Goal: Task Accomplishment & Management: Manage account settings

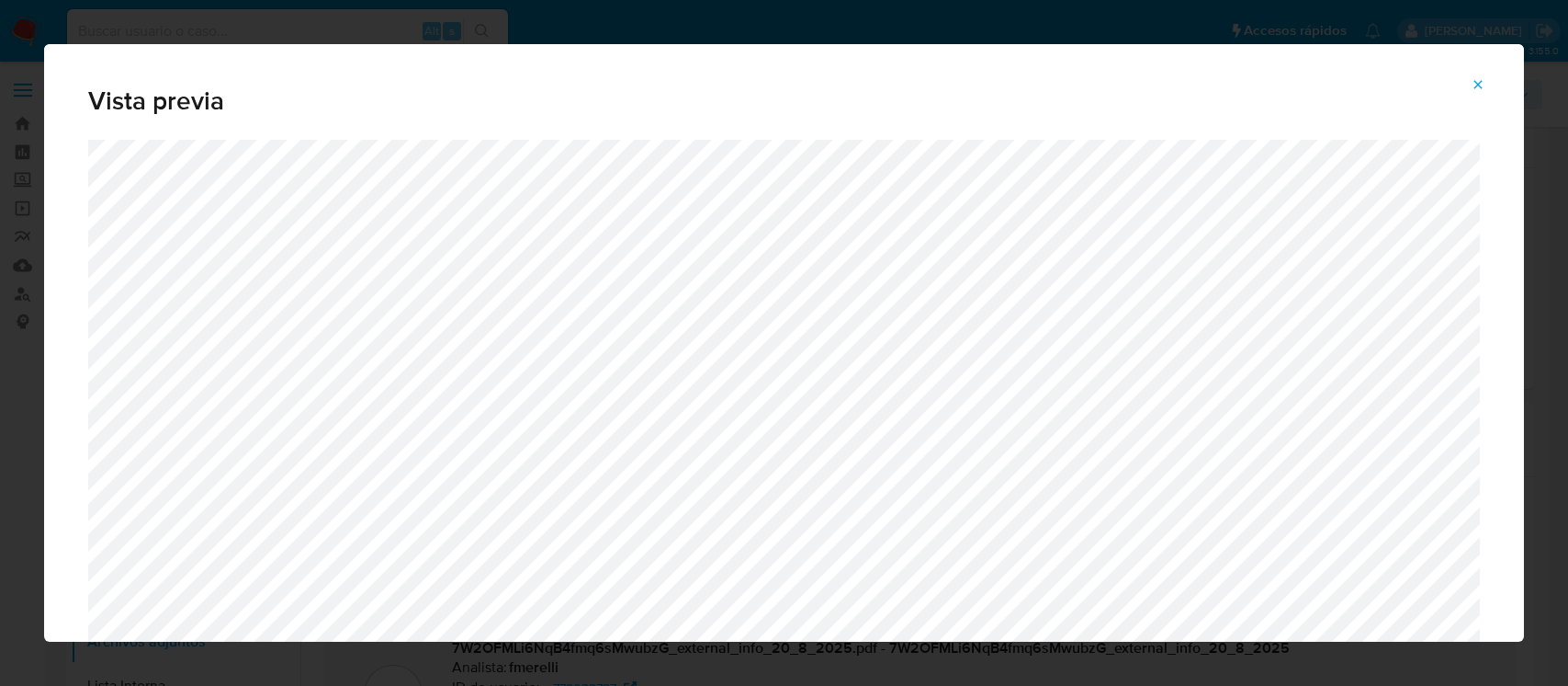
select select "10"
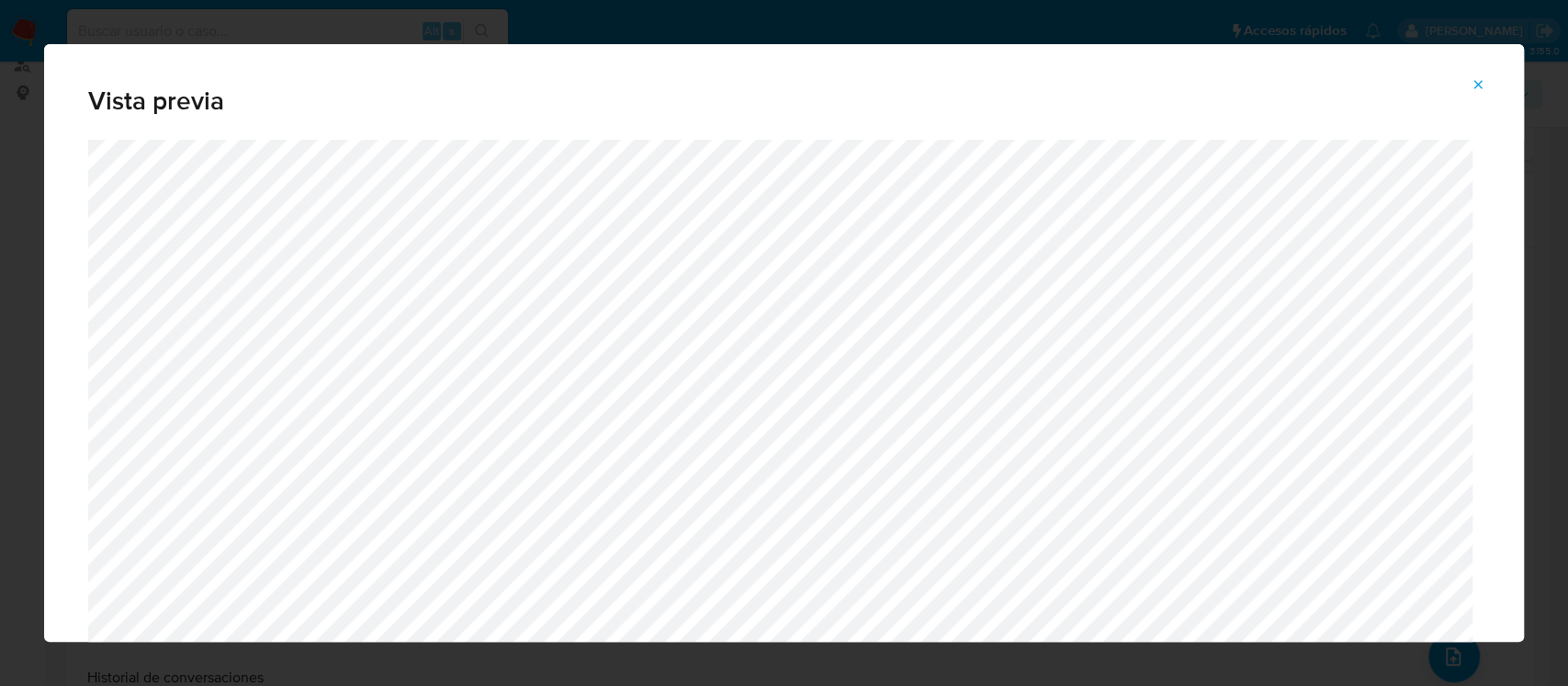
click at [1479, 71] on span "Attachment preview" at bounding box center [1478, 84] width 15 height 26
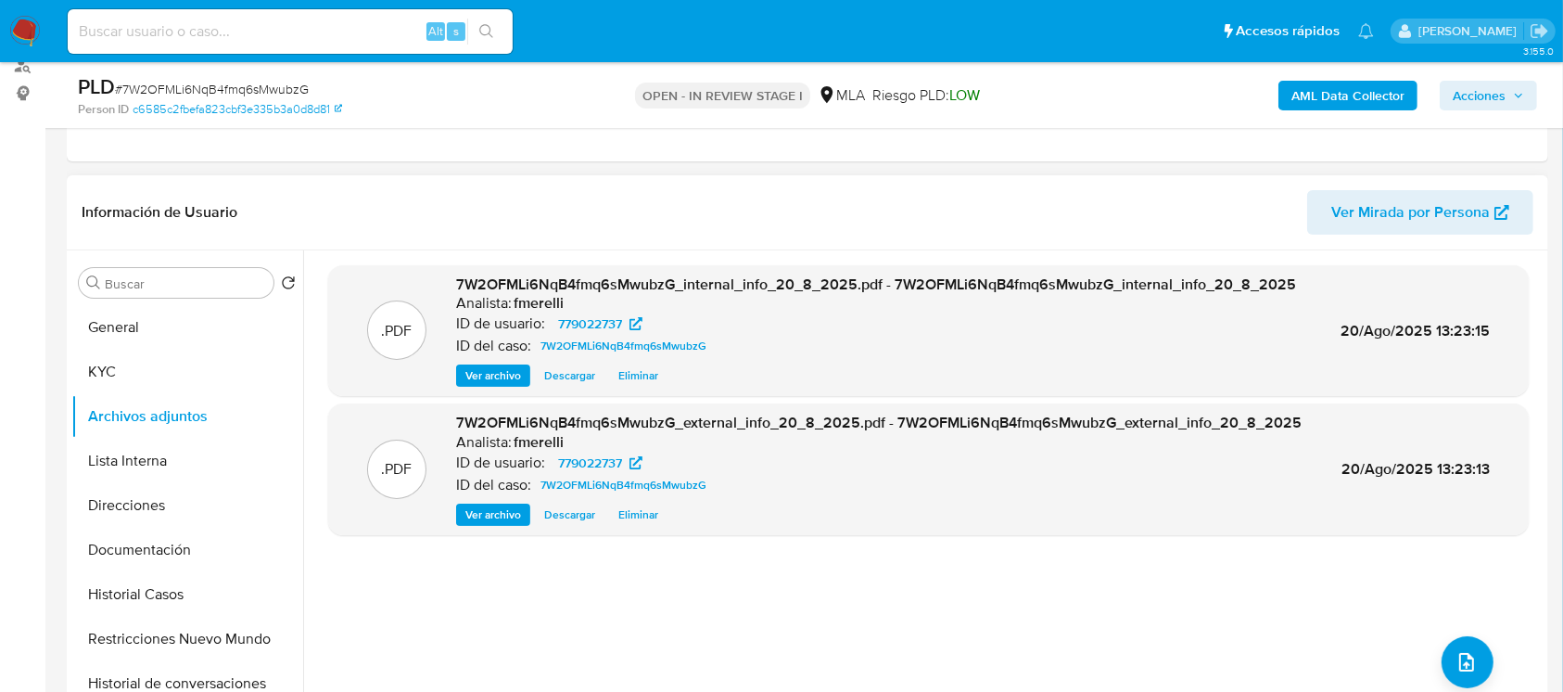
click at [473, 510] on span "Ver archivo" at bounding box center [493, 514] width 56 height 19
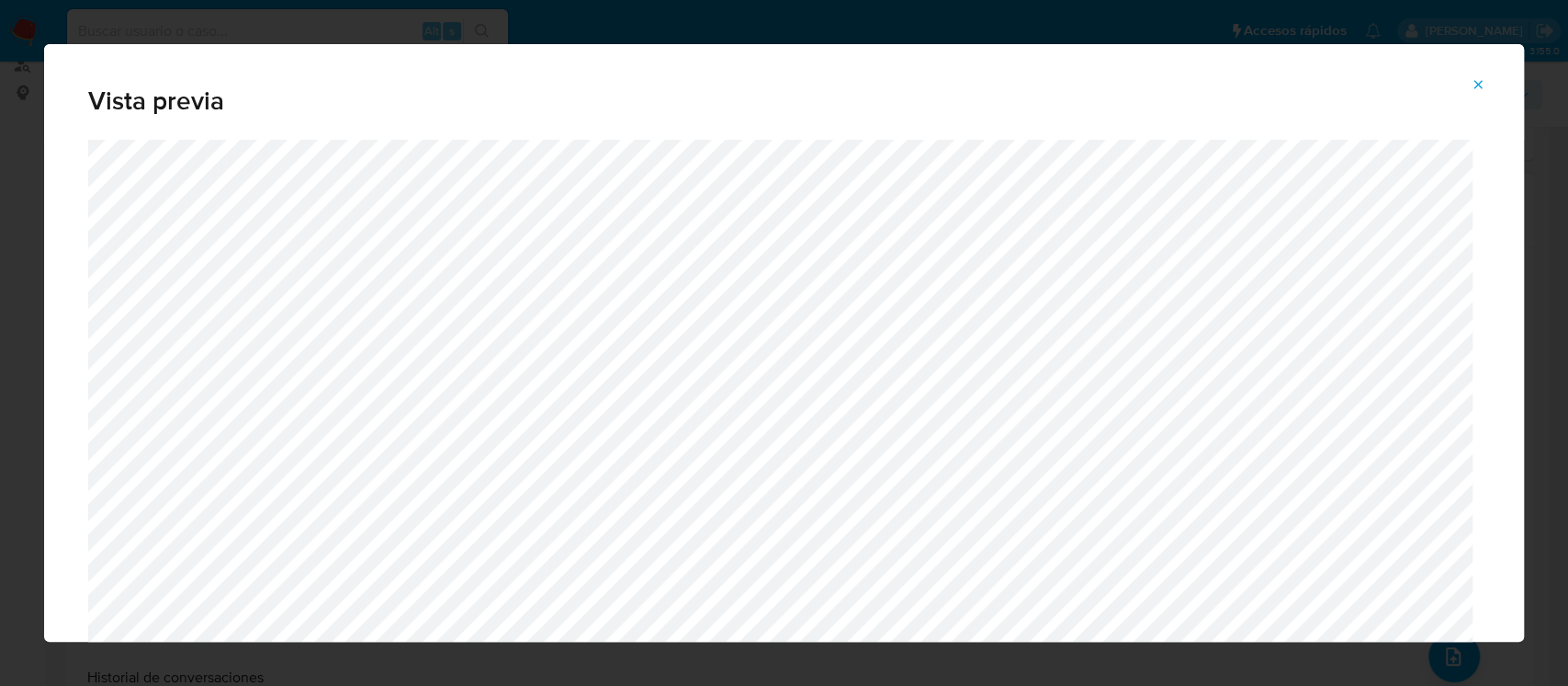
click at [1487, 79] on button "Attachment preview" at bounding box center [1478, 84] width 41 height 30
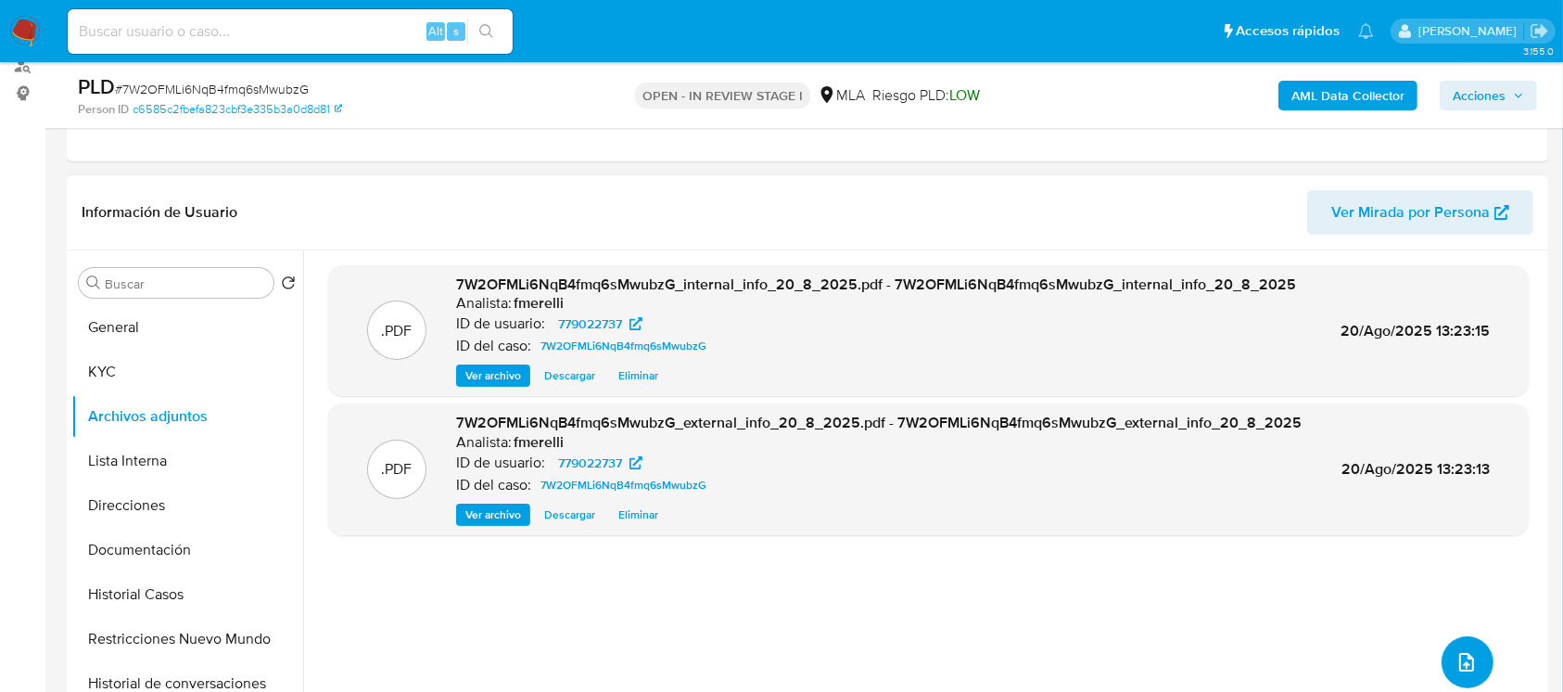
click at [1459, 658] on icon "upload-file" at bounding box center [1466, 662] width 15 height 19
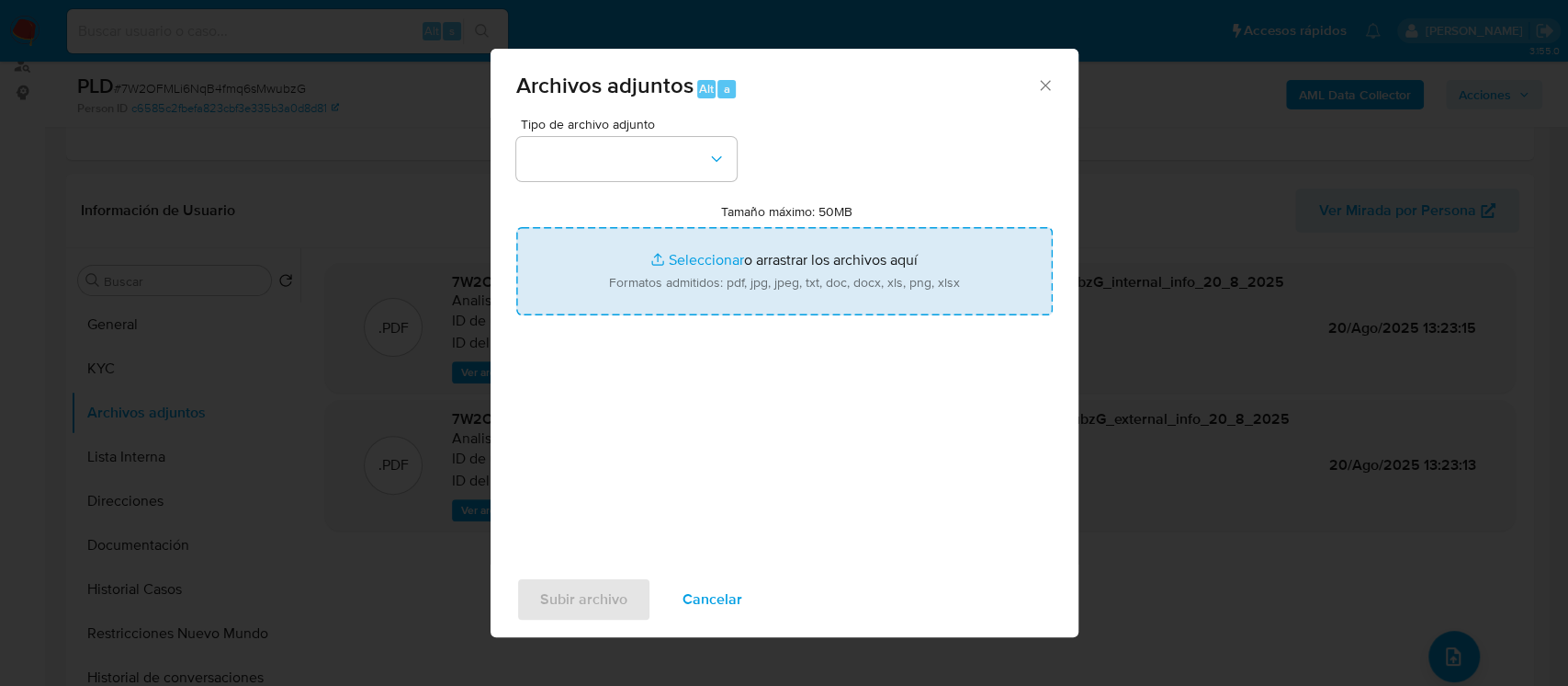
type input "C:\fakepath\NOSIS_Manager_InformeIndividual_20393795213_654927_20250820114528.p…"
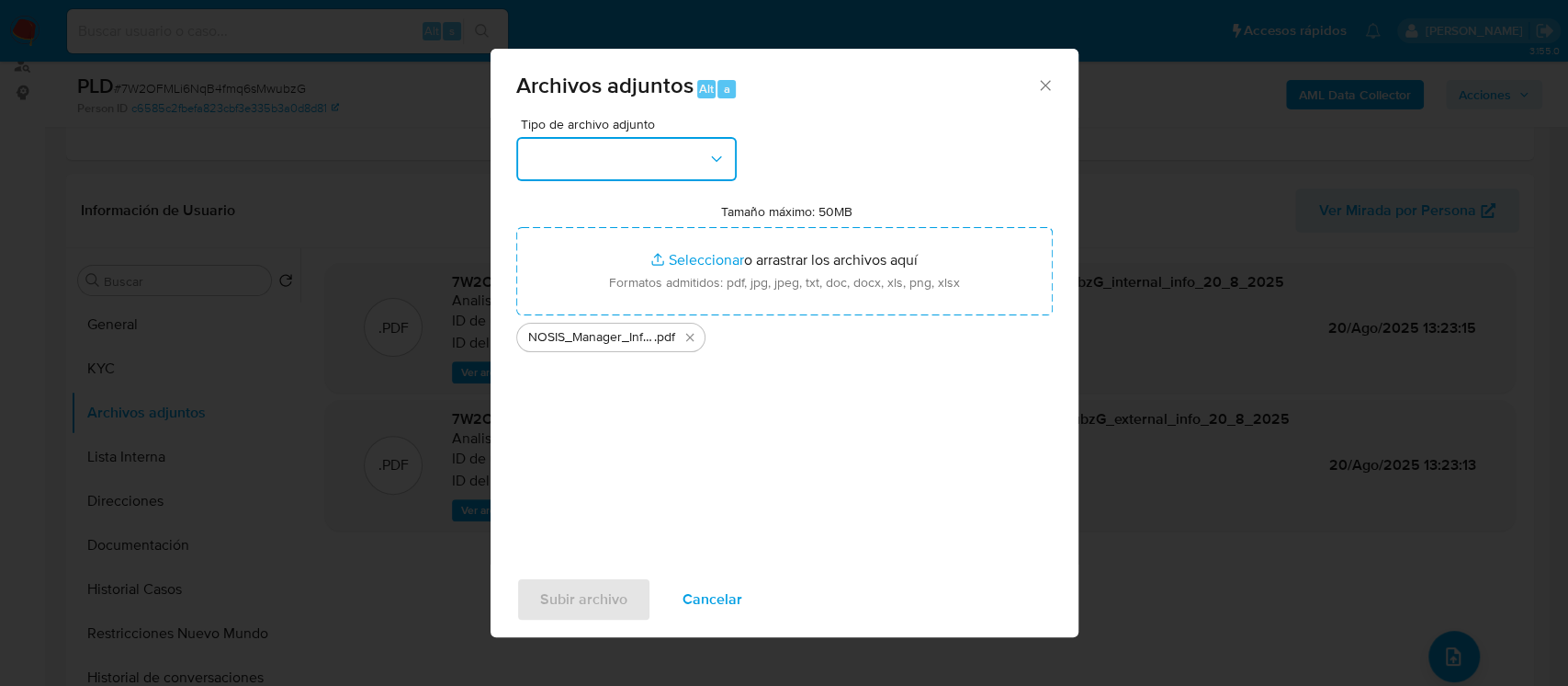
click at [653, 146] on button "button" at bounding box center [626, 159] width 220 height 44
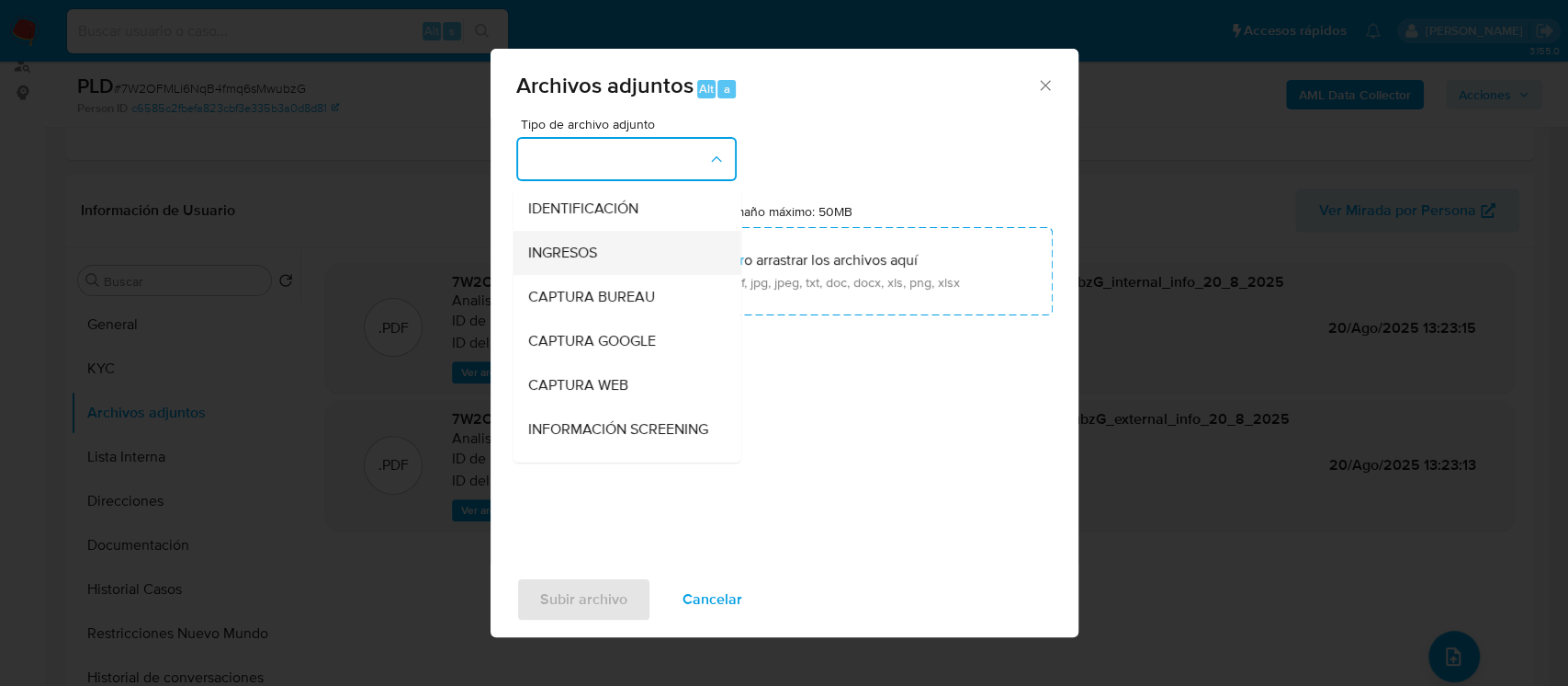
scroll to position [698, 0]
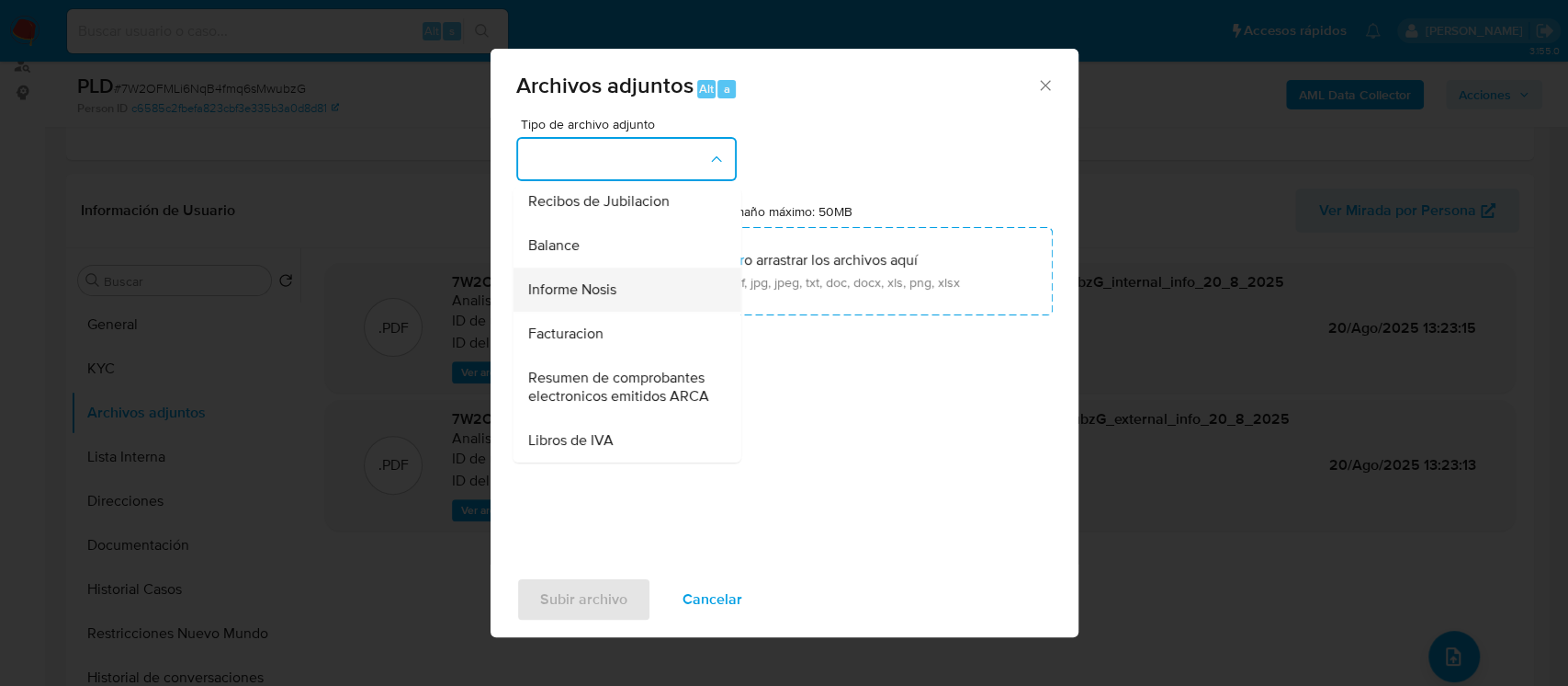
click at [611, 268] on div "Informe Nosis" at bounding box center [620, 289] width 187 height 44
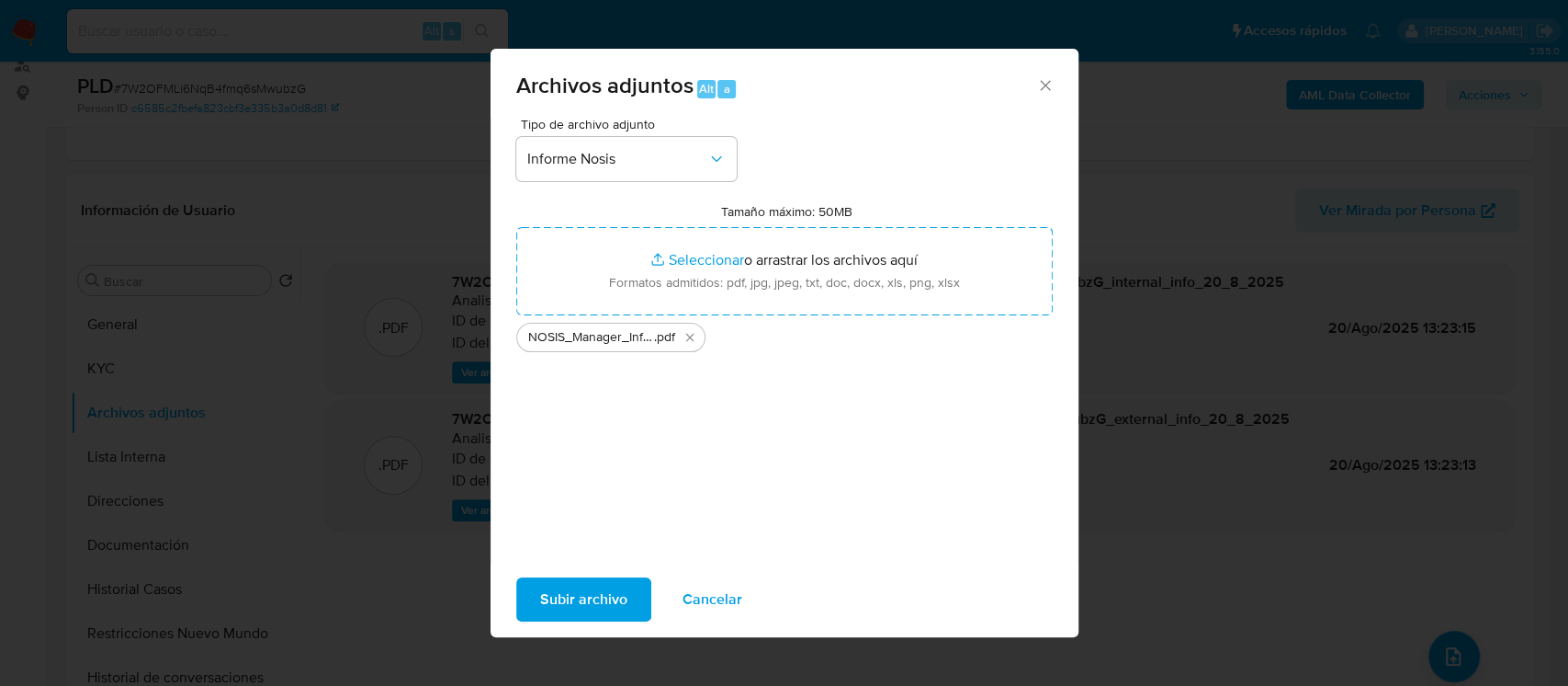
click at [574, 606] on span "Subir archivo" at bounding box center [584, 599] width 87 height 41
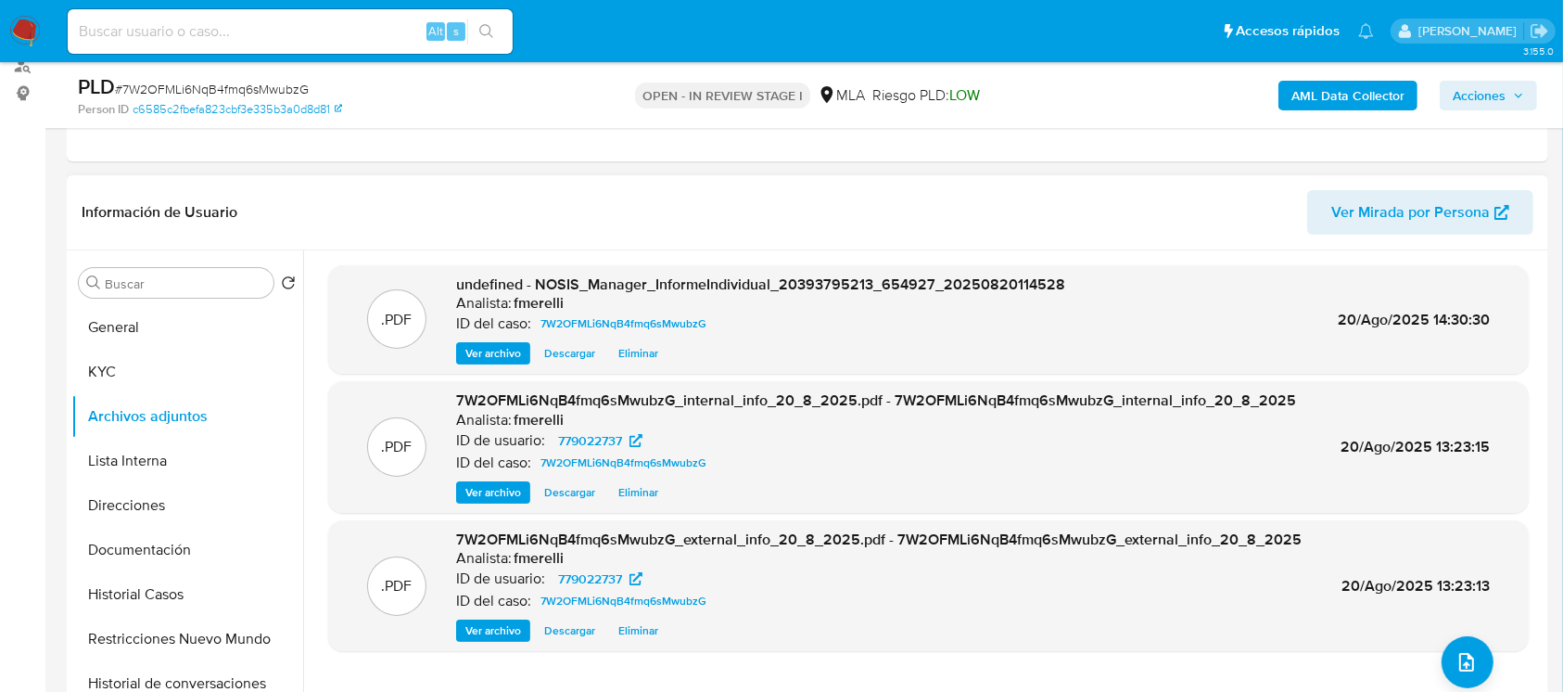
click at [491, 349] on span "Ver archivo" at bounding box center [493, 353] width 56 height 19
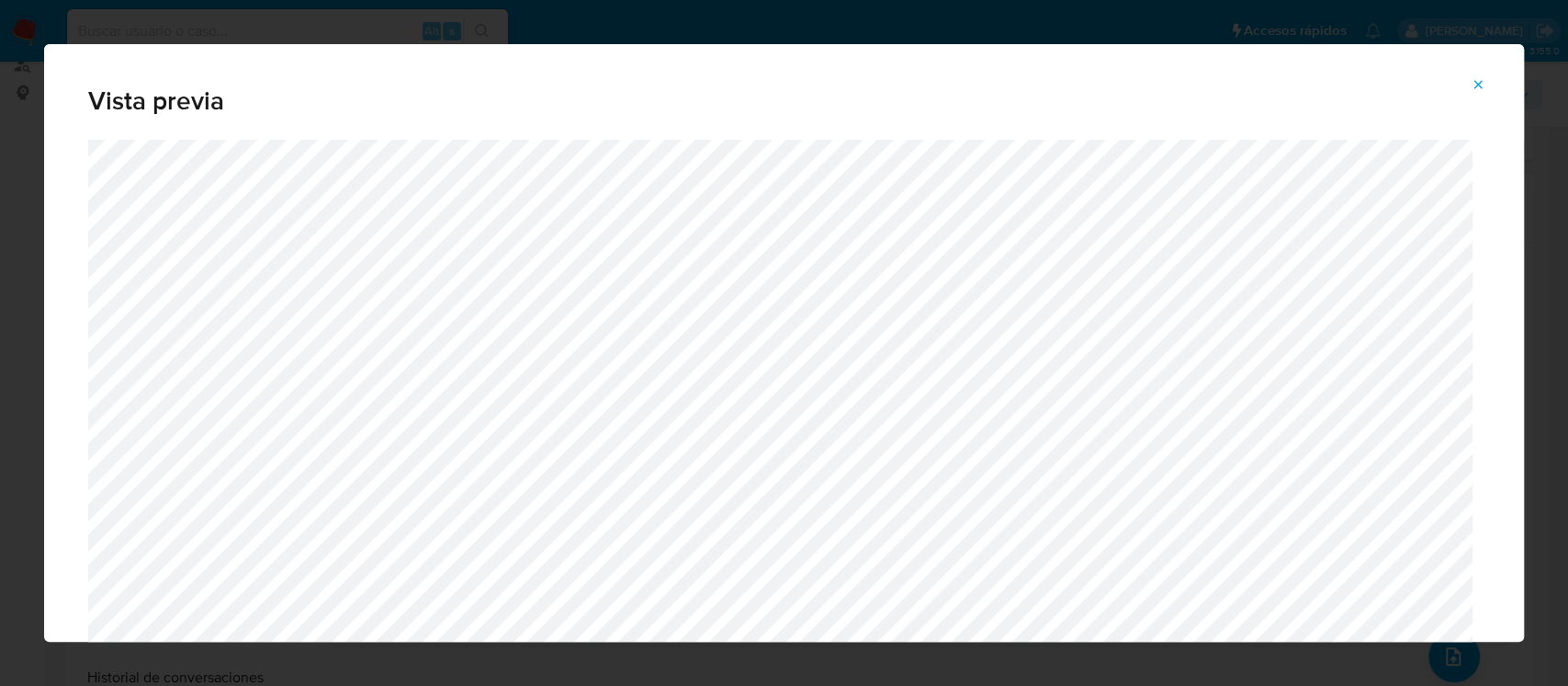
click at [1478, 94] on span "Attachment preview" at bounding box center [1478, 84] width 15 height 26
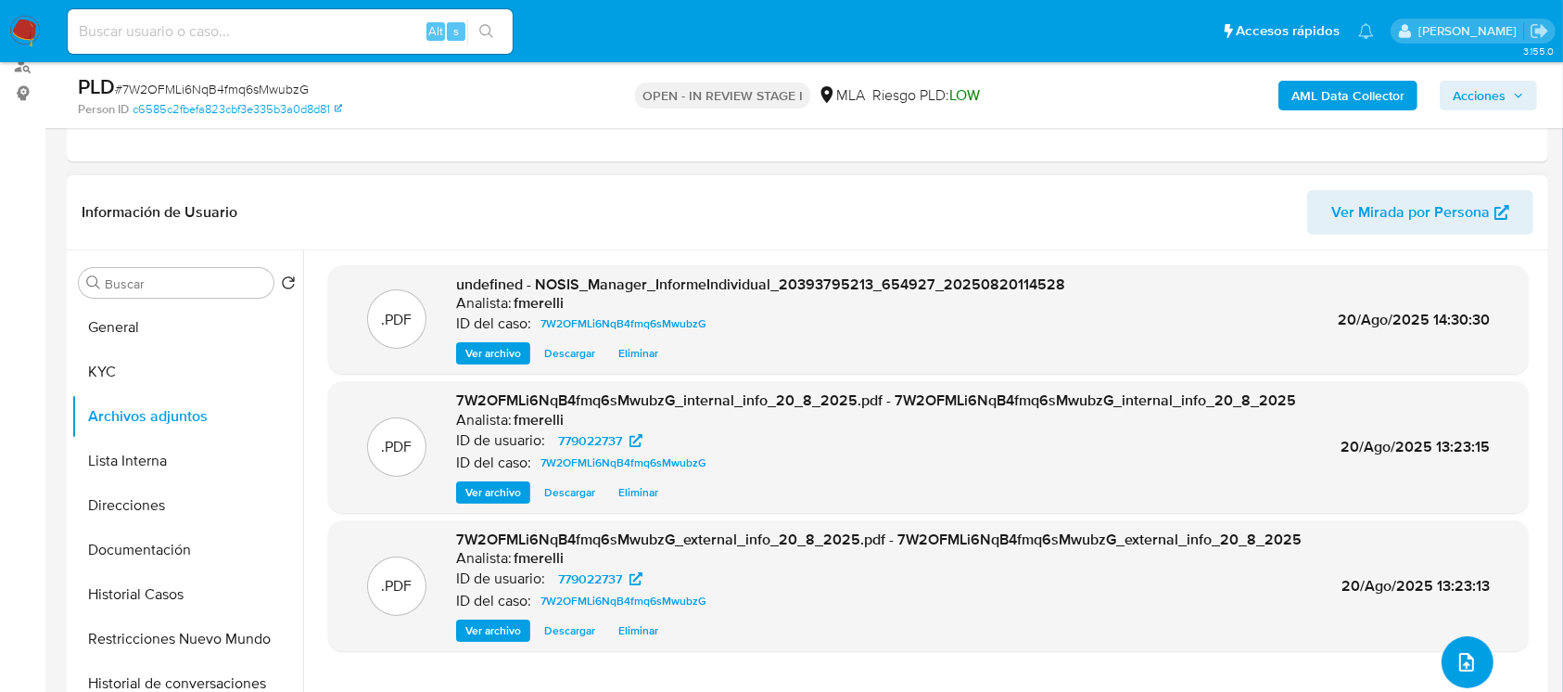
click at [1460, 643] on button "upload-file" at bounding box center [1467, 662] width 52 height 52
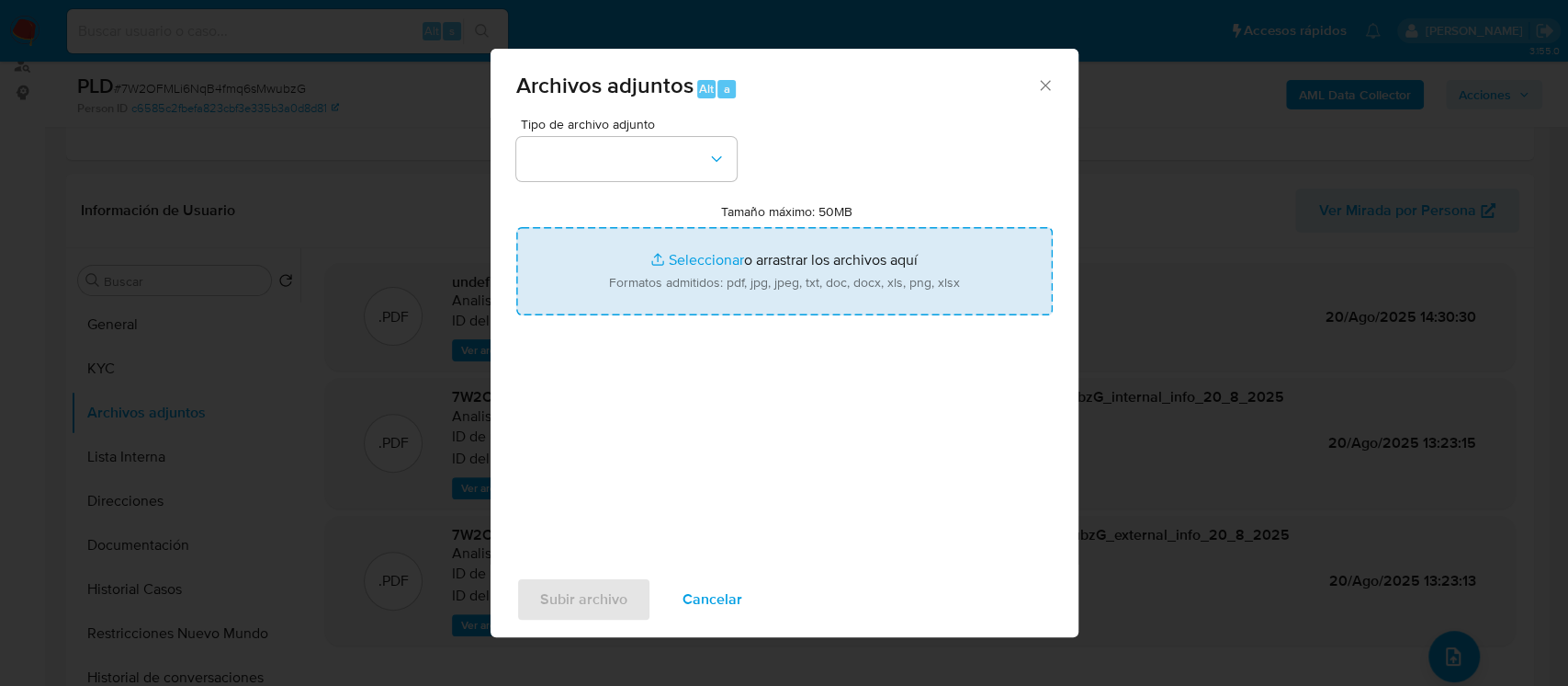
type input "C:\fakepath\Movimientos - User 779022737.xlsx"
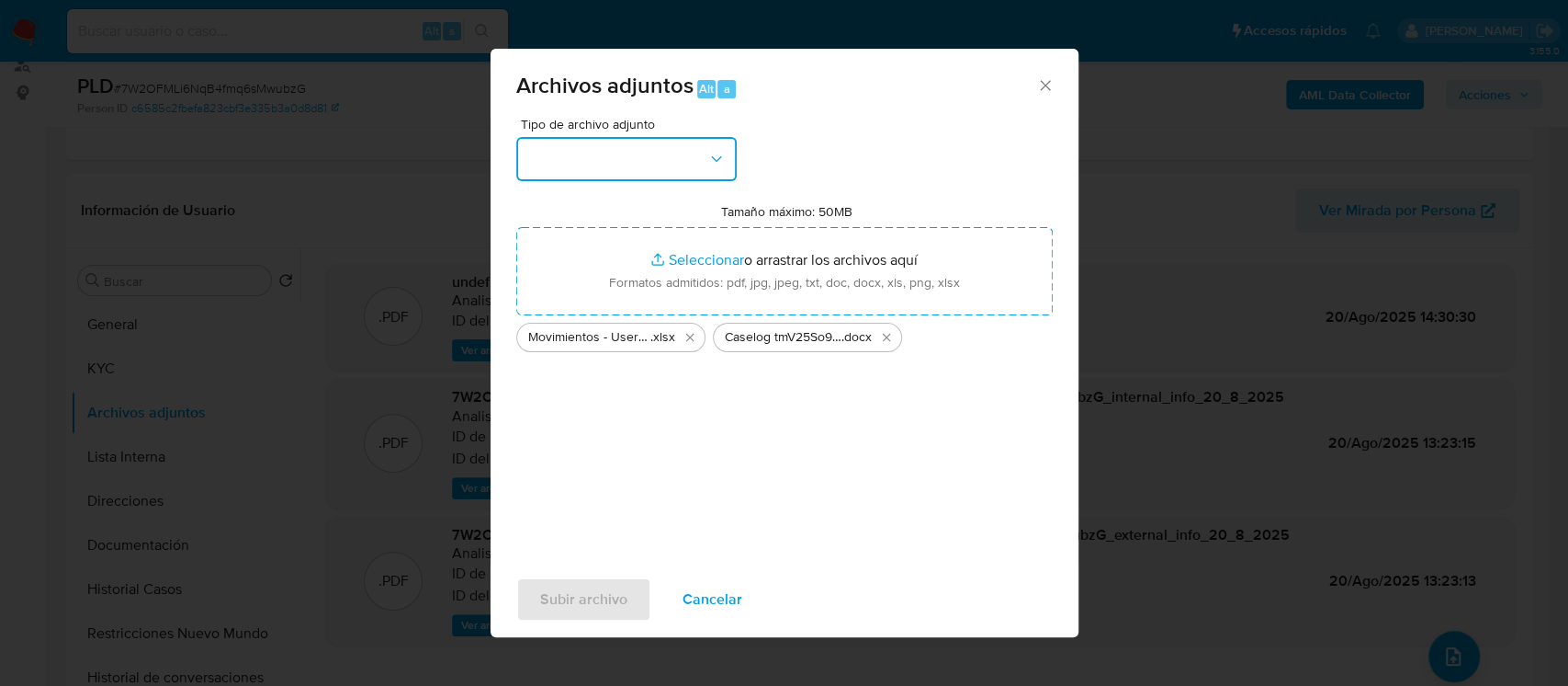
click at [622, 154] on button "button" at bounding box center [626, 159] width 220 height 44
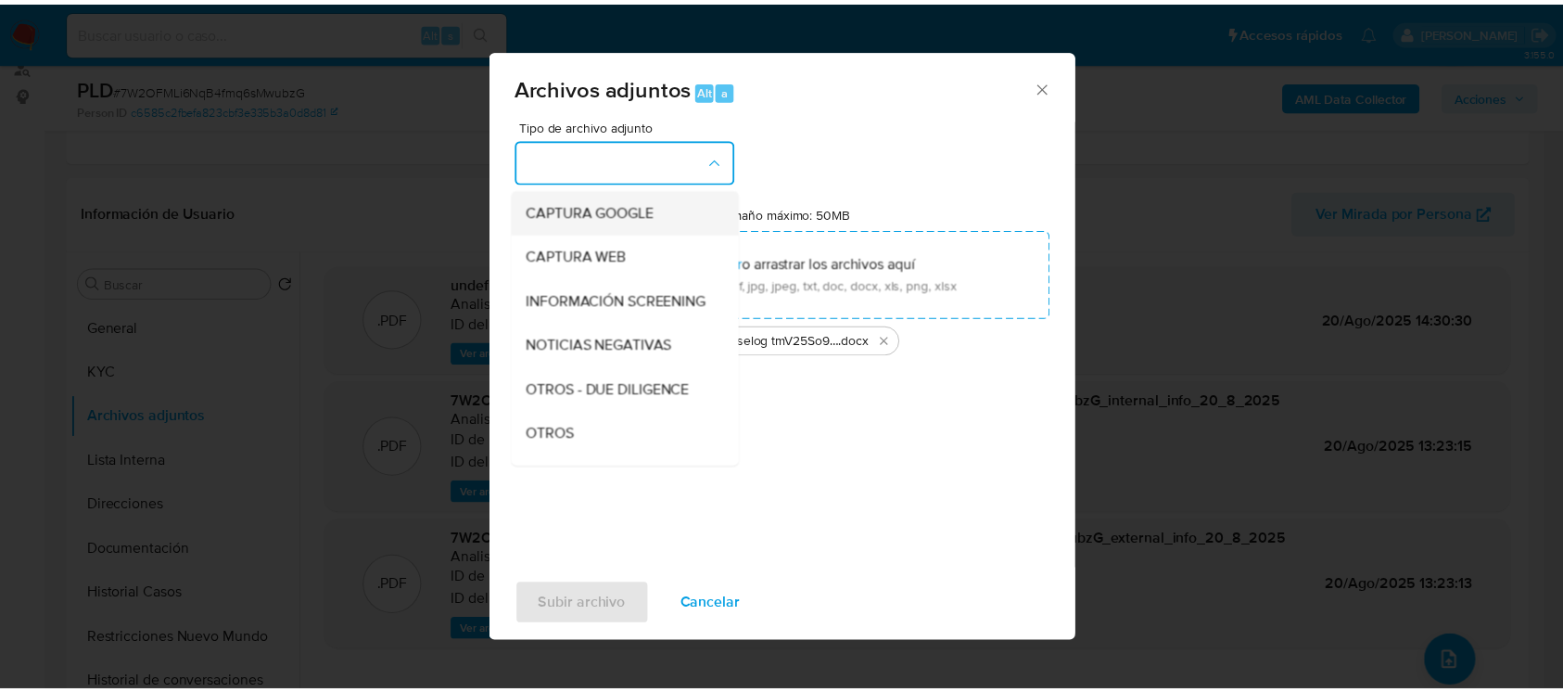
scroll to position [371, 0]
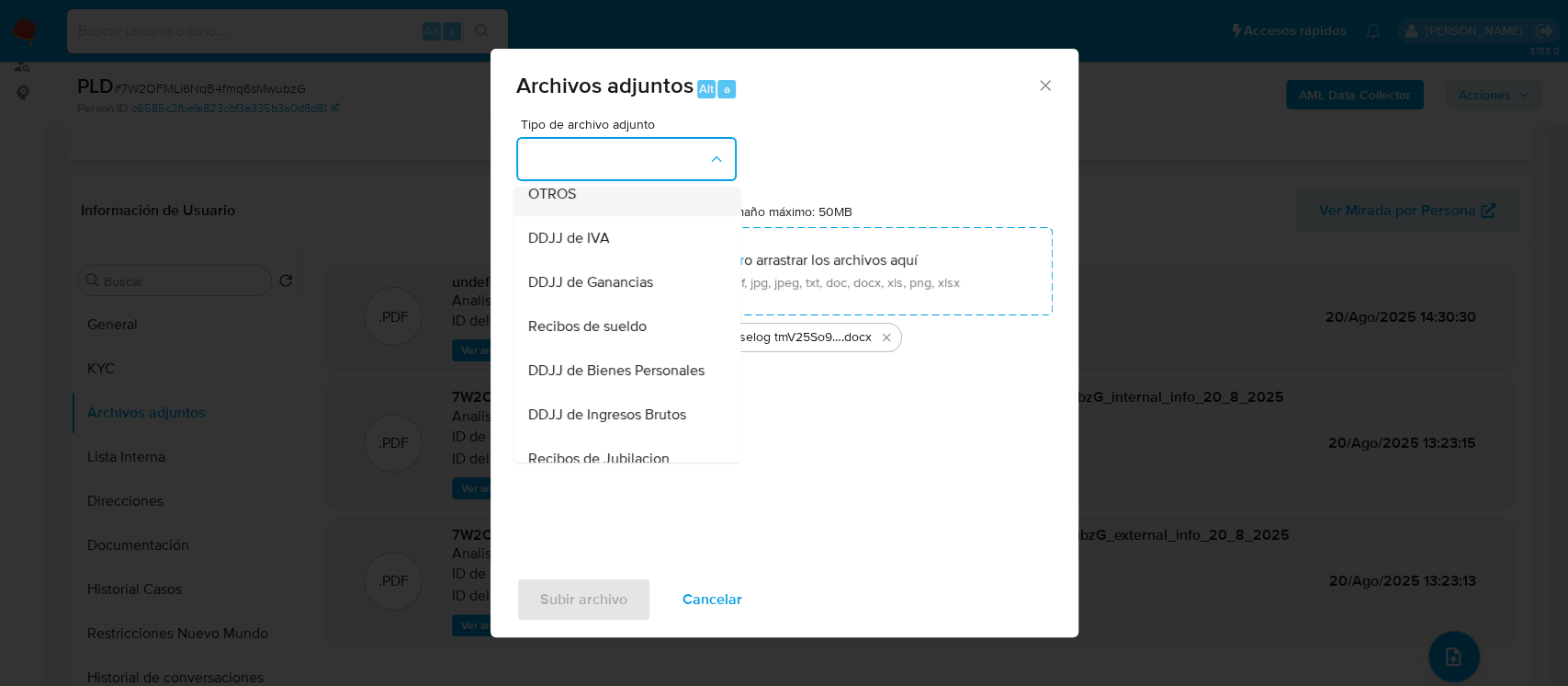
click at [626, 216] on div "OTROS" at bounding box center [620, 193] width 187 height 44
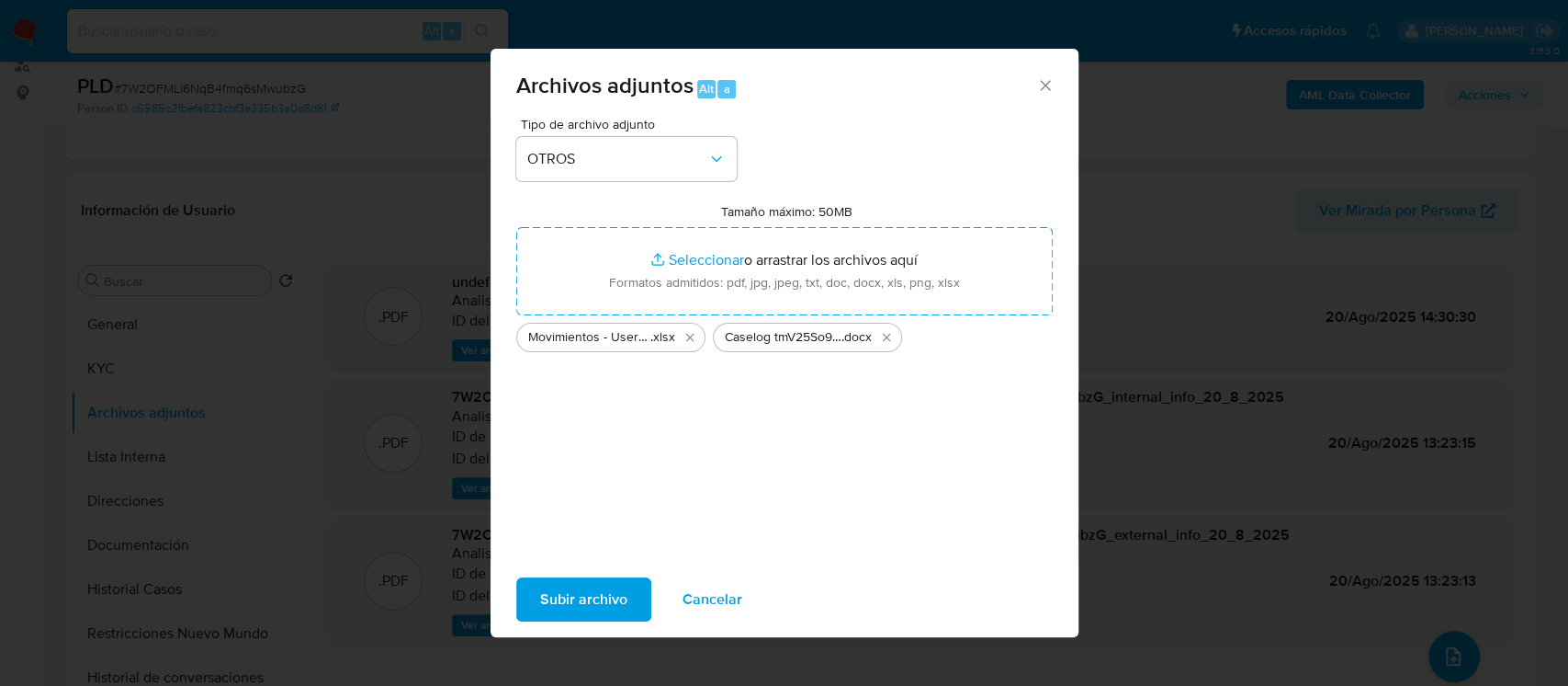
click at [549, 620] on span "Subir archivo" at bounding box center [584, 599] width 87 height 41
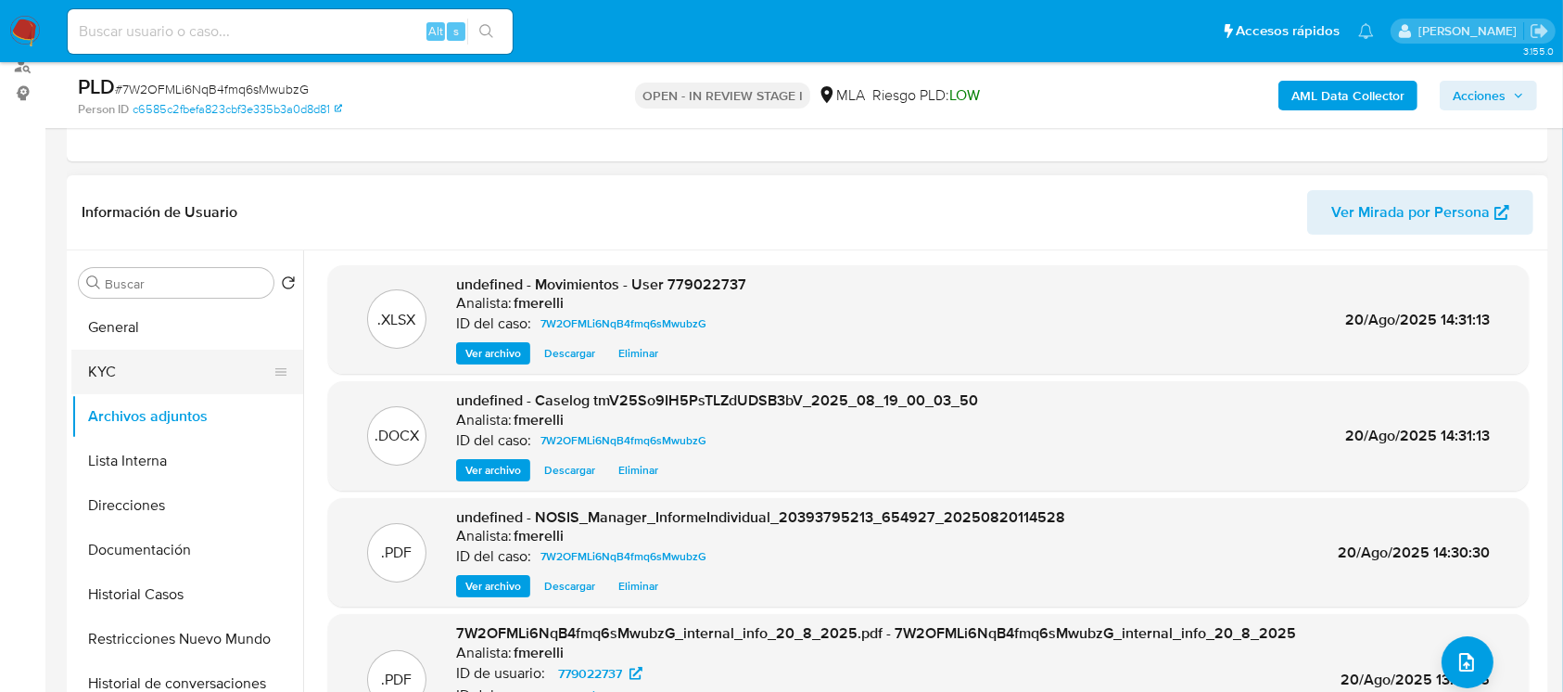
click at [156, 349] on button "KYC" at bounding box center [179, 371] width 217 height 44
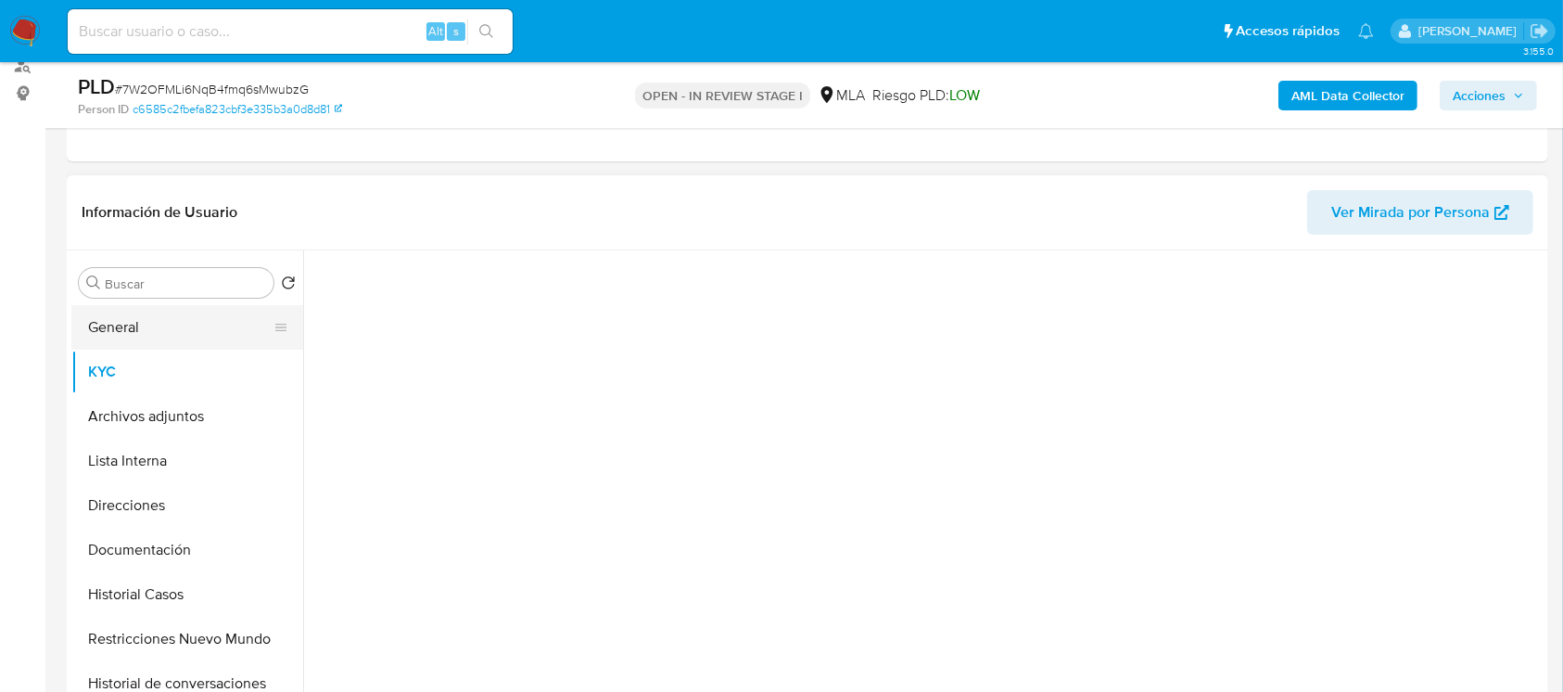
click at [168, 334] on button "General" at bounding box center [179, 327] width 217 height 44
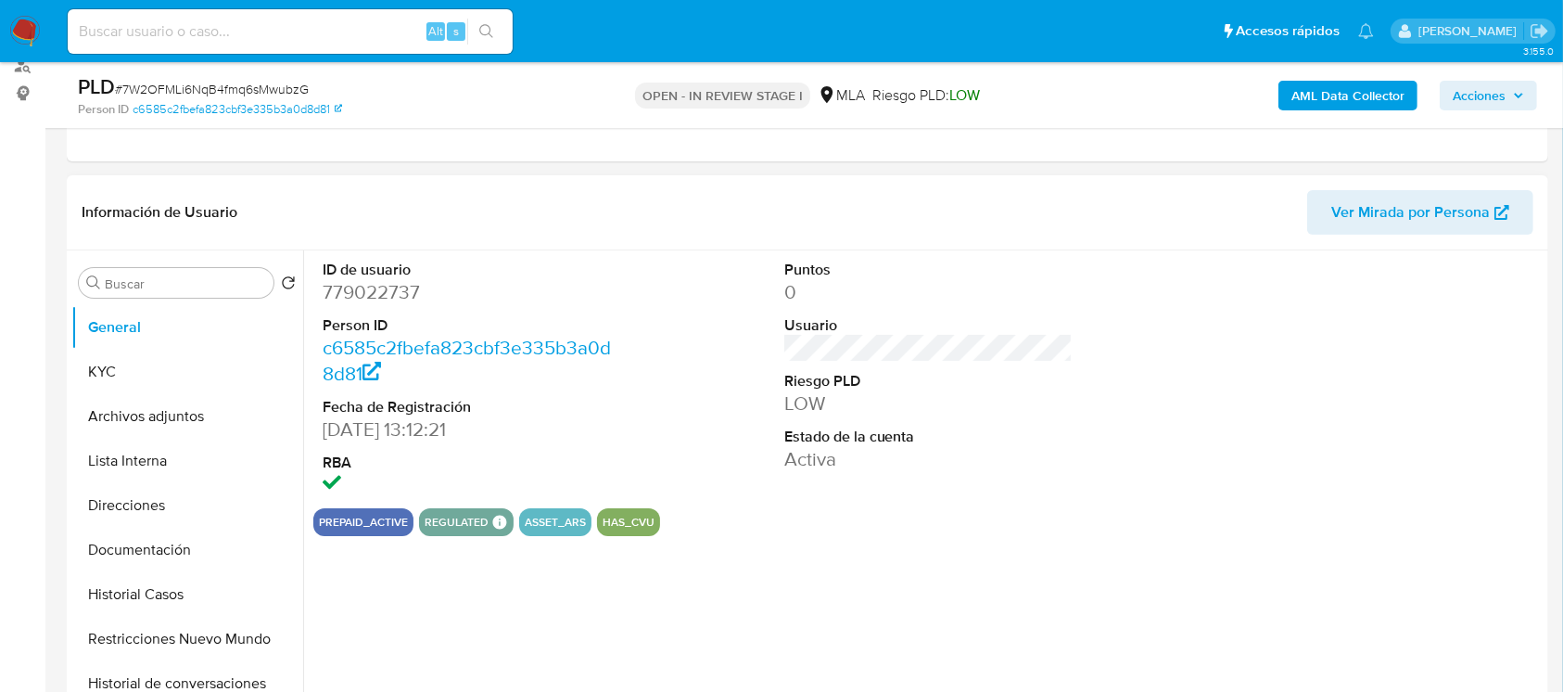
click at [323, 305] on dl "ID de usuario 779022737 Person ID c6585c2fbefa823cbf3e335b3a0d8d81 Fecha de Reg…" at bounding box center [467, 379] width 289 height 239
click at [337, 302] on dd "779022737" at bounding box center [467, 292] width 289 height 26
copy dd "779022737"
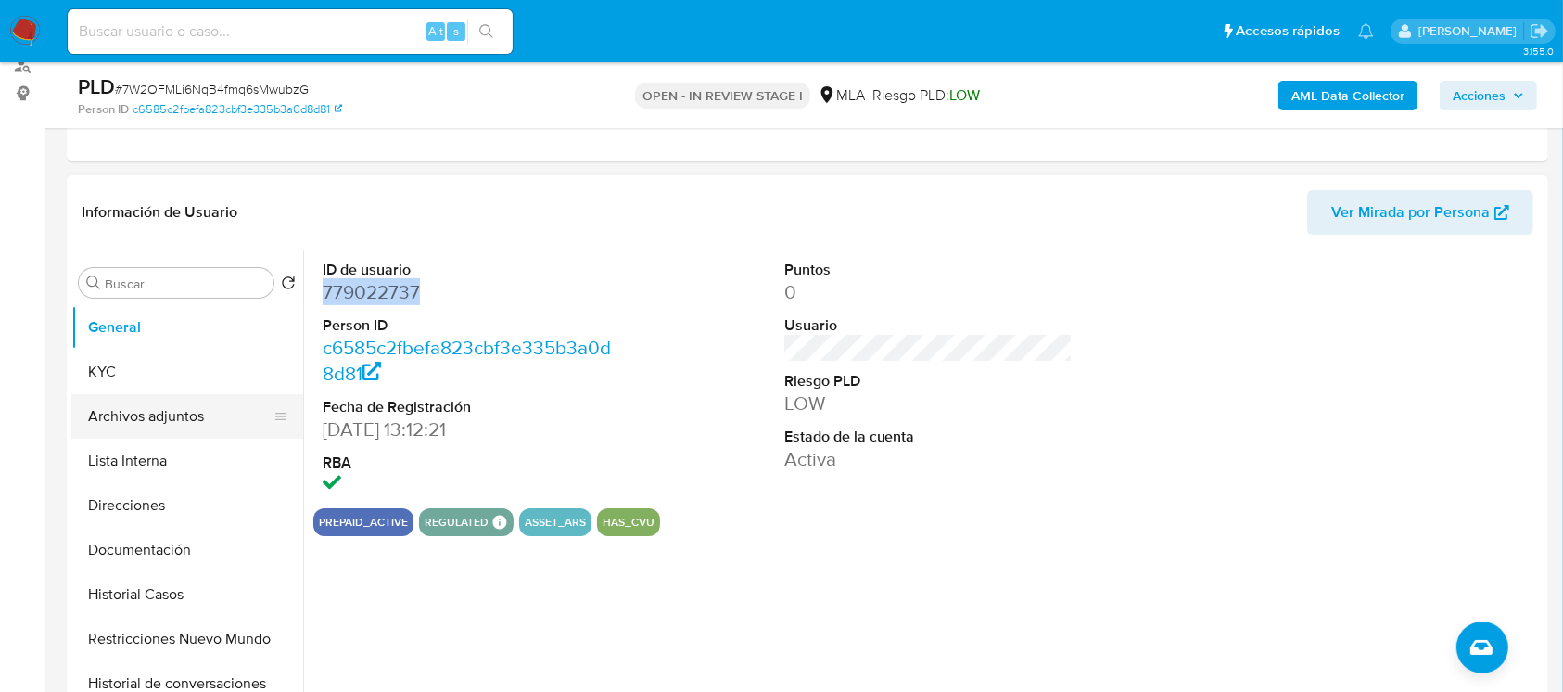
click at [160, 422] on button "Archivos adjuntos" at bounding box center [179, 416] width 217 height 44
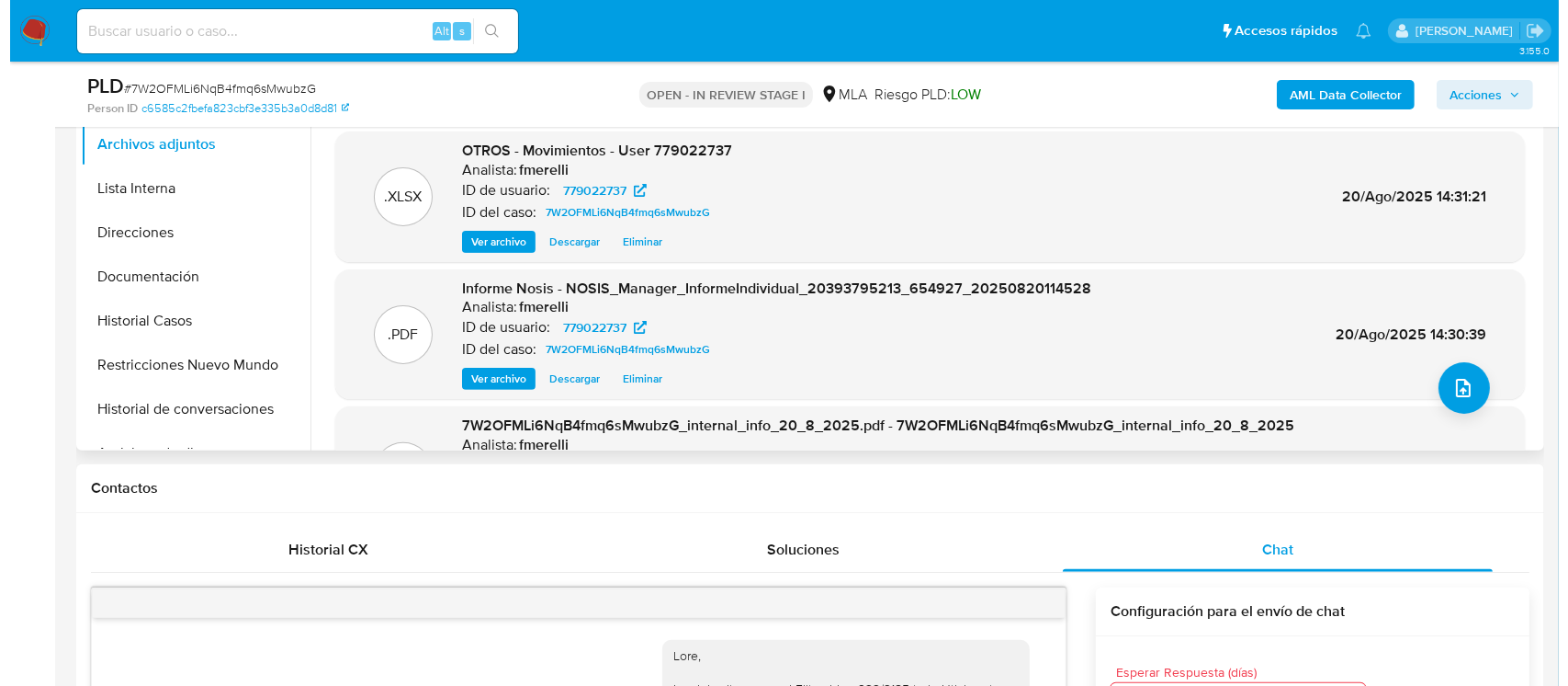
scroll to position [289, 0]
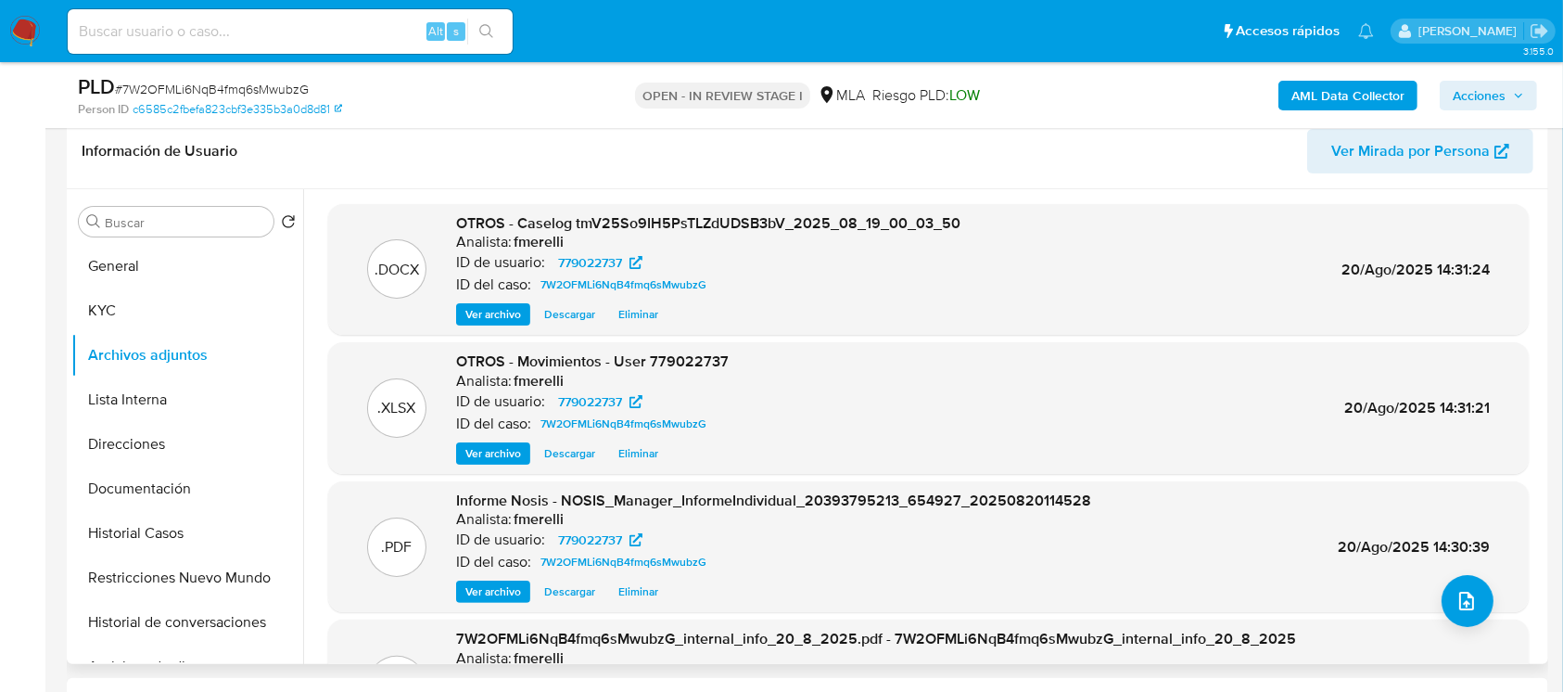
click at [470, 319] on span "Ver archivo" at bounding box center [493, 314] width 56 height 19
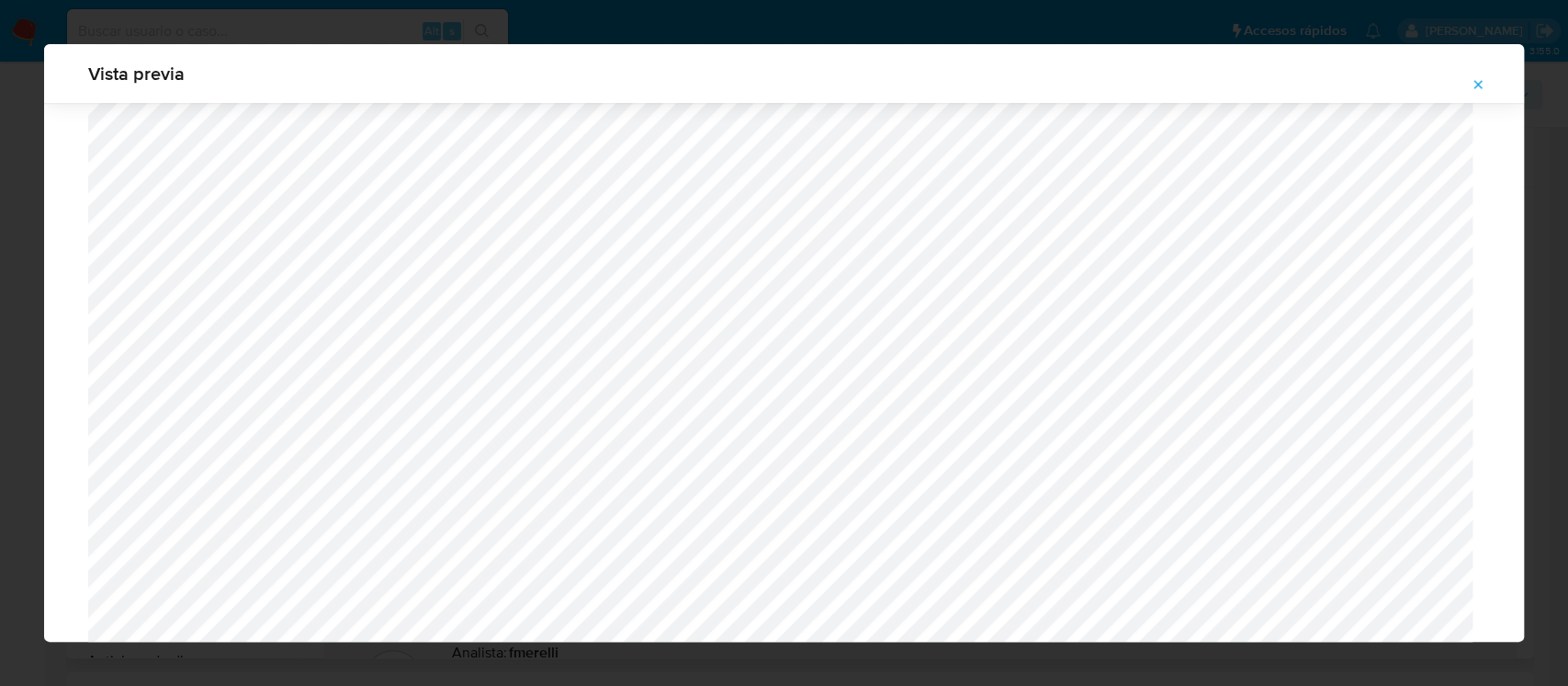
scroll to position [1548, 0]
click at [1488, 81] on button "Attachment preview" at bounding box center [1478, 84] width 41 height 30
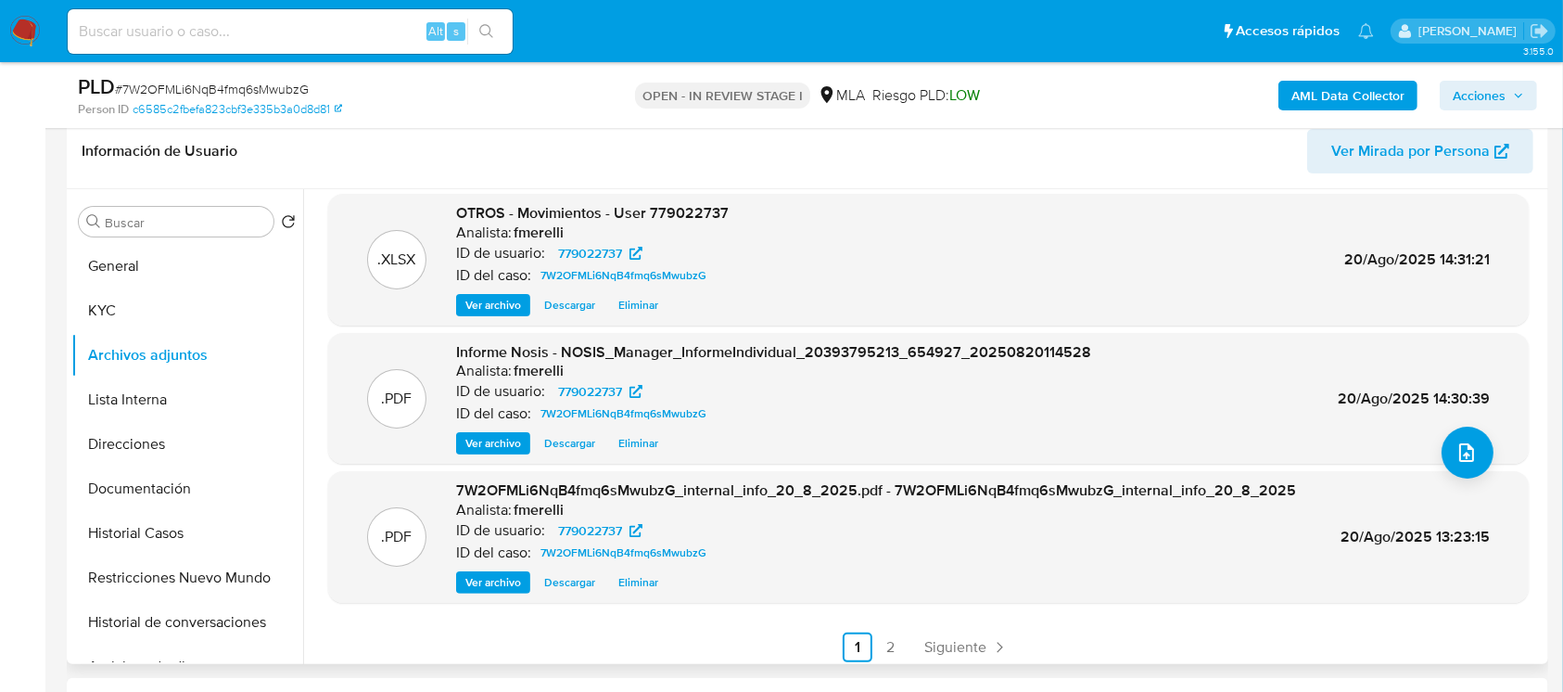
scroll to position [156, 0]
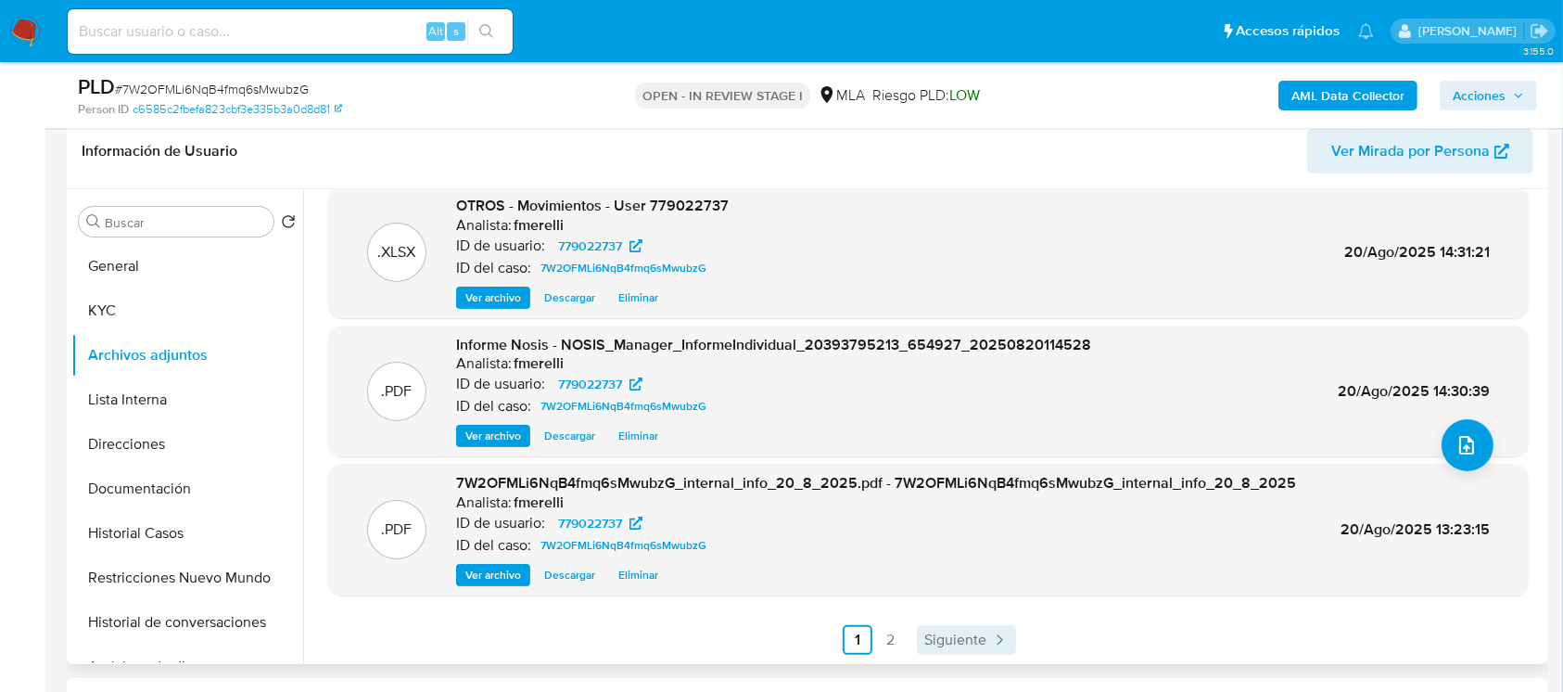
click at [947, 625] on link "Siguiente" at bounding box center [966, 640] width 99 height 30
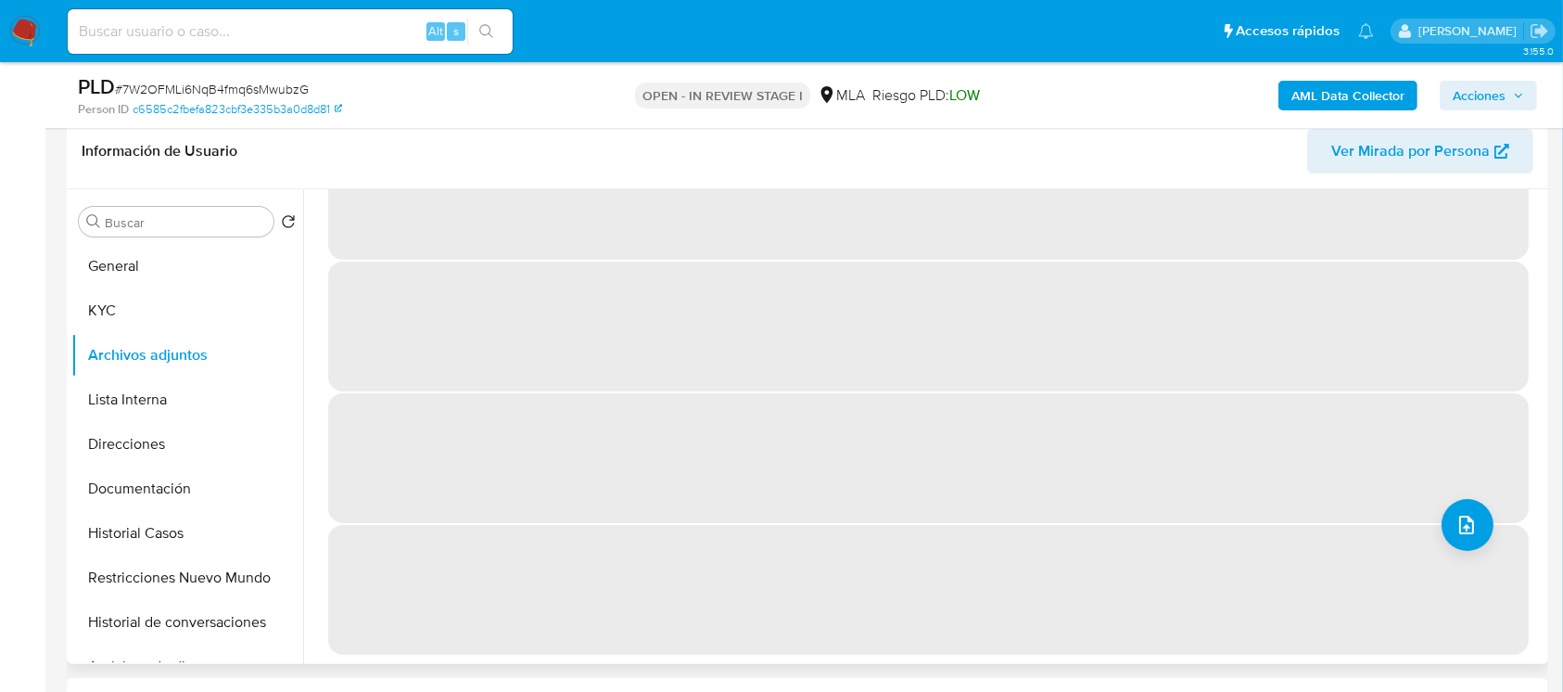
scroll to position [0, 0]
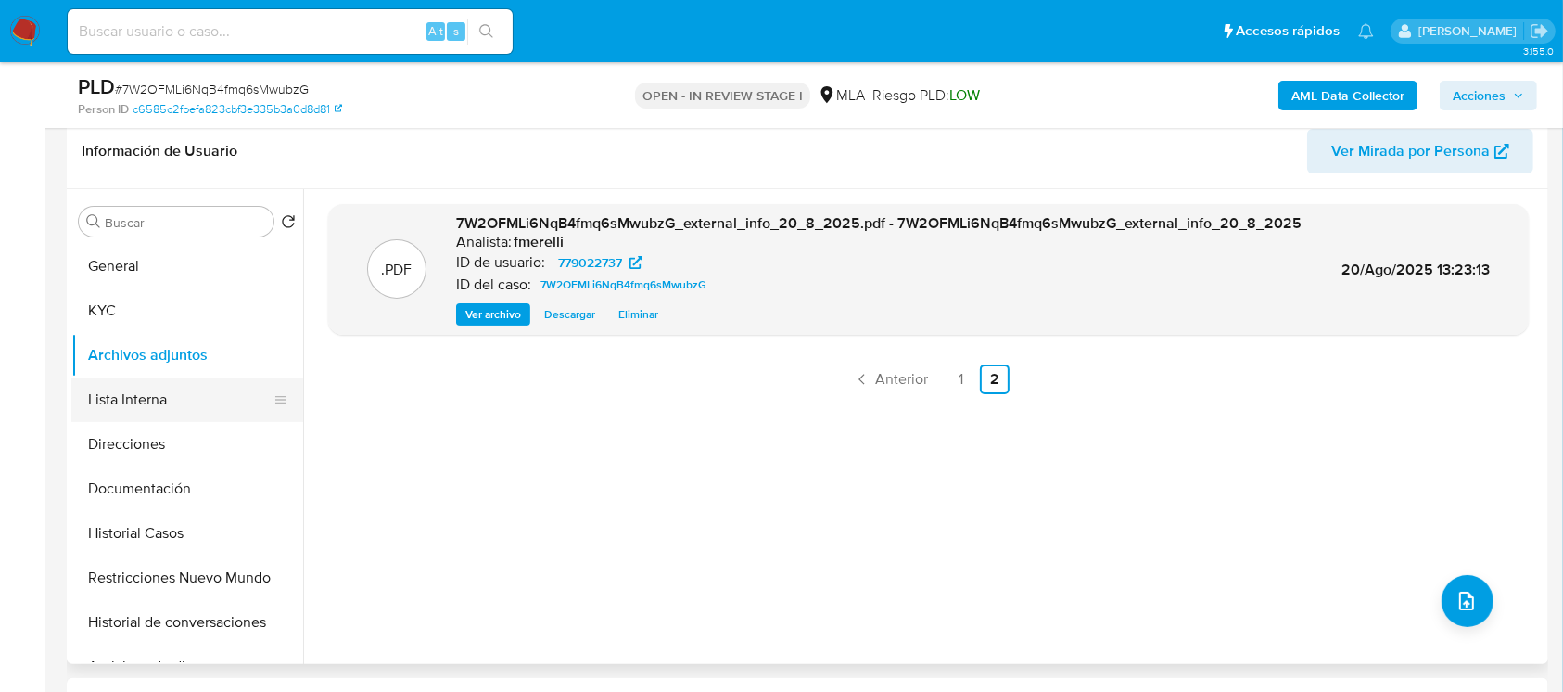
click at [171, 386] on button "Lista Interna" at bounding box center [179, 399] width 217 height 44
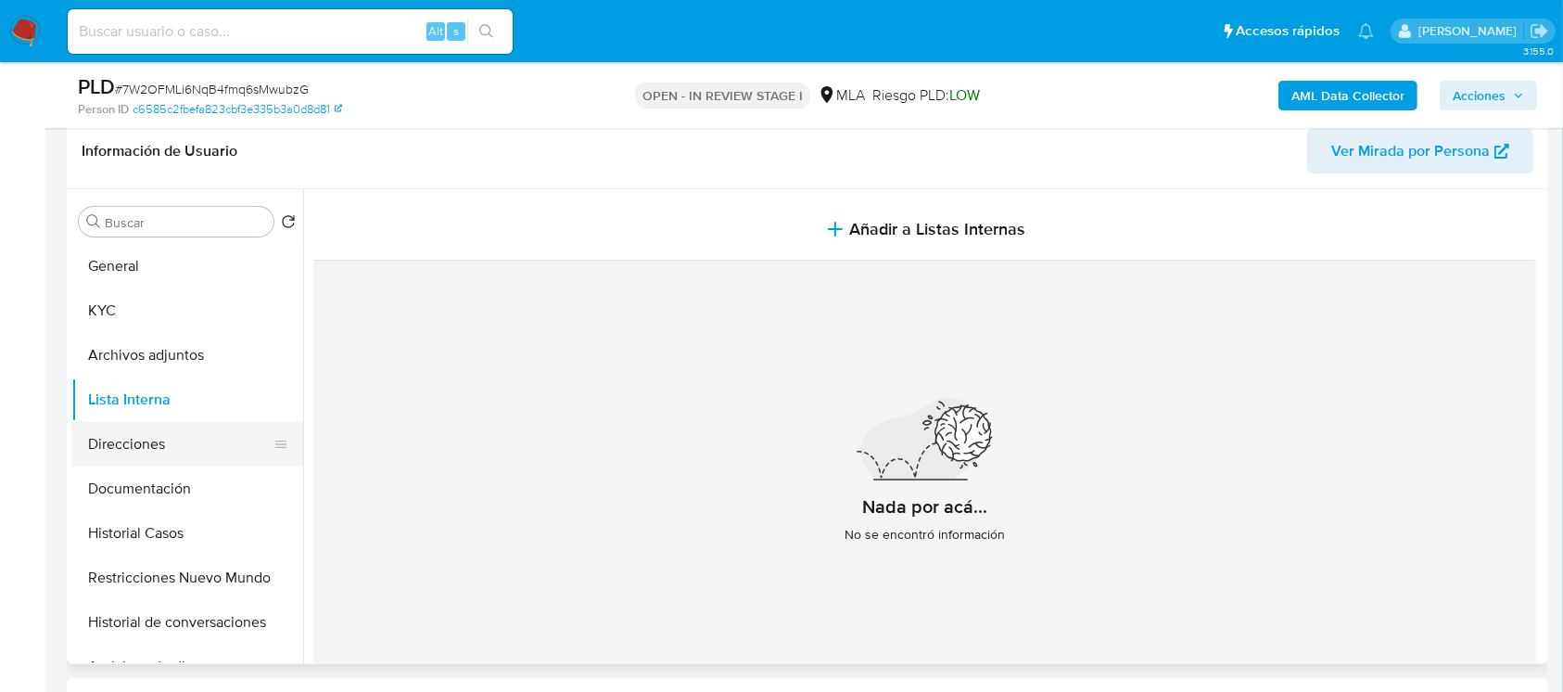
click at [125, 441] on button "Direcciones" at bounding box center [179, 444] width 217 height 44
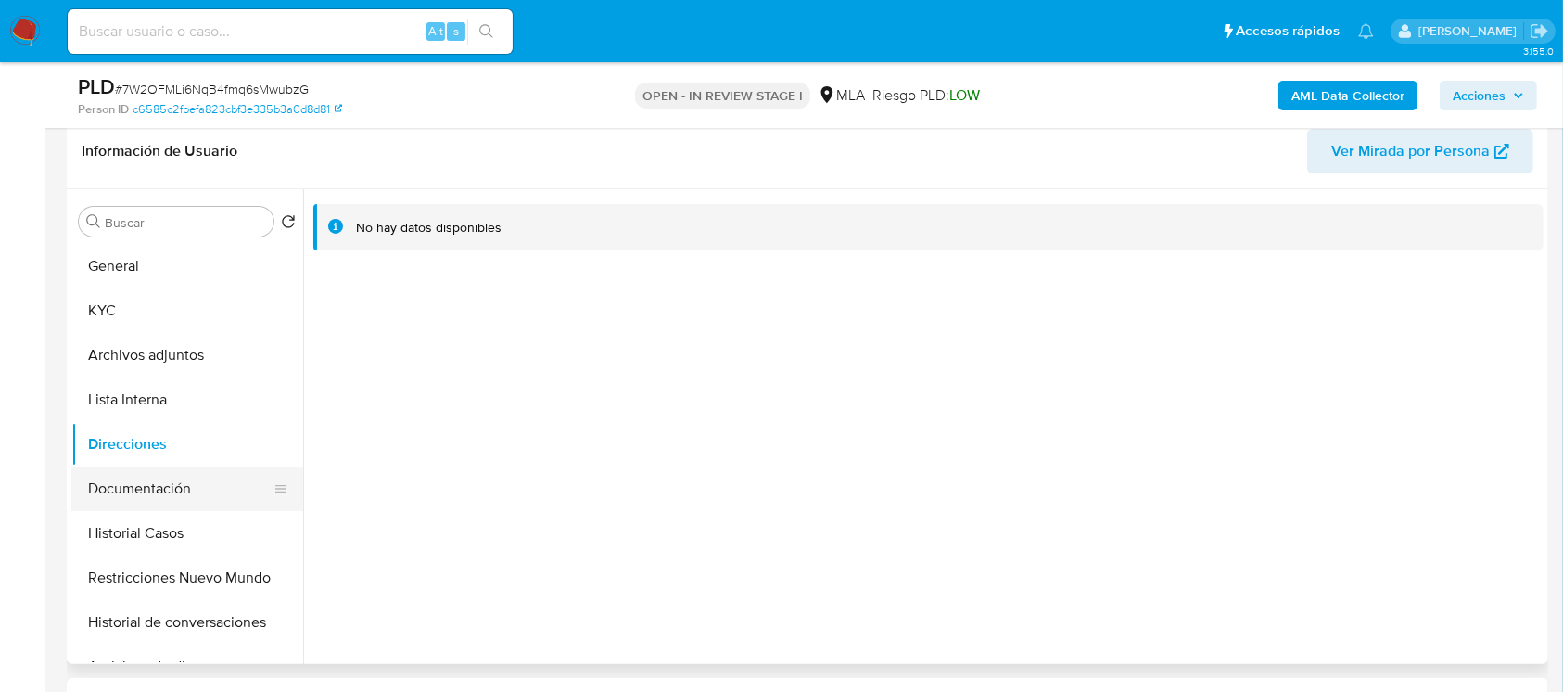
click at [111, 477] on button "Documentación" at bounding box center [179, 488] width 217 height 44
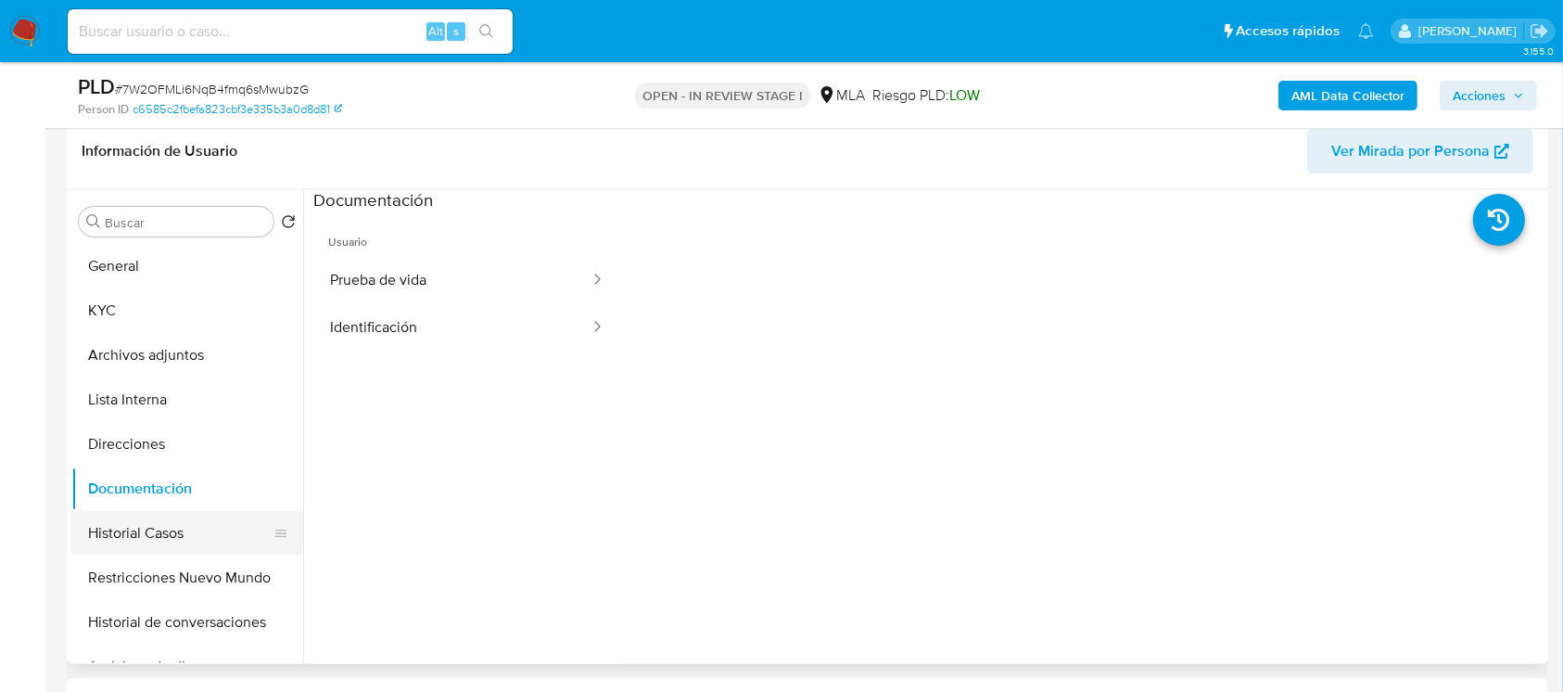
click at [137, 511] on button "Historial Casos" at bounding box center [179, 533] width 217 height 44
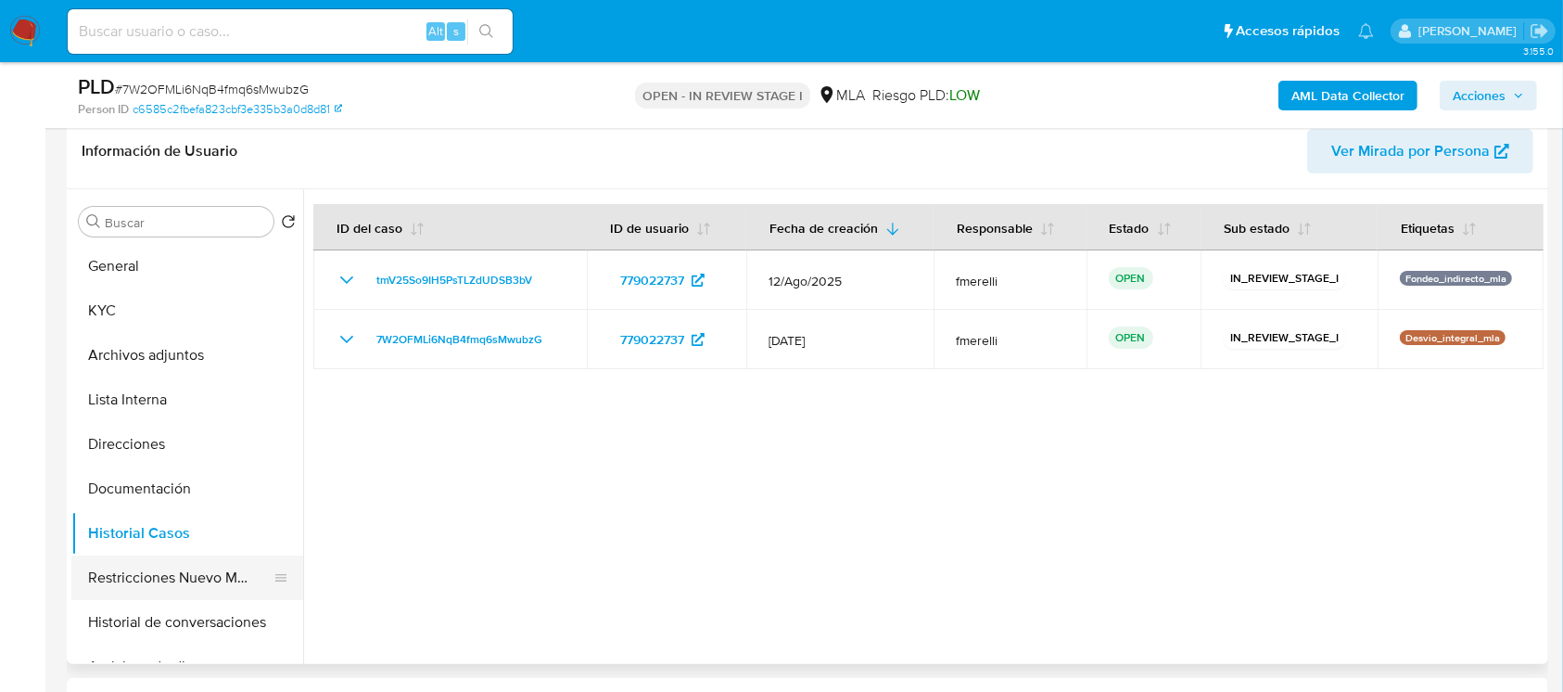
click at [148, 562] on button "Restricciones Nuevo Mundo" at bounding box center [179, 577] width 217 height 44
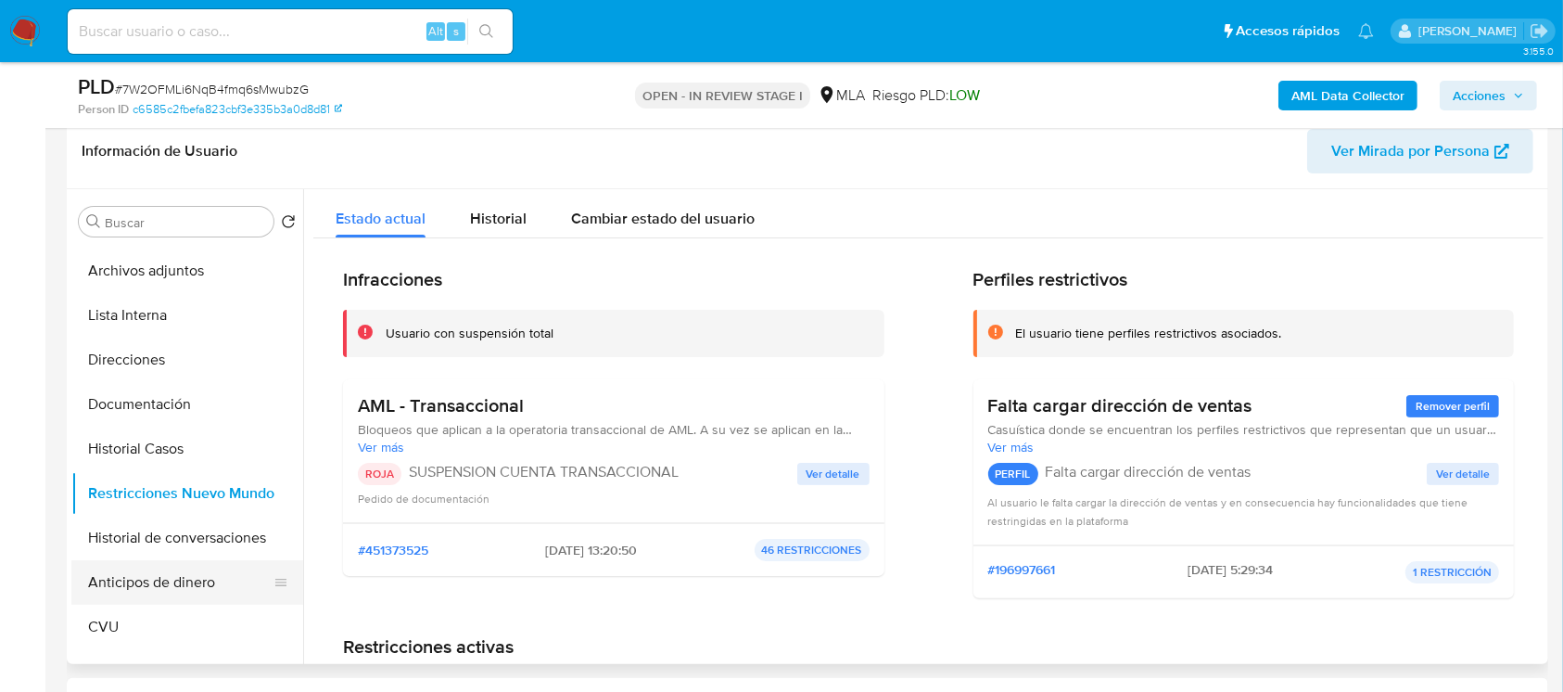
scroll to position [123, 0]
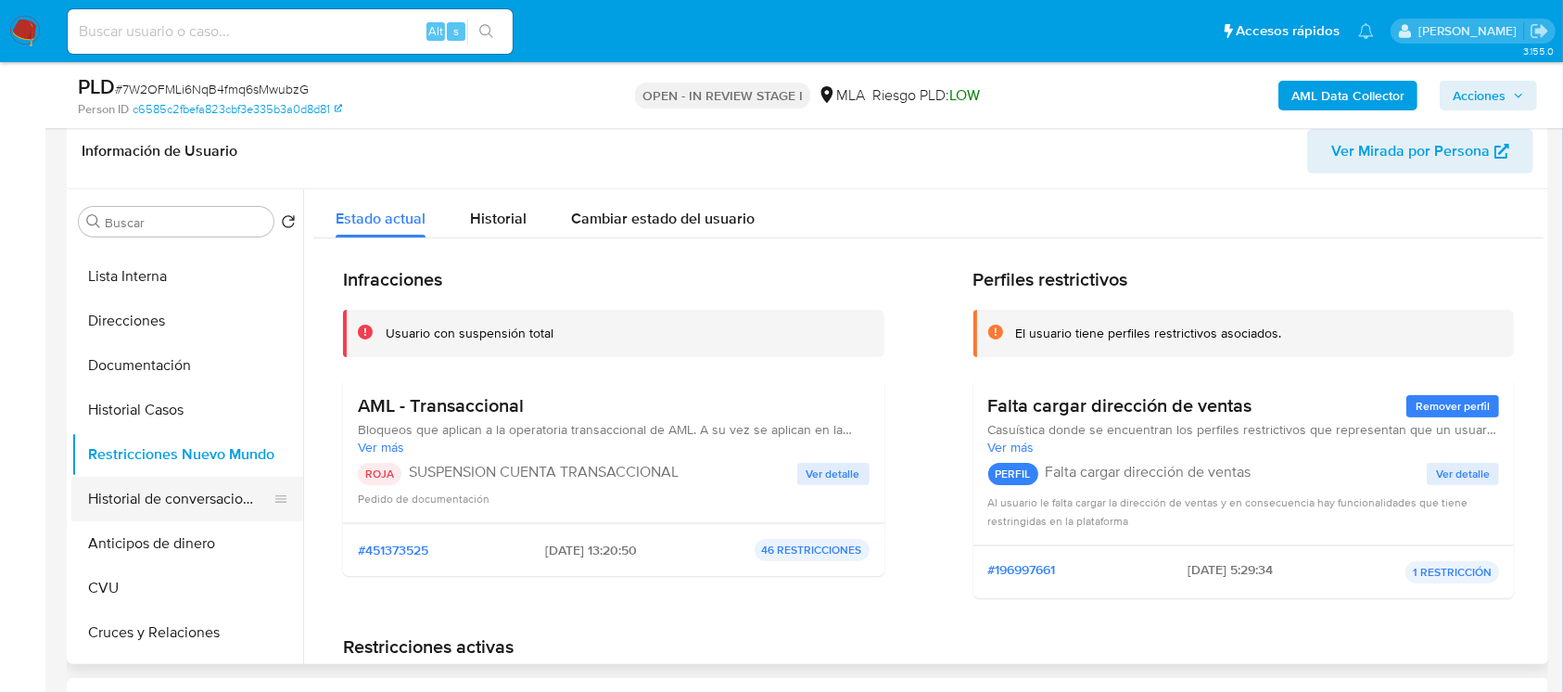
click at [149, 508] on button "Historial de conversaciones" at bounding box center [179, 498] width 217 height 44
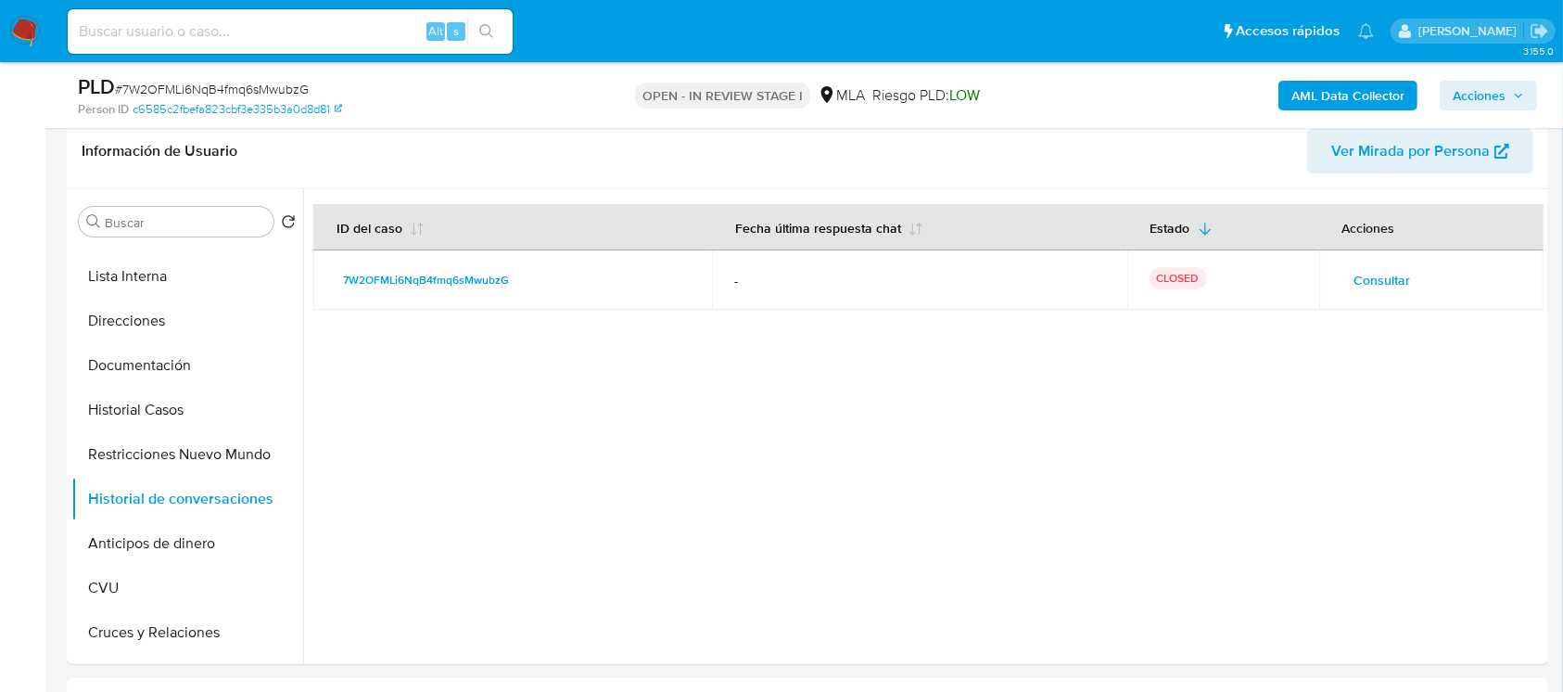
click at [1498, 100] on span "Acciones" at bounding box center [1479, 96] width 53 height 30
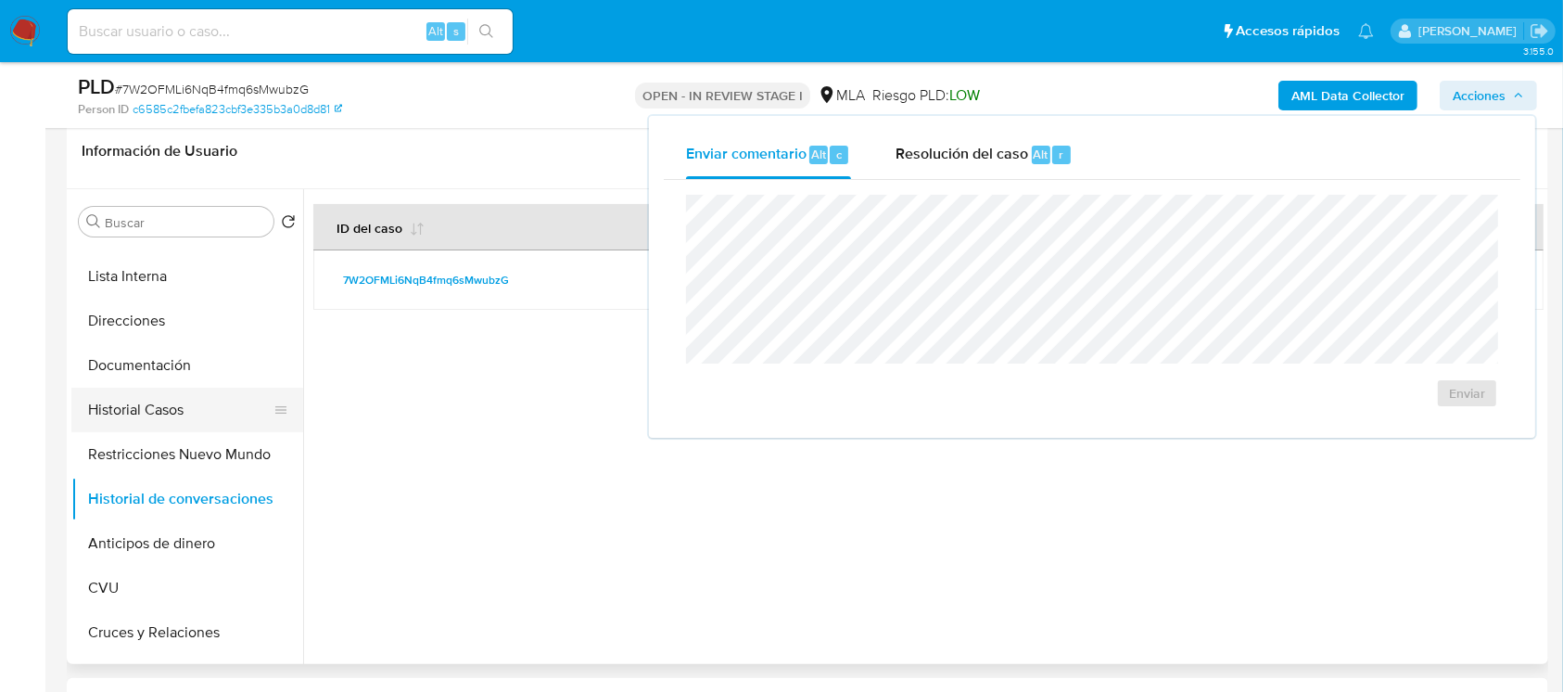
scroll to position [0, 0]
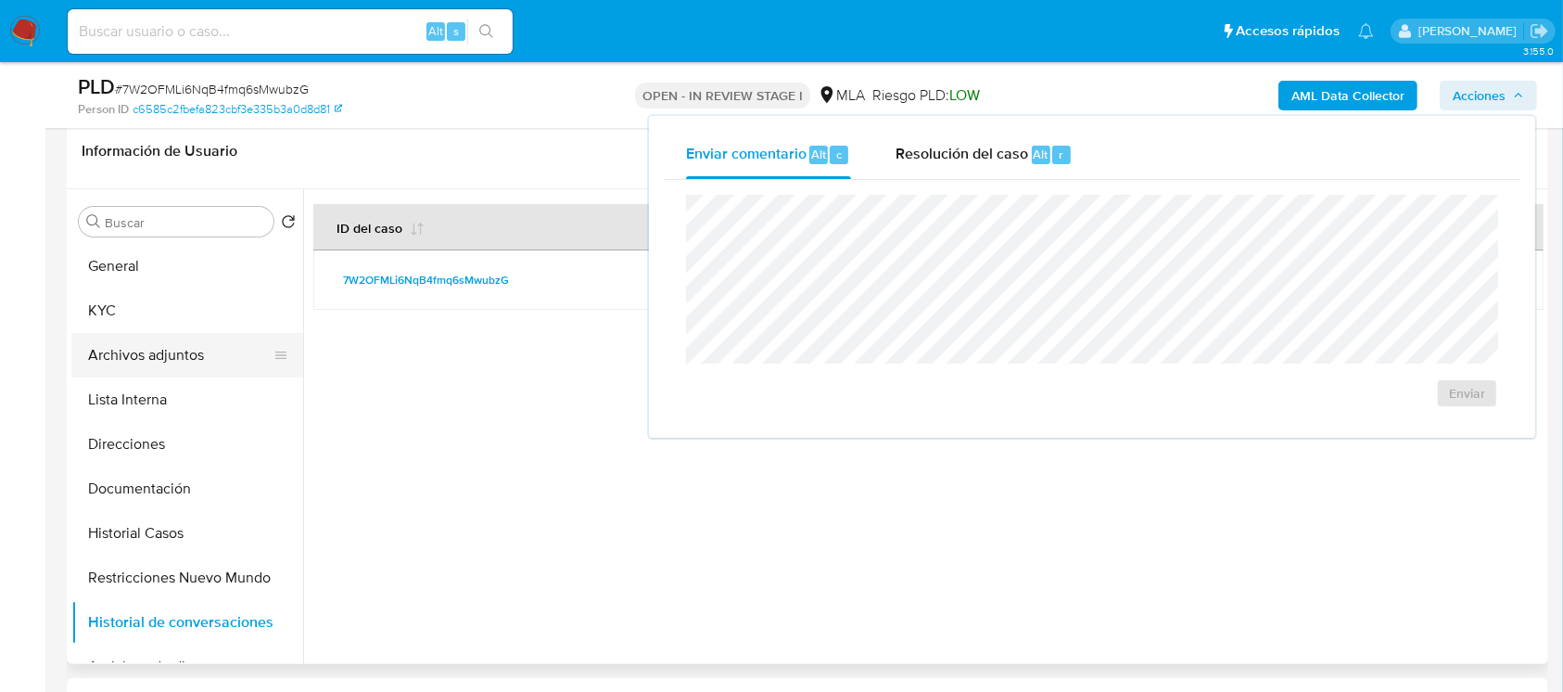
click at [174, 347] on button "Archivos adjuntos" at bounding box center [179, 355] width 217 height 44
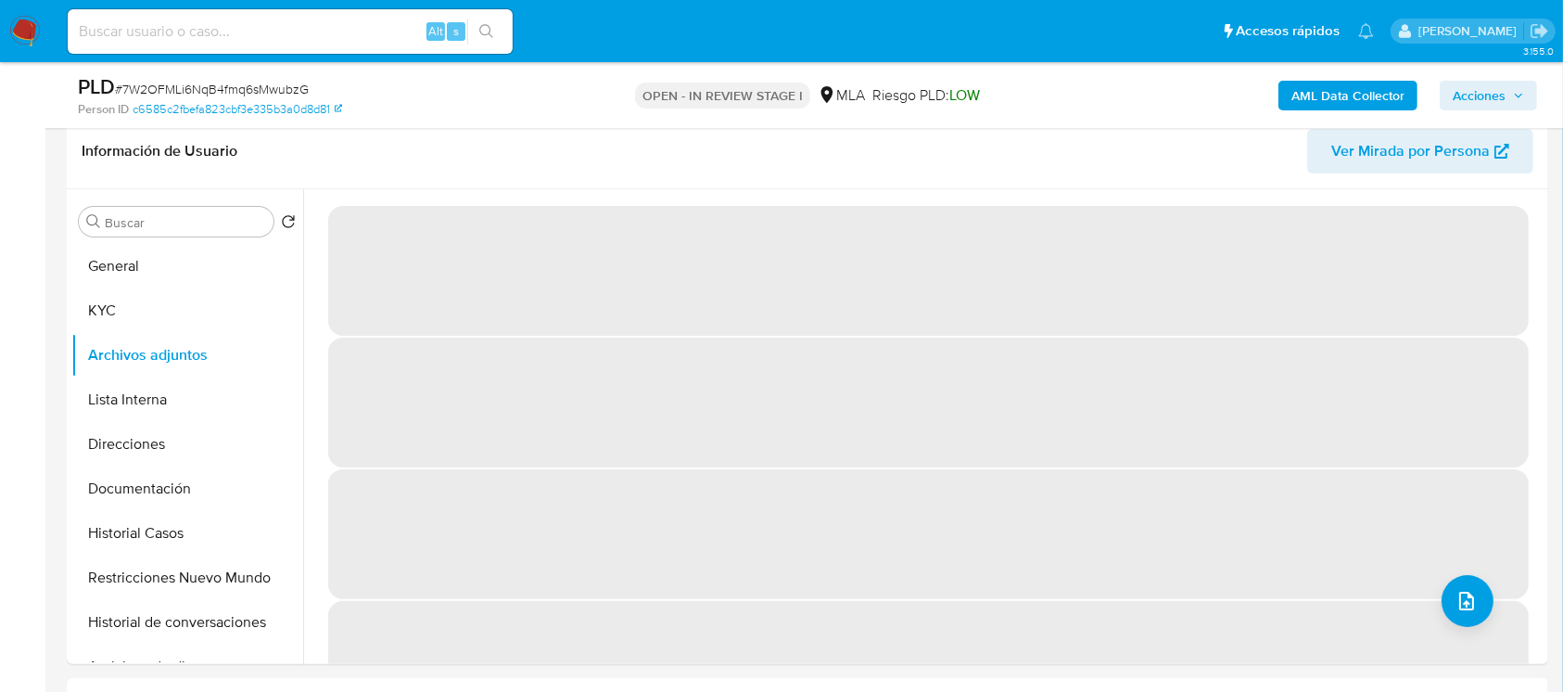
click at [1453, 96] on span "Acciones" at bounding box center [1479, 96] width 53 height 30
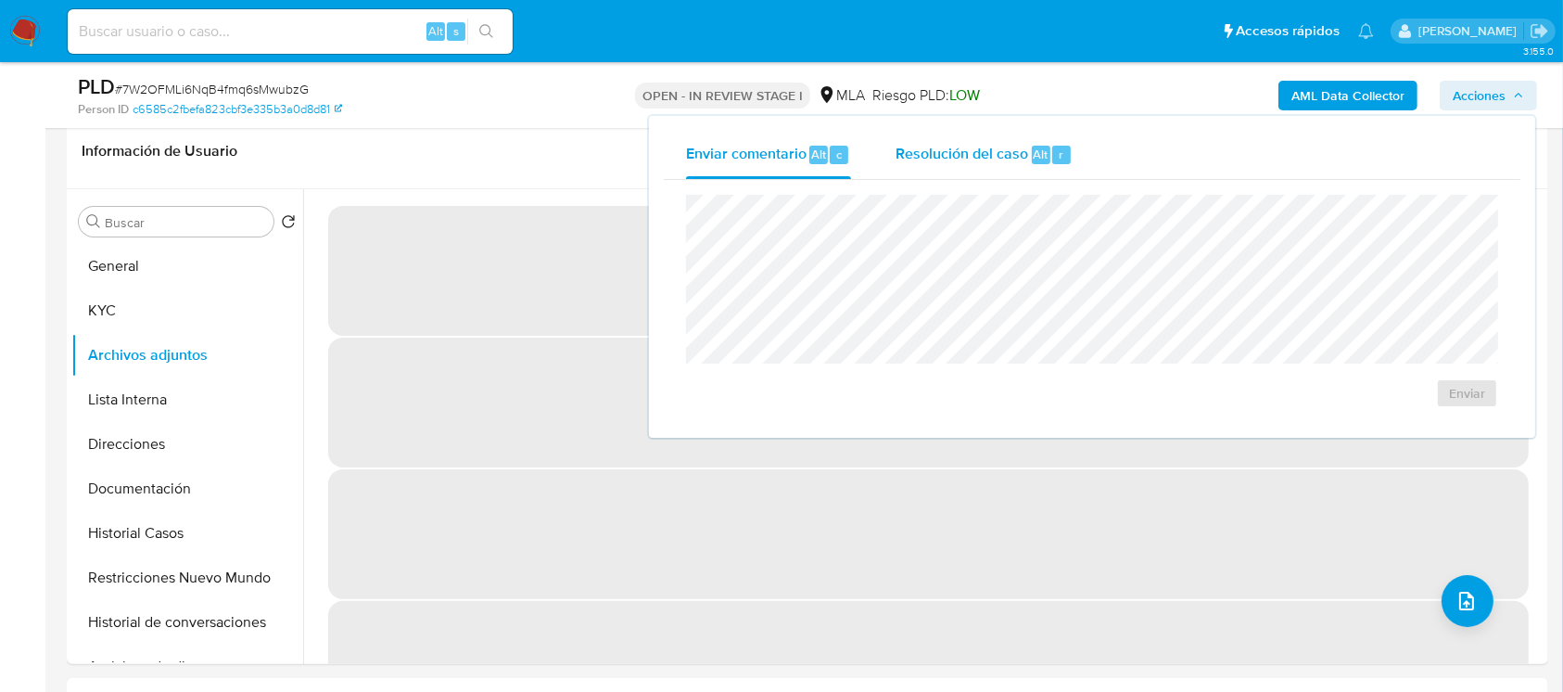
click at [981, 146] on span "Resolución del caso" at bounding box center [961, 153] width 133 height 21
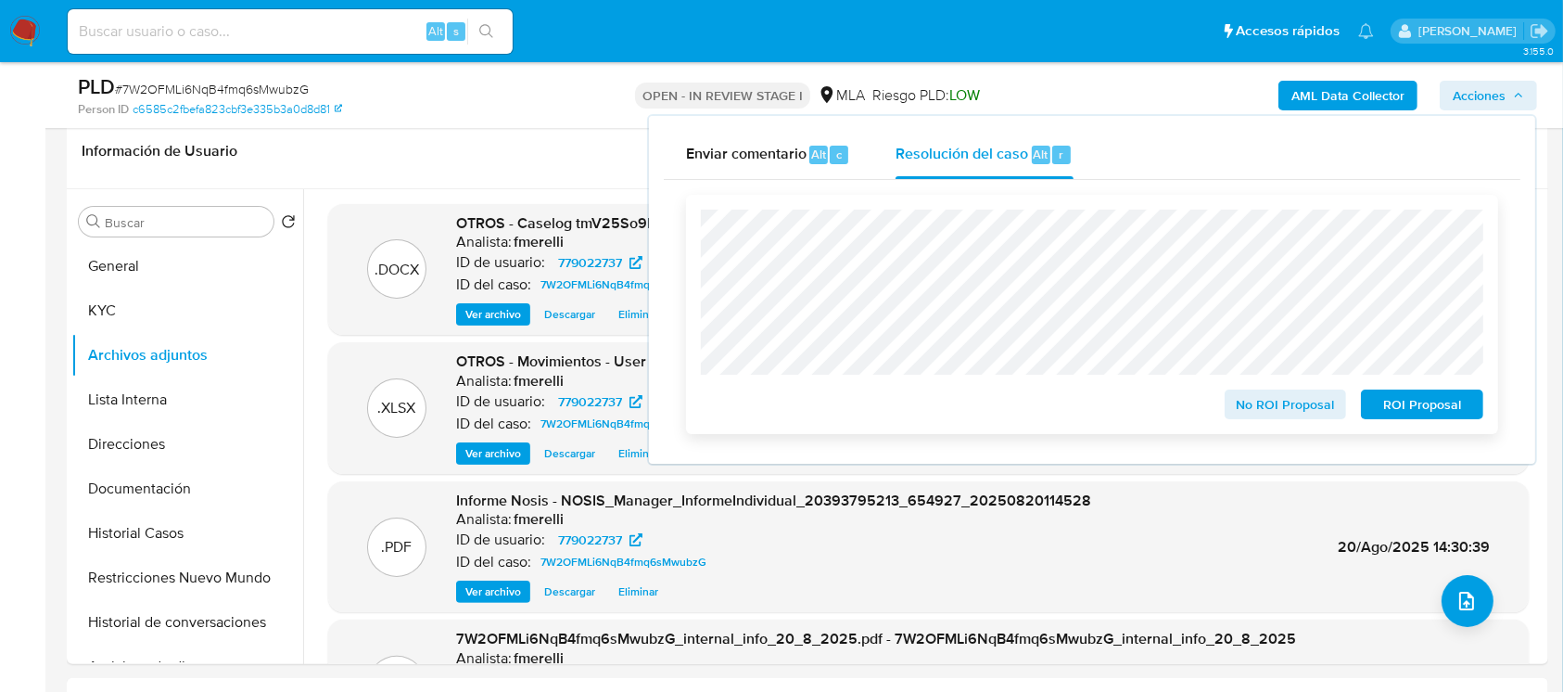
click at [1419, 412] on span "ROI Proposal" at bounding box center [1422, 404] width 96 height 26
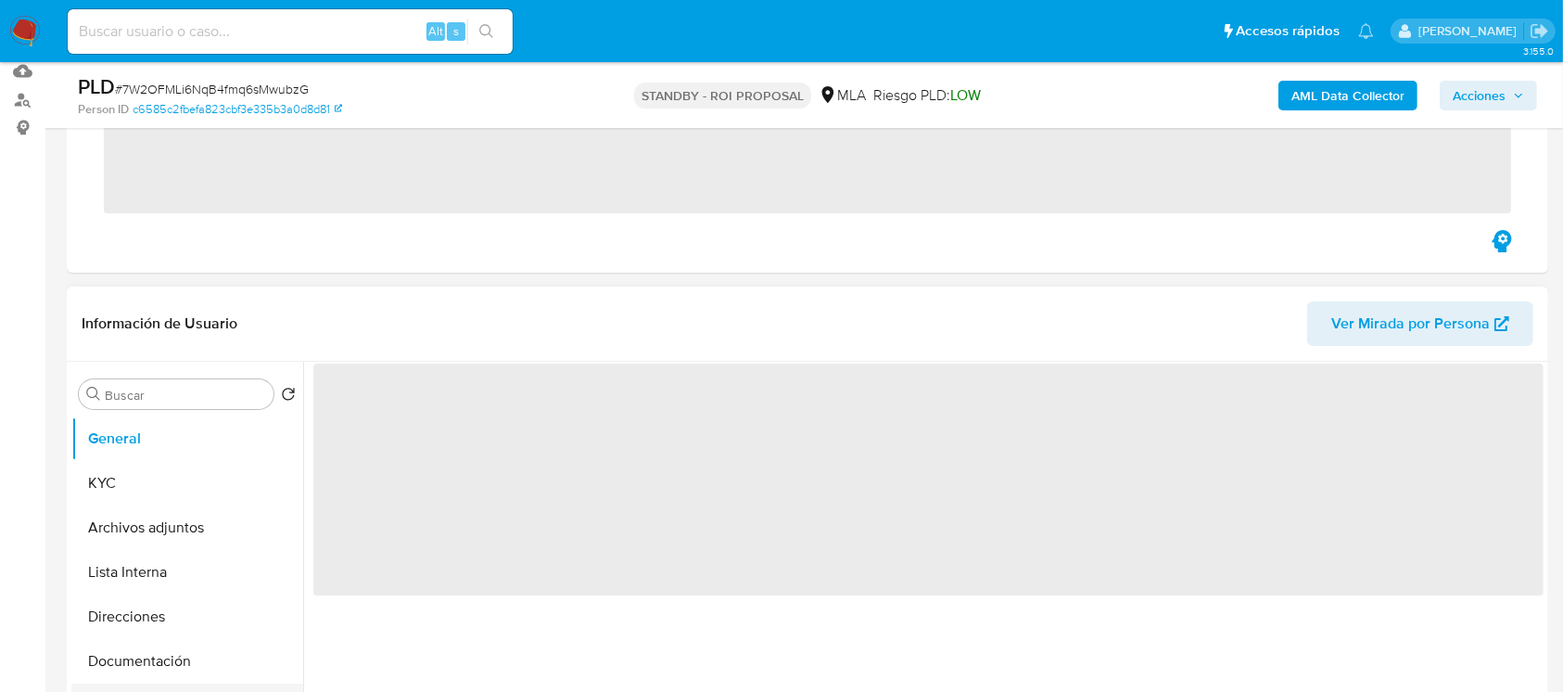
scroll to position [371, 0]
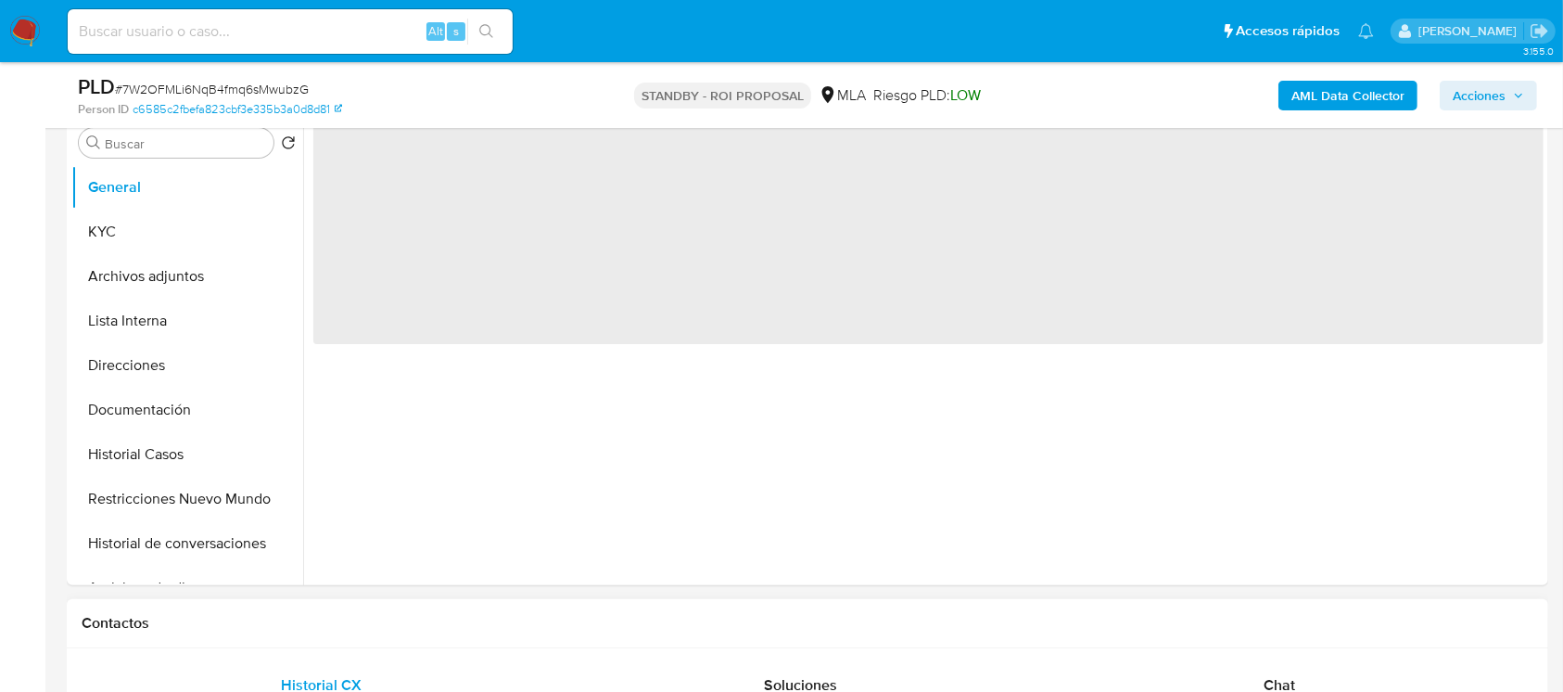
click at [143, 616] on h1 "Contactos" at bounding box center [808, 623] width 1452 height 19
click at [153, 528] on button "Historial de conversaciones" at bounding box center [179, 543] width 217 height 44
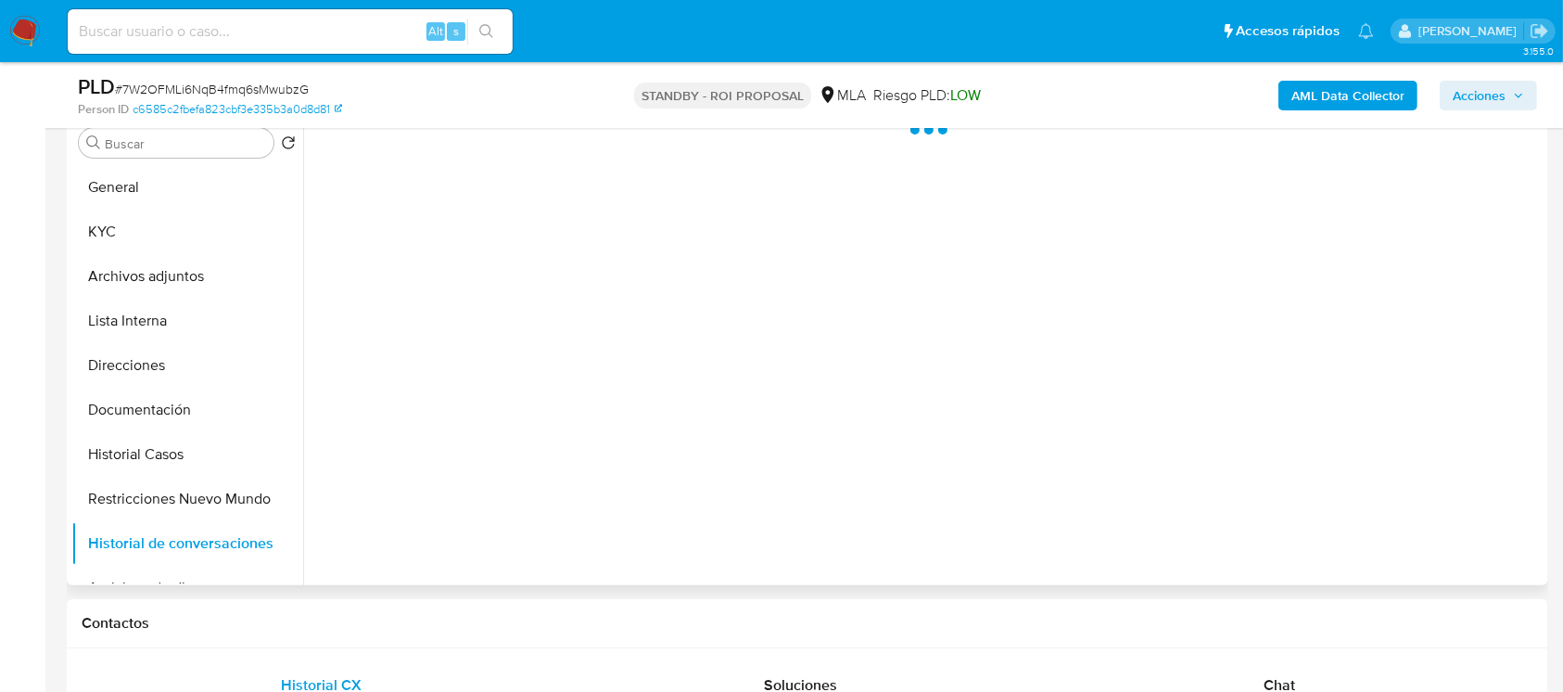
select select "10"
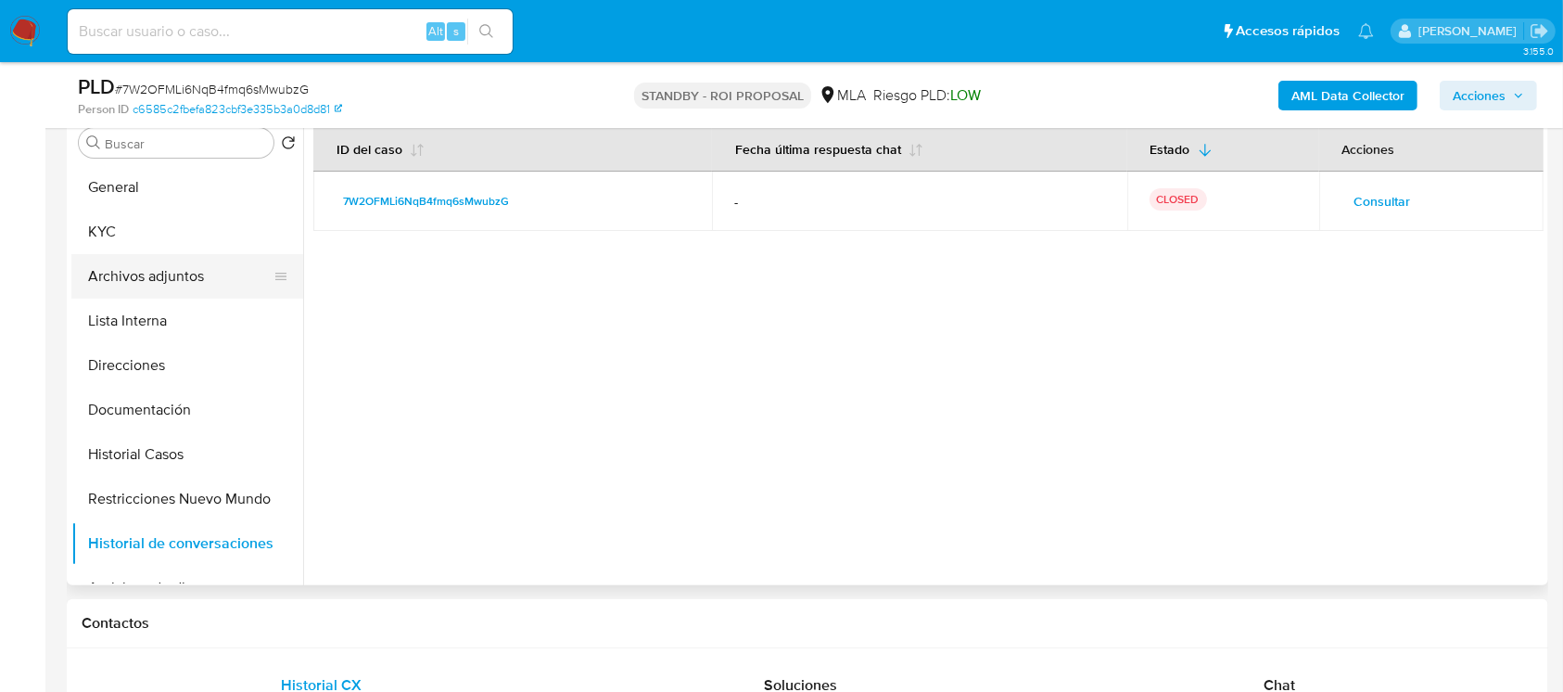
click at [193, 279] on button "Archivos adjuntos" at bounding box center [179, 276] width 217 height 44
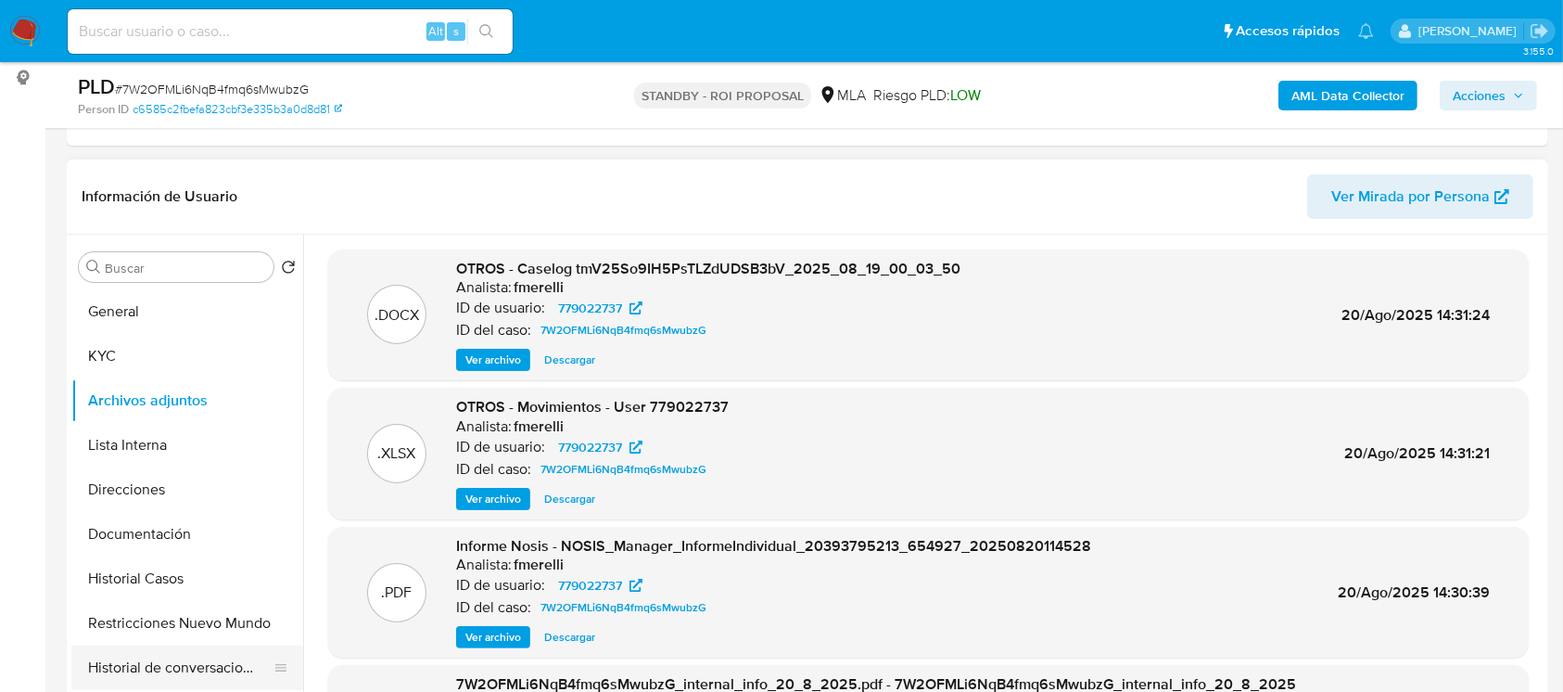
scroll to position [123, 0]
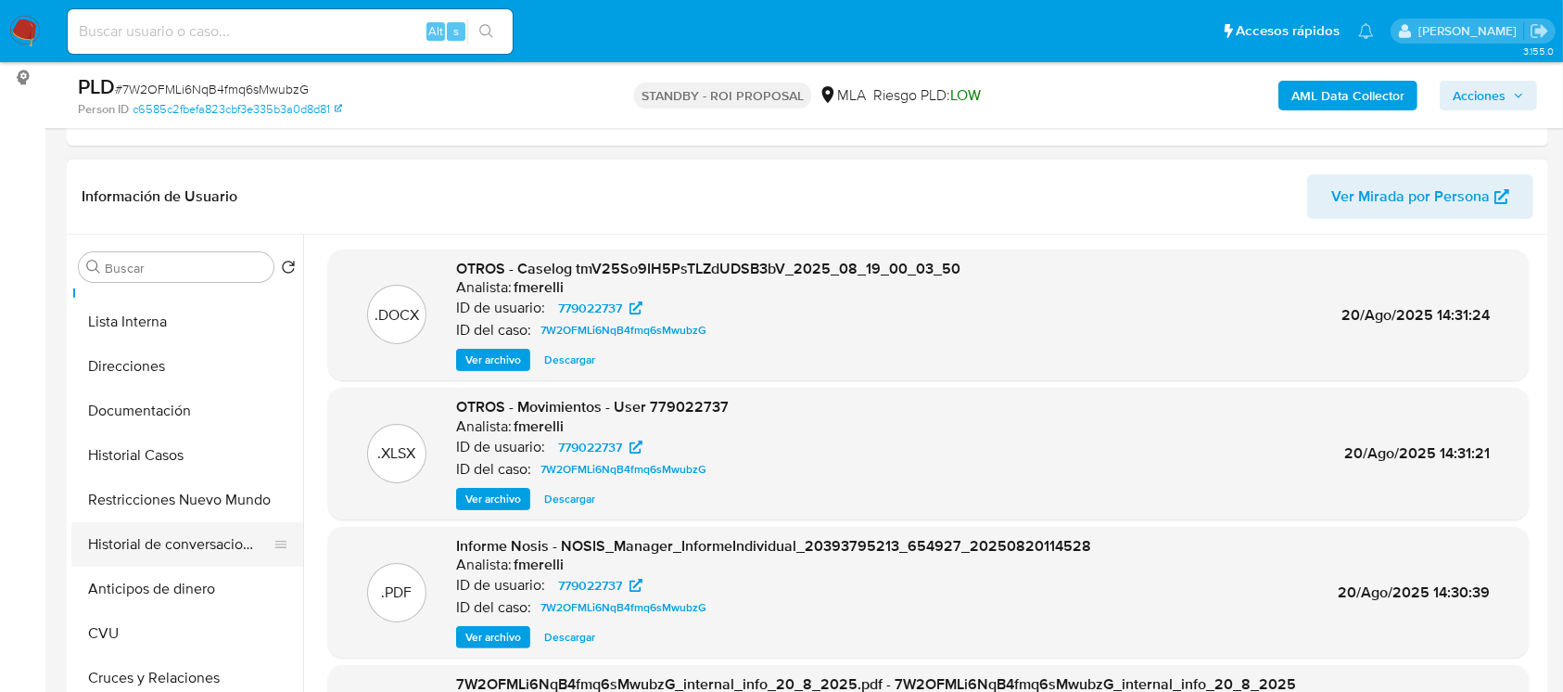
click at [177, 538] on button "Historial de conversaciones" at bounding box center [179, 544] width 217 height 44
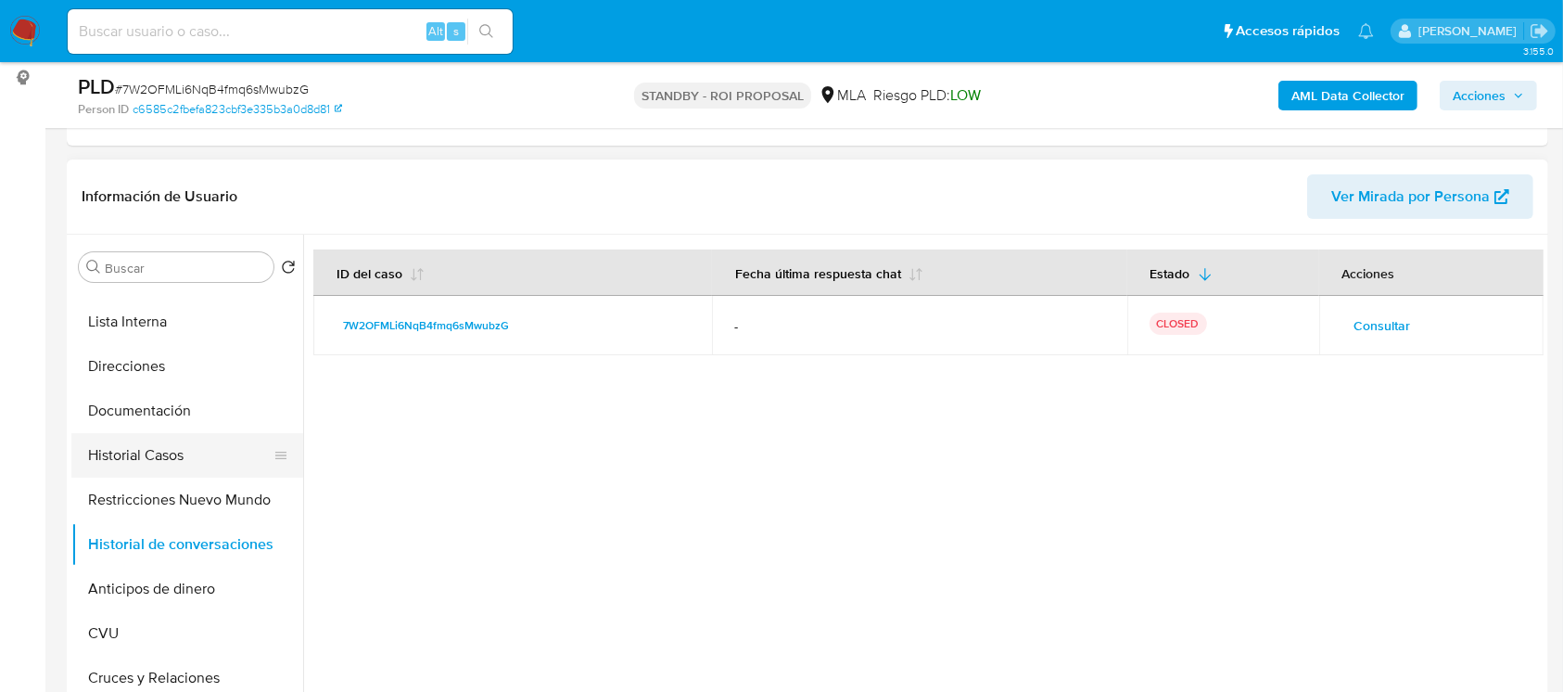
drag, startPoint x: 163, startPoint y: 467, endPoint x: 154, endPoint y: 469, distance: 9.5
click at [158, 467] on button "Historial Casos" at bounding box center [179, 455] width 217 height 44
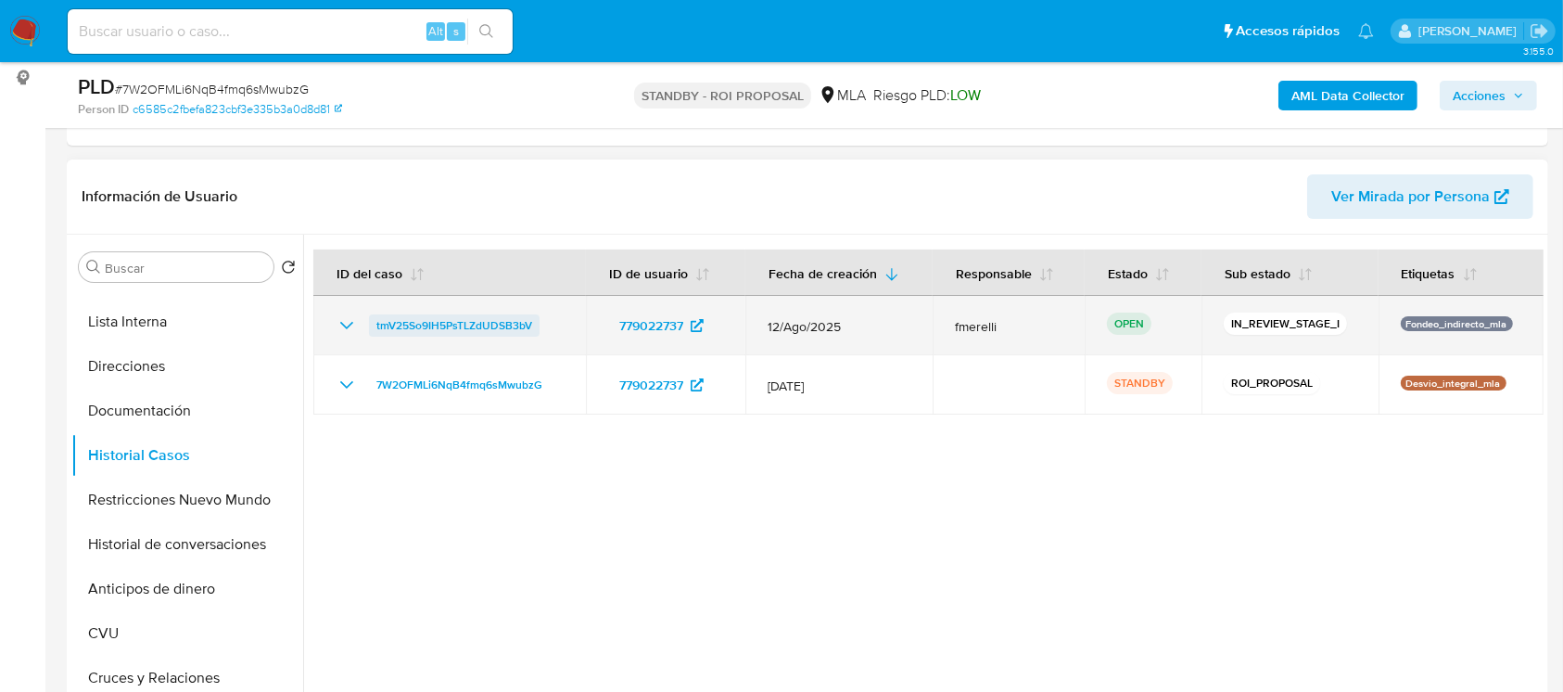
click at [450, 335] on span "tmV25So9IH5PsTLZdUDSB3bV" at bounding box center [454, 325] width 156 height 22
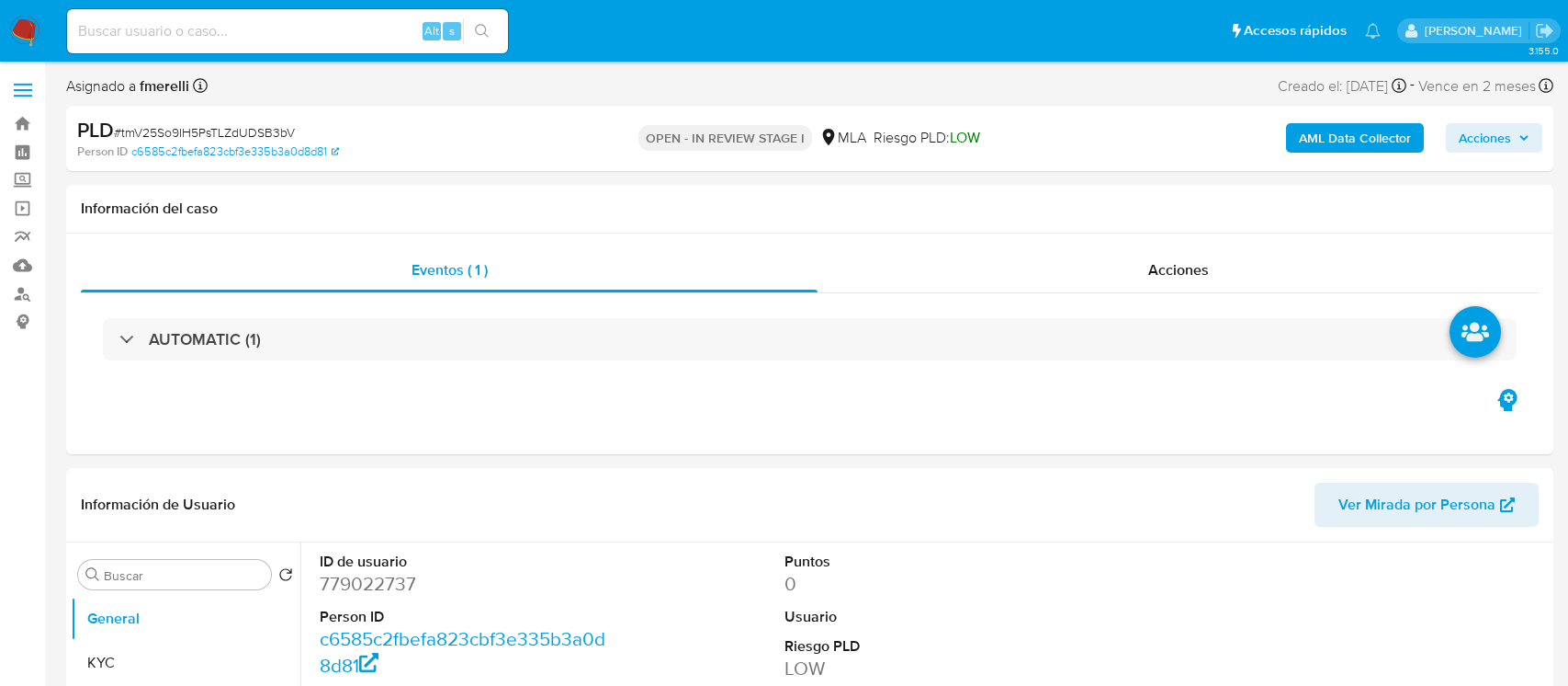
select select "10"
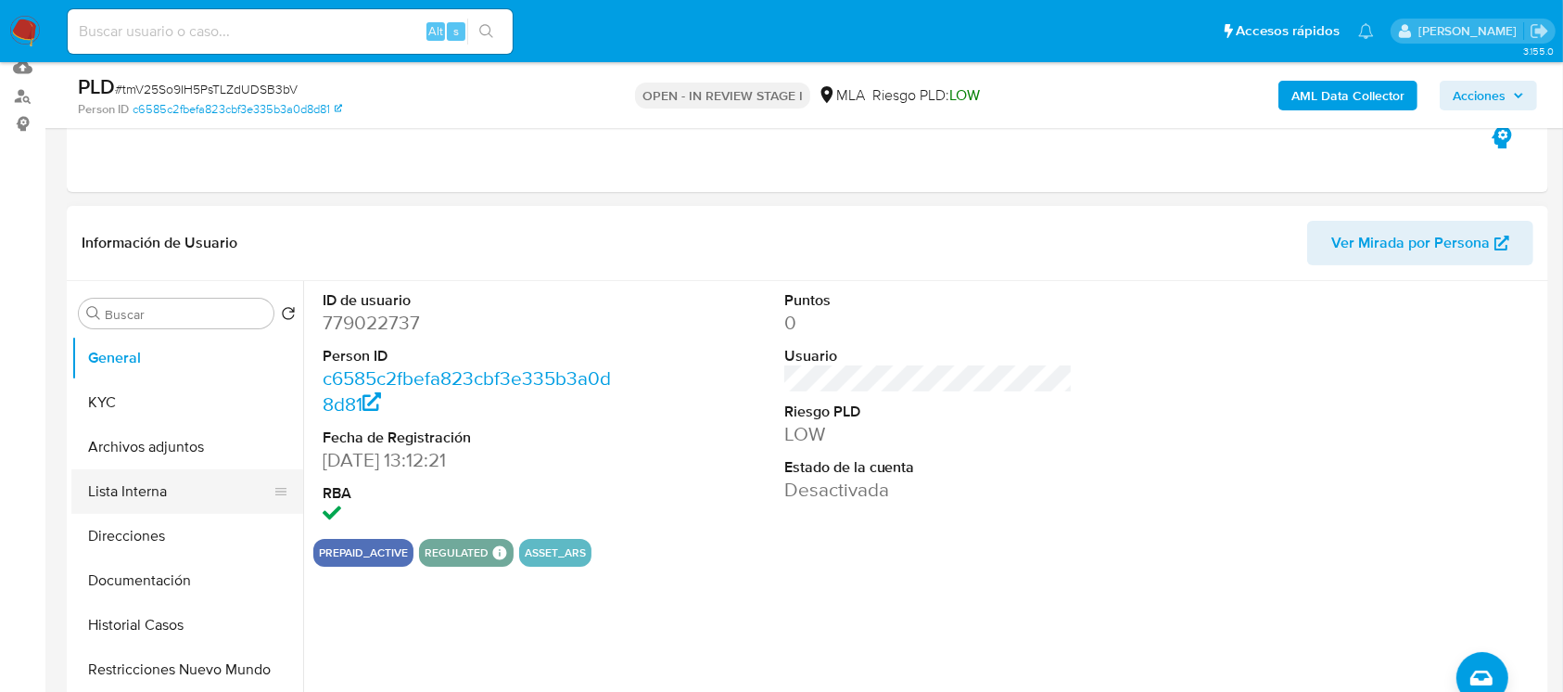
scroll to position [371, 0]
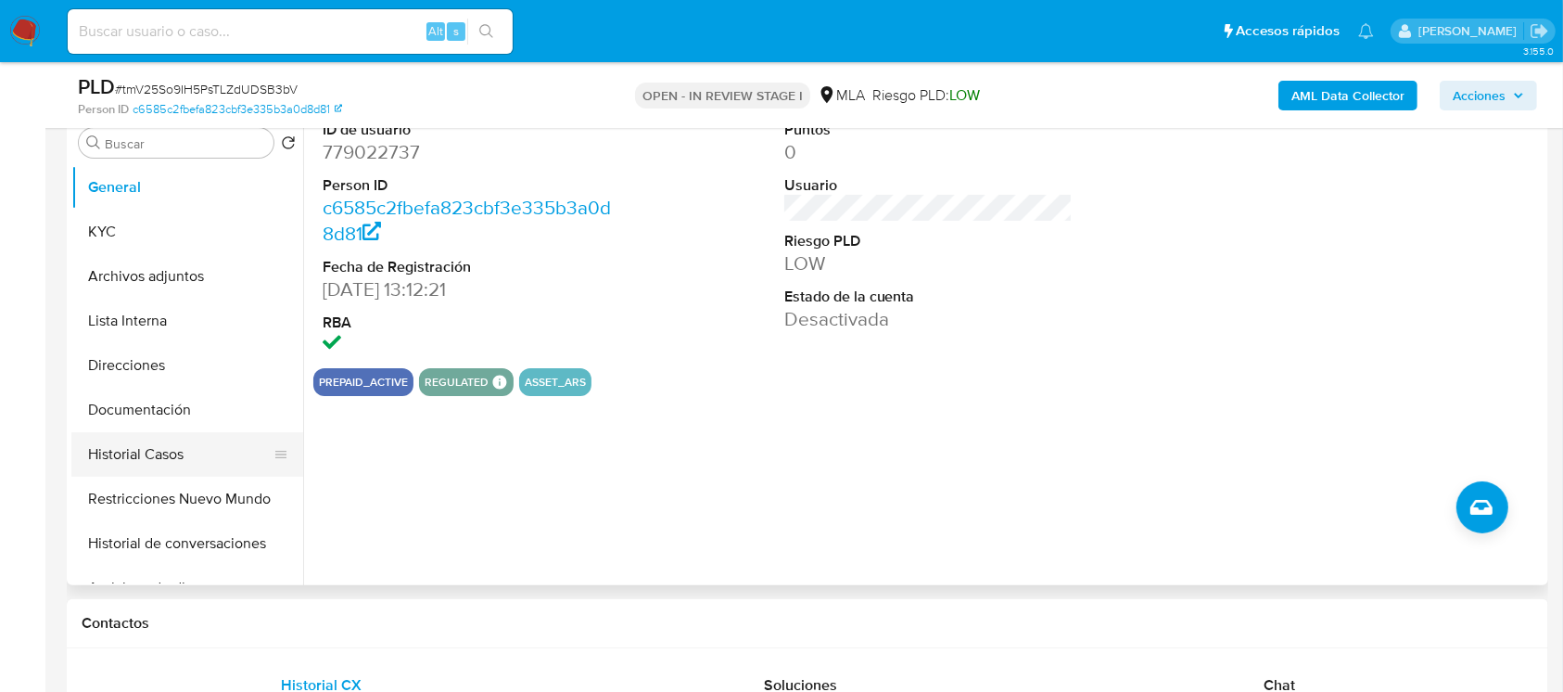
click at [165, 456] on button "Historial Casos" at bounding box center [179, 454] width 217 height 44
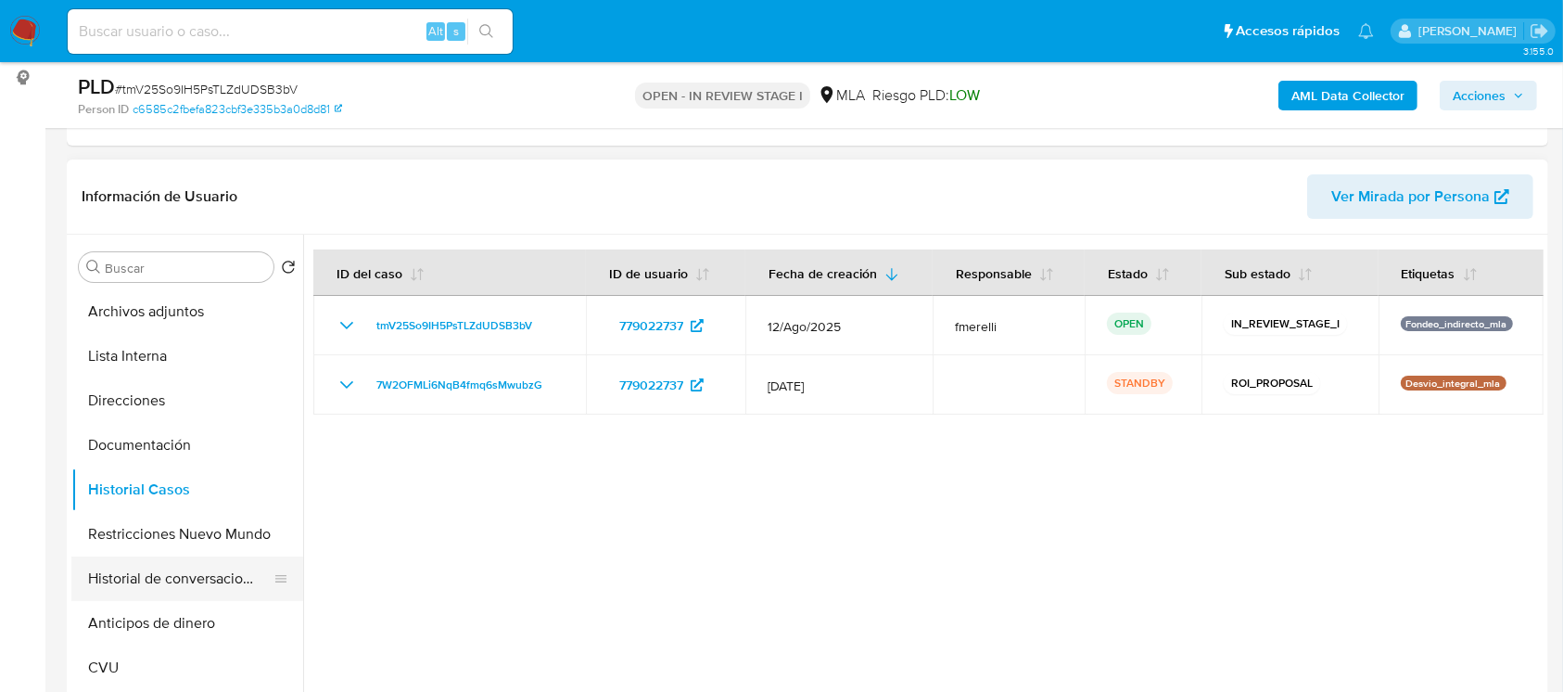
scroll to position [123, 0]
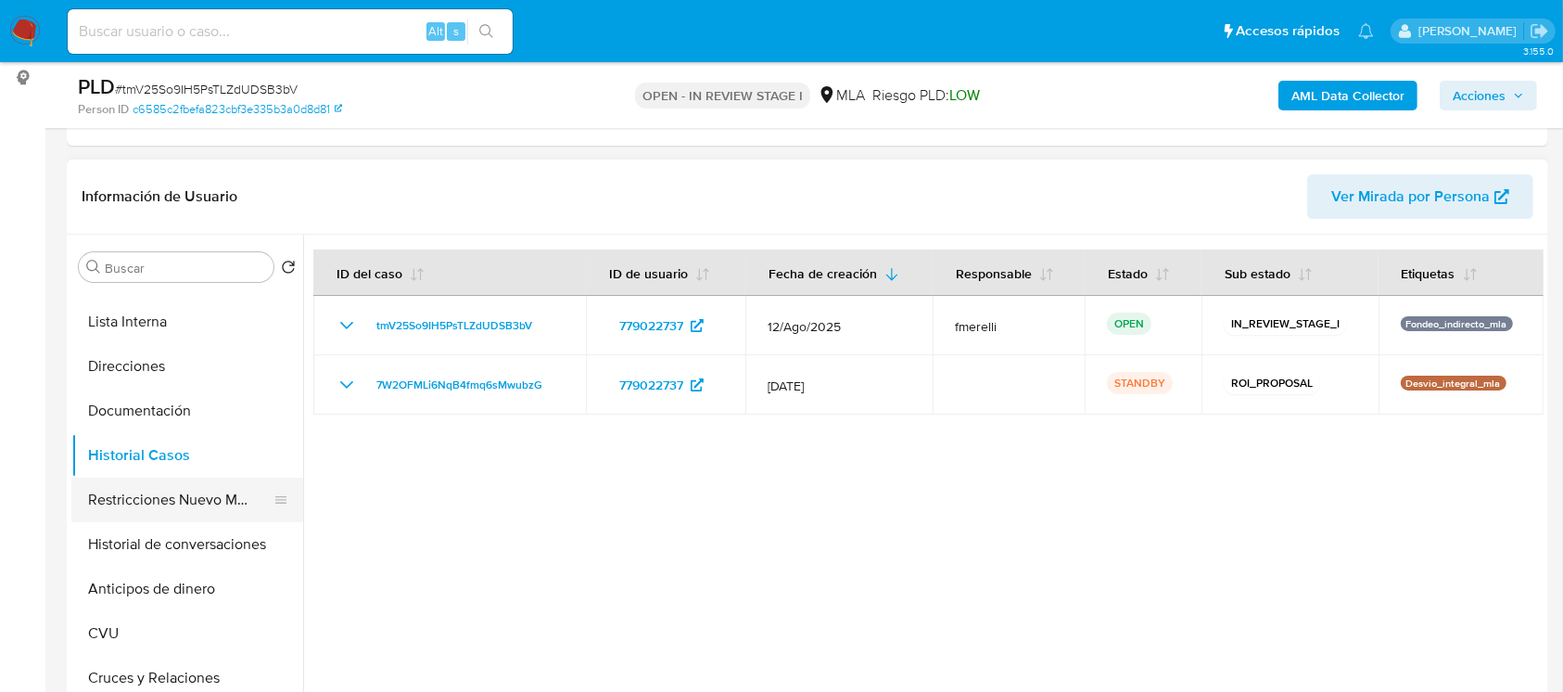
click at [171, 515] on button "Restricciones Nuevo Mundo" at bounding box center [179, 499] width 217 height 44
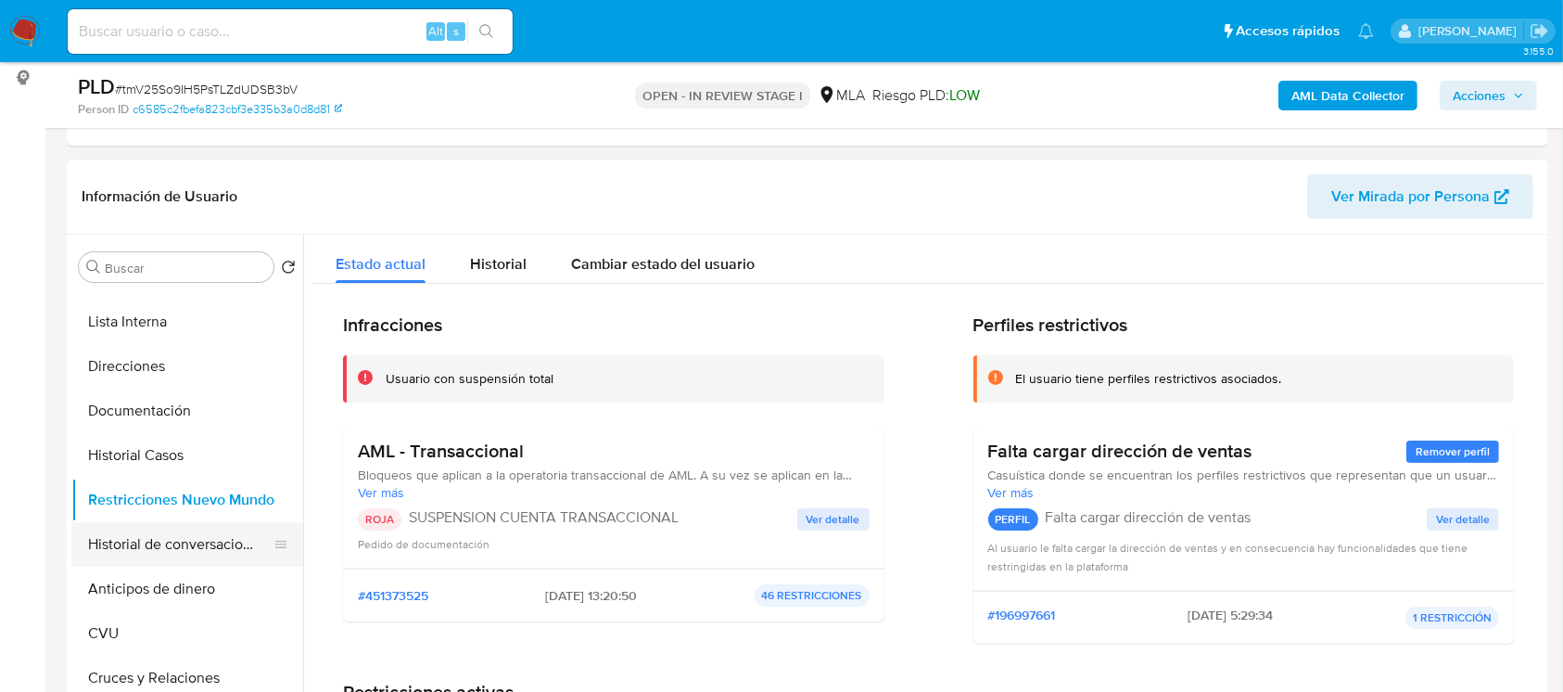
click at [146, 527] on button "Historial de conversaciones" at bounding box center [179, 544] width 217 height 44
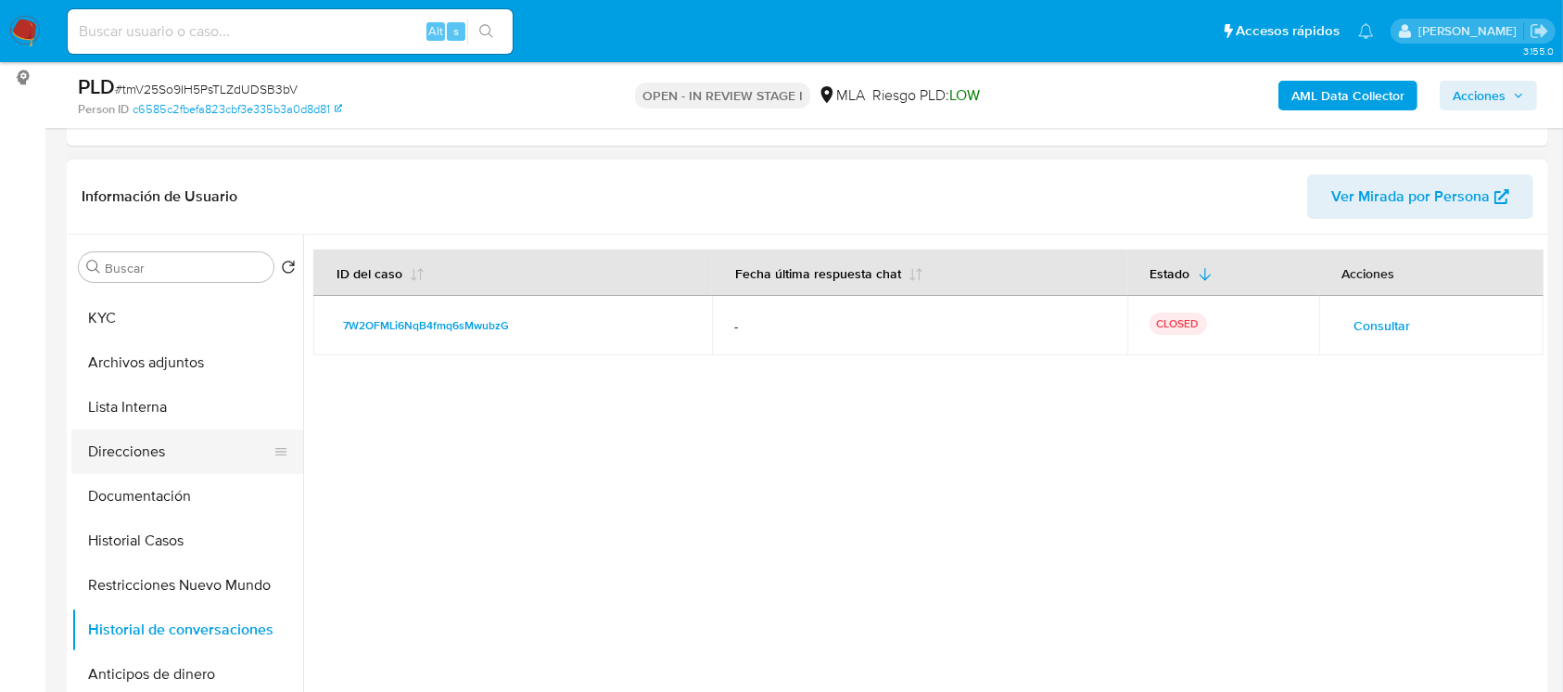
scroll to position [0, 0]
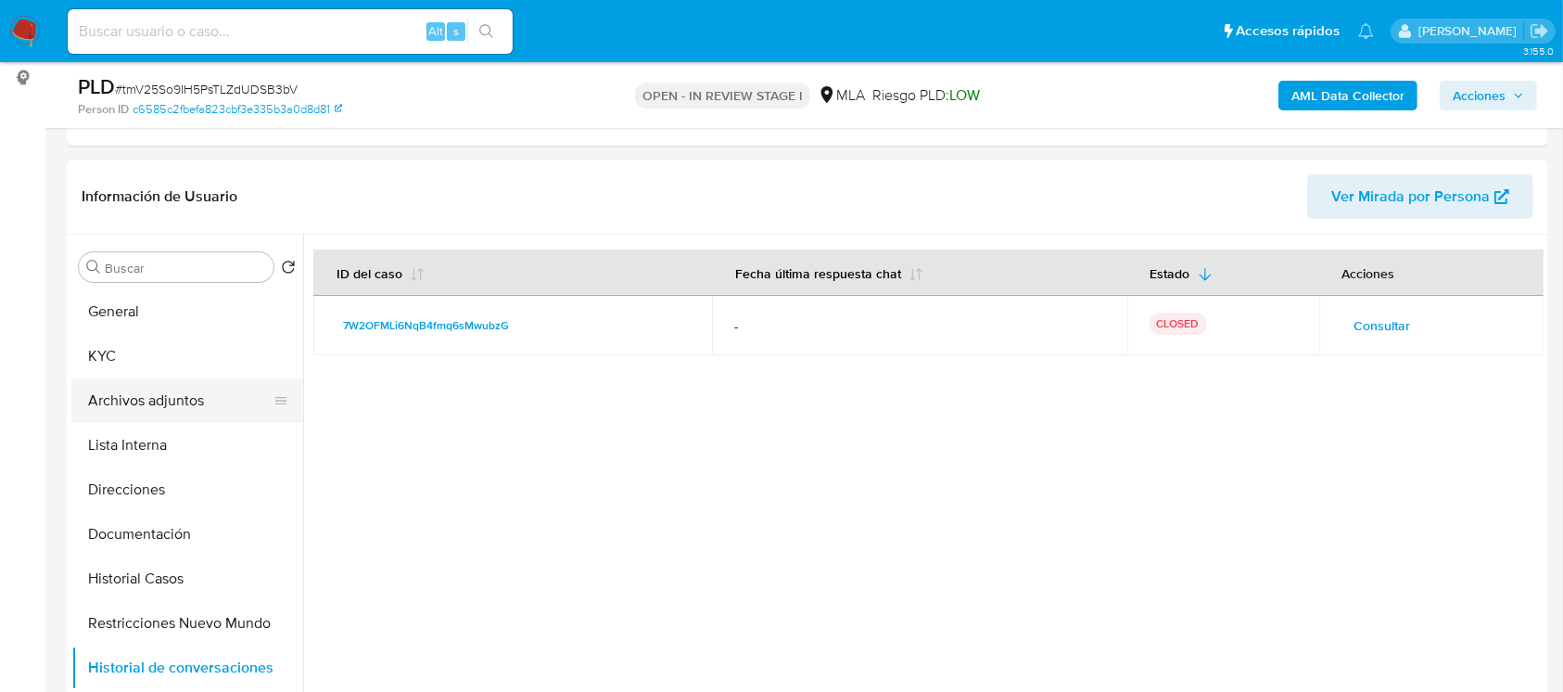
click at [201, 389] on button "Archivos adjuntos" at bounding box center [179, 400] width 217 height 44
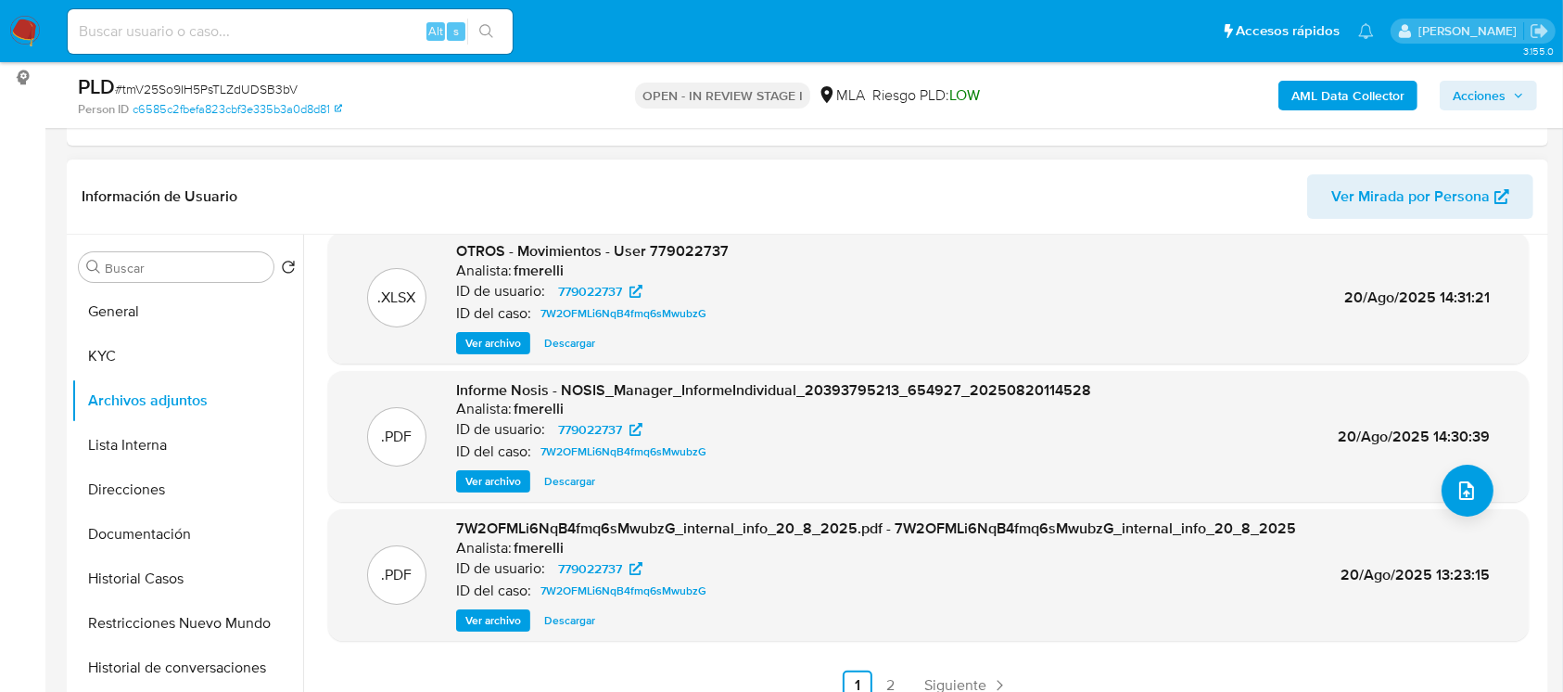
scroll to position [371, 0]
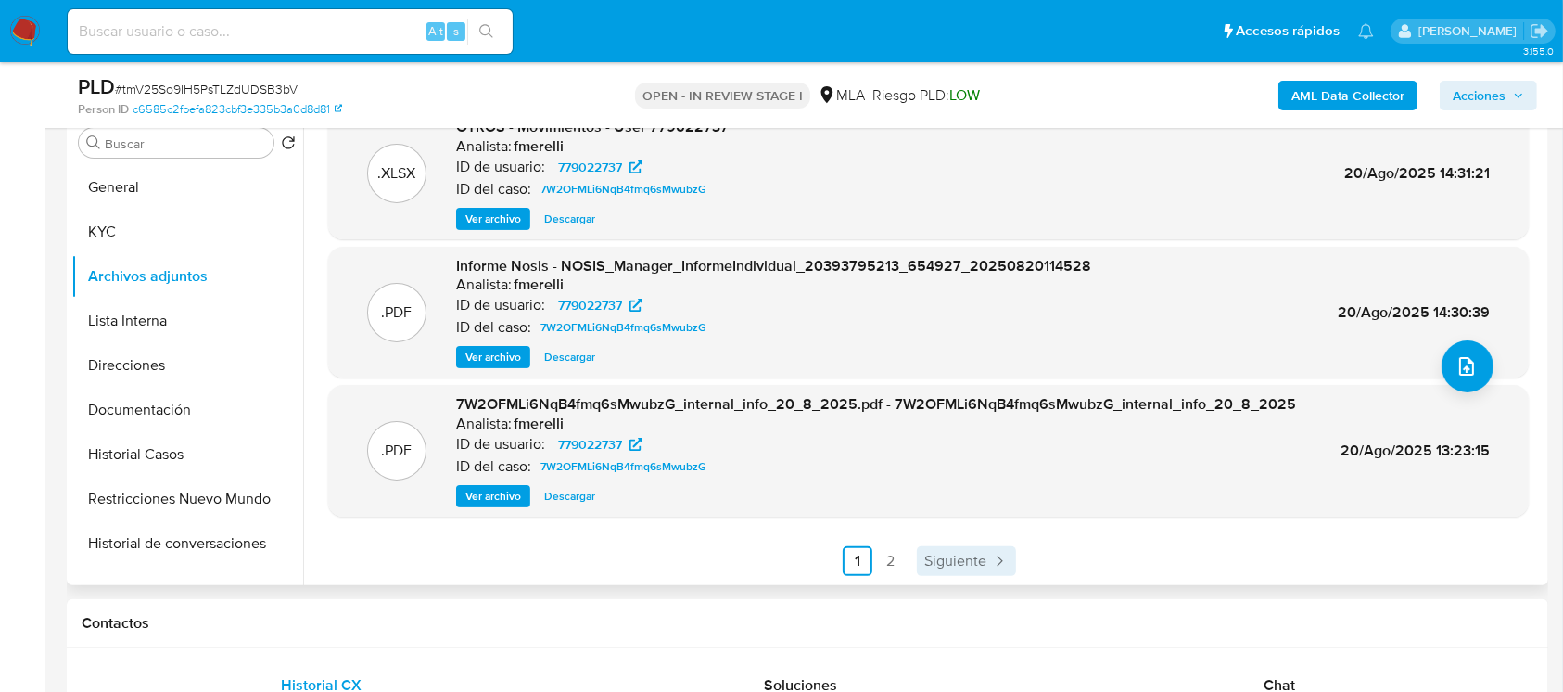
click at [936, 553] on span "Siguiente" at bounding box center [955, 560] width 62 height 15
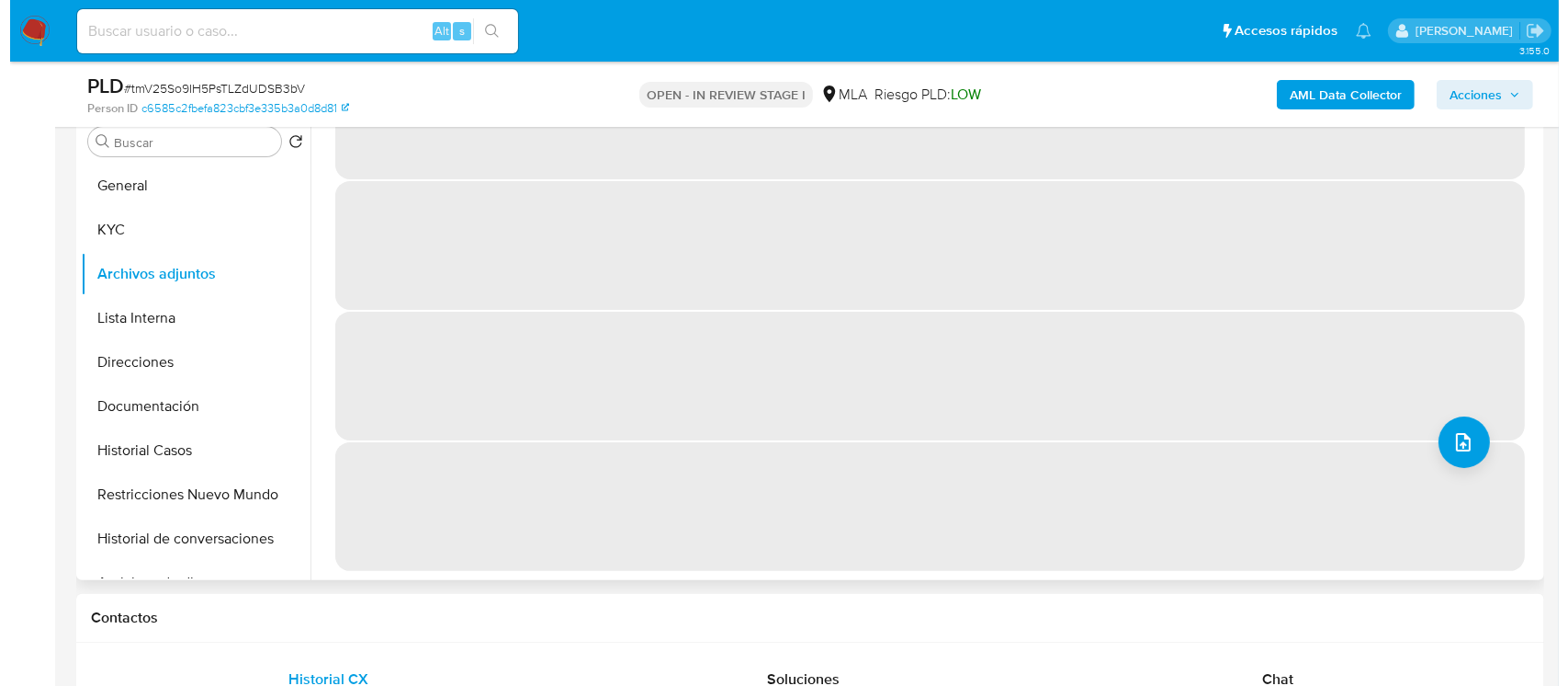
scroll to position [0, 0]
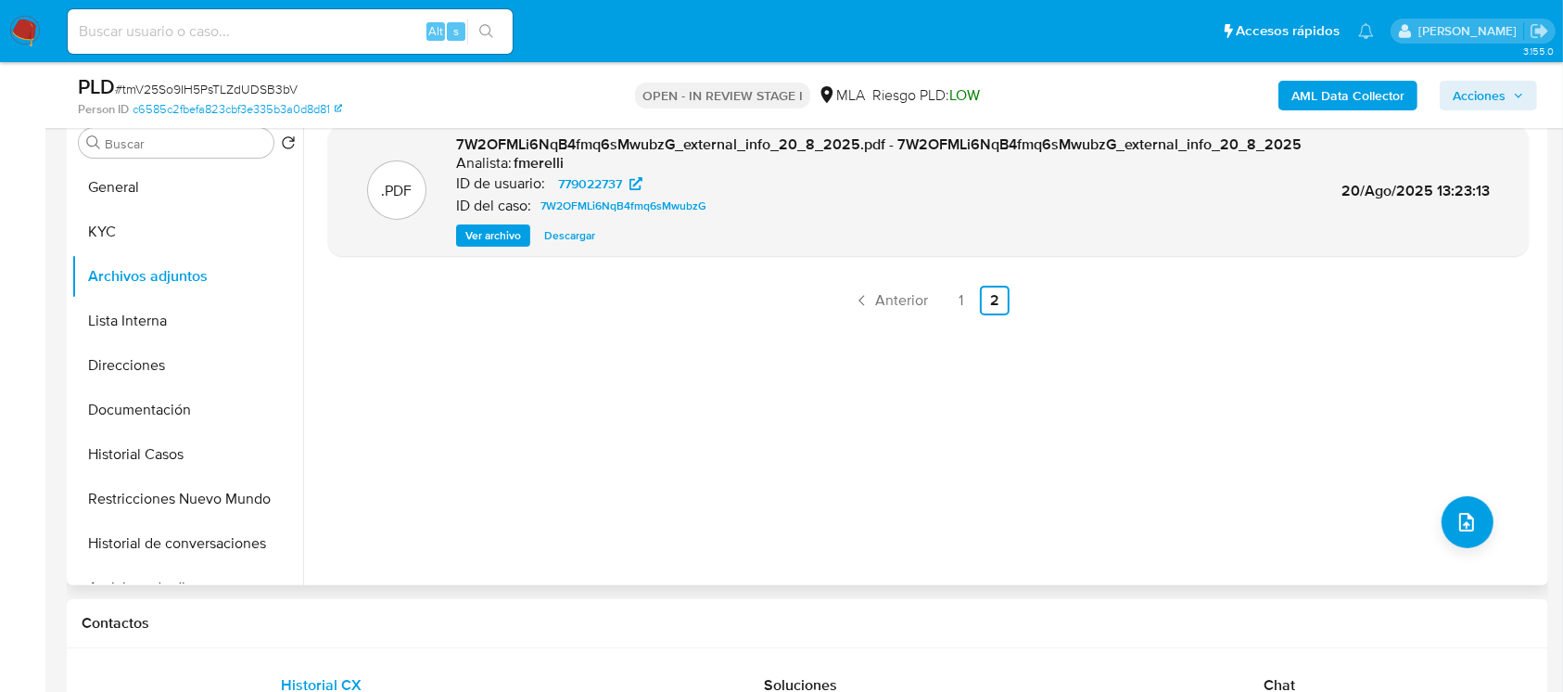
click at [737, 475] on div ".PDF 7W2OFMLi6NqB4fmq6sMwubzG_external_info_20_8_2025.pdf - 7W2OFMLi6NqB4fmq6sM…" at bounding box center [928, 347] width 1200 height 445
click at [890, 281] on div ".PDF 7W2OFMLi6NqB4fmq6sMwubzG_external_info_20_8_2025.pdf - 7W2OFMLi6NqB4fmq6sM…" at bounding box center [928, 347] width 1200 height 445
click at [898, 299] on span "Anterior" at bounding box center [901, 300] width 53 height 15
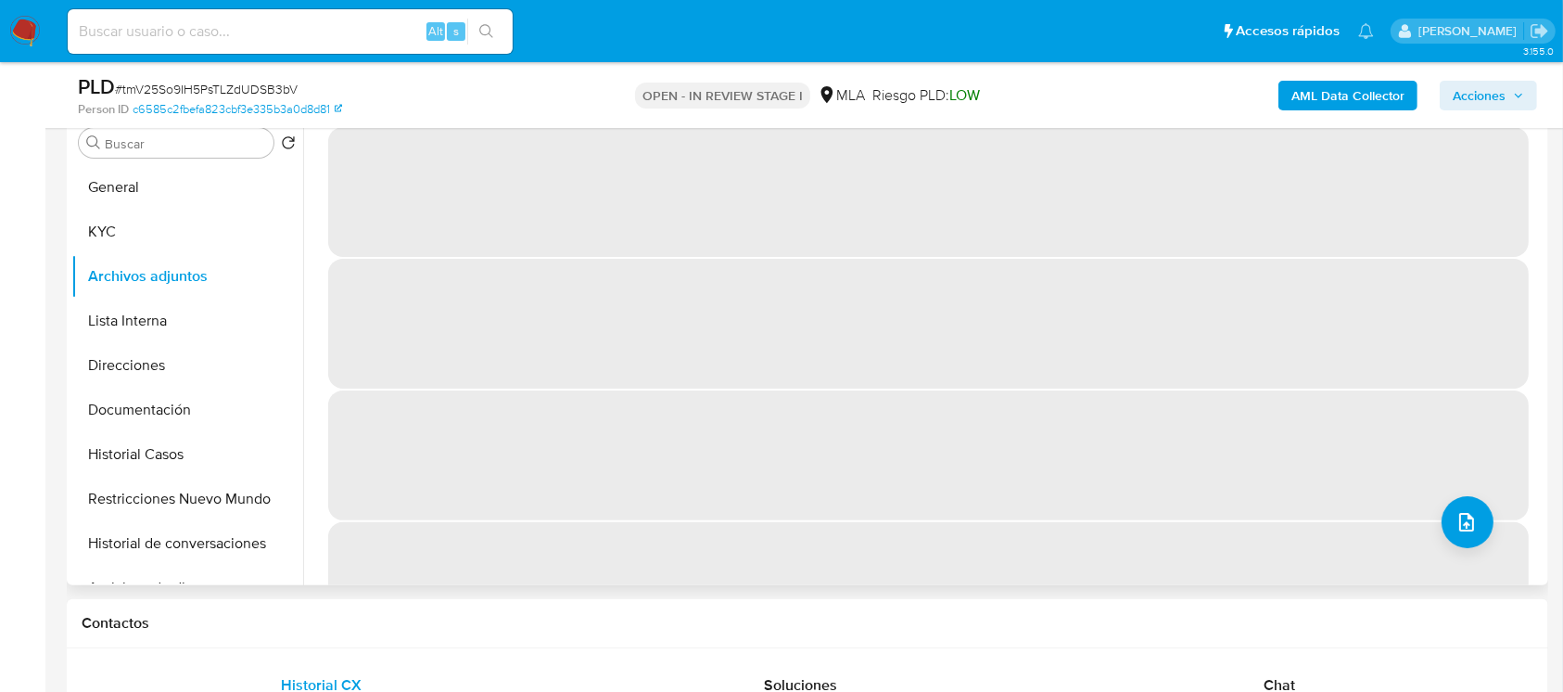
click at [1320, 95] on b "AML Data Collector" at bounding box center [1347, 96] width 113 height 30
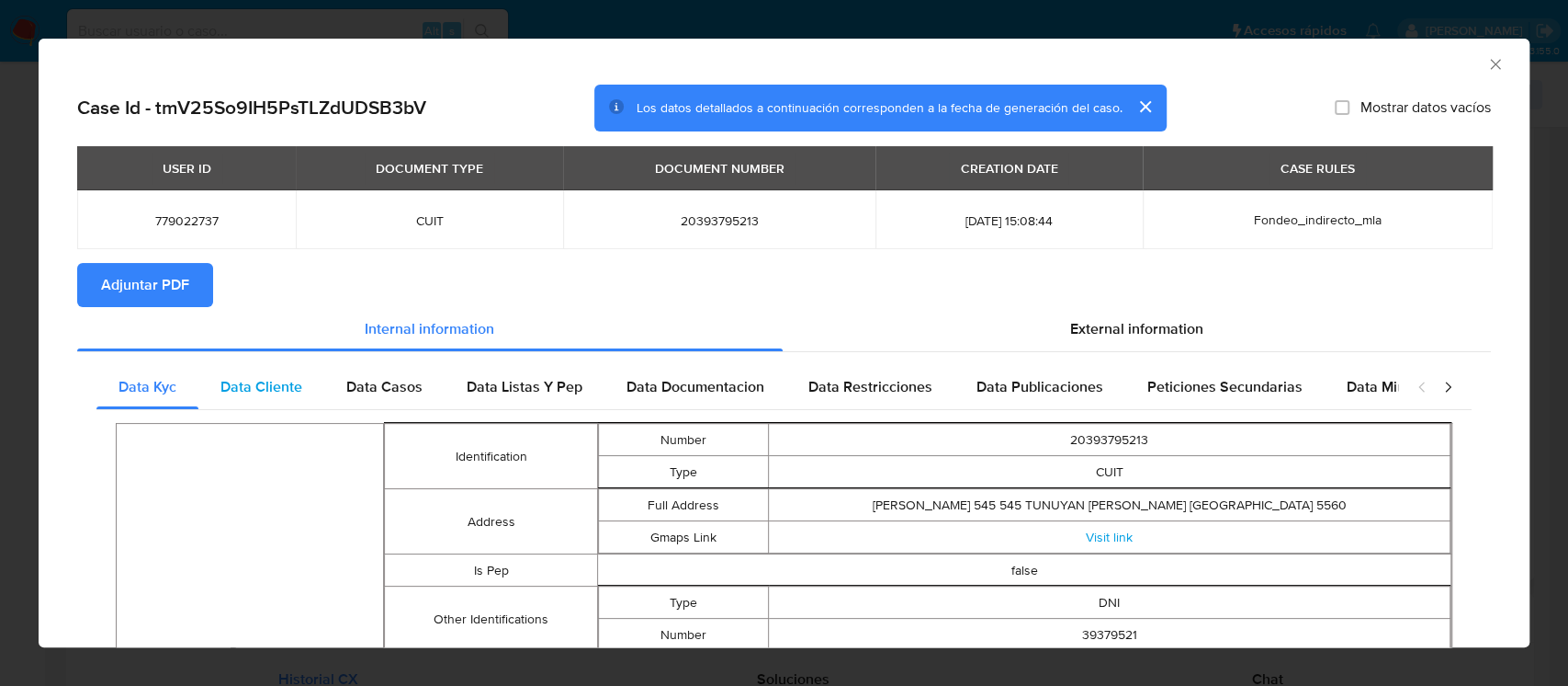
click at [220, 386] on div "Data Cliente" at bounding box center [261, 387] width 126 height 44
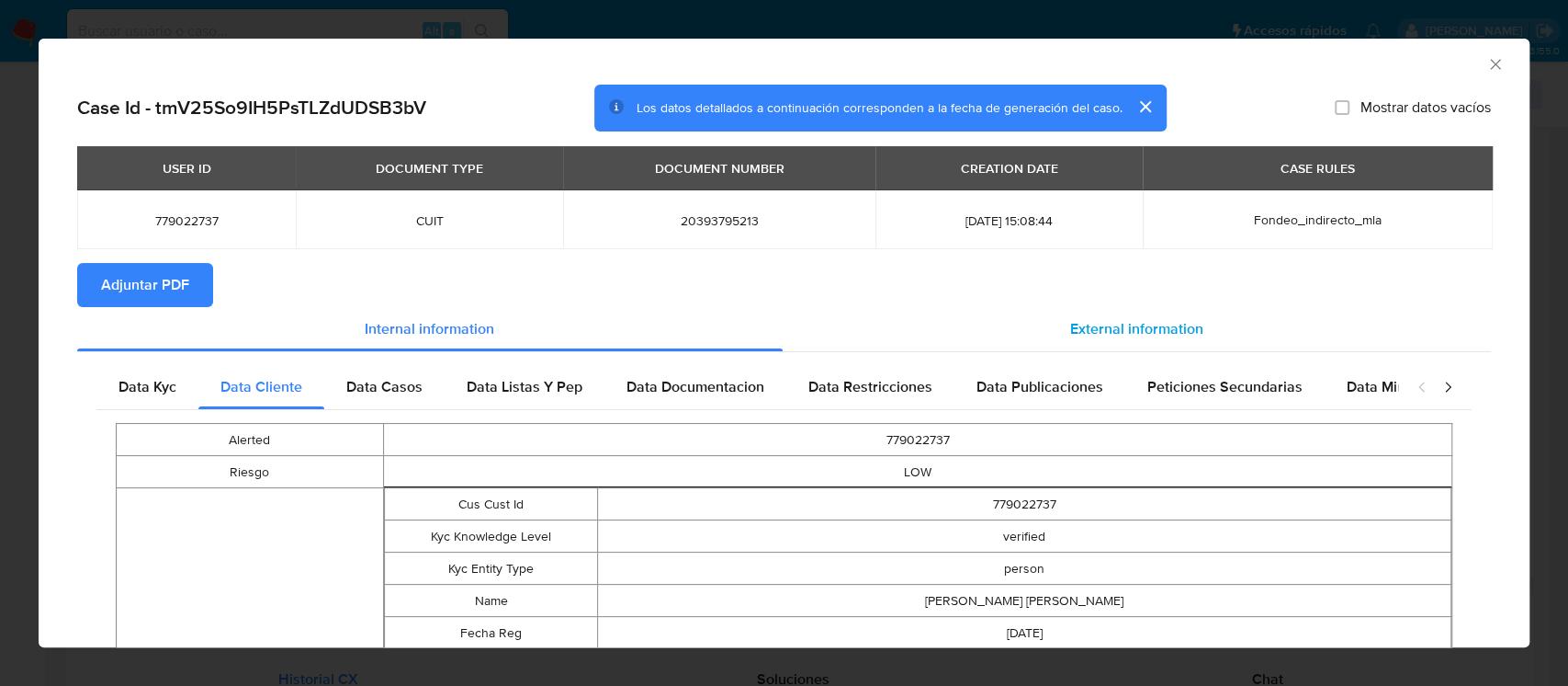
click at [1052, 324] on div "External information" at bounding box center [1138, 329] width 710 height 44
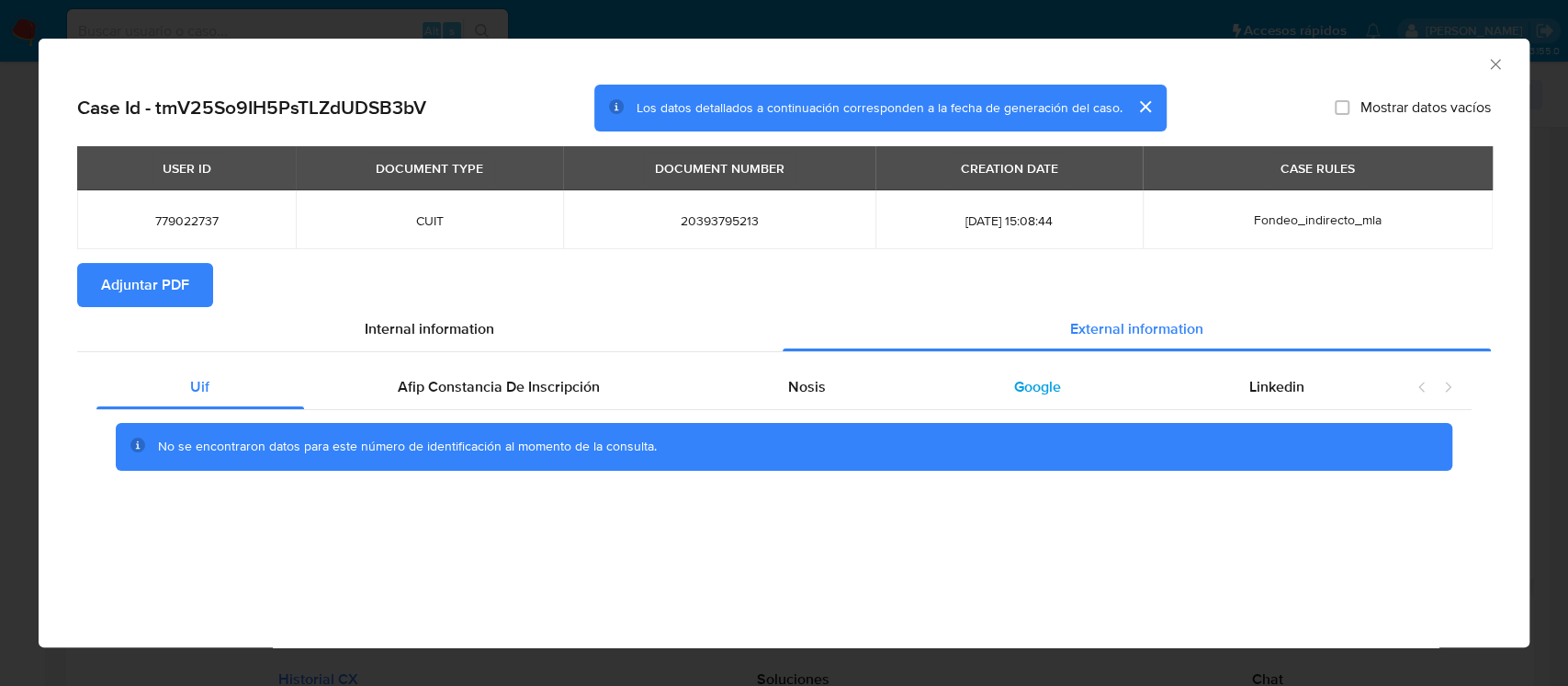
click at [1026, 371] on div "Google" at bounding box center [1037, 387] width 235 height 44
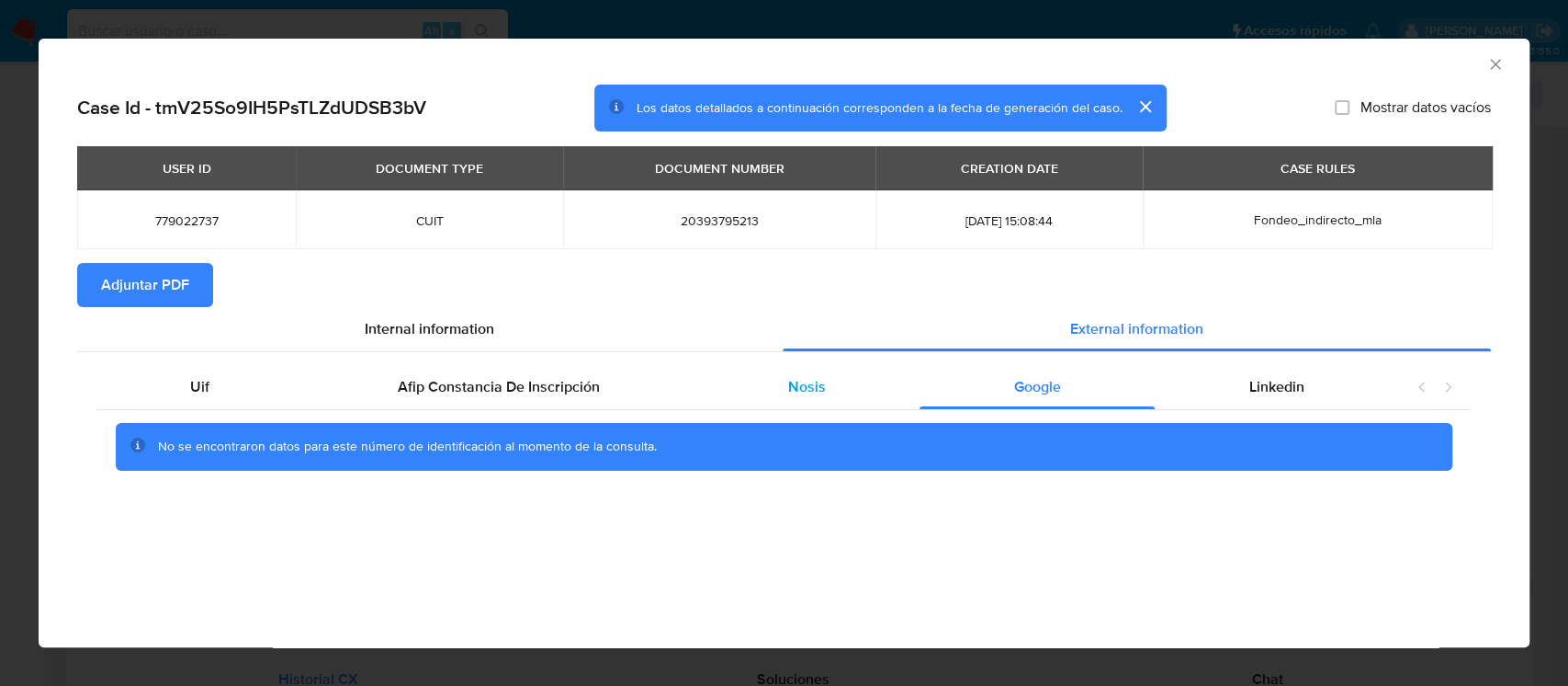
click at [789, 389] on span "Nosis" at bounding box center [807, 386] width 38 height 21
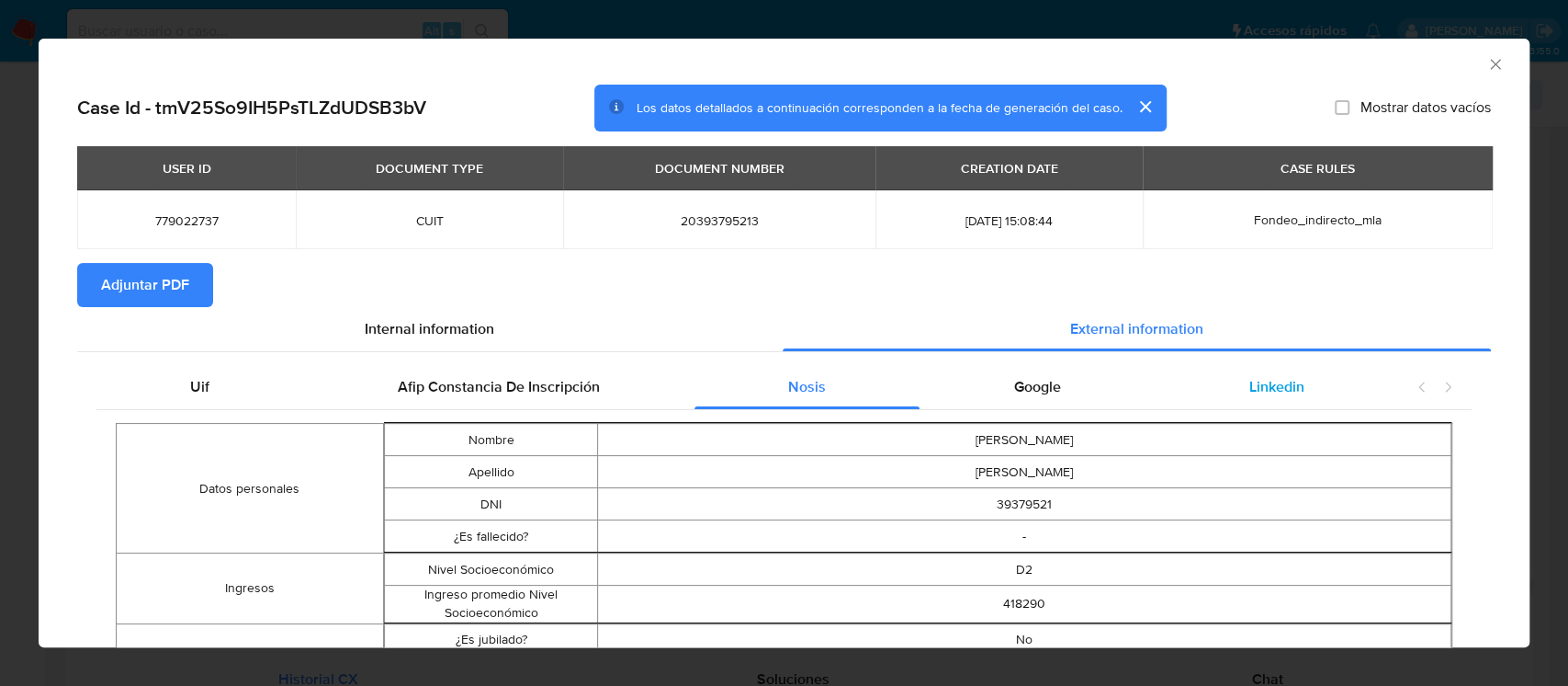
click at [1306, 367] on div "Linkedin" at bounding box center [1277, 387] width 244 height 44
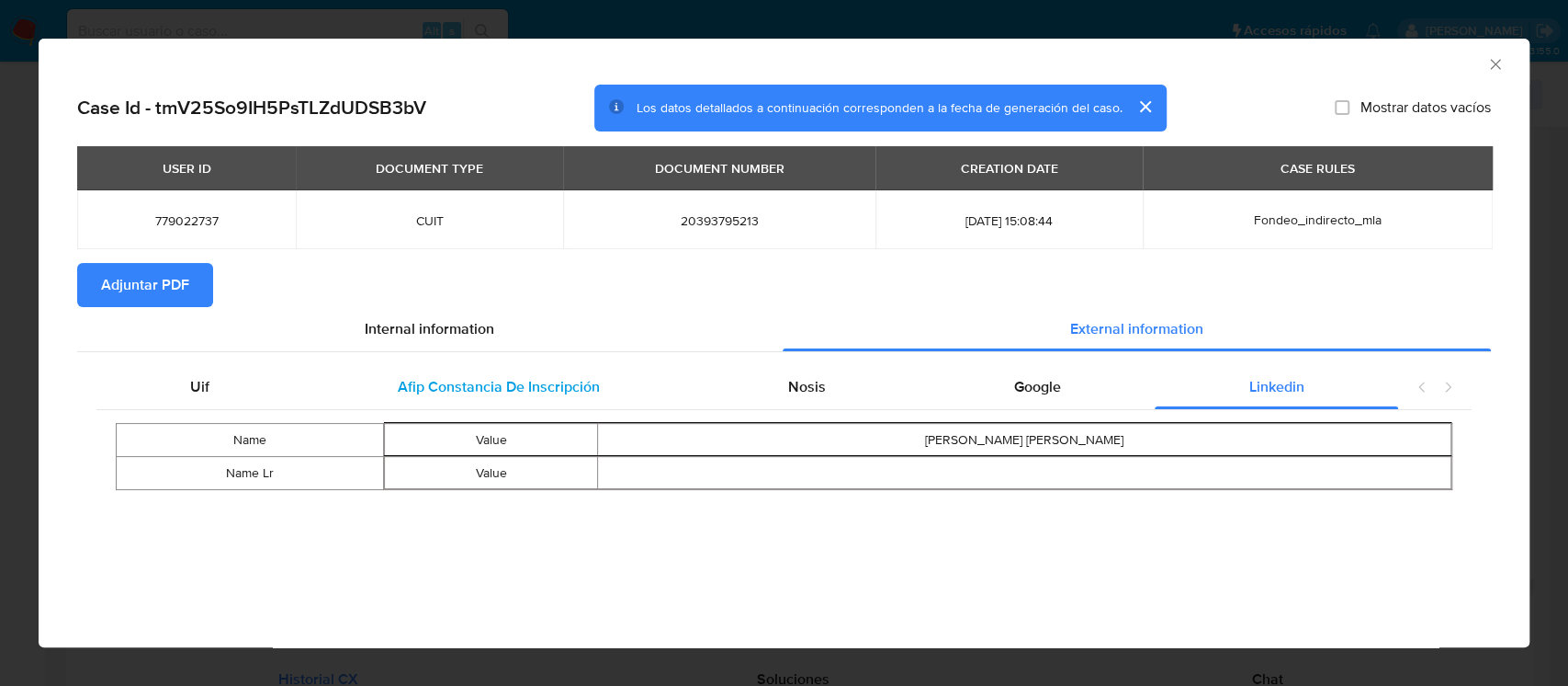
click at [548, 400] on div "Afip Constancia De Inscripción" at bounding box center [500, 387] width 391 height 44
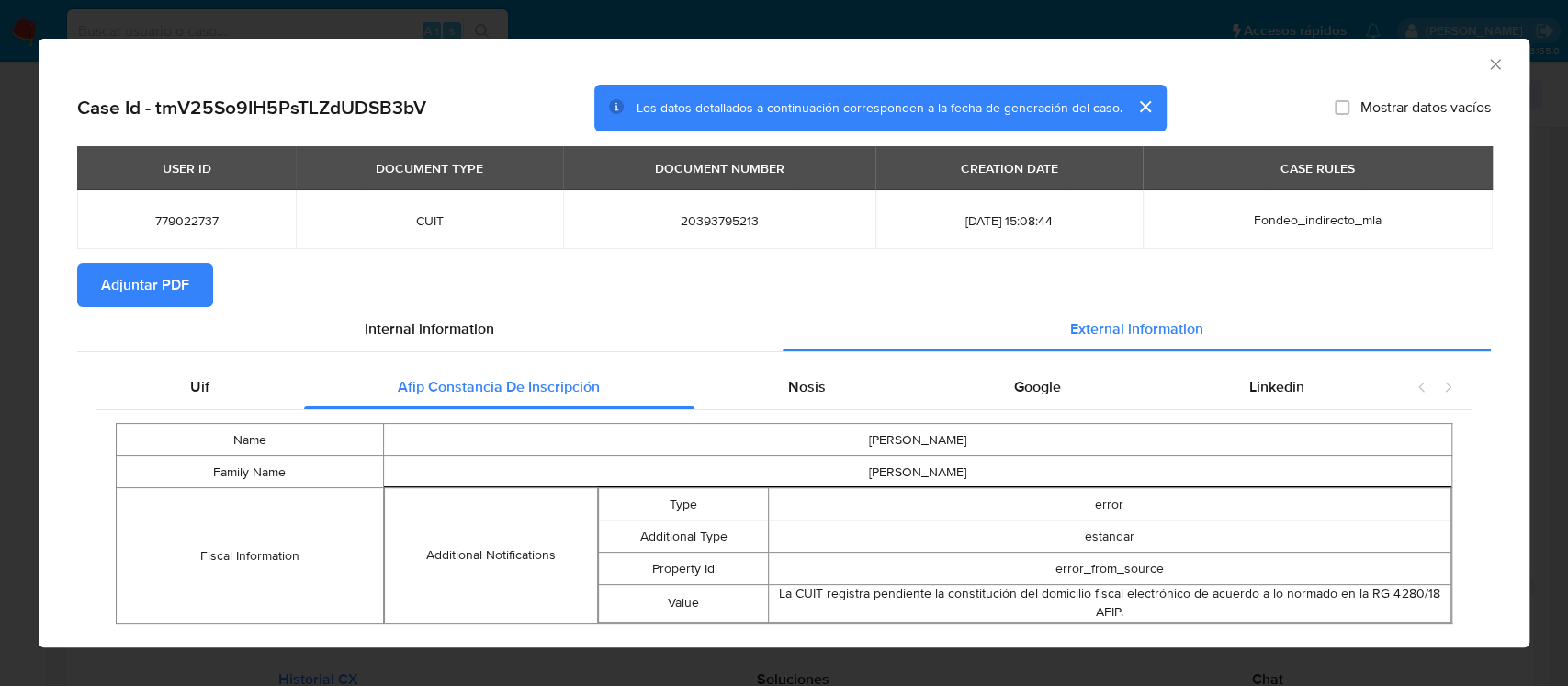
click at [1491, 68] on icon "Cerrar ventana" at bounding box center [1496, 63] width 10 height 10
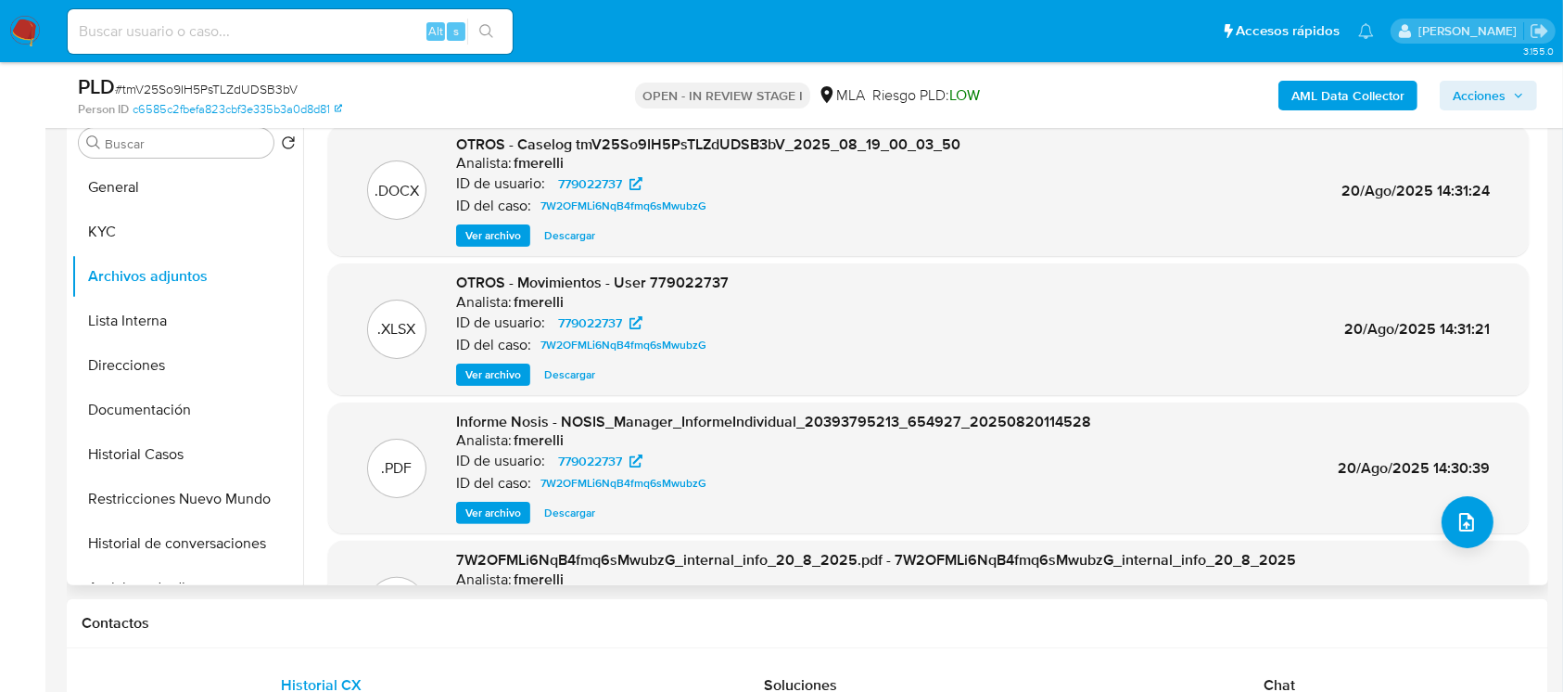
click at [1491, 95] on span "Acciones" at bounding box center [1479, 96] width 53 height 30
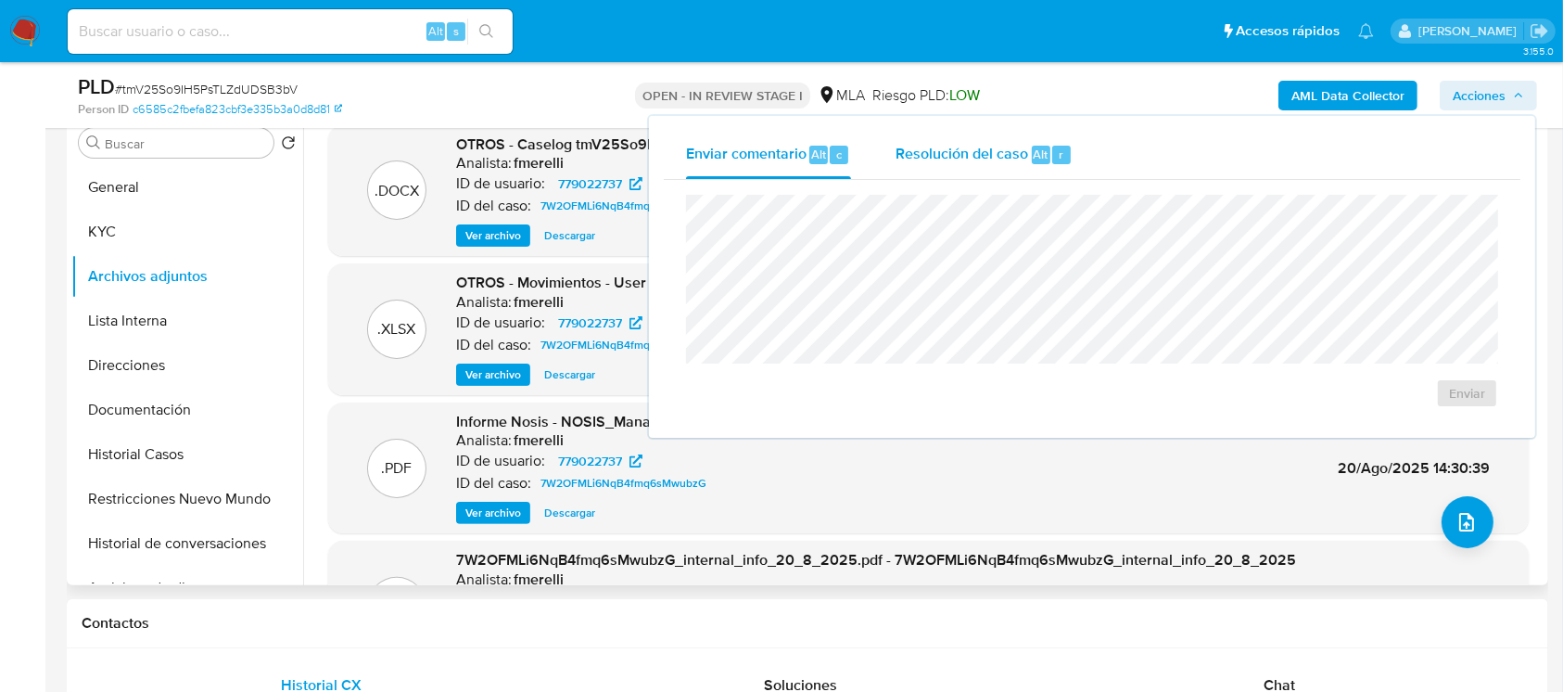
drag, startPoint x: 997, startPoint y: 182, endPoint x: 988, endPoint y: 174, distance: 11.9
click at [996, 180] on div "Enviar" at bounding box center [1092, 301] width 857 height 243
click at [987, 171] on div "Resolución del caso Alt r" at bounding box center [983, 155] width 177 height 48
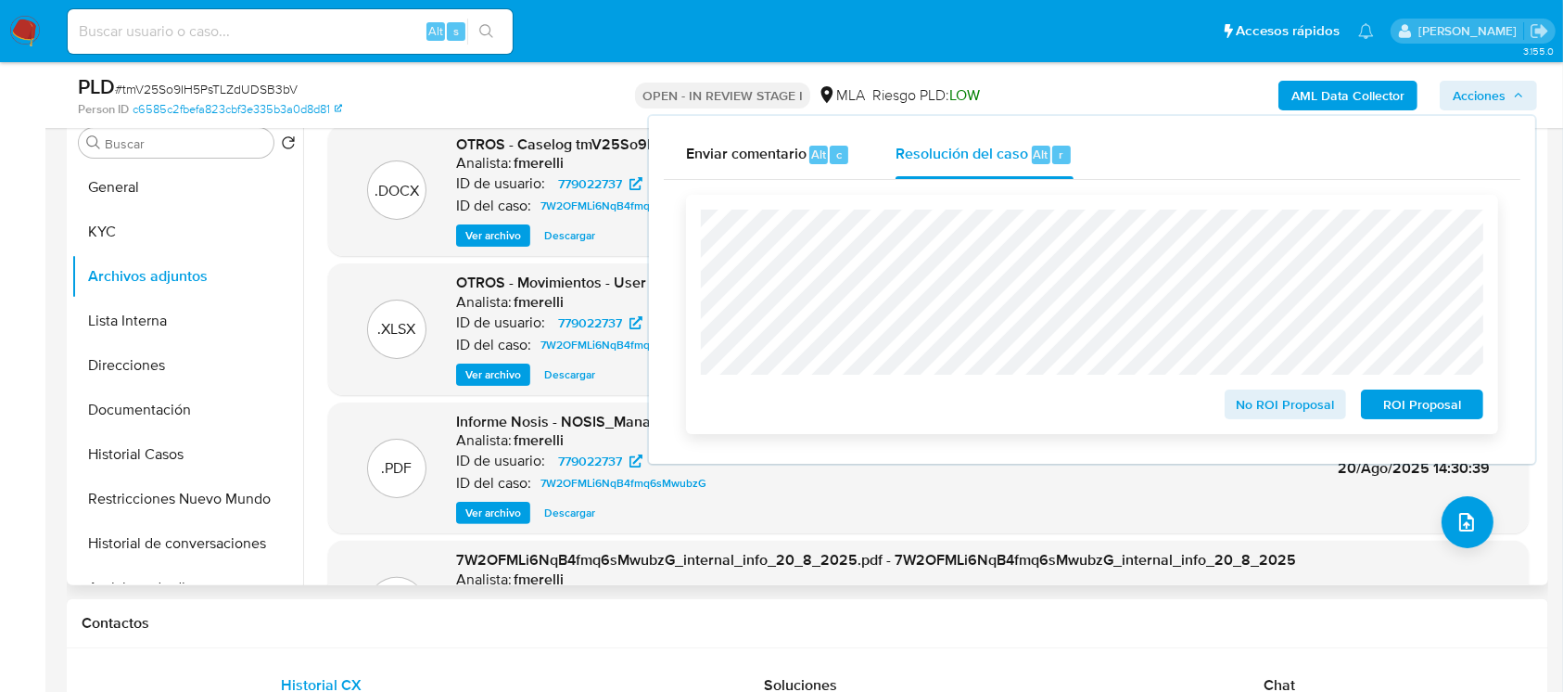
click at [1413, 400] on span "ROI Proposal" at bounding box center [1422, 404] width 96 height 26
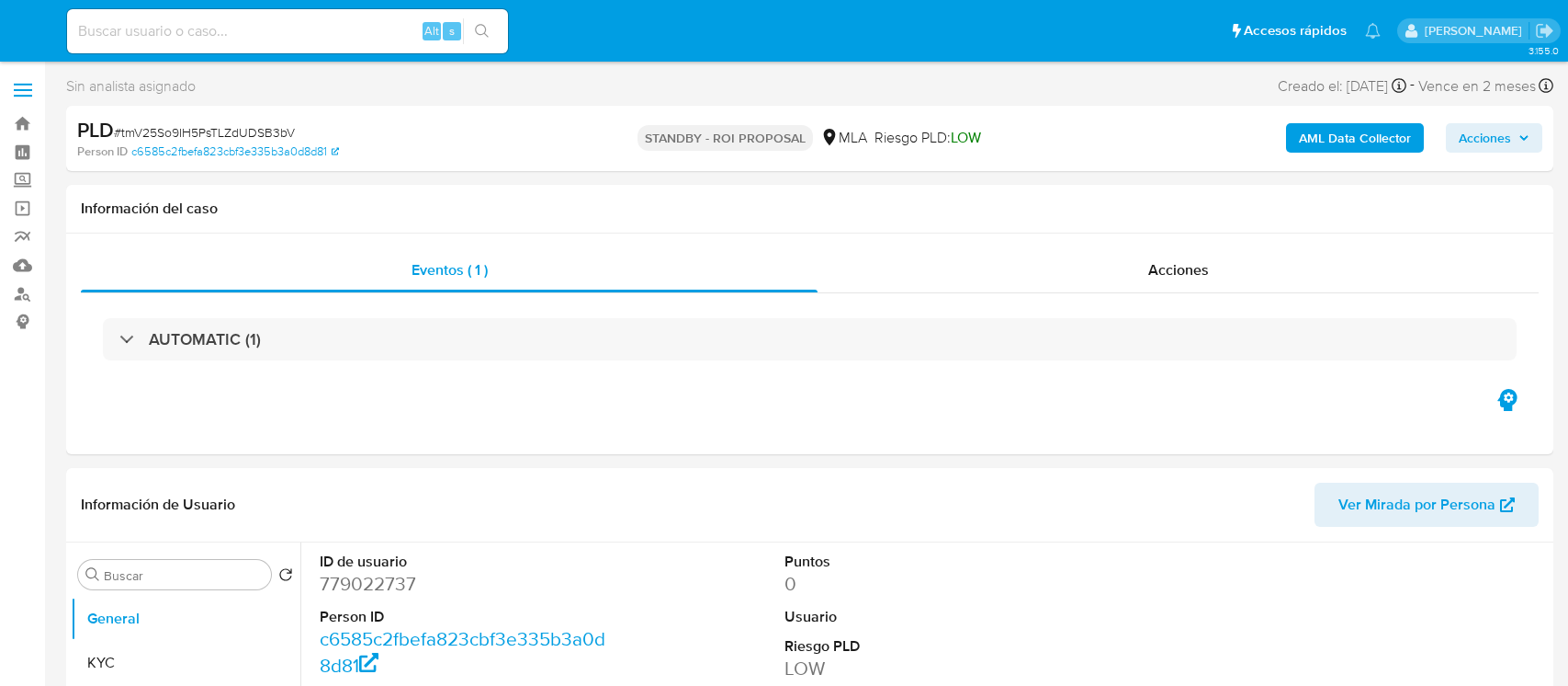
select select "10"
click at [306, 21] on input at bounding box center [287, 31] width 441 height 24
paste input "RtPdqPajwLPyoQkE7EHYmvGp"
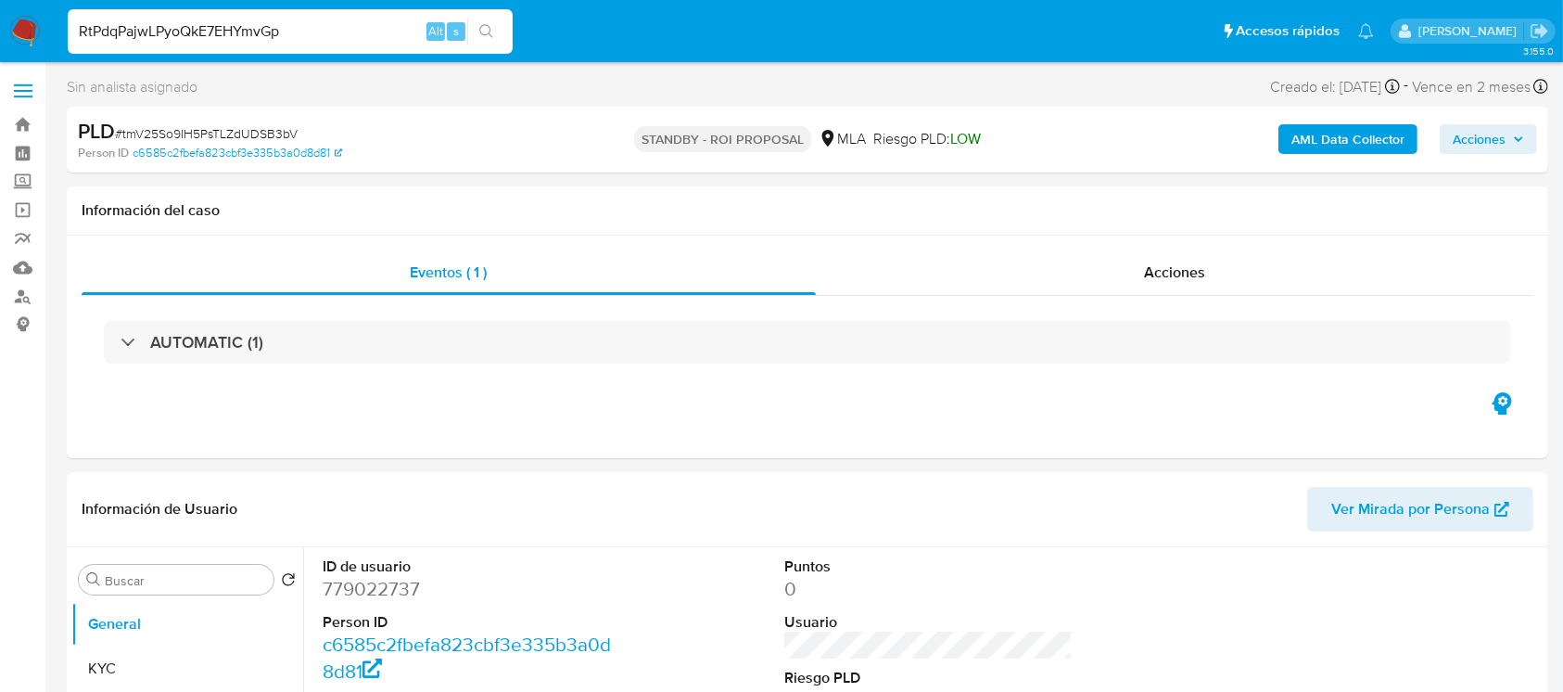
type input "RtPdqPajwLPyoQkE7EHYmvGp"
select select "10"
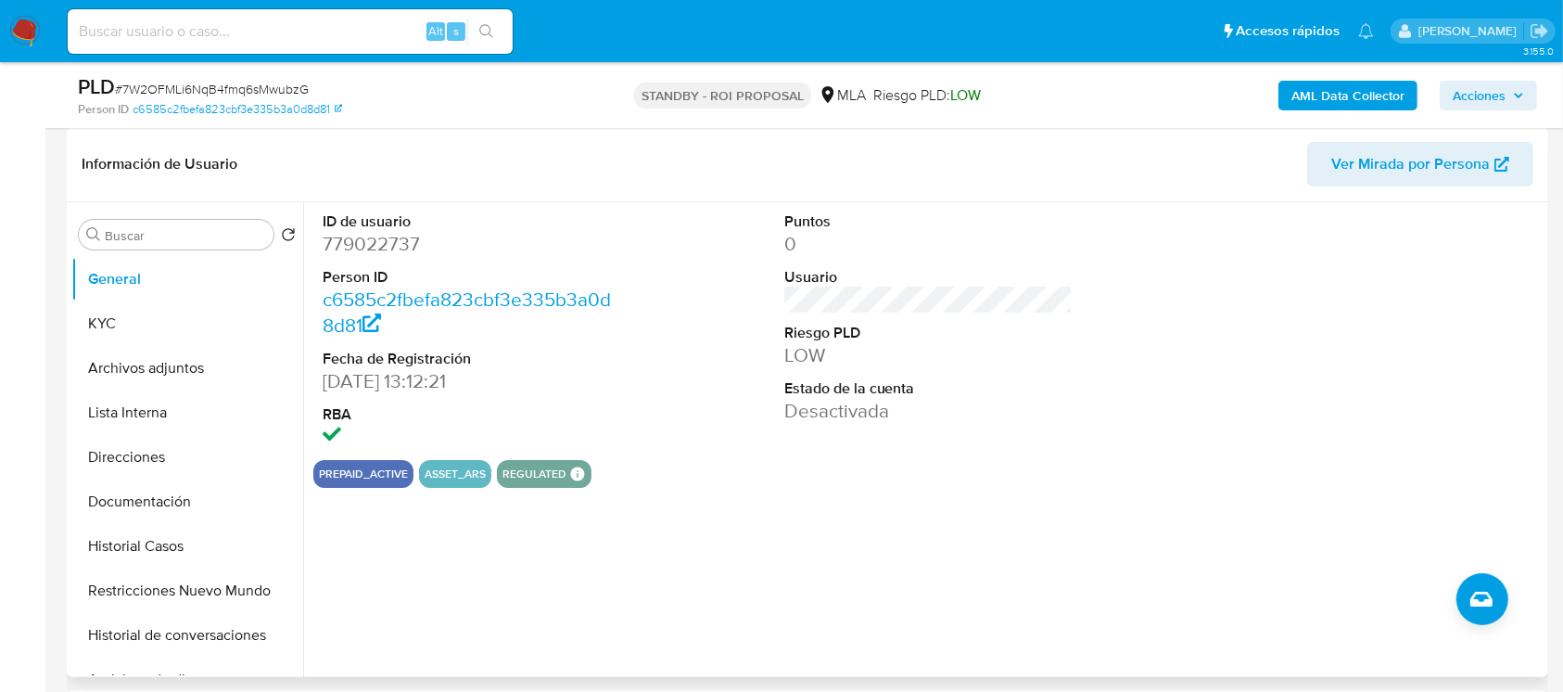
scroll to position [371, 0]
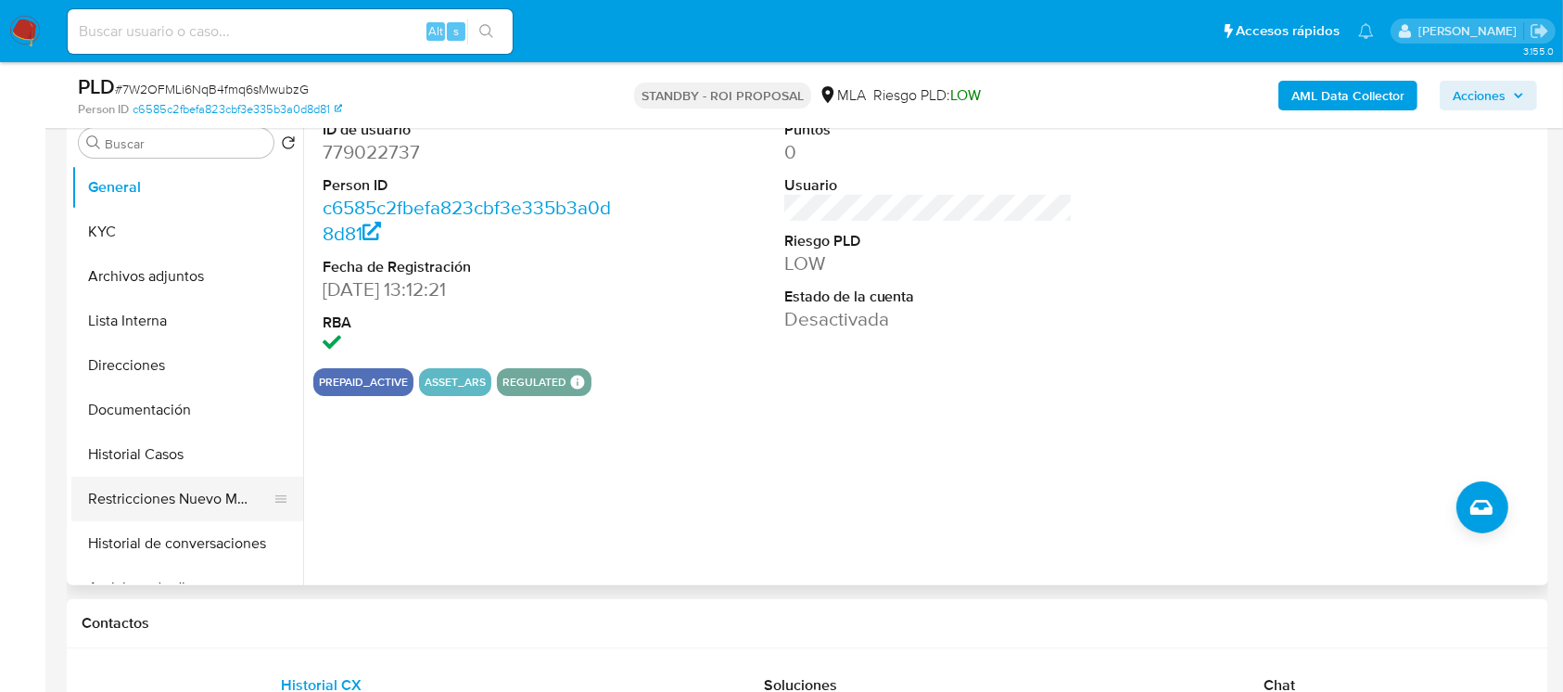
click at [215, 505] on button "Restricciones Nuevo Mundo" at bounding box center [179, 498] width 217 height 44
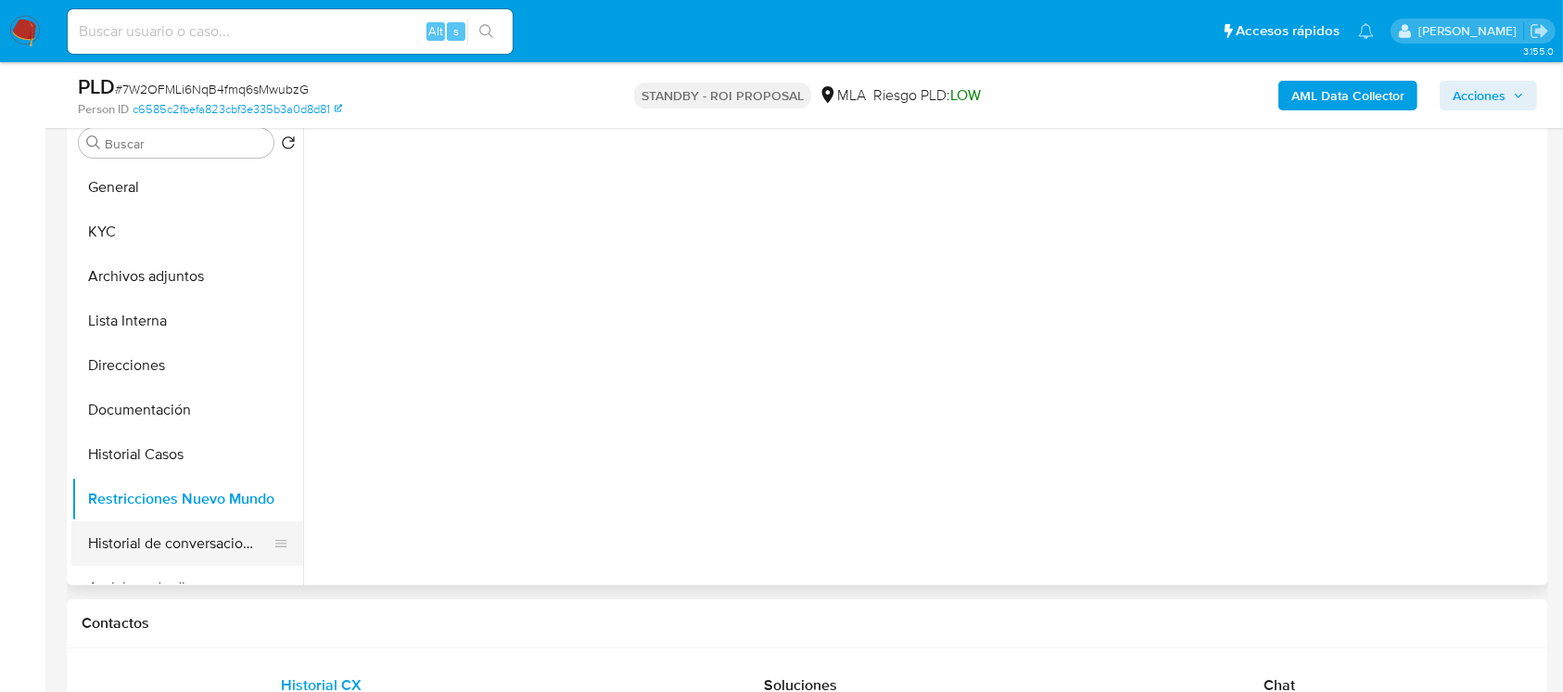
click at [179, 546] on button "Historial de conversaciones" at bounding box center [179, 543] width 217 height 44
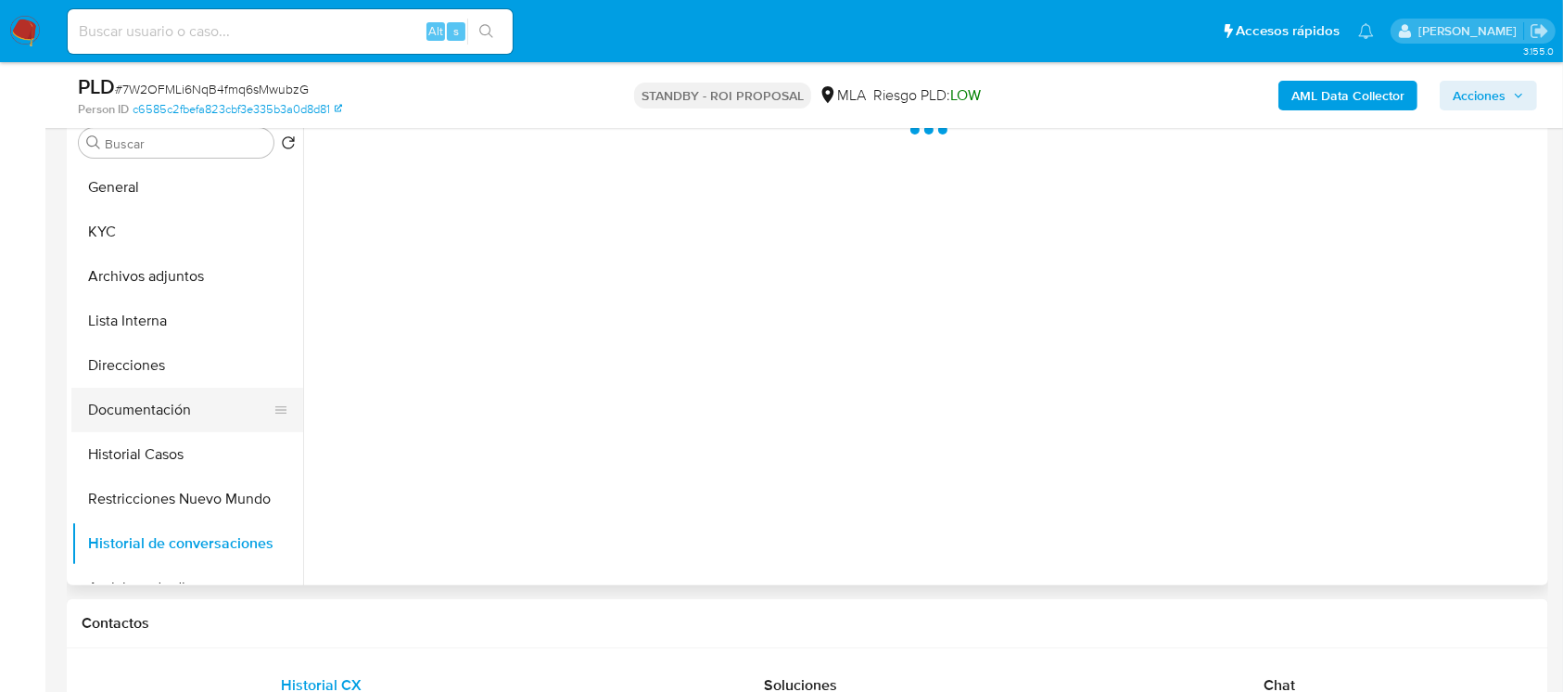
click at [184, 426] on button "Documentación" at bounding box center [179, 409] width 217 height 44
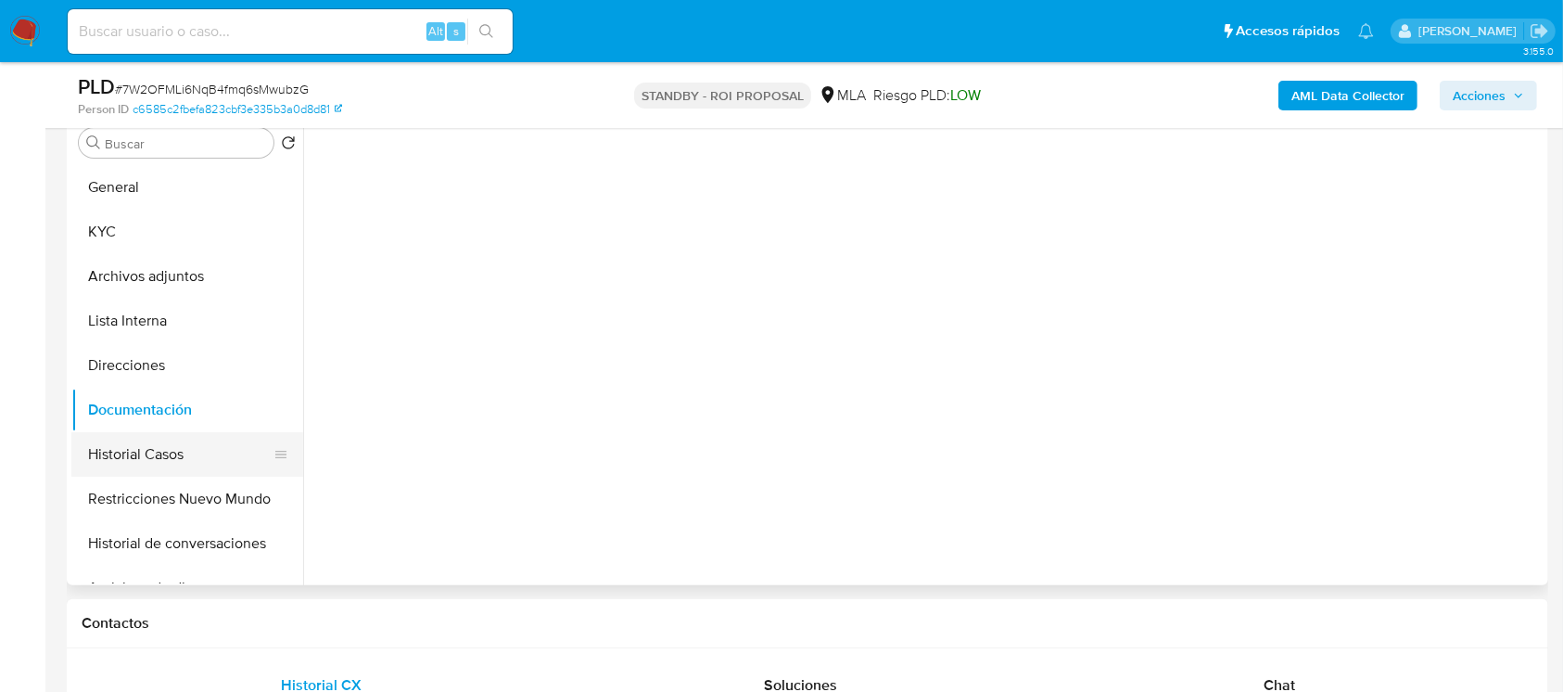
click at [179, 438] on button "Historial Casos" at bounding box center [179, 454] width 217 height 44
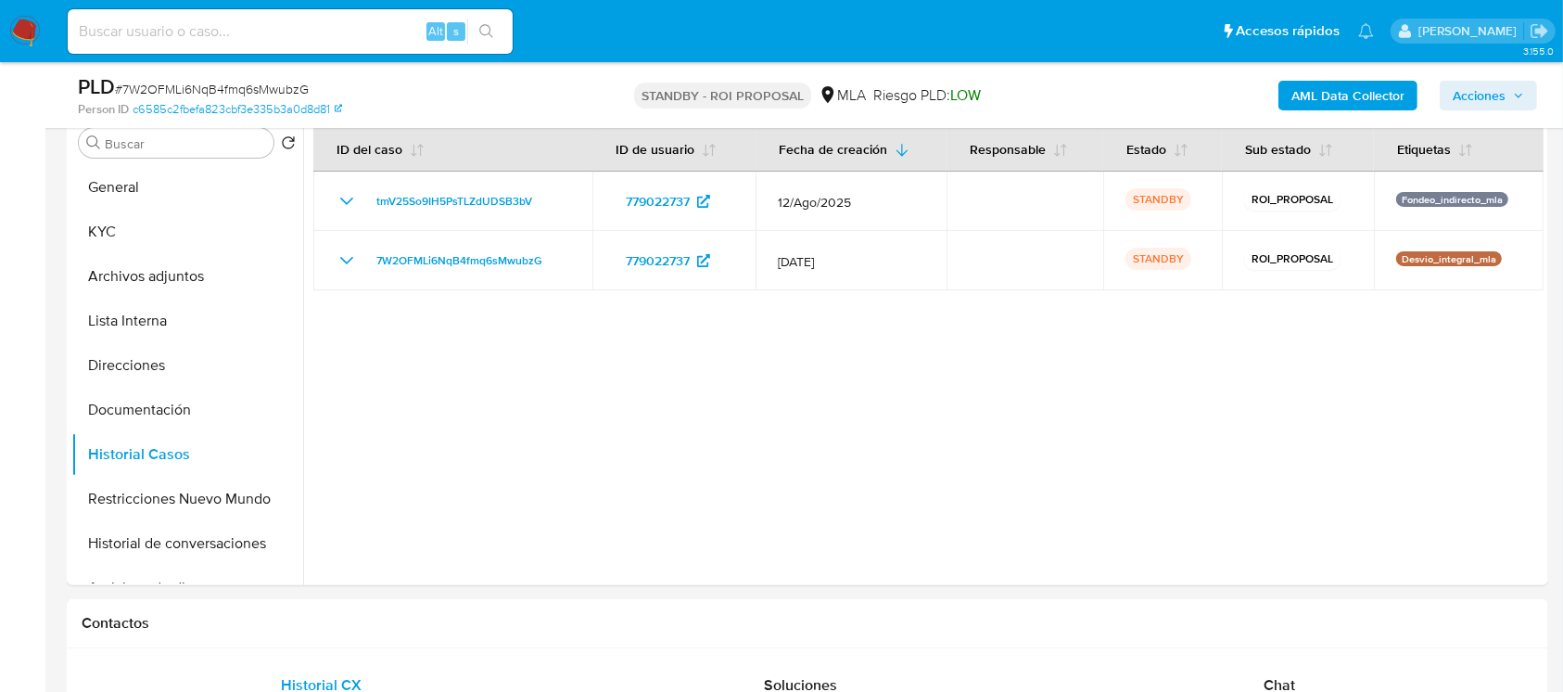
click at [19, 24] on img at bounding box center [25, 32] width 32 height 32
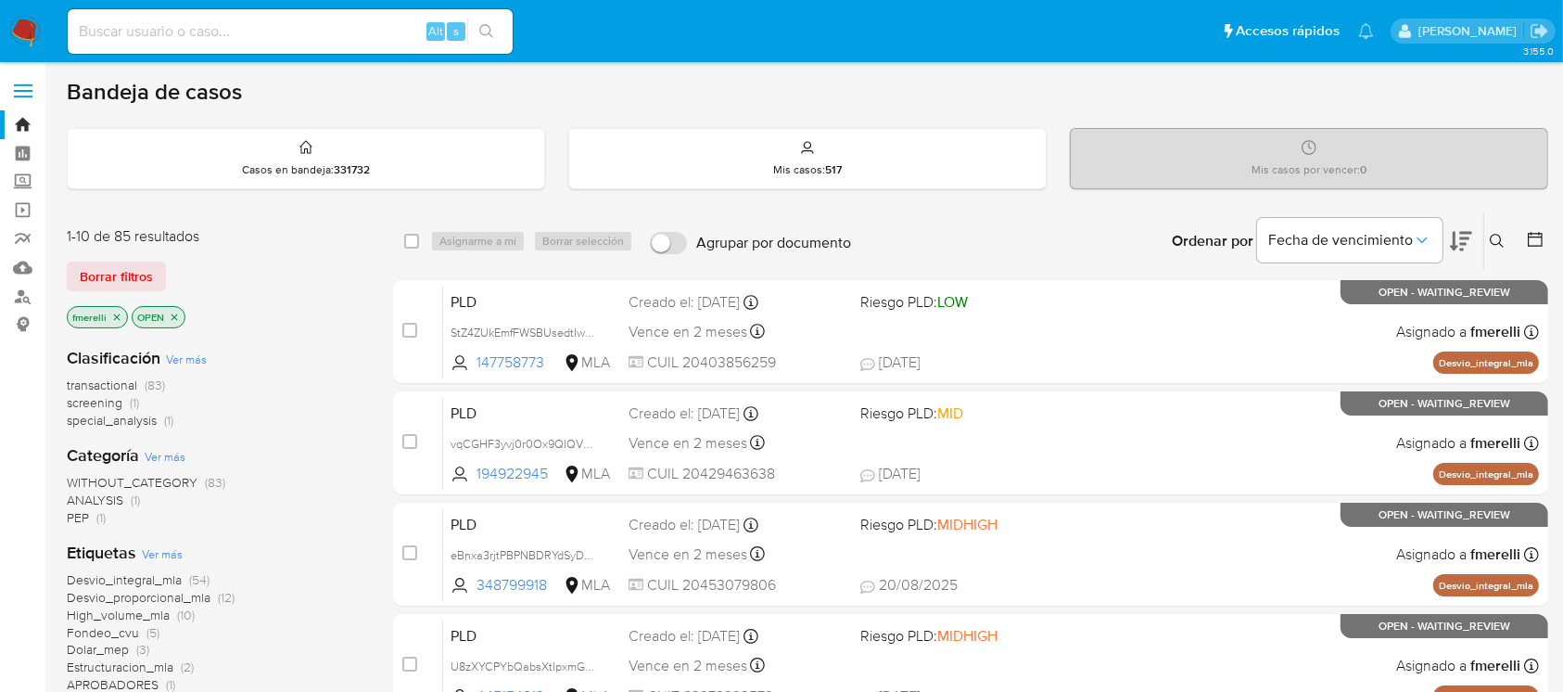
click at [334, 34] on input at bounding box center [290, 31] width 445 height 24
paste input "RtPdqPajwLPyoQkE7EHYmvGp"
type input "RtPdqPajwLPyoQkE7EHYmvGp"
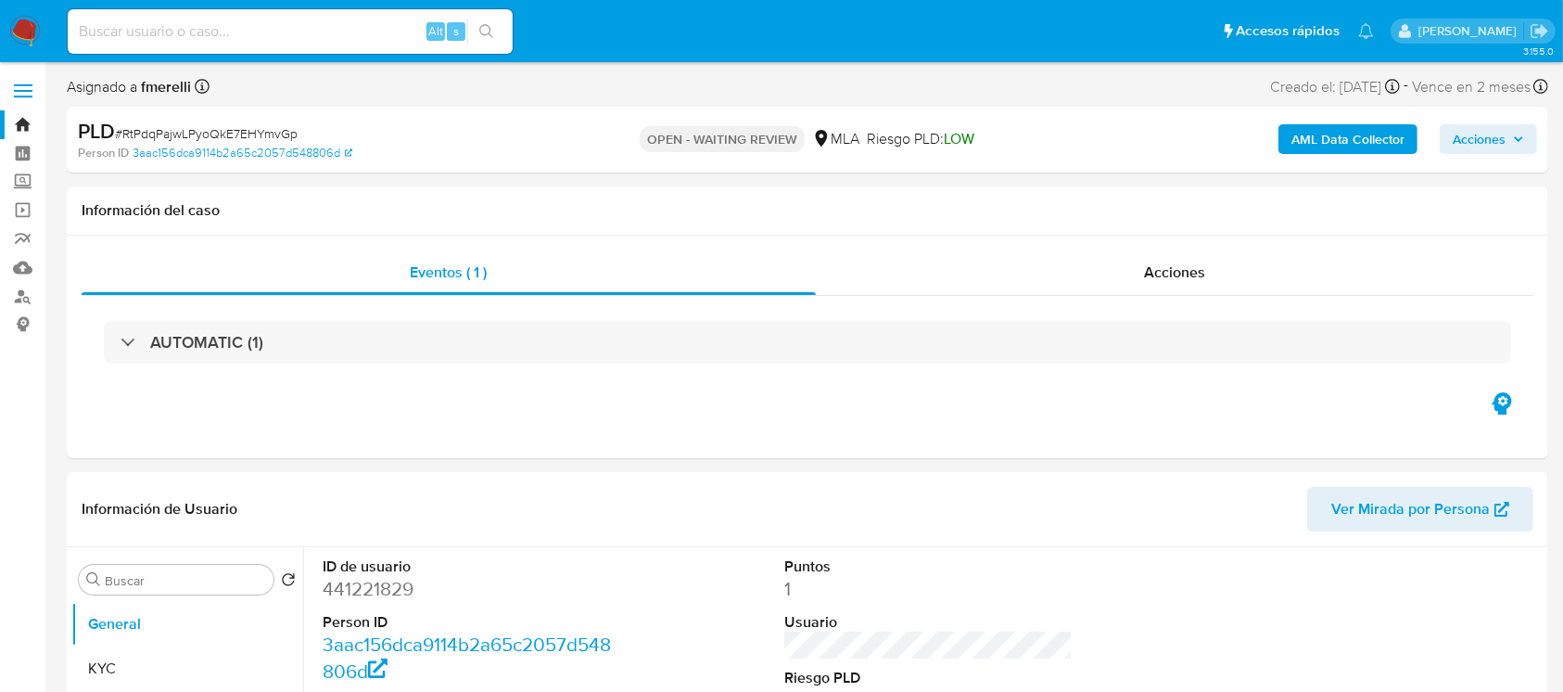
select select "10"
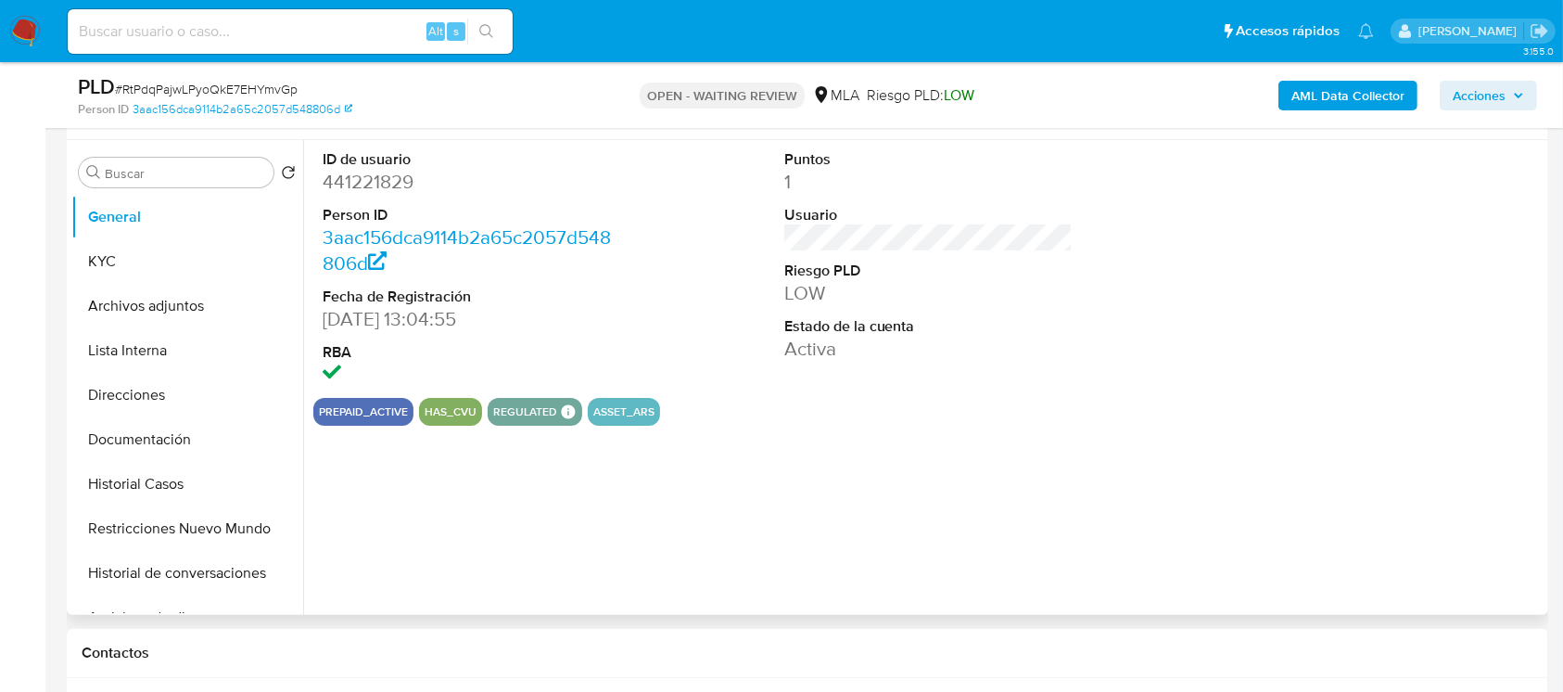
scroll to position [494, 0]
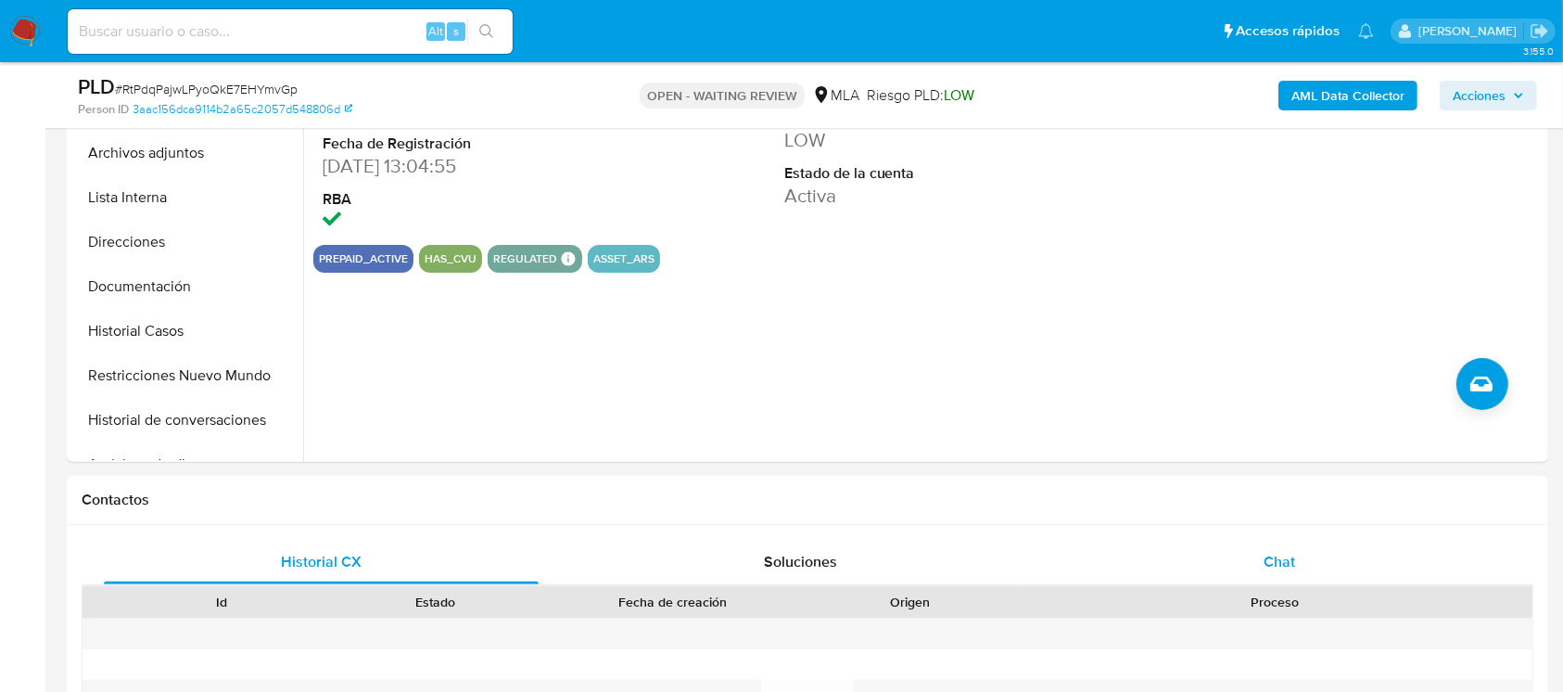
click at [1310, 565] on div "Chat" at bounding box center [1279, 561] width 435 height 44
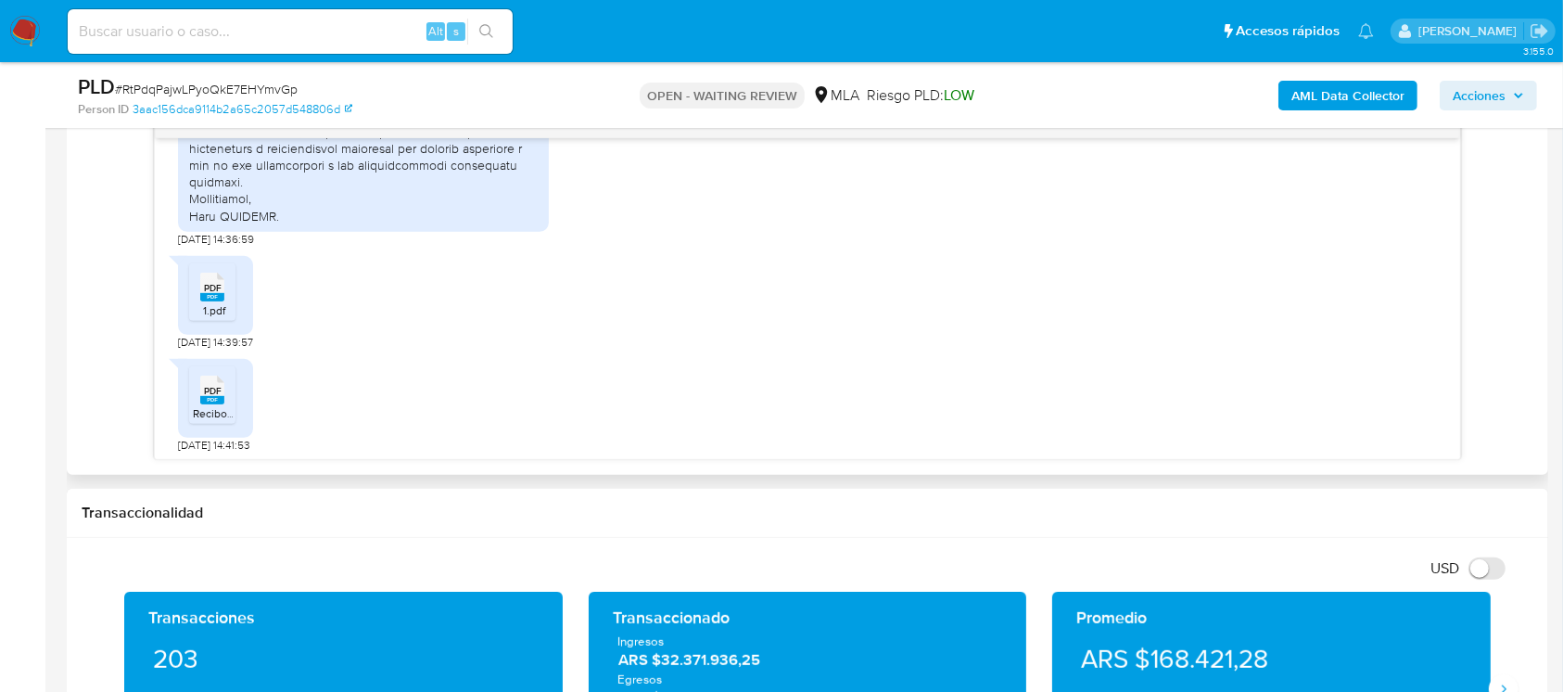
scroll to position [371, 0]
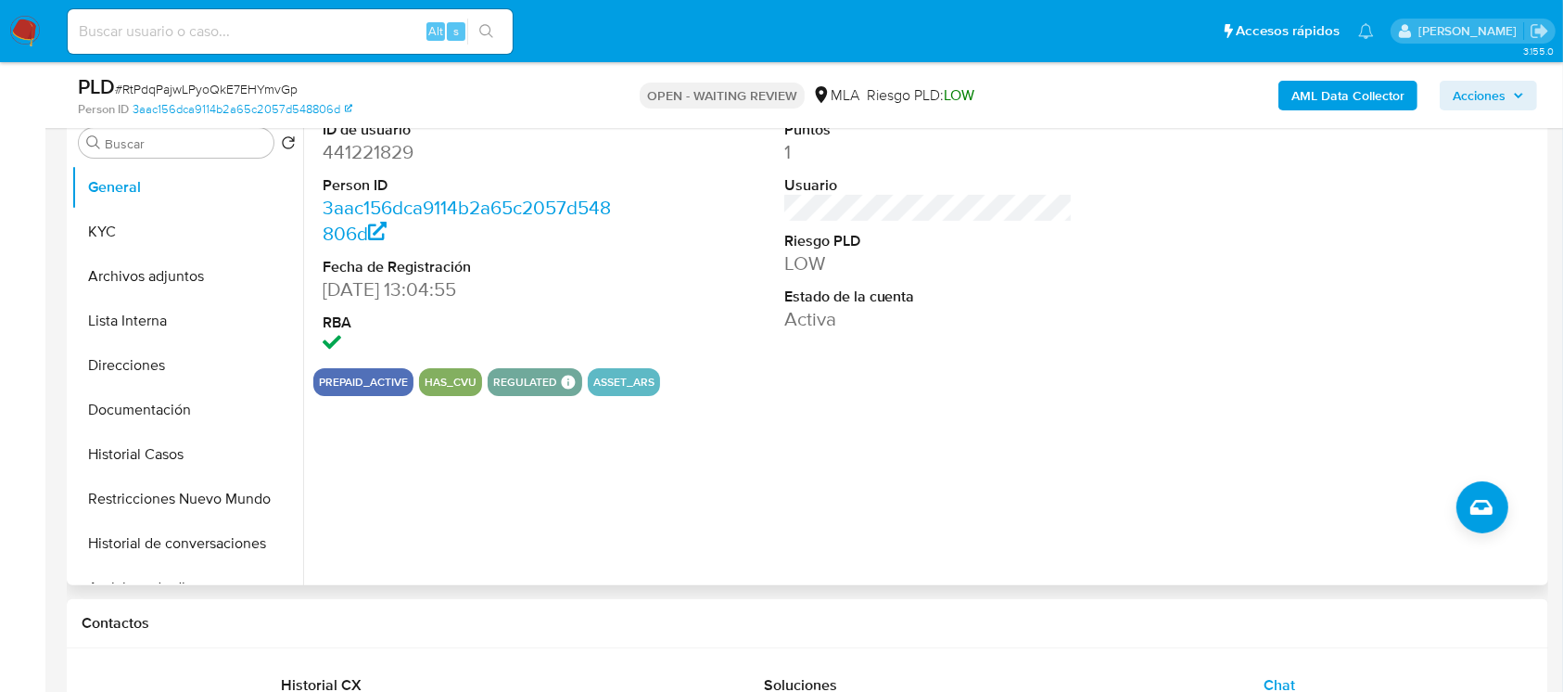
click at [362, 155] on dd "441221829" at bounding box center [467, 152] width 289 height 26
copy dd "441221829"
drag, startPoint x: 331, startPoint y: 24, endPoint x: 134, endPoint y: 241, distance: 292.7
click at [134, 241] on button "KYC" at bounding box center [179, 231] width 217 height 44
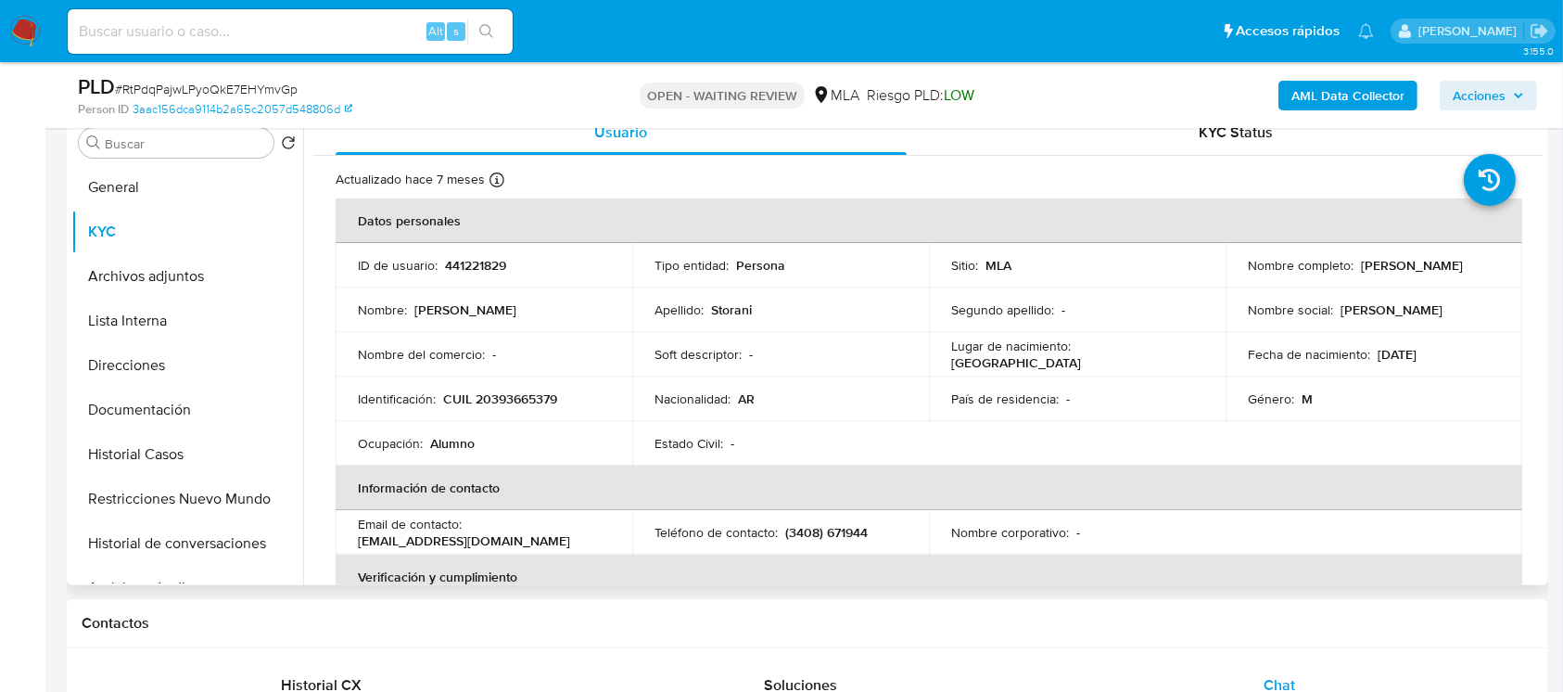
click at [525, 407] on p "CUIL 20393665379" at bounding box center [500, 398] width 114 height 17
copy p "20393665379"
click at [479, 247] on td "ID de usuario : 441221829" at bounding box center [484, 265] width 297 height 44
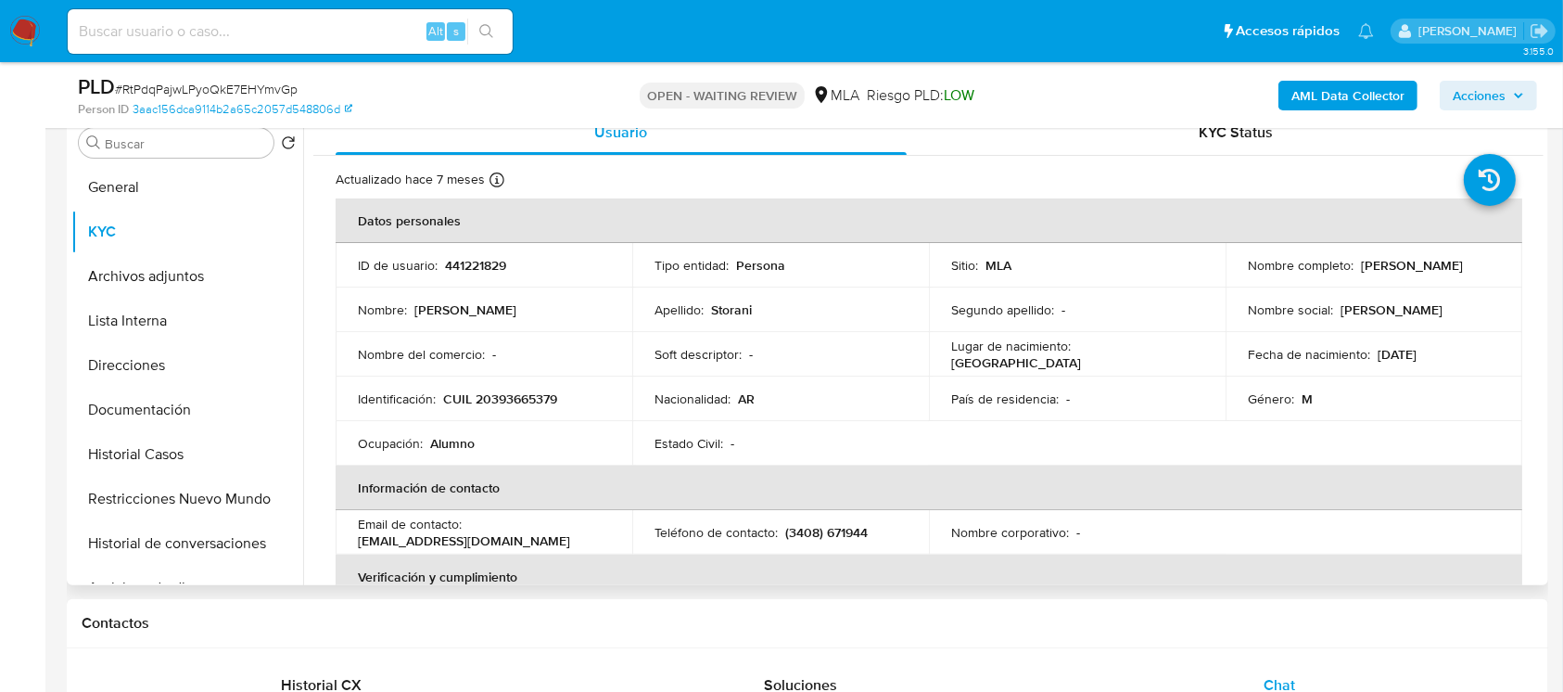
click at [477, 260] on p "441221829" at bounding box center [475, 265] width 61 height 17
copy p "441221829"
click at [505, 394] on p "CUIL 20393665379" at bounding box center [500, 398] width 114 height 17
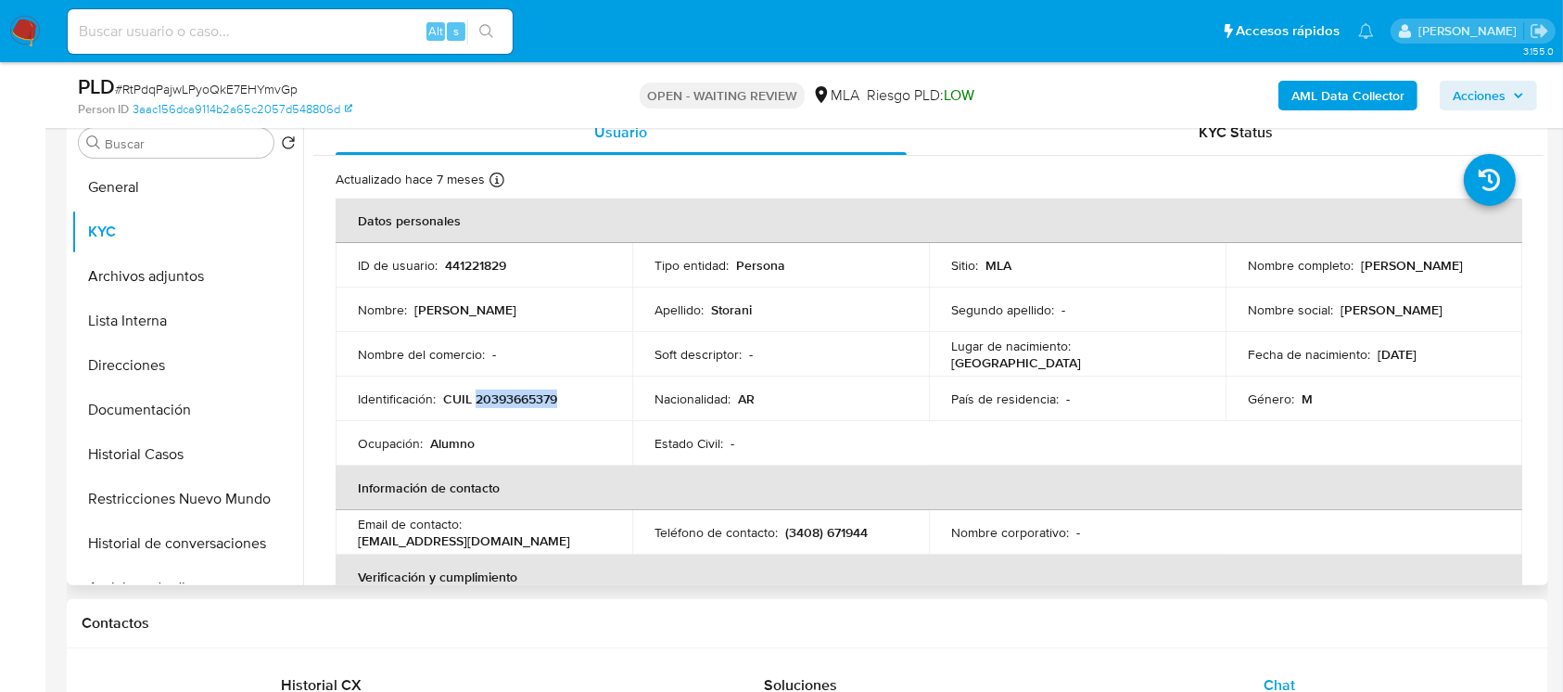
copy p "20393665379"
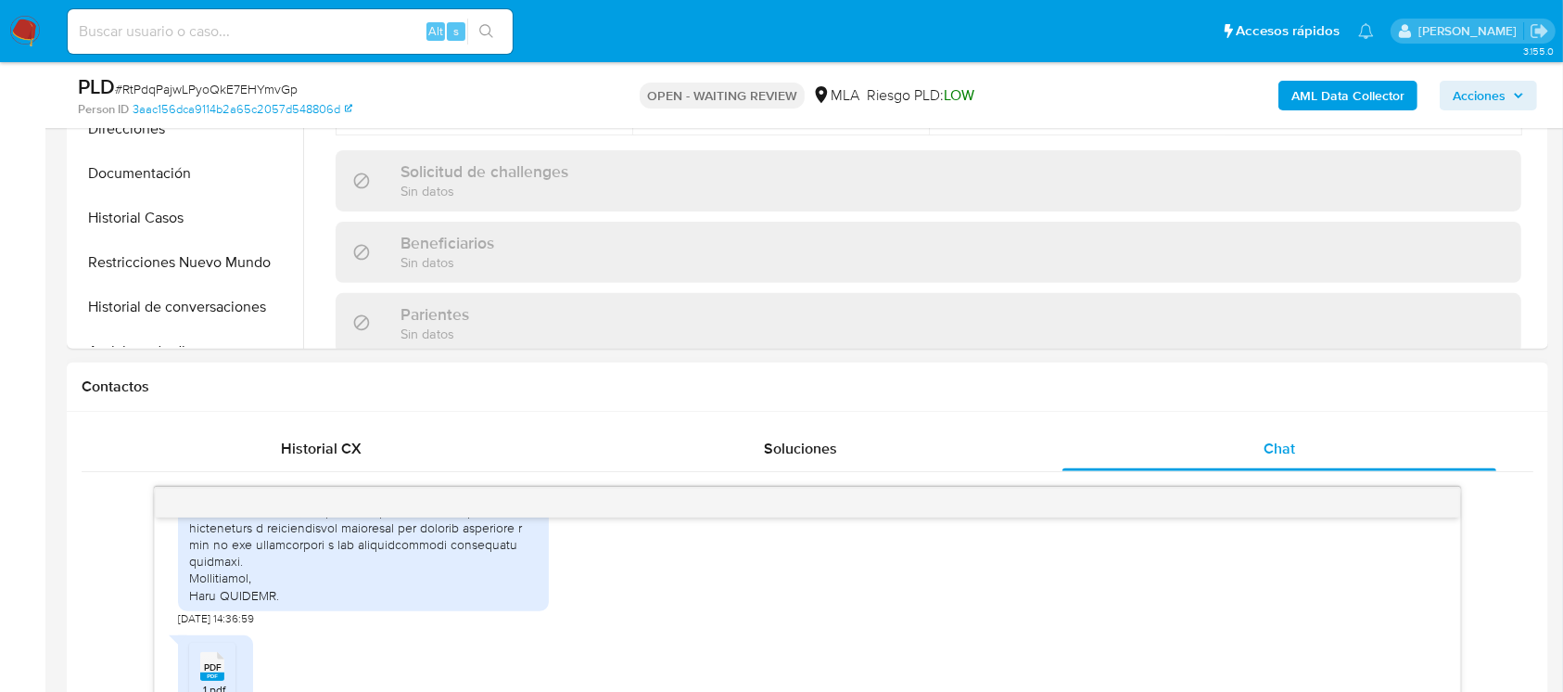
scroll to position [865, 0]
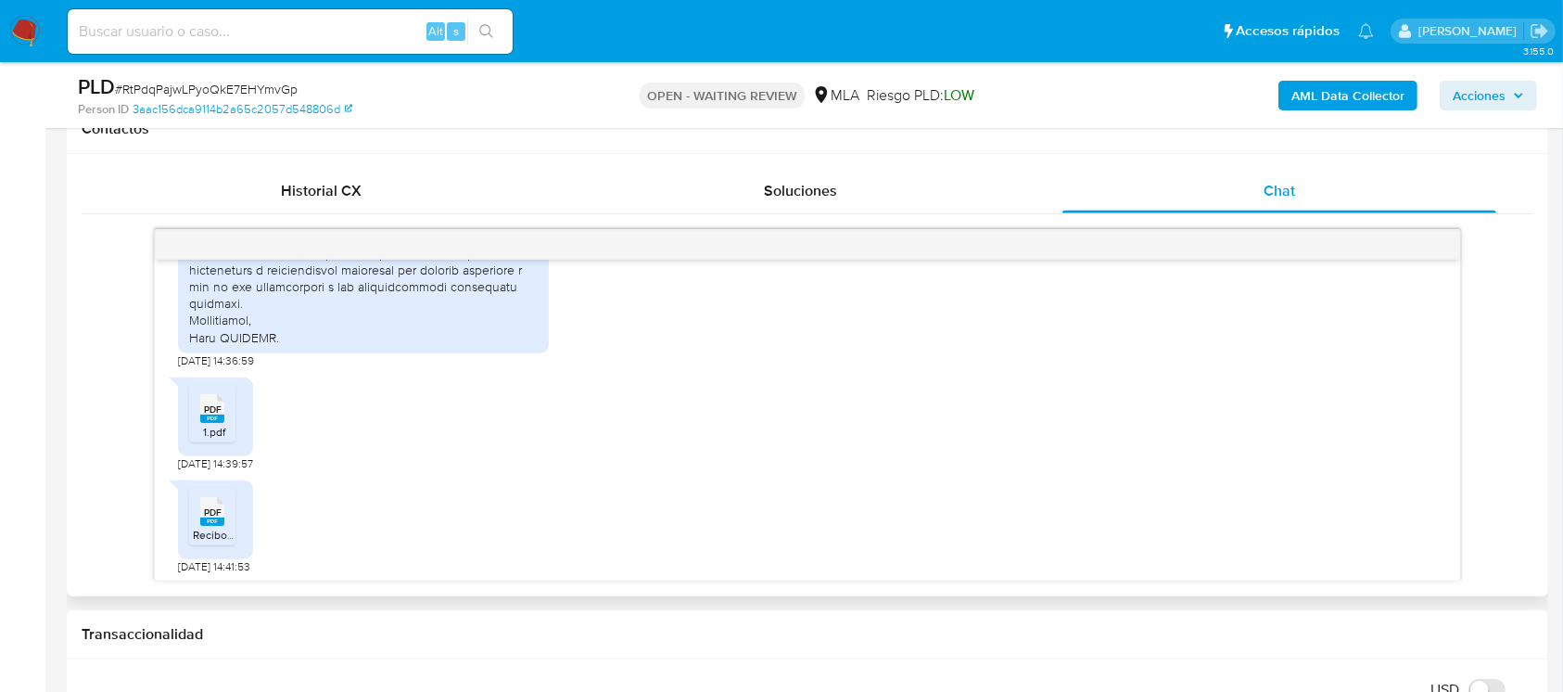
click at [230, 438] on div "1.pdf" at bounding box center [214, 432] width 42 height 14
click at [208, 509] on div "PDF PDF" at bounding box center [212, 509] width 39 height 36
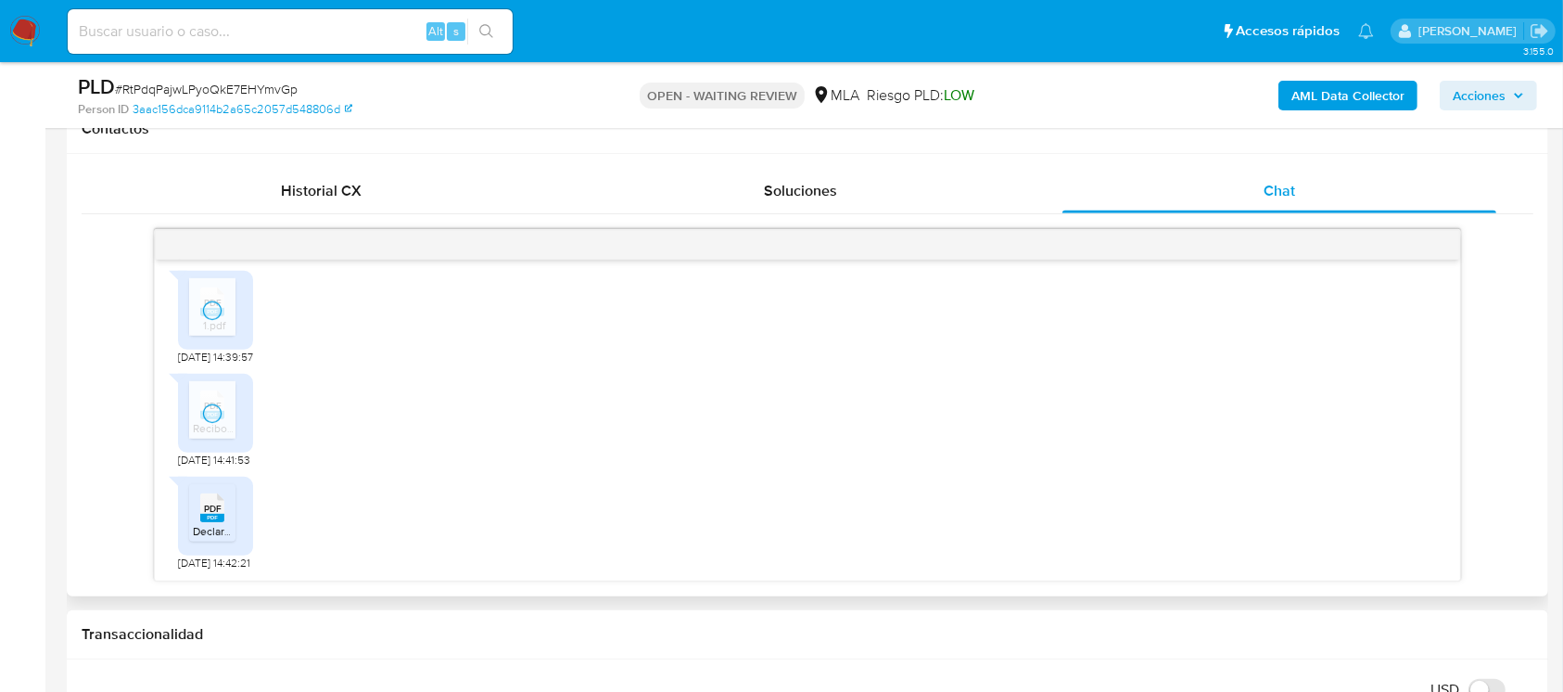
click at [222, 513] on icon at bounding box center [212, 507] width 24 height 29
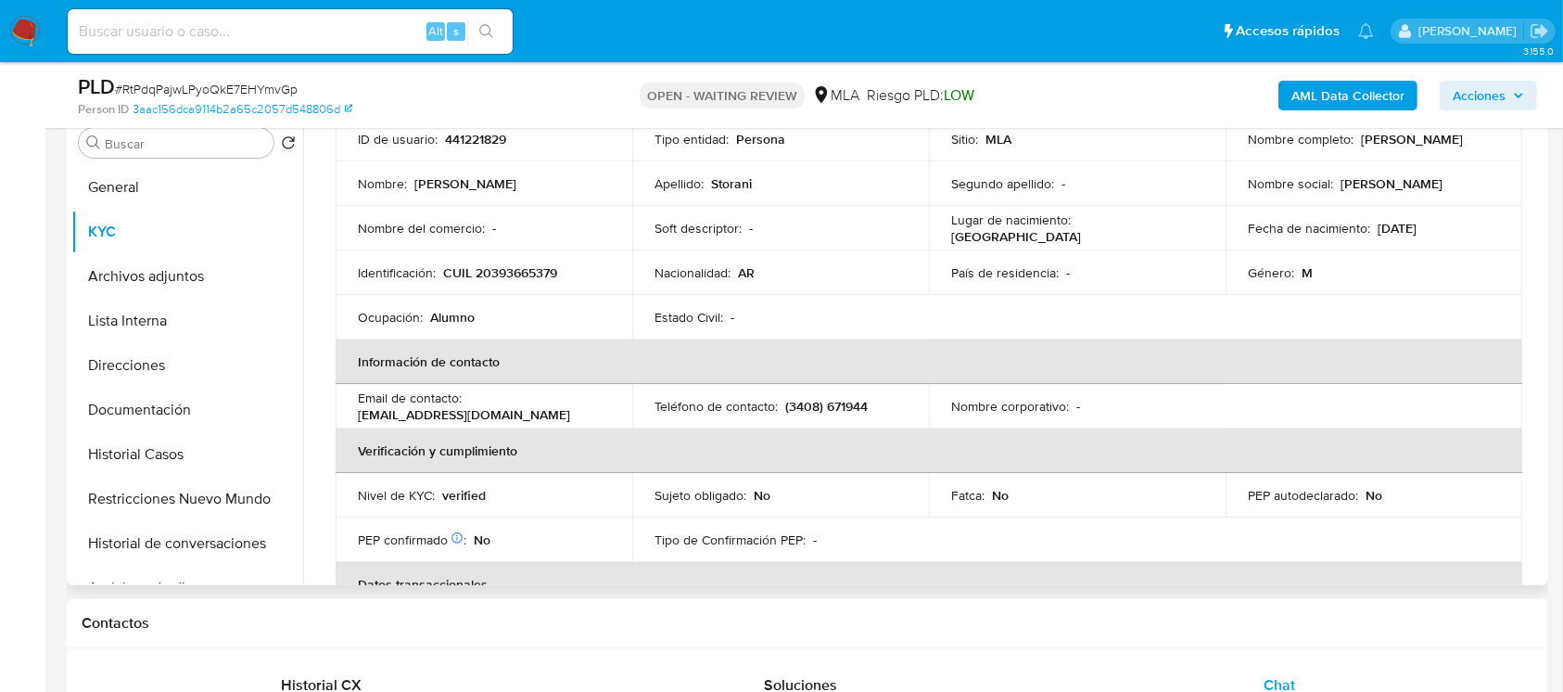
scroll to position [0, 0]
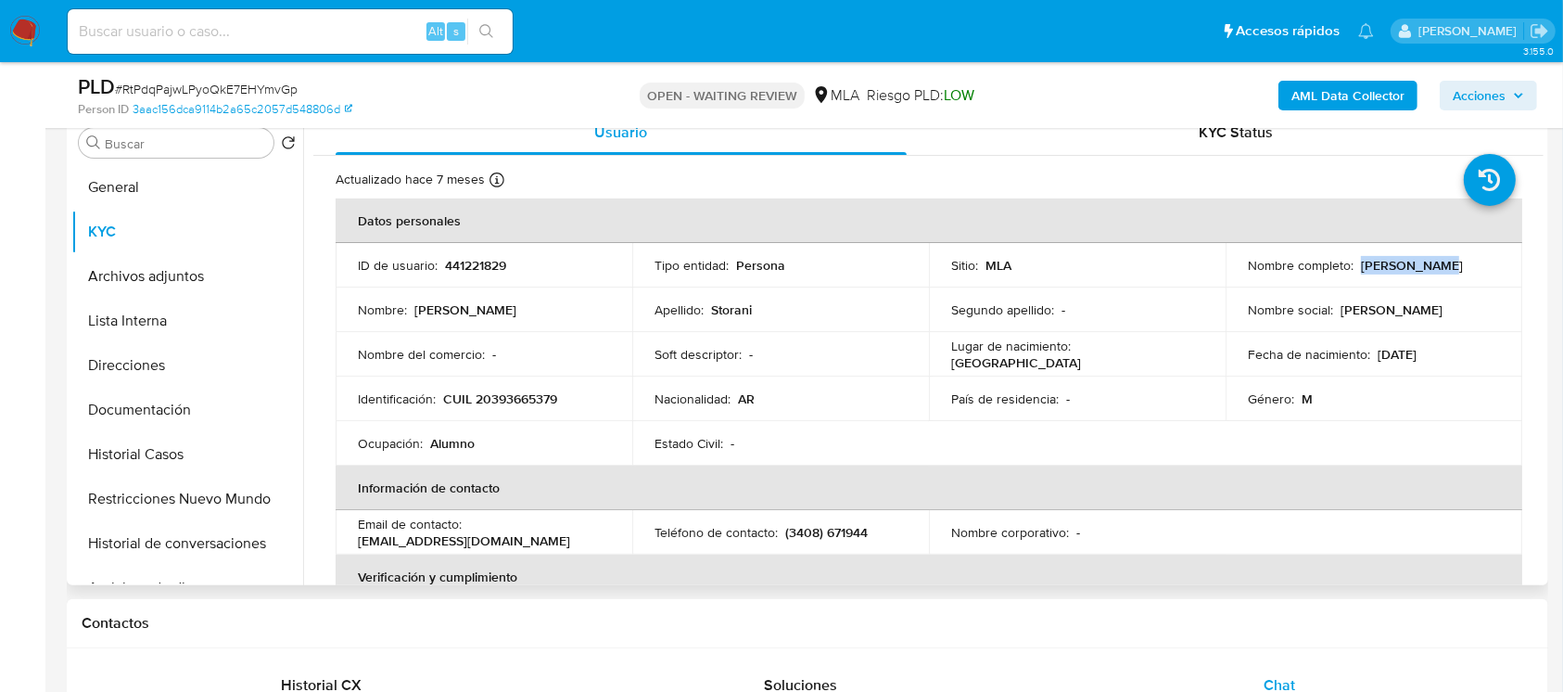
drag, startPoint x: 1354, startPoint y: 270, endPoint x: 1431, endPoint y: 273, distance: 77.0
click at [1431, 273] on div "Nombre completo : Gino Storani" at bounding box center [1374, 265] width 252 height 17
copy p "Gino Storani"
drag, startPoint x: 512, startPoint y: 546, endPoint x: 360, endPoint y: 545, distance: 152.0
click at [360, 545] on div "Email de contacto : ginostorani@hotmail.com" at bounding box center [484, 531] width 252 height 33
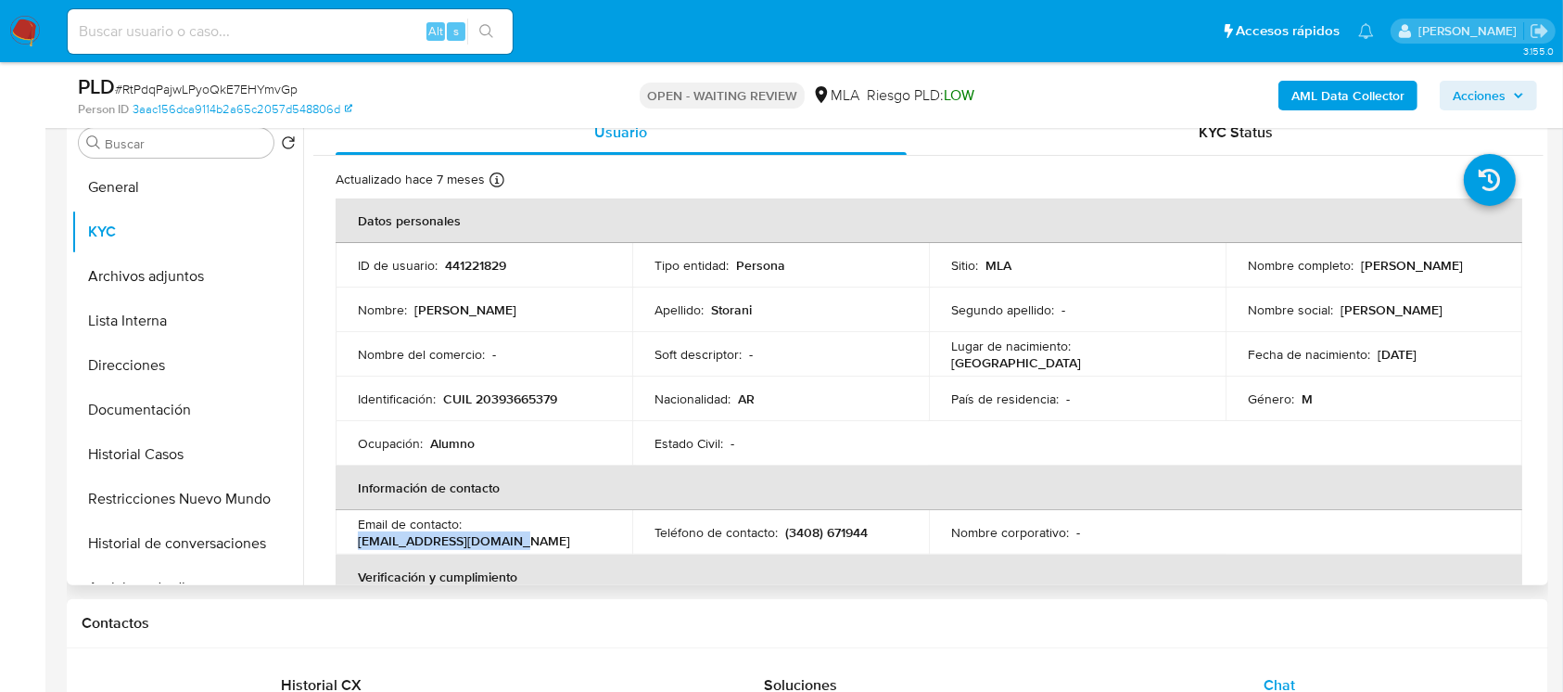
copy p "[EMAIL_ADDRESS][DOMAIN_NAME]"
click at [164, 183] on button "General" at bounding box center [179, 187] width 217 height 44
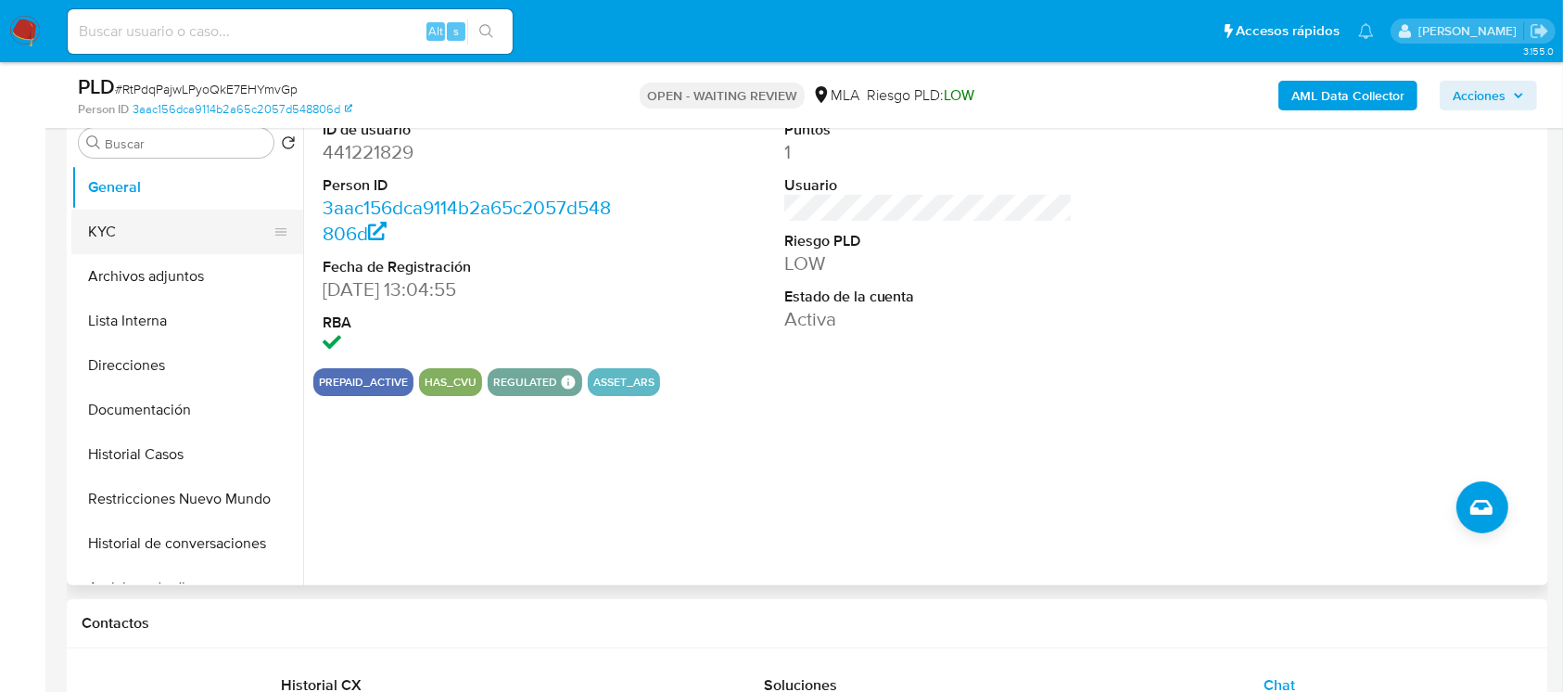
click at [159, 206] on button "General" at bounding box center [187, 187] width 232 height 44
click at [156, 221] on button "KYC" at bounding box center [179, 231] width 217 height 44
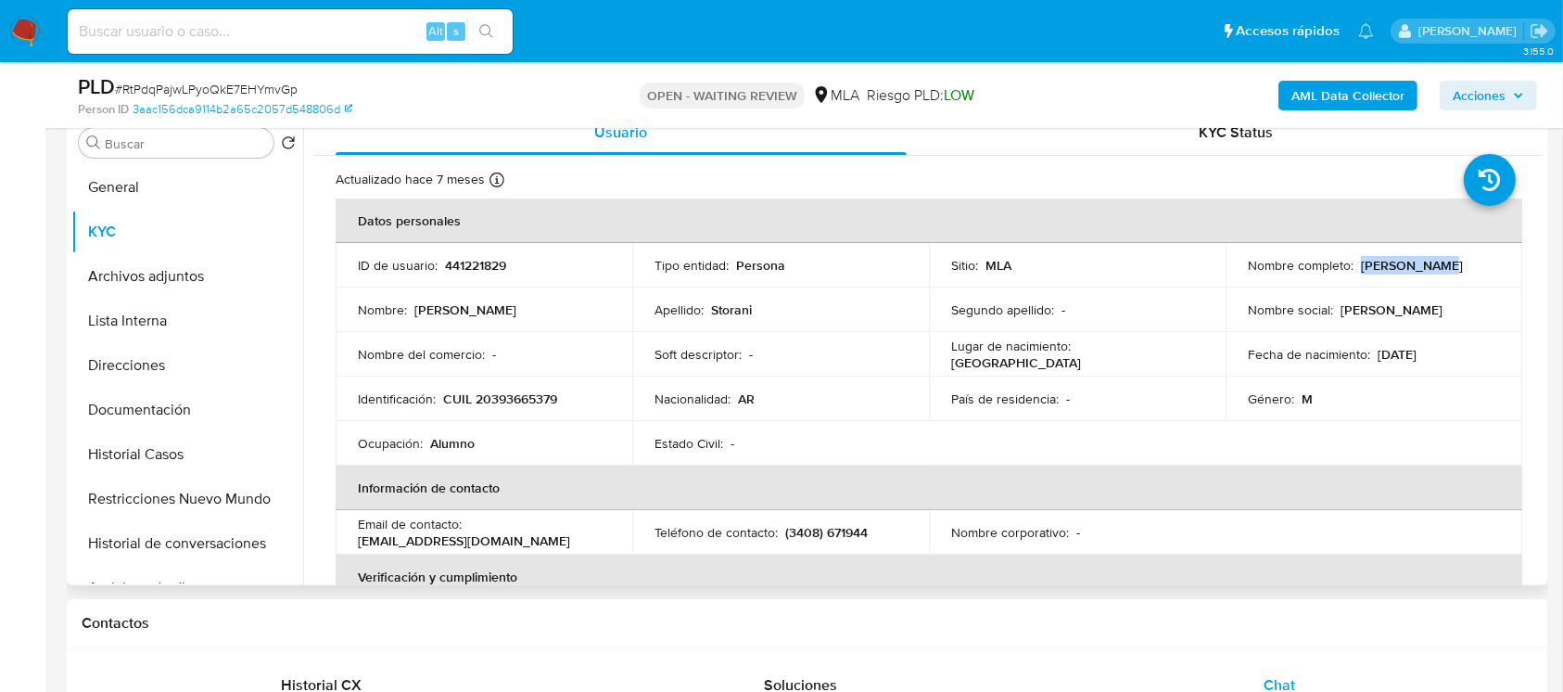
drag, startPoint x: 1354, startPoint y: 269, endPoint x: 1498, endPoint y: 263, distance: 143.8
click at [1498, 263] on td "Nombre completo : [PERSON_NAME]" at bounding box center [1373, 265] width 297 height 44
copy p "[PERSON_NAME]"
click at [275, 83] on span "# RtPdqPajwLPyoQkE7EHYmvGp" at bounding box center [206, 89] width 183 height 19
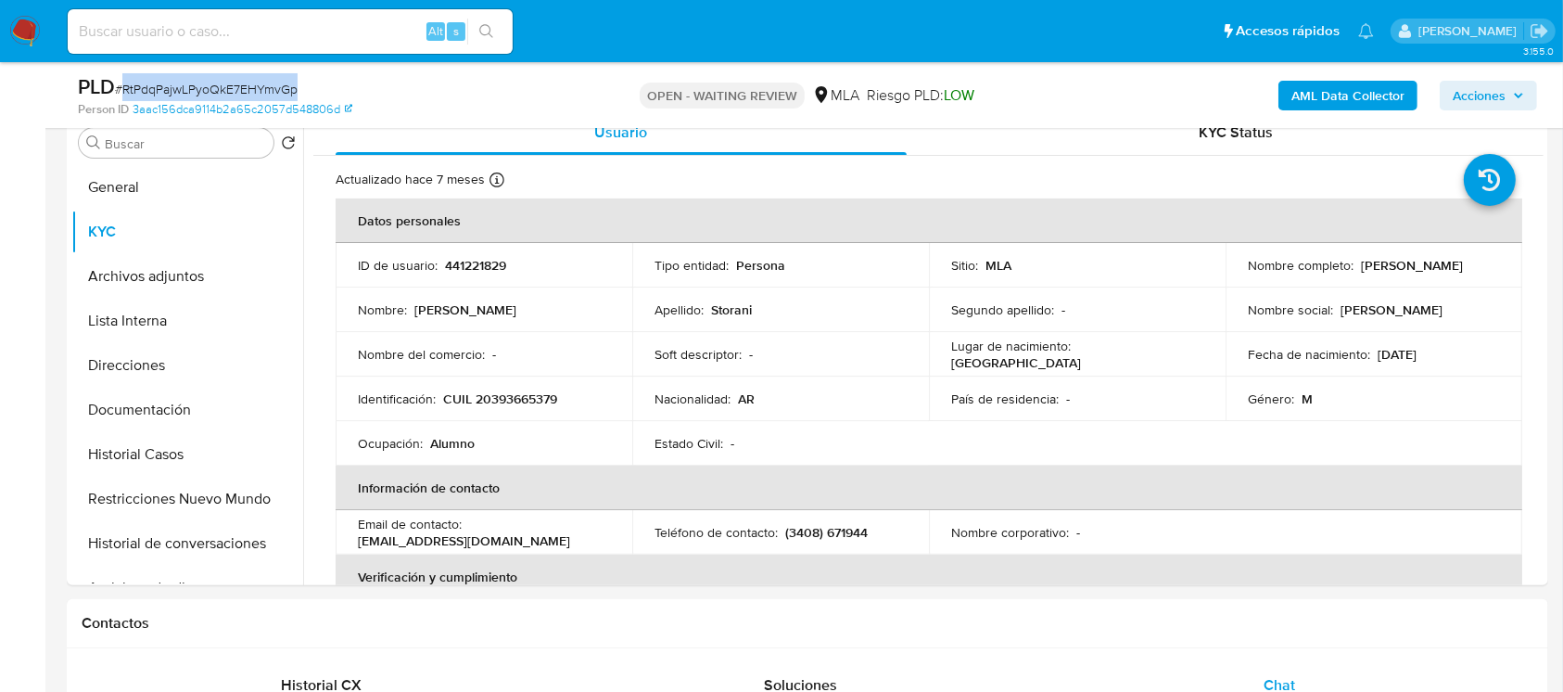
copy span "RtPdqPajwLPyoQkE7EHYmvGp"
click at [27, 34] on img at bounding box center [25, 32] width 32 height 32
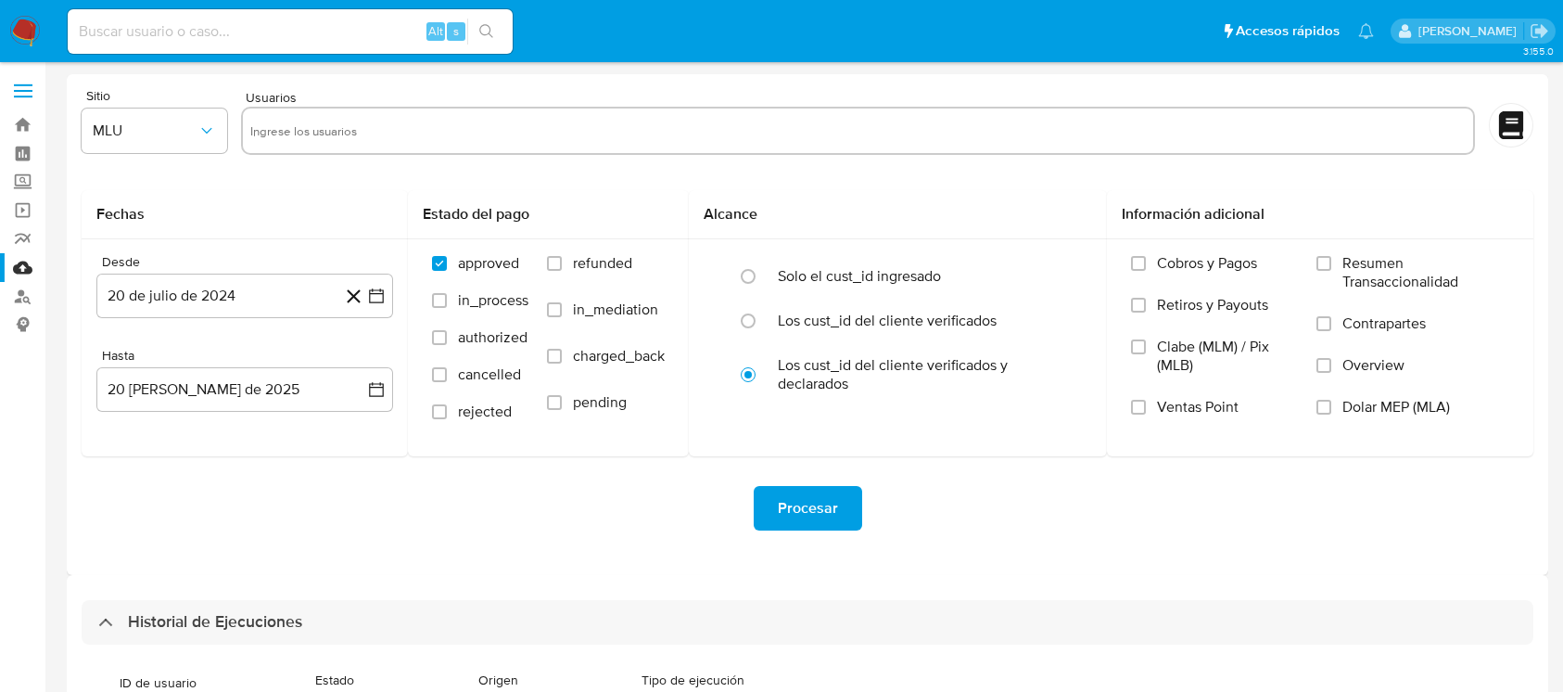
select select "10"
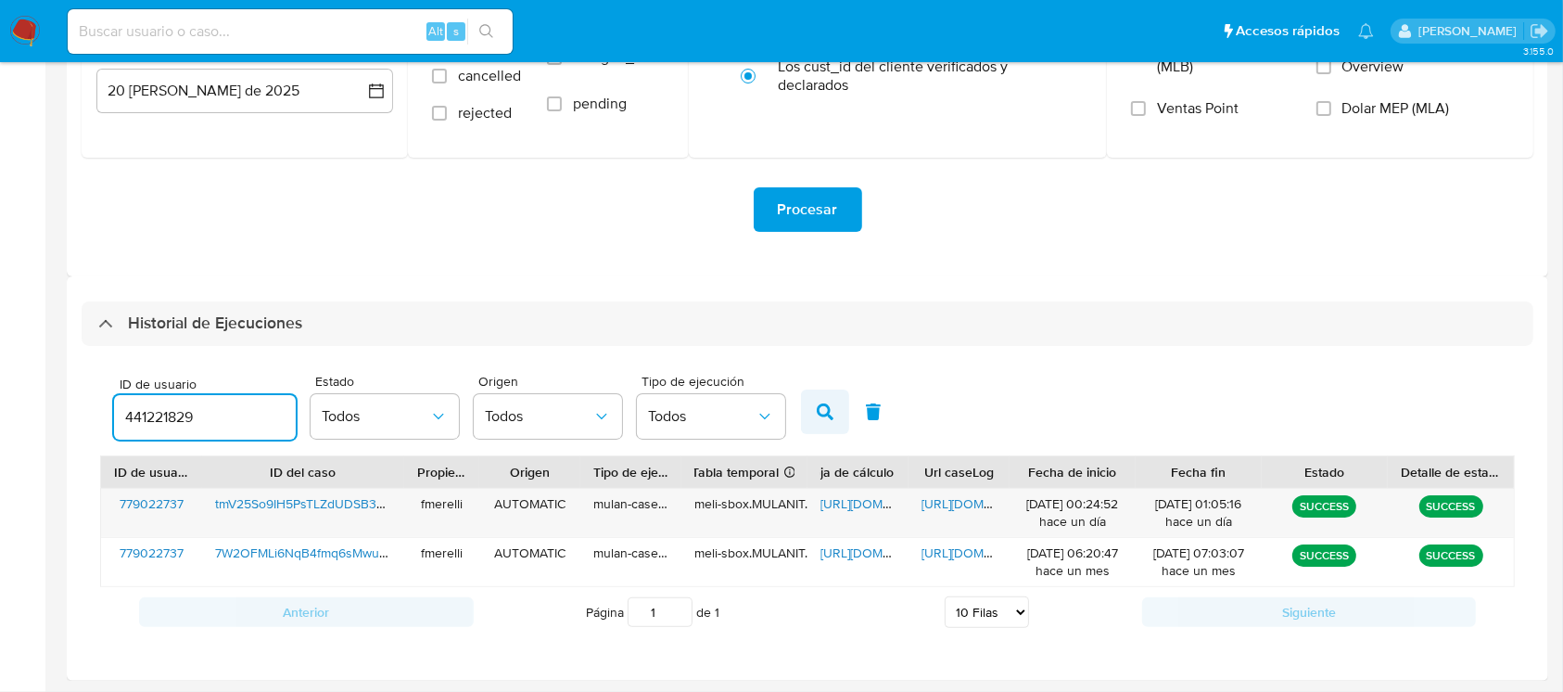
type input "441221829"
click at [830, 404] on icon "button" at bounding box center [825, 411] width 17 height 17
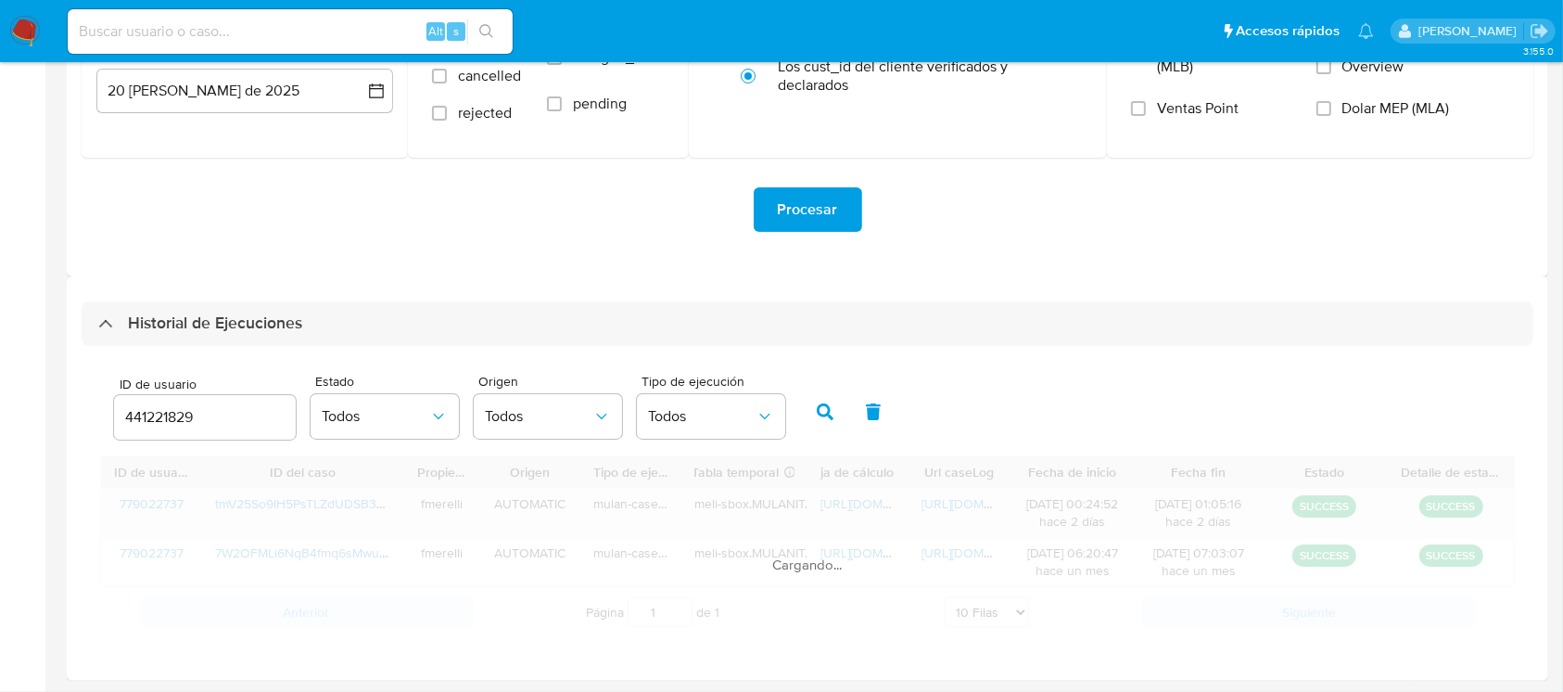
scroll to position [250, 0]
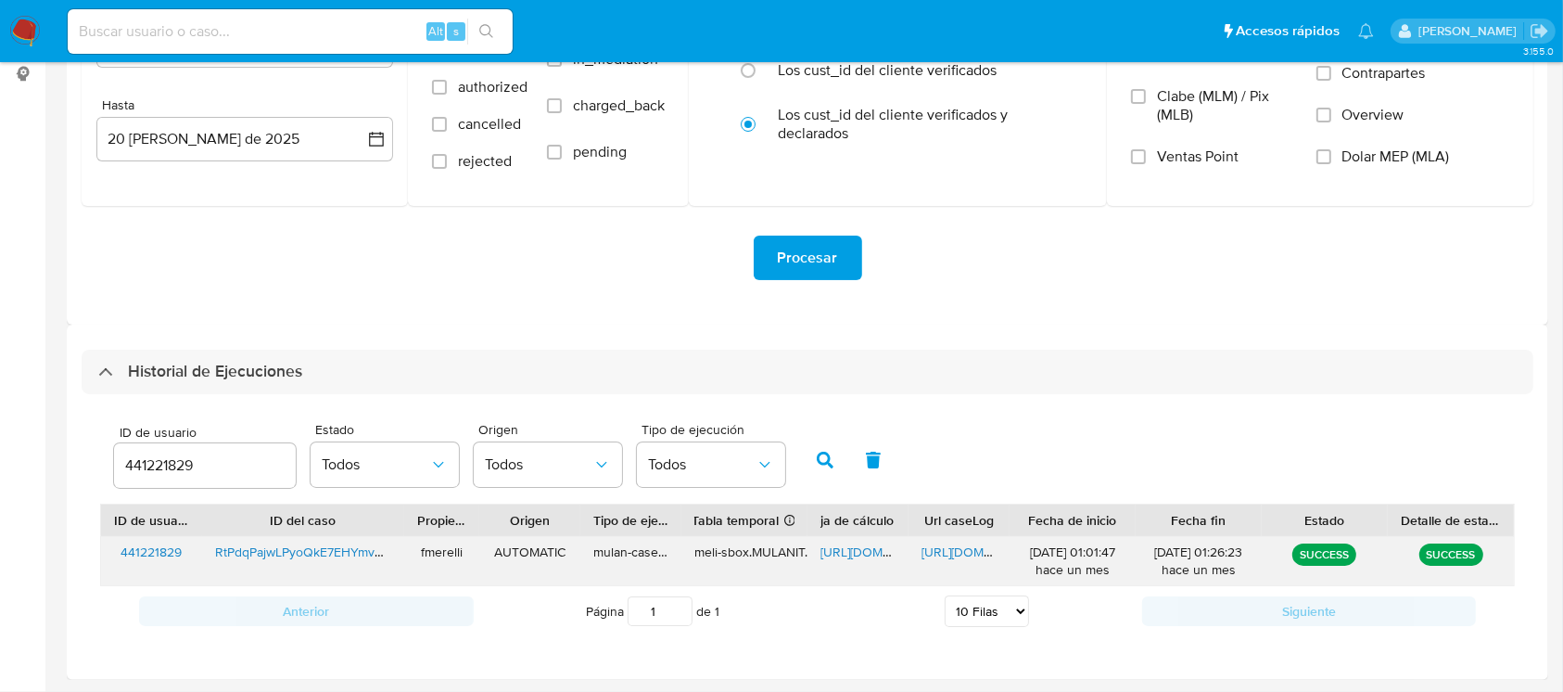
click at [938, 552] on span "https://docs.google.com/document/d/1qbN_MwA2CX9Pbw7Yif9JMxD_KpIMr27m3SAevXROv90…" at bounding box center [985, 551] width 128 height 19
click at [859, 547] on span "https://docs.google.com/spreadsheets/d/1zDgwUqmAx2hnm779VVc0OQfeusD7j87alqVUecS…" at bounding box center [884, 551] width 128 height 19
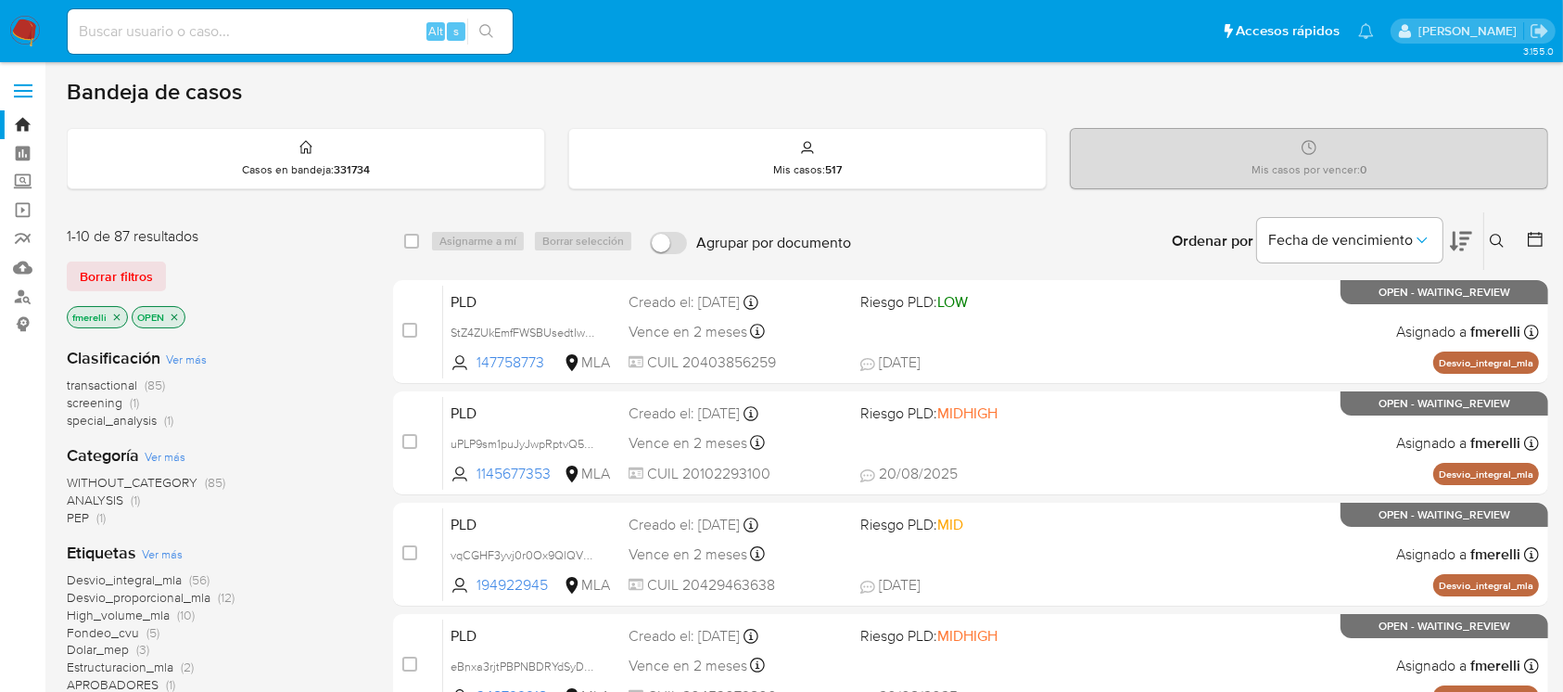
click at [1501, 234] on icon at bounding box center [1497, 241] width 15 height 15
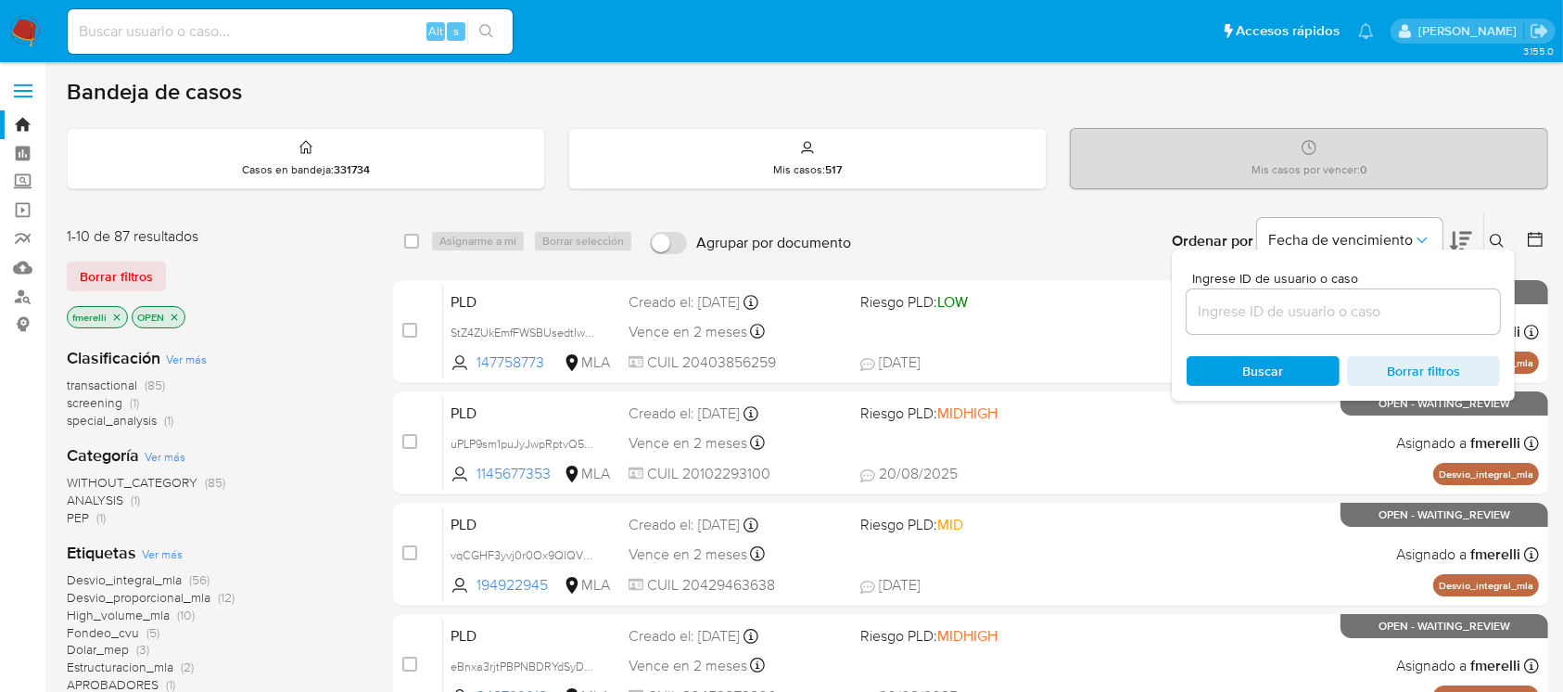
click at [1408, 308] on input at bounding box center [1343, 311] width 313 height 24
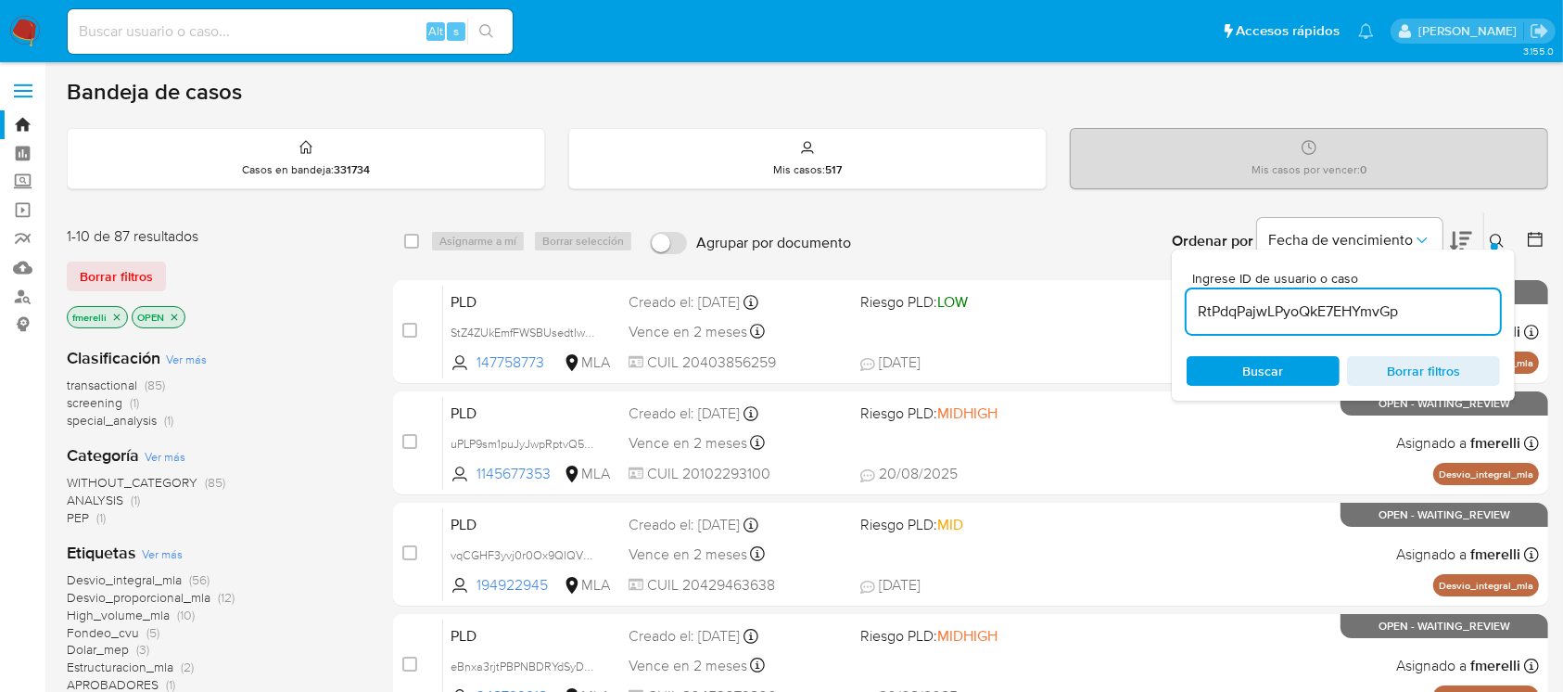
type input "RtPdqPajwLPyoQkE7EHYmvGp"
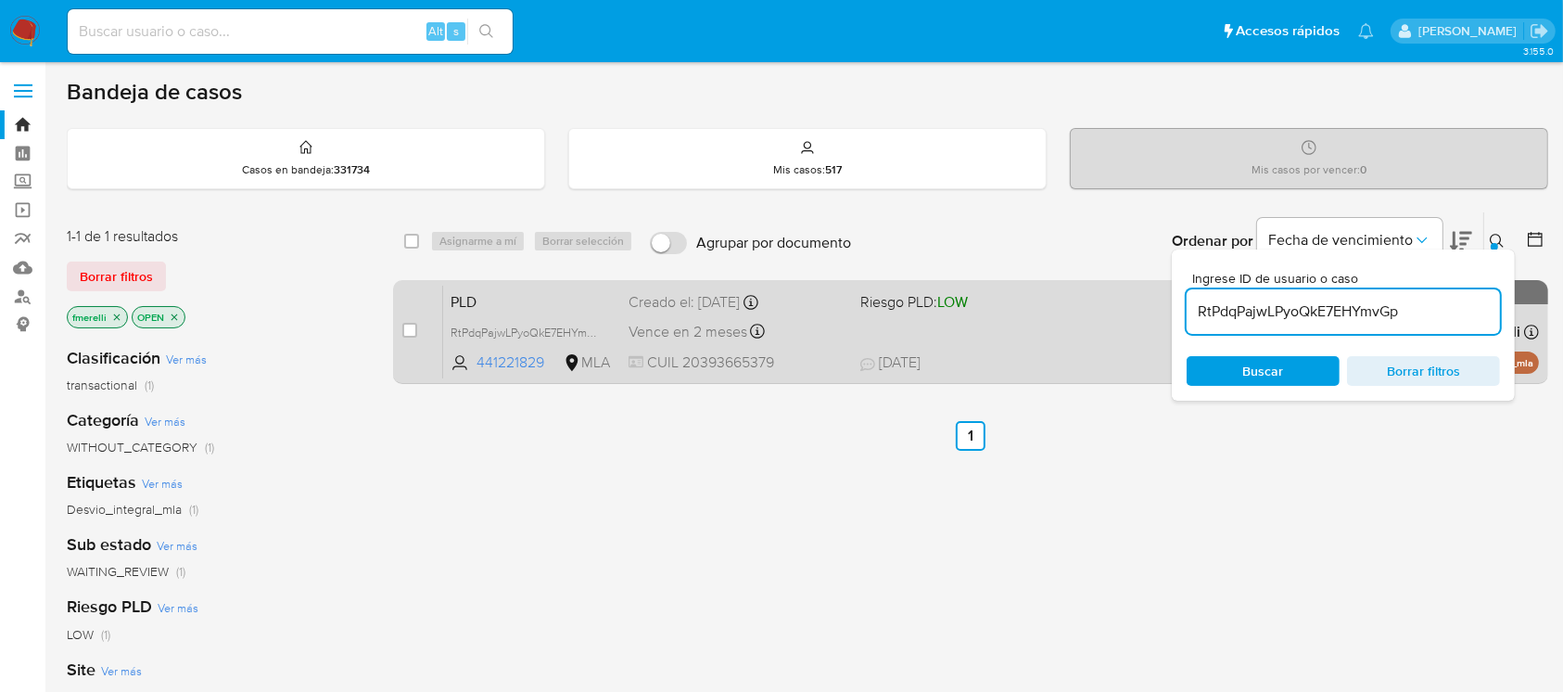
click at [413, 339] on div "case-item-checkbox" at bounding box center [409, 332] width 15 height 22
click at [396, 327] on div "case-item-checkbox No es posible asignar el caso PLD RtPdqPajwLPyoQkE7EHYmvGp 4…" at bounding box center [970, 332] width 1155 height 104
click at [407, 328] on input "checkbox" at bounding box center [409, 330] width 15 height 15
checkbox input "true"
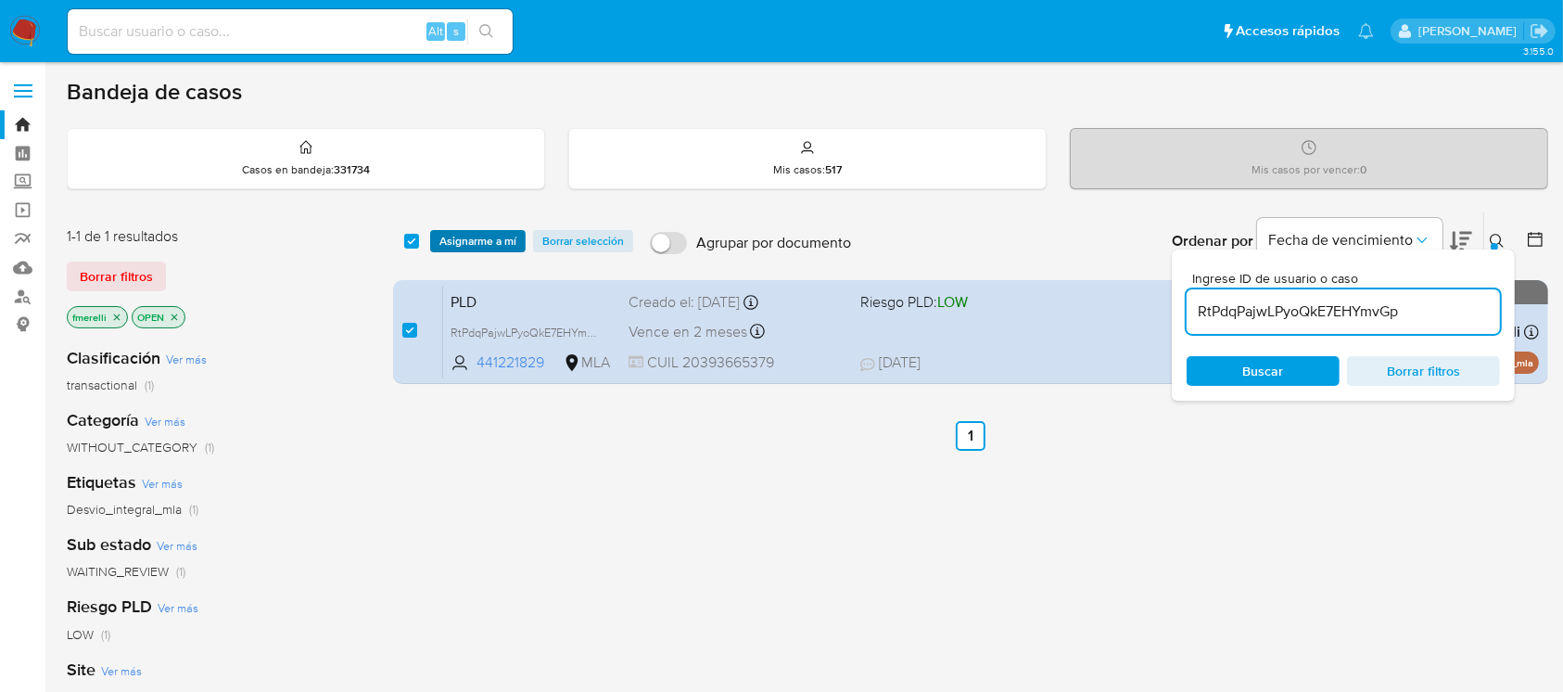
click at [470, 241] on span "Asignarme a mí" at bounding box center [477, 241] width 77 height 19
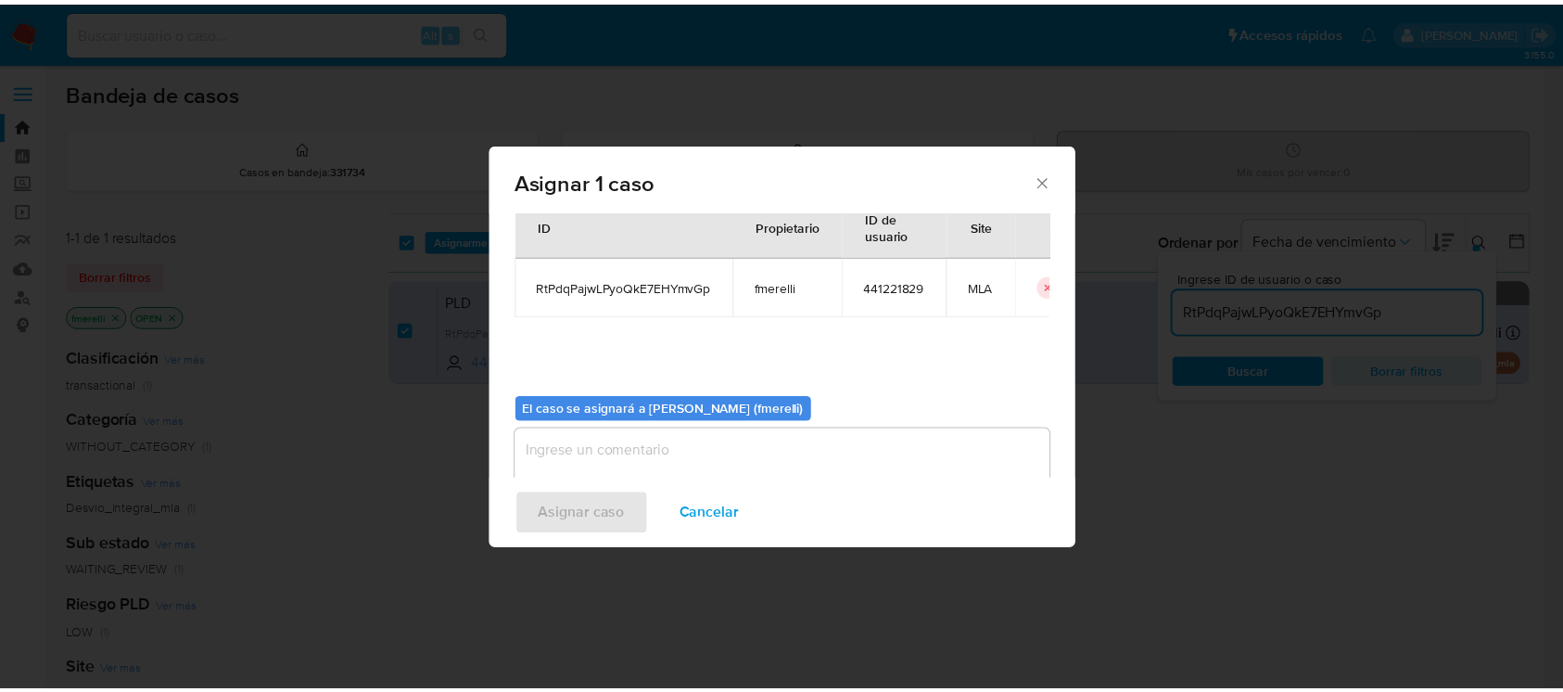
scroll to position [95, 0]
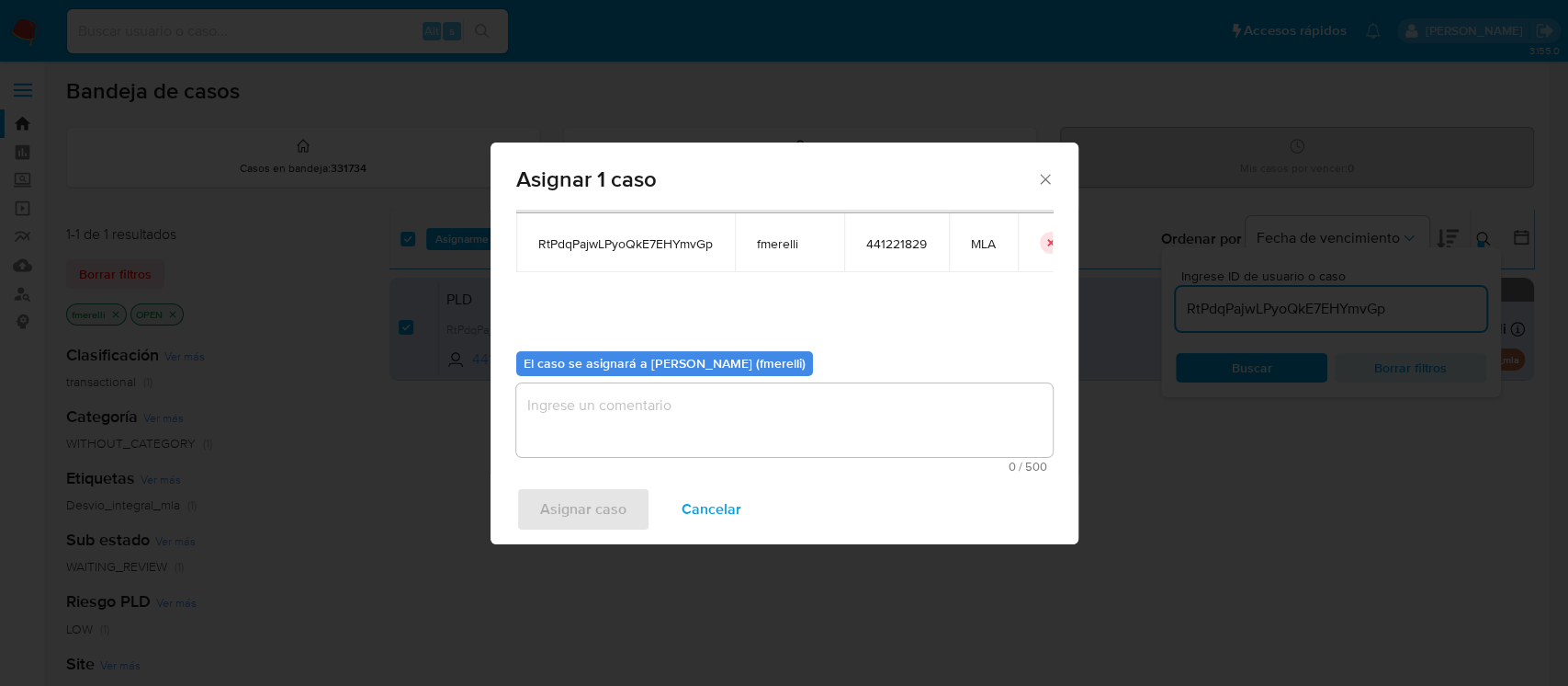
click at [761, 447] on textarea "assign-modal" at bounding box center [784, 420] width 536 height 73
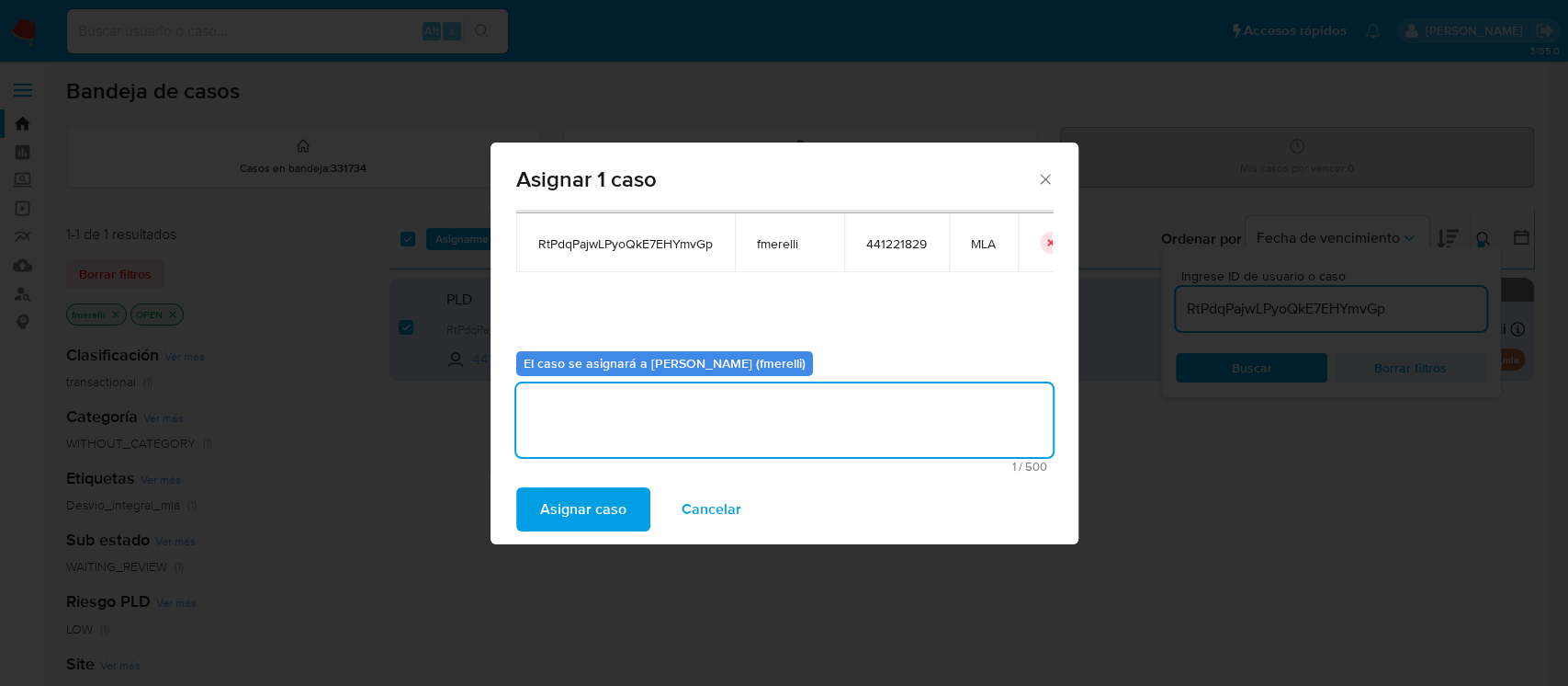
click at [533, 517] on button "Asignar caso" at bounding box center [583, 509] width 134 height 44
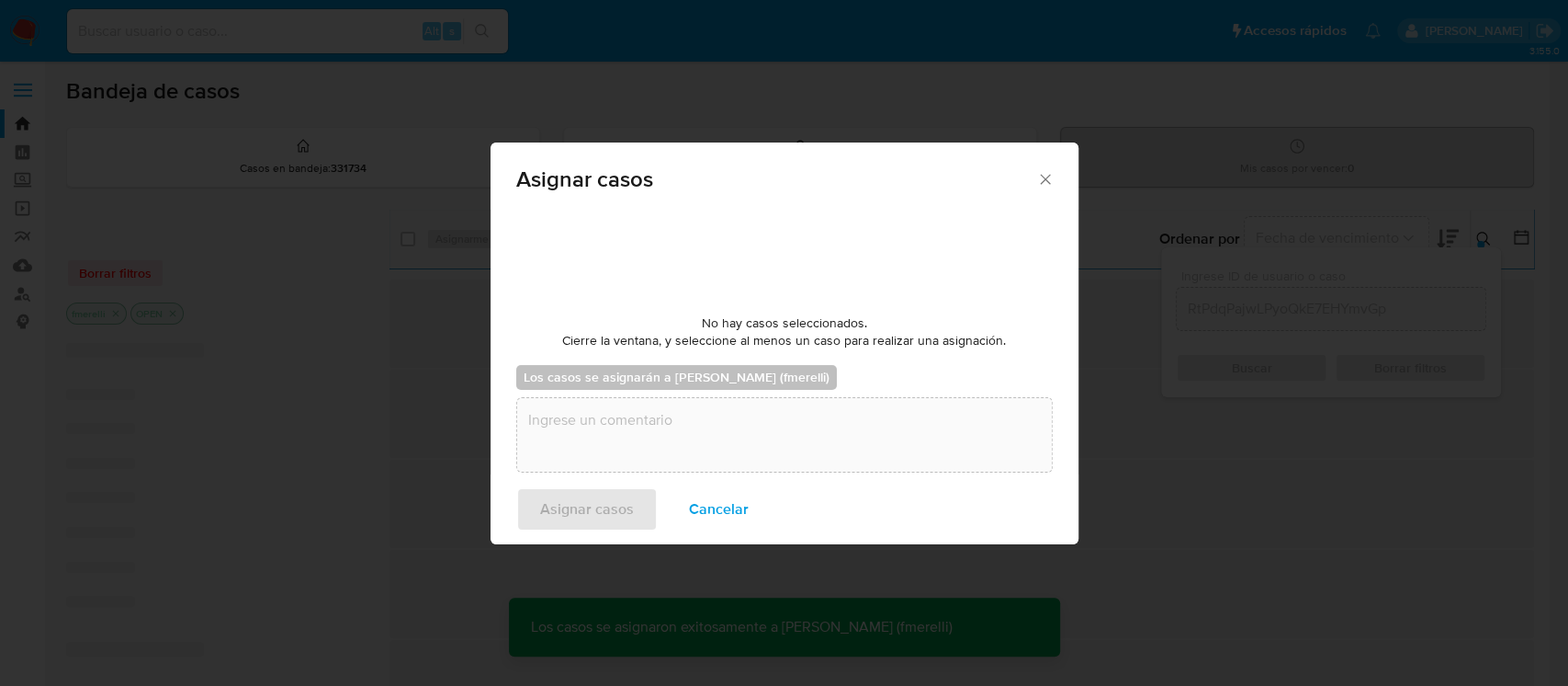
checkbox input "false"
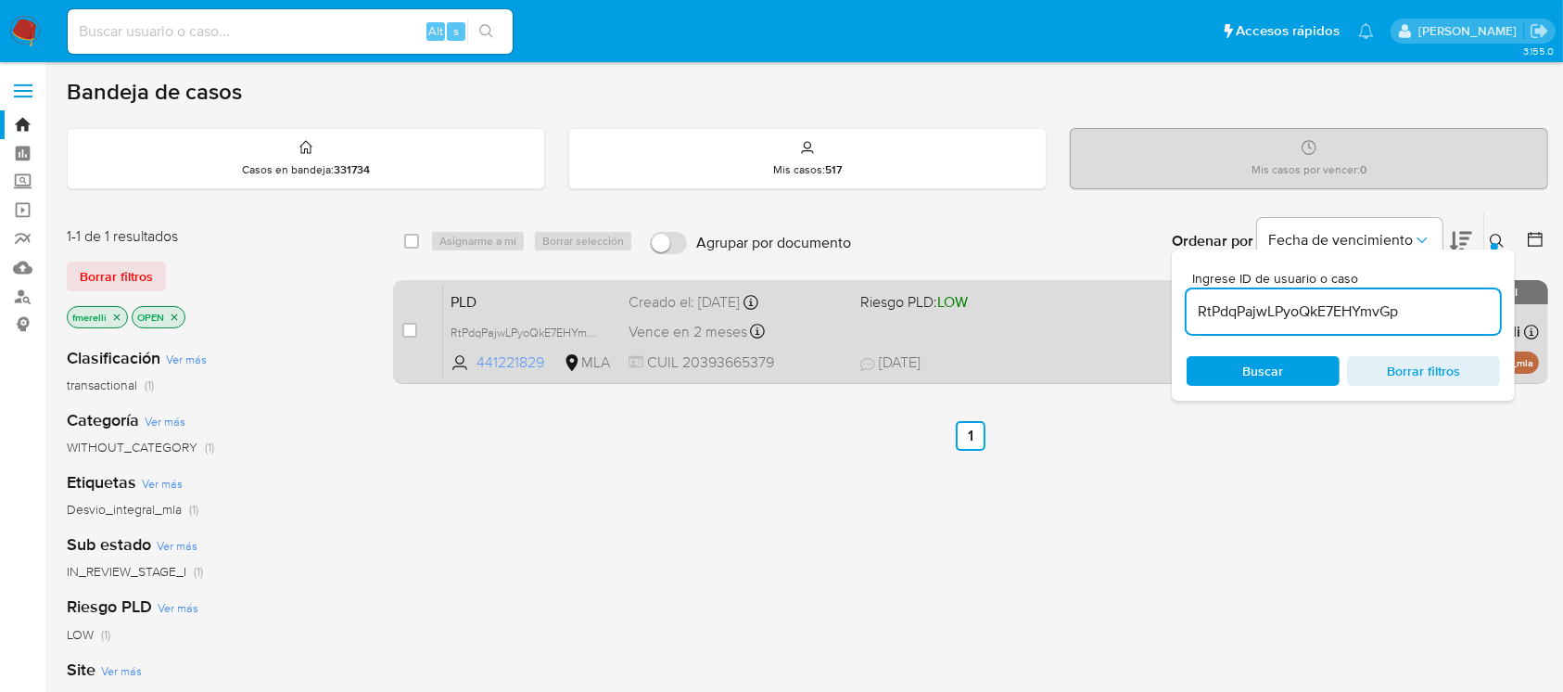
click at [563, 370] on icon at bounding box center [572, 362] width 19 height 19
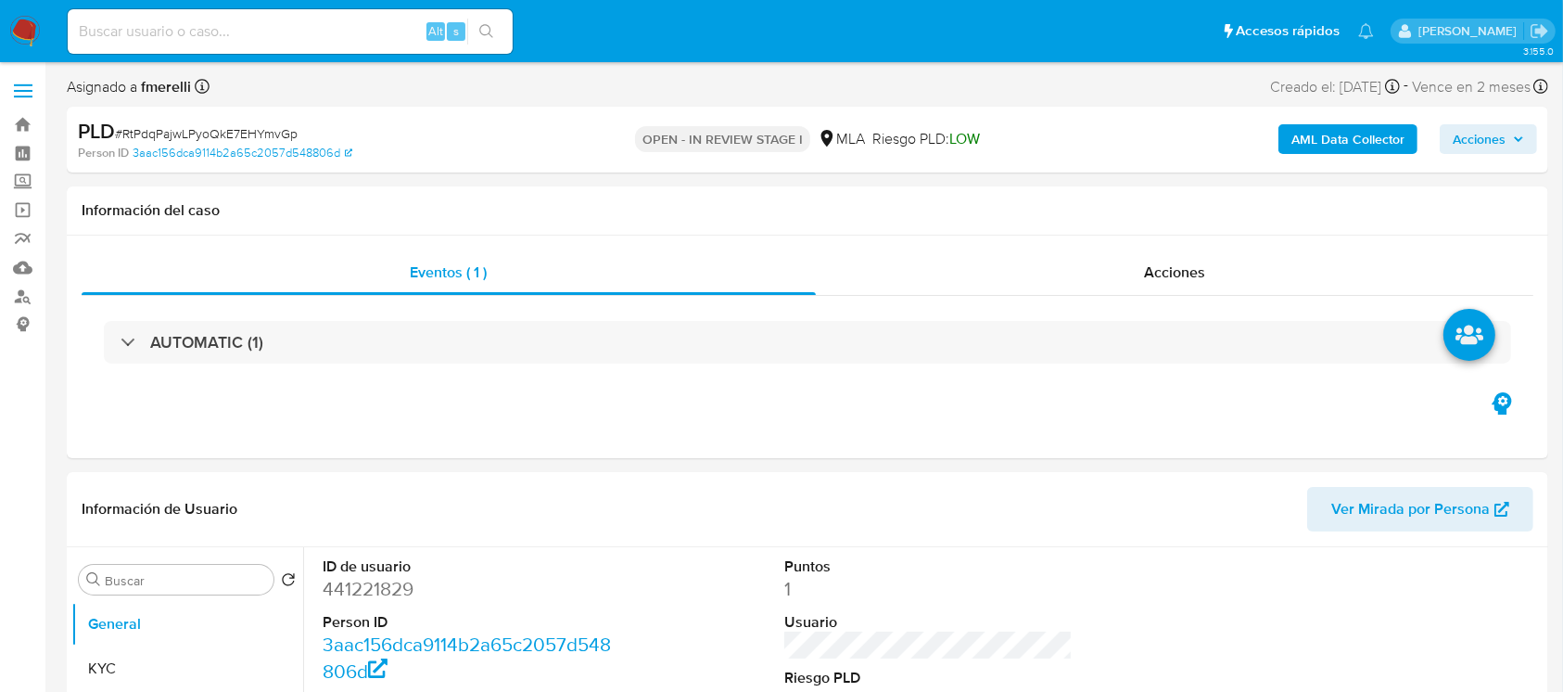
select select "10"
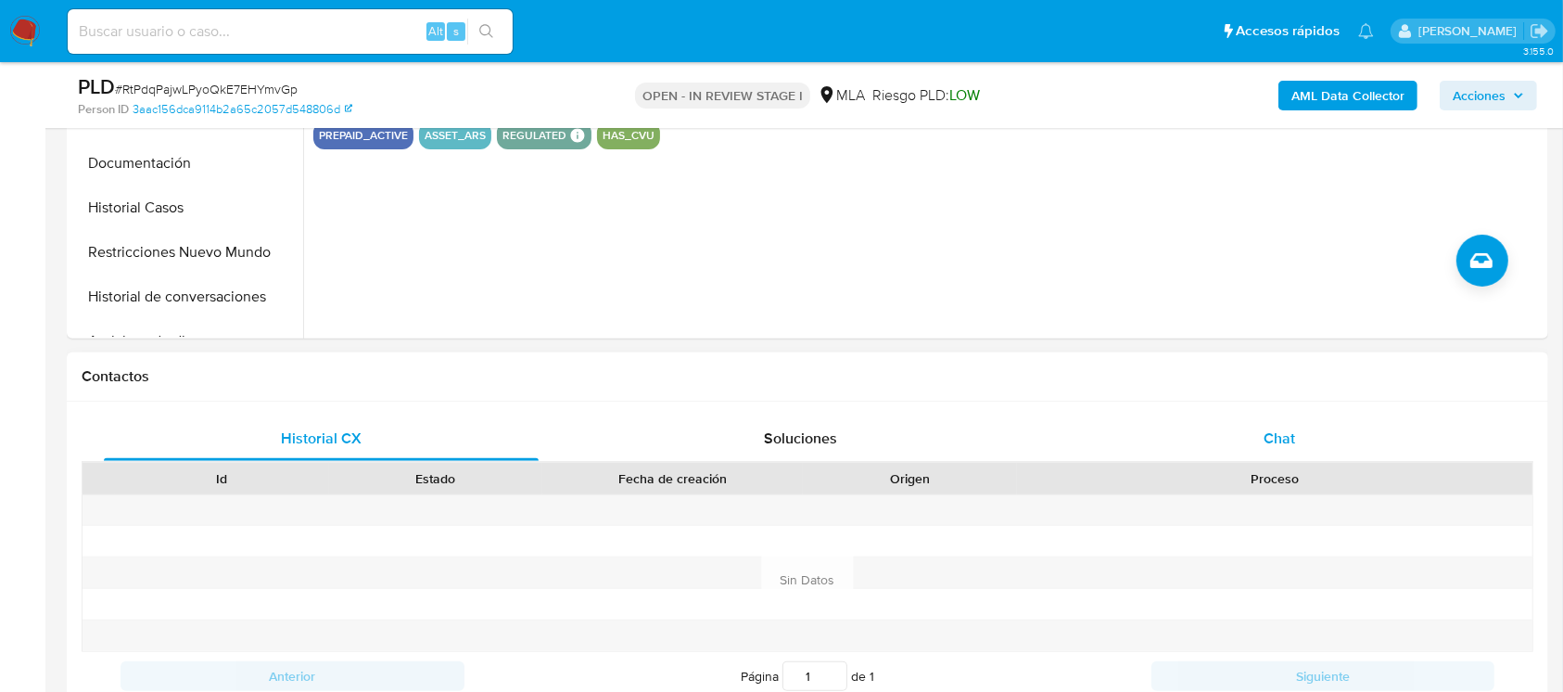
click at [1246, 429] on div "Chat" at bounding box center [1279, 438] width 435 height 44
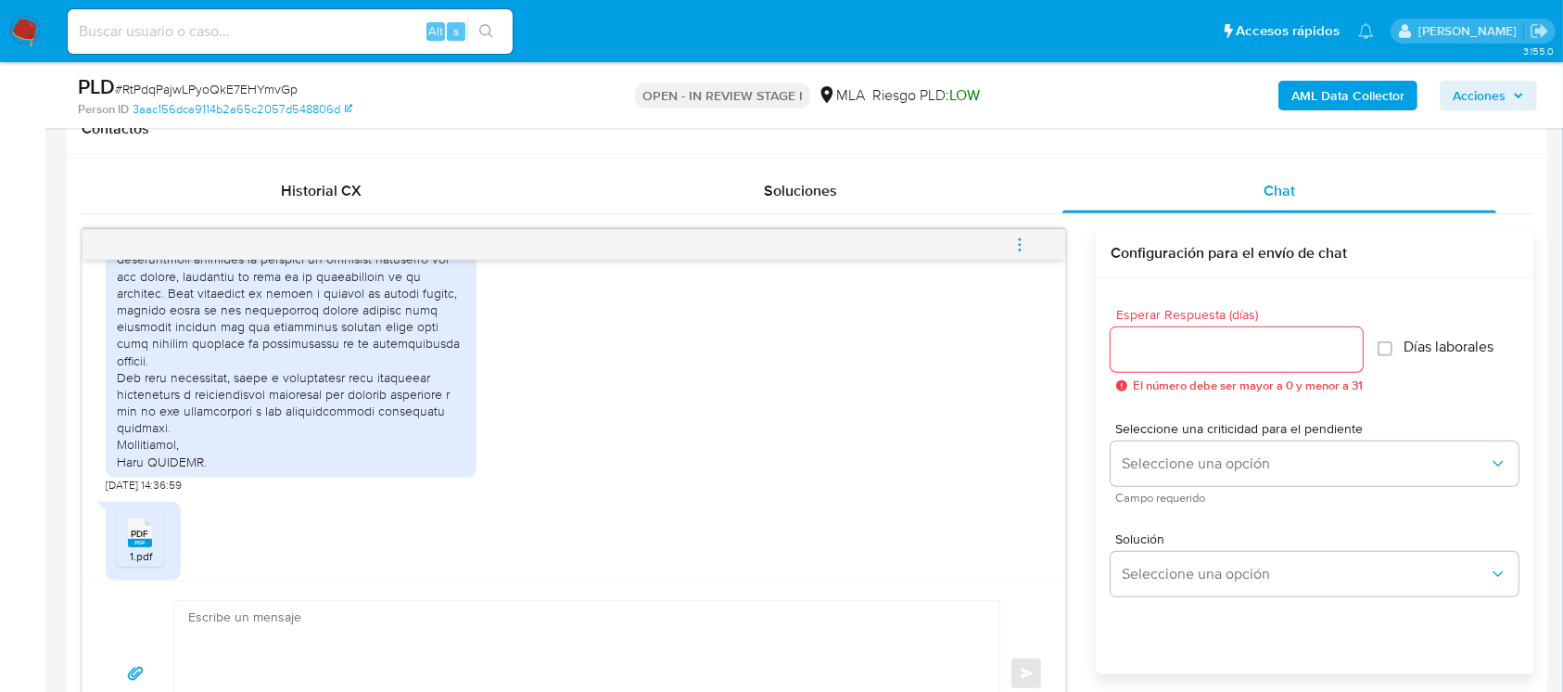
scroll to position [1651, 0]
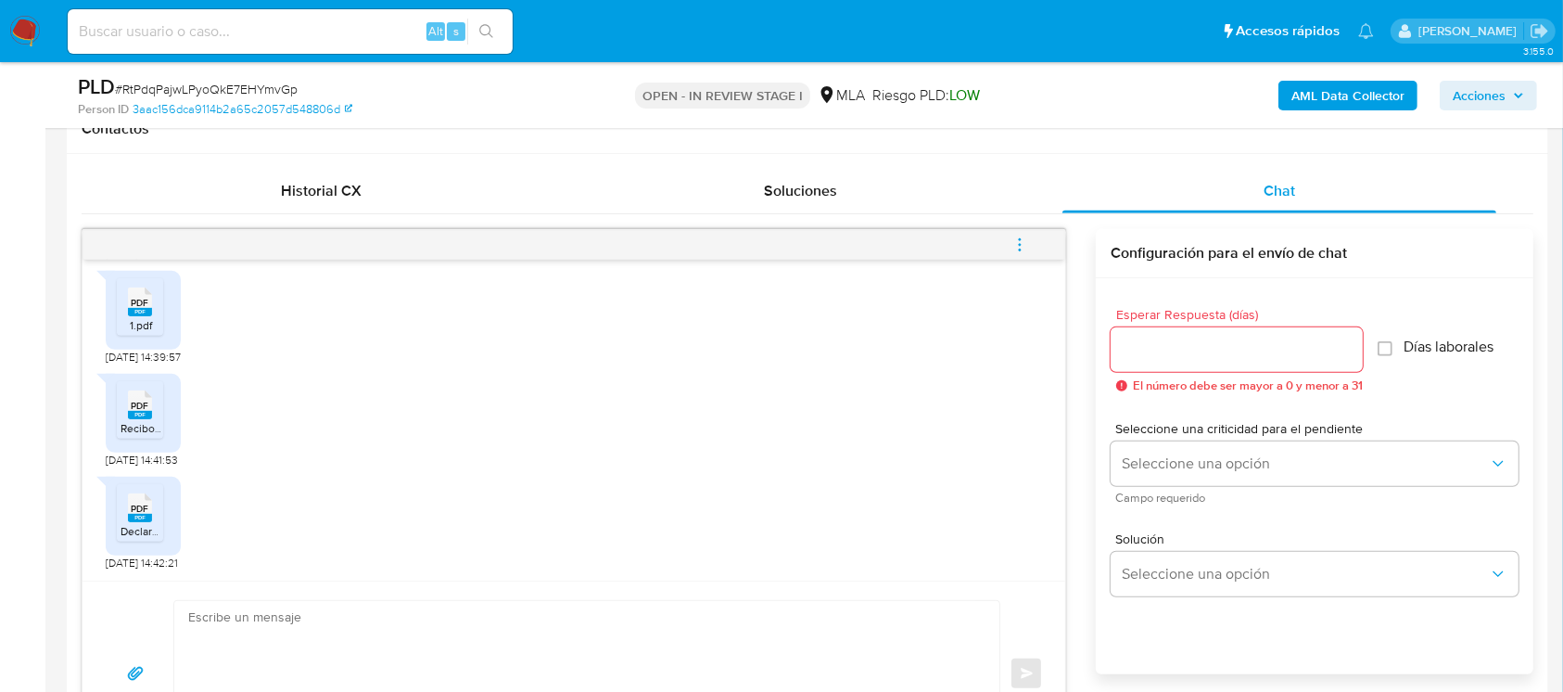
click at [273, 619] on textarea at bounding box center [582, 674] width 788 height 146
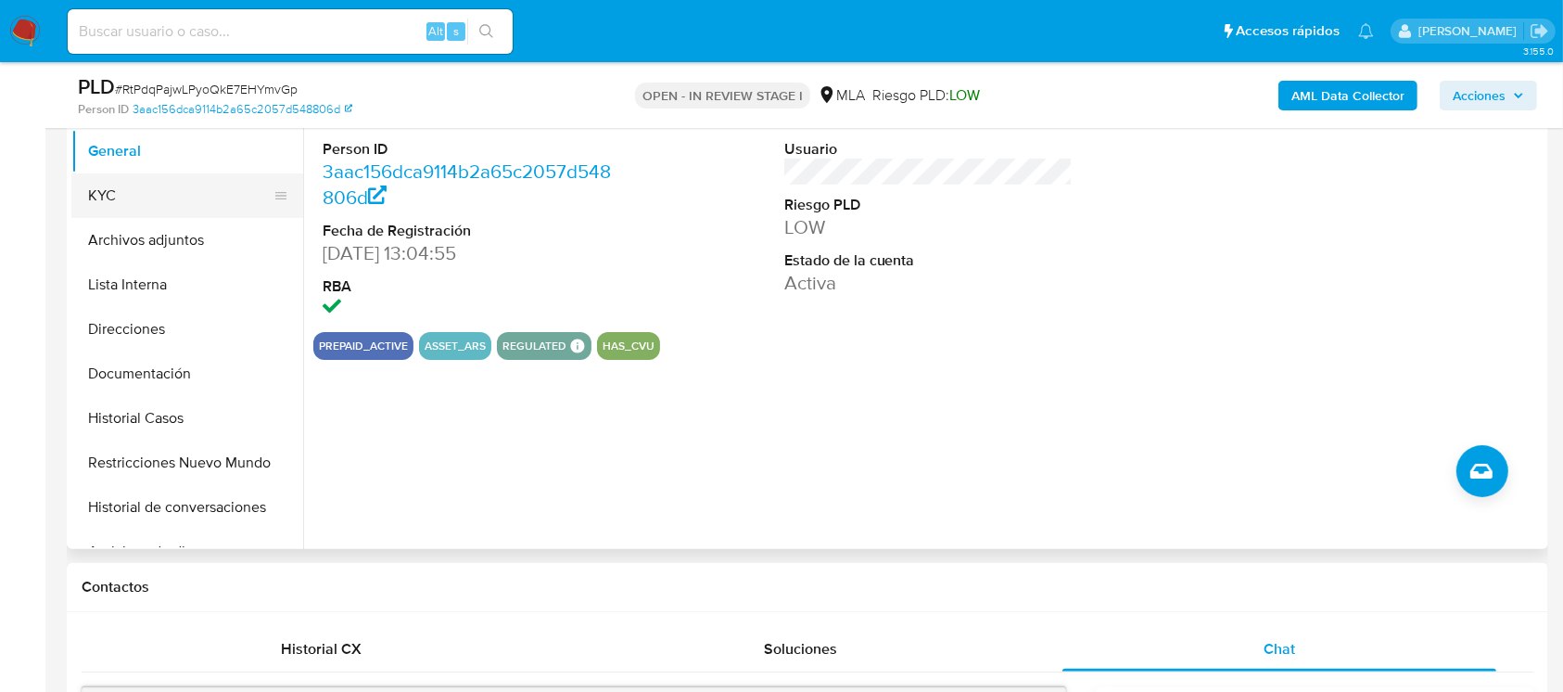
scroll to position [247, 0]
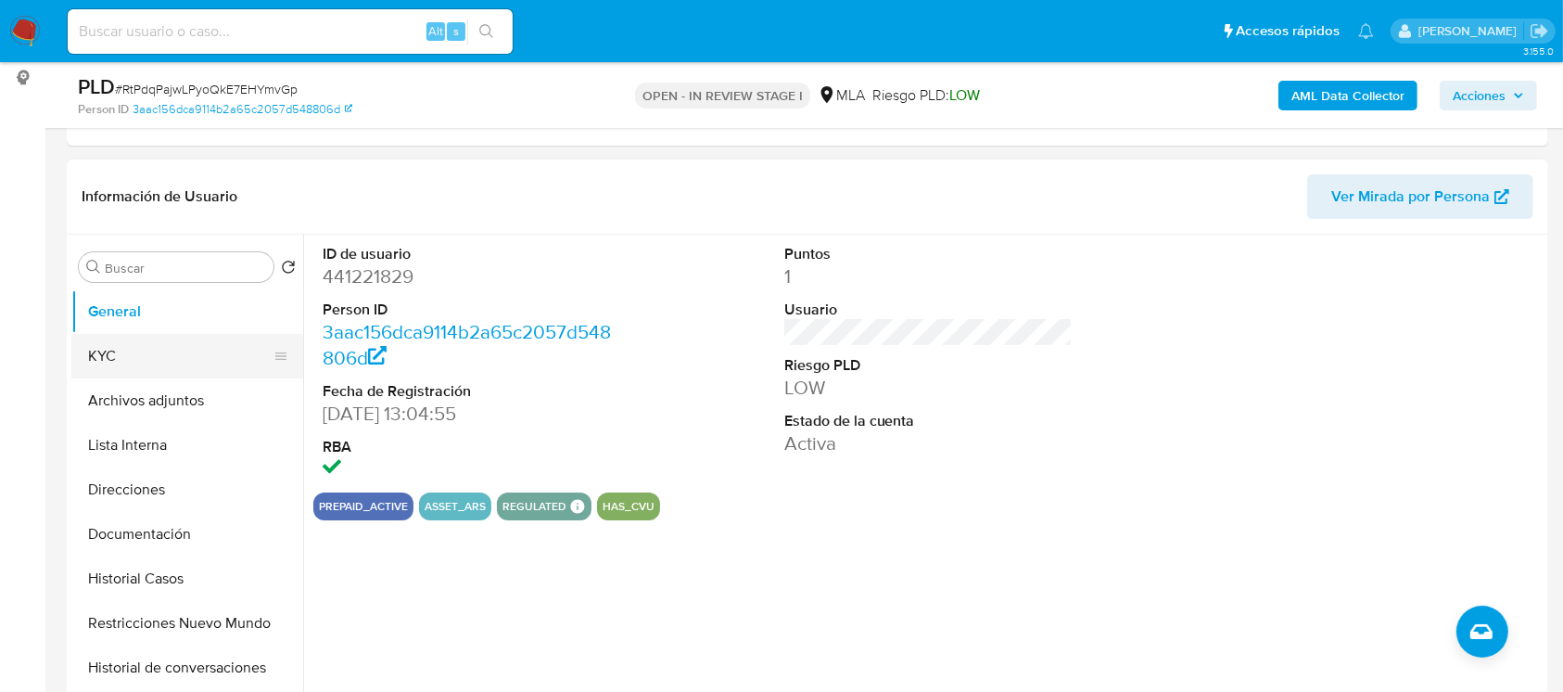
click at [120, 364] on button "KYC" at bounding box center [179, 356] width 217 height 44
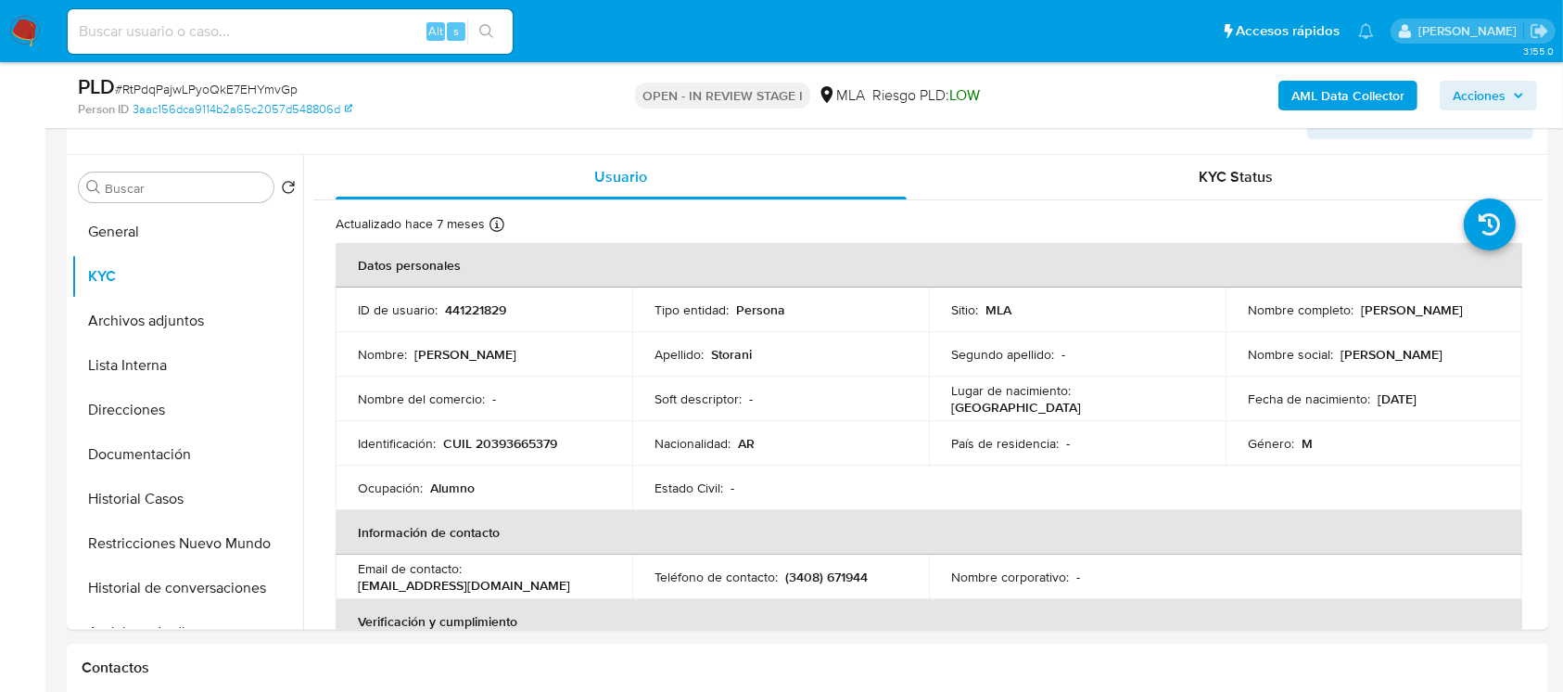
scroll to position [371, 0]
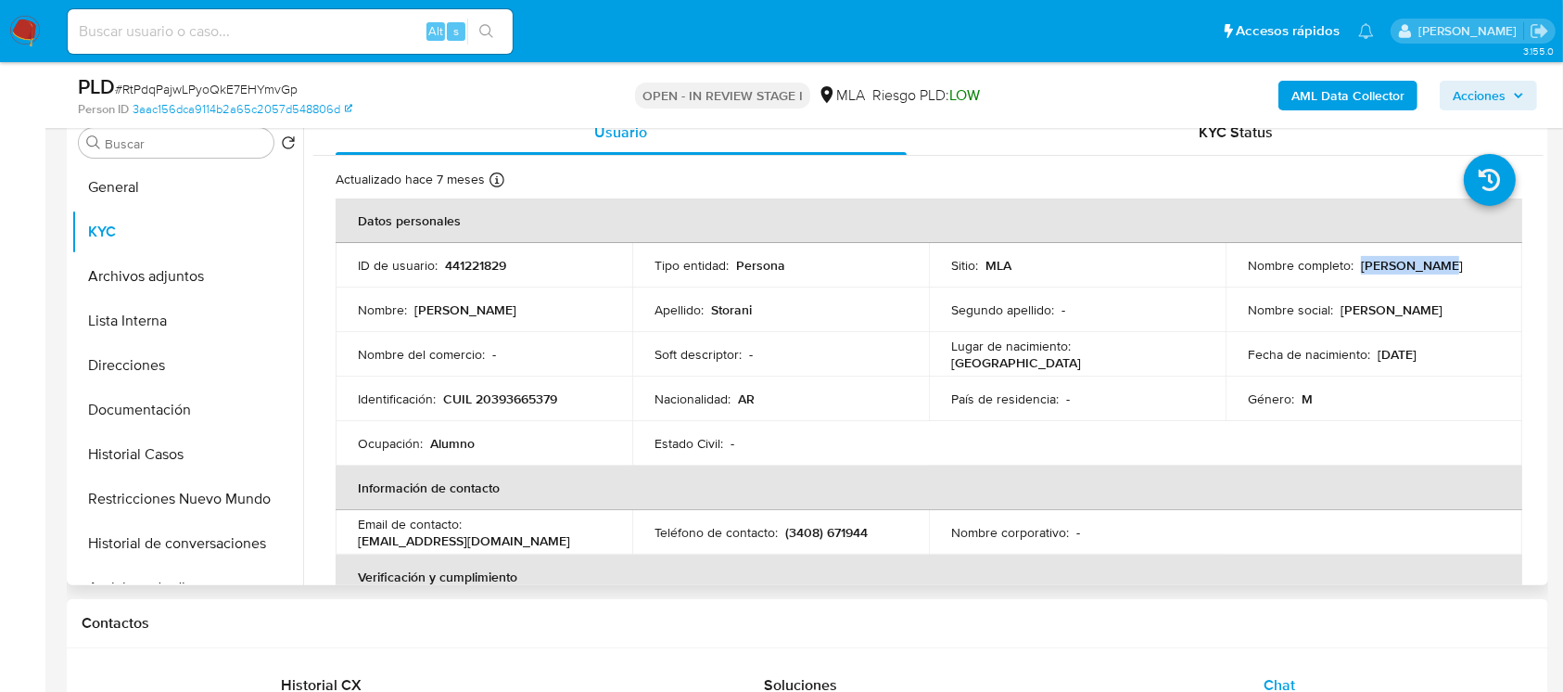
drag, startPoint x: 1353, startPoint y: 266, endPoint x: 1455, endPoint y: 258, distance: 102.3
click at [1455, 258] on div "Nombre completo : Gino Storani" at bounding box center [1374, 265] width 252 height 17
copy p "Gino Storani"
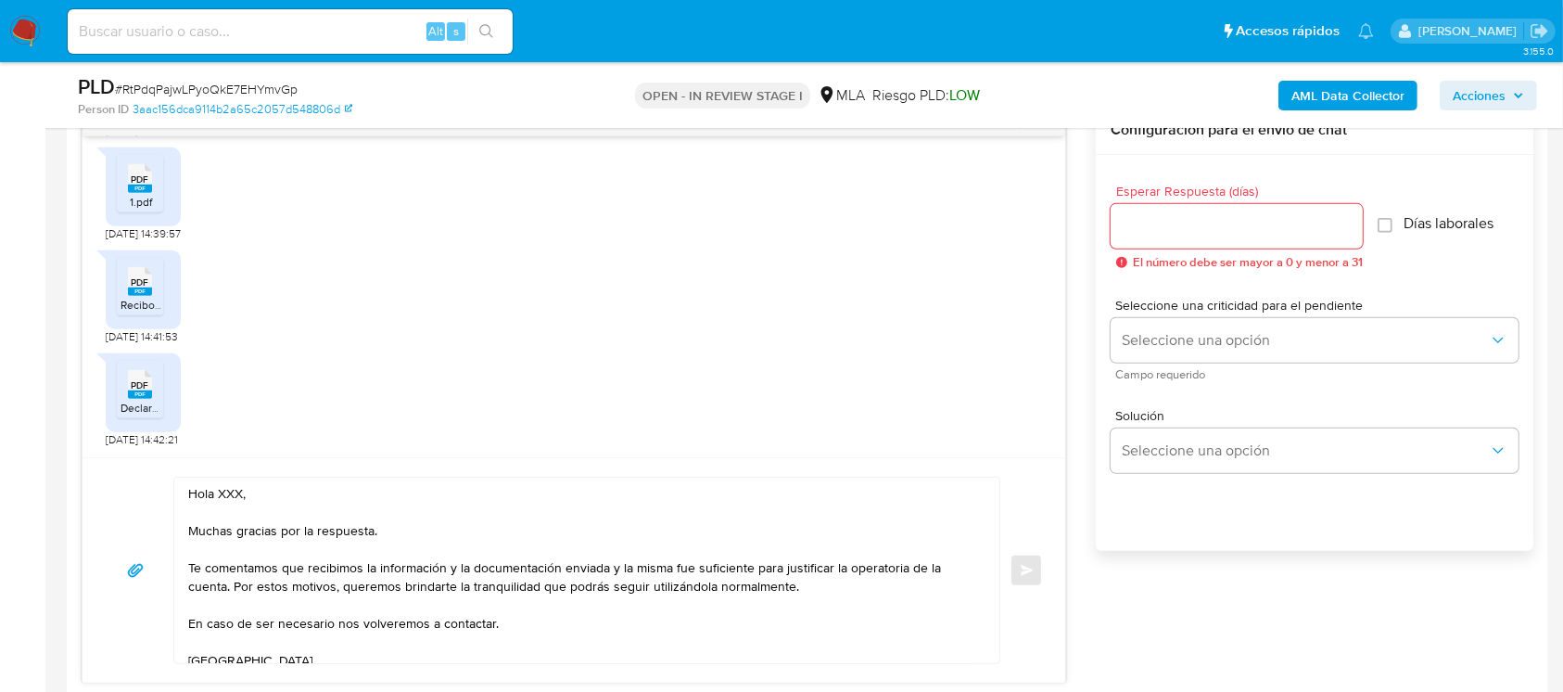
click at [220, 486] on textarea "Hola XXX, Muchas gracias por la respuesta. Te comentamos que recibimos la infor…" at bounding box center [582, 569] width 788 height 185
paste textarea "[PERSON_NAME]"
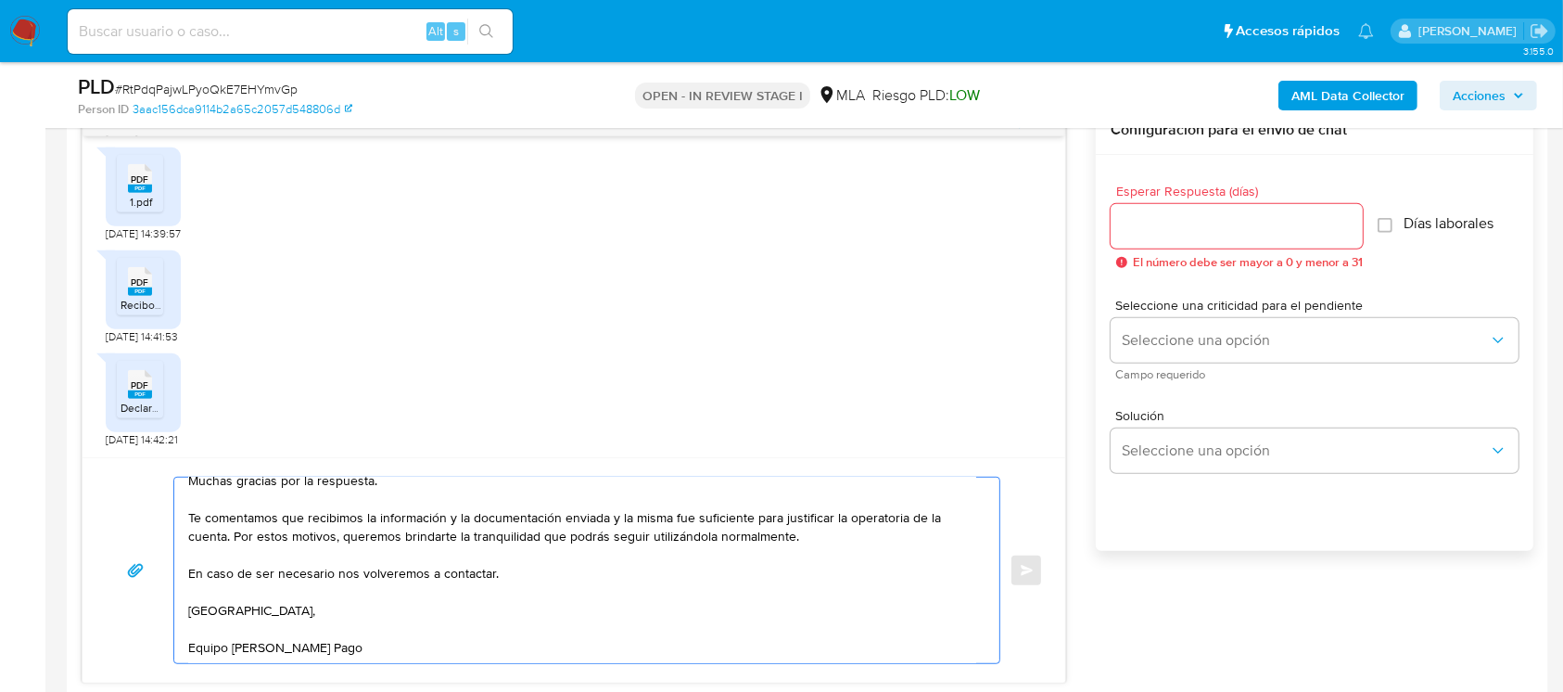
drag, startPoint x: 312, startPoint y: 531, endPoint x: 832, endPoint y: 670, distance: 538.3
click at [832, 670] on div "Hola Gino Storani, Muchas gracias por la respuesta. Te comentamos que recibimos…" at bounding box center [574, 569] width 983 height 225
click at [815, 610] on textarea "Hola [PERSON_NAME], Muchas gracias por la respuesta. Te comentamos que recibimo…" at bounding box center [582, 569] width 788 height 185
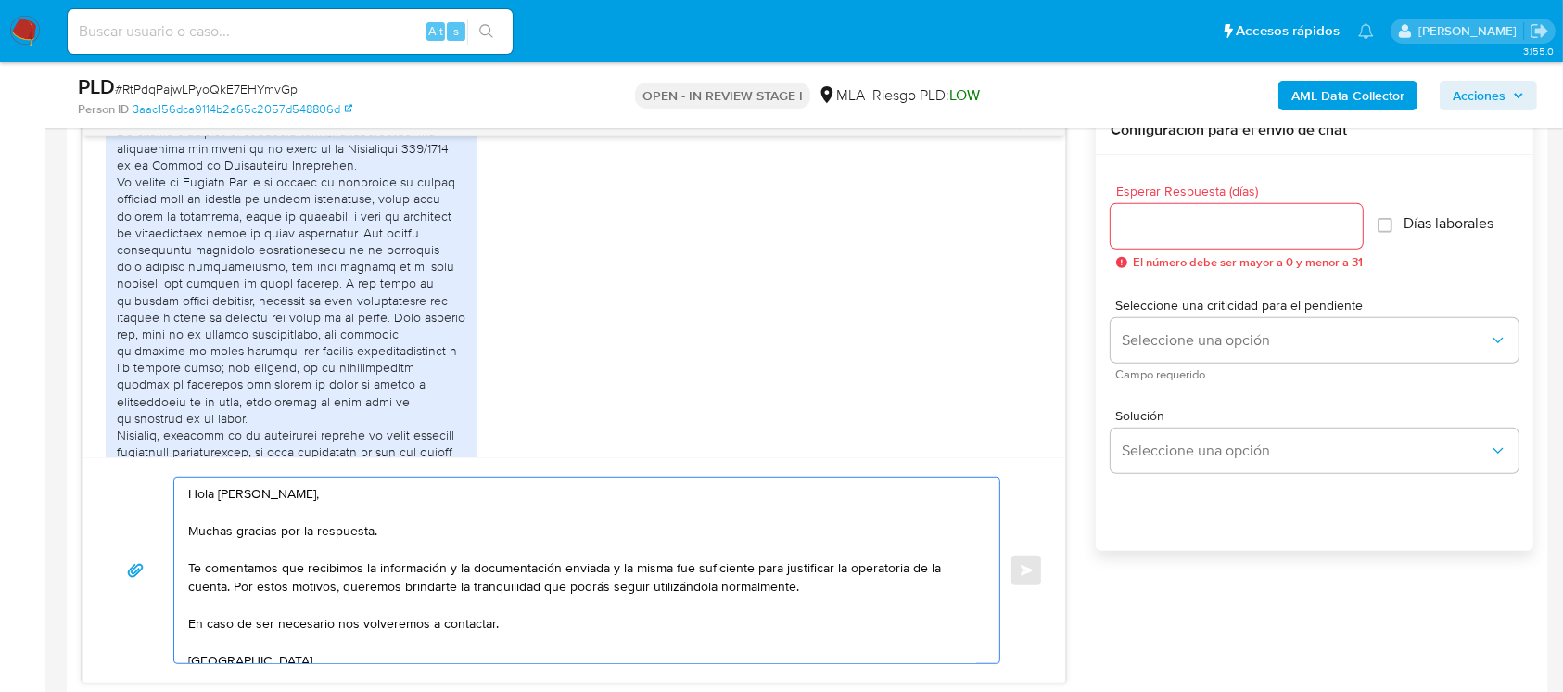
scroll to position [1033, 0]
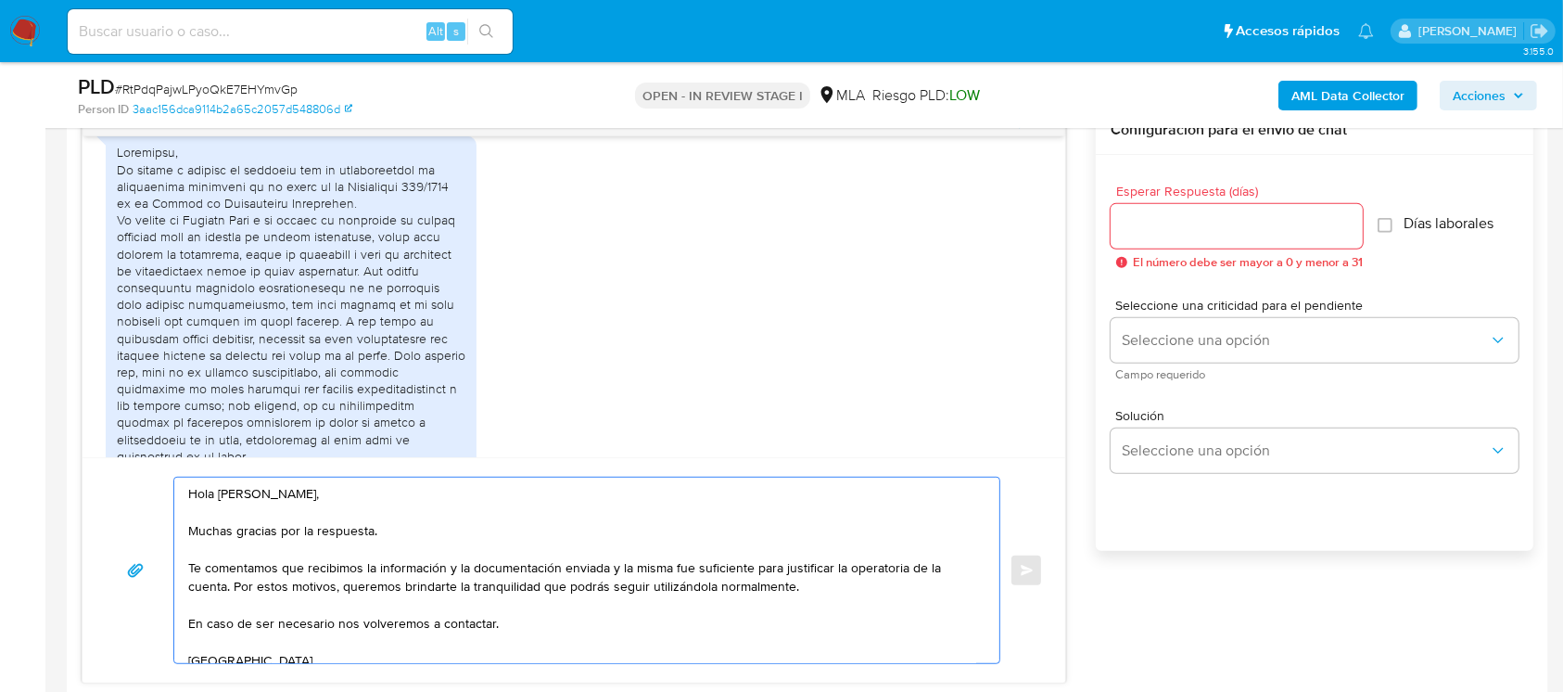
type textarea "Hola Gino Storani, Muchas gracias por la respuesta. Te comentamos que recibimos…"
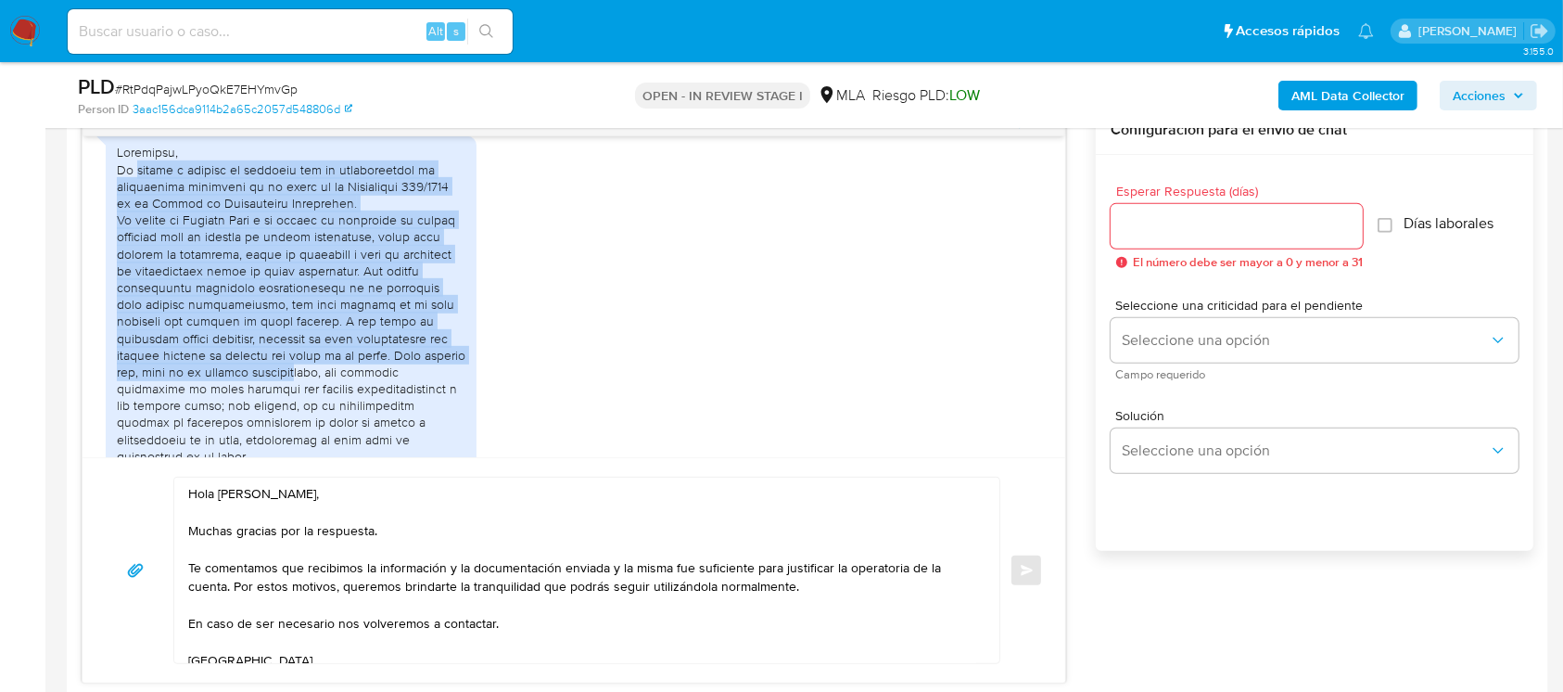
drag, startPoint x: 138, startPoint y: 210, endPoint x: 350, endPoint y: 413, distance: 293.1
click at [359, 413] on div at bounding box center [291, 430] width 349 height 573
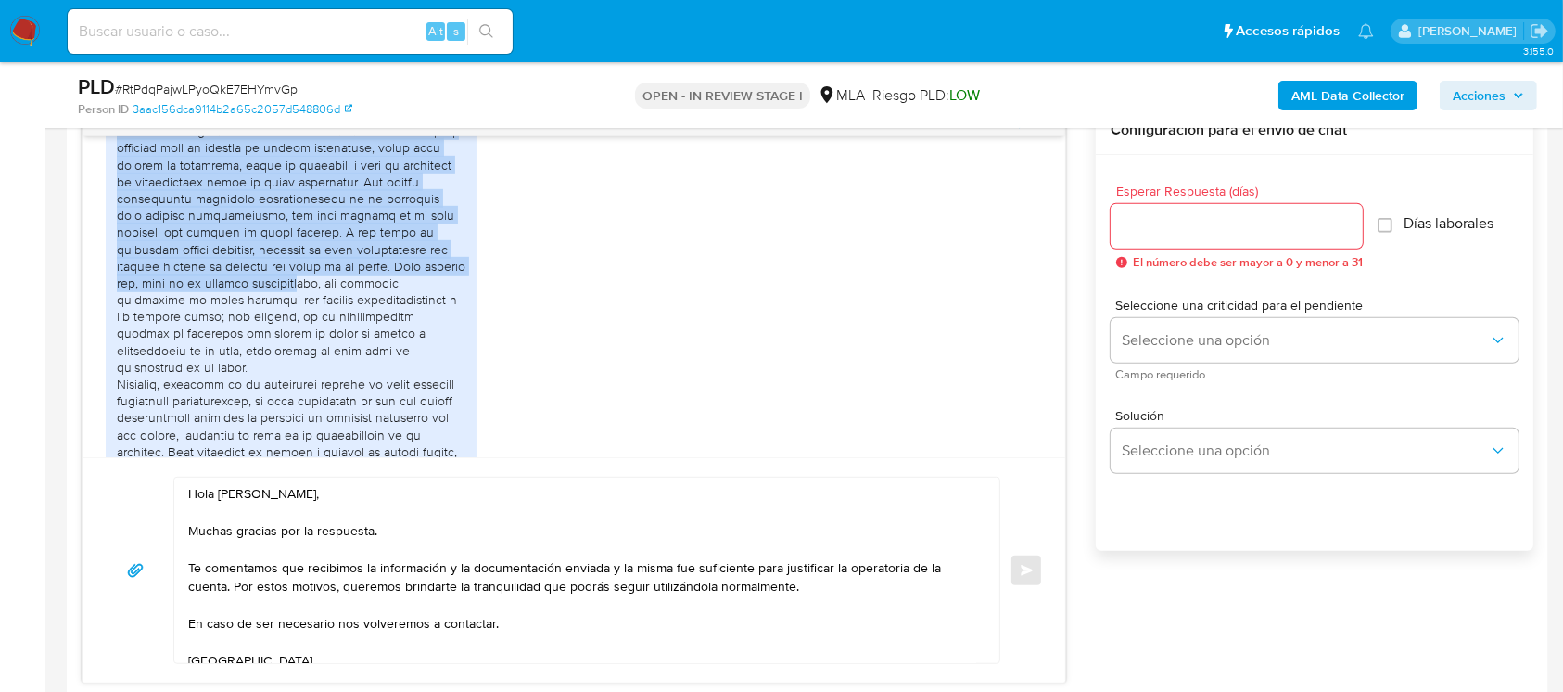
scroll to position [1157, 0]
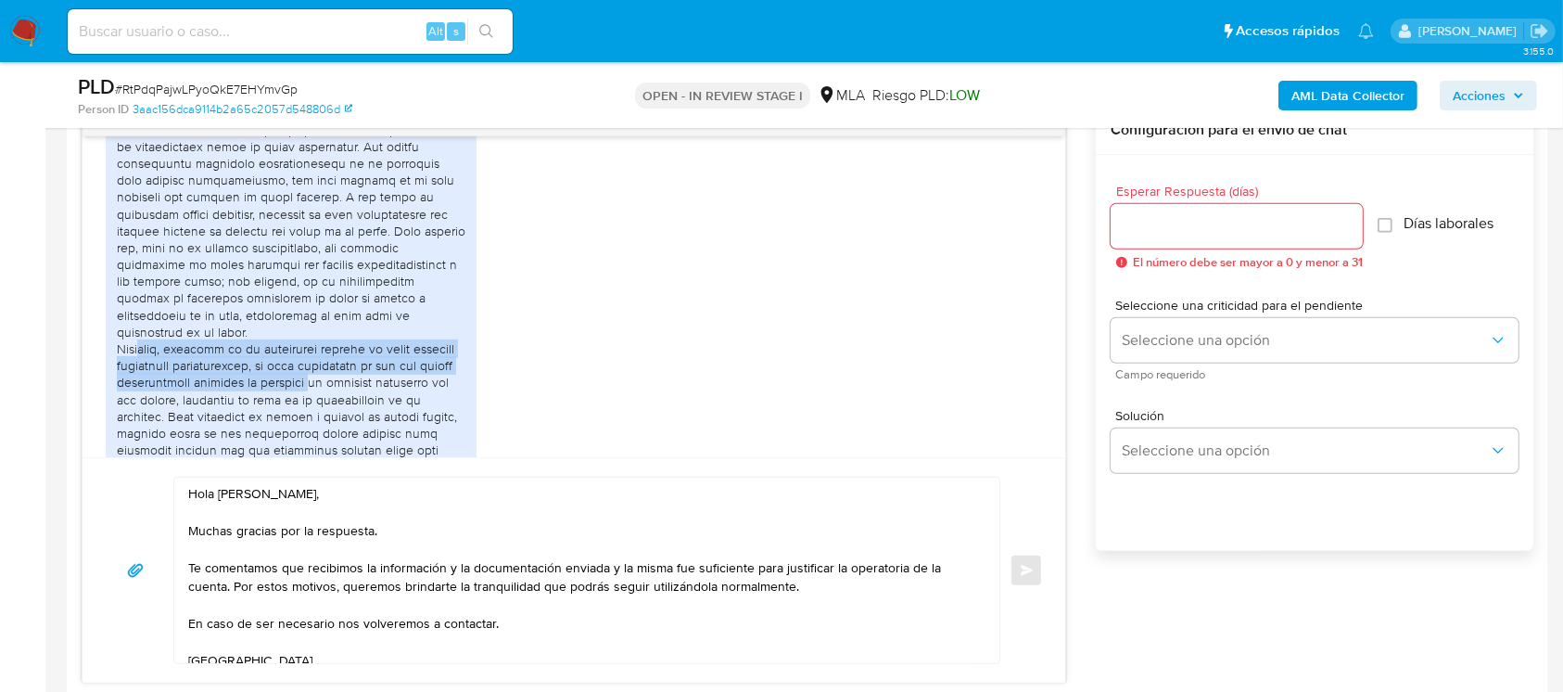
drag, startPoint x: 282, startPoint y: 365, endPoint x: 374, endPoint y: 403, distance: 99.3
click at [374, 403] on div at bounding box center [291, 305] width 349 height 573
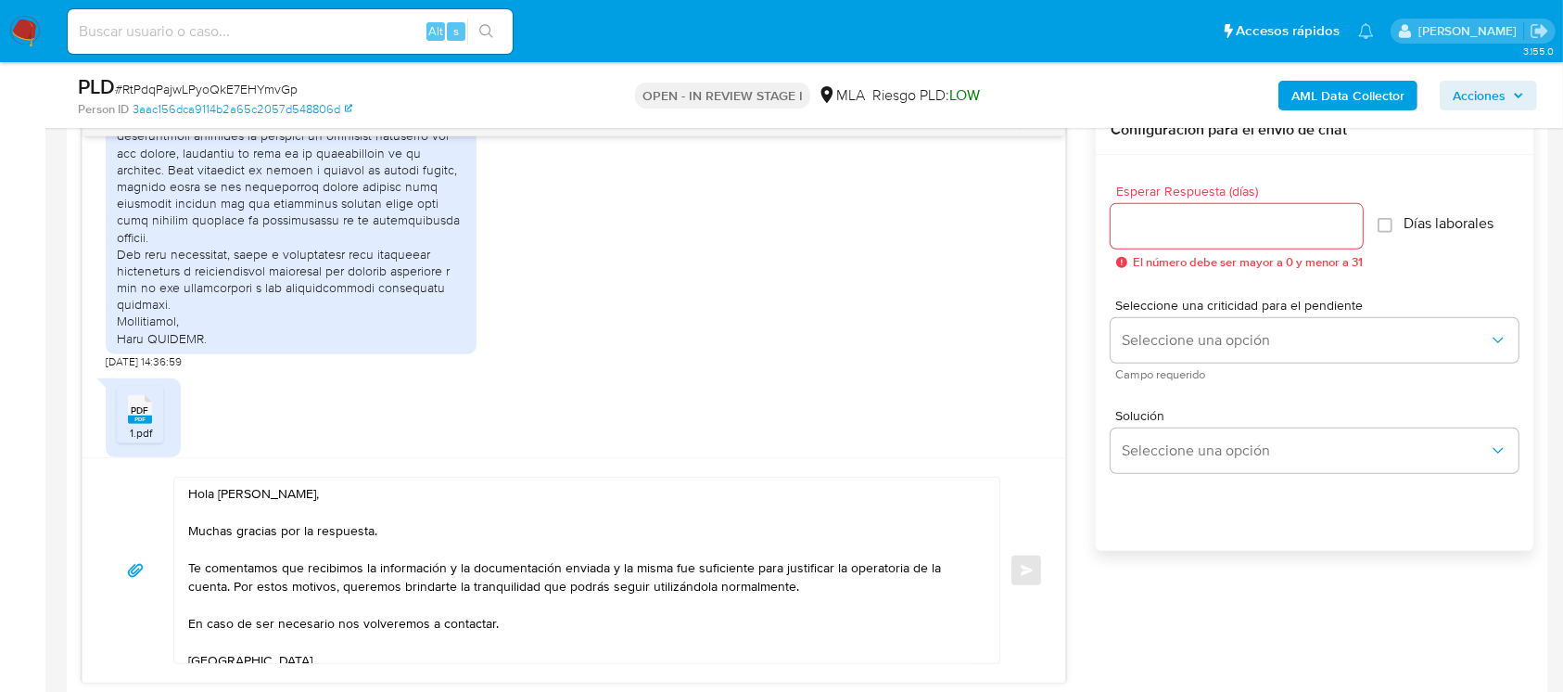
click at [1129, 216] on input "Esperar Respuesta (días)" at bounding box center [1237, 226] width 252 height 24
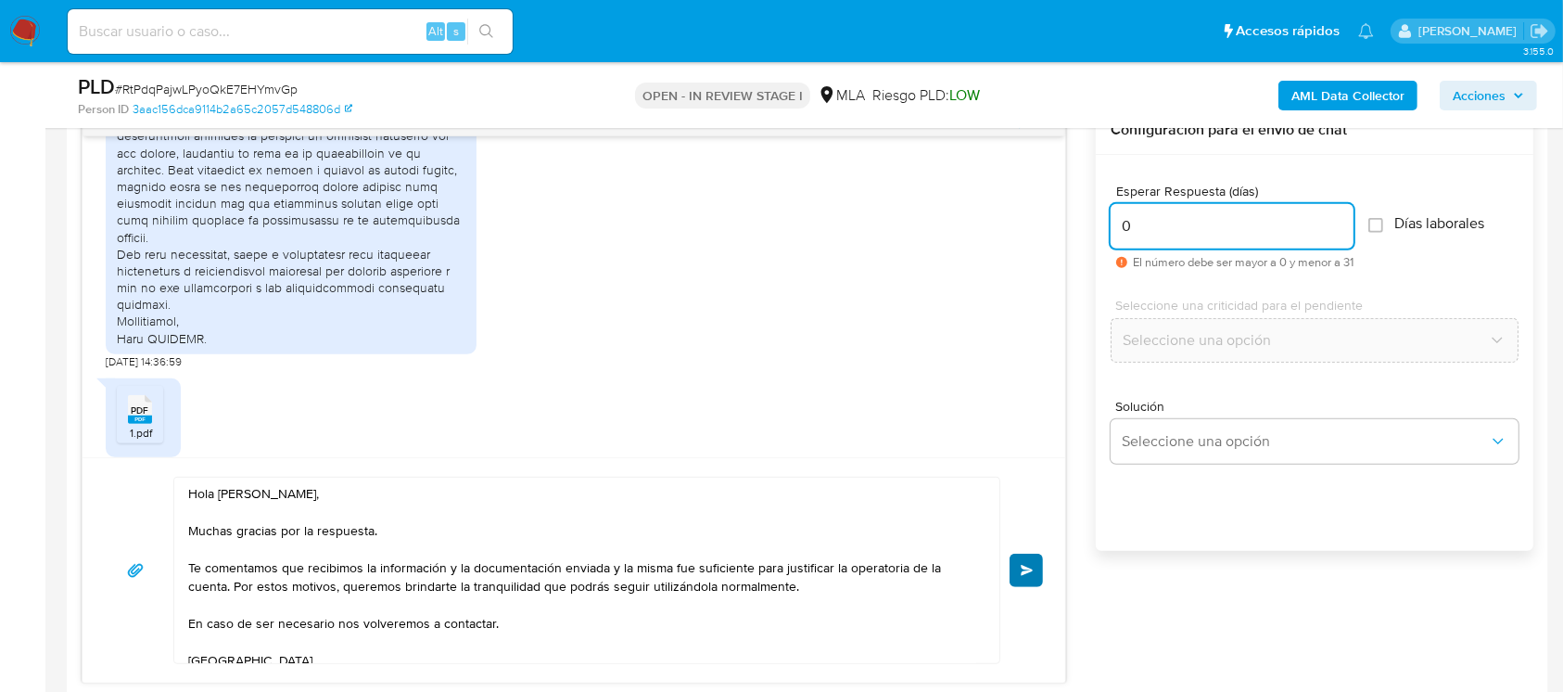
type input "0"
click at [1031, 568] on span "Enviar" at bounding box center [1027, 570] width 13 height 11
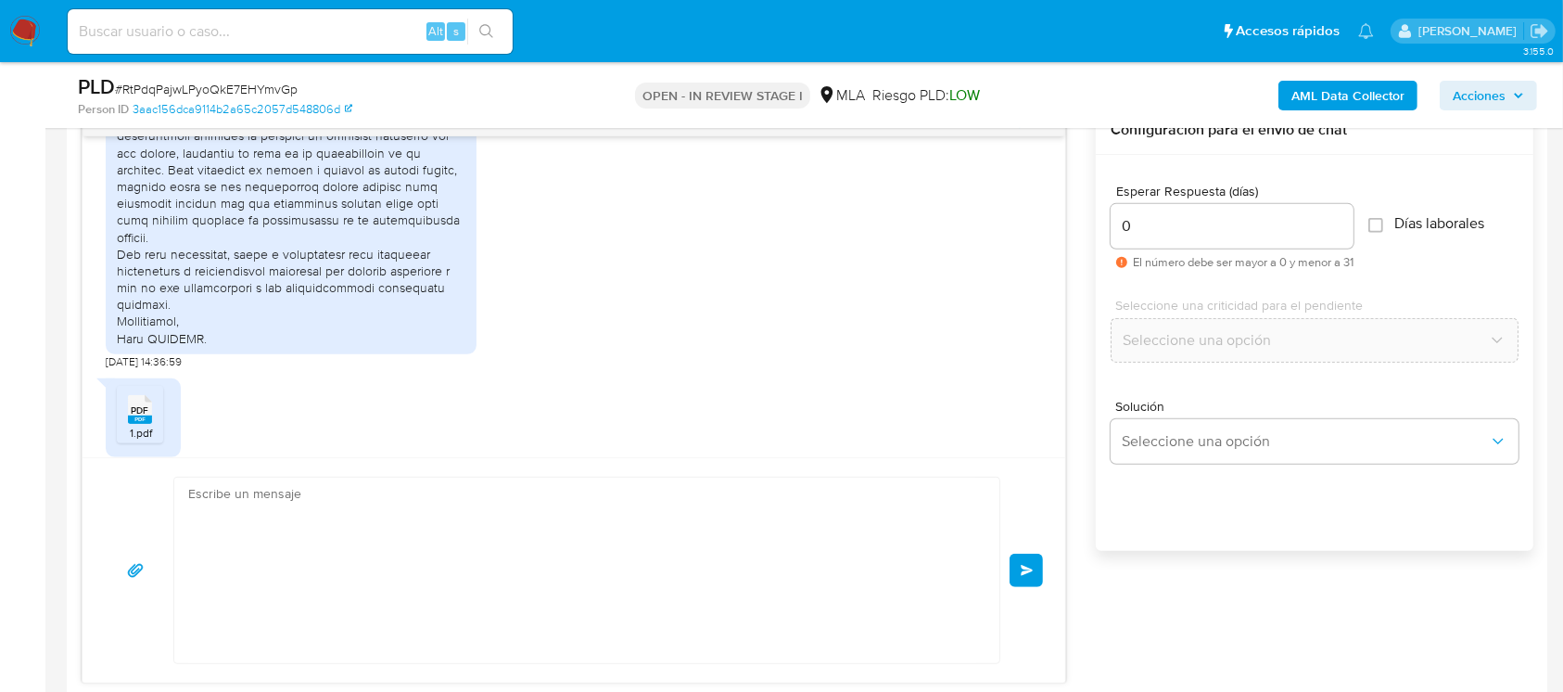
scroll to position [1958, 0]
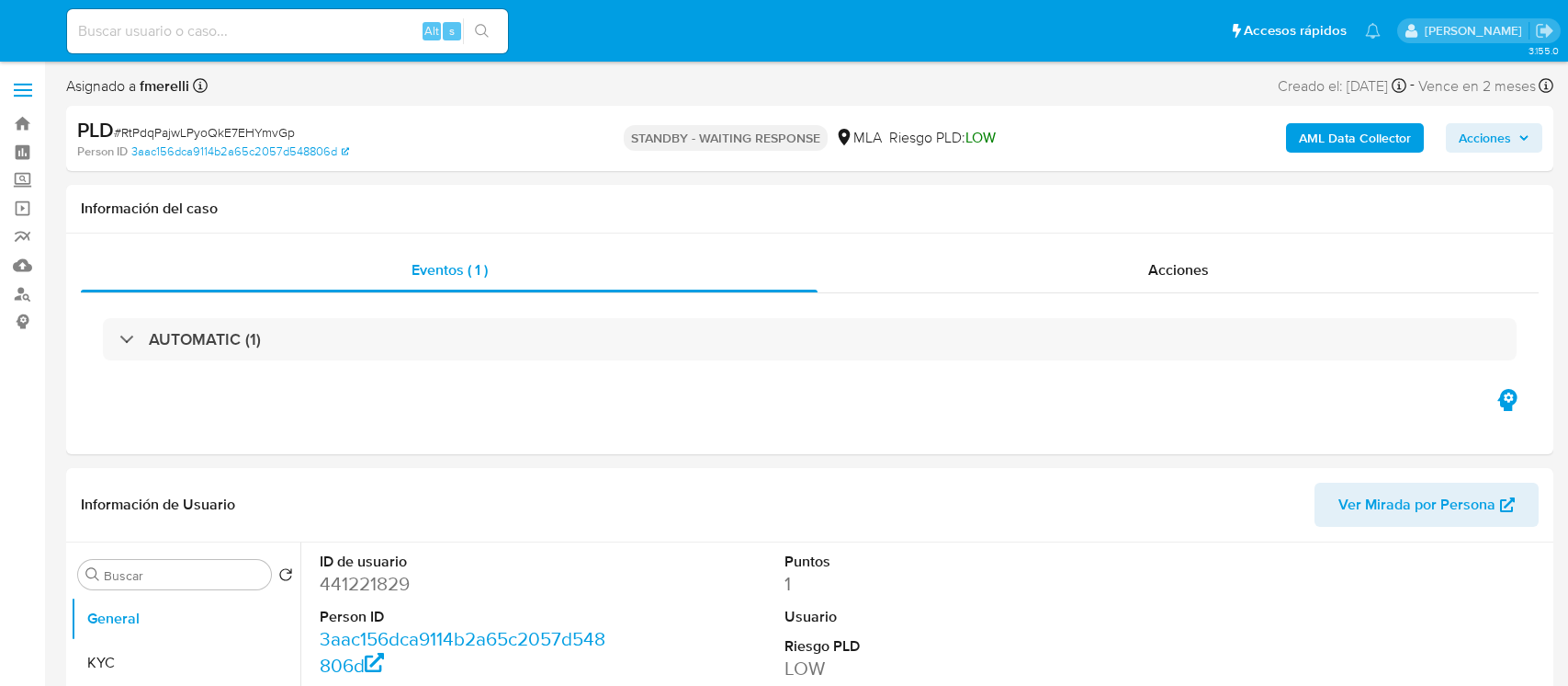
select select "10"
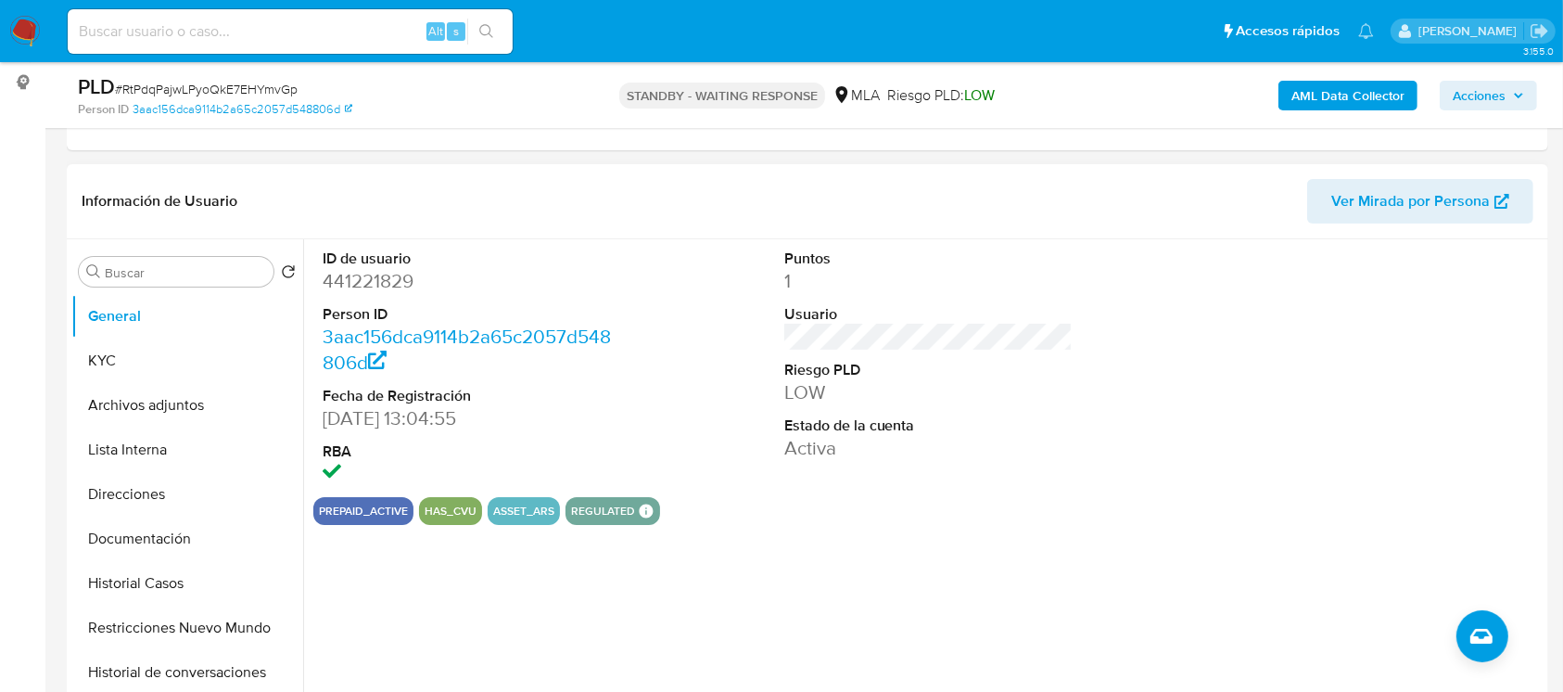
scroll to position [123, 0]
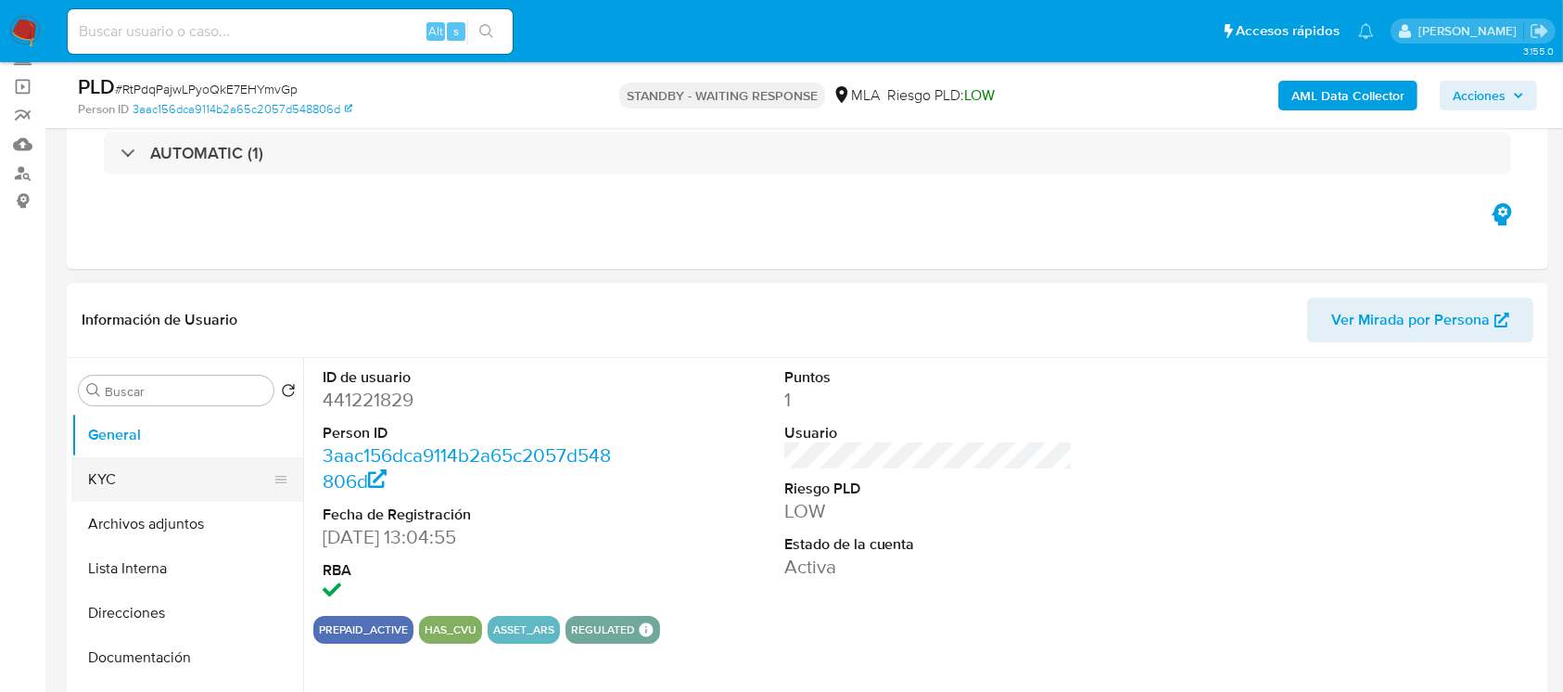
click at [146, 494] on button "KYC" at bounding box center [179, 479] width 217 height 44
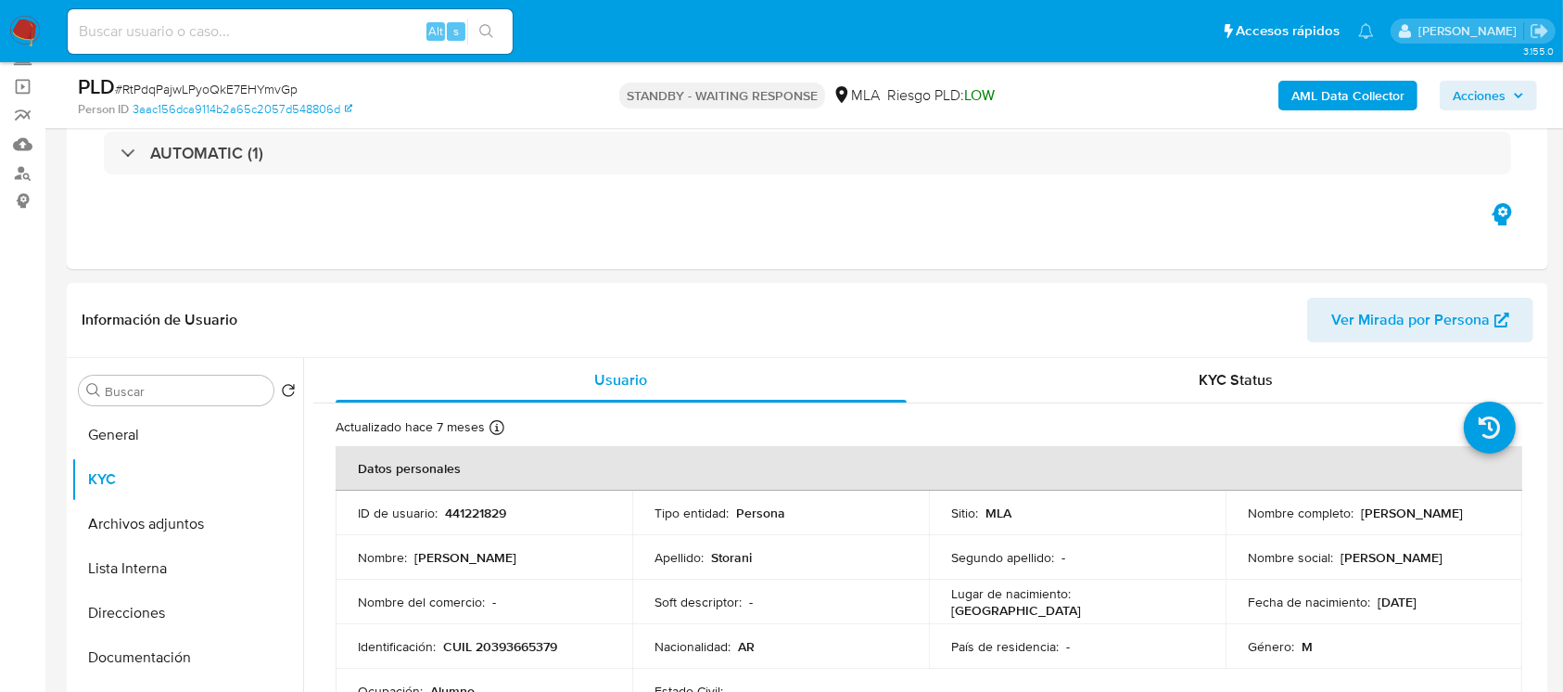
click at [349, 36] on input at bounding box center [290, 31] width 445 height 24
paste input "RtPdqPajwLPyoQkE7EHYmvGp"
type input "RtPdqPajwLPyoQkE7EHYmvGp"
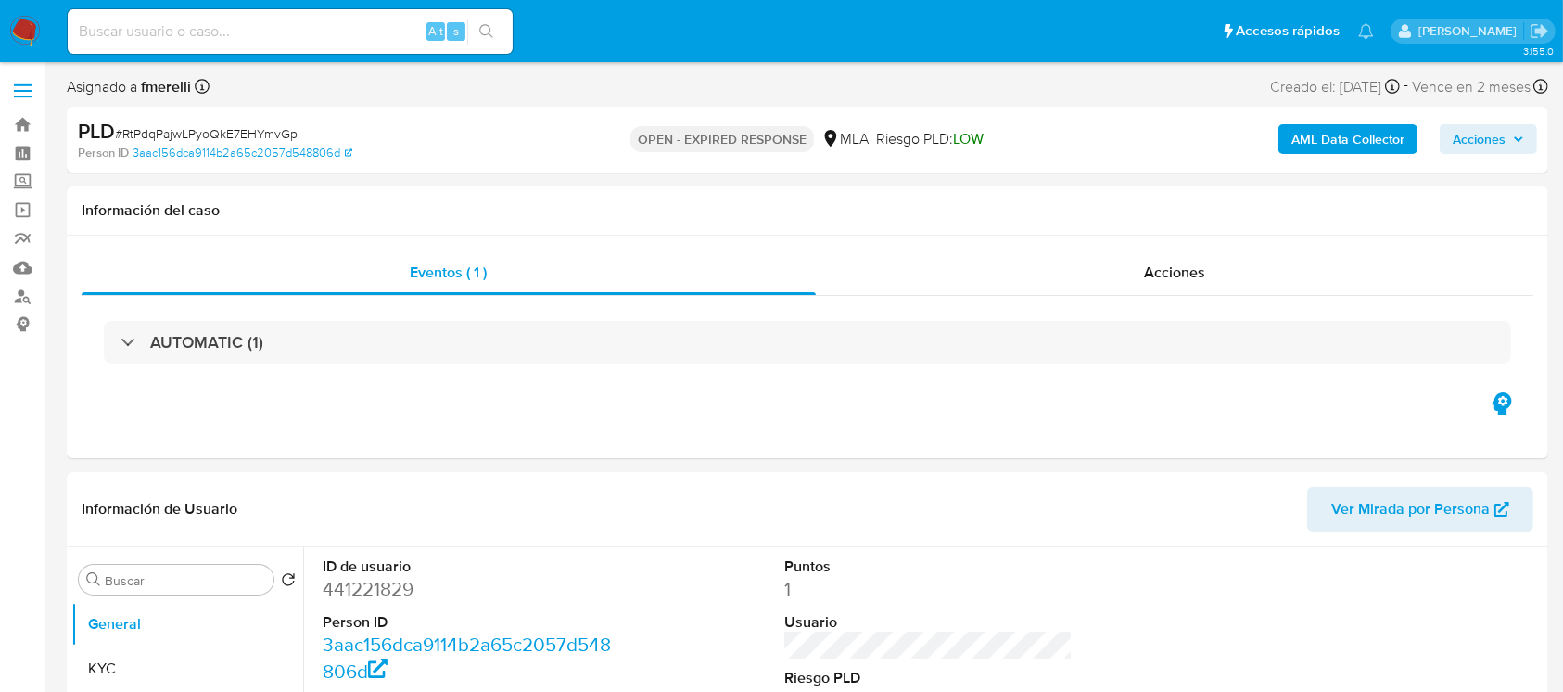
click at [248, 122] on div "PLD # RtPdqPajwLPyoQkE7EHYmvGp" at bounding box center [317, 132] width 479 height 28
copy span "RtPdqPajwLPyoQkE7EHYmvGp"
select select "10"
click at [22, 20] on img at bounding box center [25, 32] width 32 height 32
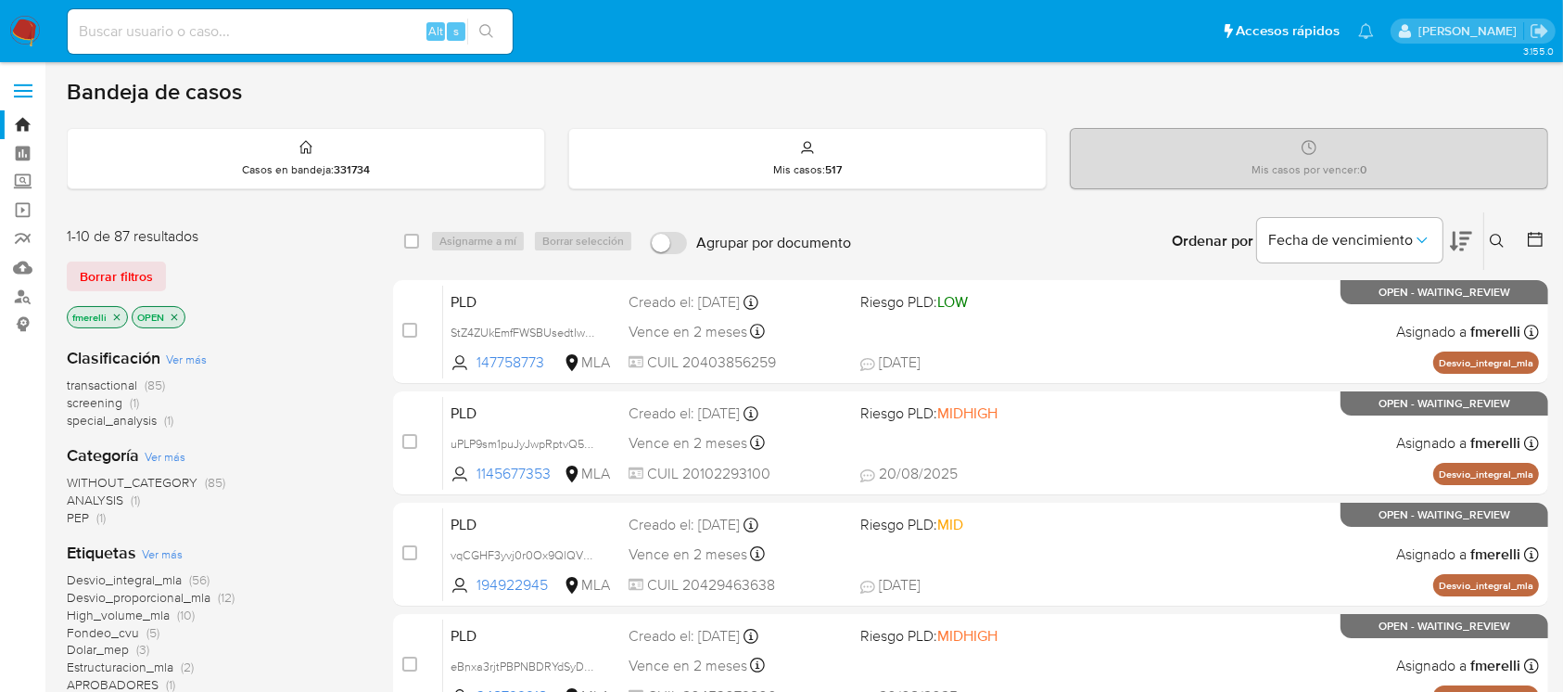
click at [314, 278] on div "Borrar filtros" at bounding box center [215, 276] width 297 height 30
click at [1498, 235] on icon at bounding box center [1497, 241] width 15 height 15
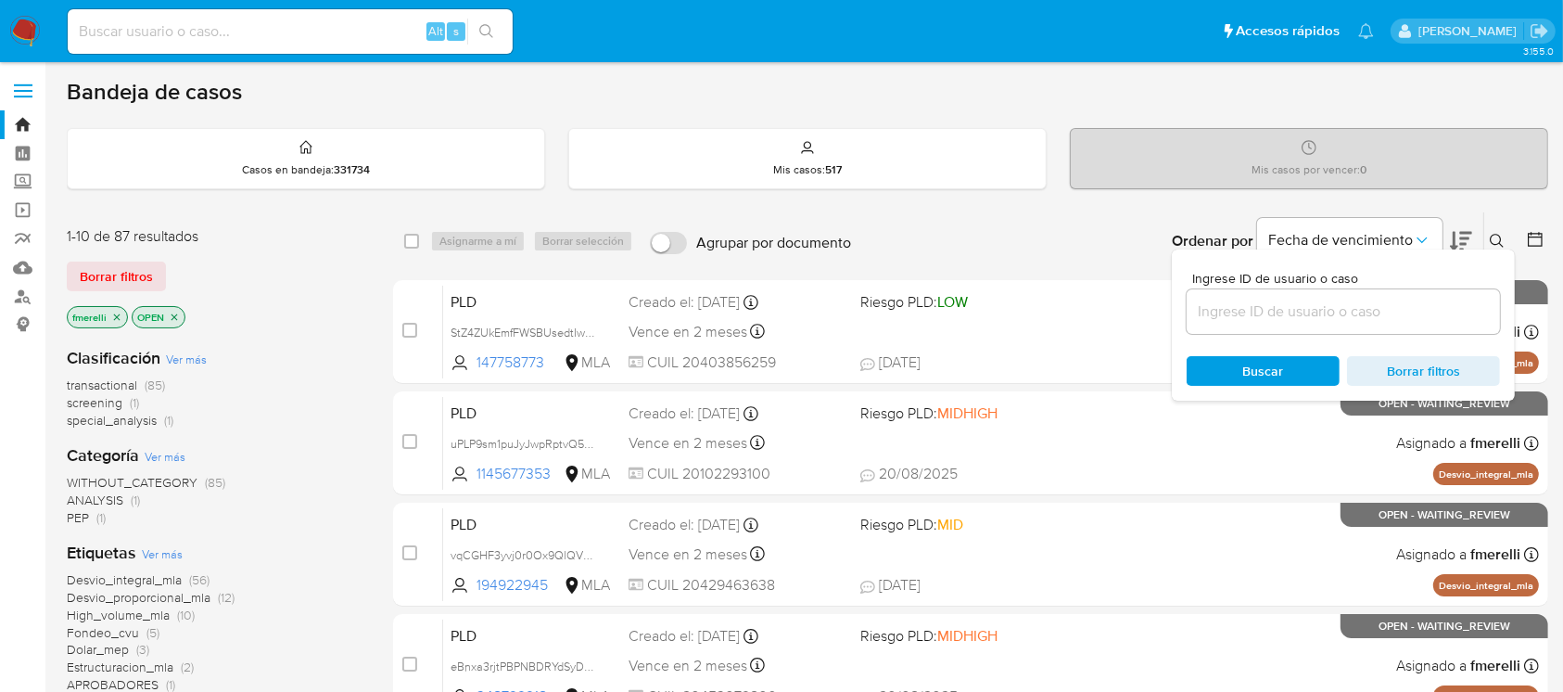
click at [1422, 320] on input at bounding box center [1343, 311] width 313 height 24
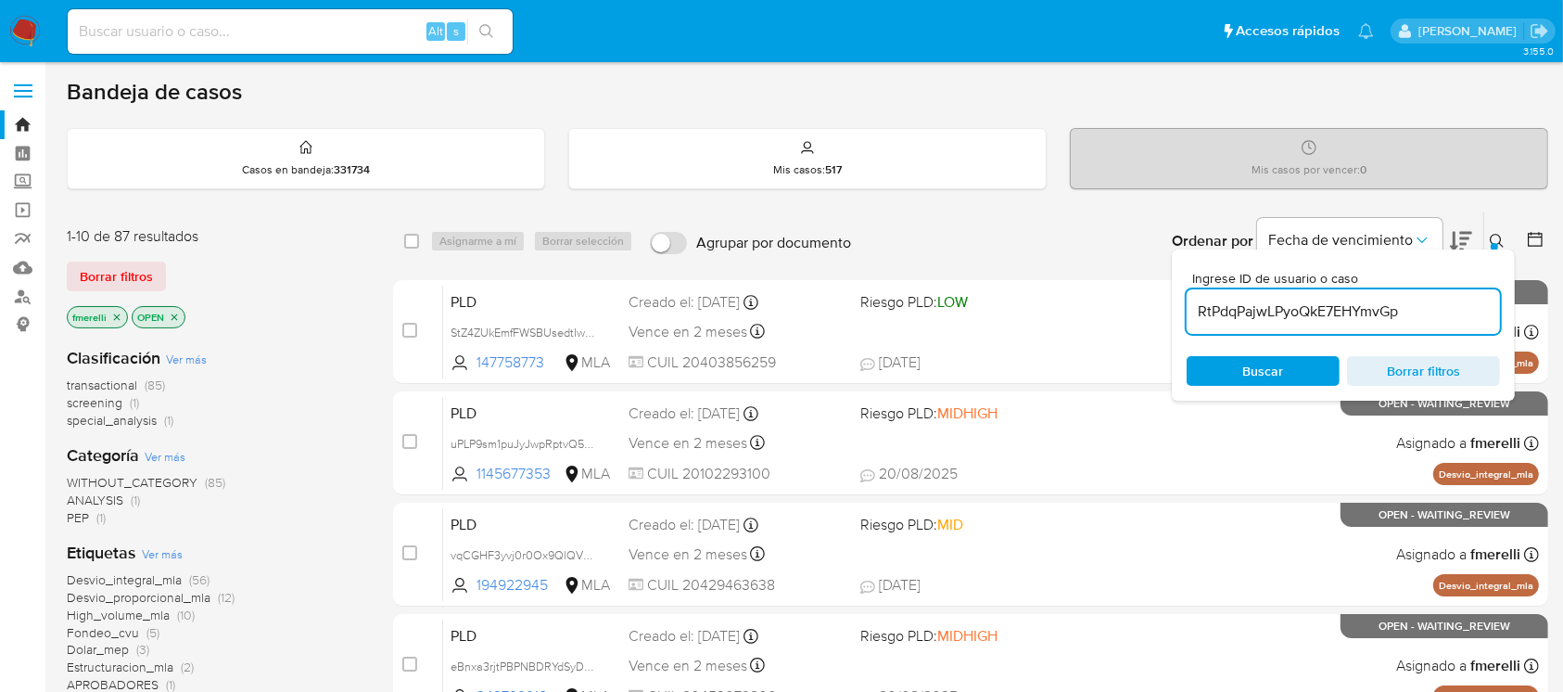
type input "RtPdqPajwLPyoQkE7EHYmvGp"
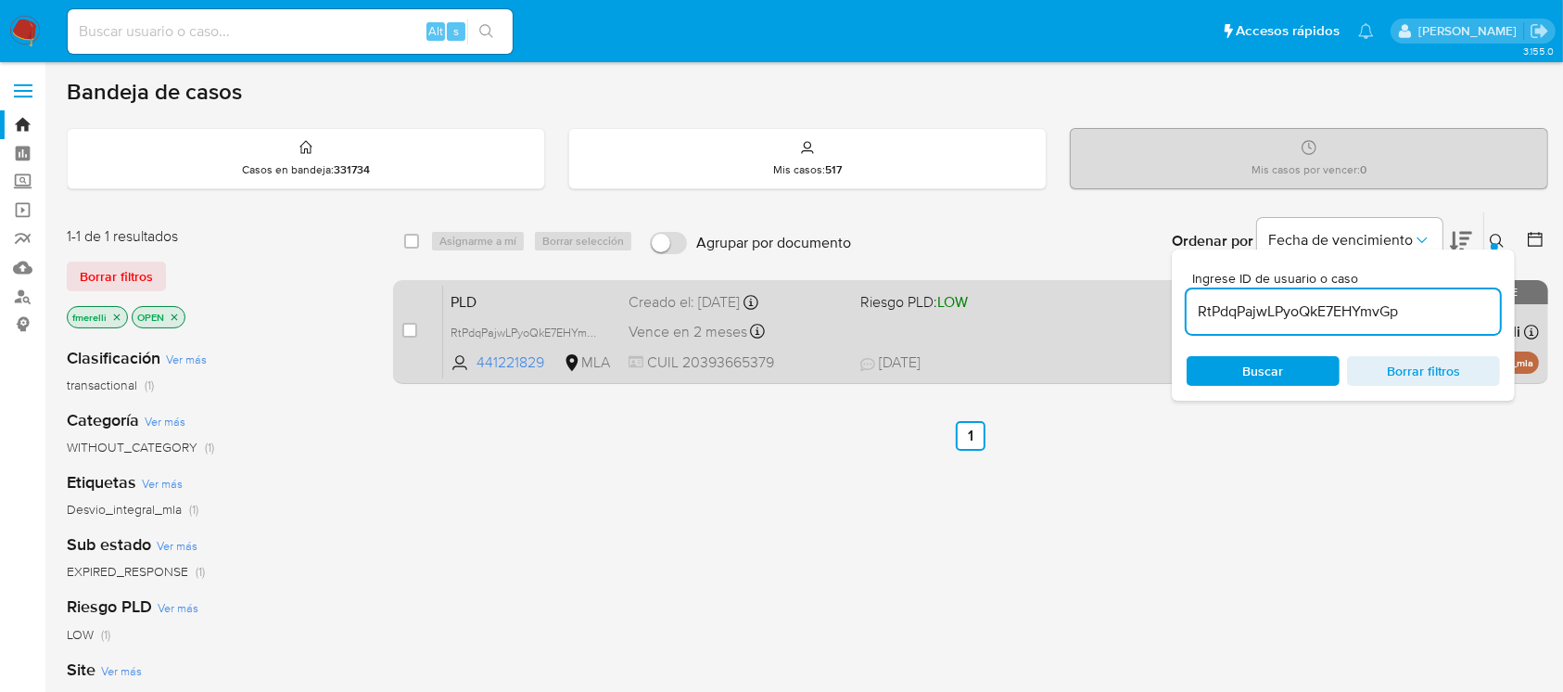
click at [418, 325] on div "case-item-checkbox No es posible asignar el caso" at bounding box center [422, 332] width 41 height 94
click at [402, 335] on input "checkbox" at bounding box center [409, 330] width 15 height 15
checkbox input "true"
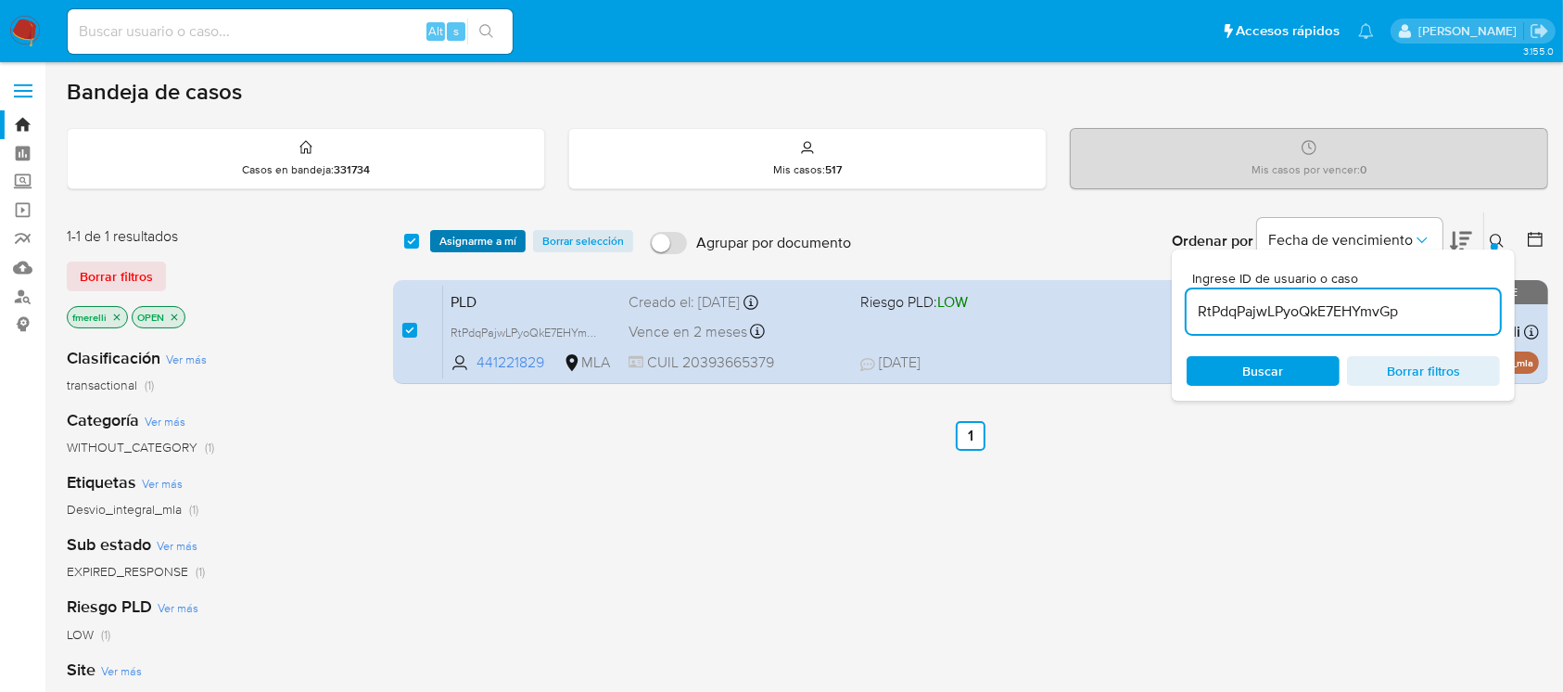
click at [482, 241] on span "Asignarme a mí" at bounding box center [477, 241] width 77 height 19
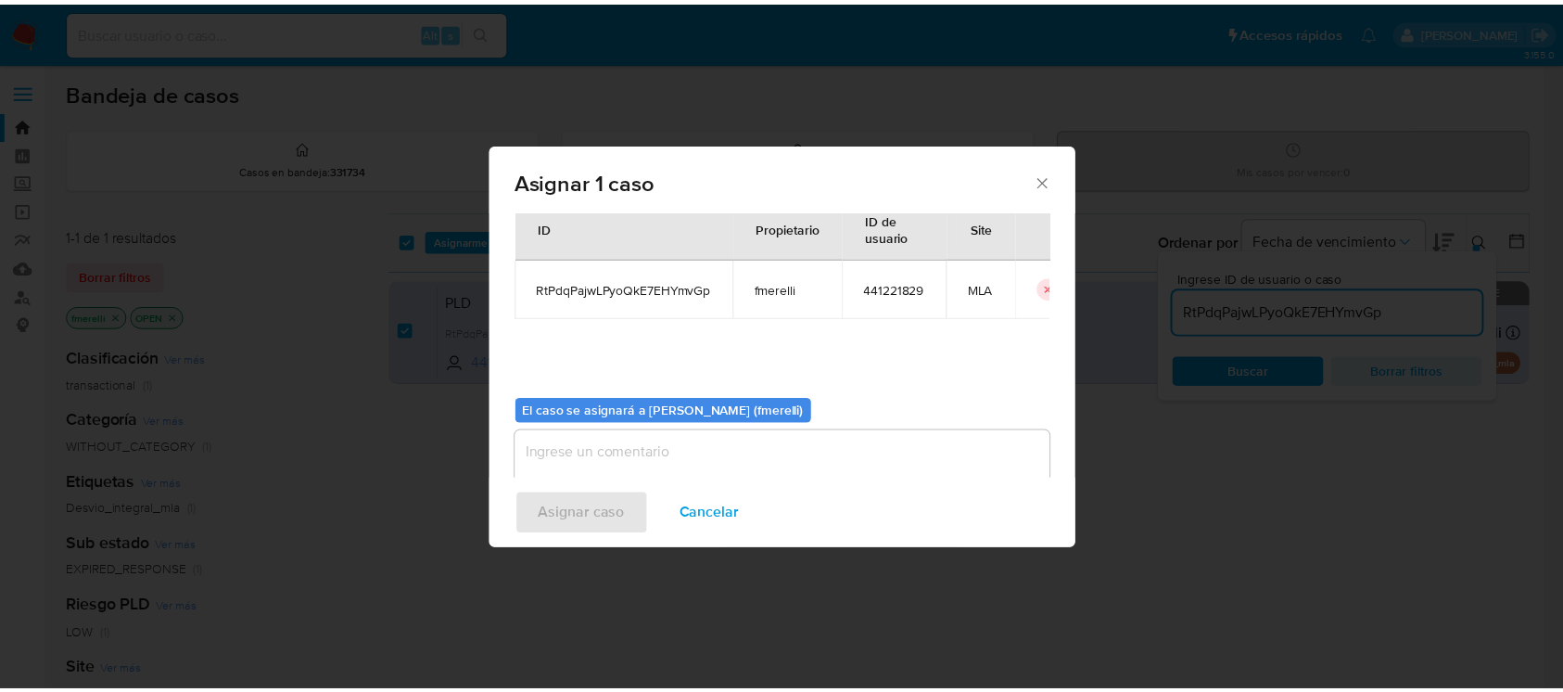
scroll to position [95, 0]
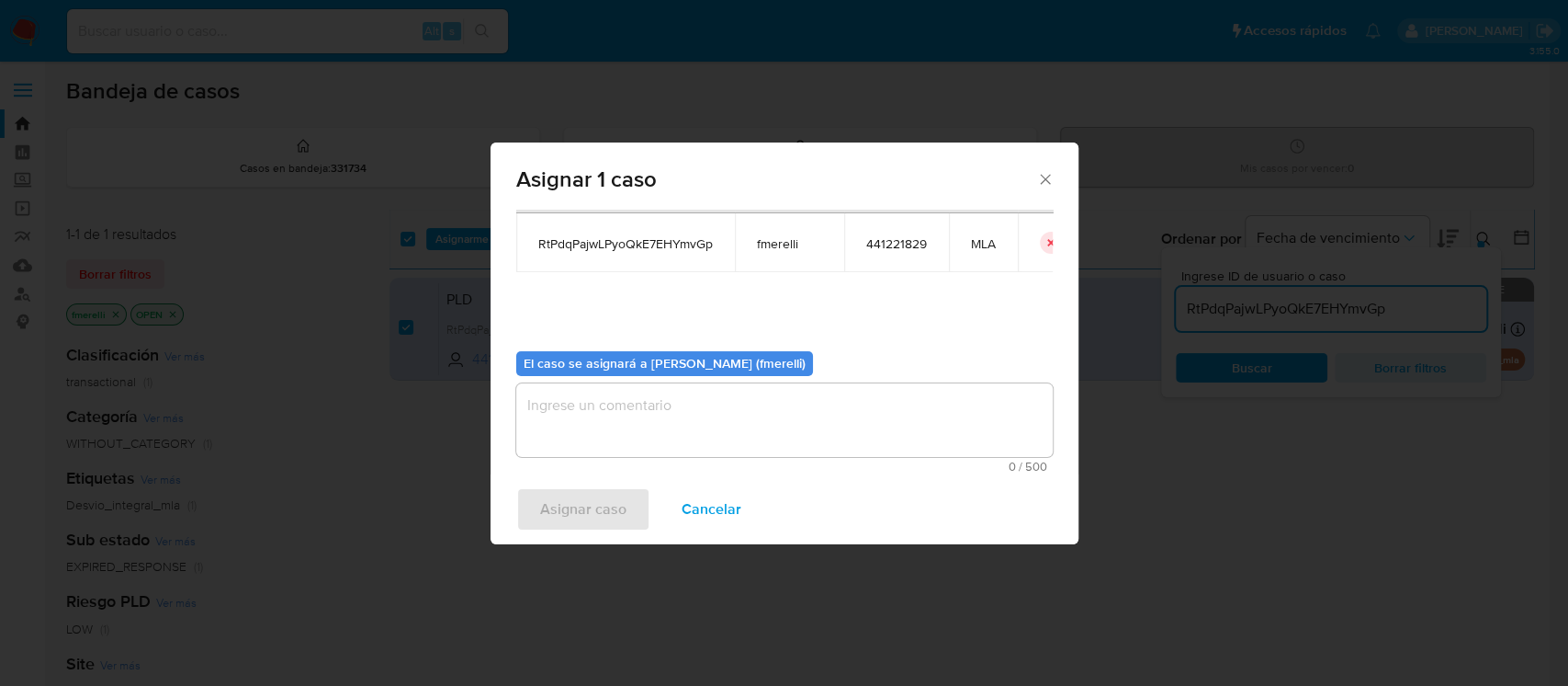
click at [624, 445] on textarea "assign-modal" at bounding box center [784, 420] width 536 height 73
click at [596, 511] on span "Asignar caso" at bounding box center [583, 509] width 86 height 41
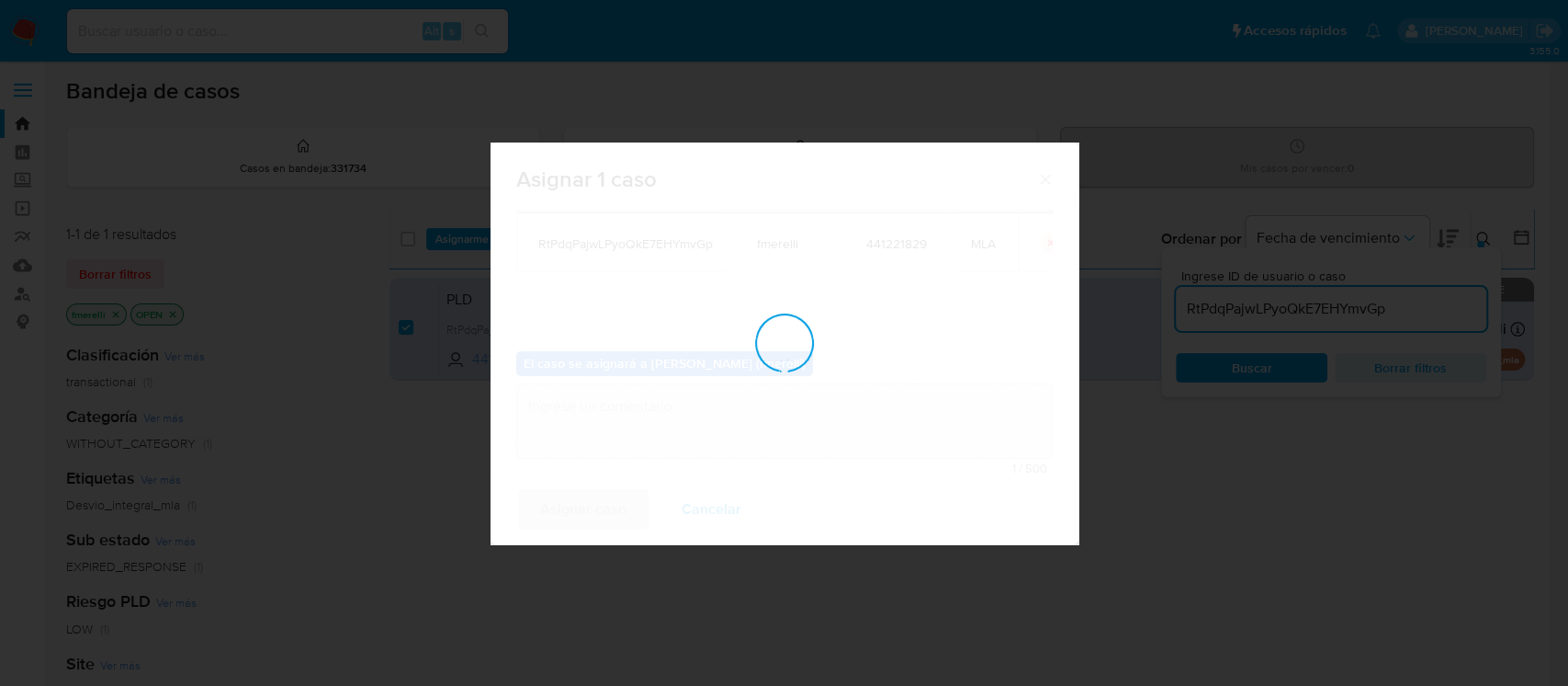
checkbox input "false"
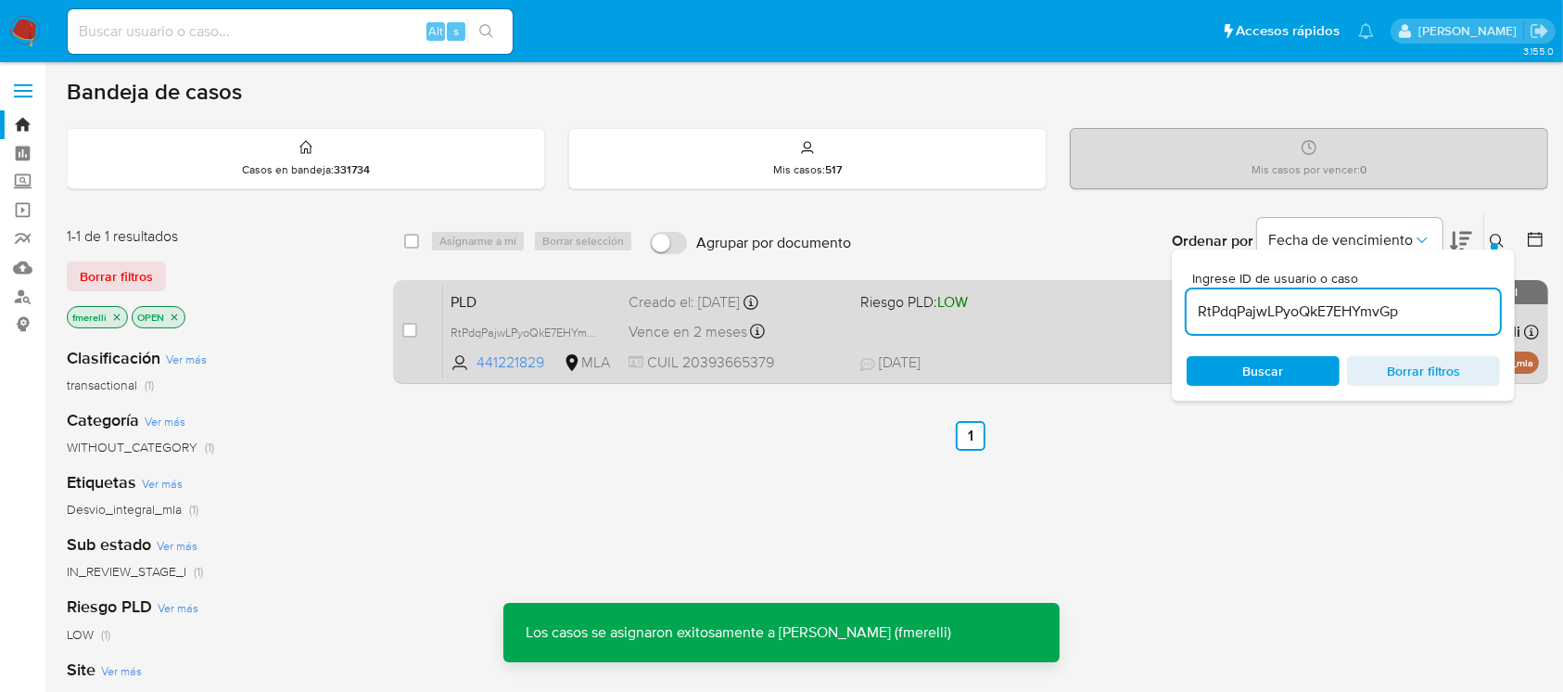
click at [929, 309] on span "Riesgo PLD: LOW" at bounding box center [914, 301] width 108 height 20
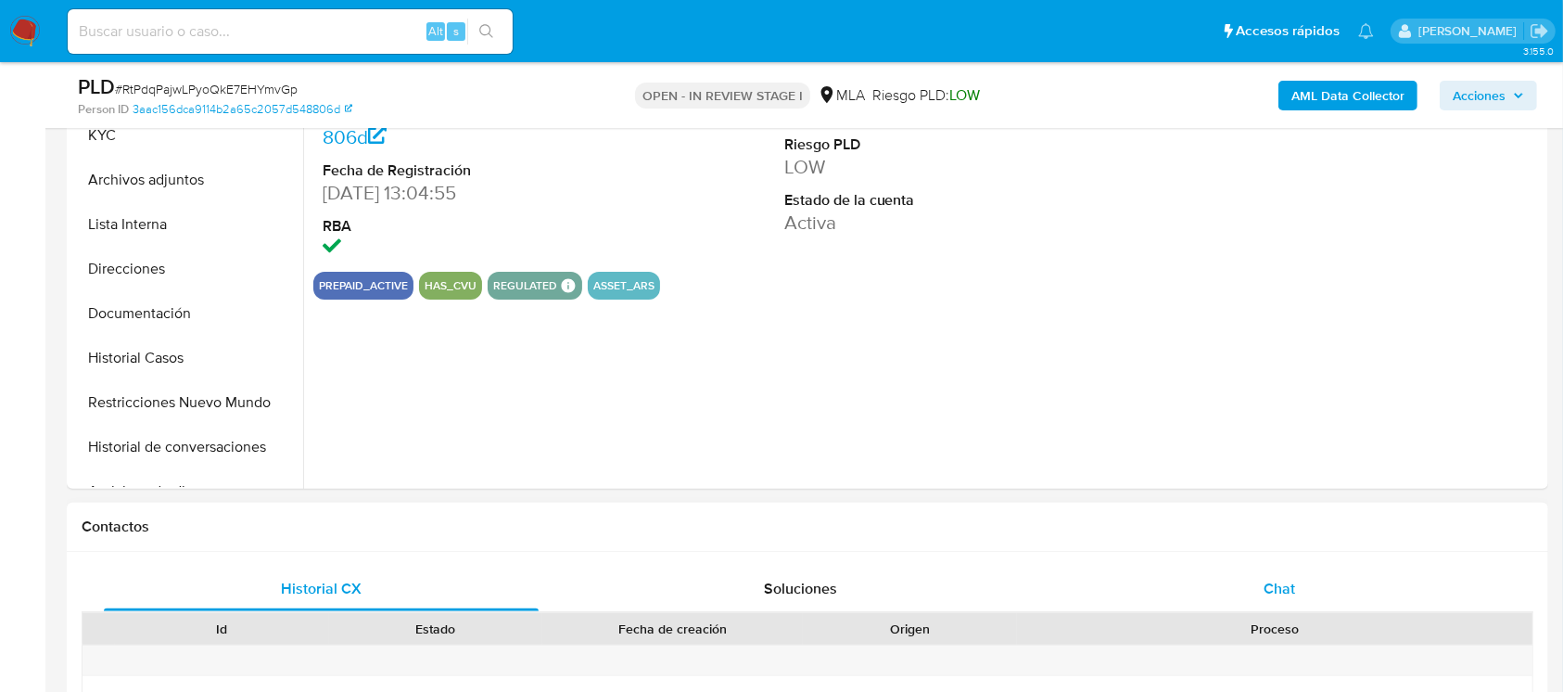
scroll to position [494, 0]
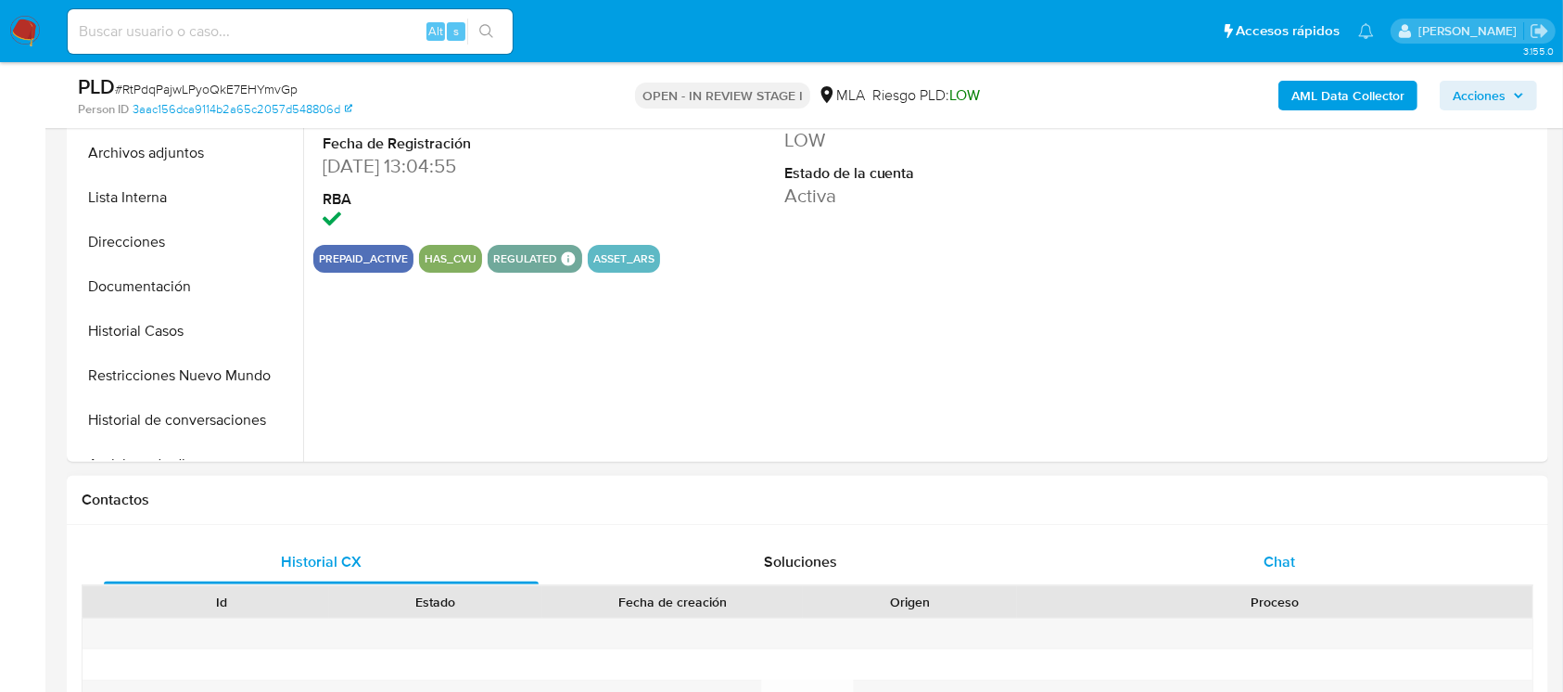
click at [1258, 565] on div "Chat" at bounding box center [1279, 561] width 435 height 44
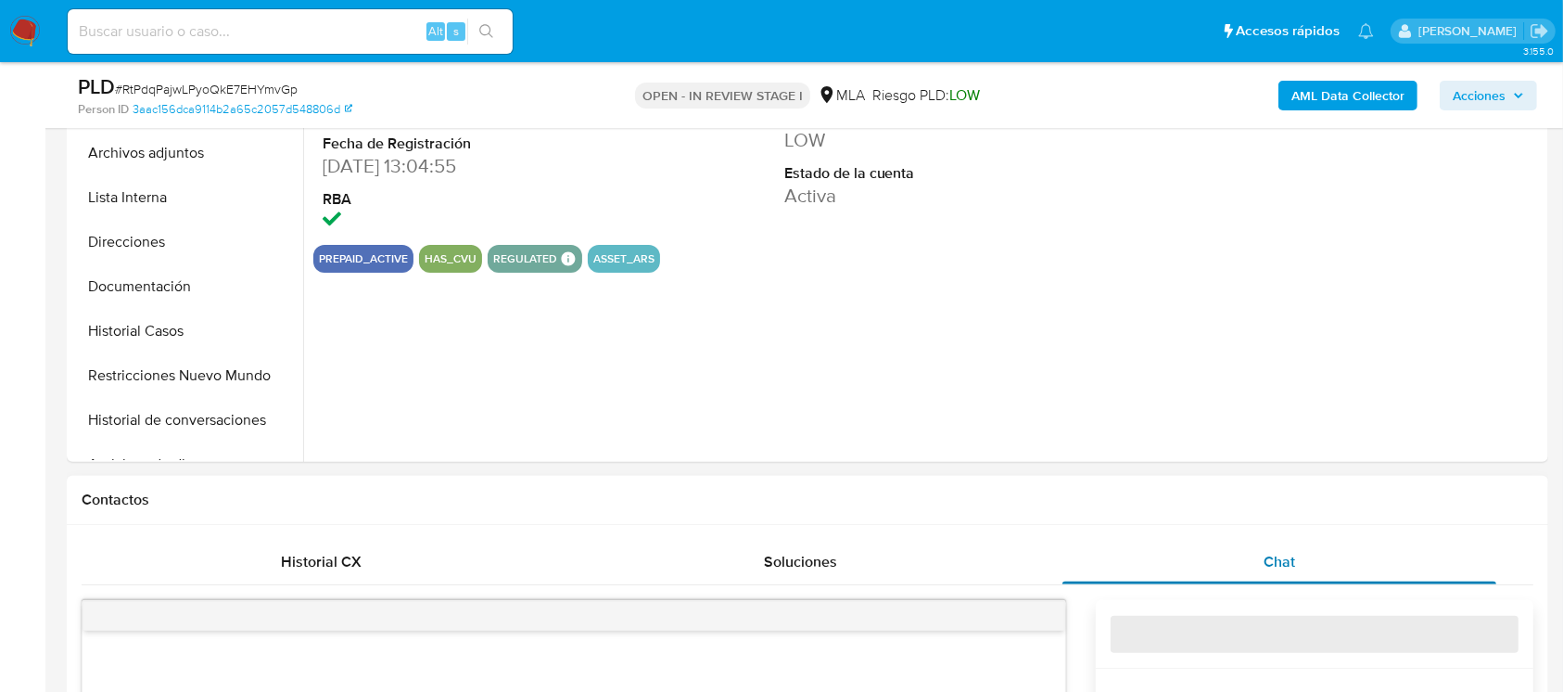
select select "10"
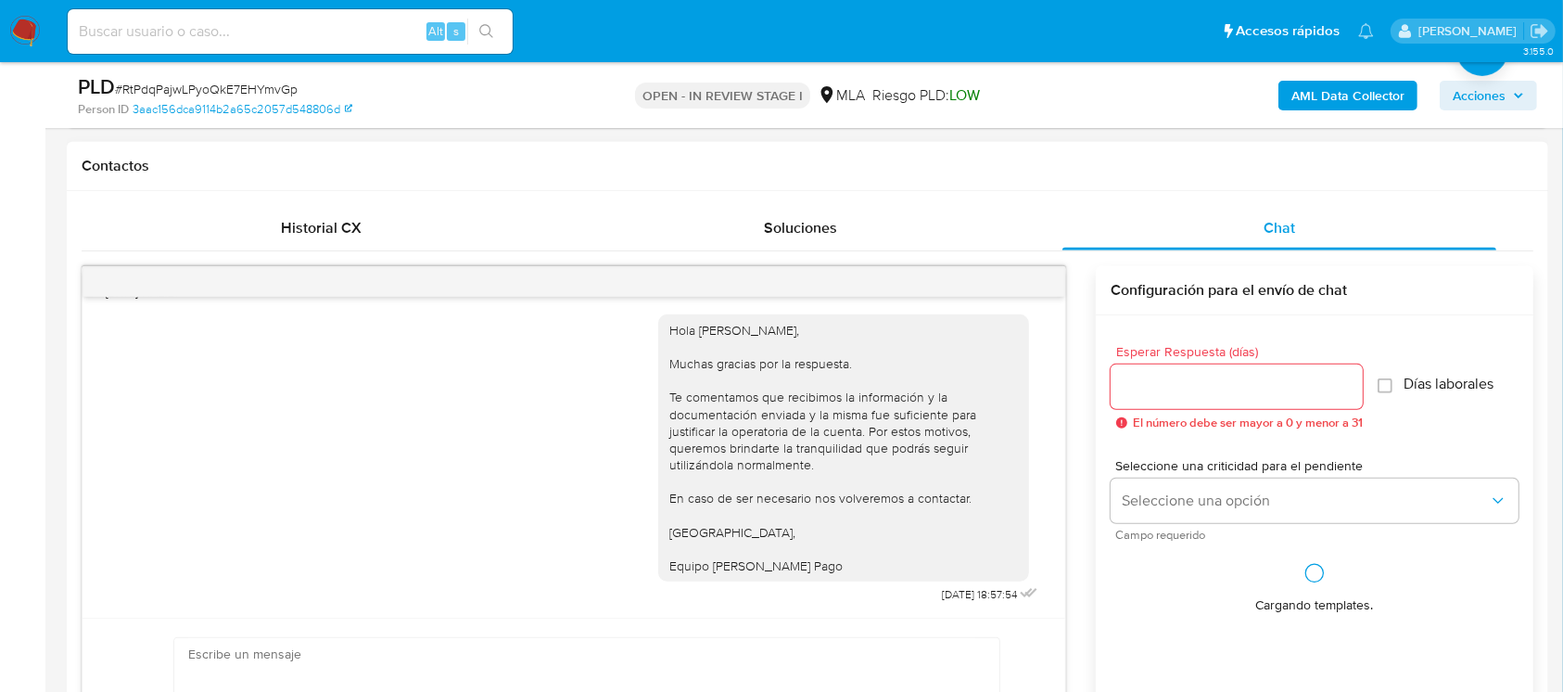
scroll to position [865, 0]
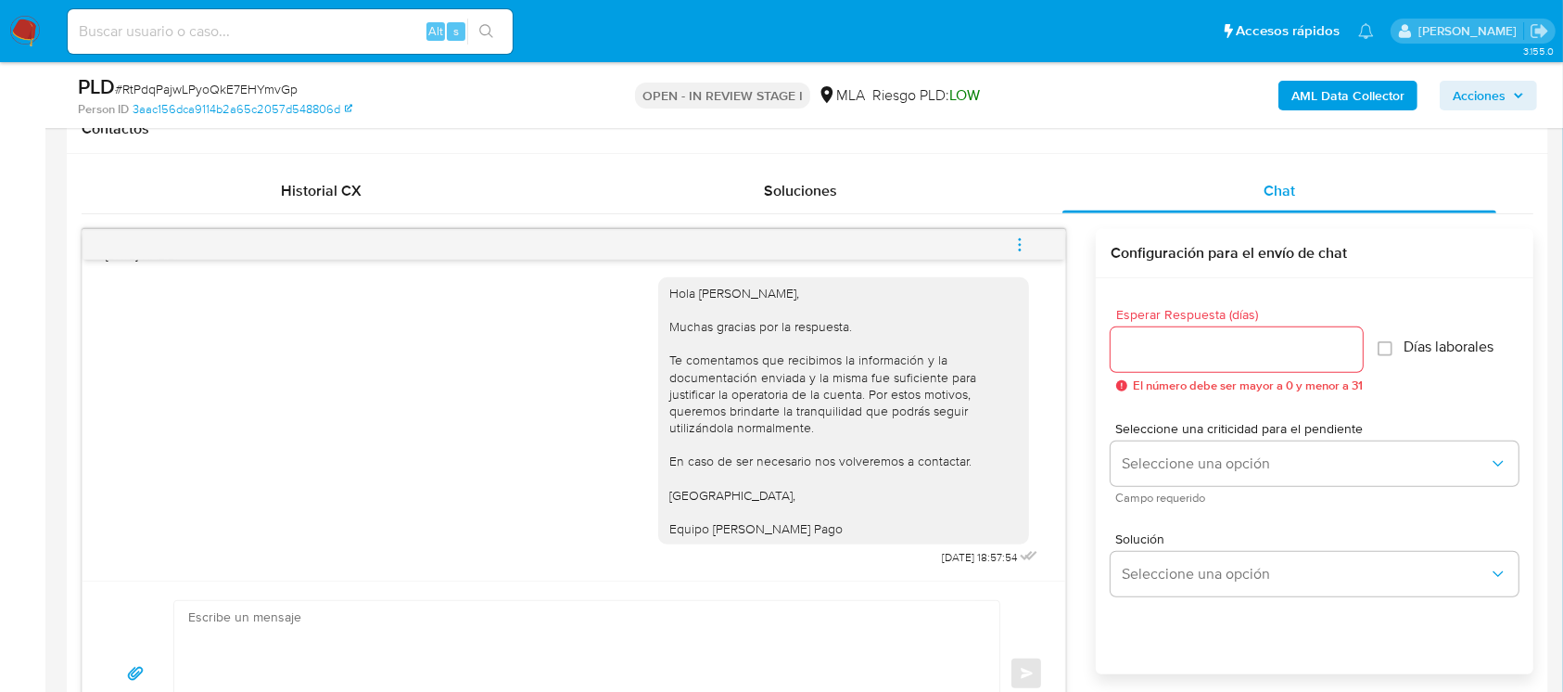
click at [1017, 243] on icon "menu-action" at bounding box center [1019, 244] width 17 height 17
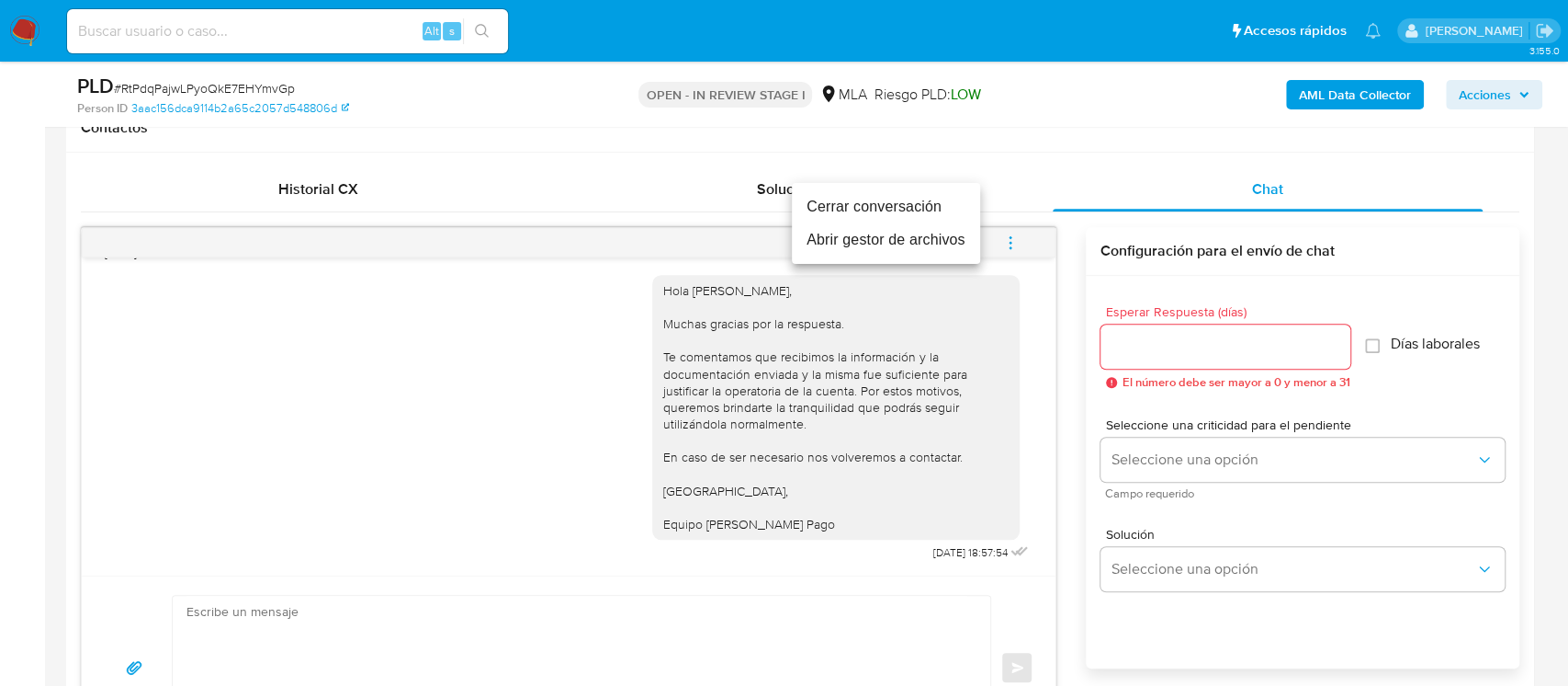
click at [941, 206] on li "Cerrar conversación" at bounding box center [886, 206] width 188 height 33
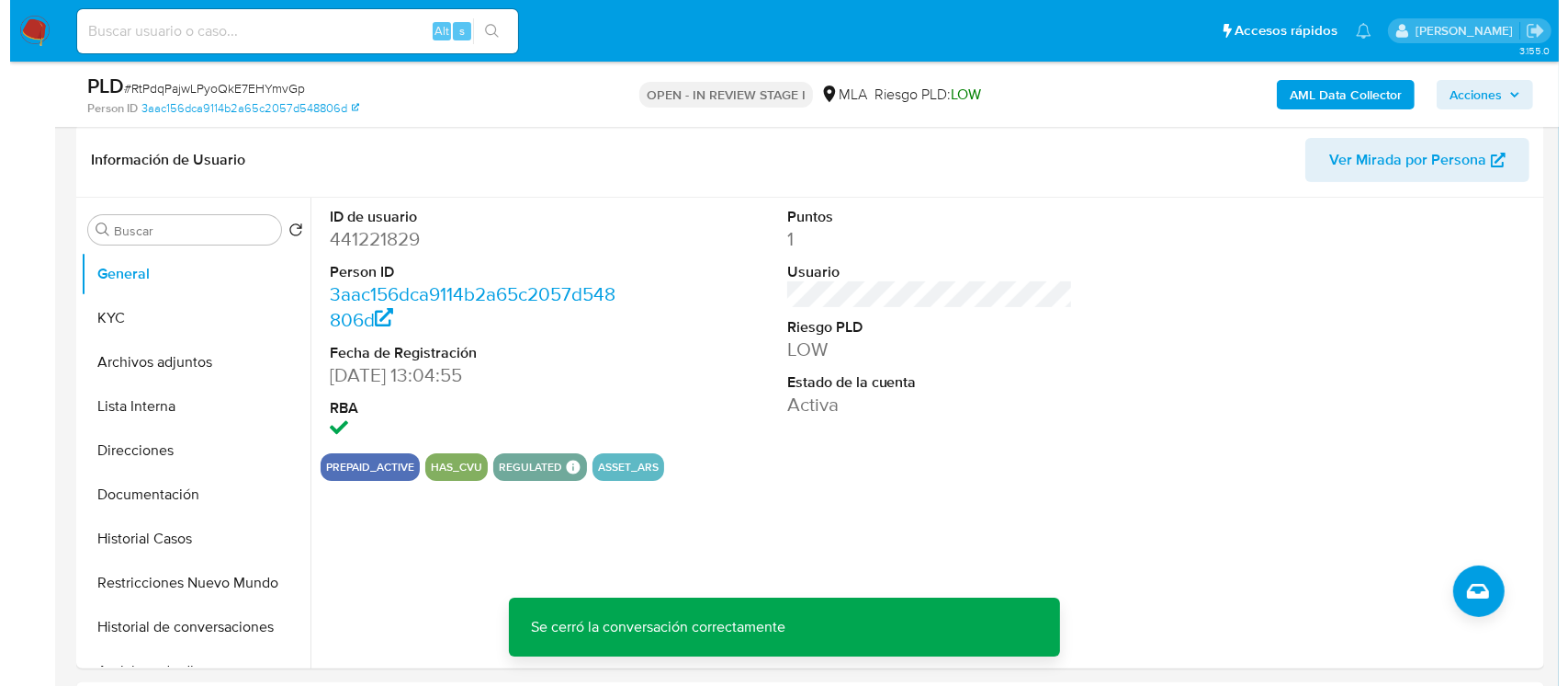
scroll to position [245, 0]
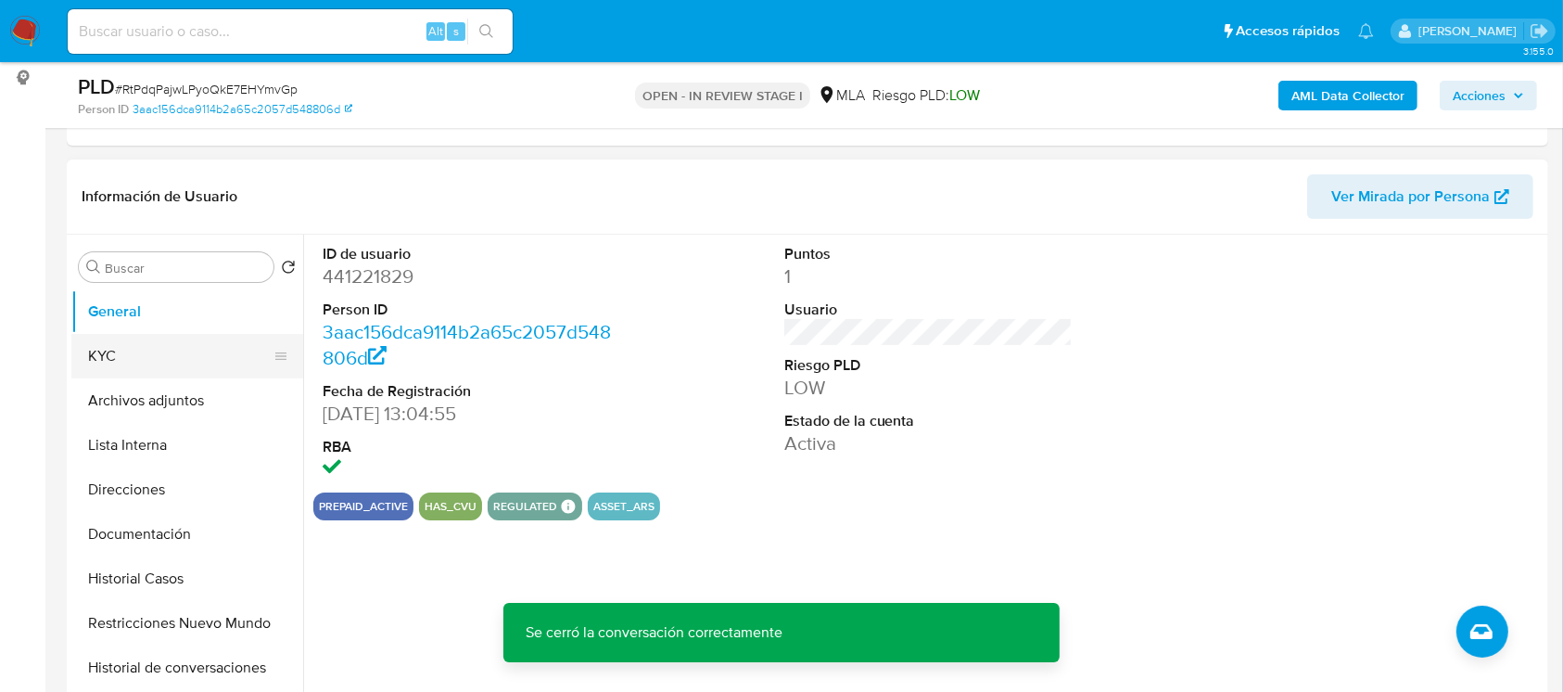
click at [188, 353] on button "KYC" at bounding box center [179, 356] width 217 height 44
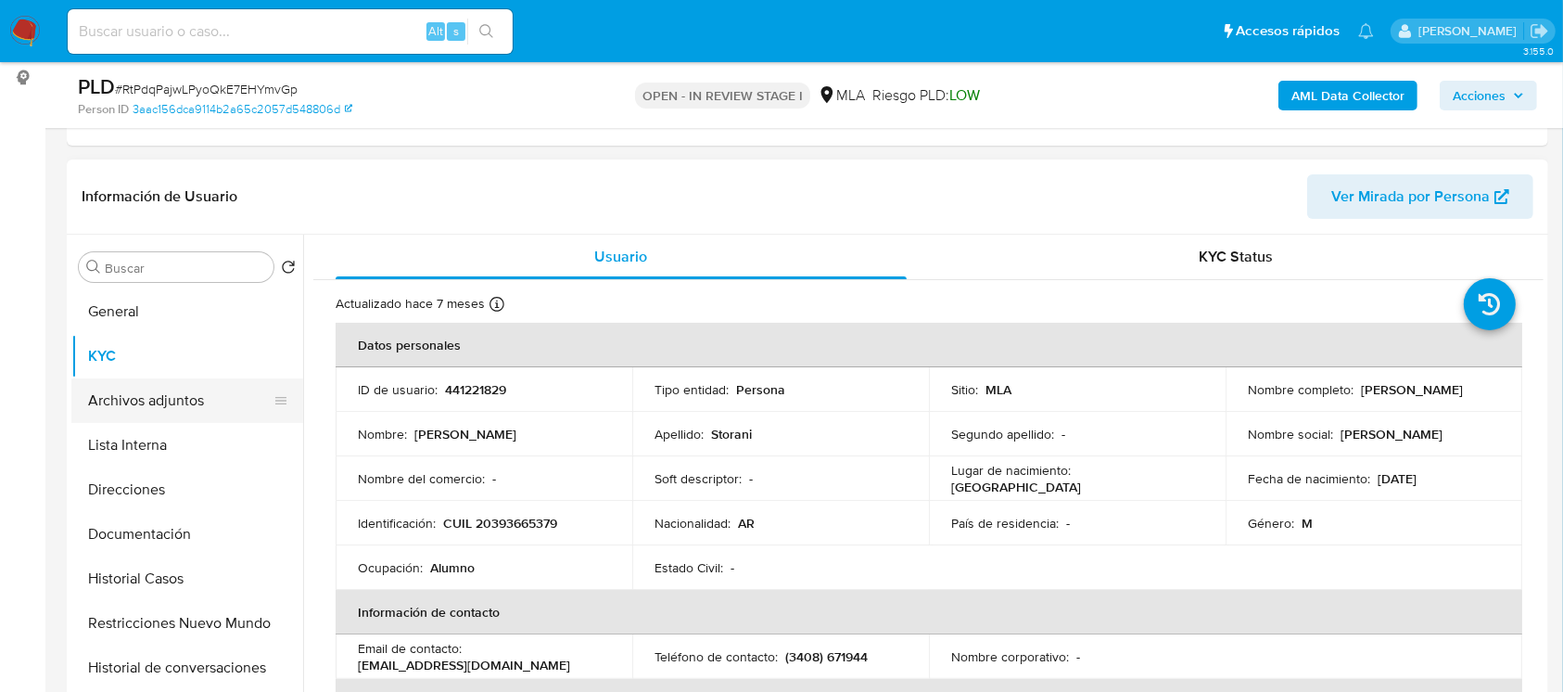
click at [174, 404] on button "Archivos adjuntos" at bounding box center [179, 400] width 217 height 44
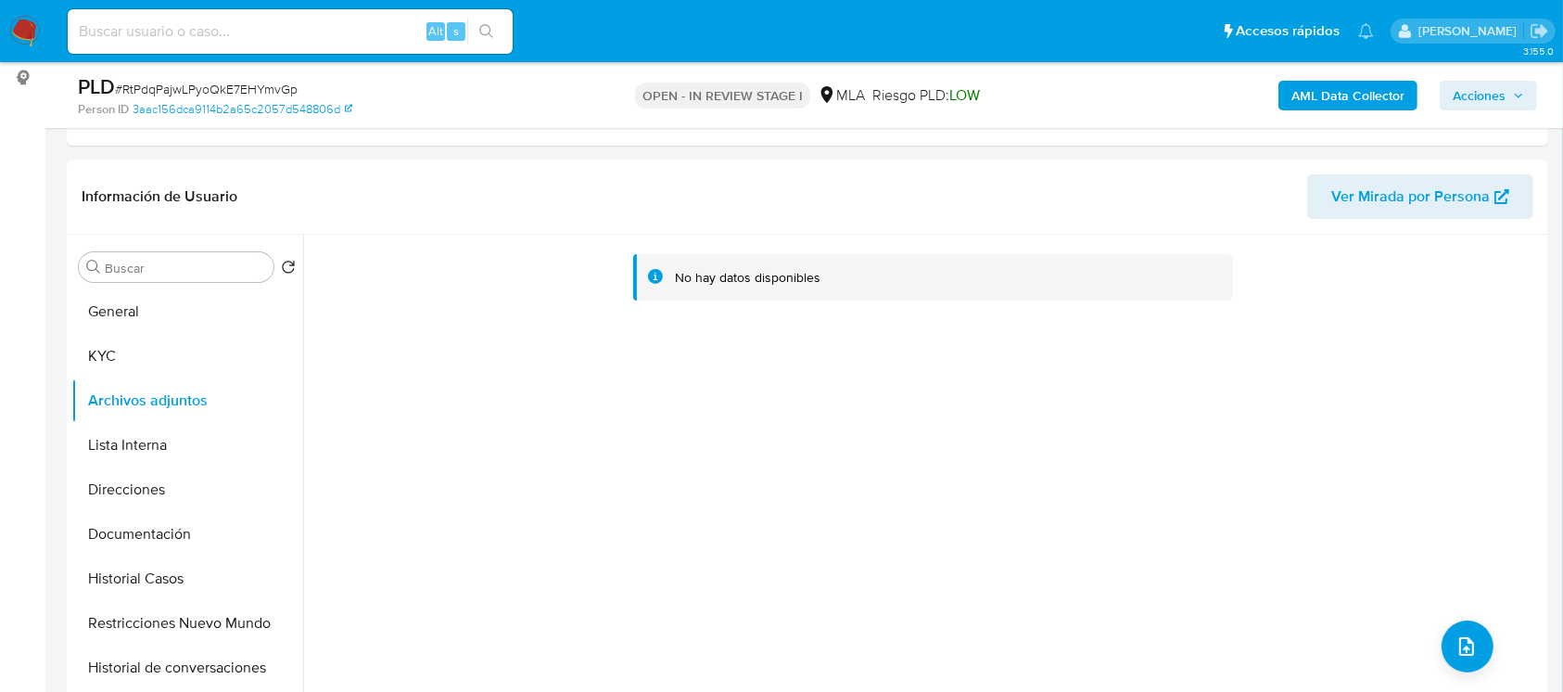
click at [1342, 96] on b "AML Data Collector" at bounding box center [1347, 96] width 113 height 30
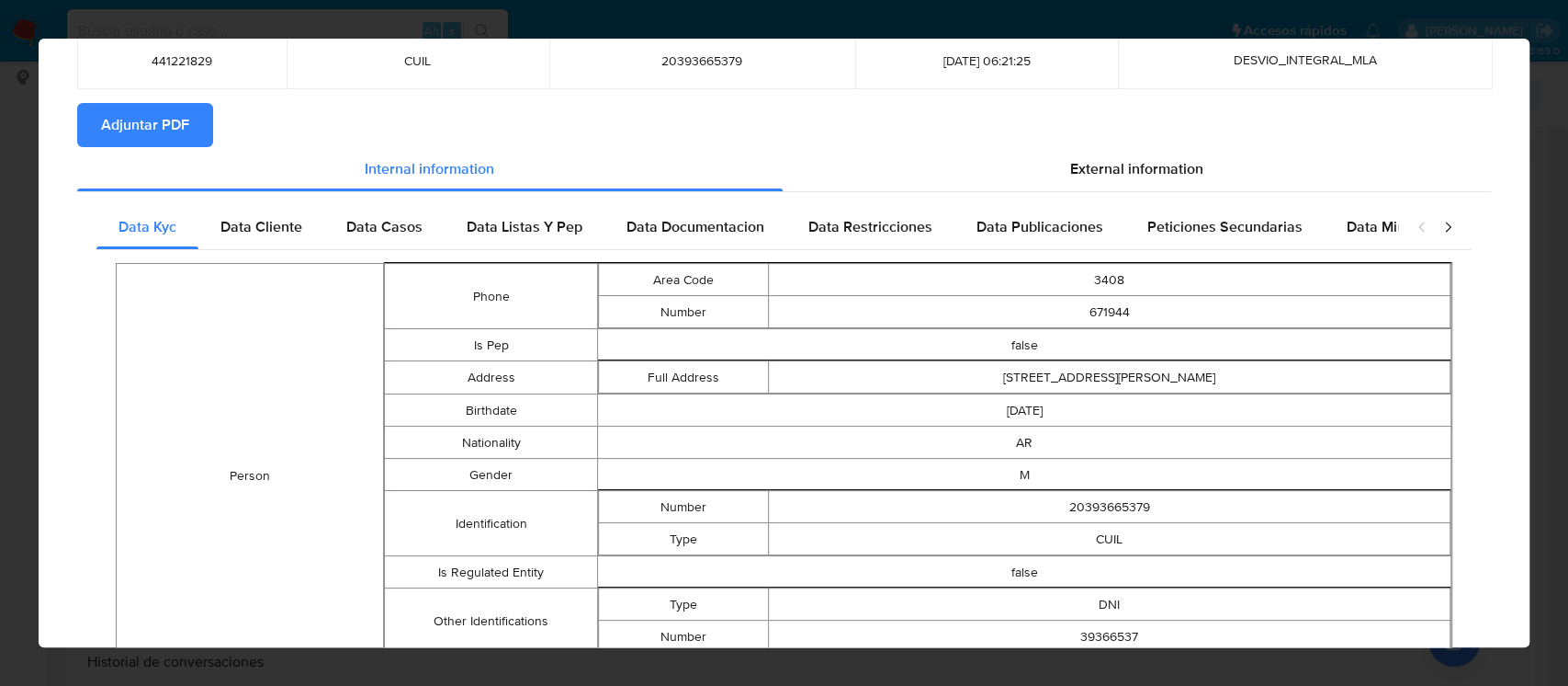
scroll to position [0, 0]
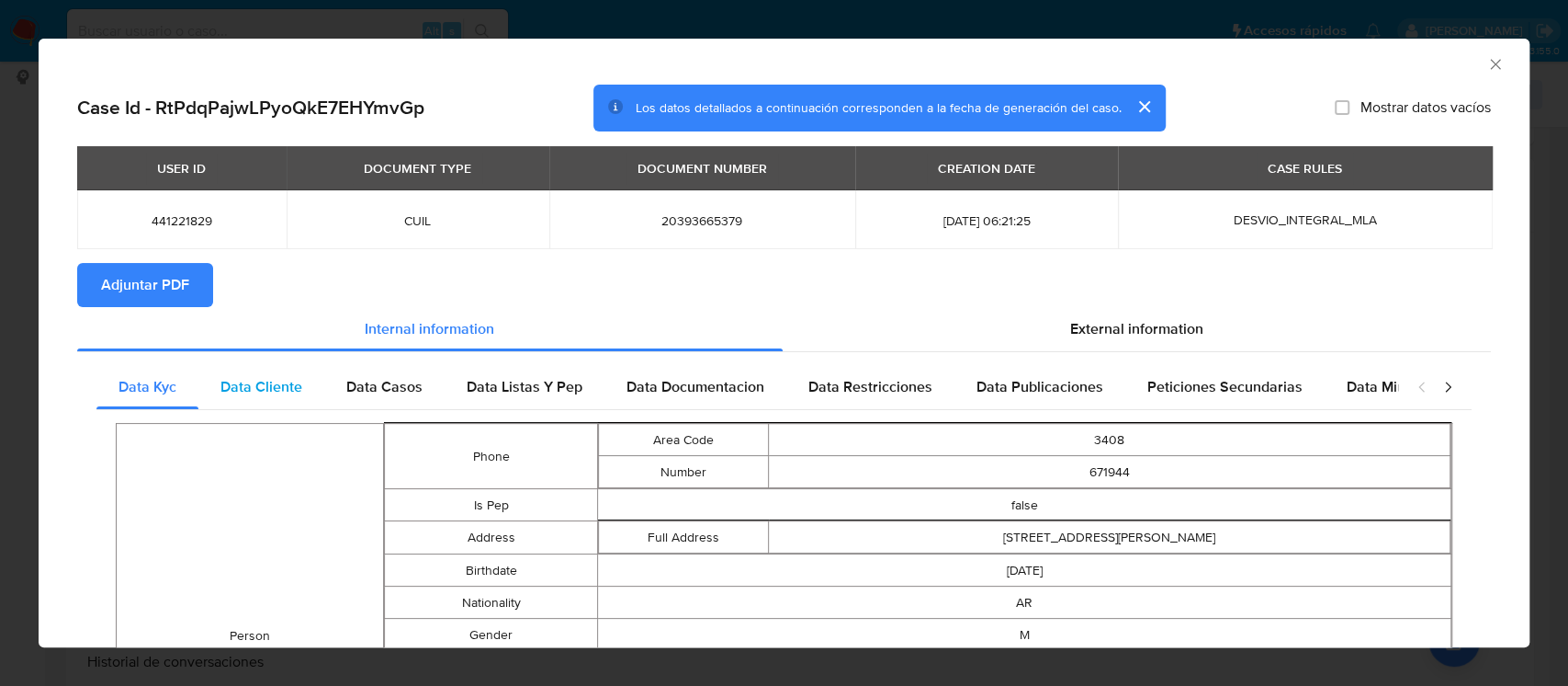
click at [263, 392] on span "Data Cliente" at bounding box center [261, 386] width 82 height 21
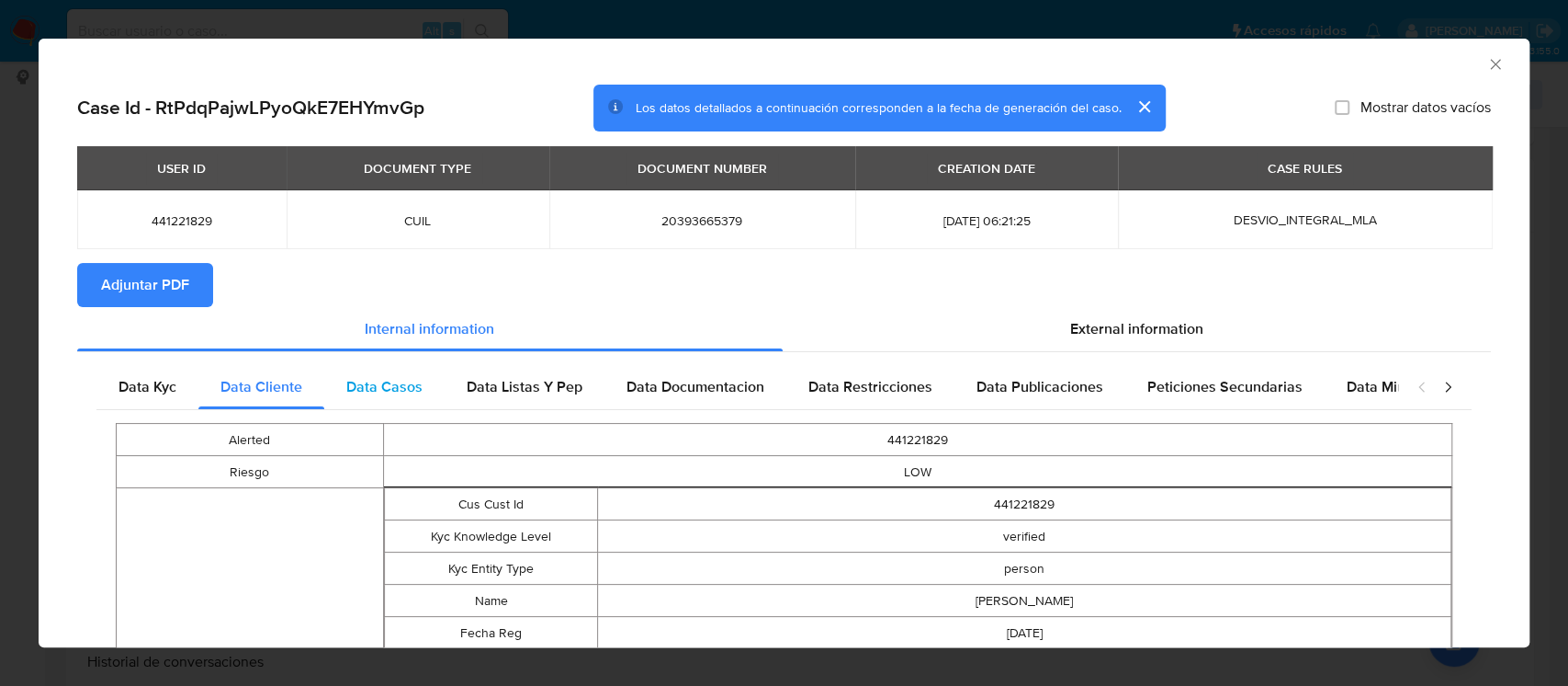
click at [371, 369] on div "Data Casos" at bounding box center [384, 387] width 120 height 44
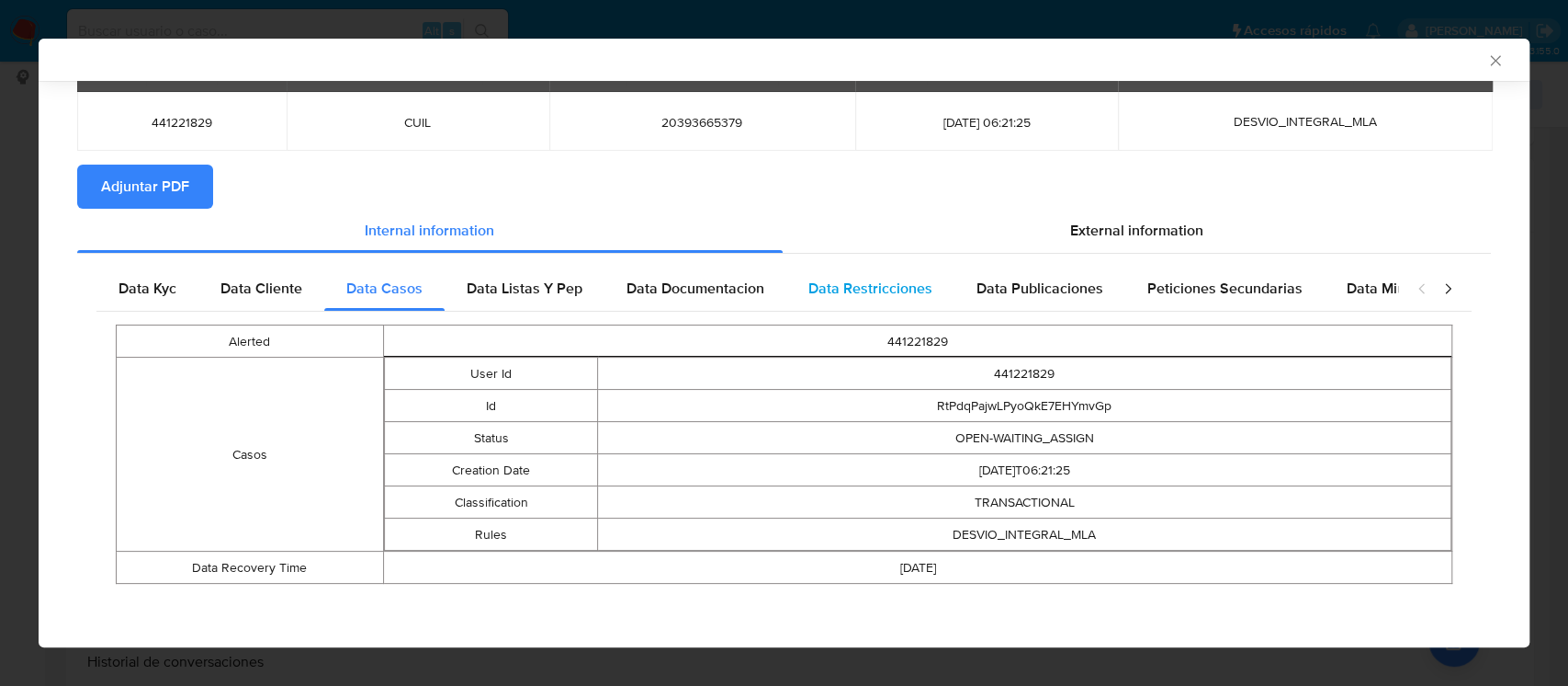
scroll to position [95, 0]
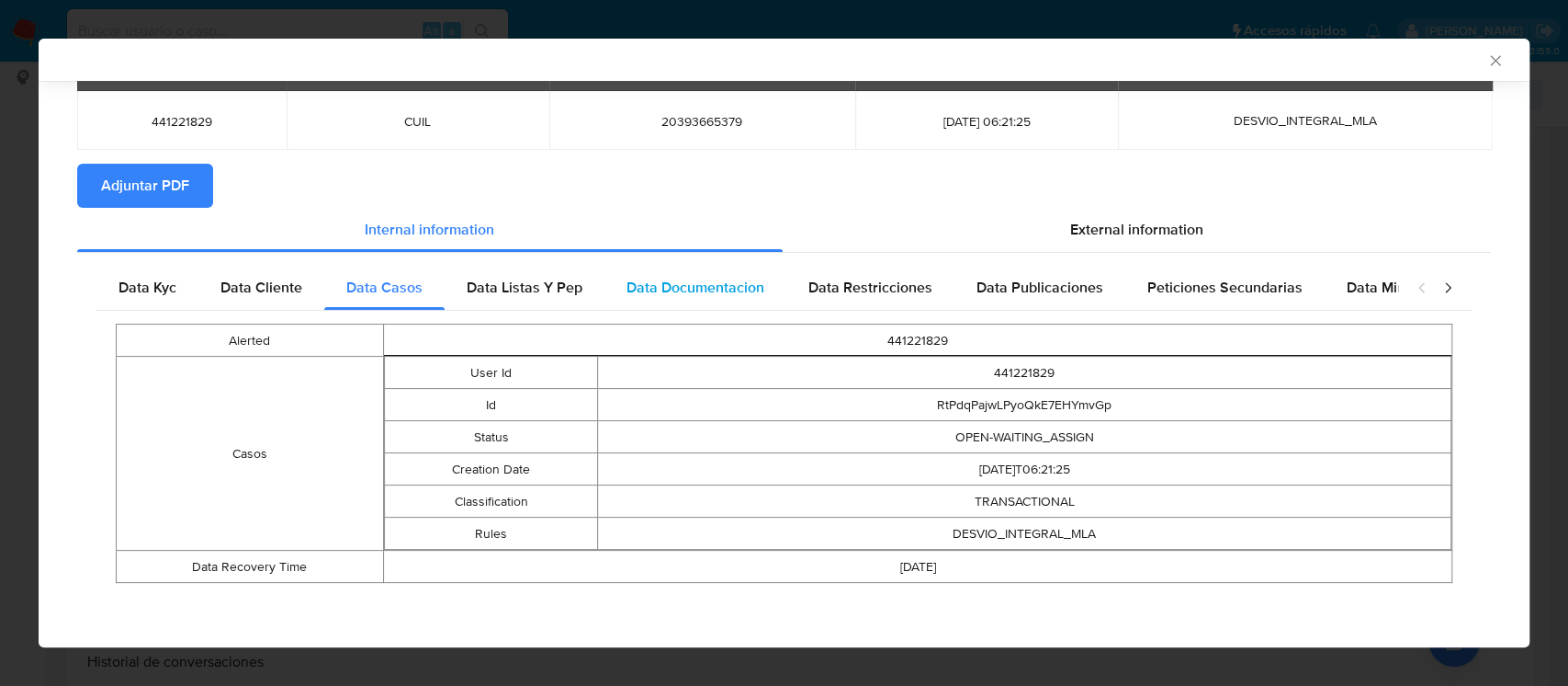
click at [621, 292] on div "Data Documentacion" at bounding box center [696, 287] width 182 height 44
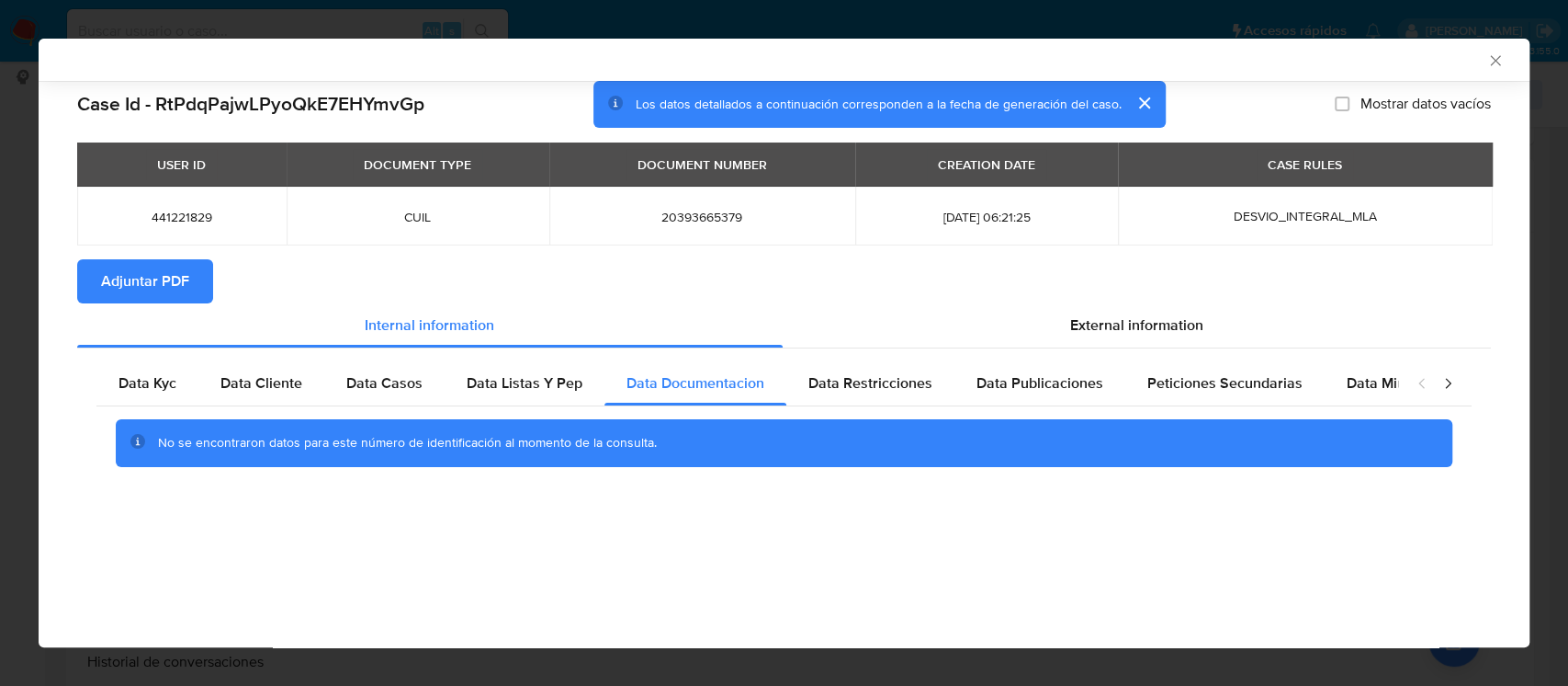
click at [546, 293] on section "Adjuntar PDF" at bounding box center [784, 281] width 1414 height 44
click at [529, 381] on span "Data Listas Y Pep" at bounding box center [524, 382] width 116 height 21
click at [682, 386] on span "Data Documentacion" at bounding box center [695, 382] width 138 height 21
click at [870, 384] on span "Data Restricciones" at bounding box center [870, 382] width 124 height 21
click at [998, 384] on span "Data Publicaciones" at bounding box center [1040, 382] width 127 height 21
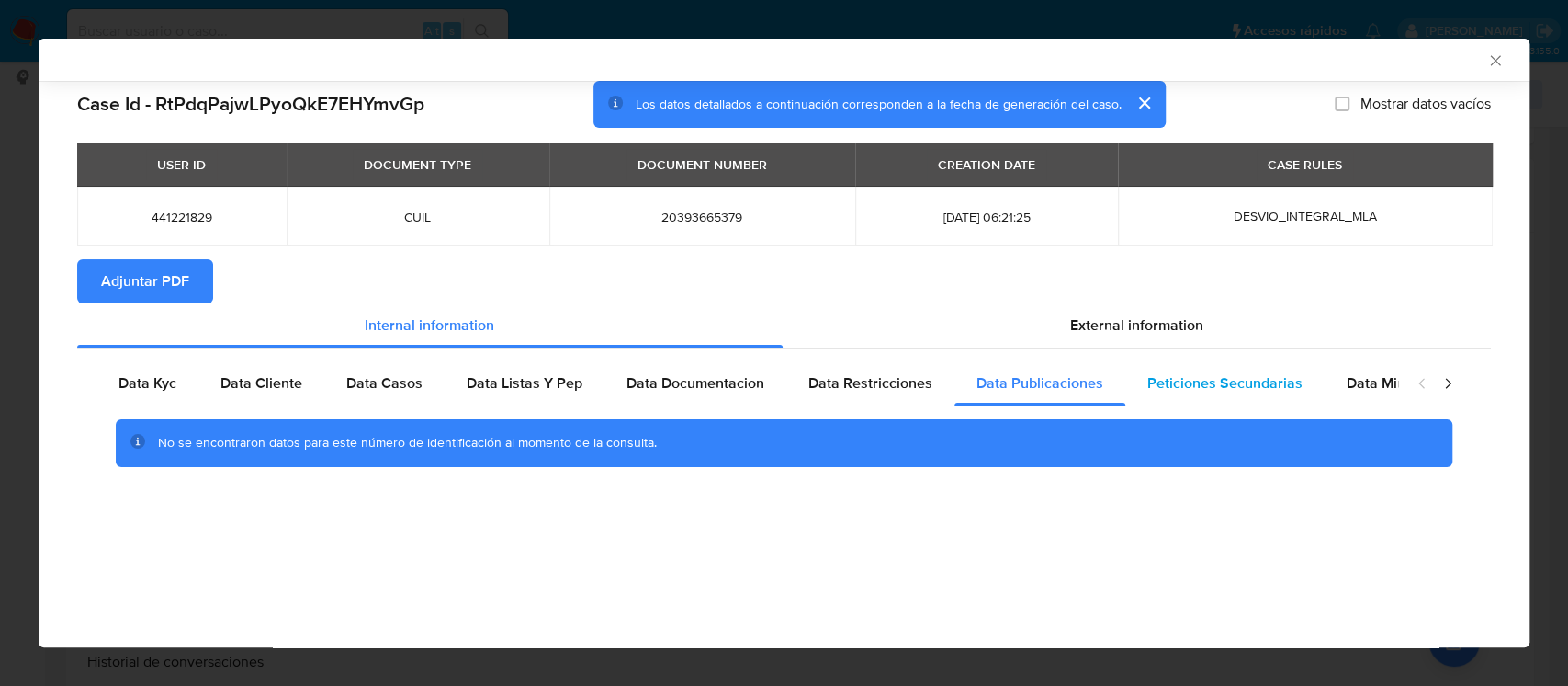
click at [1148, 393] on span "Peticiones Secundarias" at bounding box center [1225, 382] width 156 height 21
click at [1365, 391] on span "Data Minoridad" at bounding box center [1398, 382] width 101 height 21
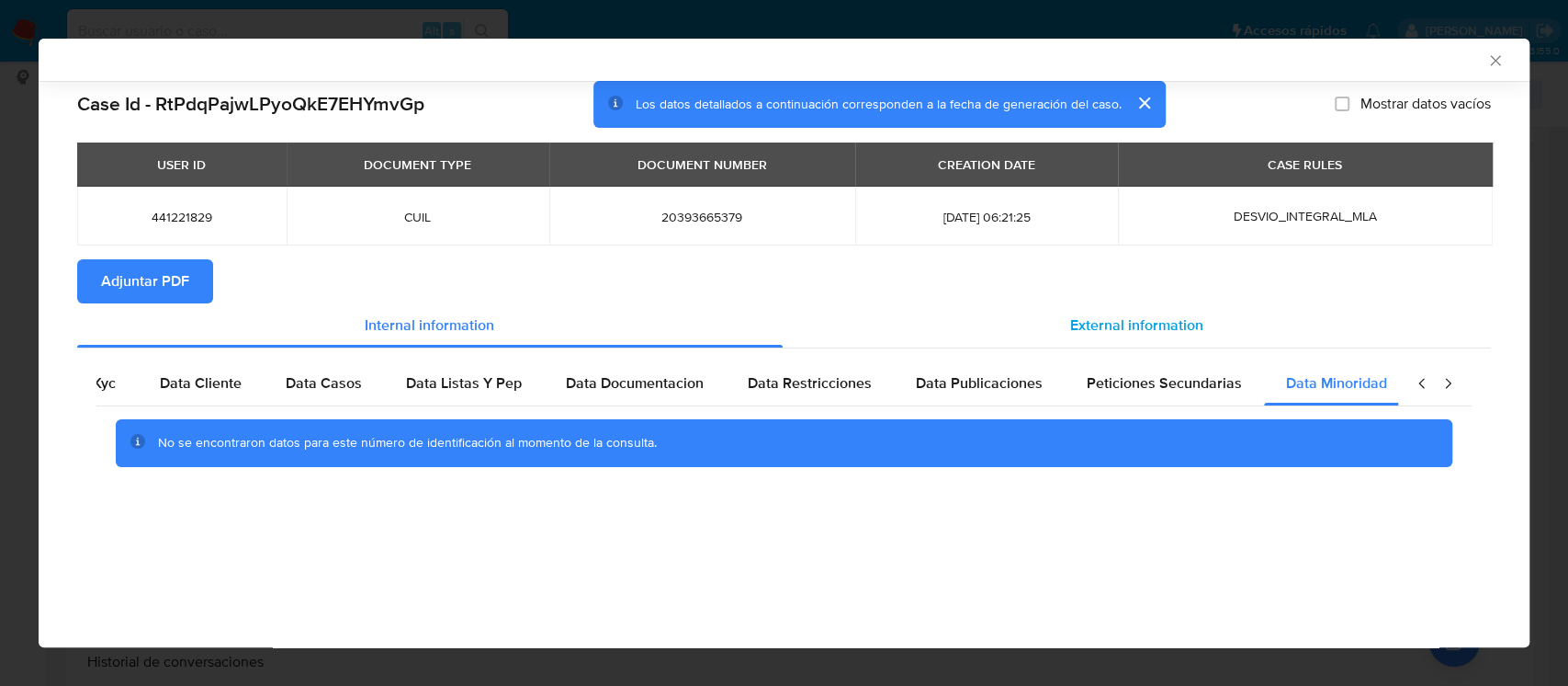
scroll to position [0, 61]
drag, startPoint x: 1178, startPoint y: 333, endPoint x: 924, endPoint y: 397, distance: 261.9
click at [1176, 333] on span "External information" at bounding box center [1137, 324] width 133 height 21
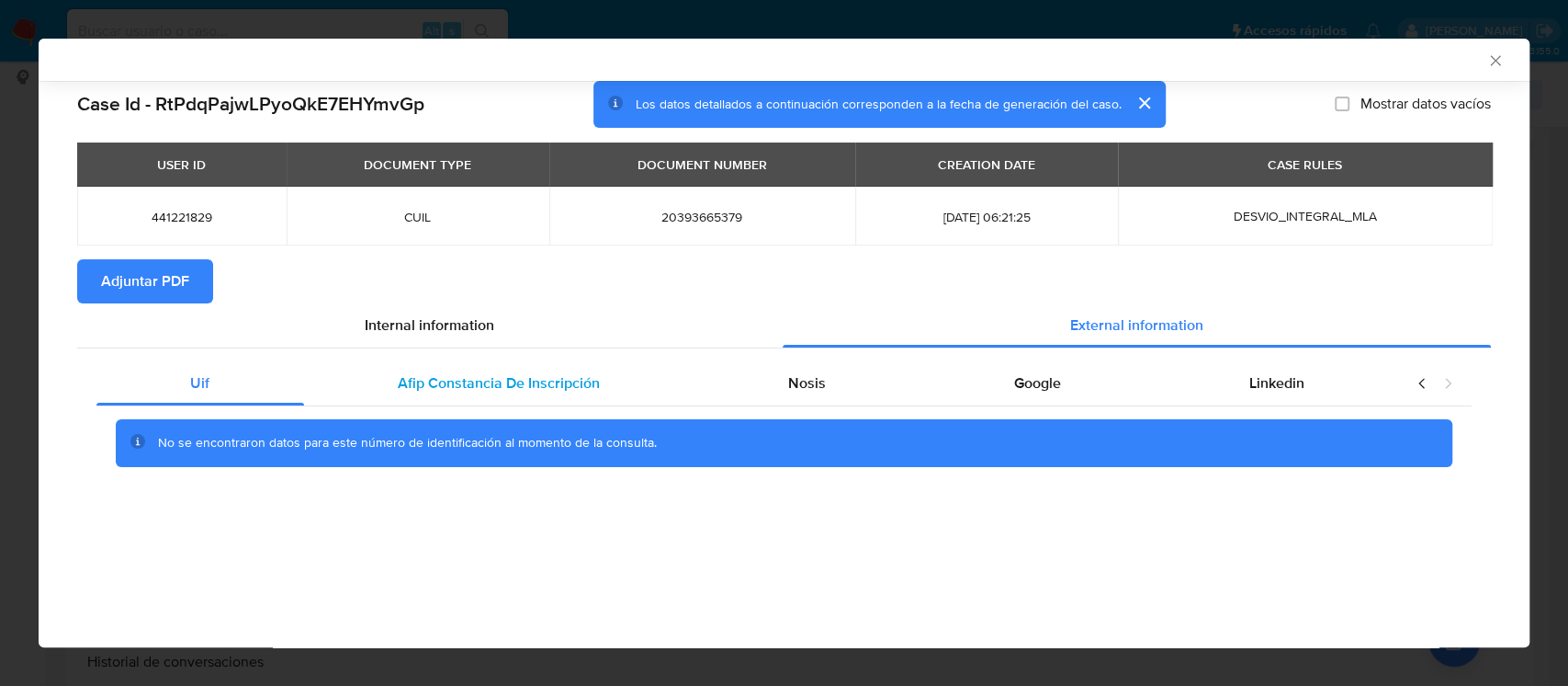
click at [478, 390] on span "Afip Constancia De Inscripción" at bounding box center [499, 382] width 202 height 21
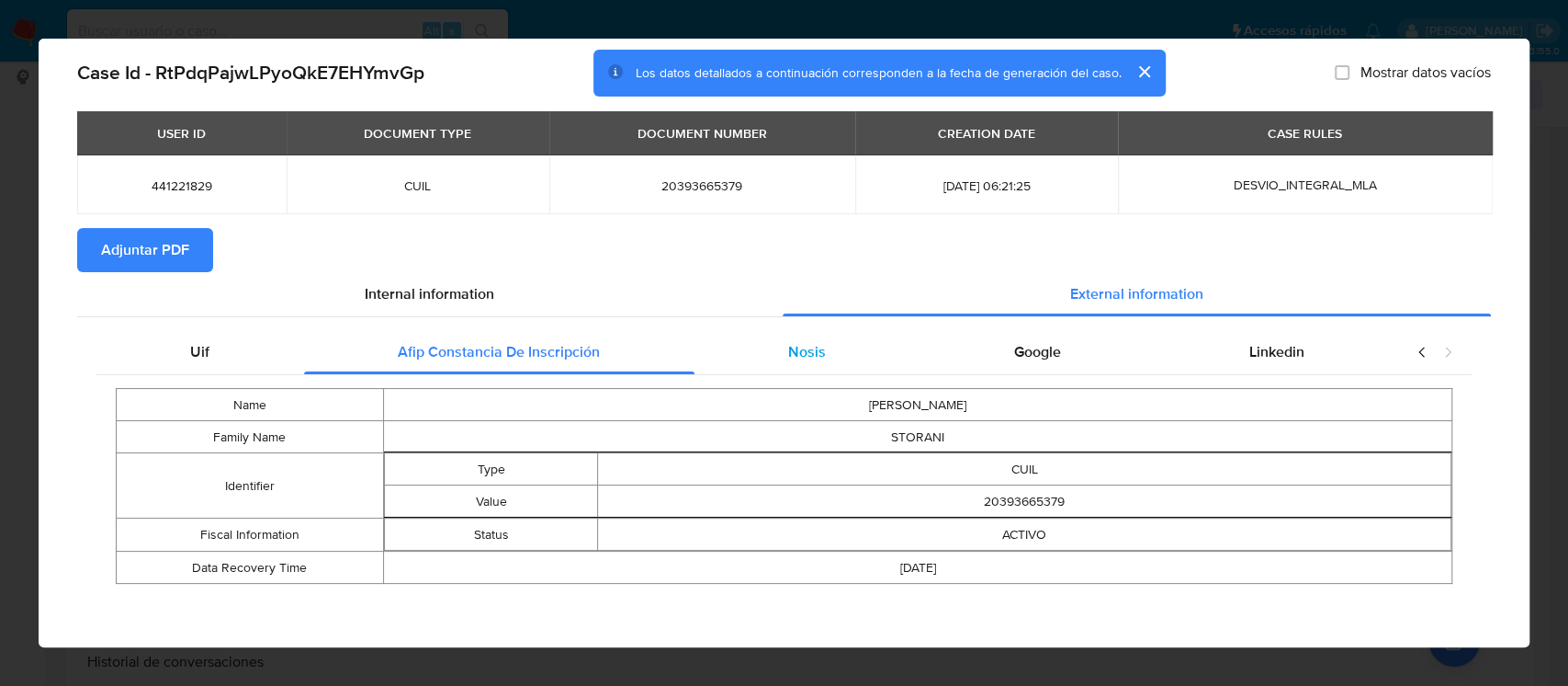
click at [791, 368] on div "Nosis" at bounding box center [808, 352] width 226 height 44
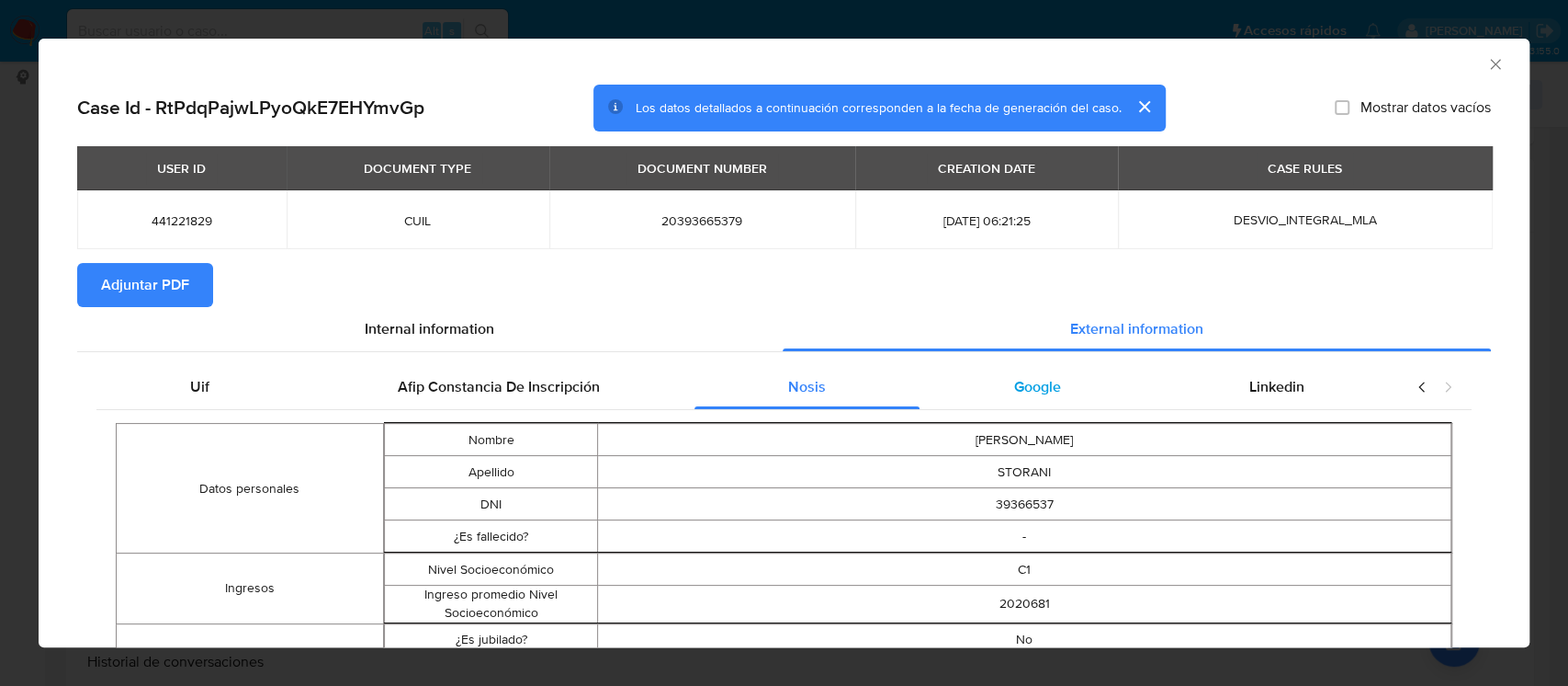
click at [1014, 397] on span "Google" at bounding box center [1037, 386] width 47 height 21
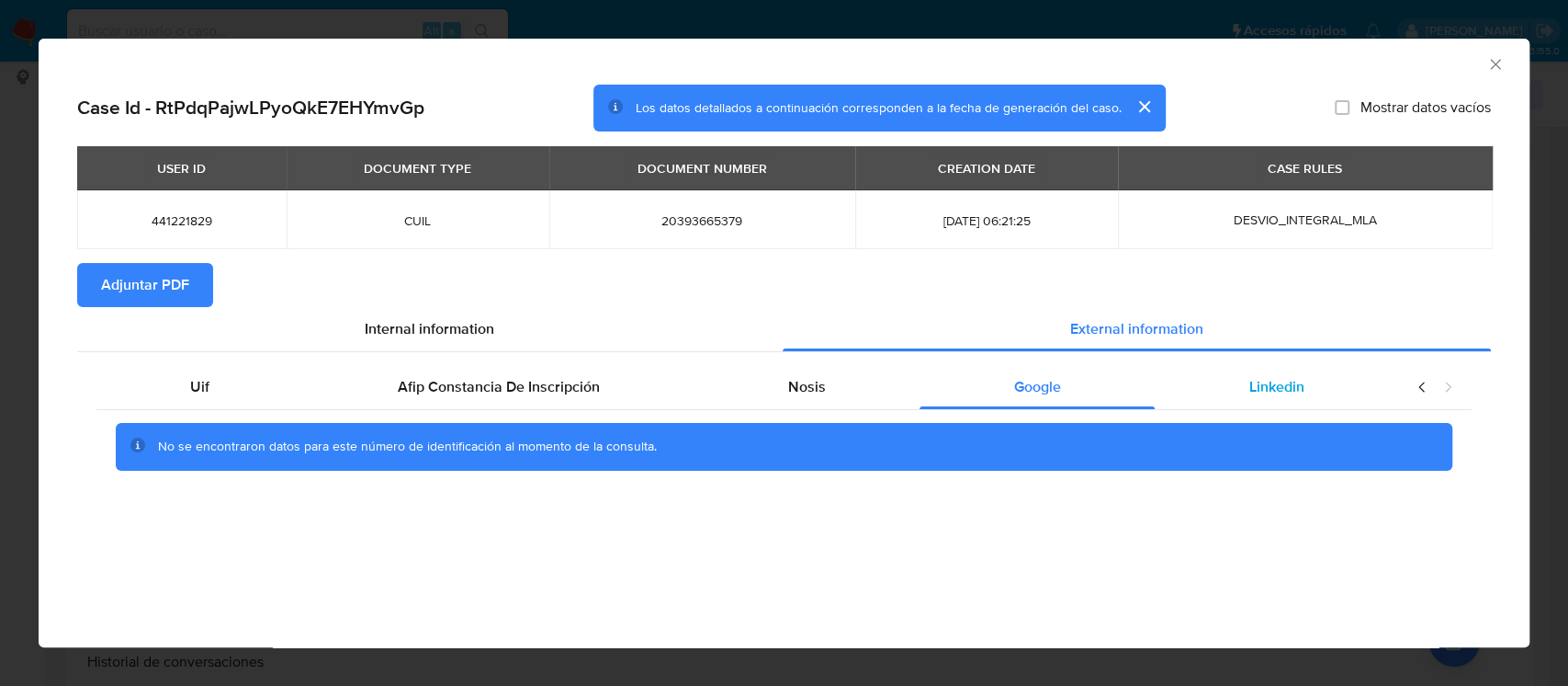
click at [1303, 382] on div "Linkedin" at bounding box center [1277, 387] width 244 height 44
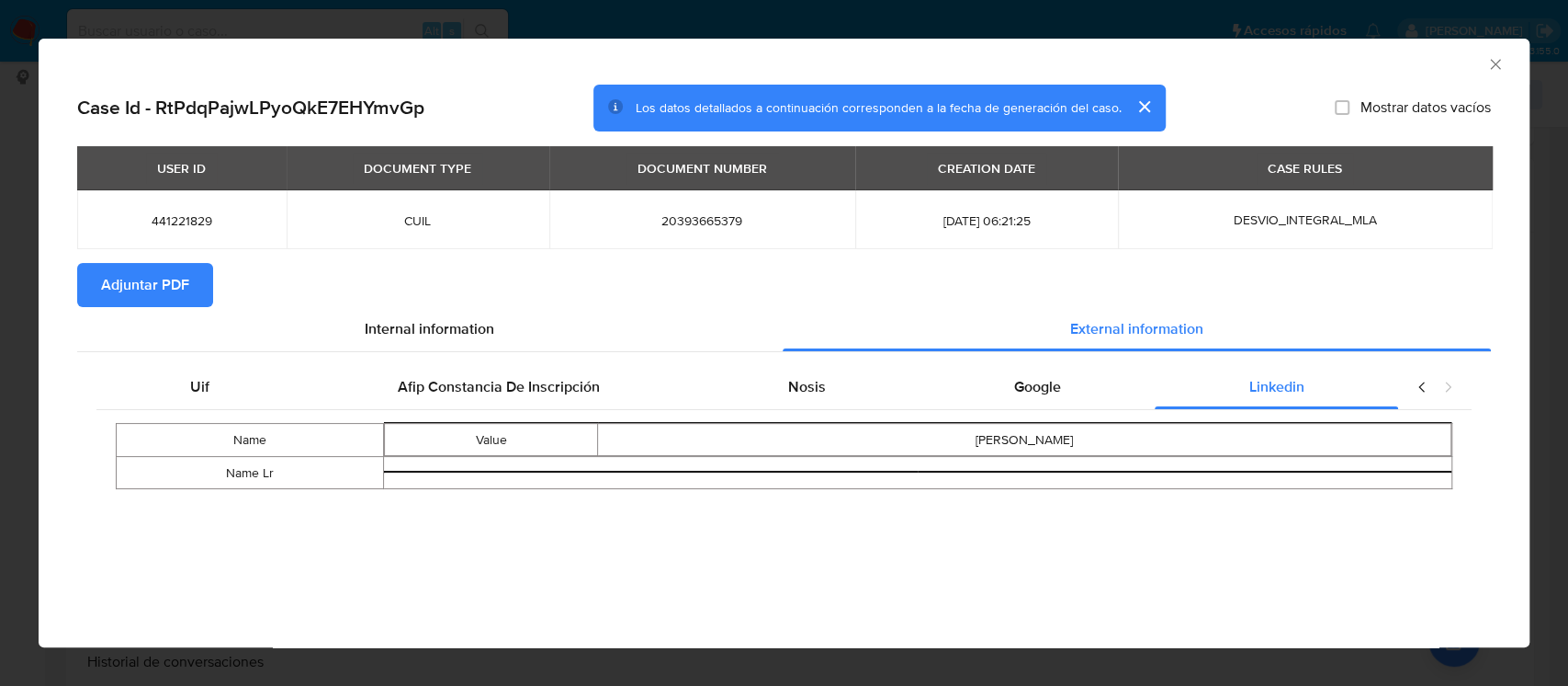
click at [150, 297] on span "Adjuntar PDF" at bounding box center [145, 285] width 88 height 41
click at [1497, 56] on icon "Cerrar ventana" at bounding box center [1496, 64] width 19 height 19
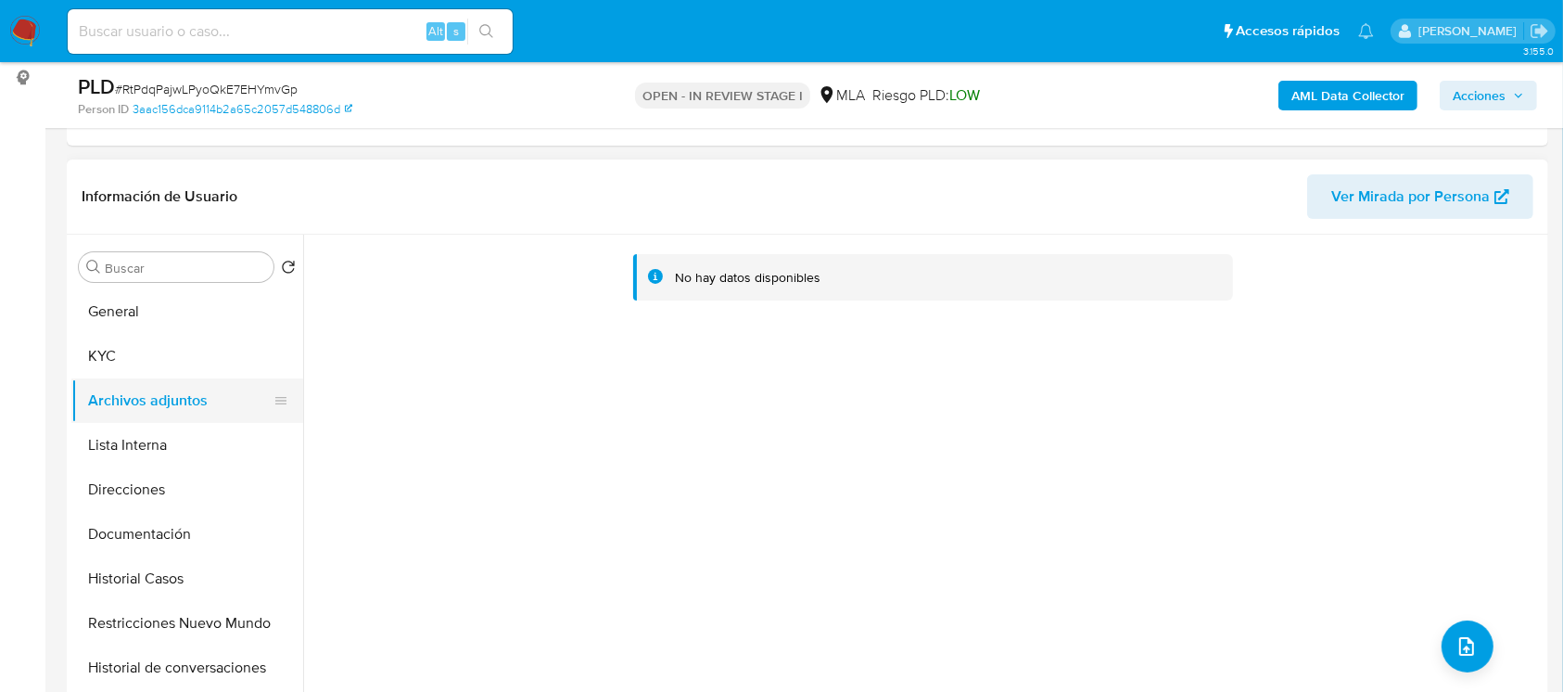
click at [83, 378] on button "Archivos adjuntos" at bounding box center [179, 400] width 217 height 44
click at [109, 370] on button "KYC" at bounding box center [179, 356] width 217 height 44
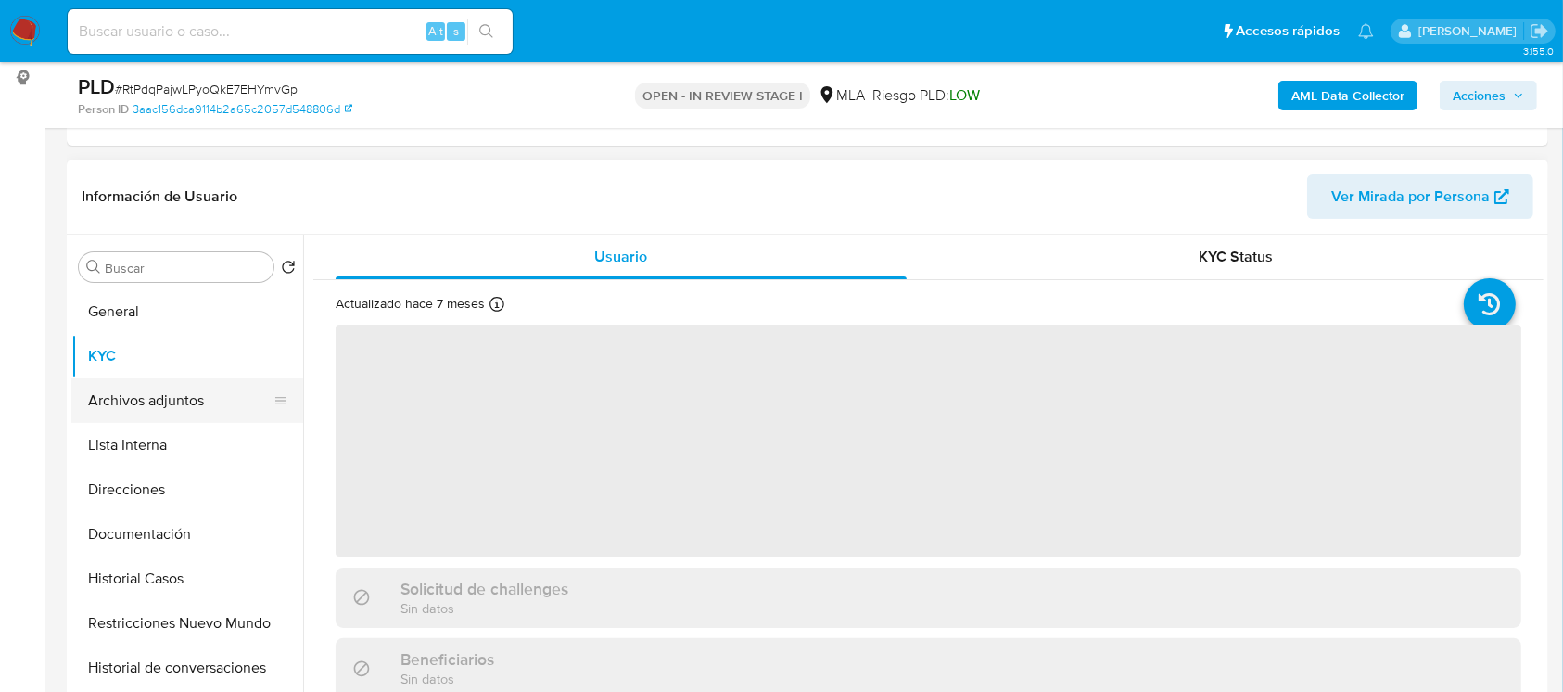
click at [146, 415] on button "Archivos adjuntos" at bounding box center [179, 400] width 217 height 44
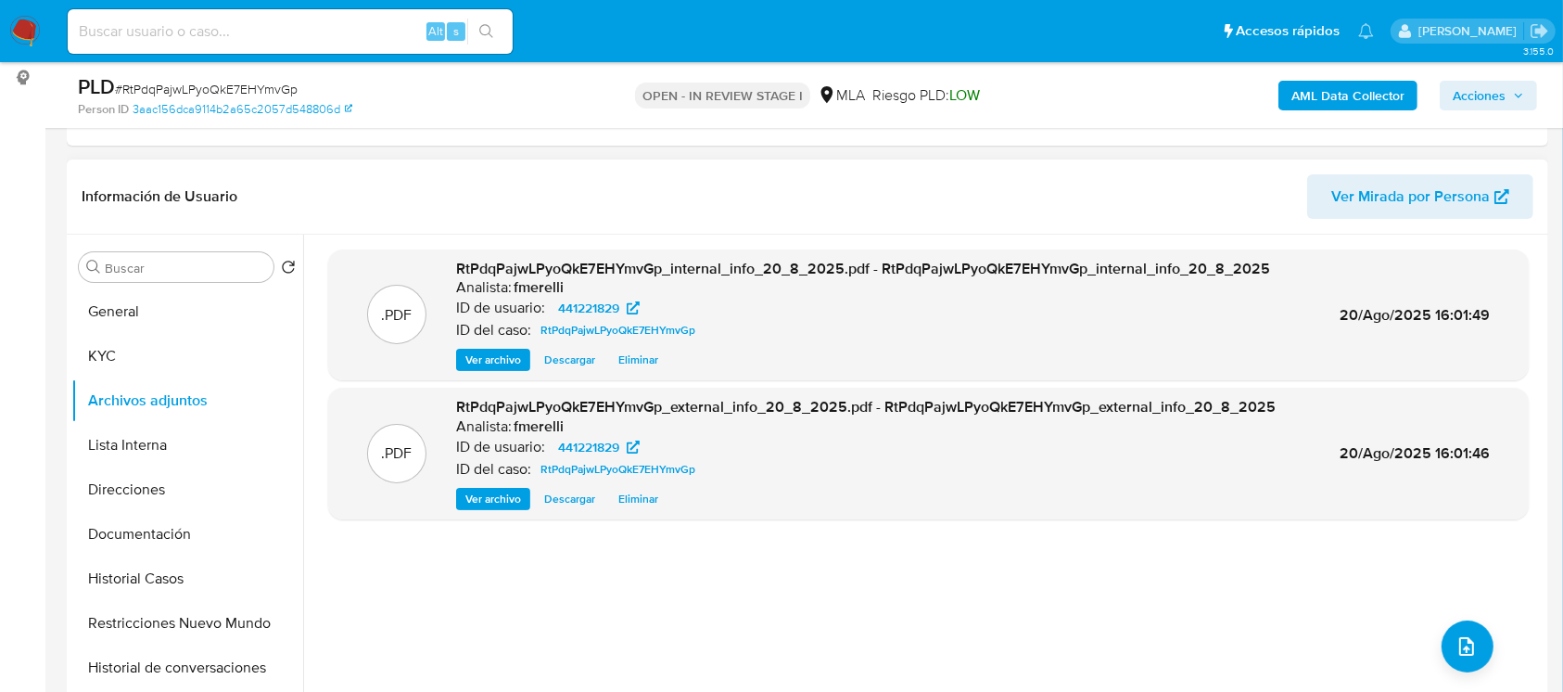
click at [494, 368] on span "Ver archivo" at bounding box center [493, 359] width 56 height 19
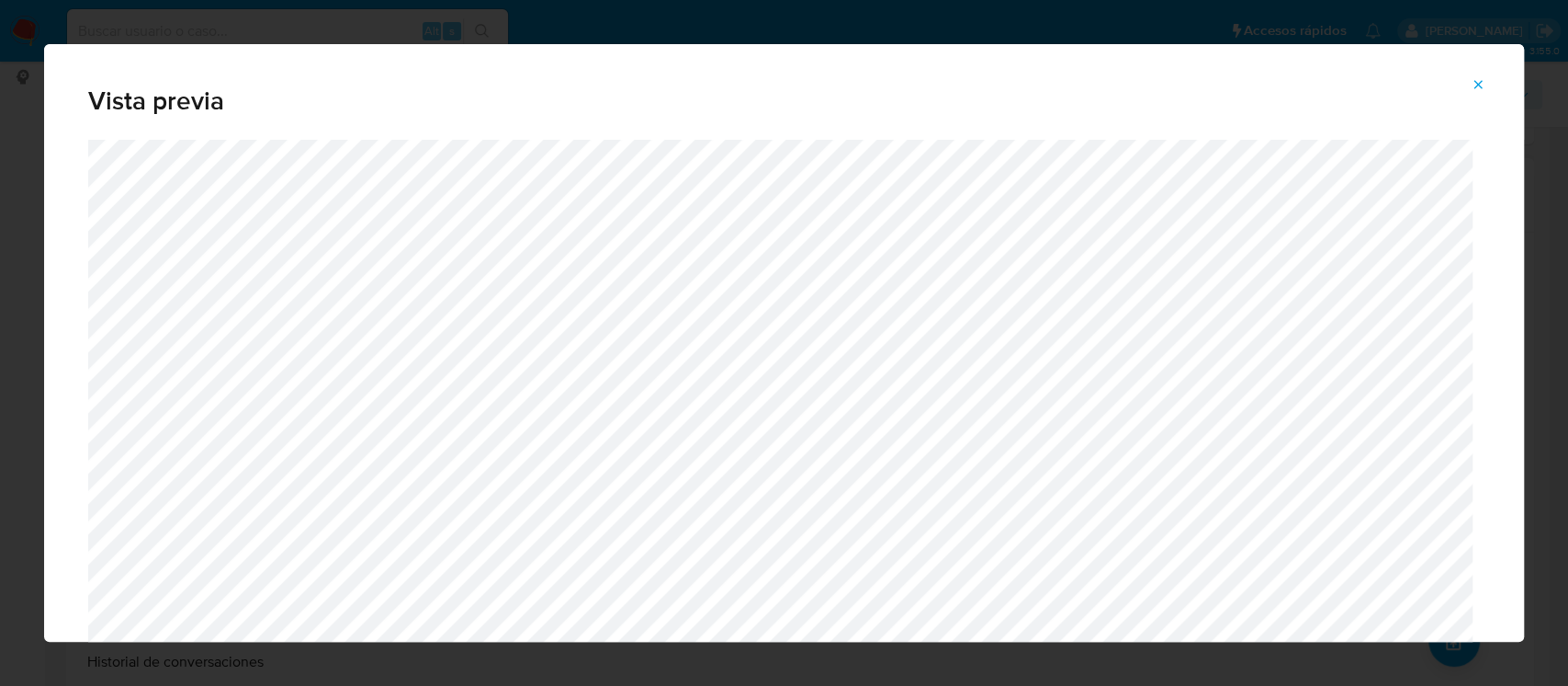
click at [1476, 73] on span "Attachment preview" at bounding box center [1478, 84] width 15 height 26
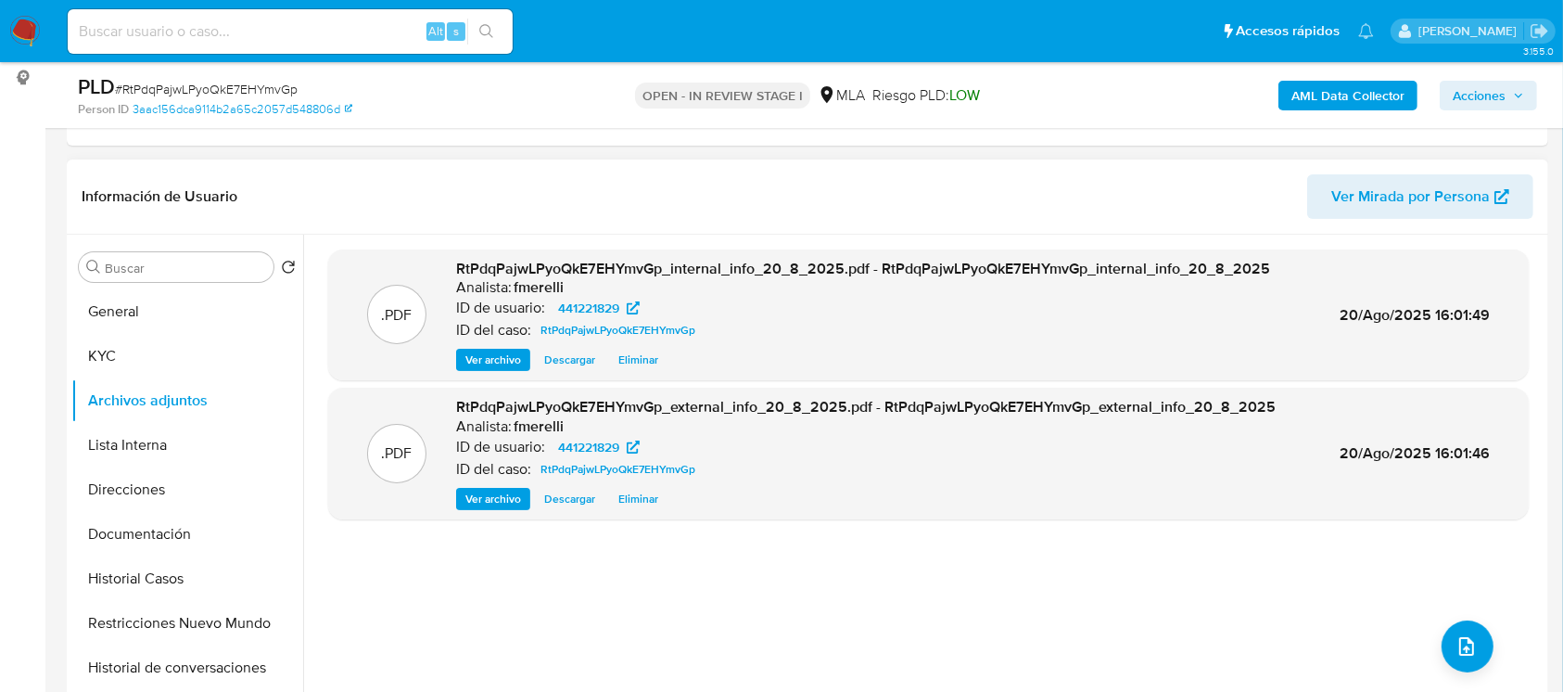
click at [504, 501] on span "Ver archivo" at bounding box center [493, 498] width 56 height 19
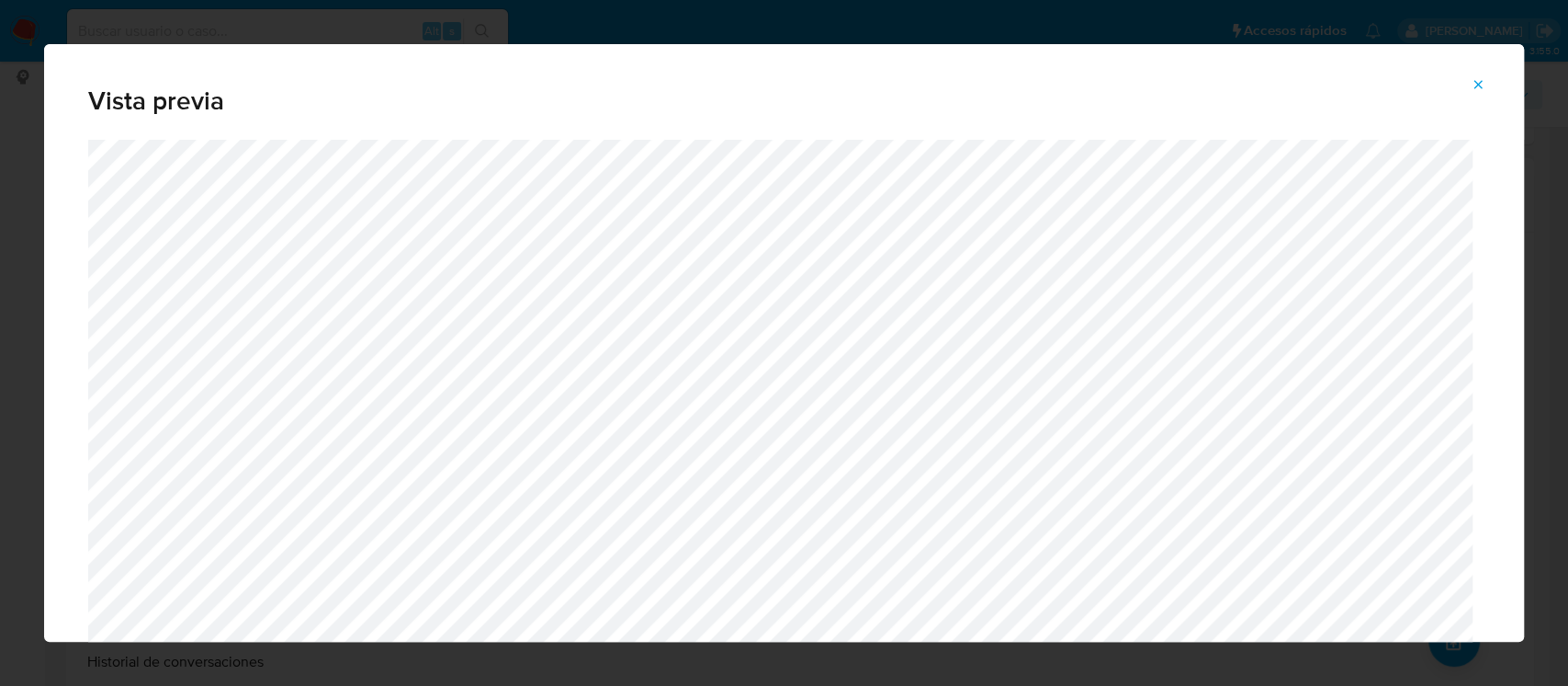
scroll to position [86, 0]
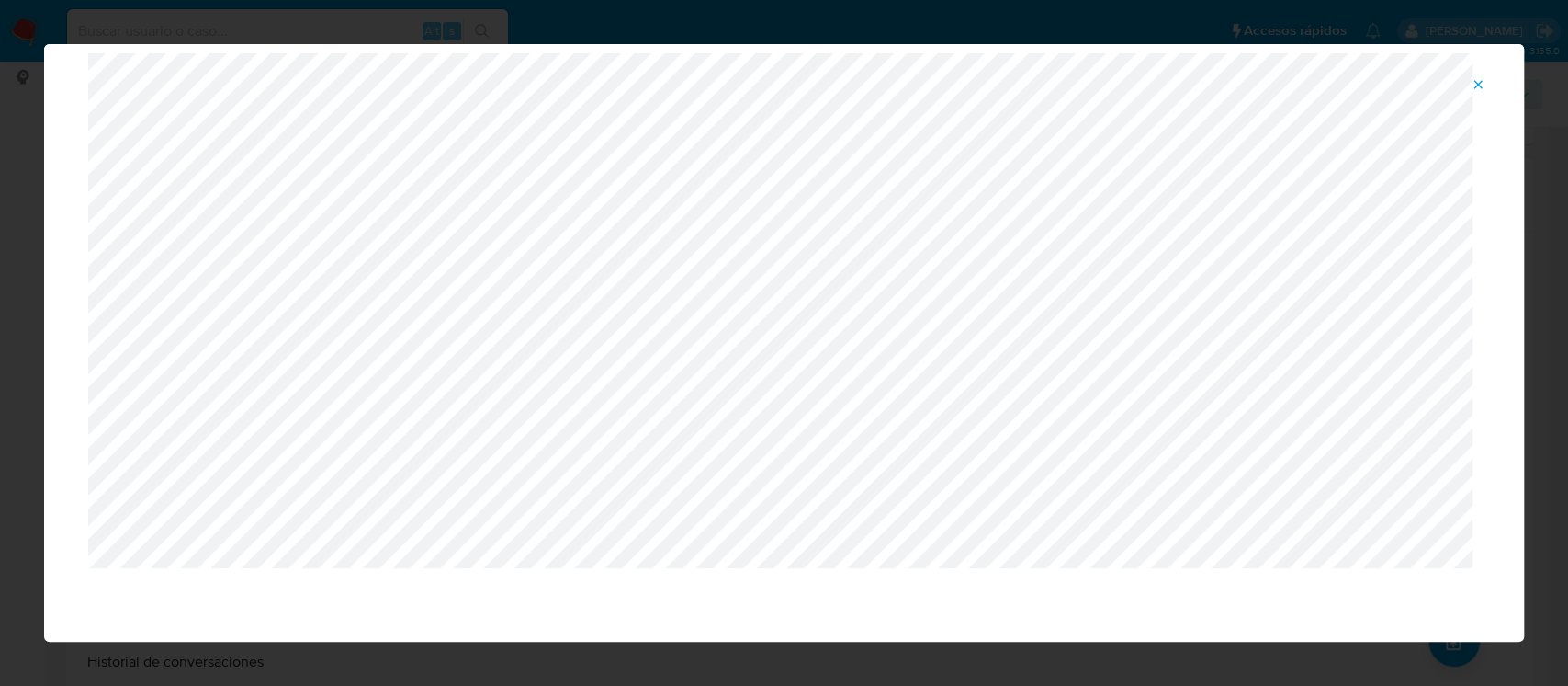
click at [1484, 84] on icon "Attachment preview" at bounding box center [1478, 84] width 15 height 15
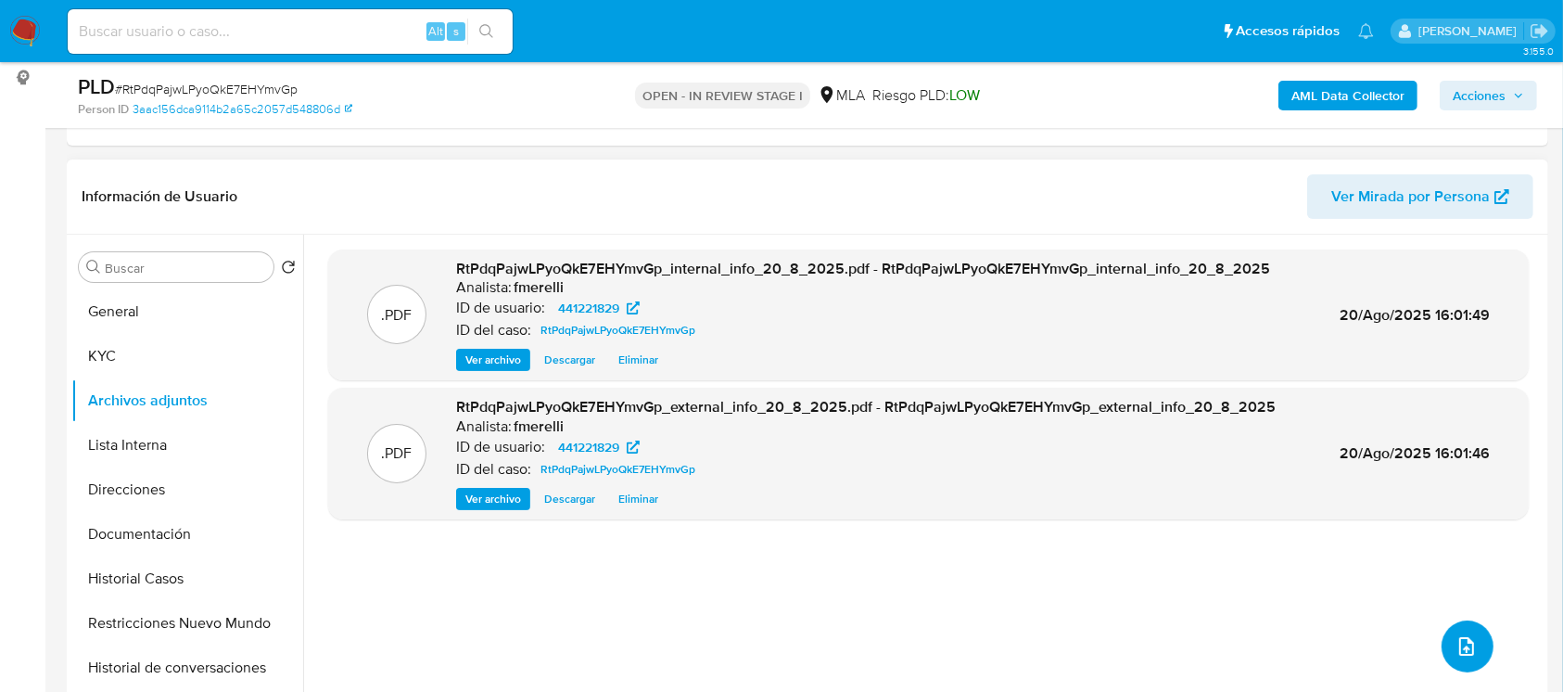
click at [1455, 641] on icon "upload-file" at bounding box center [1466, 646] width 22 height 22
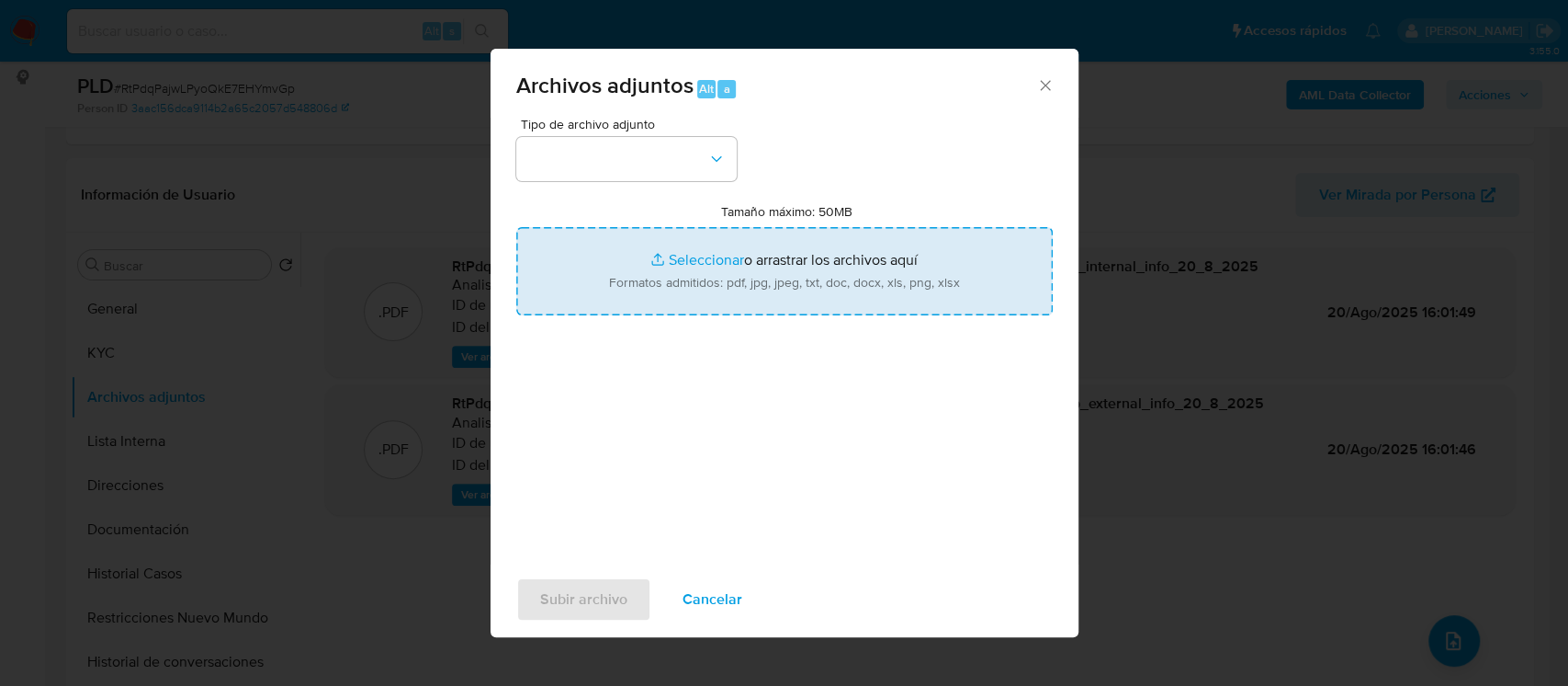
type input "C:\fakepath\NOSIS_Manager_InformeIndividual_20393665379_654927_20250820145039.p…"
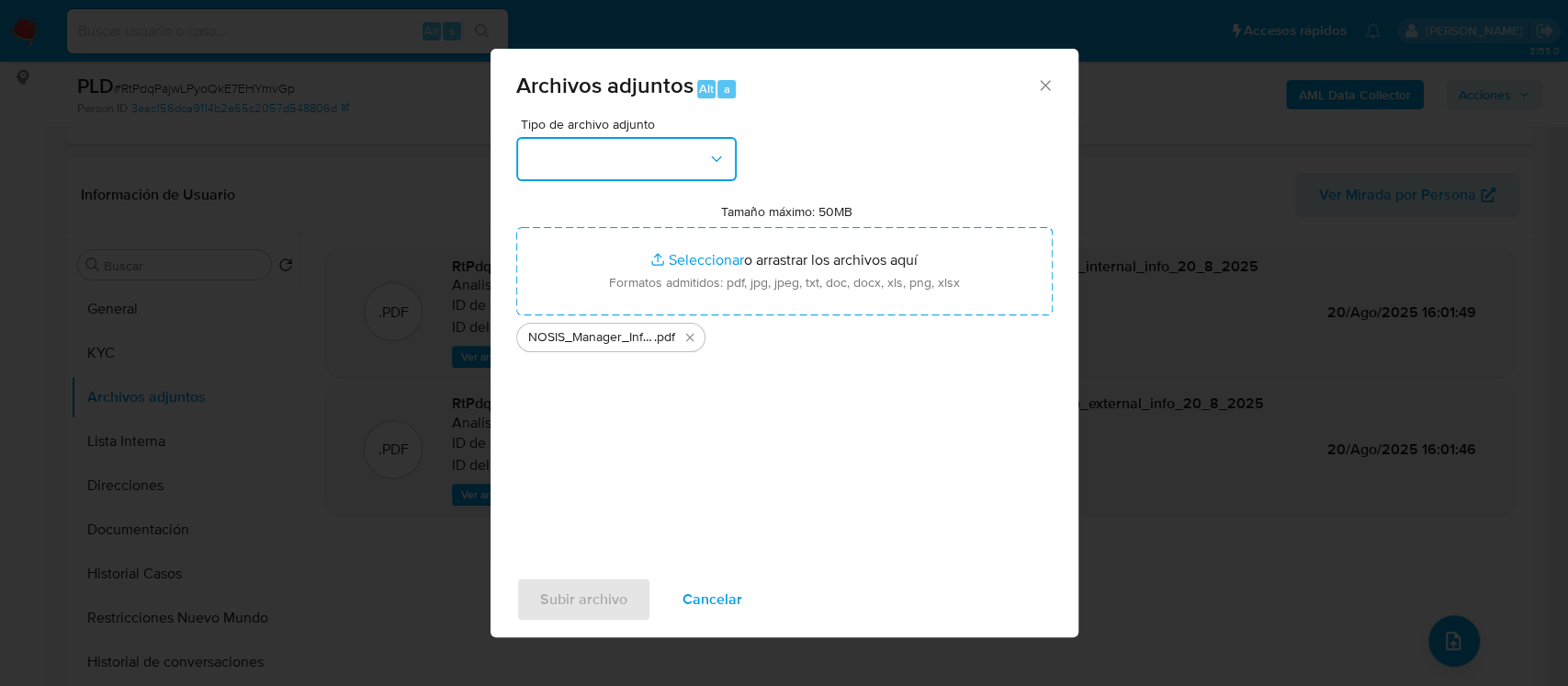
drag, startPoint x: 670, startPoint y: 136, endPoint x: 650, endPoint y: 153, distance: 26.2
click at [670, 137] on button "button" at bounding box center [626, 159] width 220 height 44
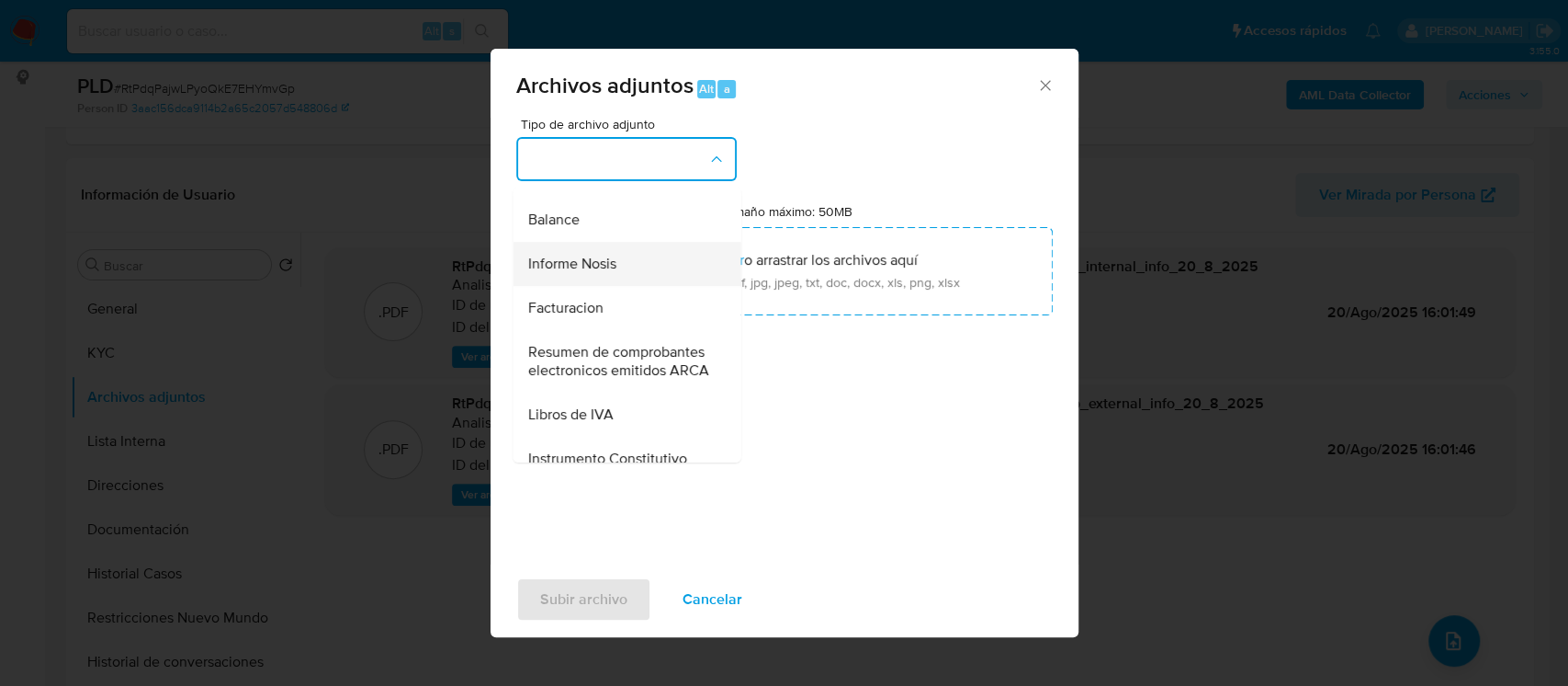
scroll to position [612, 0]
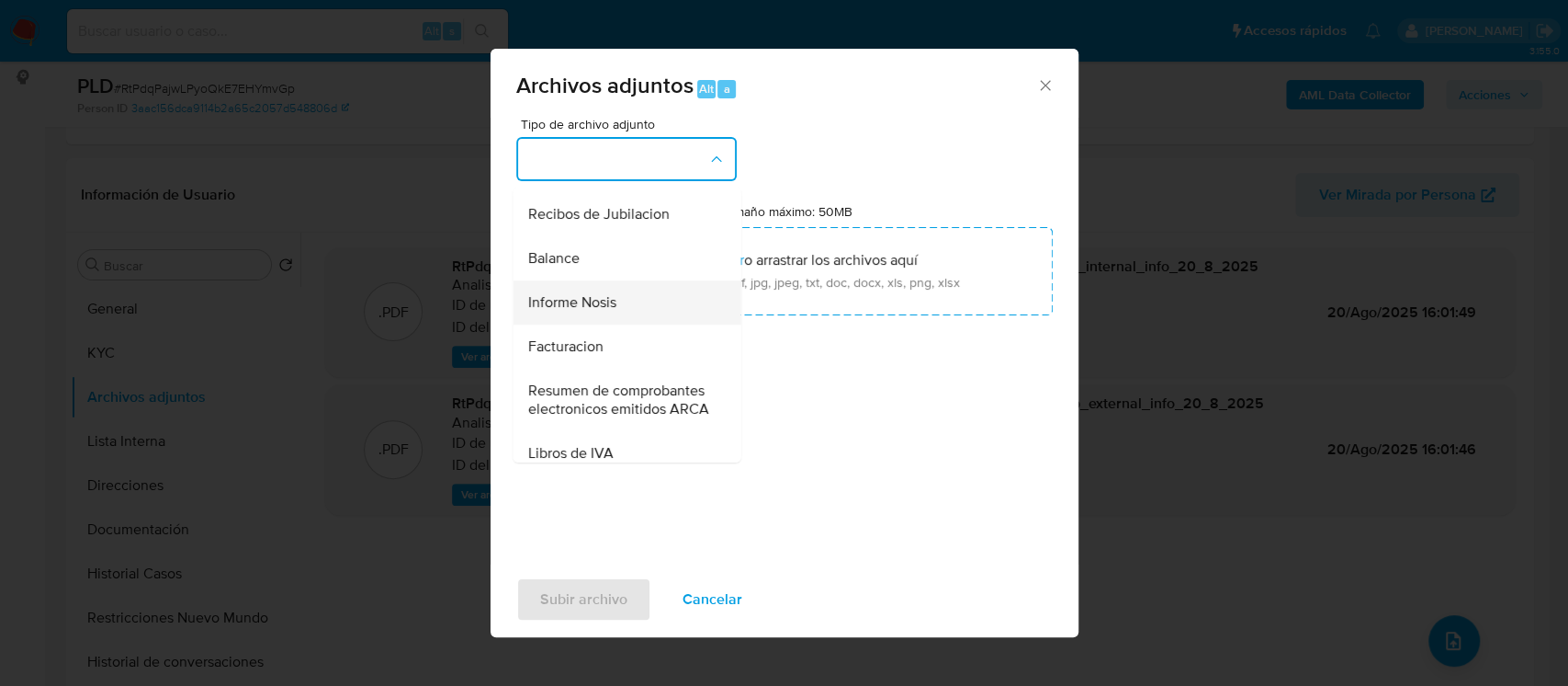
click at [642, 324] on div "Informe Nosis" at bounding box center [620, 302] width 187 height 44
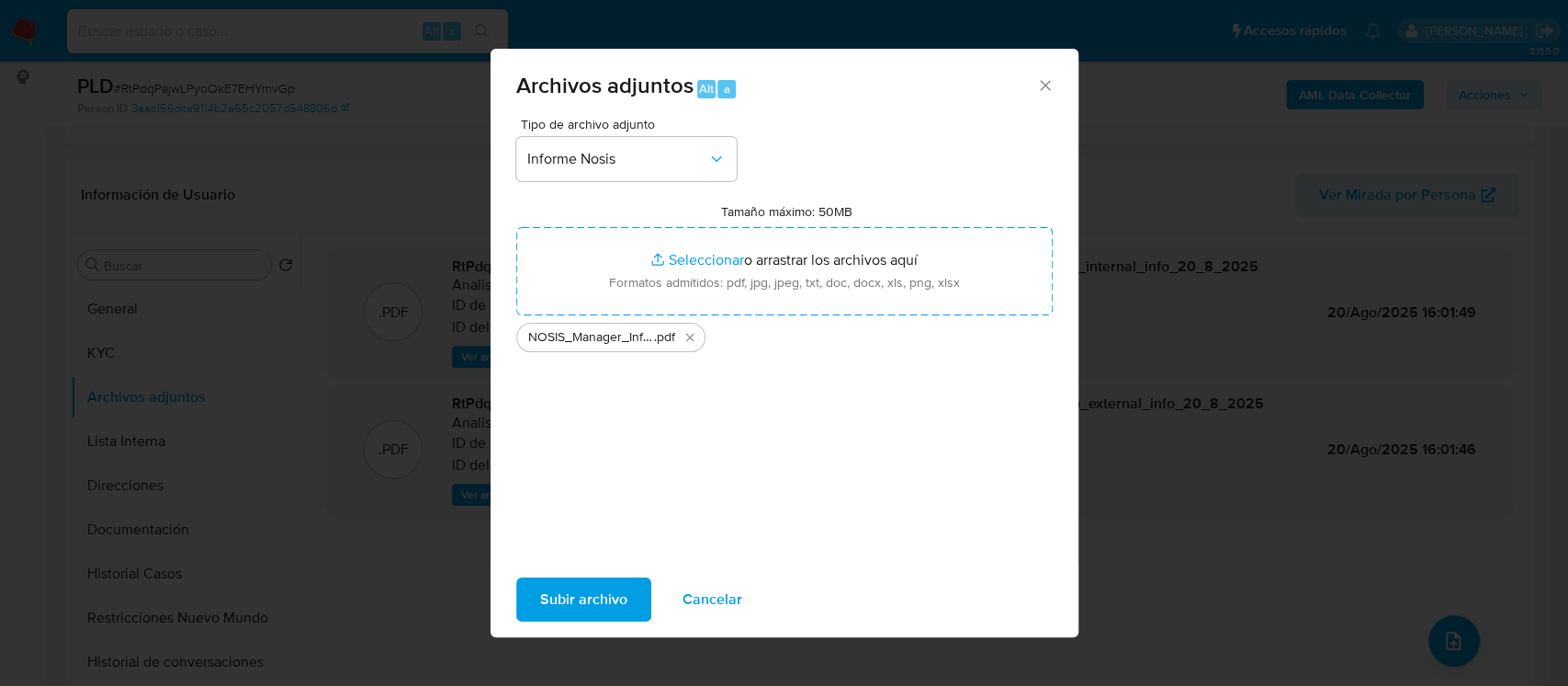
click at [607, 608] on span "Subir archivo" at bounding box center [584, 599] width 87 height 41
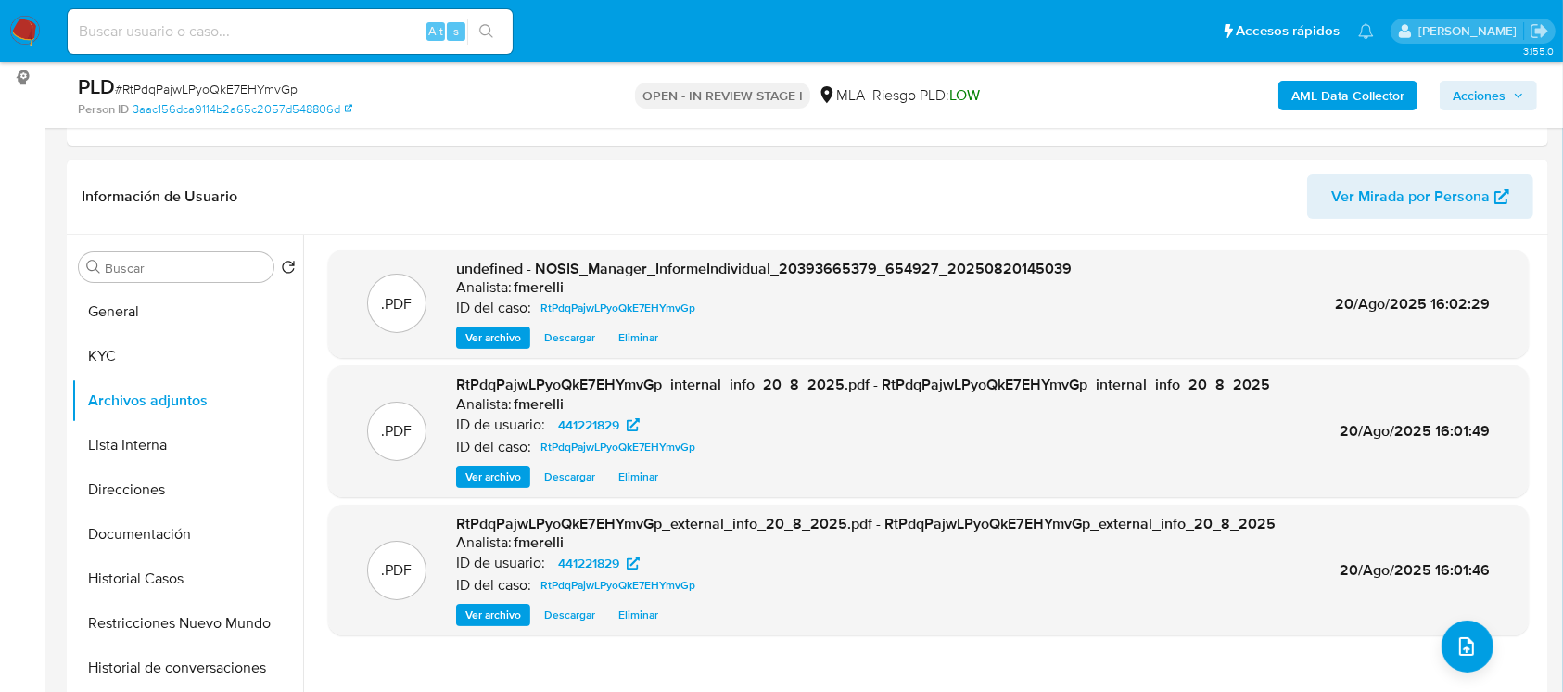
click at [514, 329] on span "Ver archivo" at bounding box center [493, 337] width 56 height 19
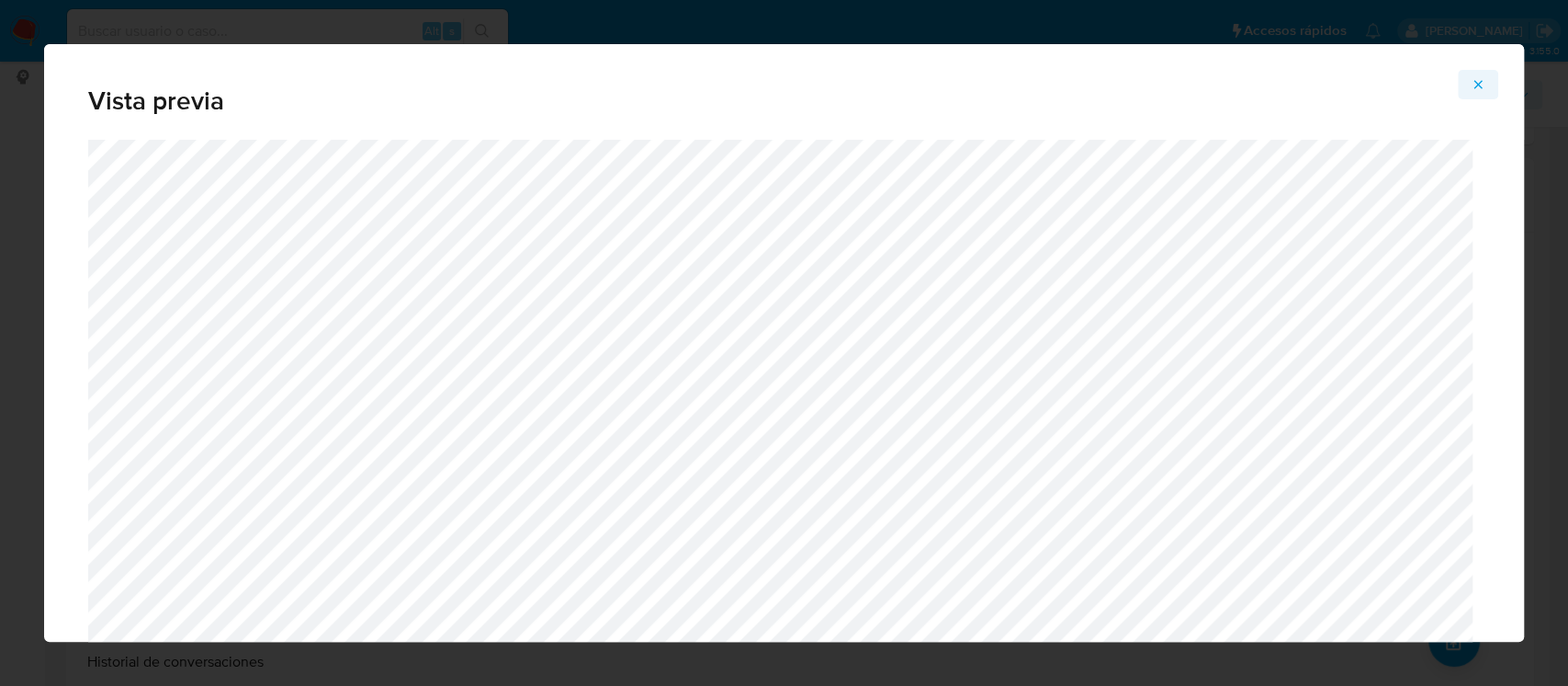
click at [1473, 93] on span "Attachment preview" at bounding box center [1478, 84] width 15 height 26
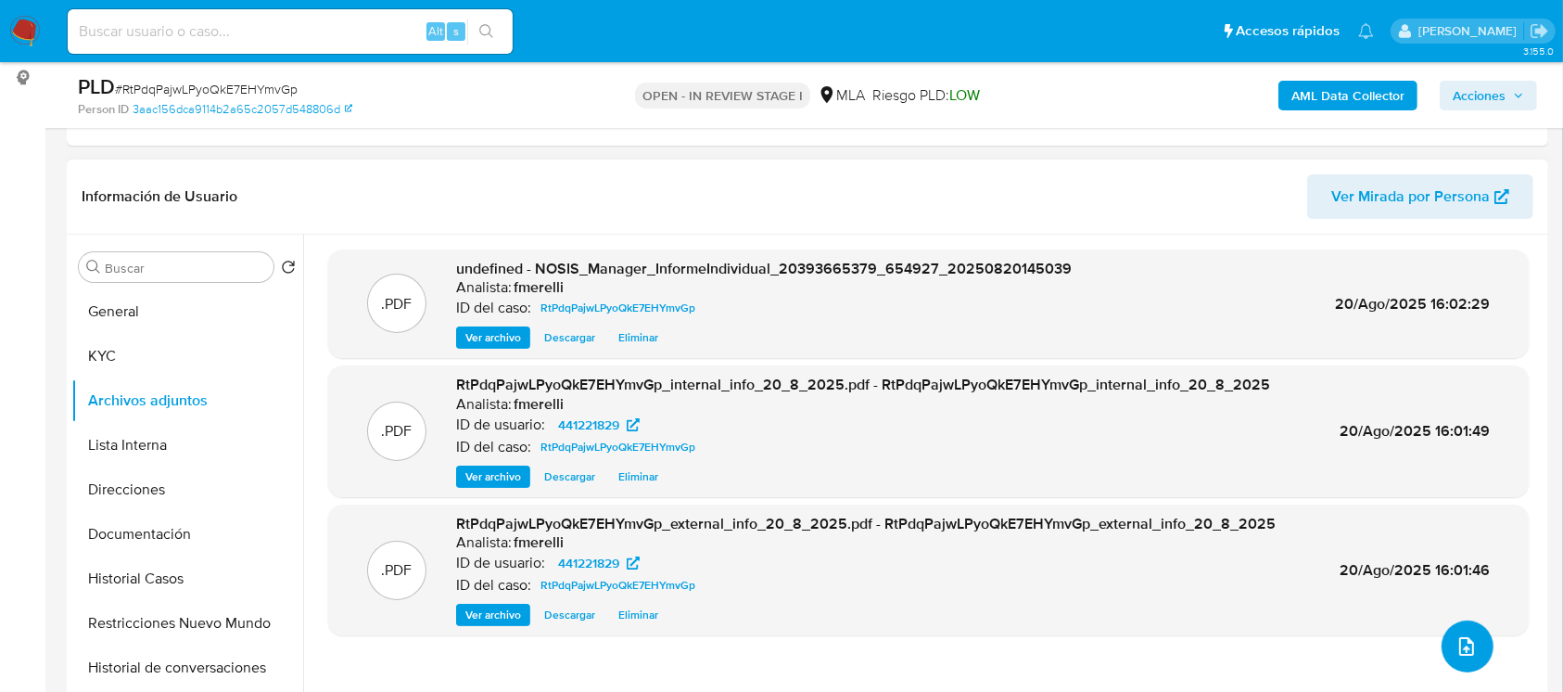
click at [1442, 648] on button "upload-file" at bounding box center [1467, 646] width 52 height 52
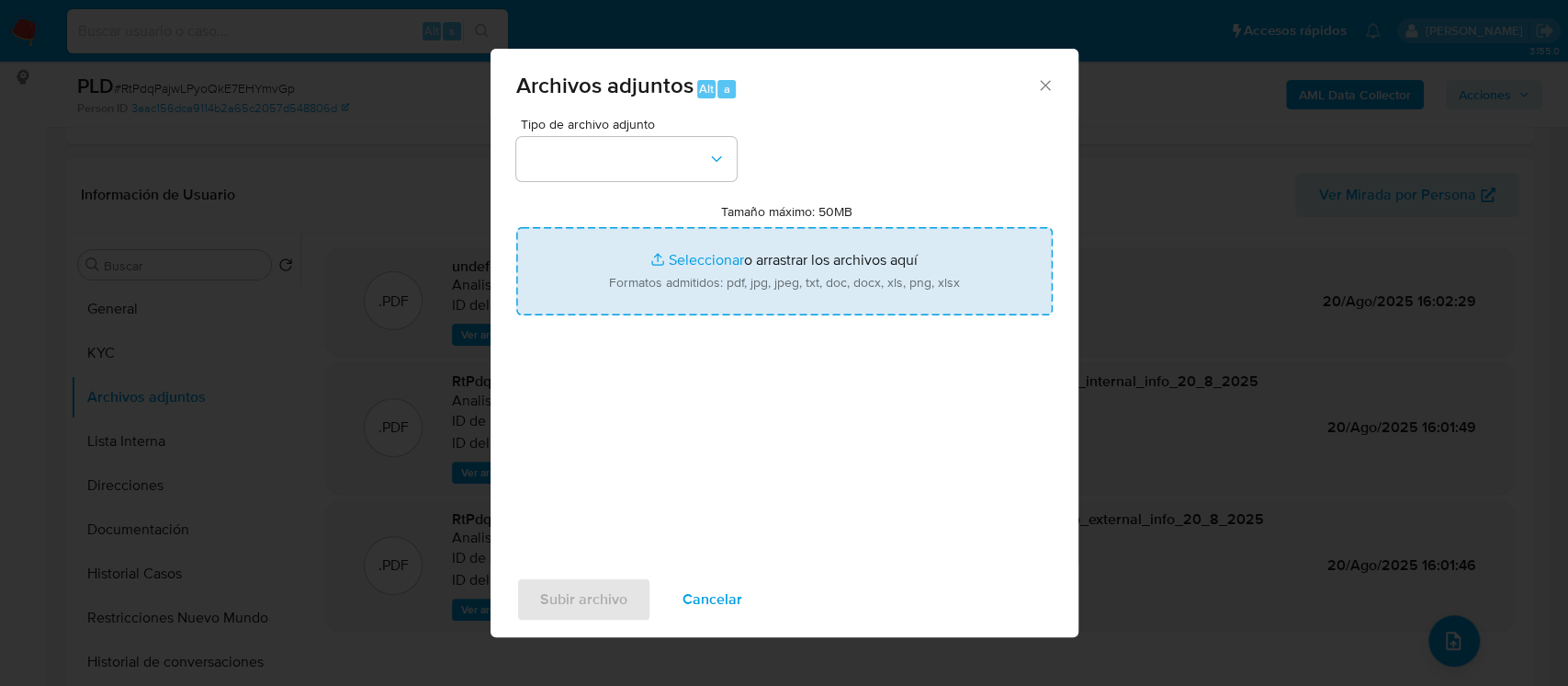
type input "C:\fakepath\Recibos Universidad del Litoral abr - jun 25 y recibos becario ene …"
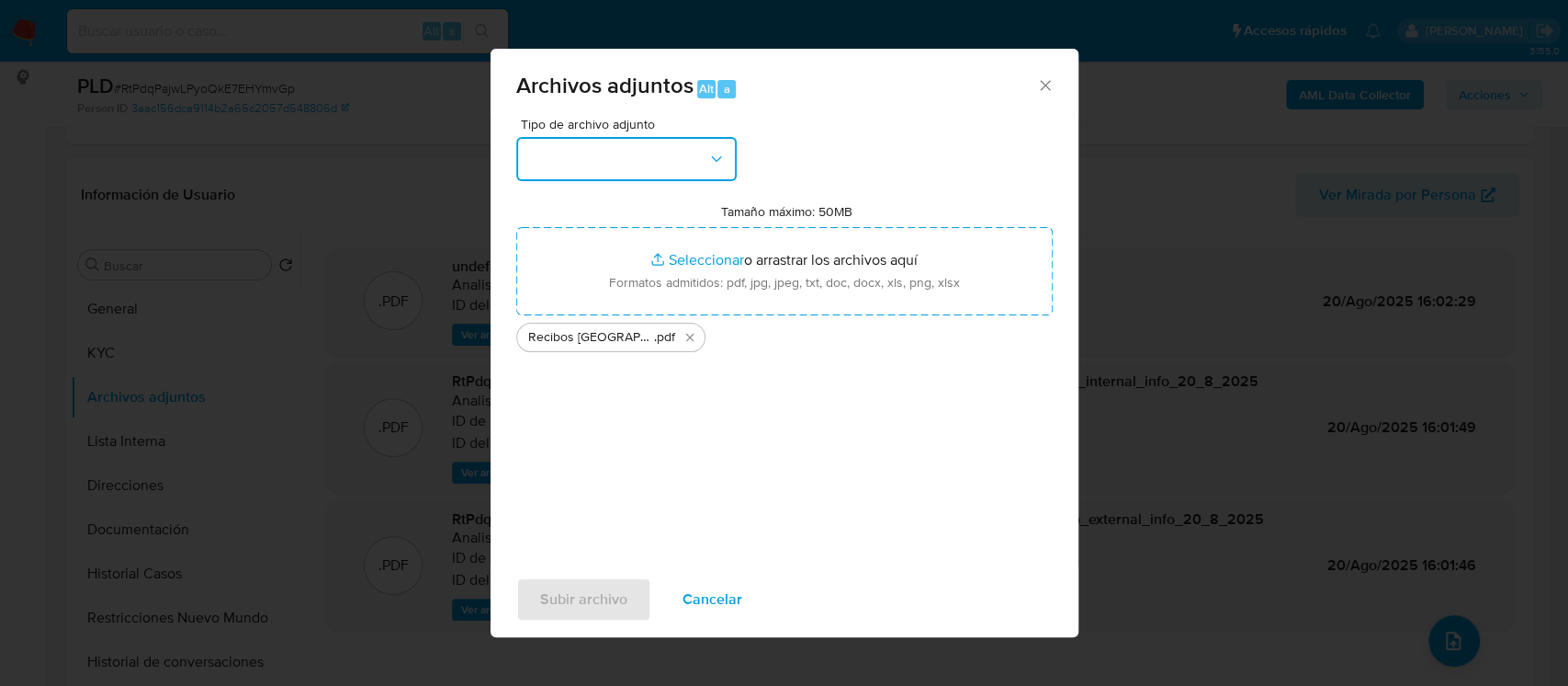
click at [654, 164] on button "button" at bounding box center [626, 159] width 220 height 44
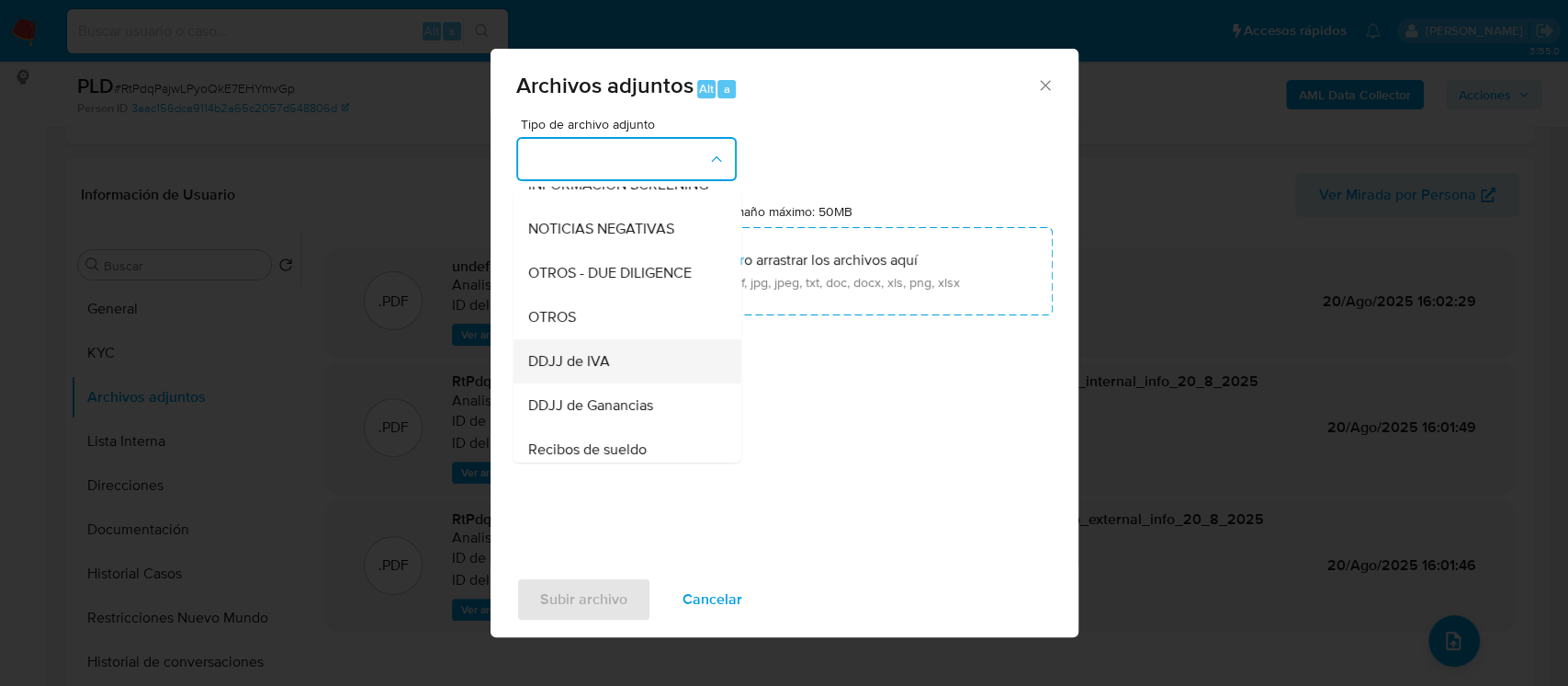
scroll to position [368, 0]
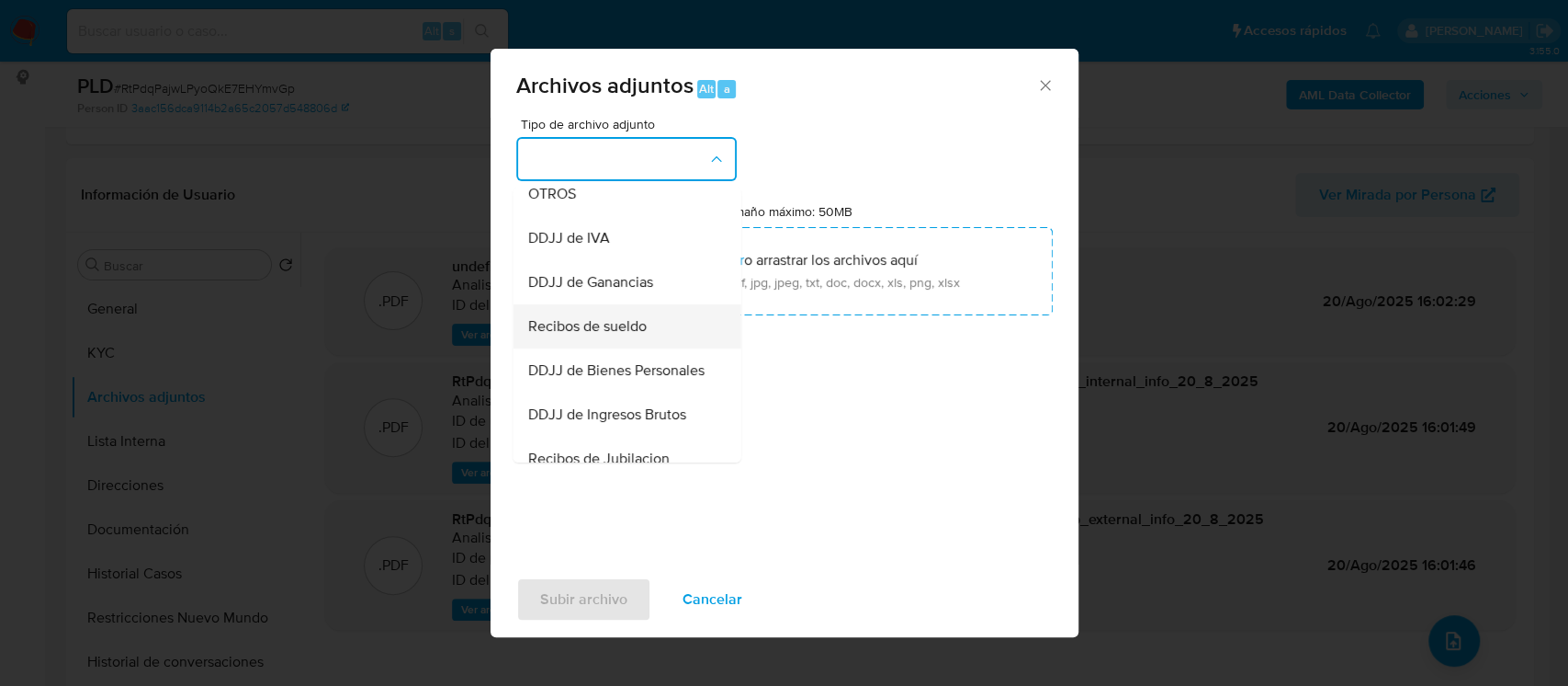
click at [639, 348] on div "Recibos de sueldo" at bounding box center [620, 326] width 187 height 44
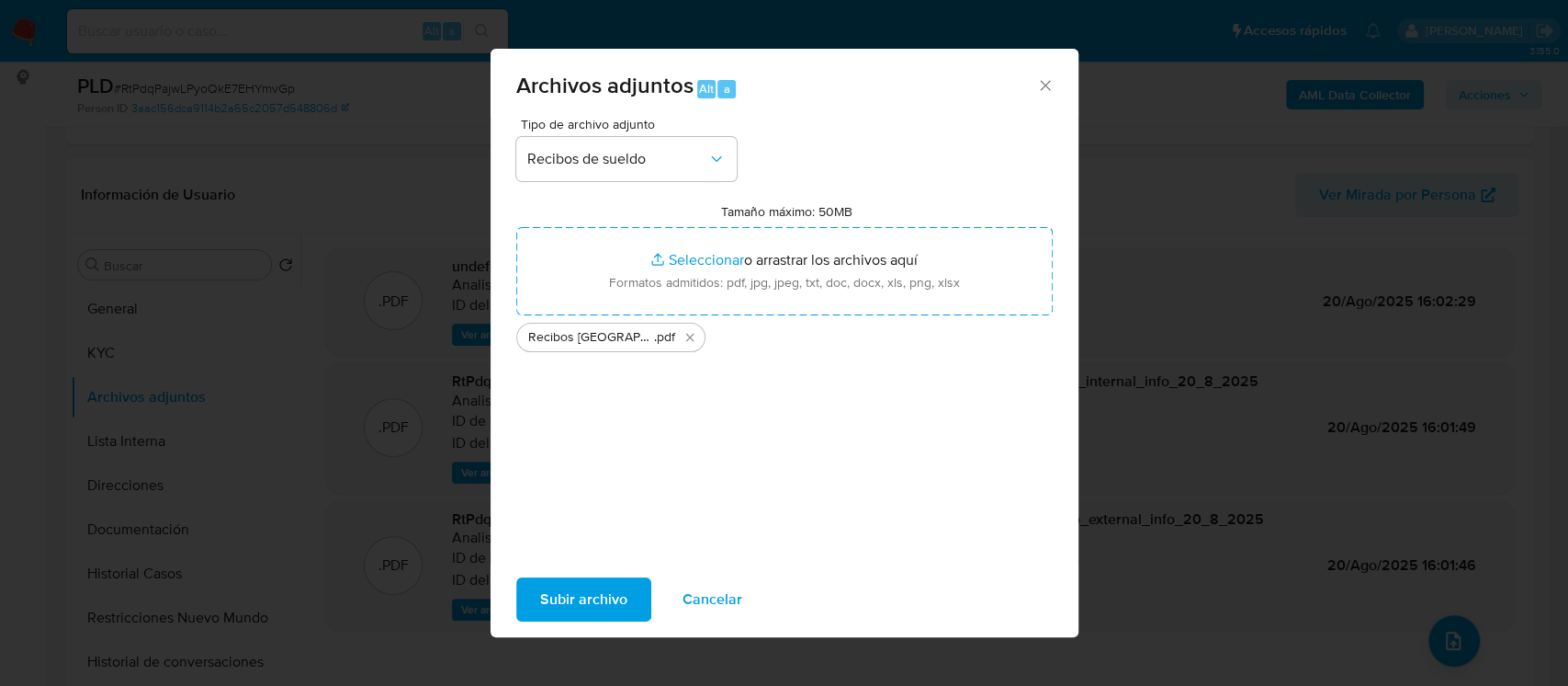
click at [611, 624] on div "Subir archivo Cancelar" at bounding box center [784, 599] width 588 height 69
click at [619, 605] on span "Subir archivo" at bounding box center [584, 599] width 87 height 41
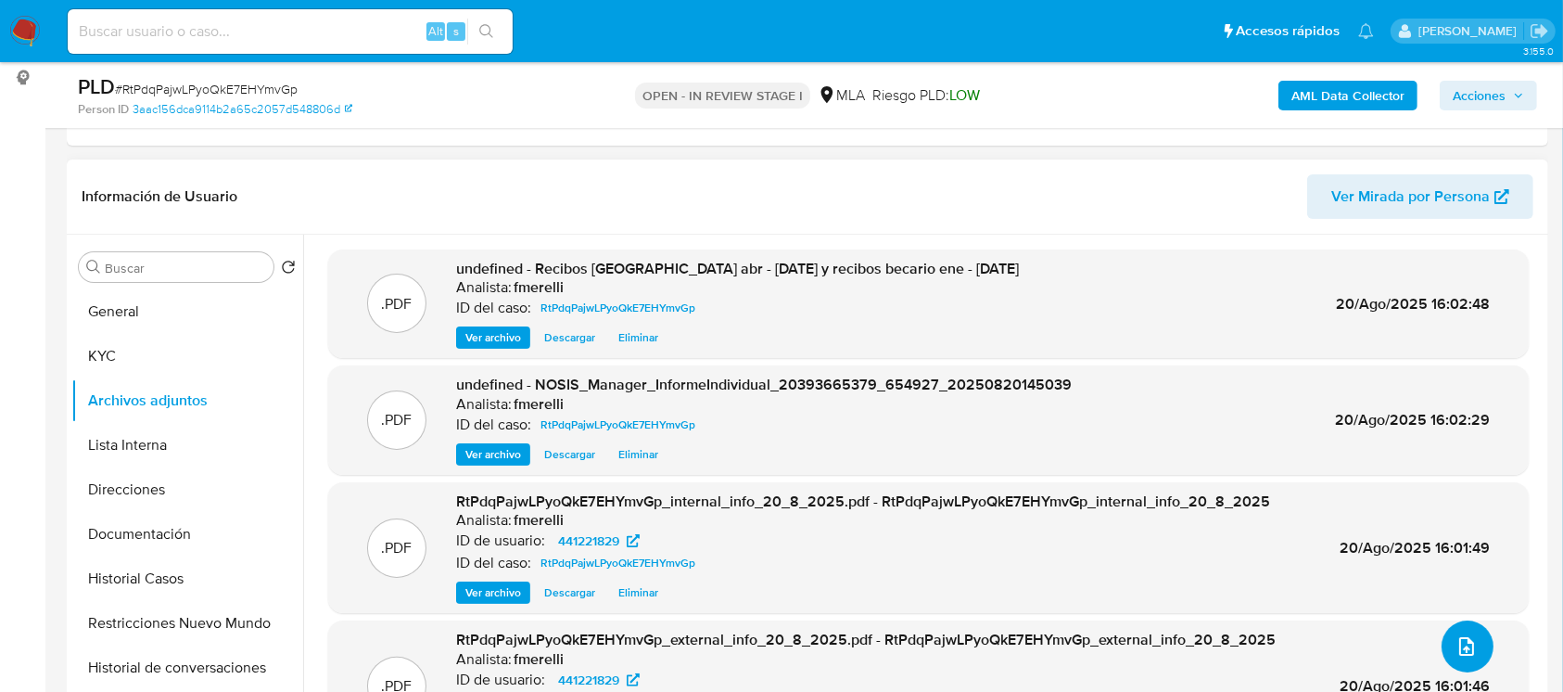
click at [1471, 656] on button "upload-file" at bounding box center [1467, 646] width 52 height 52
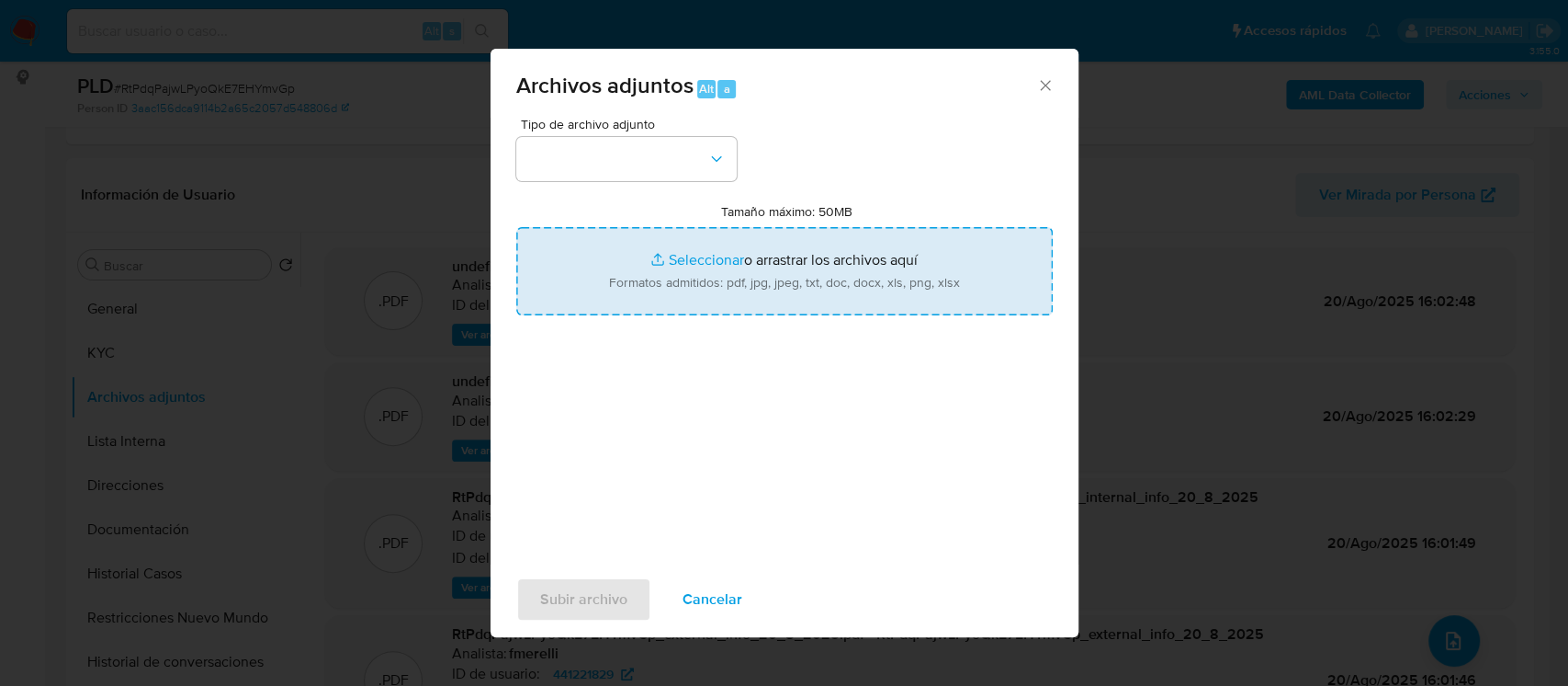
type input "C:\fakepath\Donación.pdf"
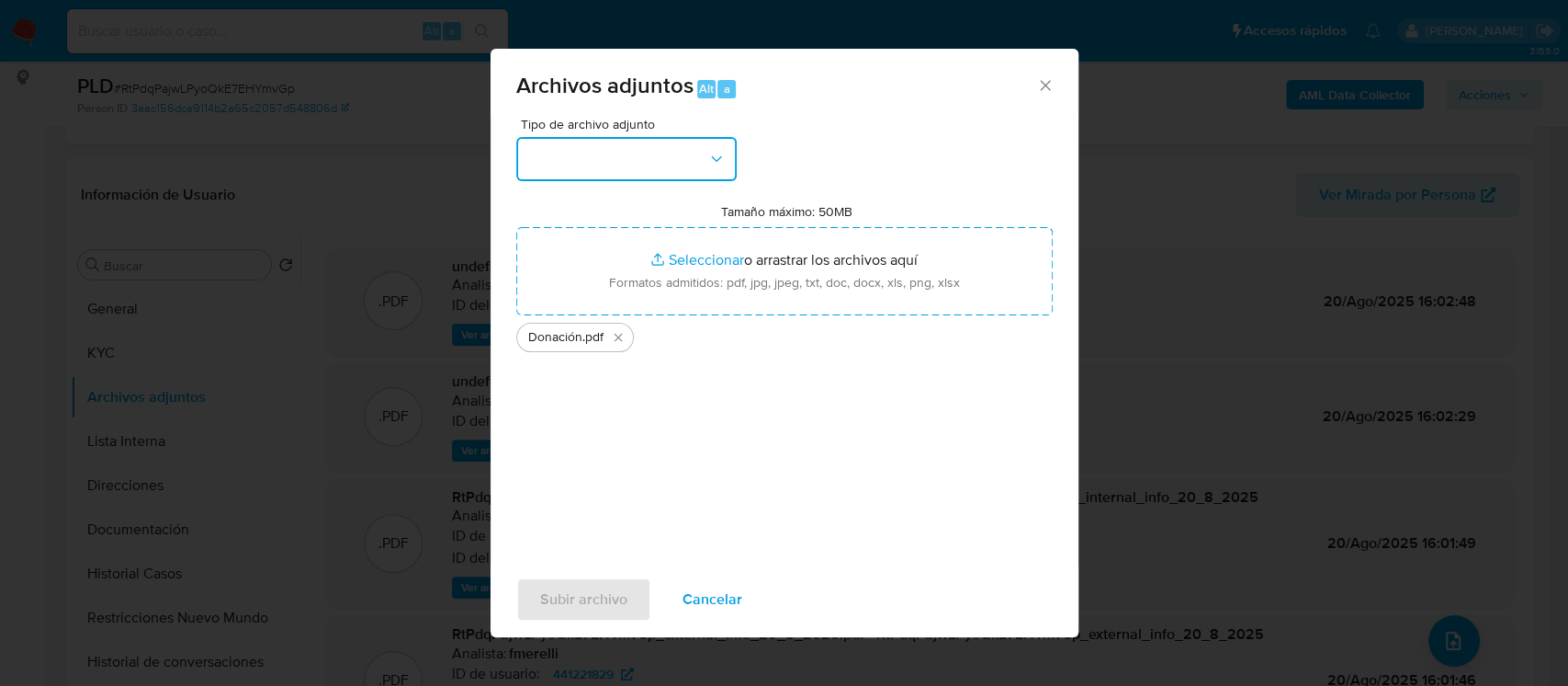
click at [617, 143] on button "button" at bounding box center [626, 159] width 220 height 44
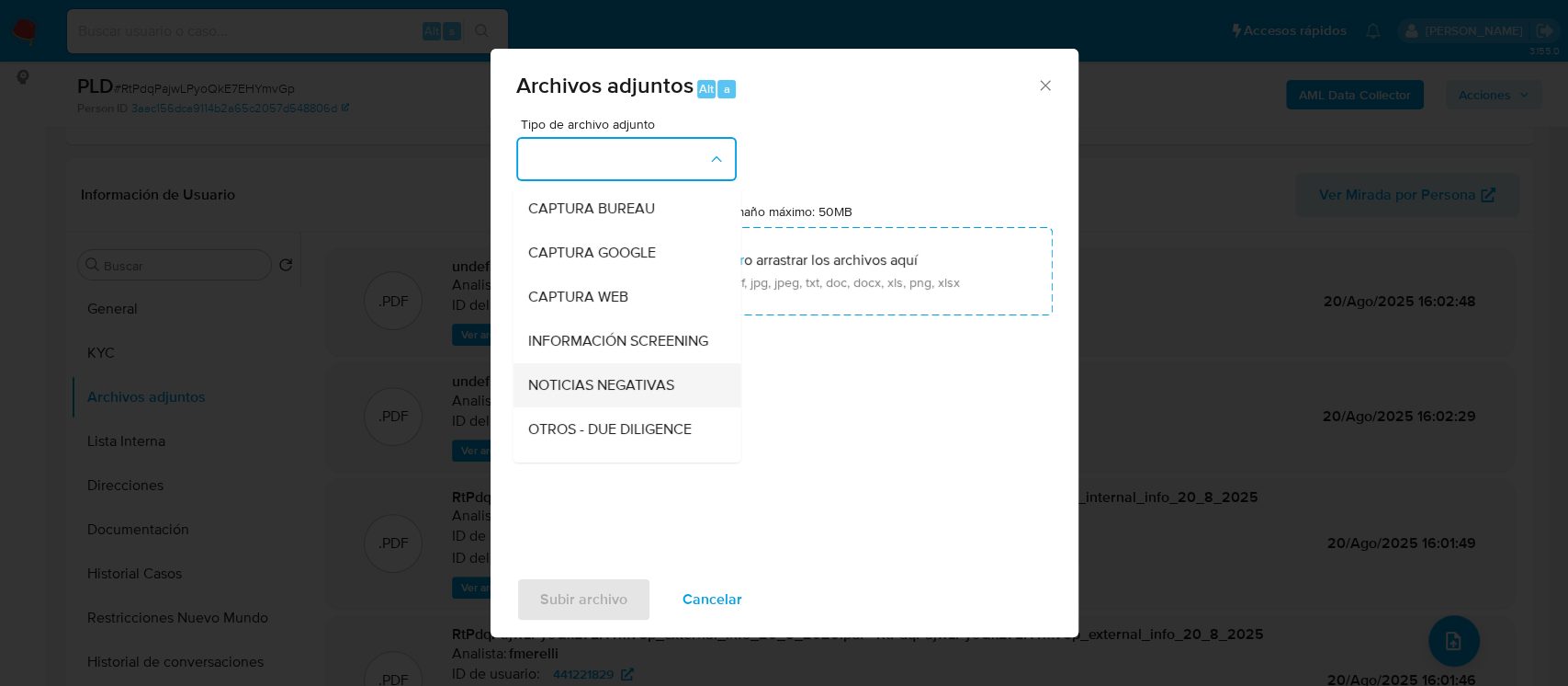
scroll to position [122, 0]
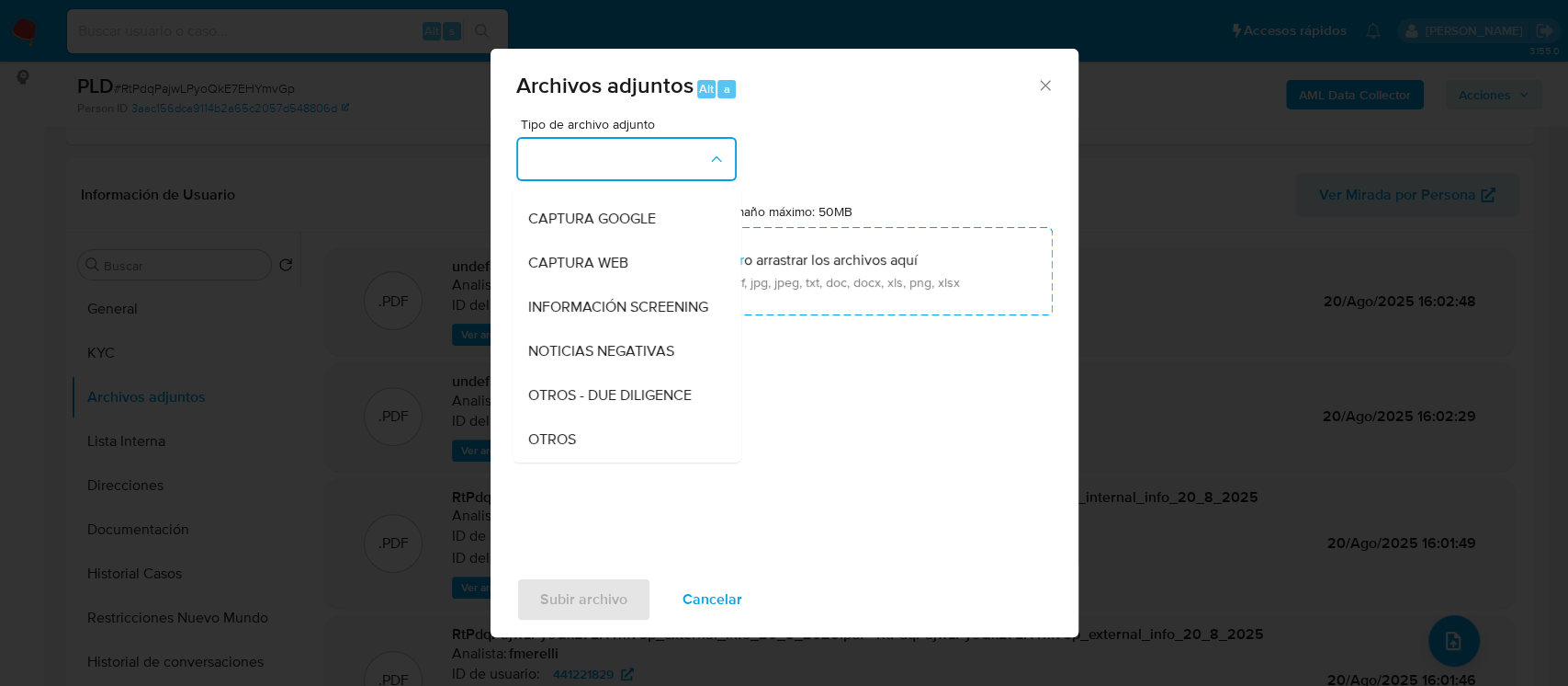
drag, startPoint x: 576, startPoint y: 442, endPoint x: 573, endPoint y: 563, distance: 121.0
click at [575, 442] on div "OTROS" at bounding box center [620, 439] width 187 height 44
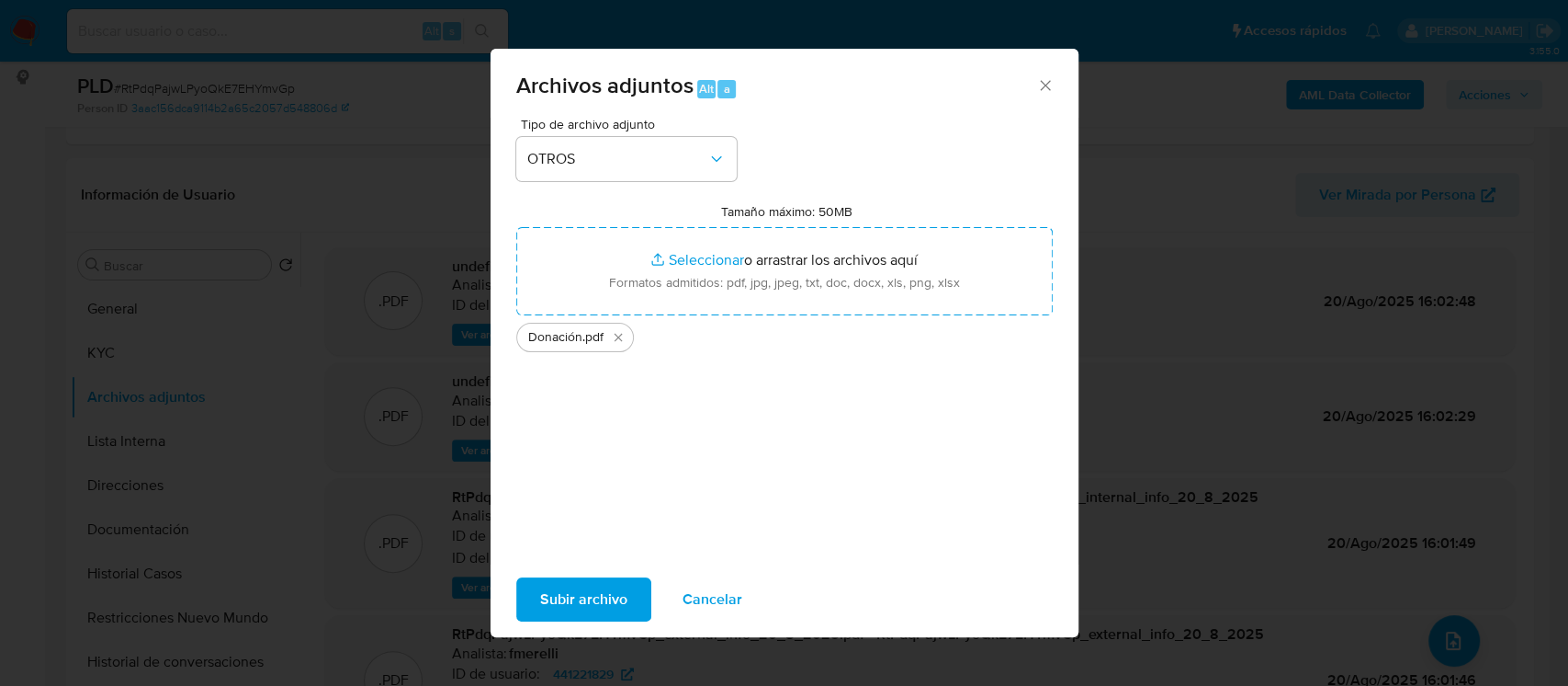
click at [577, 590] on span "Subir archivo" at bounding box center [584, 599] width 87 height 41
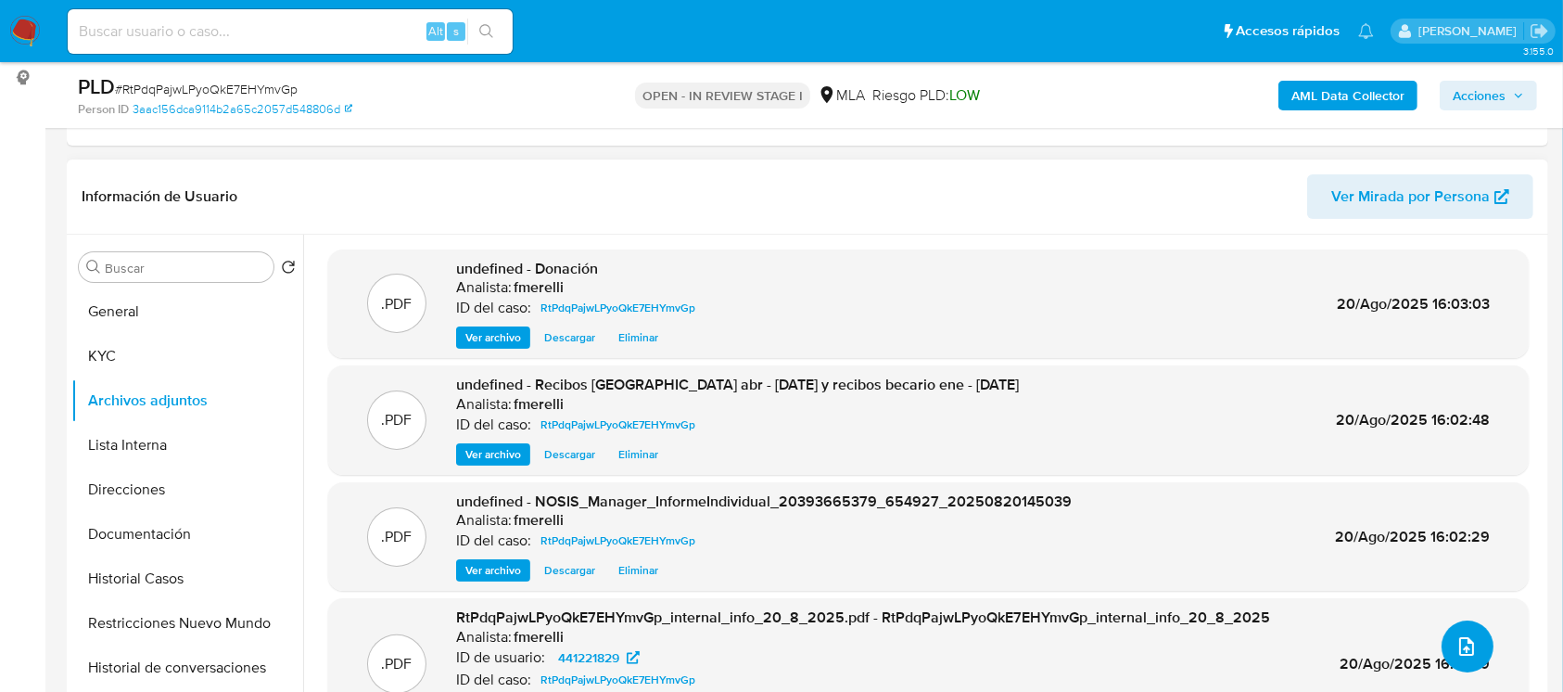
click at [1468, 645] on icon "upload-file" at bounding box center [1466, 646] width 22 height 22
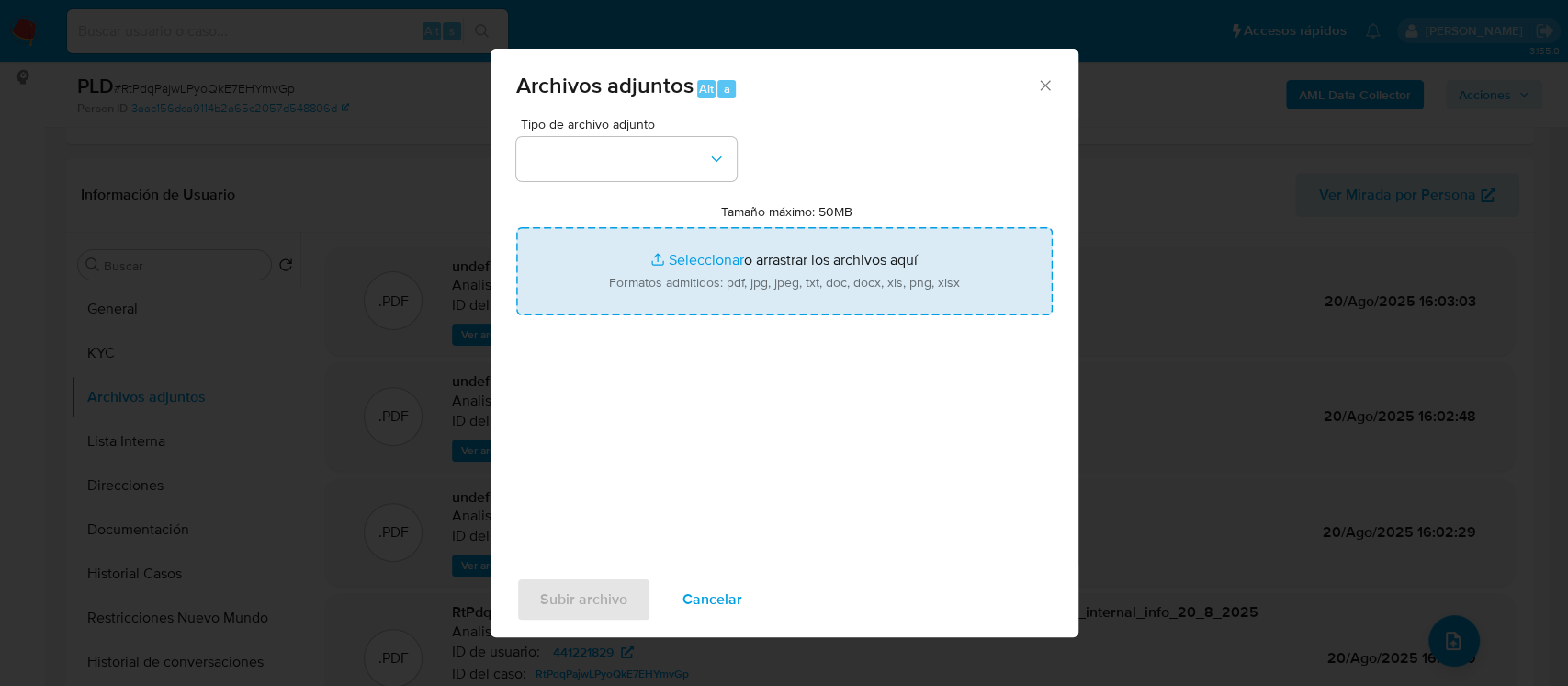
type input "C:\fakepath\Movimientos - User 441221829.xlsx"
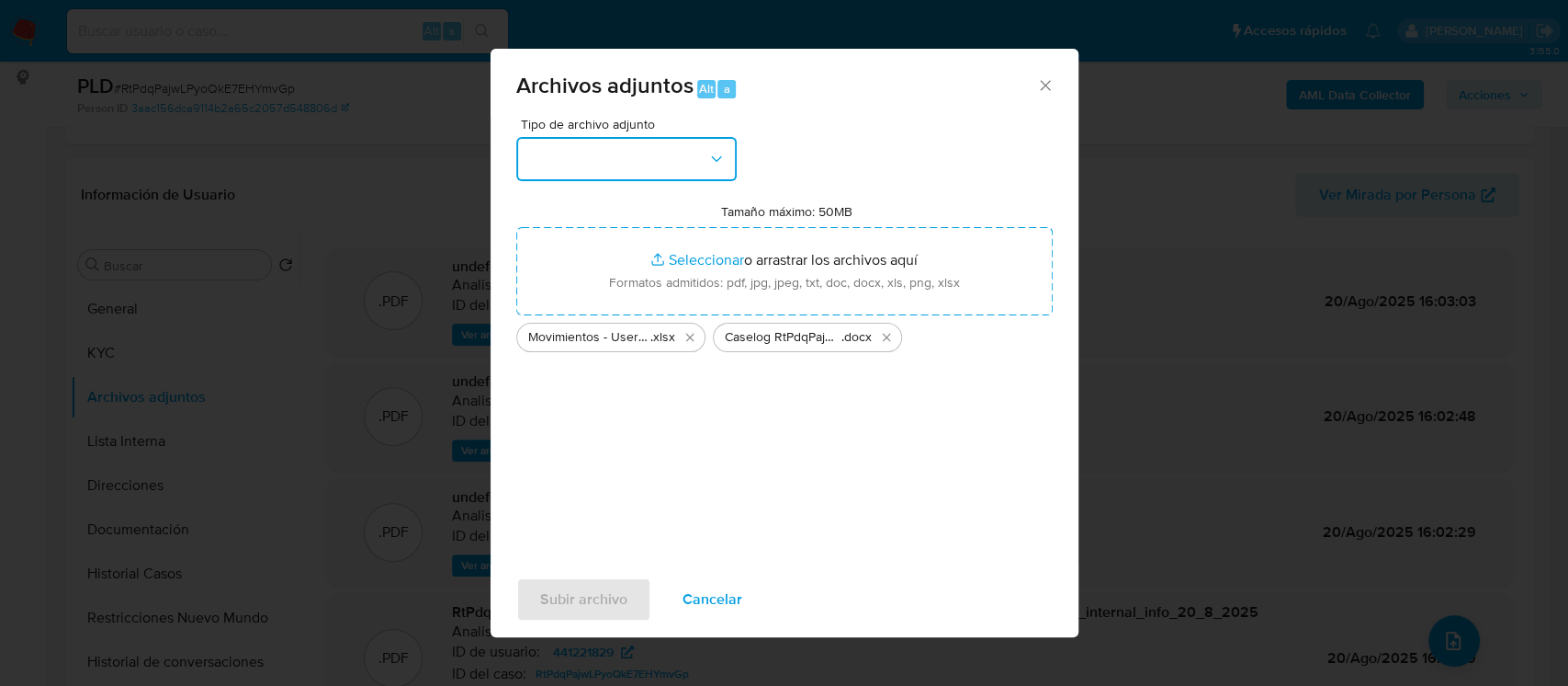
click at [648, 172] on button "button" at bounding box center [626, 159] width 220 height 44
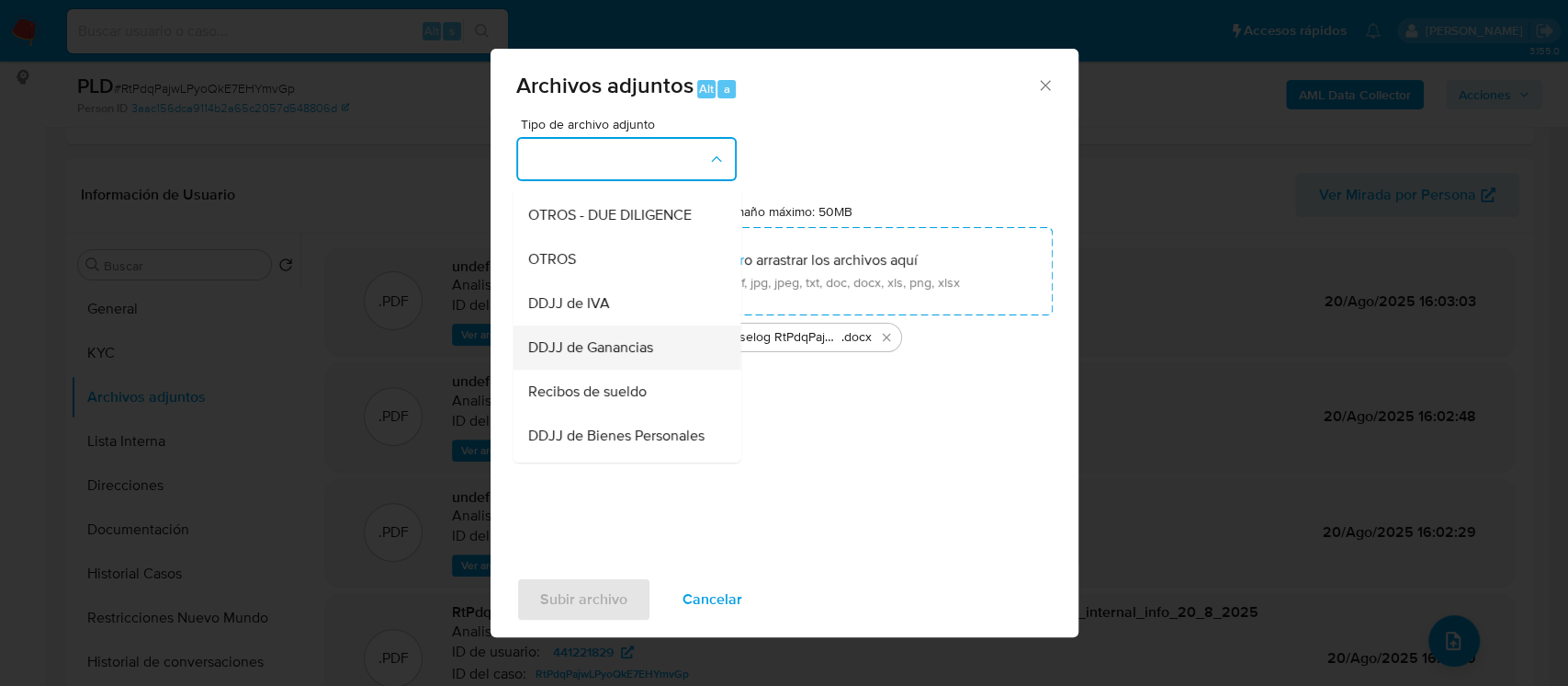
scroll to position [301, 0]
drag, startPoint x: 589, startPoint y: 290, endPoint x: 559, endPoint y: 276, distance: 33.1
click at [559, 270] on span "OTROS" at bounding box center [551, 260] width 48 height 19
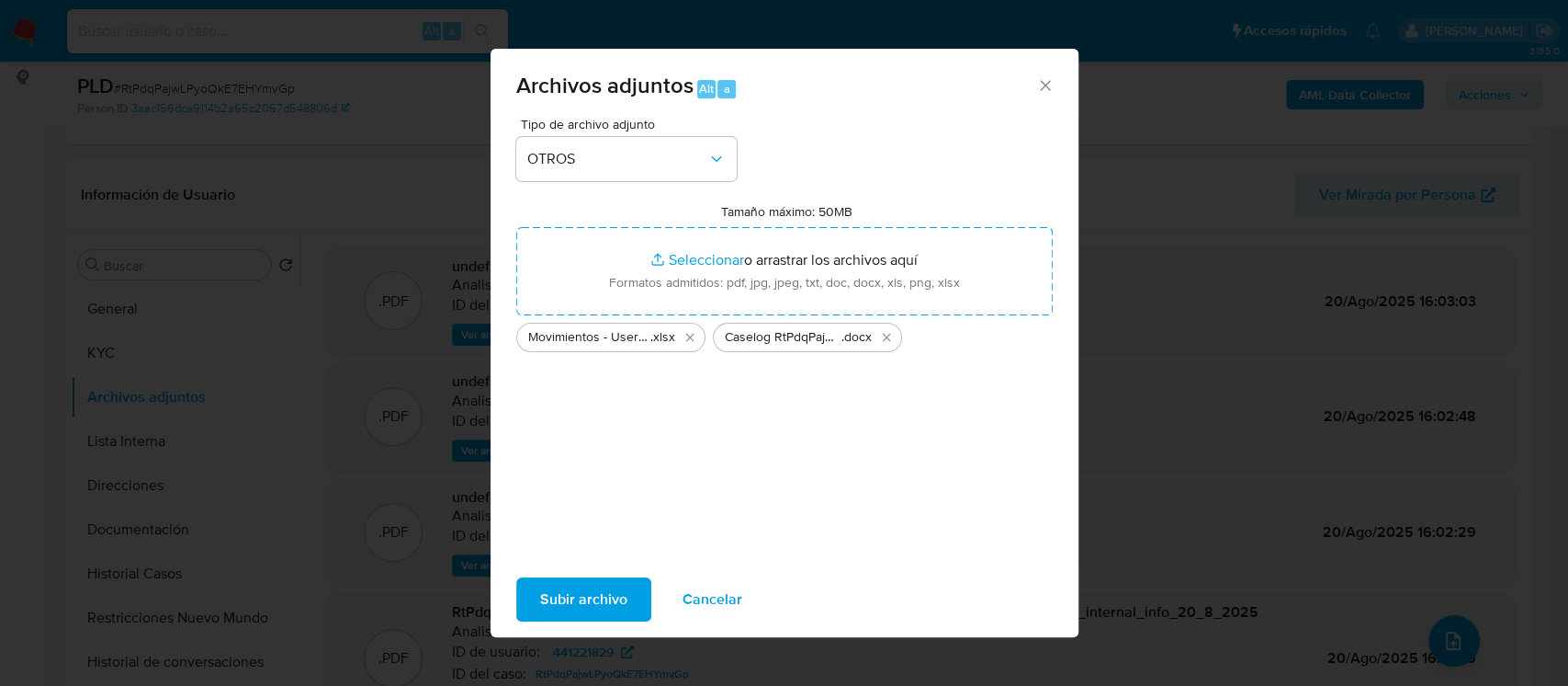
click at [559, 613] on span "Subir archivo" at bounding box center [584, 599] width 87 height 41
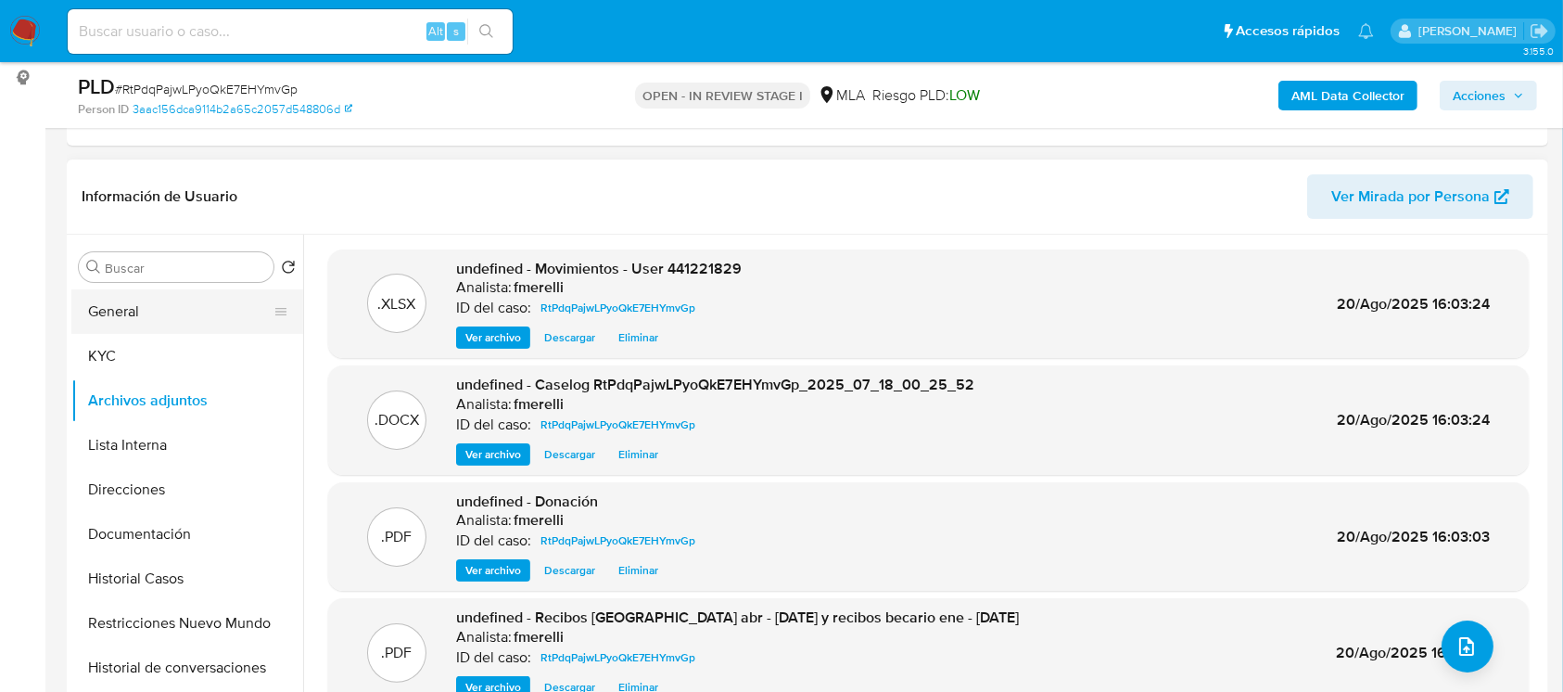
click at [193, 320] on button "General" at bounding box center [179, 311] width 217 height 44
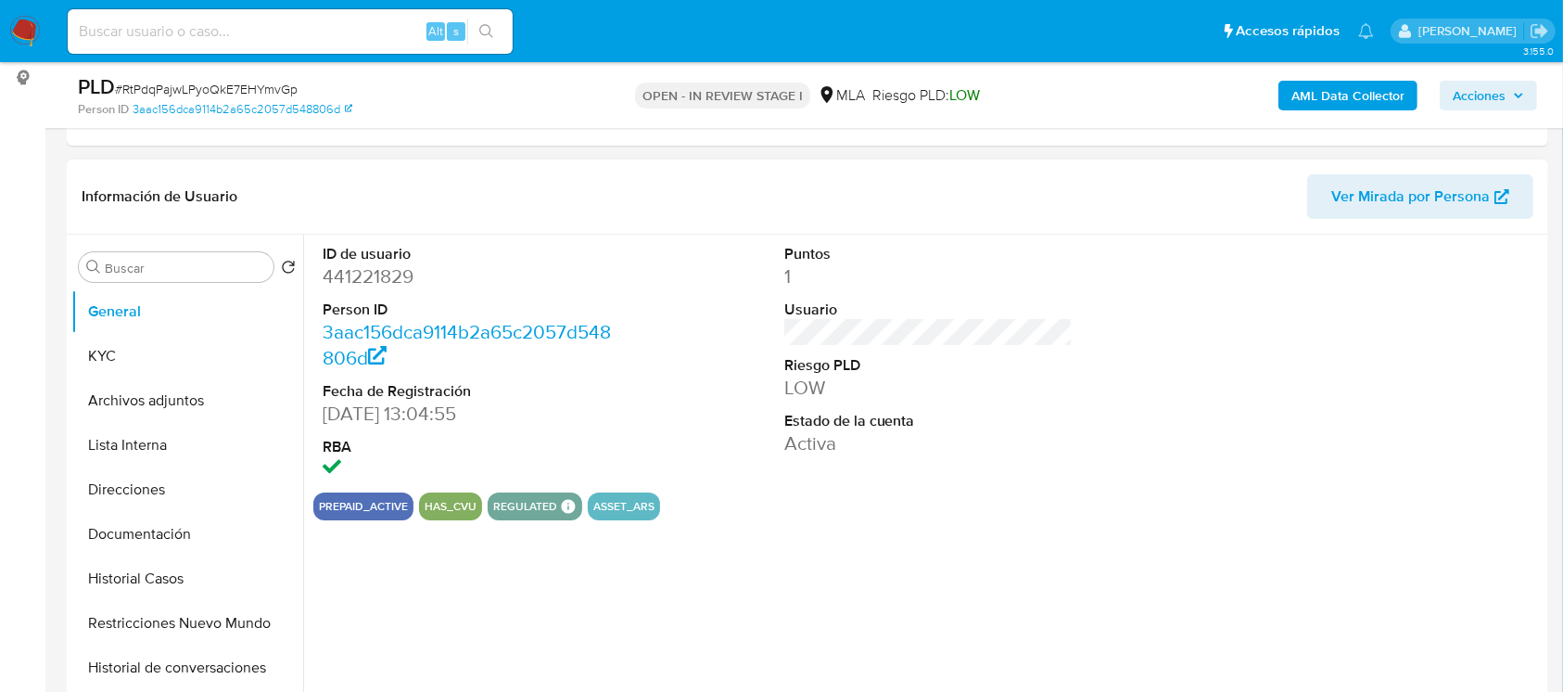
click at [303, 311] on div "ID de usuario 441221829 Person ID 3aac156dca9114b2a65c2057d548806d Fecha de Reg…" at bounding box center [923, 472] width 1240 height 475
click at [343, 264] on dd "441221829" at bounding box center [467, 276] width 289 height 26
copy dd "441221829"
click at [203, 389] on button "Archivos adjuntos" at bounding box center [179, 400] width 217 height 44
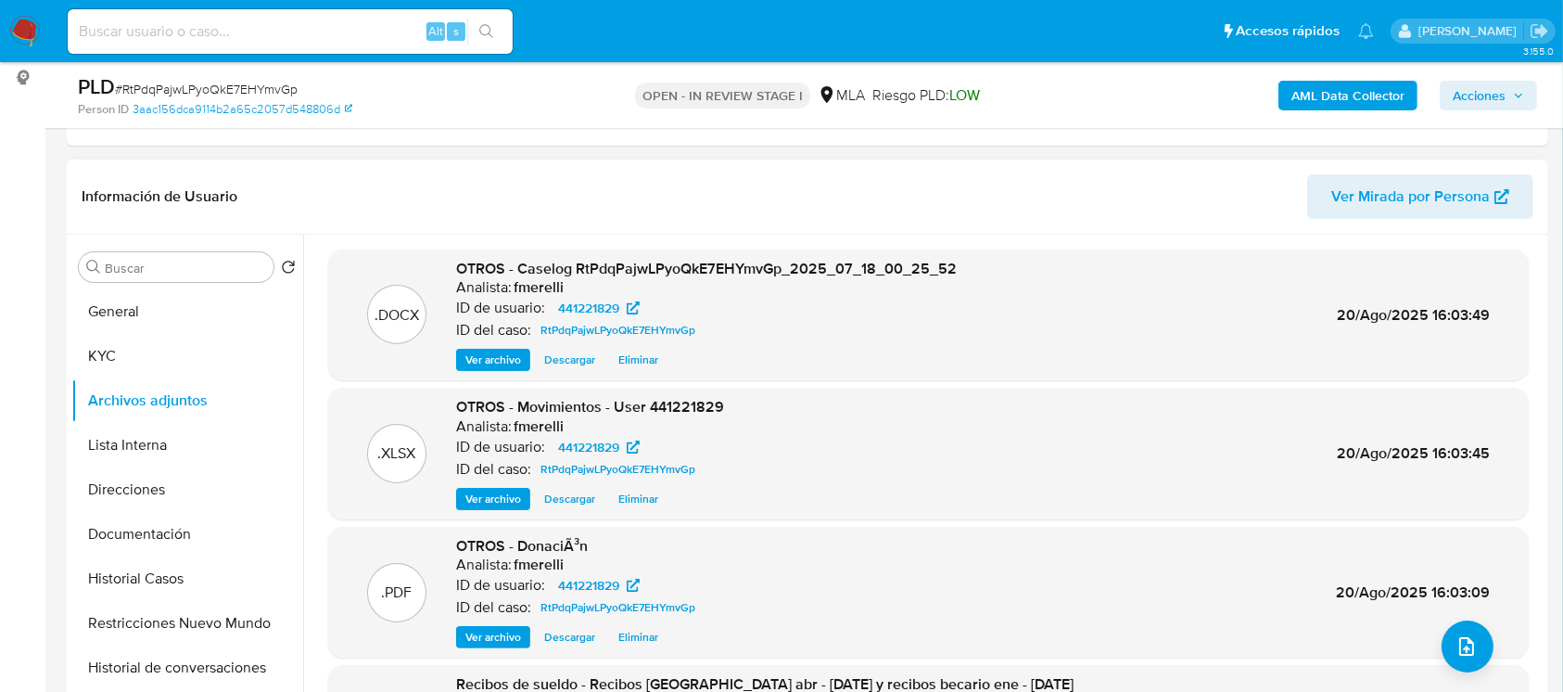
click at [504, 351] on span "Ver archivo" at bounding box center [493, 359] width 56 height 19
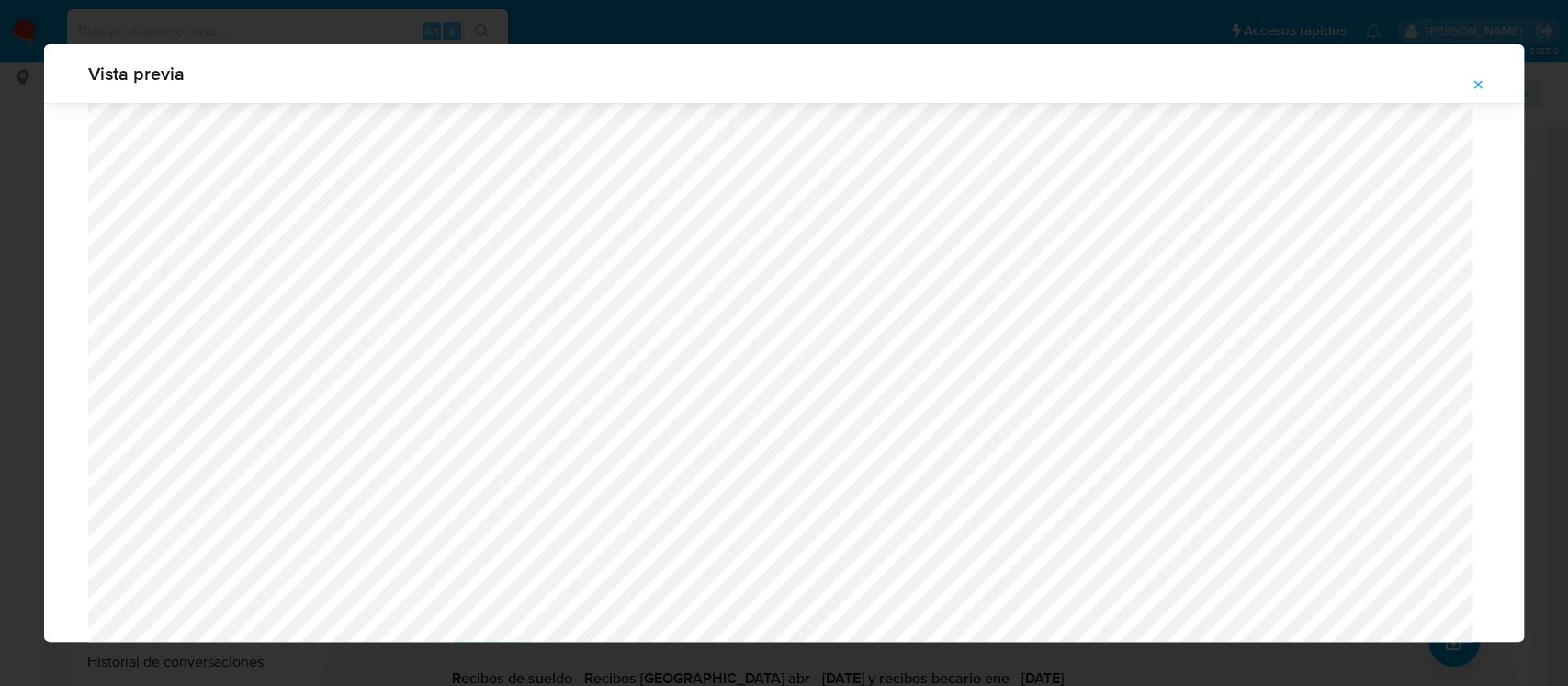
scroll to position [1548, 0]
click at [1476, 77] on icon "Attachment preview" at bounding box center [1478, 84] width 15 height 15
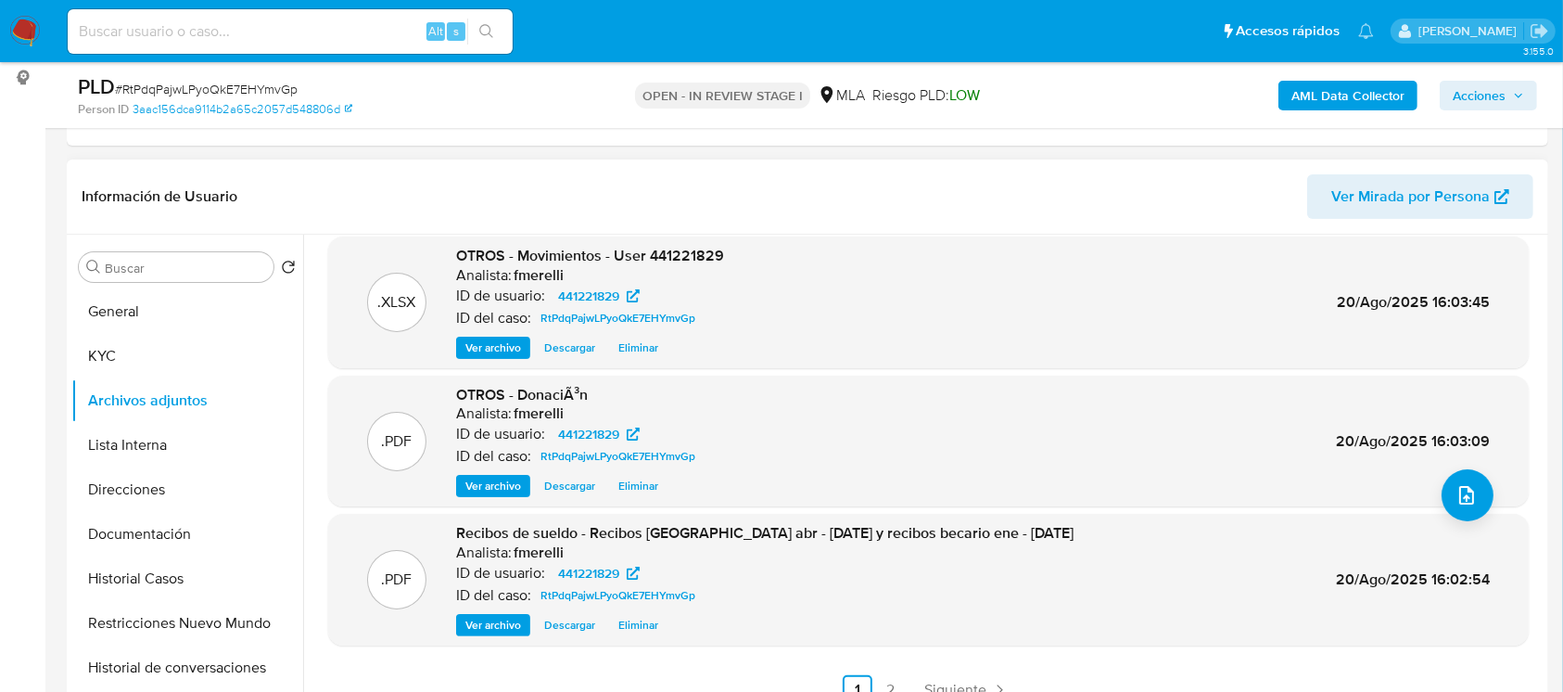
scroll to position [156, 0]
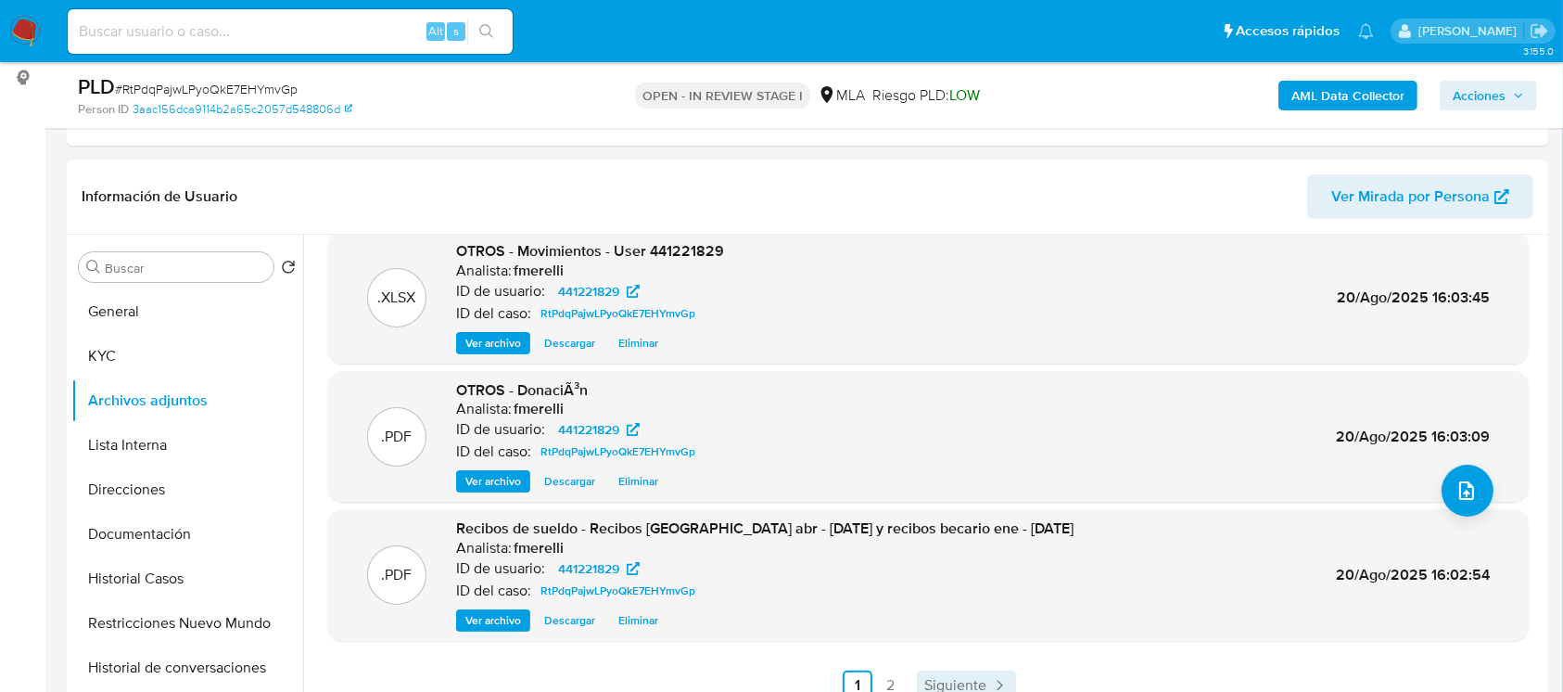
click at [942, 679] on span "Siguiente" at bounding box center [955, 685] width 62 height 15
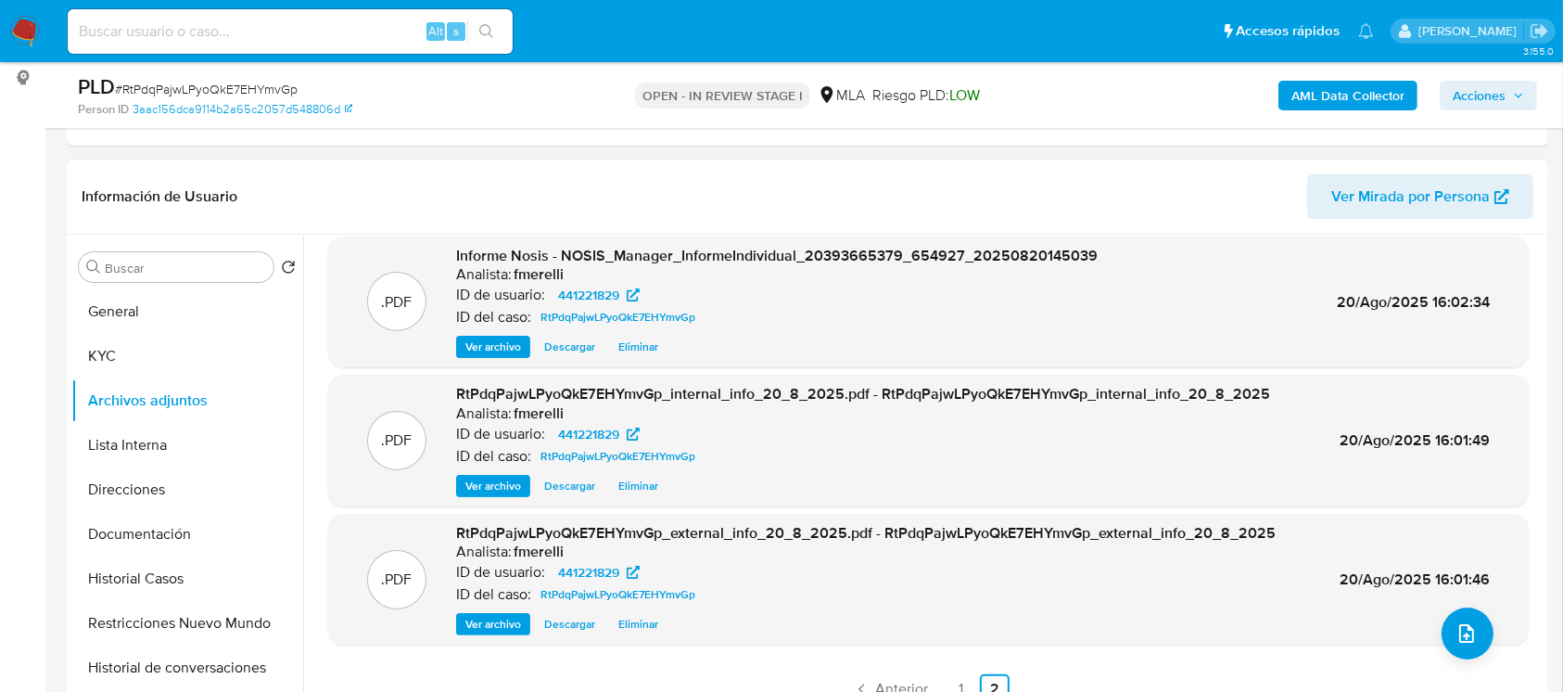
scroll to position [17, 0]
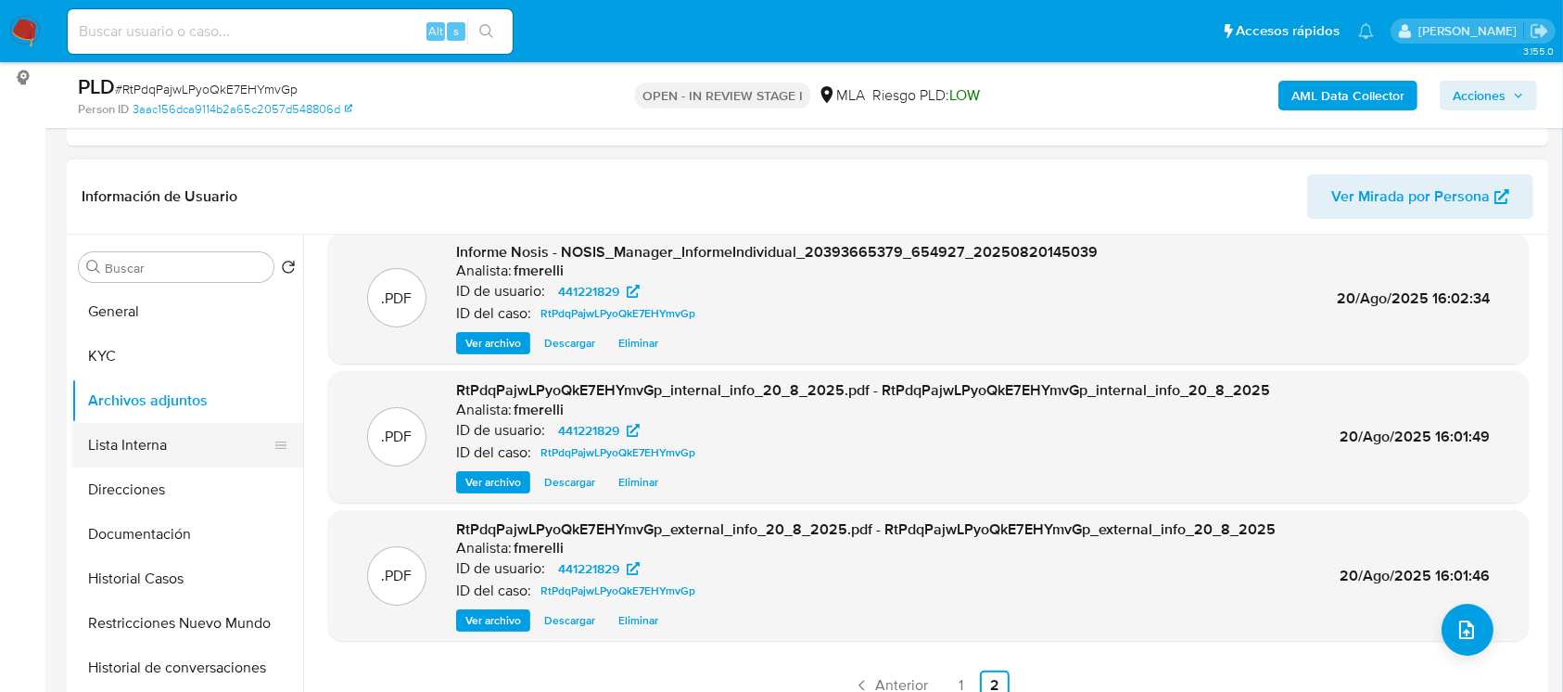
click at [156, 462] on button "Lista Interna" at bounding box center [179, 445] width 217 height 44
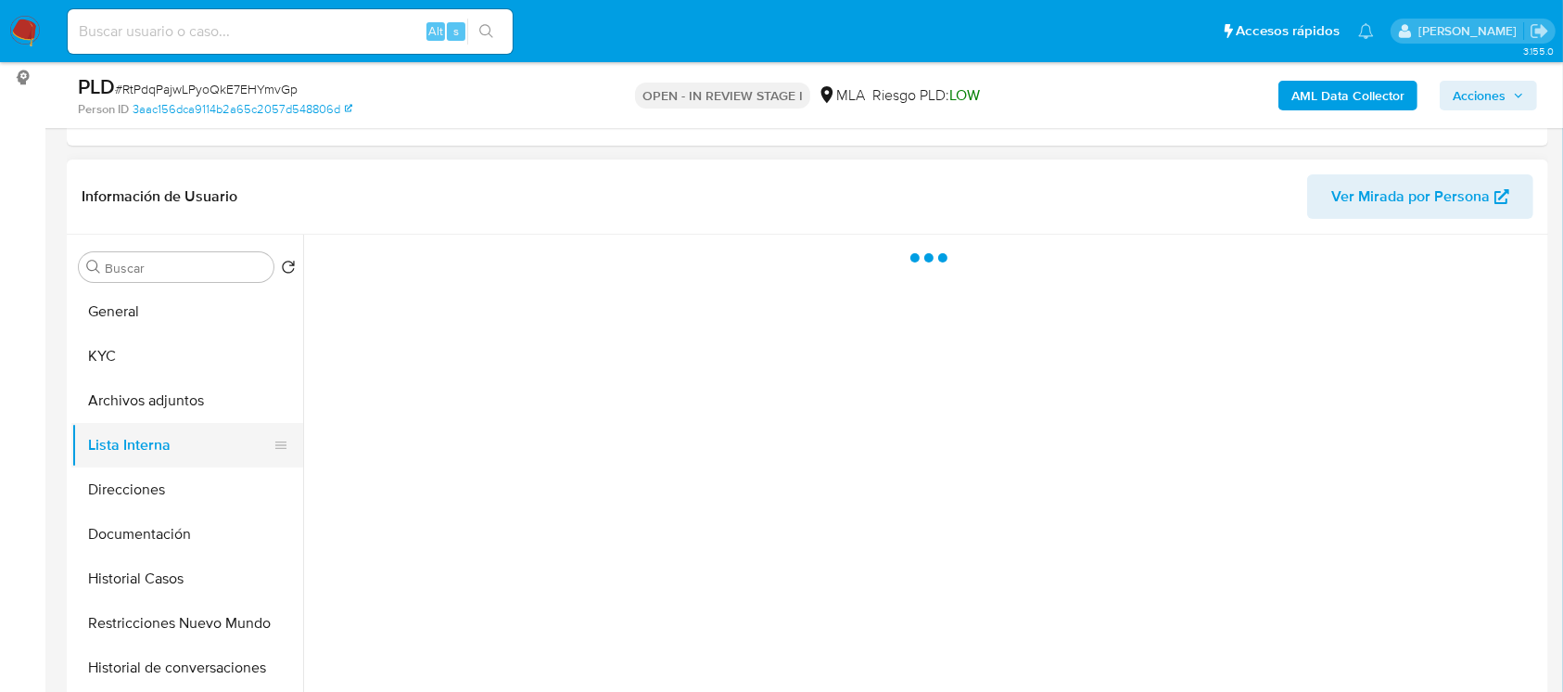
scroll to position [0, 0]
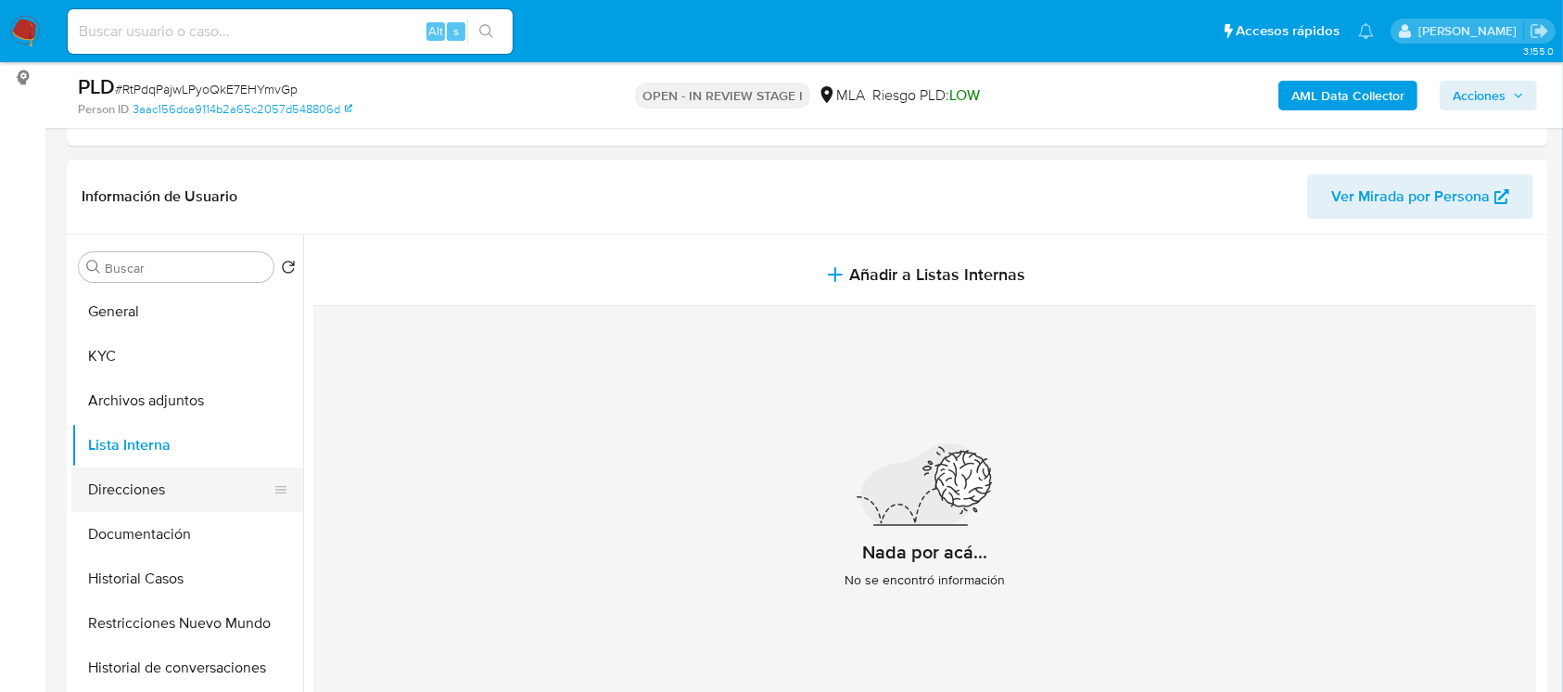
click at [186, 490] on button "Direcciones" at bounding box center [179, 489] width 217 height 44
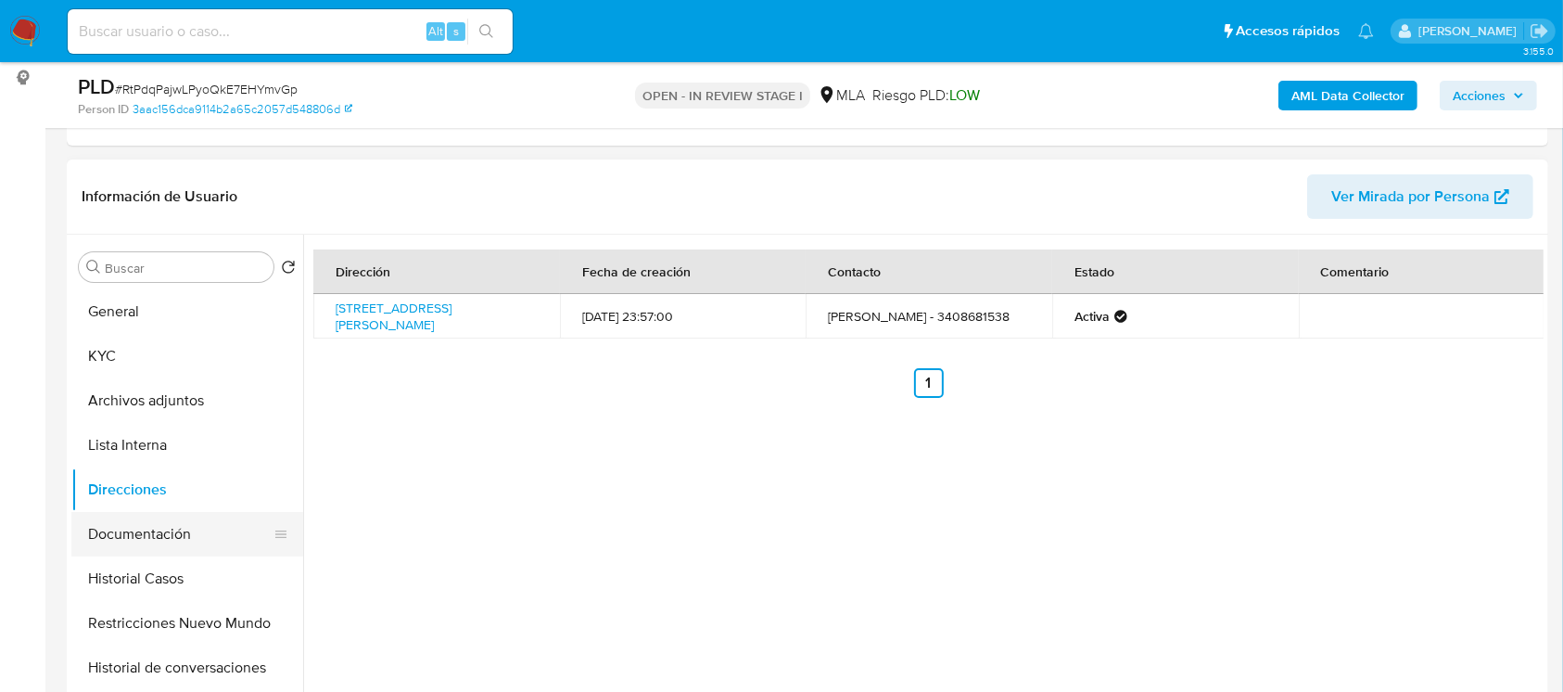
click at [152, 534] on button "Documentación" at bounding box center [179, 534] width 217 height 44
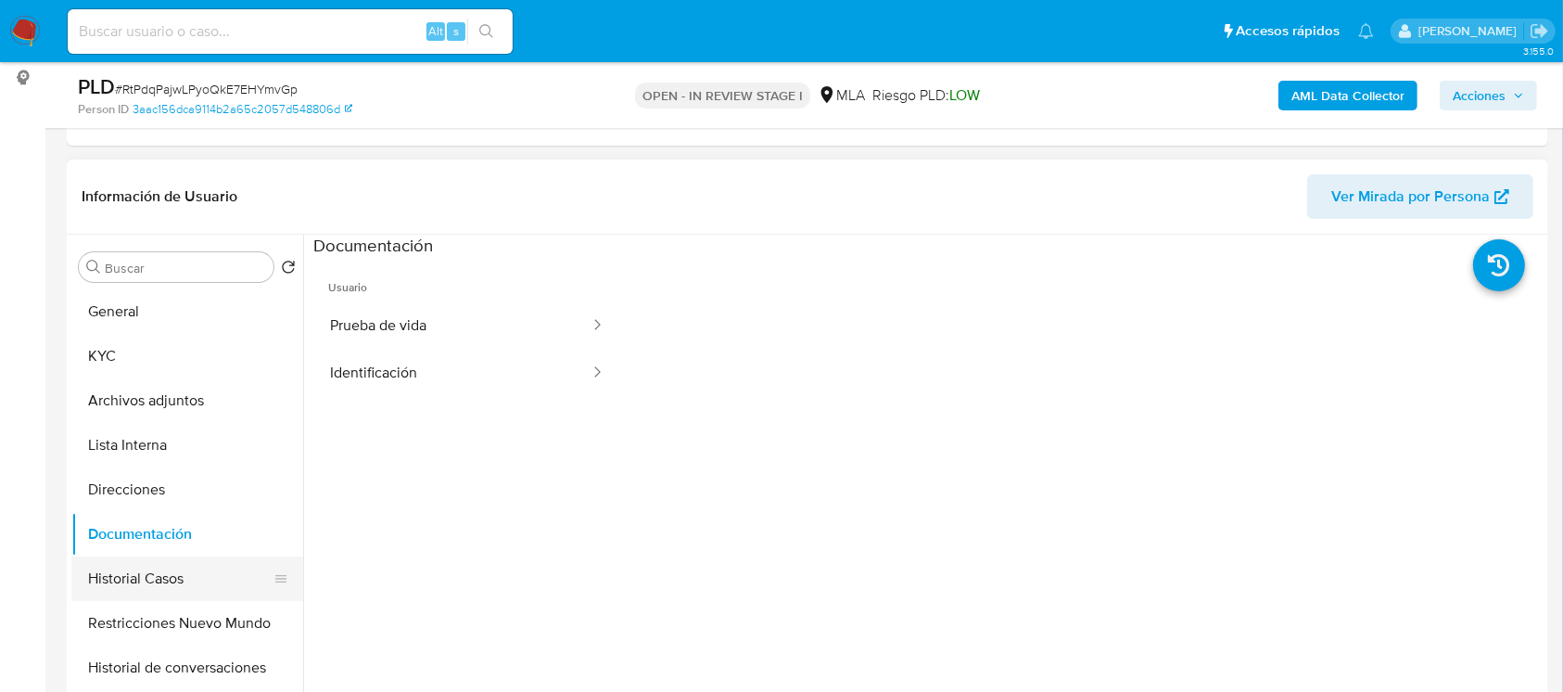
click at [146, 570] on button "Historial Casos" at bounding box center [179, 578] width 217 height 44
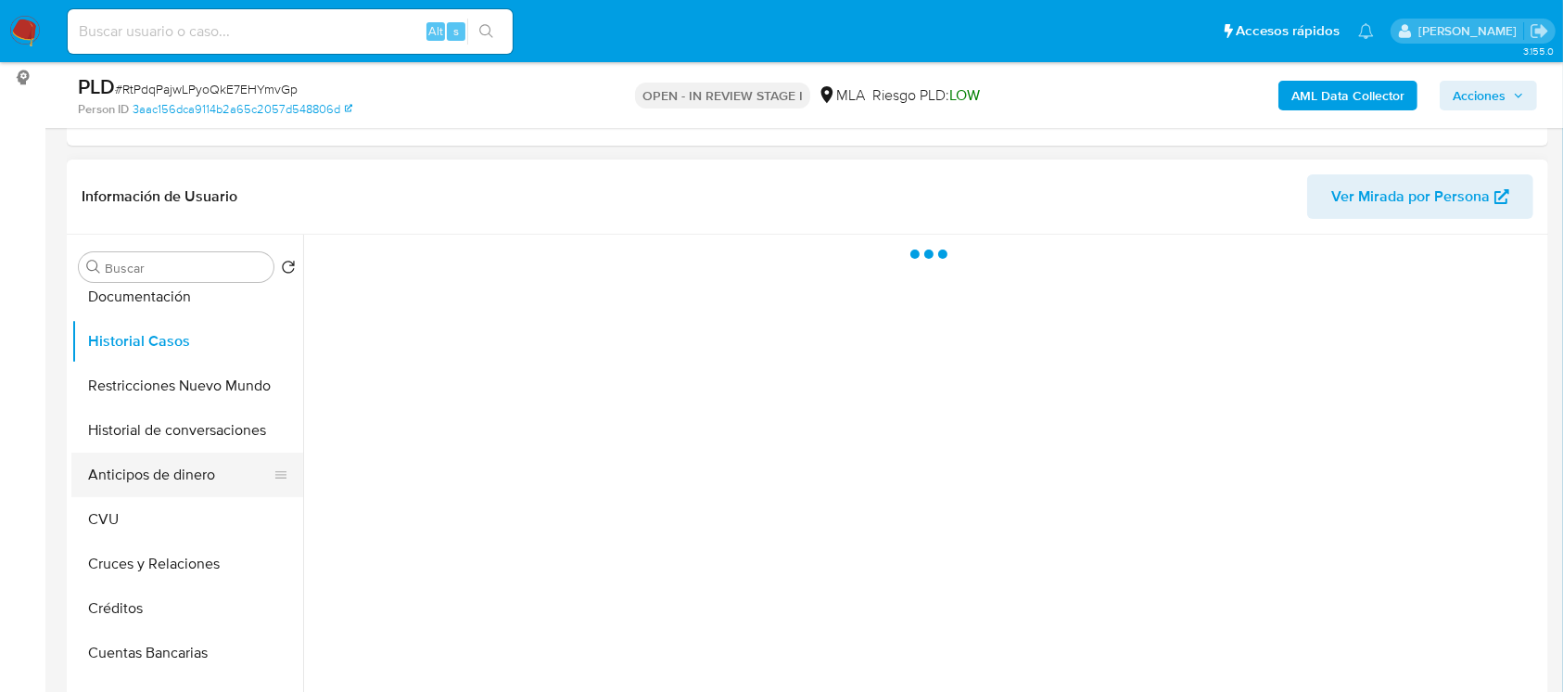
scroll to position [247, 0]
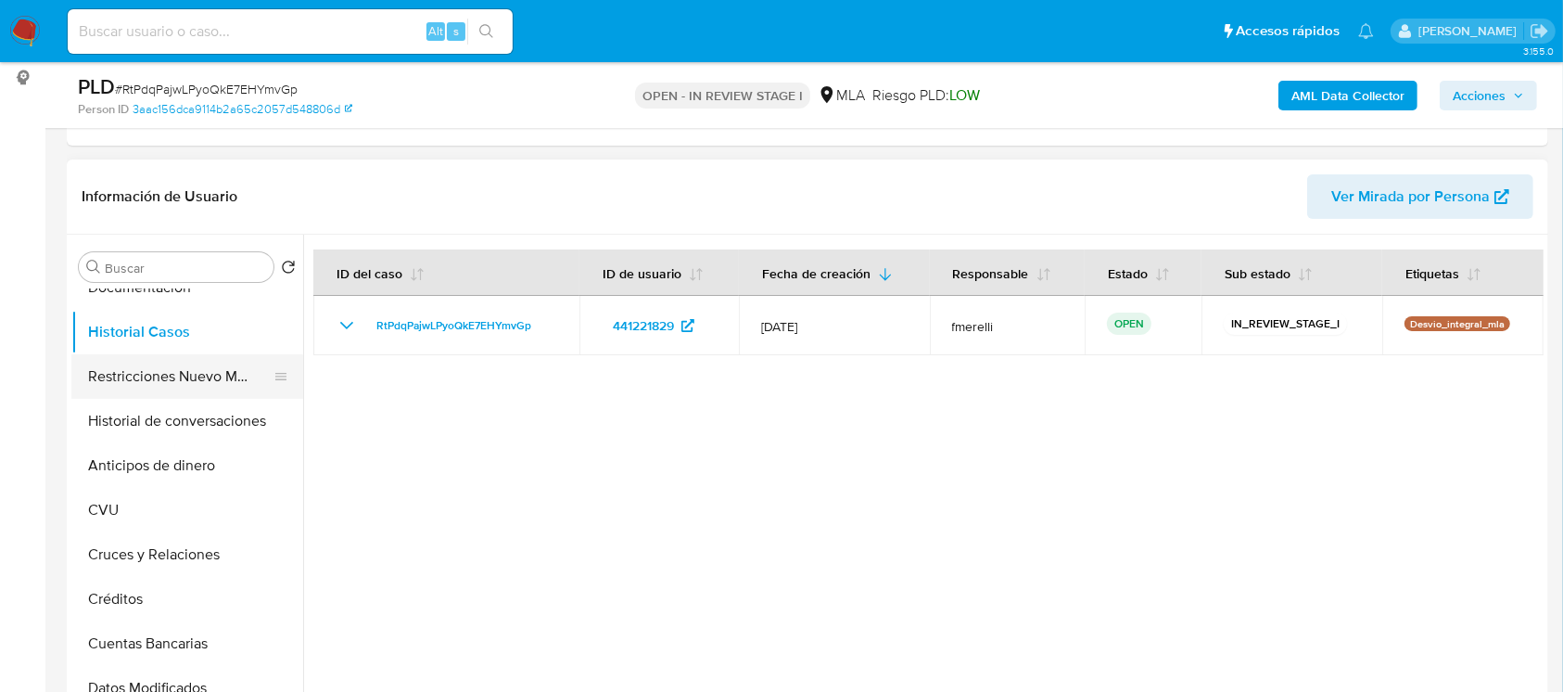
click at [182, 394] on button "Restricciones Nuevo Mundo" at bounding box center [179, 376] width 217 height 44
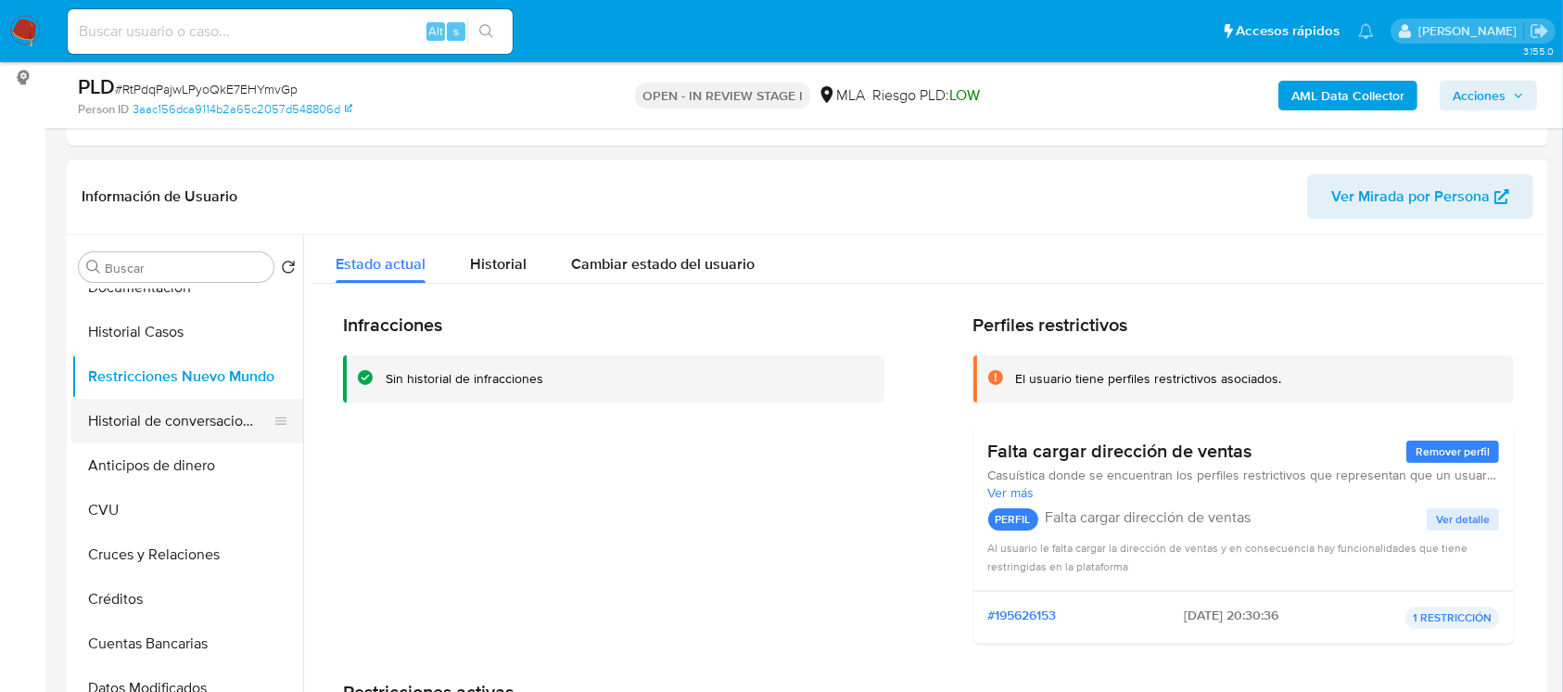
click at [177, 426] on button "Historial de conversaciones" at bounding box center [179, 421] width 217 height 44
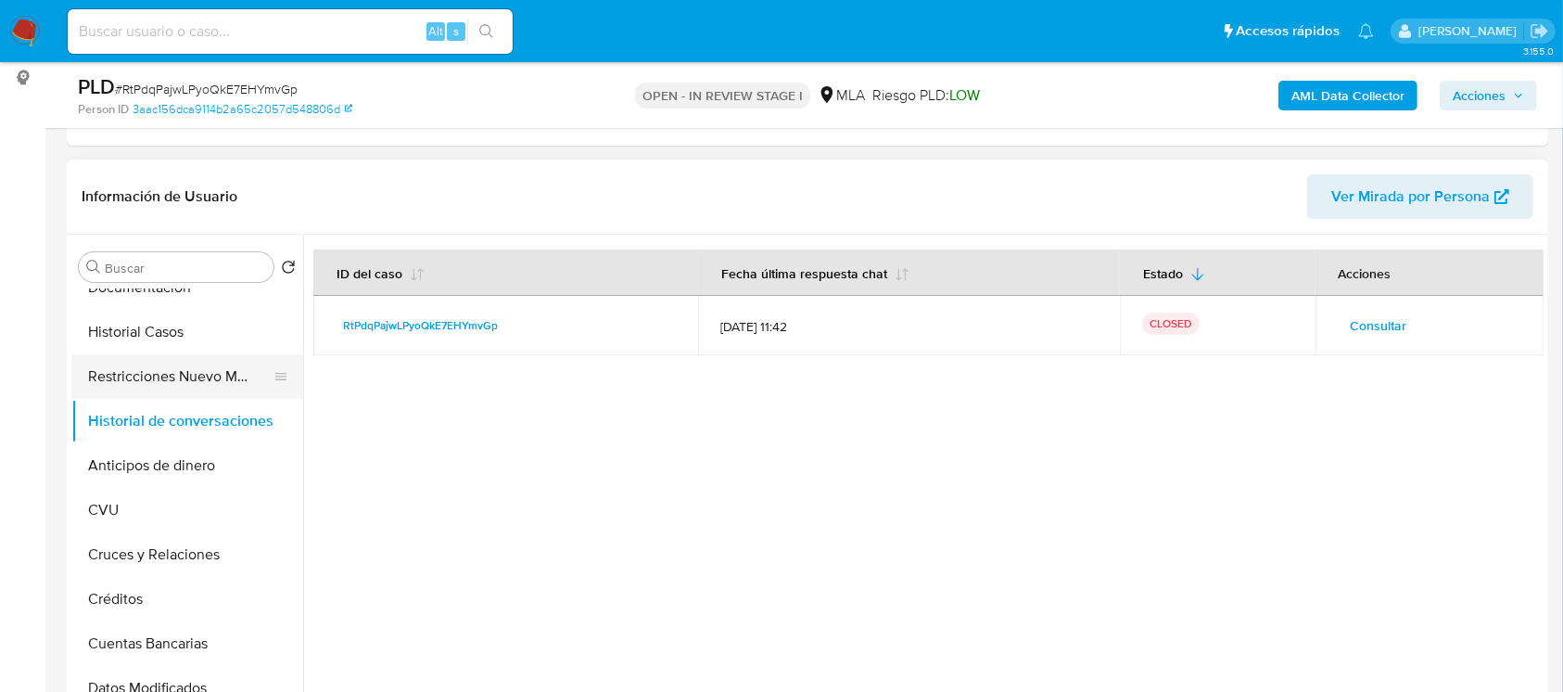
click at [177, 383] on button "Restricciones Nuevo Mundo" at bounding box center [179, 376] width 217 height 44
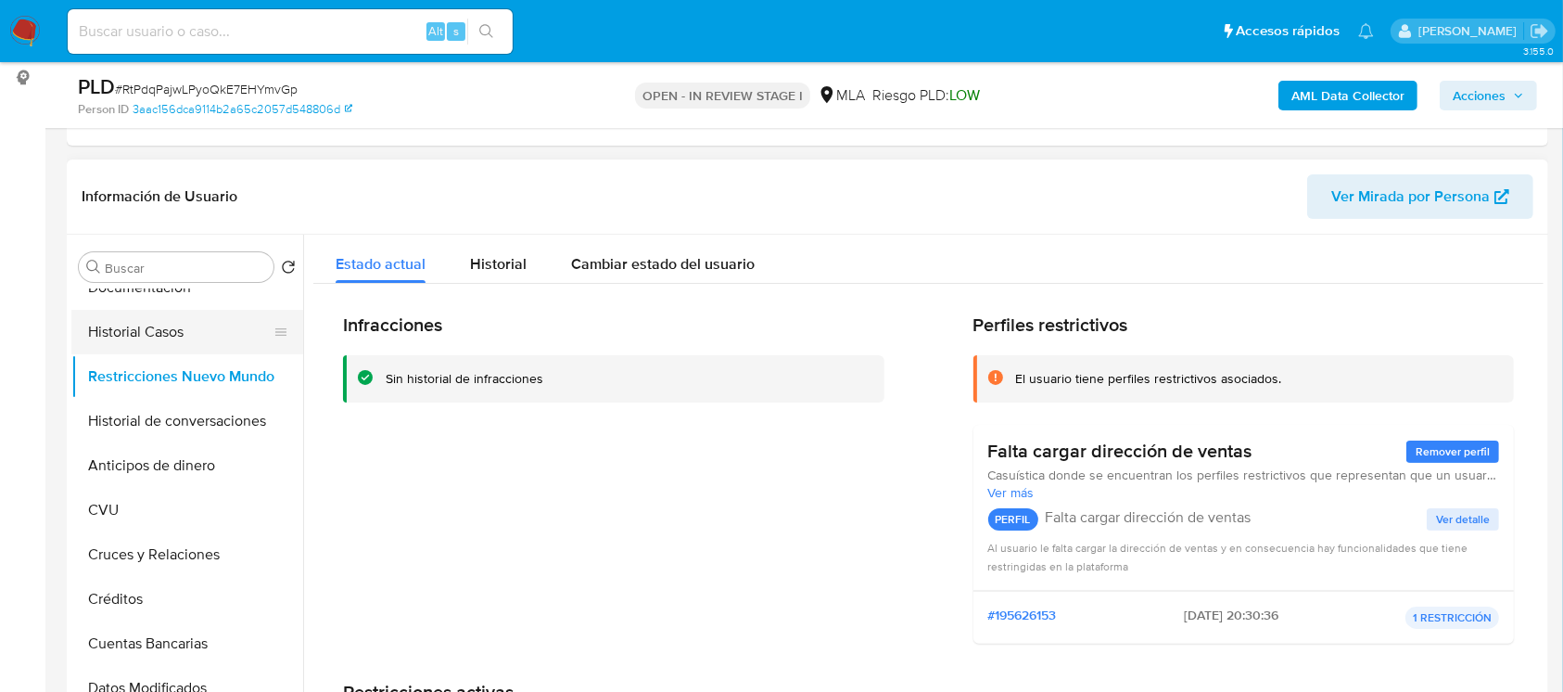
click at [96, 324] on button "Historial Casos" at bounding box center [179, 332] width 217 height 44
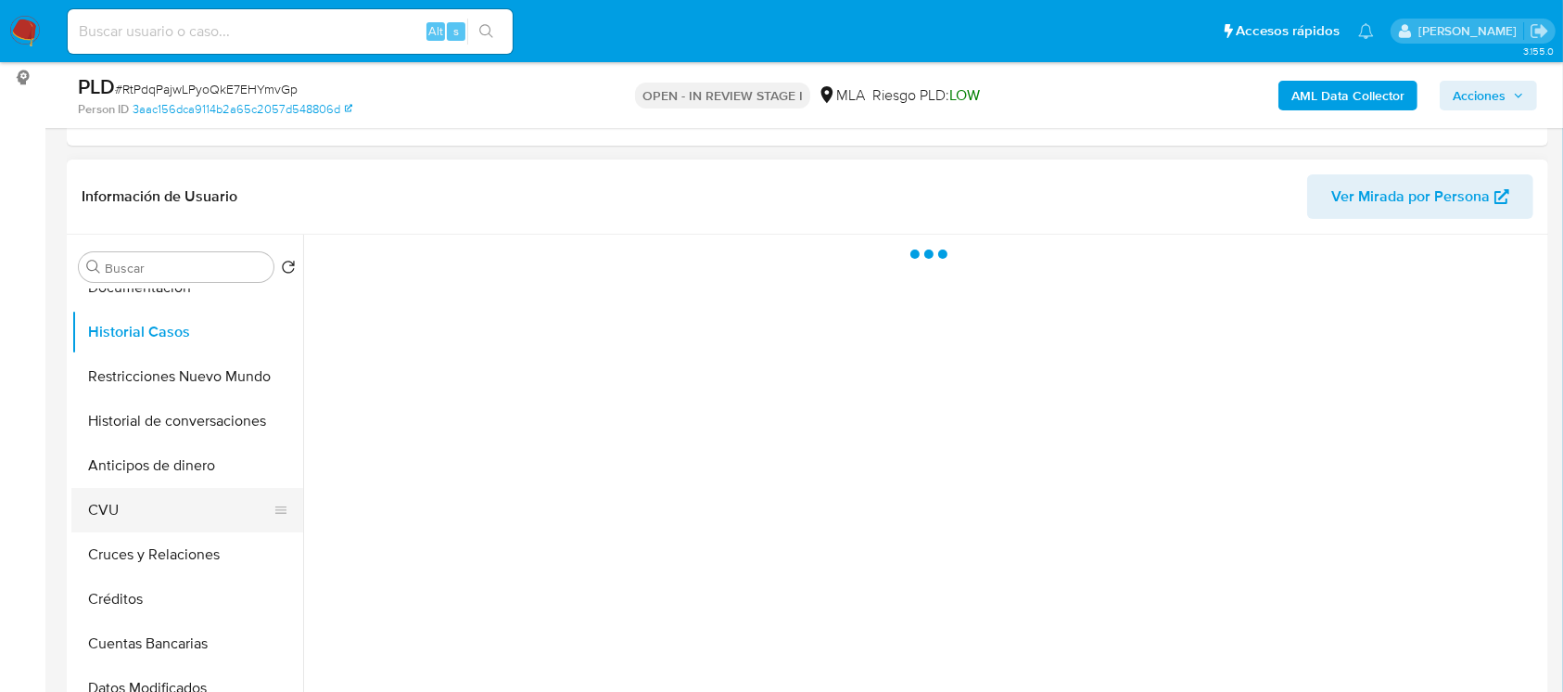
scroll to position [123, 0]
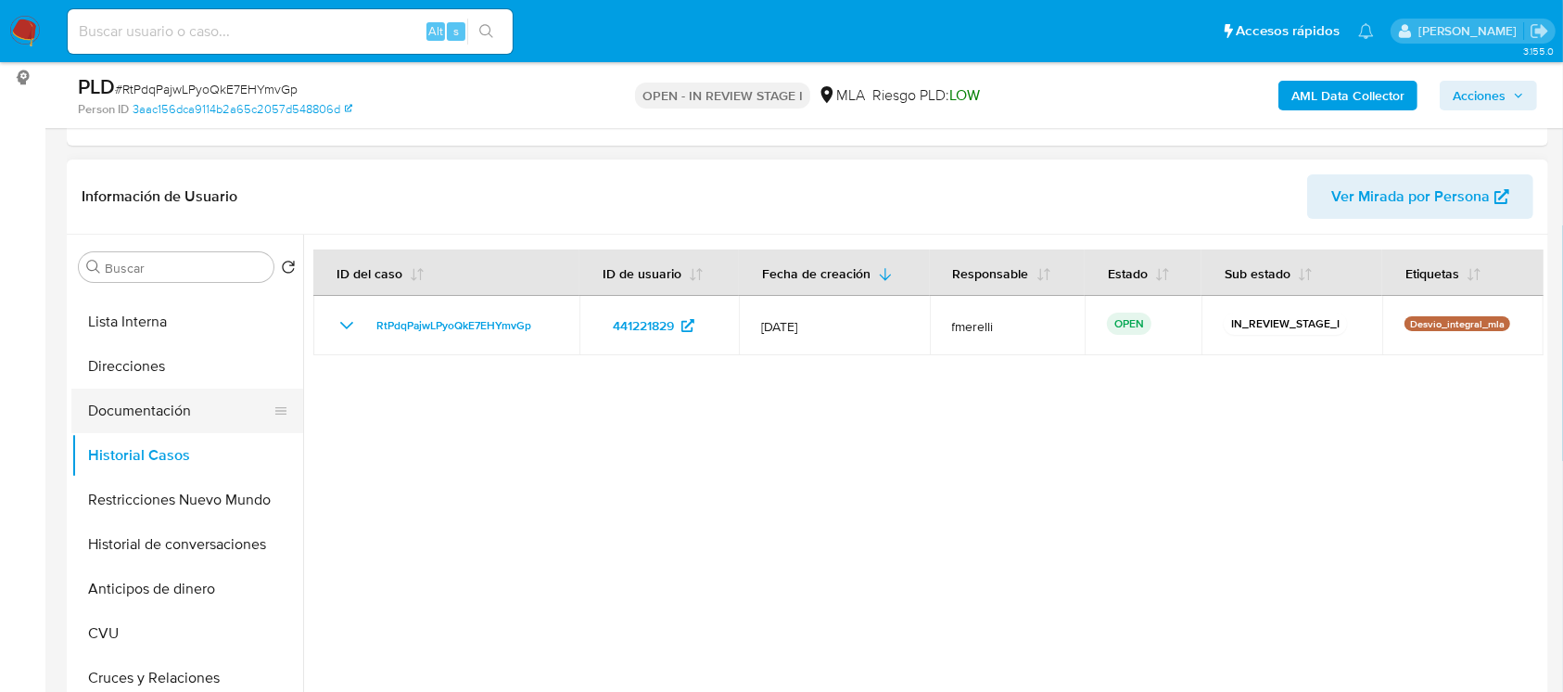
click at [235, 427] on button "Documentación" at bounding box center [179, 410] width 217 height 44
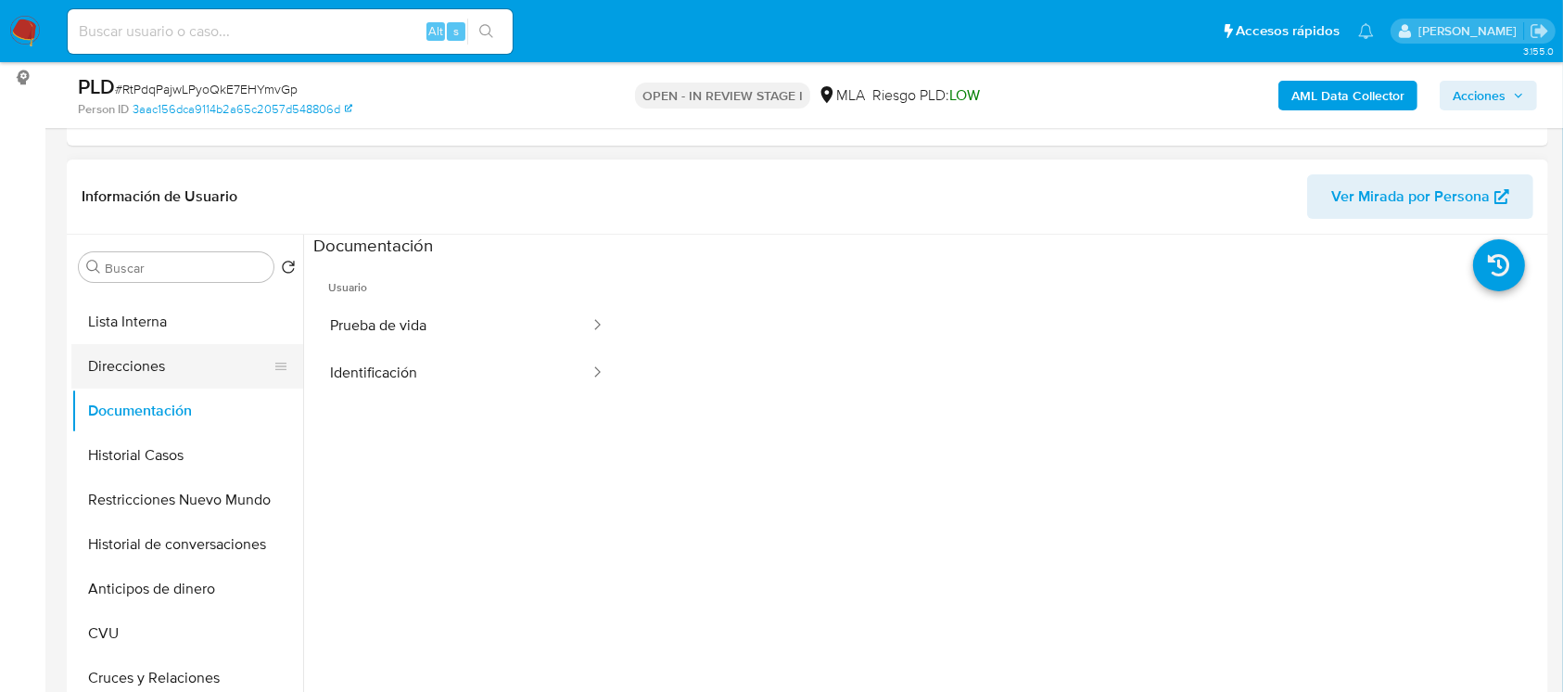
click at [156, 350] on button "Direcciones" at bounding box center [179, 366] width 217 height 44
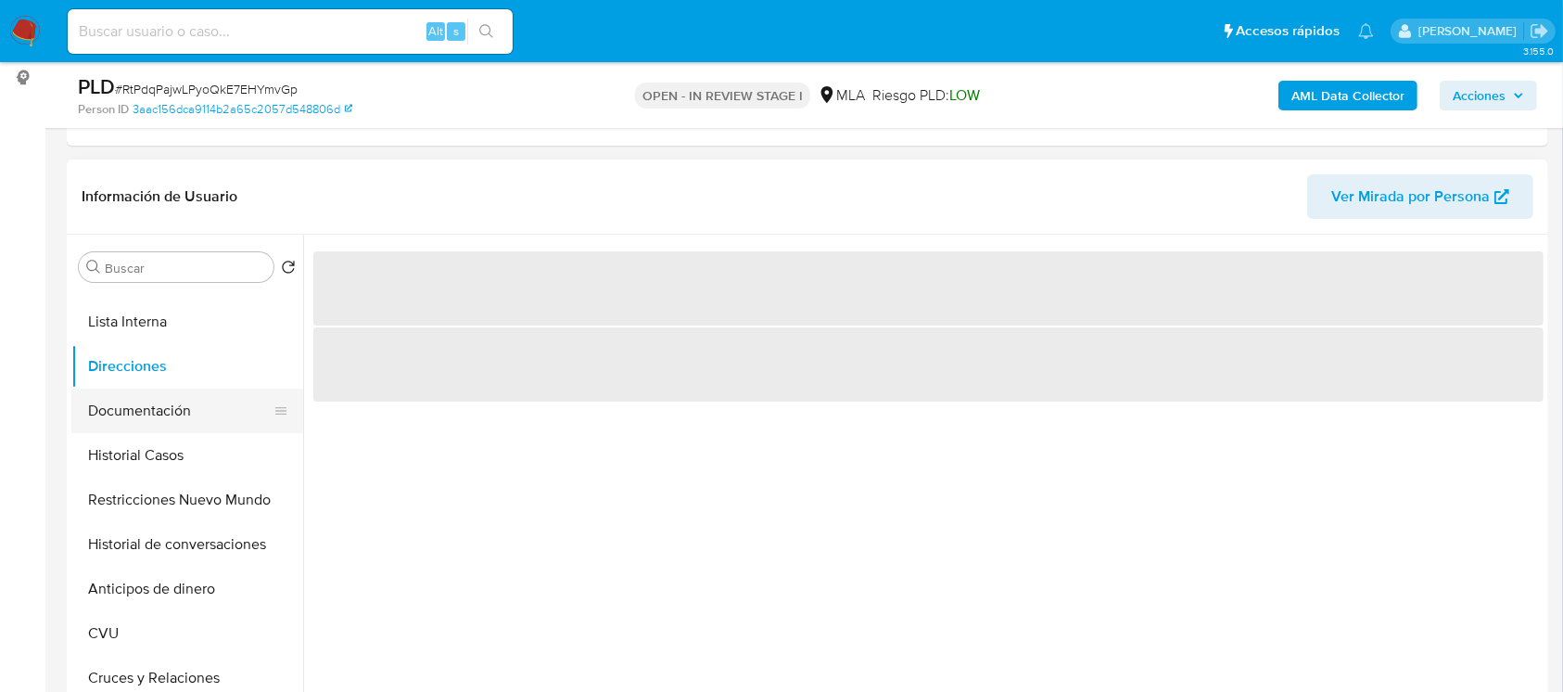
scroll to position [0, 0]
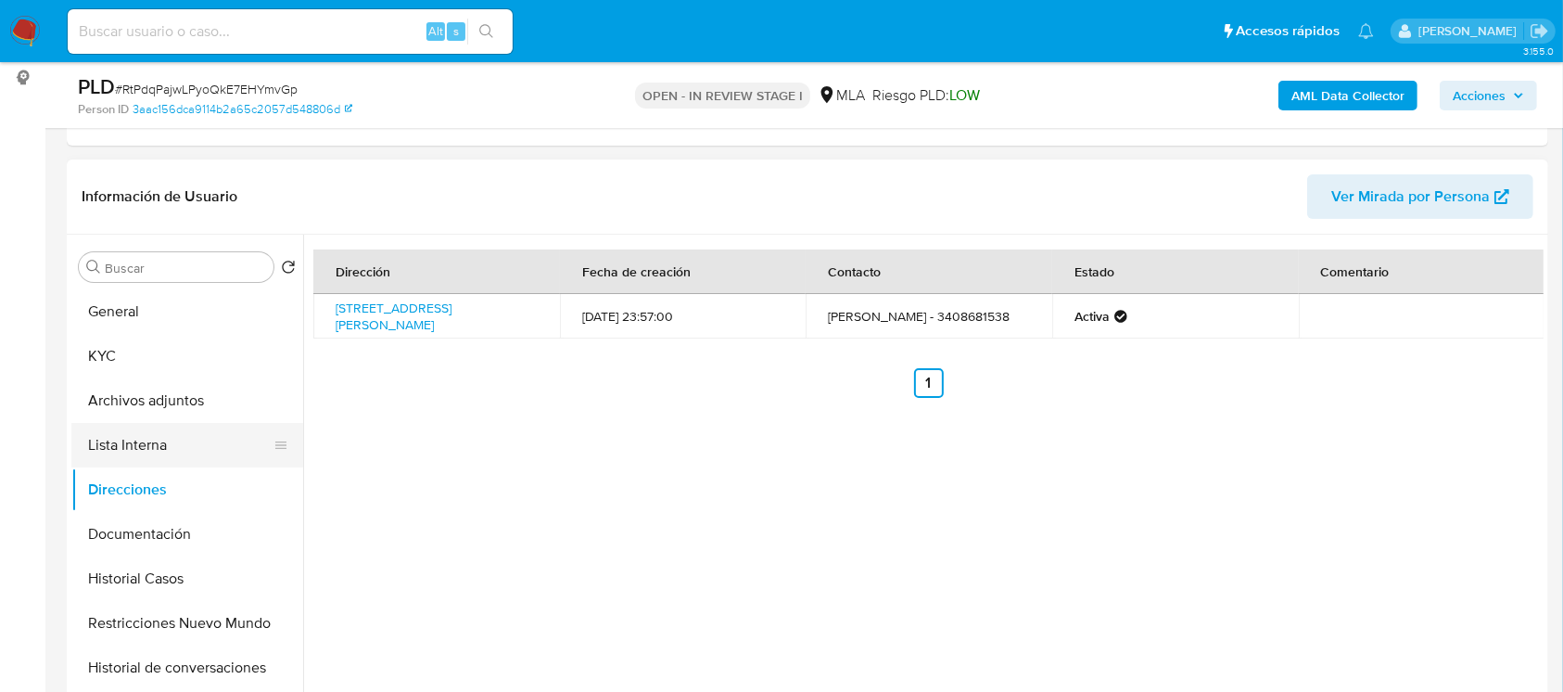
click at [153, 450] on button "Lista Interna" at bounding box center [179, 445] width 217 height 44
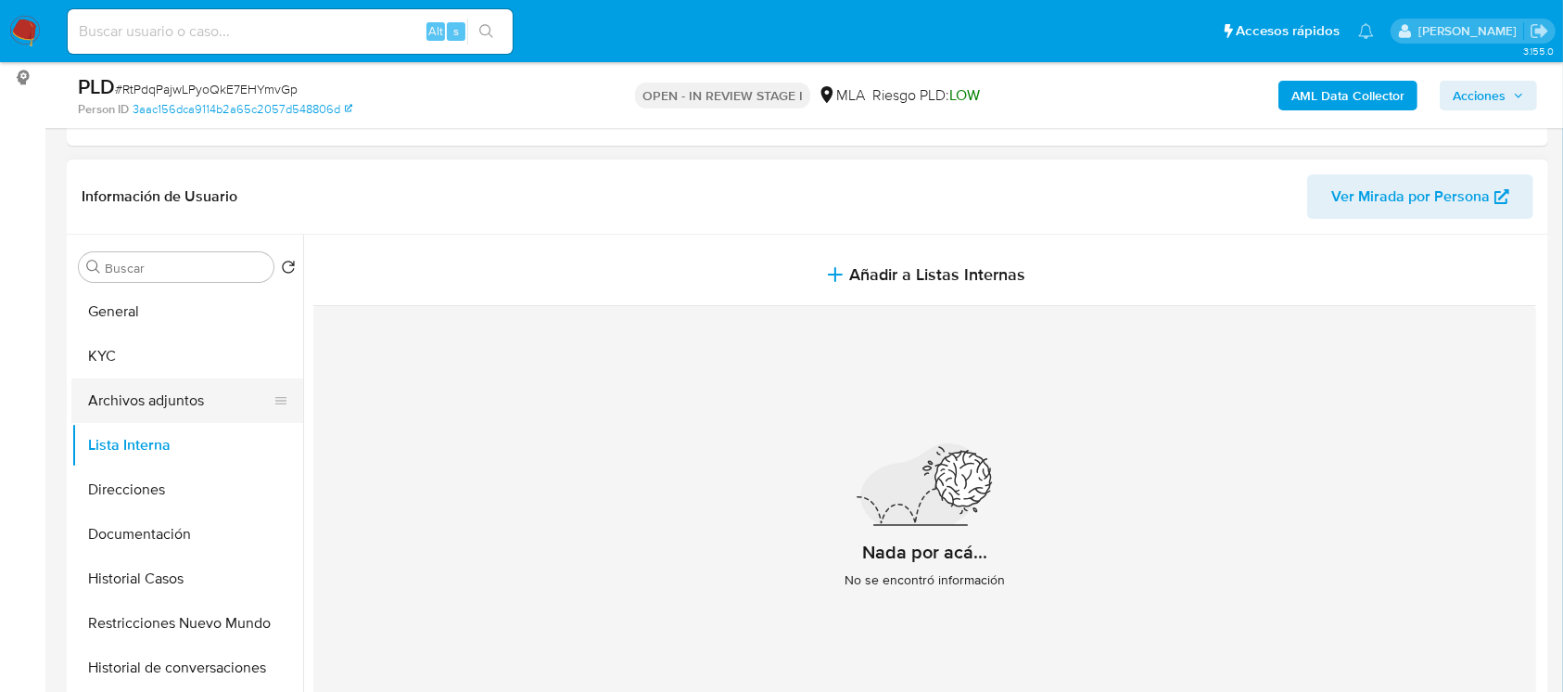
click at [167, 397] on button "Archivos adjuntos" at bounding box center [179, 400] width 217 height 44
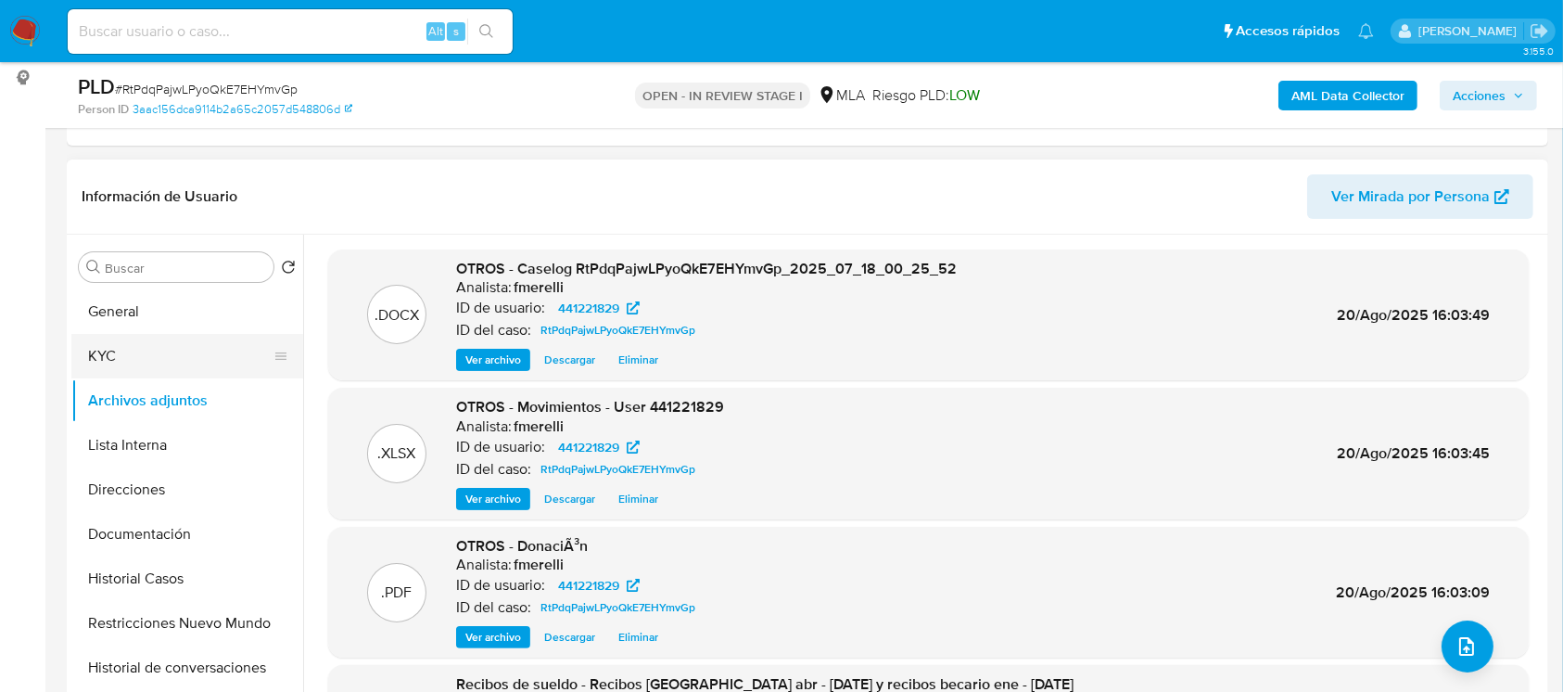
click at [107, 353] on button "KYC" at bounding box center [179, 356] width 217 height 44
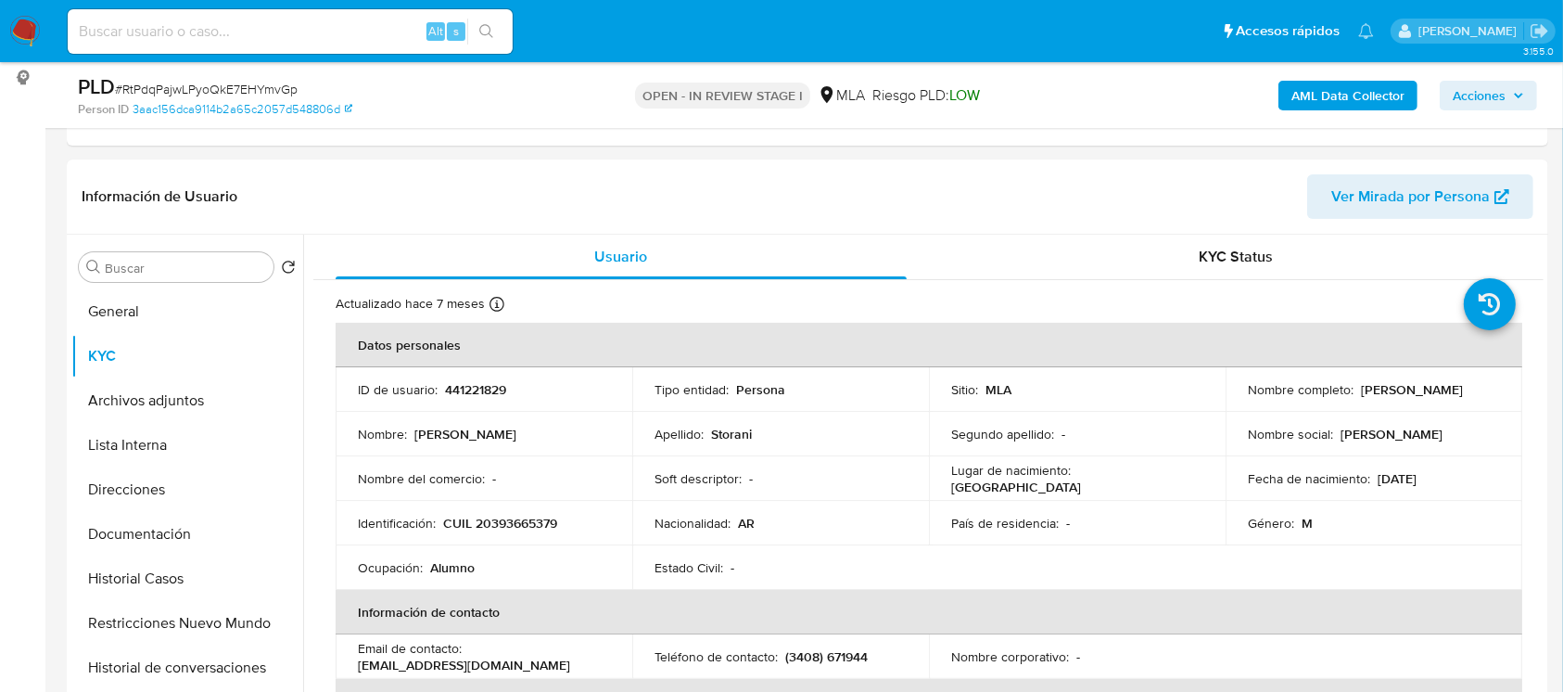
click at [1478, 100] on span "Acciones" at bounding box center [1479, 96] width 53 height 30
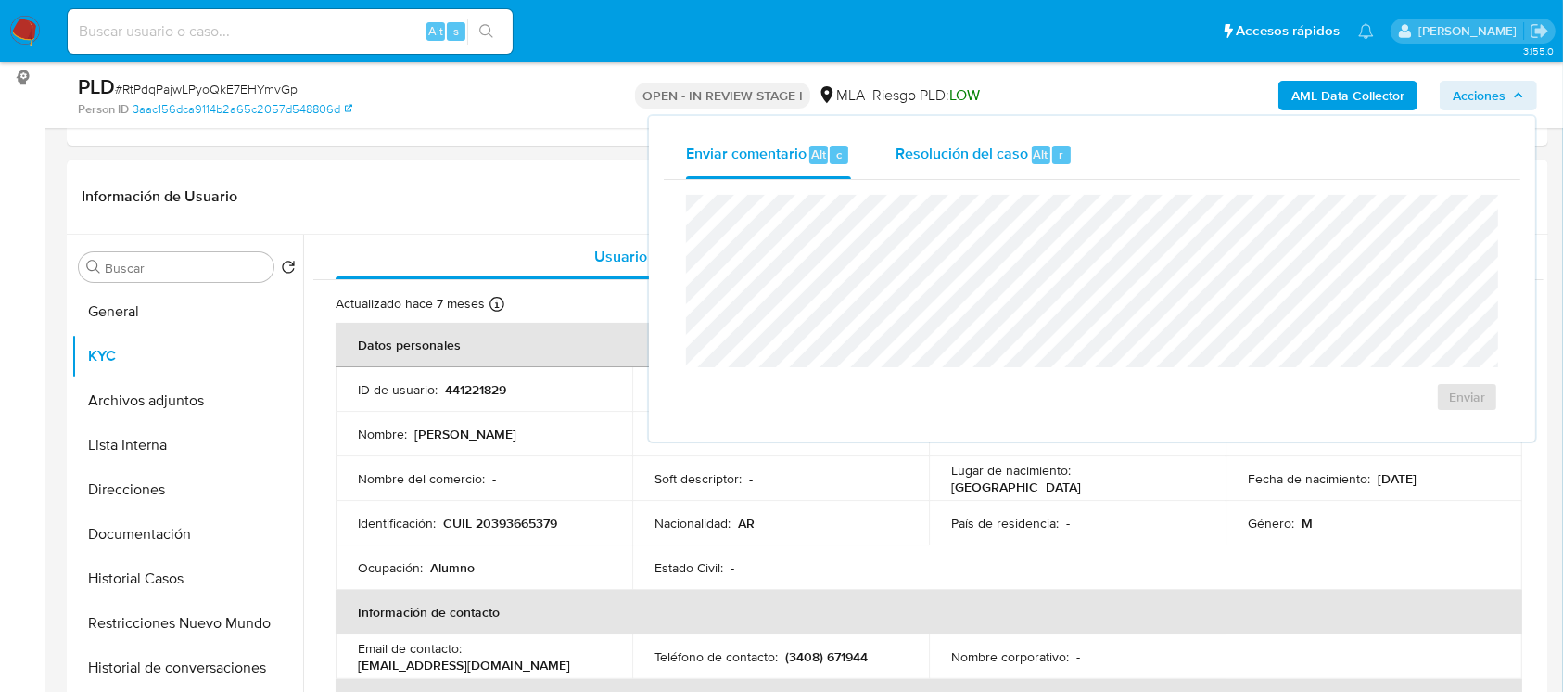
click at [951, 167] on div "Resolución del caso Alt r" at bounding box center [983, 155] width 177 height 48
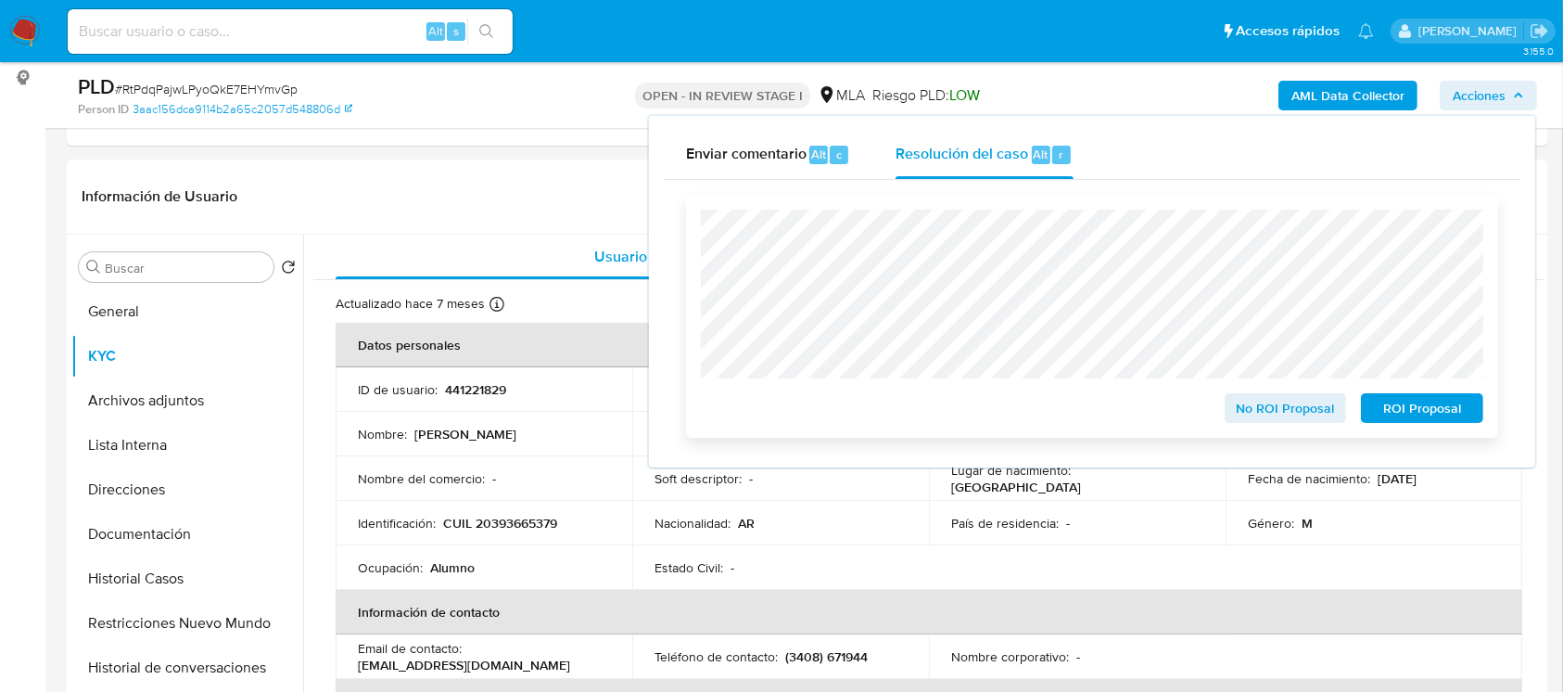
click at [1298, 413] on span "No ROI Proposal" at bounding box center [1286, 408] width 96 height 26
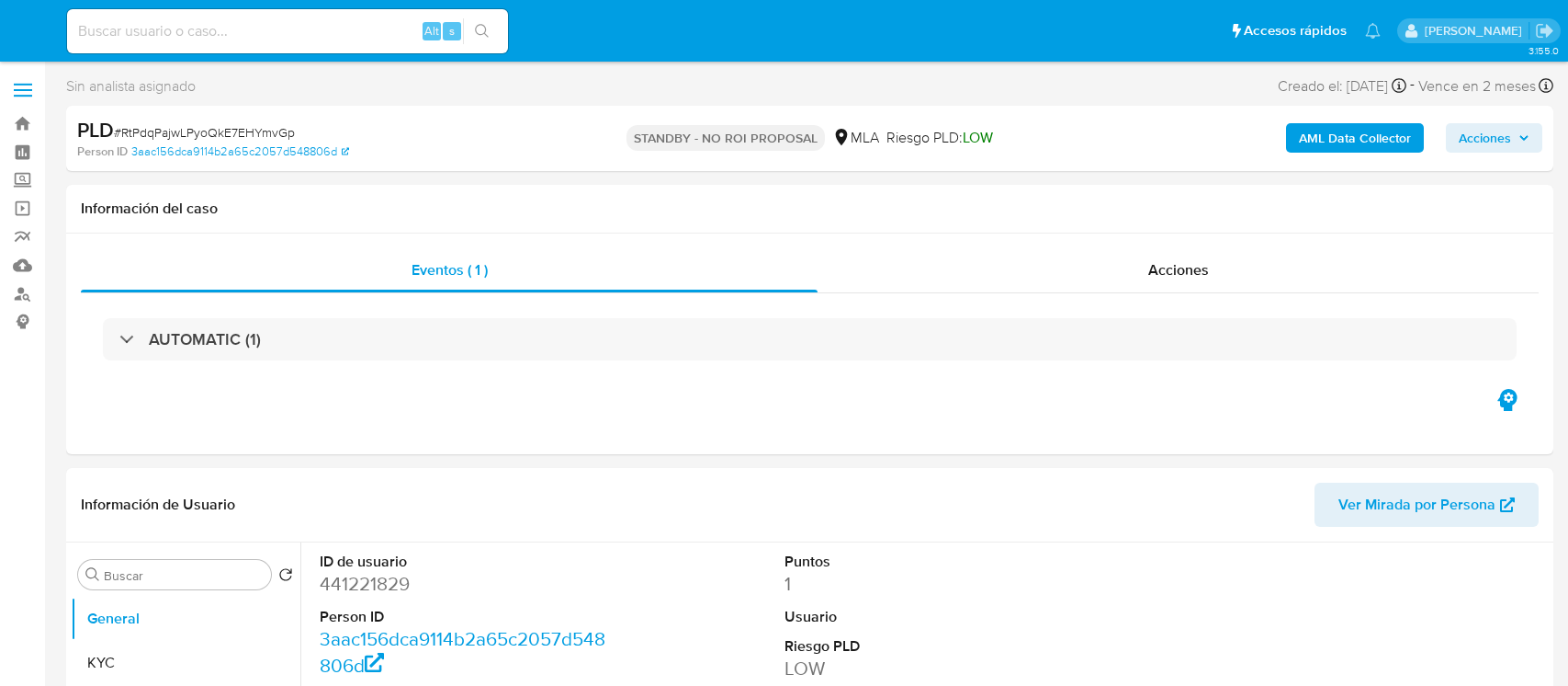
select select "10"
click at [33, 23] on img at bounding box center [25, 32] width 32 height 32
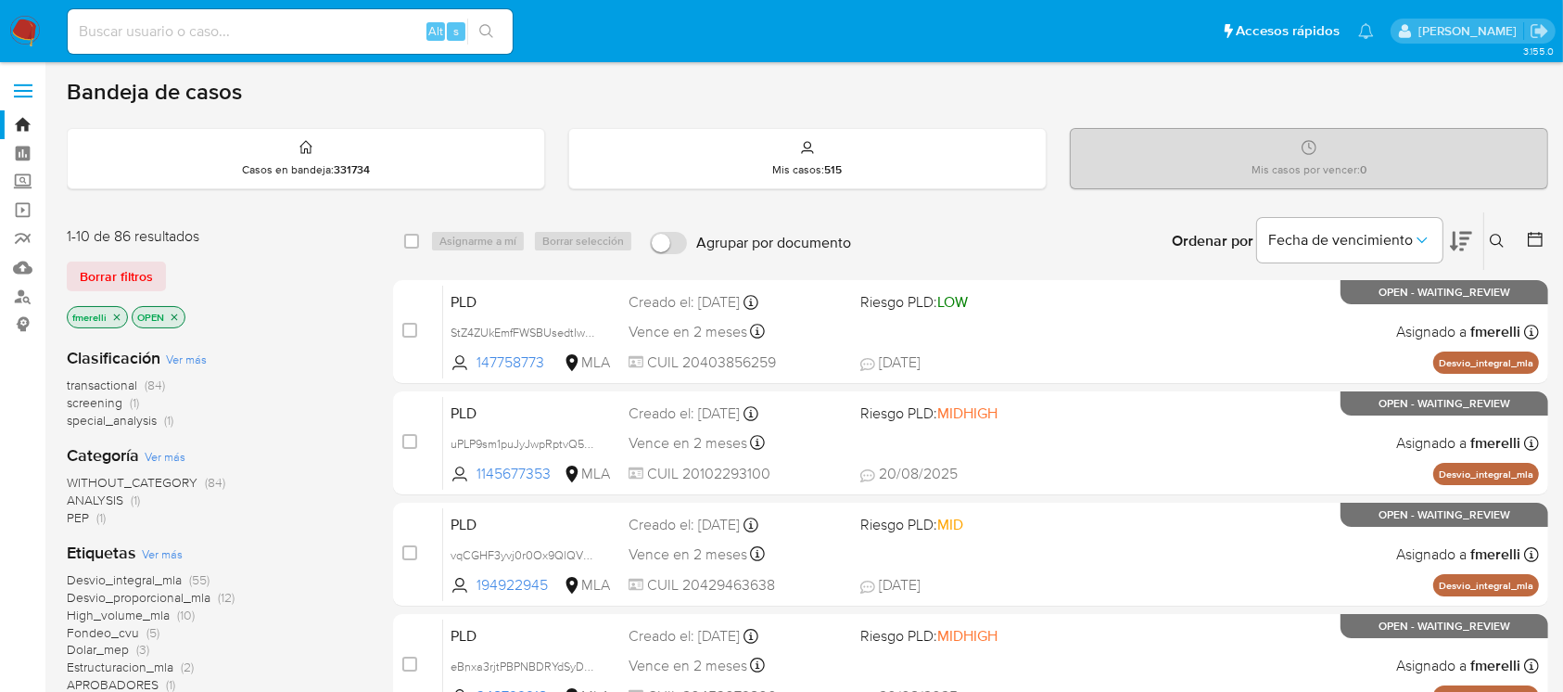
click at [337, 41] on input at bounding box center [290, 31] width 445 height 24
paste input "zIuR6vuDMW2yjEblYzYsPqeb"
type input "zIuR6vuDMW2yjEblYzYsPqeb"
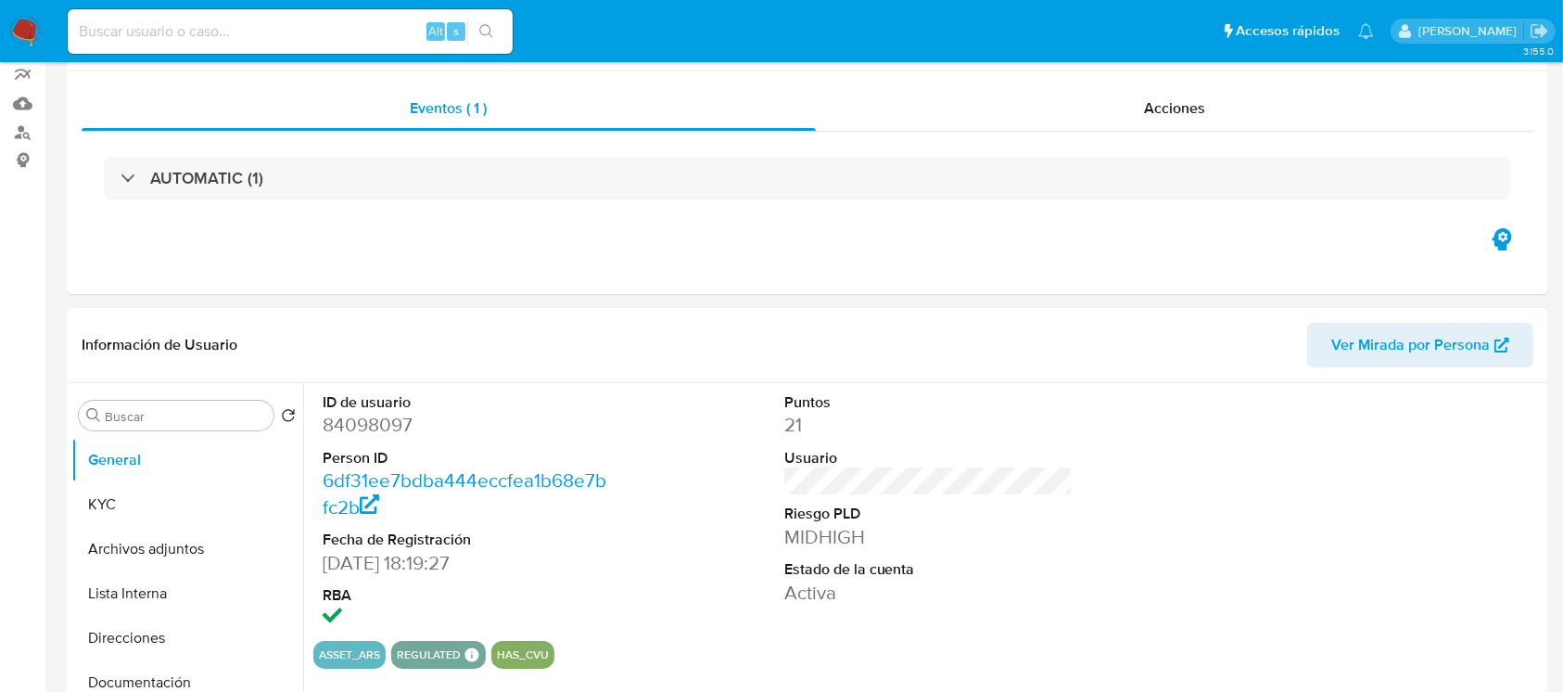
select select "10"
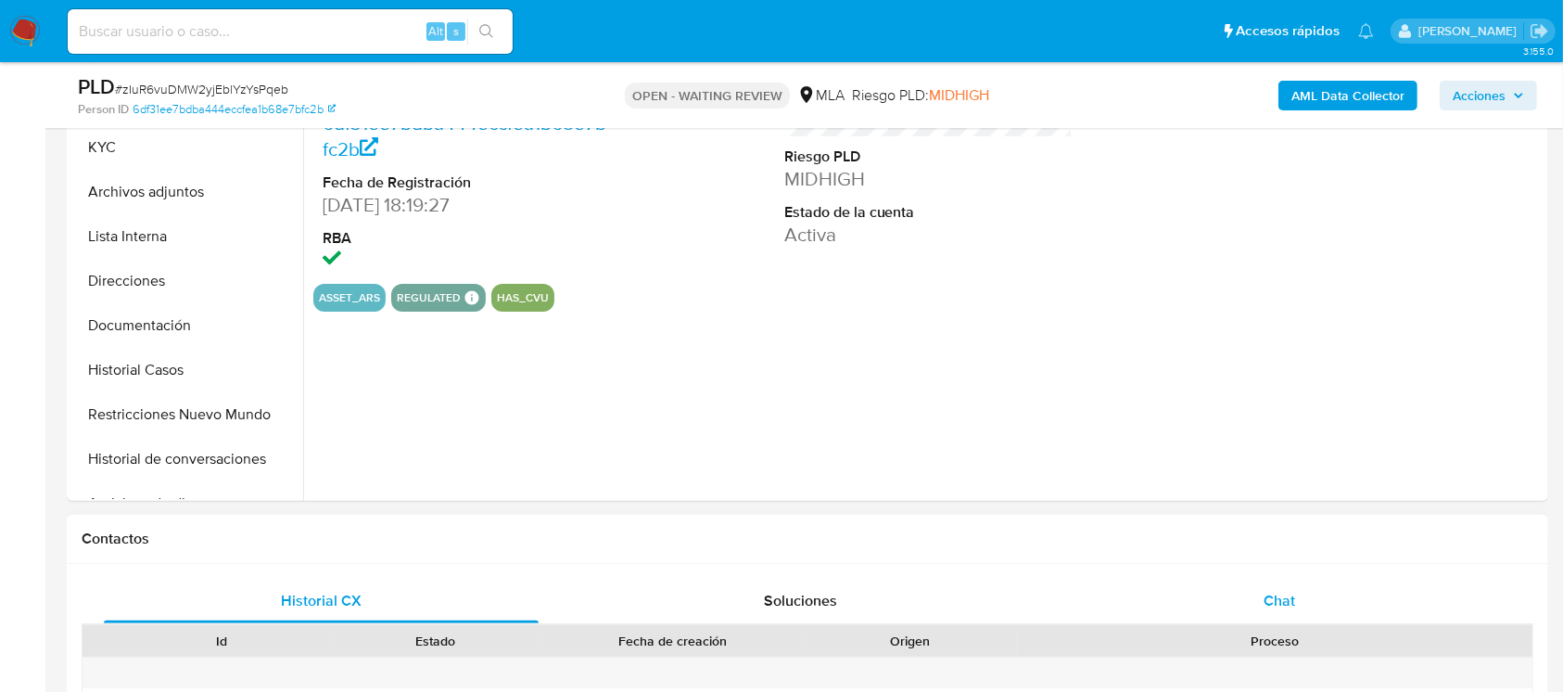
scroll to position [494, 0]
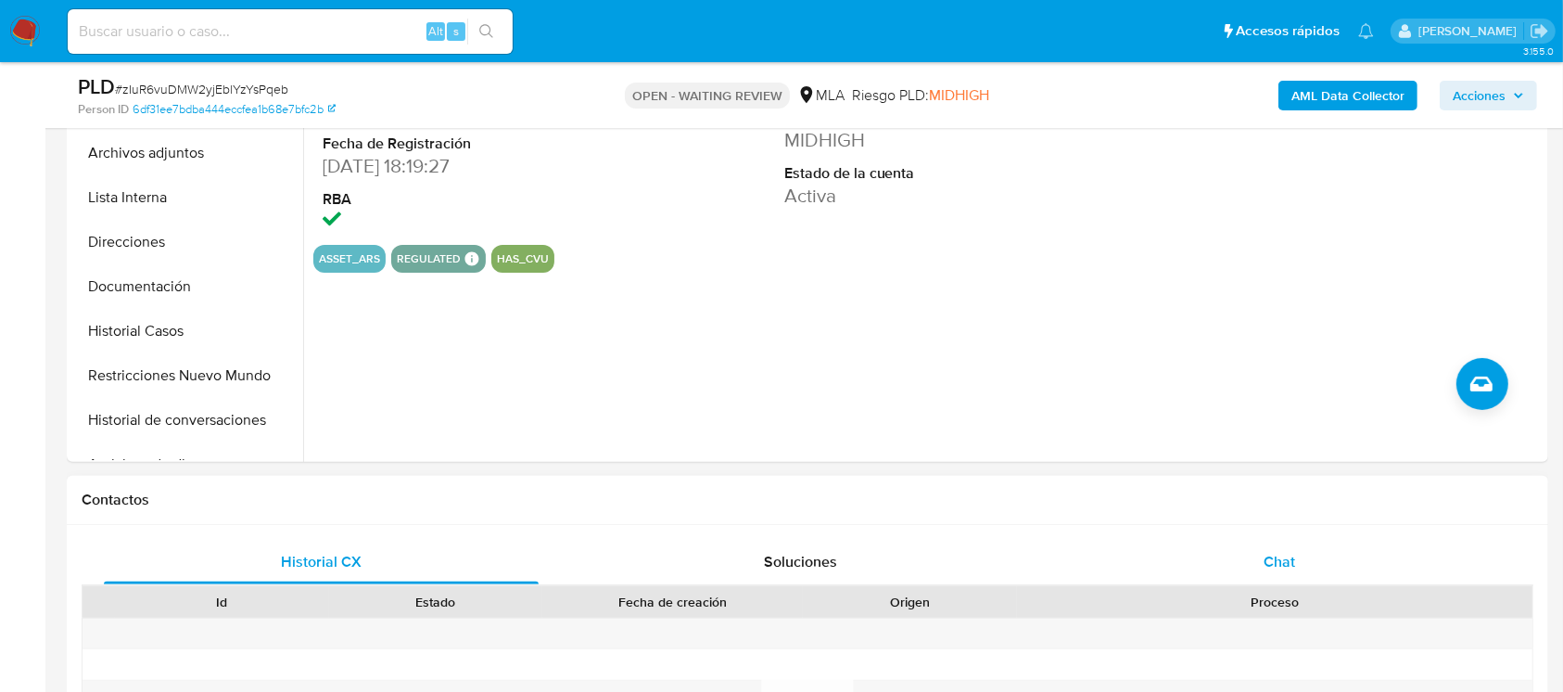
click at [1264, 547] on div "Chat" at bounding box center [1279, 561] width 435 height 44
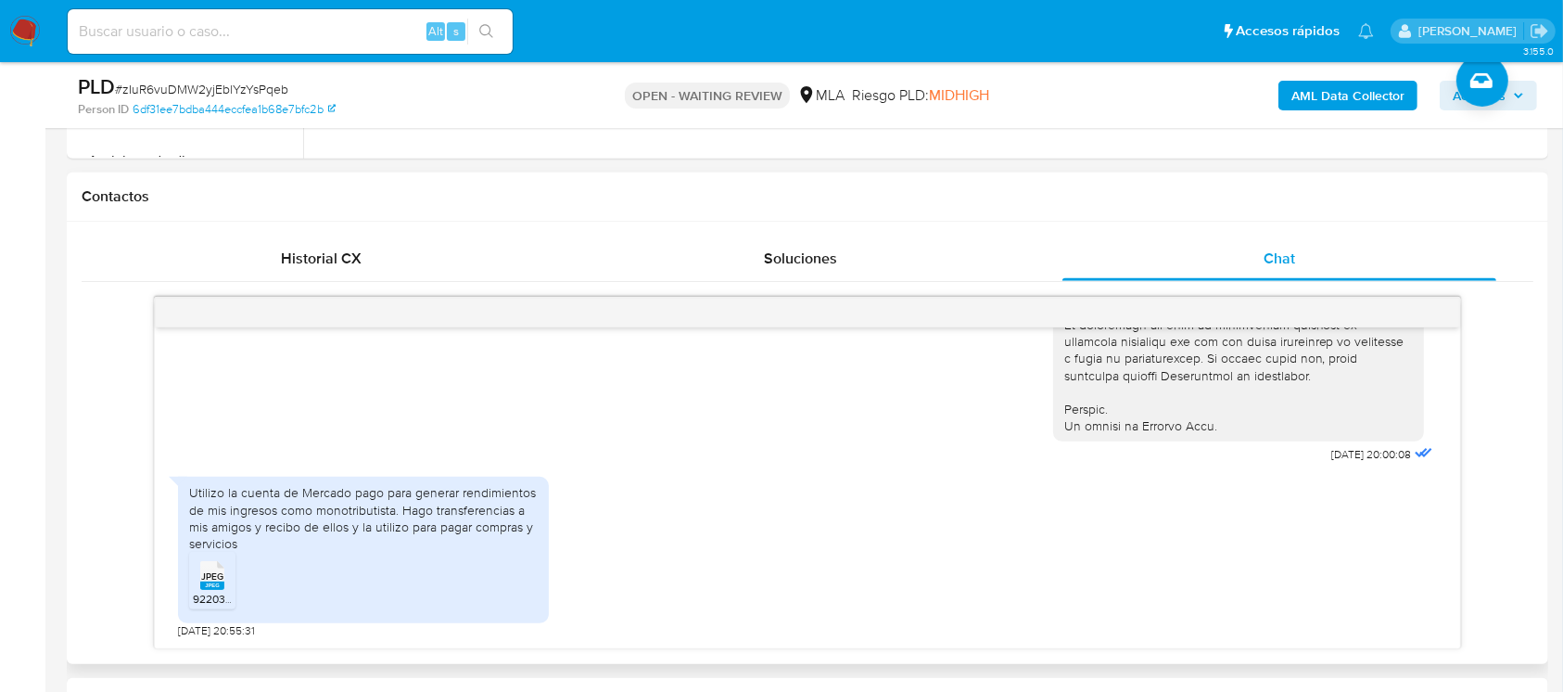
scroll to position [865, 0]
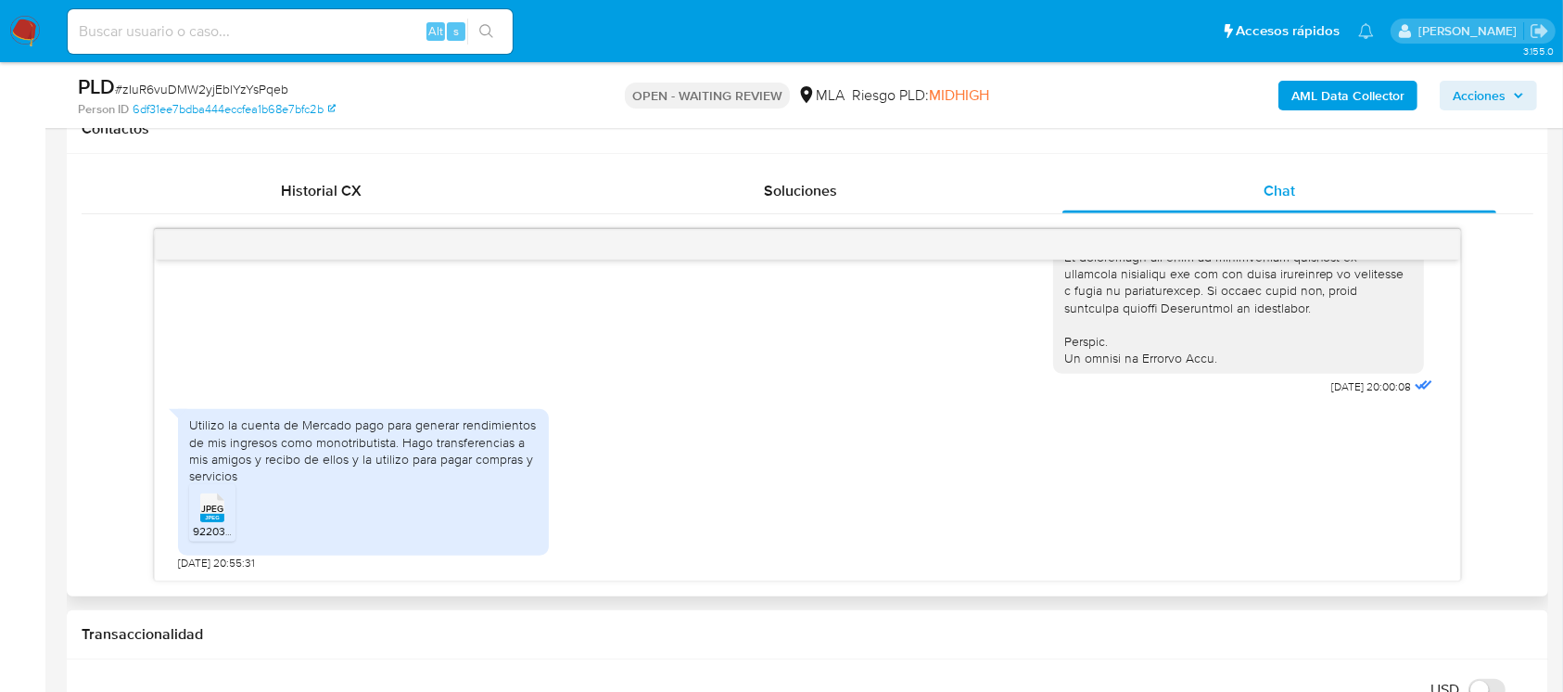
click at [219, 510] on span "JPEG" at bounding box center [212, 508] width 22 height 12
click at [289, 31] on input at bounding box center [290, 31] width 445 height 24
paste input "6590235"
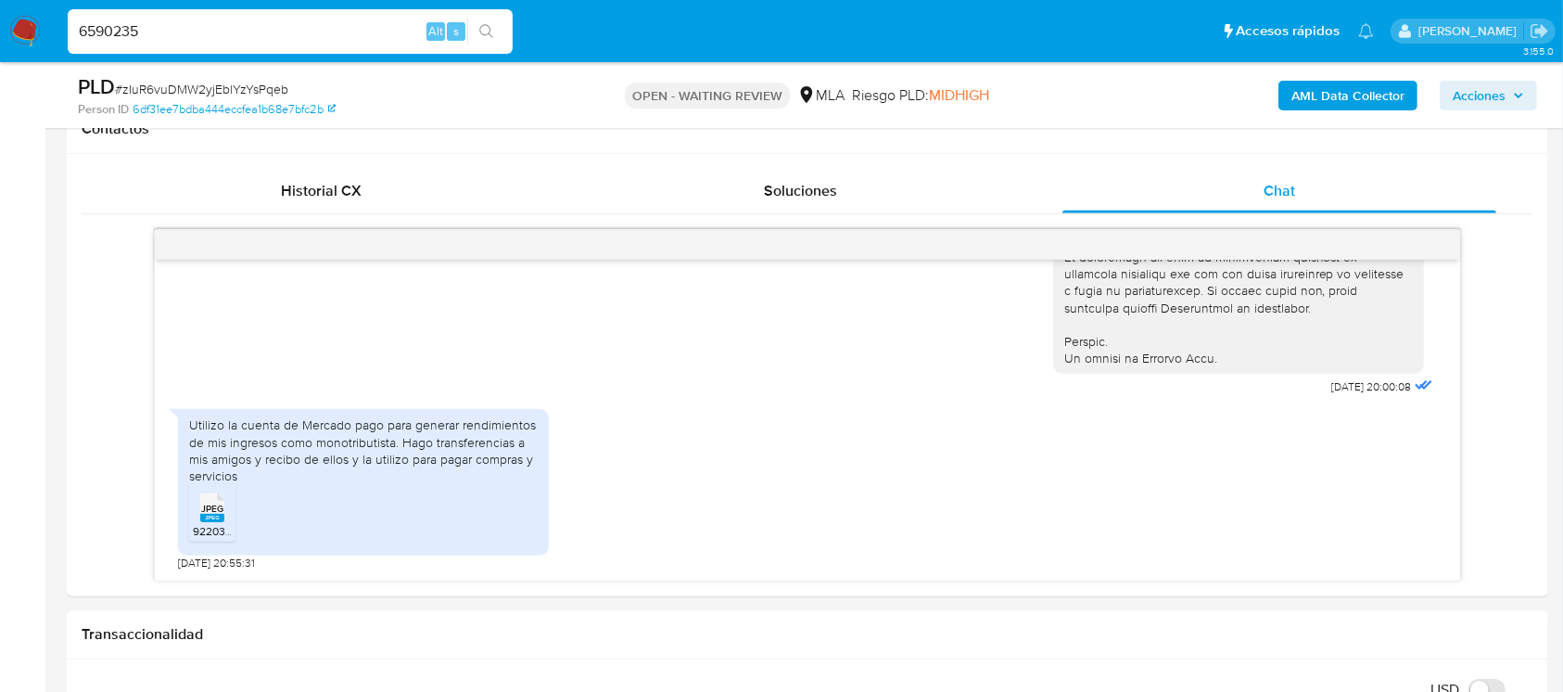
type input "6590235"
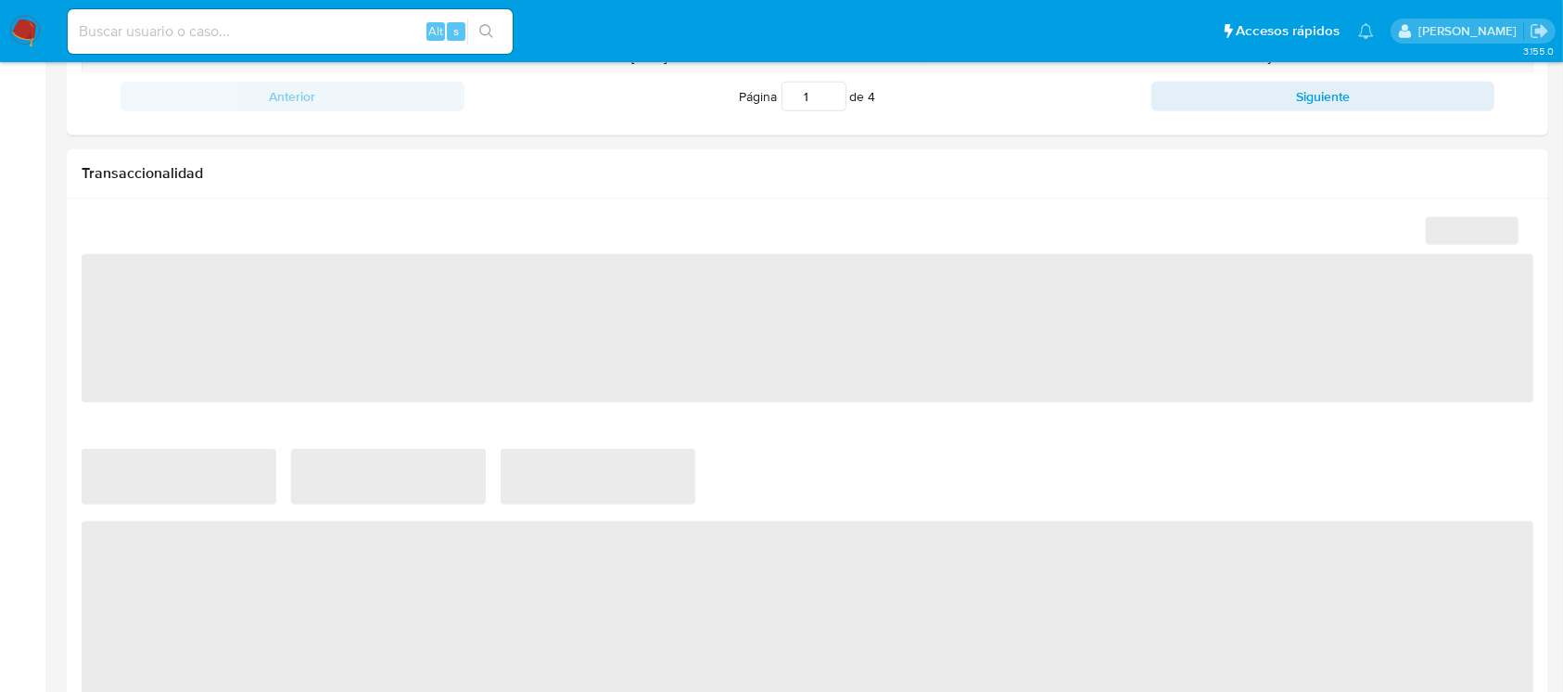
select select "10"
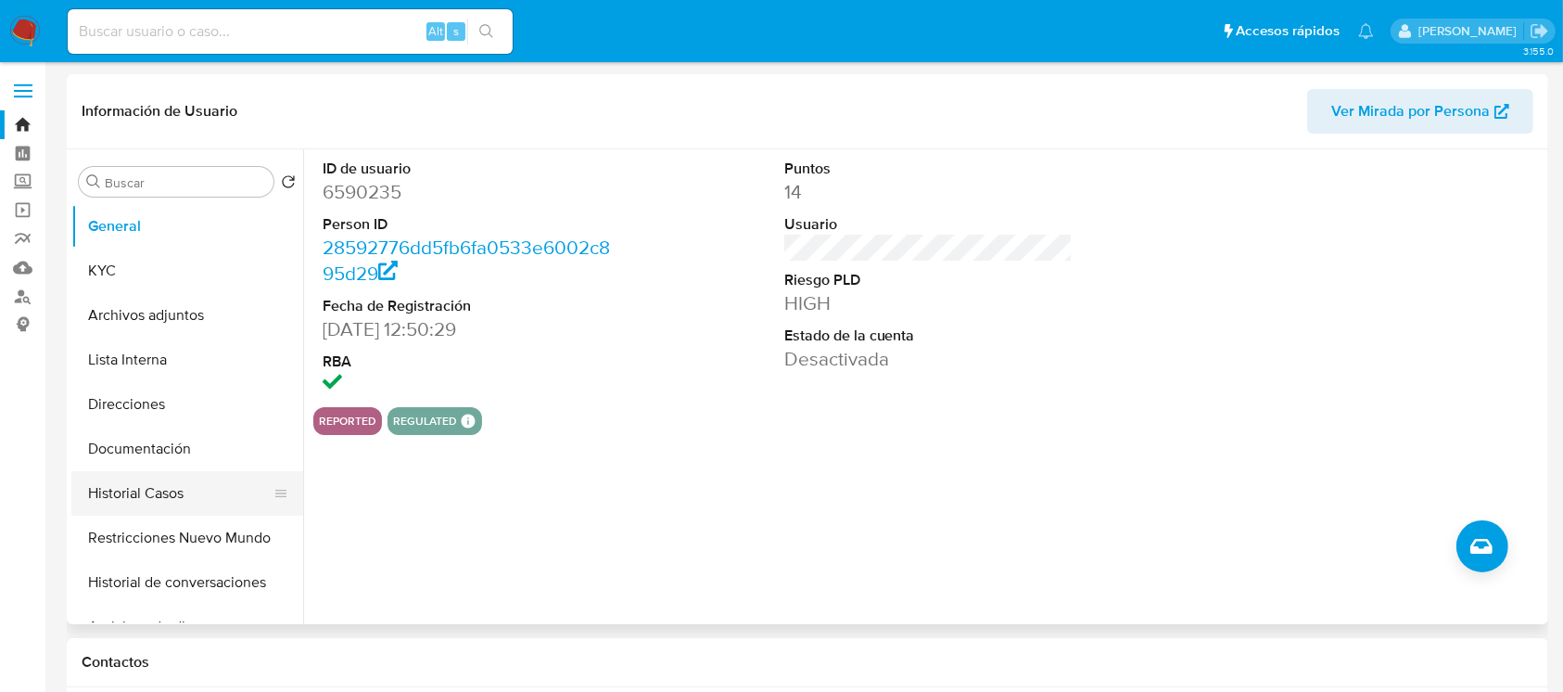
click at [141, 482] on button "Historial Casos" at bounding box center [179, 493] width 217 height 44
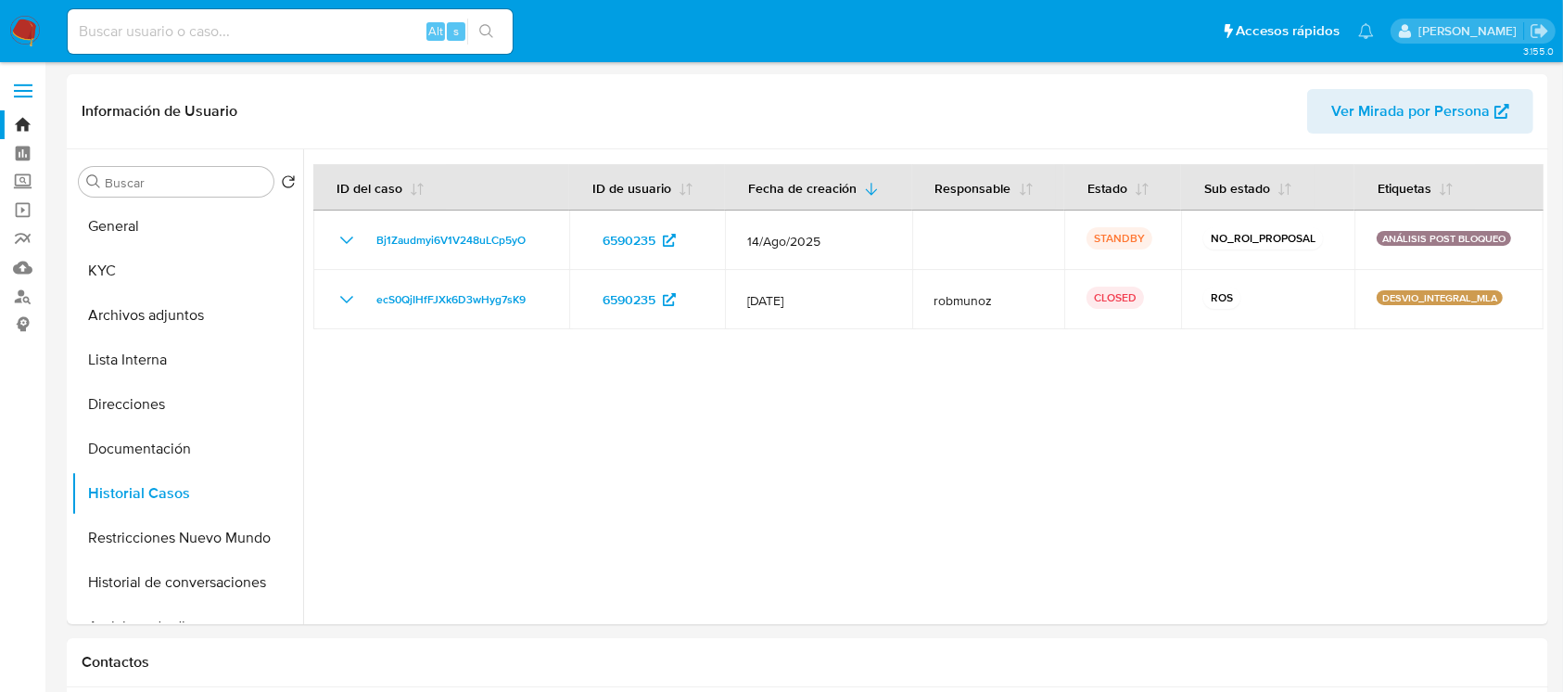
click at [17, 42] on img at bounding box center [25, 32] width 32 height 32
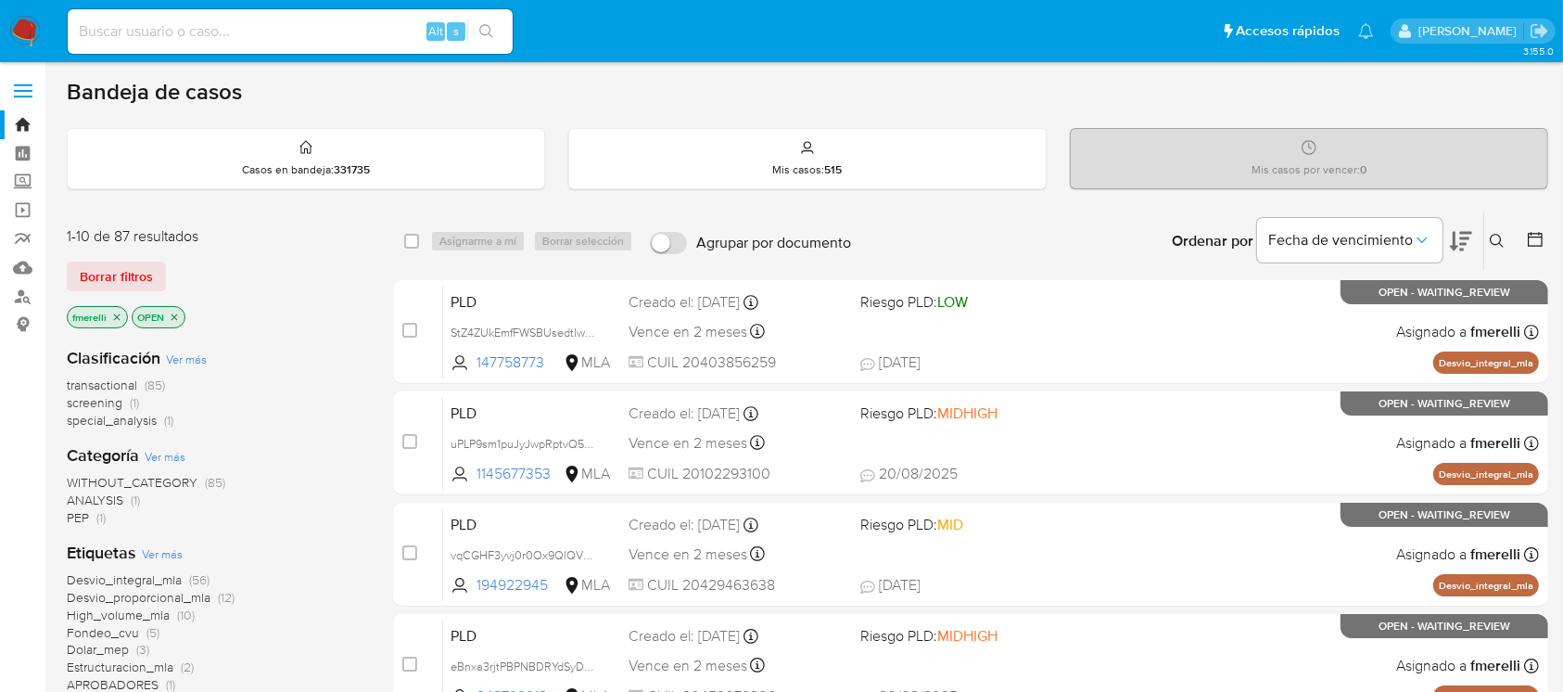
click at [370, 38] on input at bounding box center [290, 31] width 445 height 24
paste input "z6vjQZjTJV4p55ZPtTyEnbIk"
type input "z6vjQZjTJV4p55ZPtTyEnbIk"
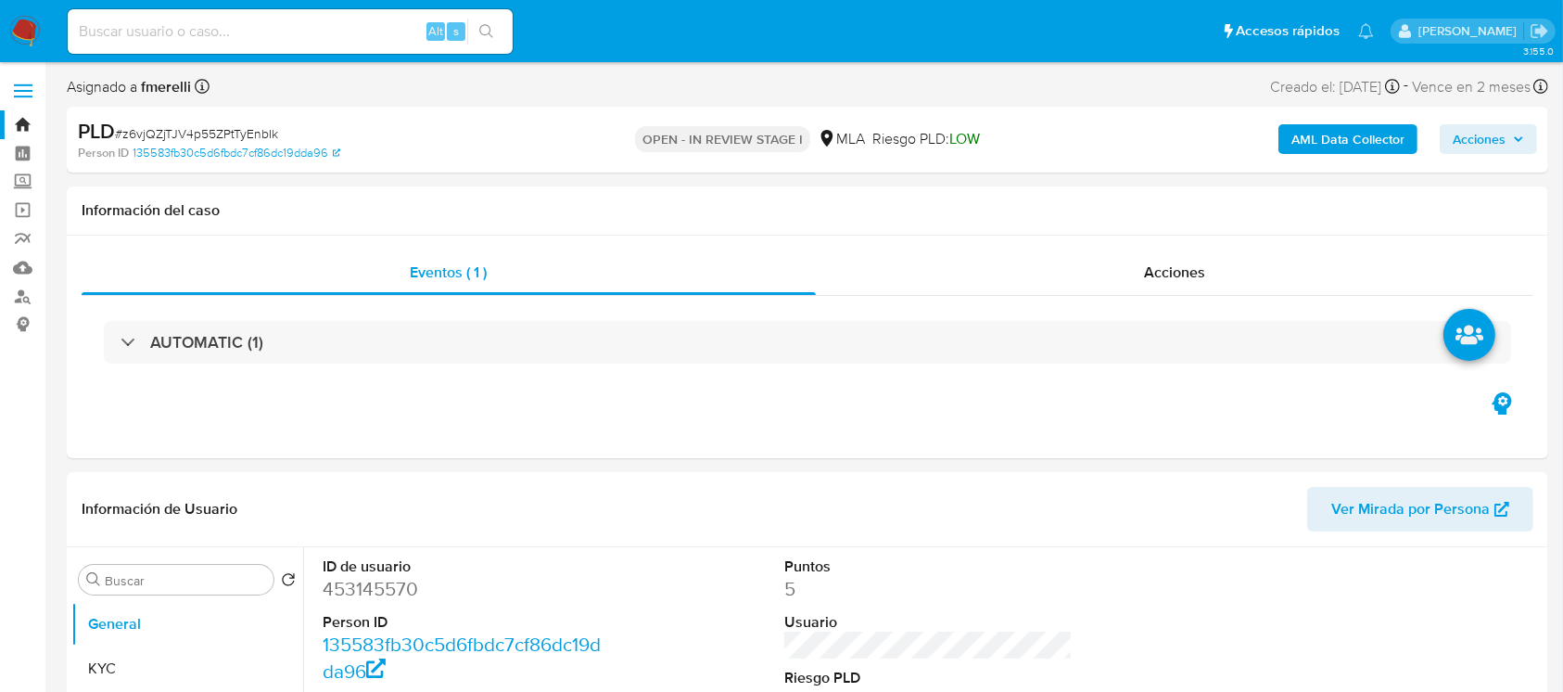
select select "10"
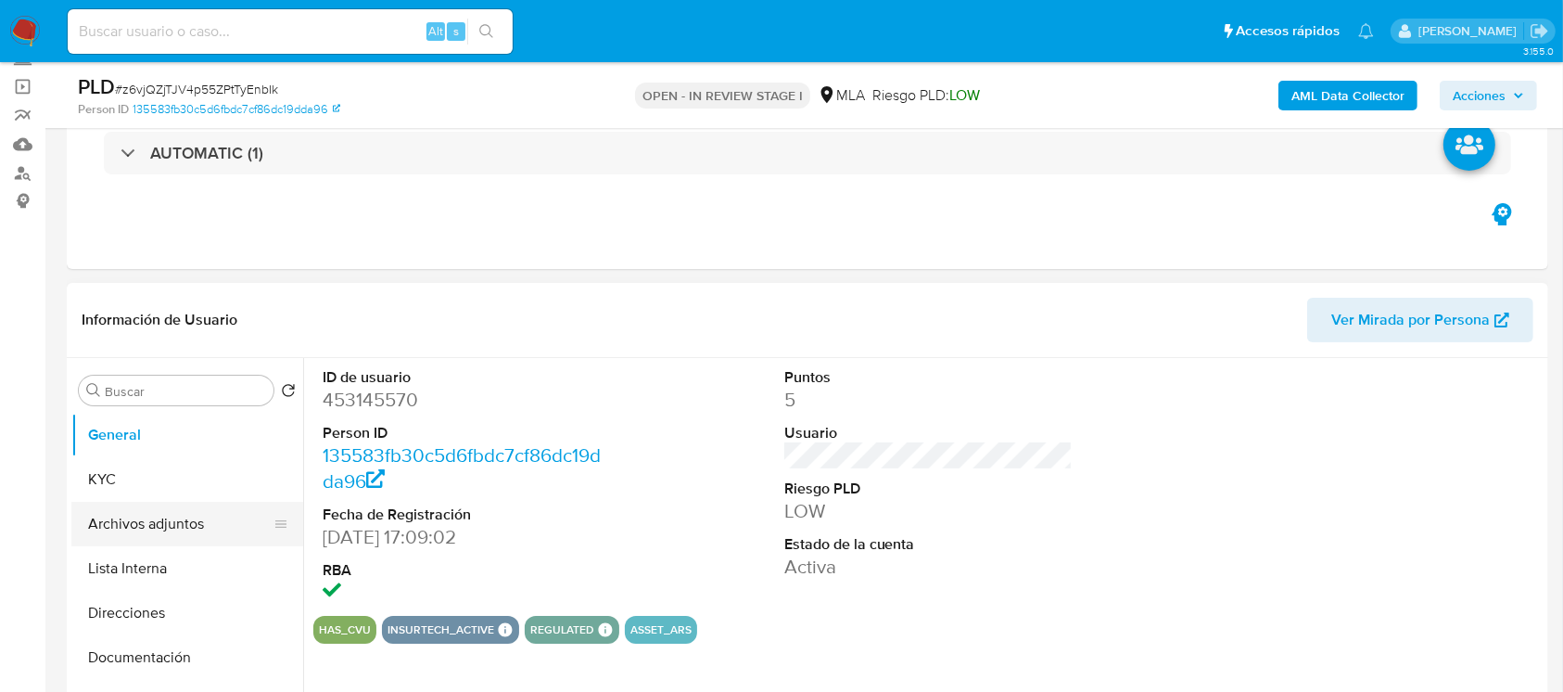
click at [119, 517] on button "Archivos adjuntos" at bounding box center [179, 523] width 217 height 44
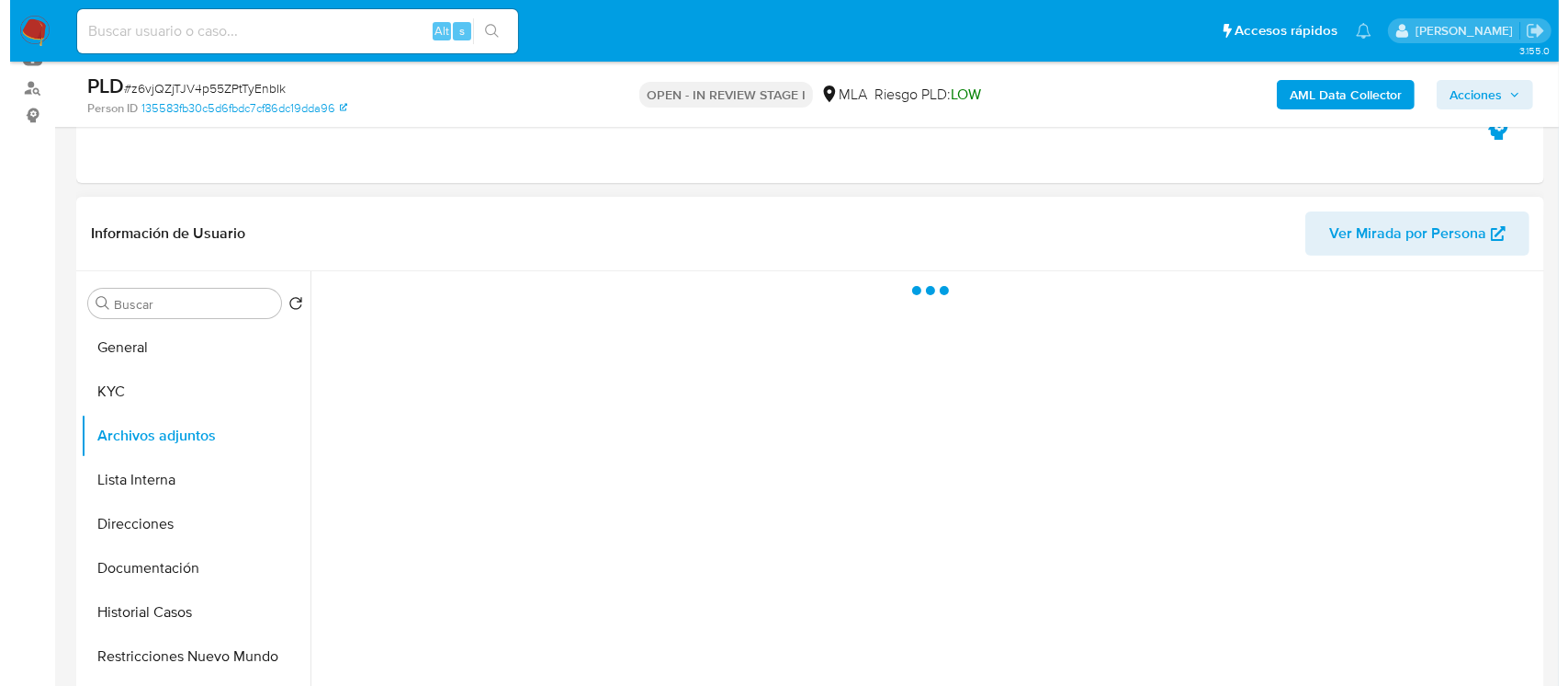
scroll to position [245, 0]
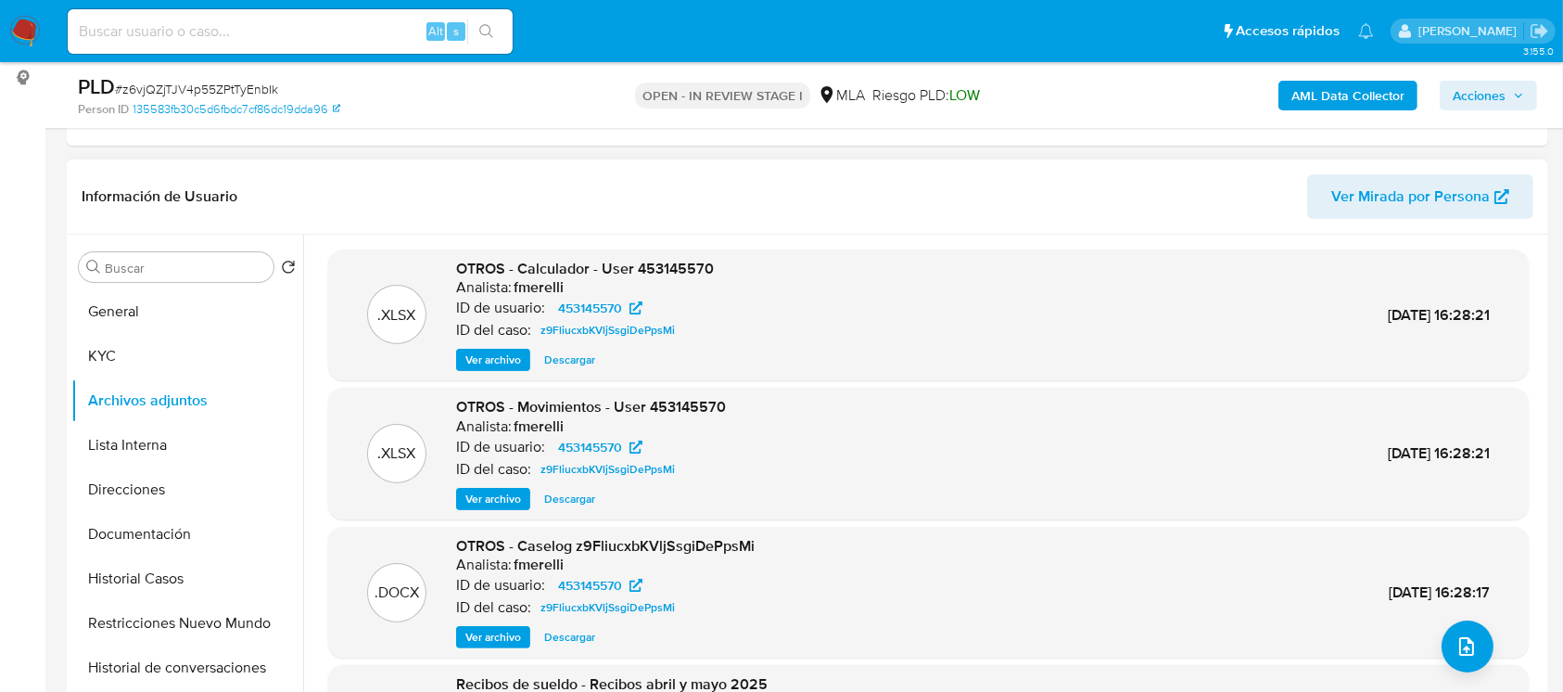
click at [497, 628] on span "Ver archivo" at bounding box center [493, 637] width 56 height 19
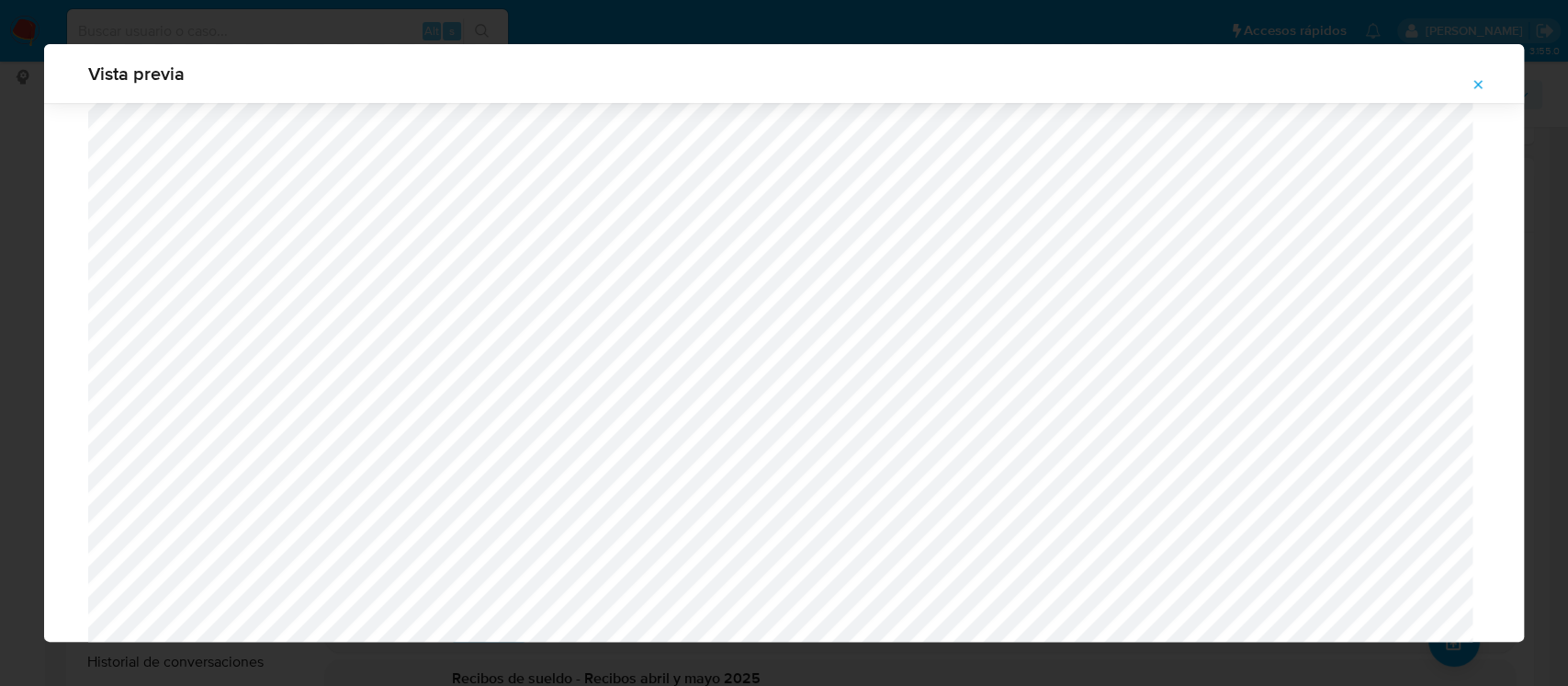
scroll to position [1311, 0]
click at [1473, 82] on icon "Attachment preview" at bounding box center [1478, 84] width 15 height 15
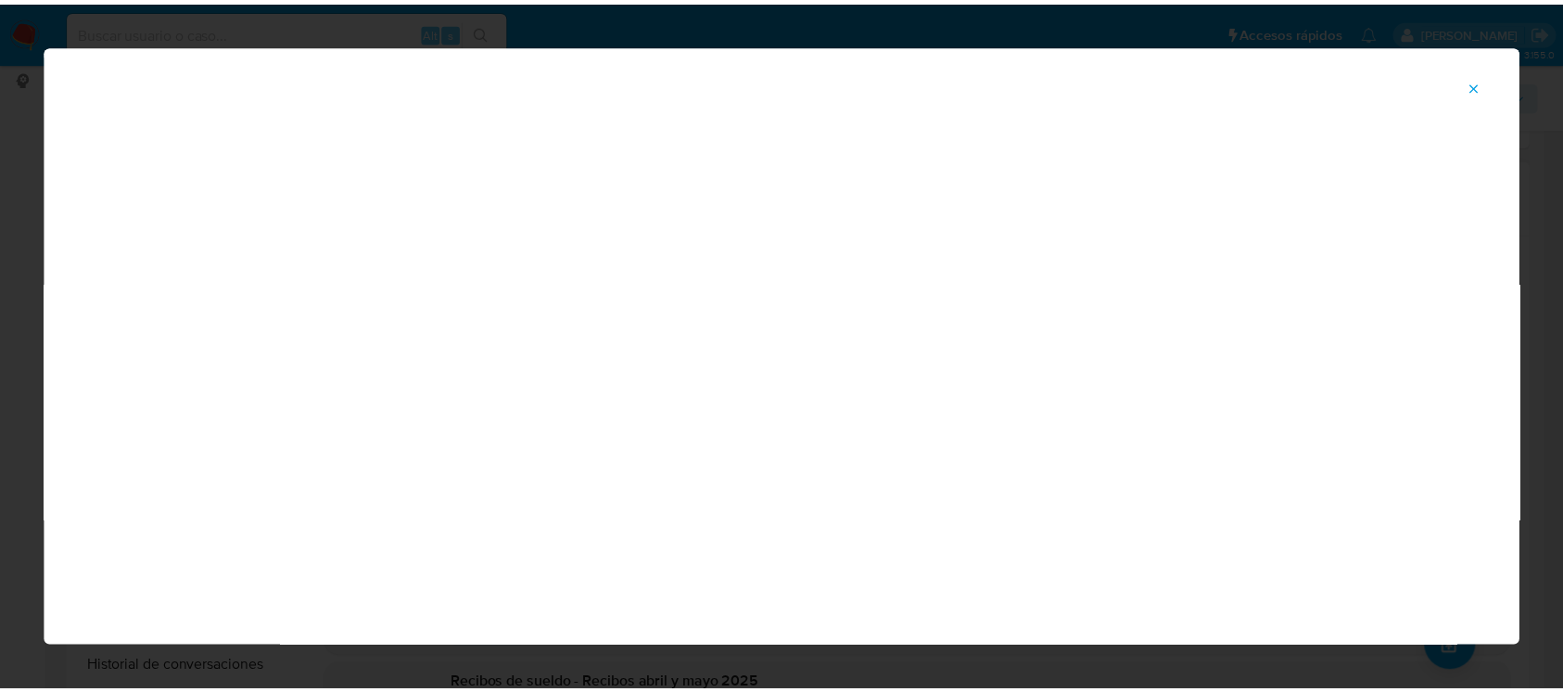
scroll to position [87, 0]
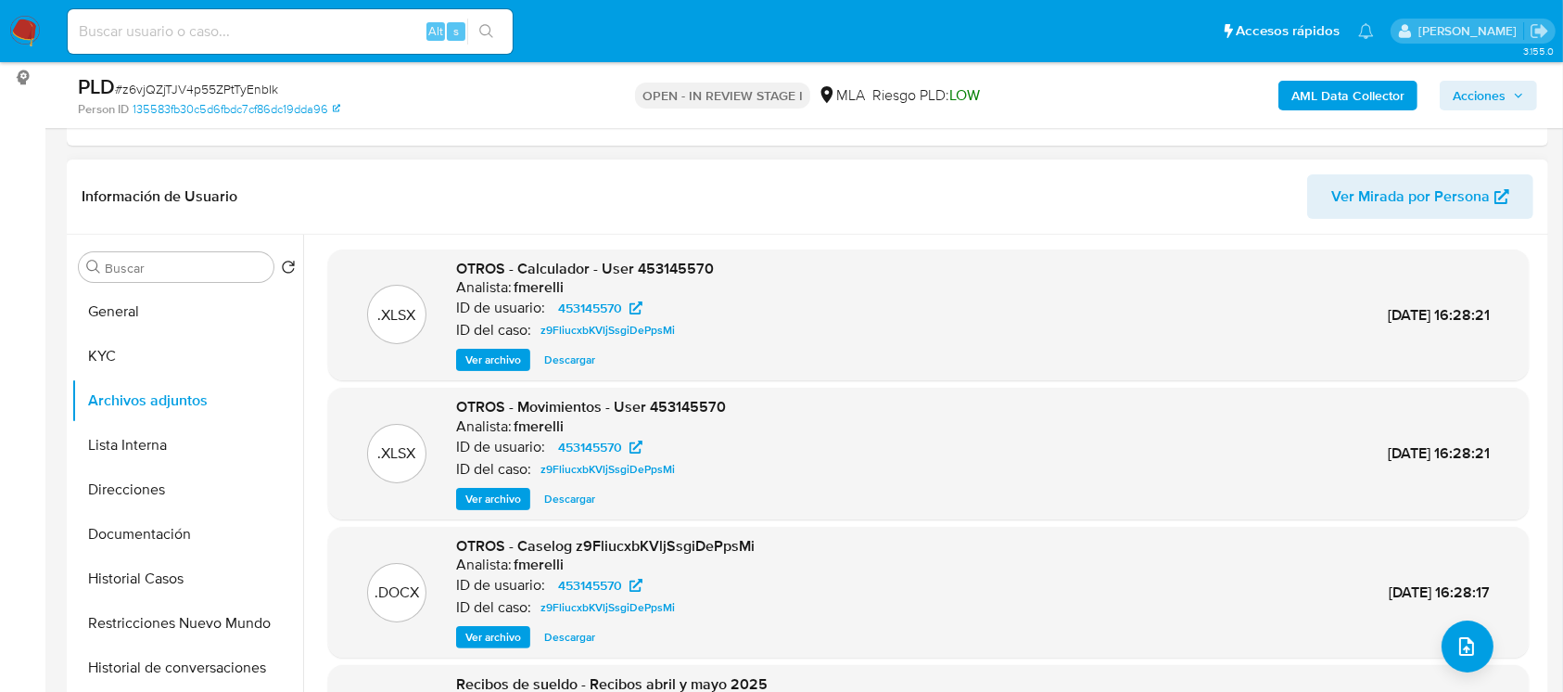
click at [292, 44] on div "Alt s" at bounding box center [290, 31] width 445 height 44
click at [311, 32] on input at bounding box center [290, 31] width 445 height 24
paste input "wwH9OEWGpFOdtE50IxAbu5dz"
type input "wwH9OEWGpFOdtE50IxAbu5dz"
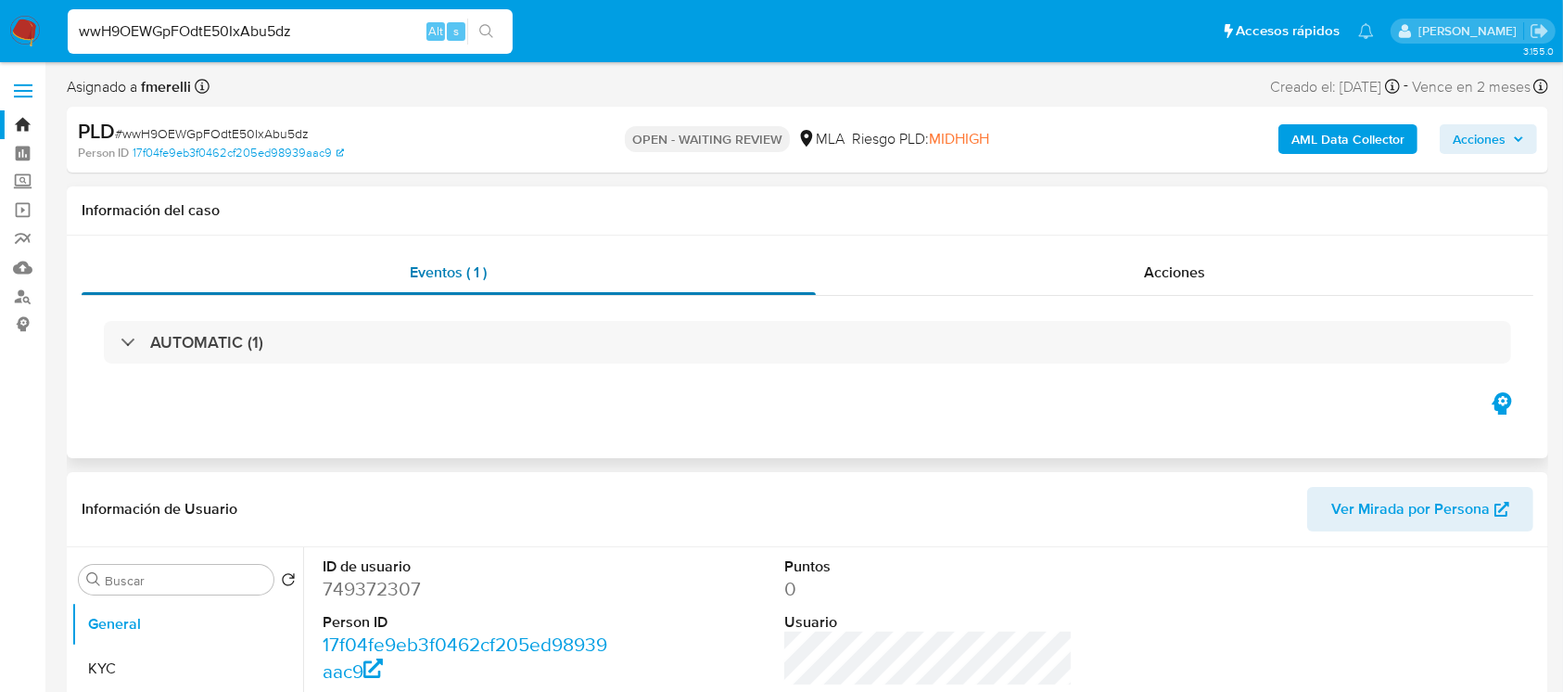
select select "10"
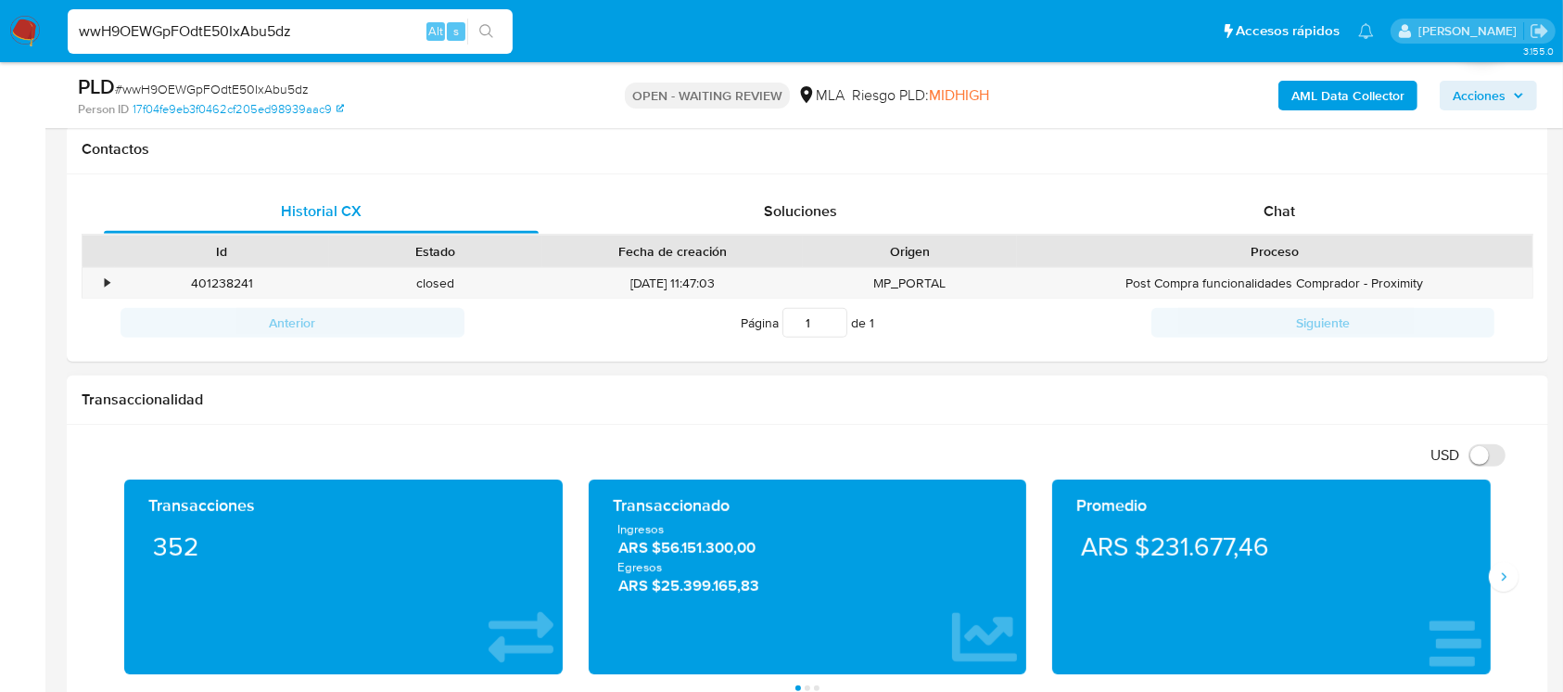
scroll to position [865, 0]
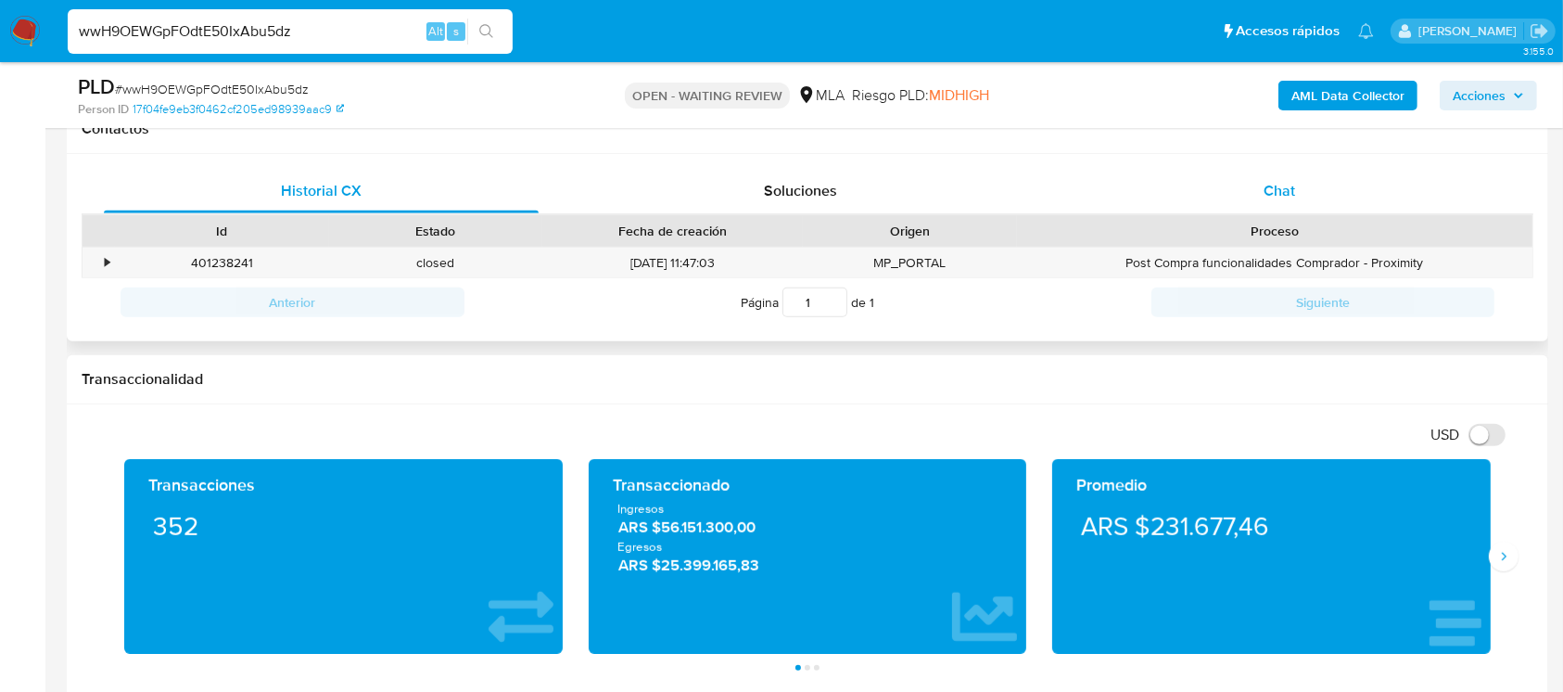
click at [1276, 207] on div "Chat" at bounding box center [1279, 191] width 435 height 44
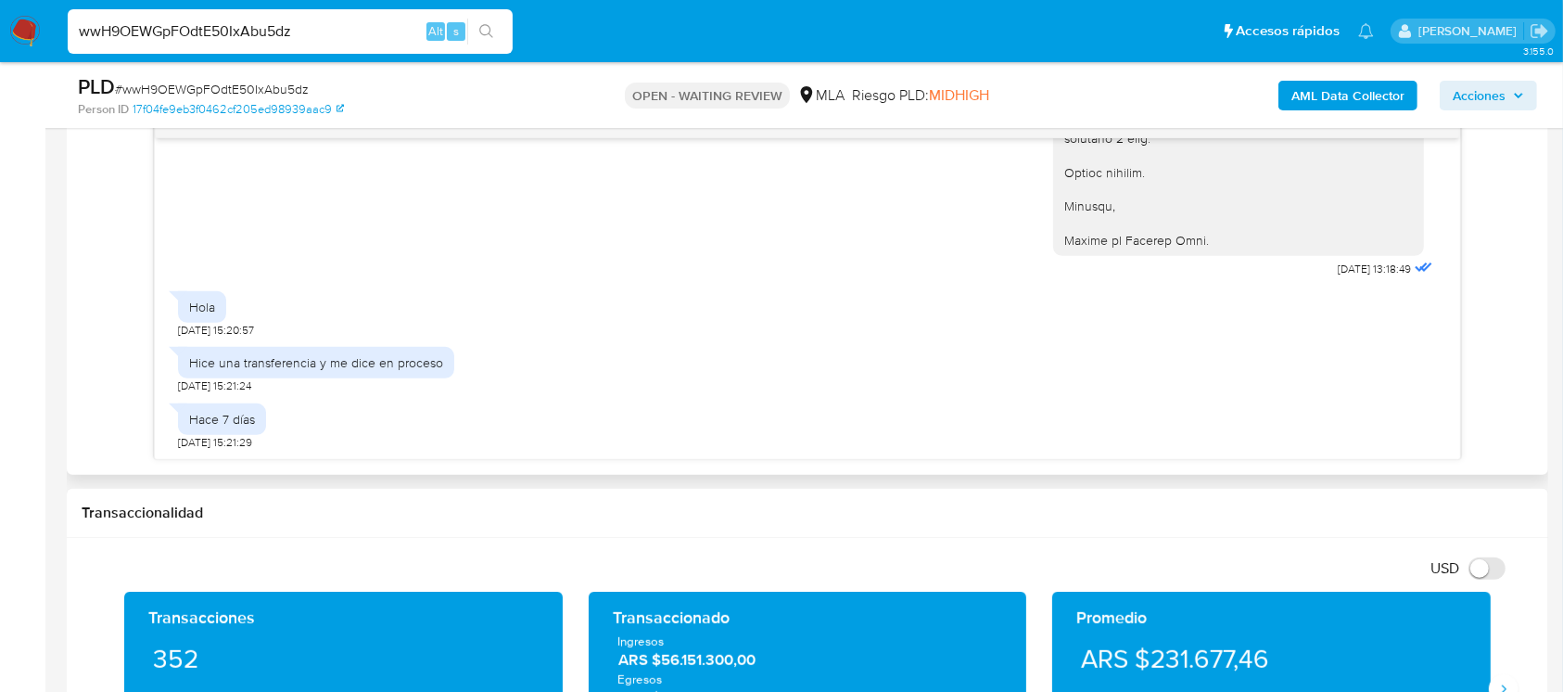
scroll to position [988, 0]
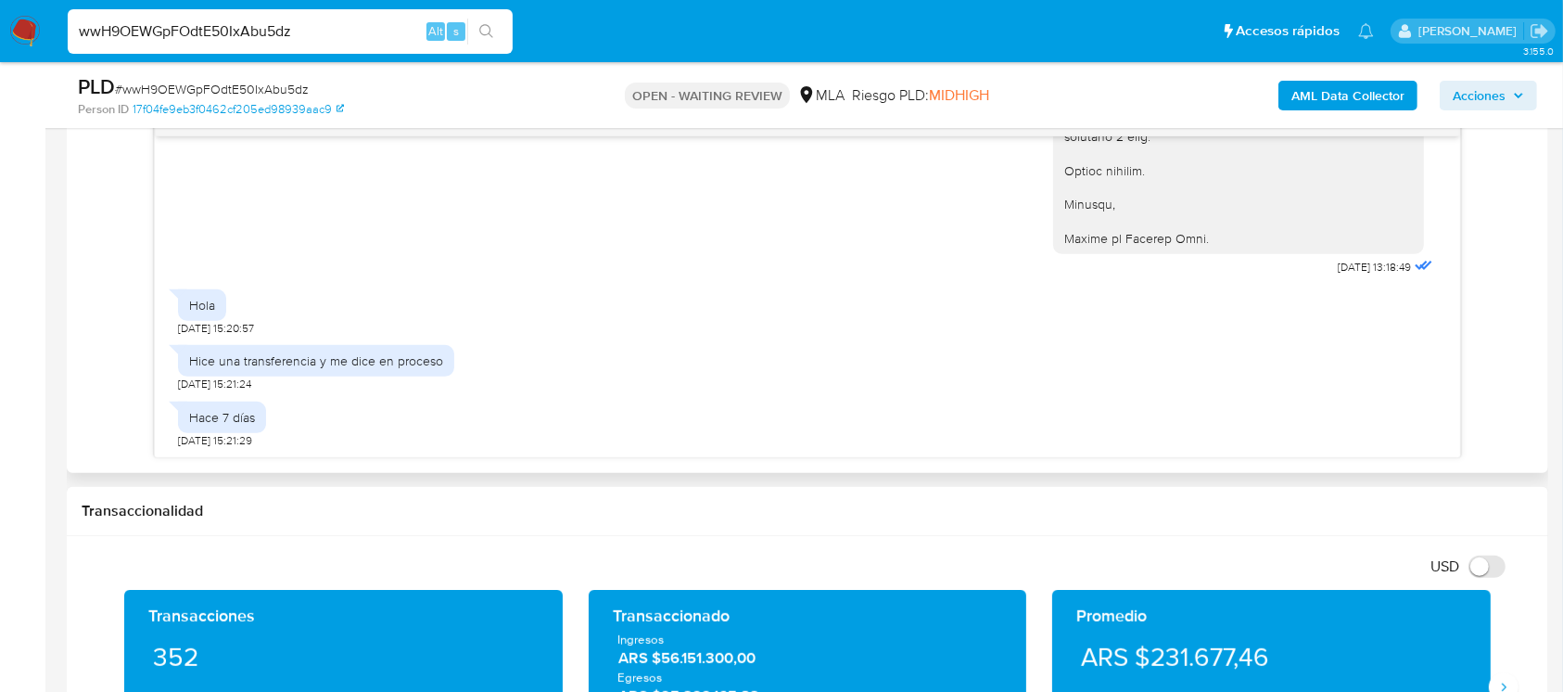
drag, startPoint x: 452, startPoint y: 370, endPoint x: 476, endPoint y: 440, distance: 74.5
click at [463, 449] on div "17/07/2025 19:59:43 Hola, Esperamos que te encuentres muy bien. Te consultamos …" at bounding box center [807, 296] width 1304 height 321
click at [536, 423] on div "Hace 7 días 20/08/2025 15:21:29" at bounding box center [807, 420] width 1258 height 56
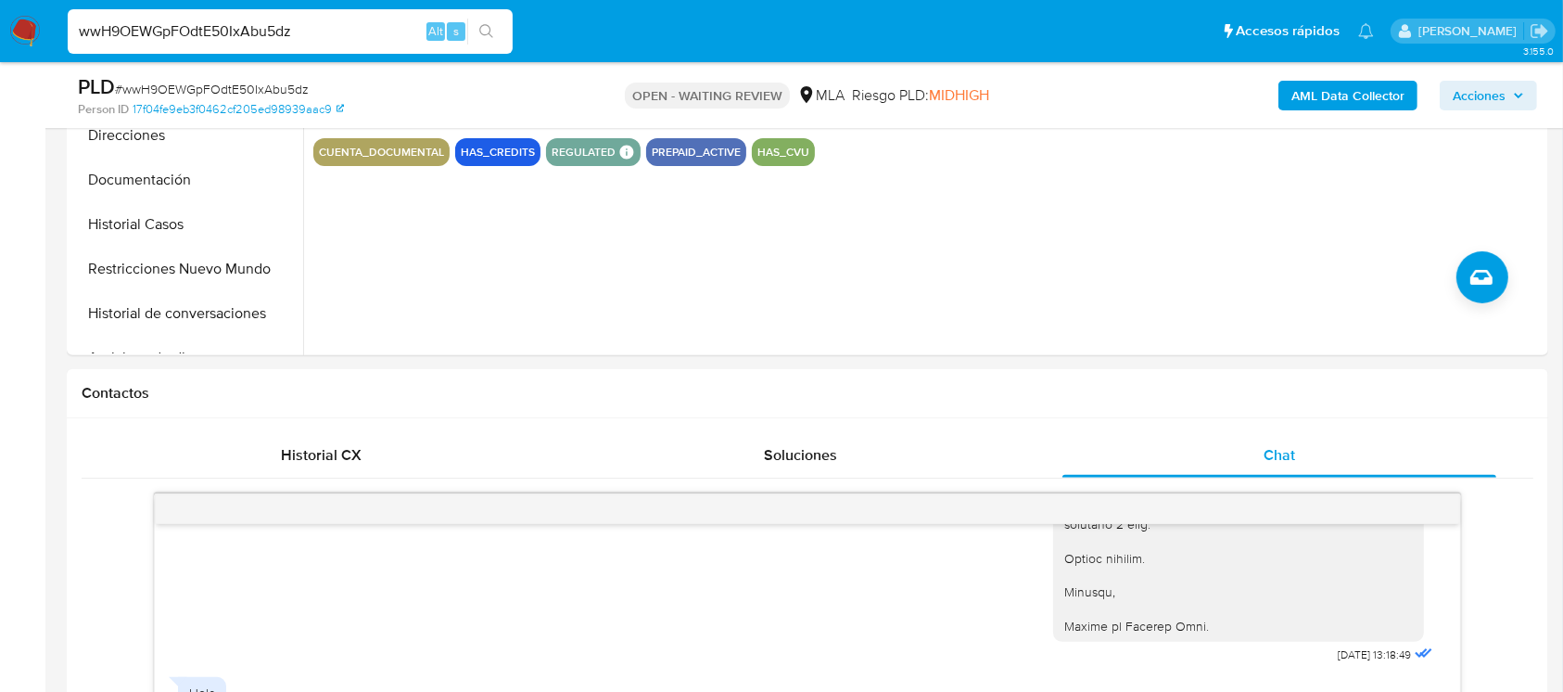
scroll to position [494, 0]
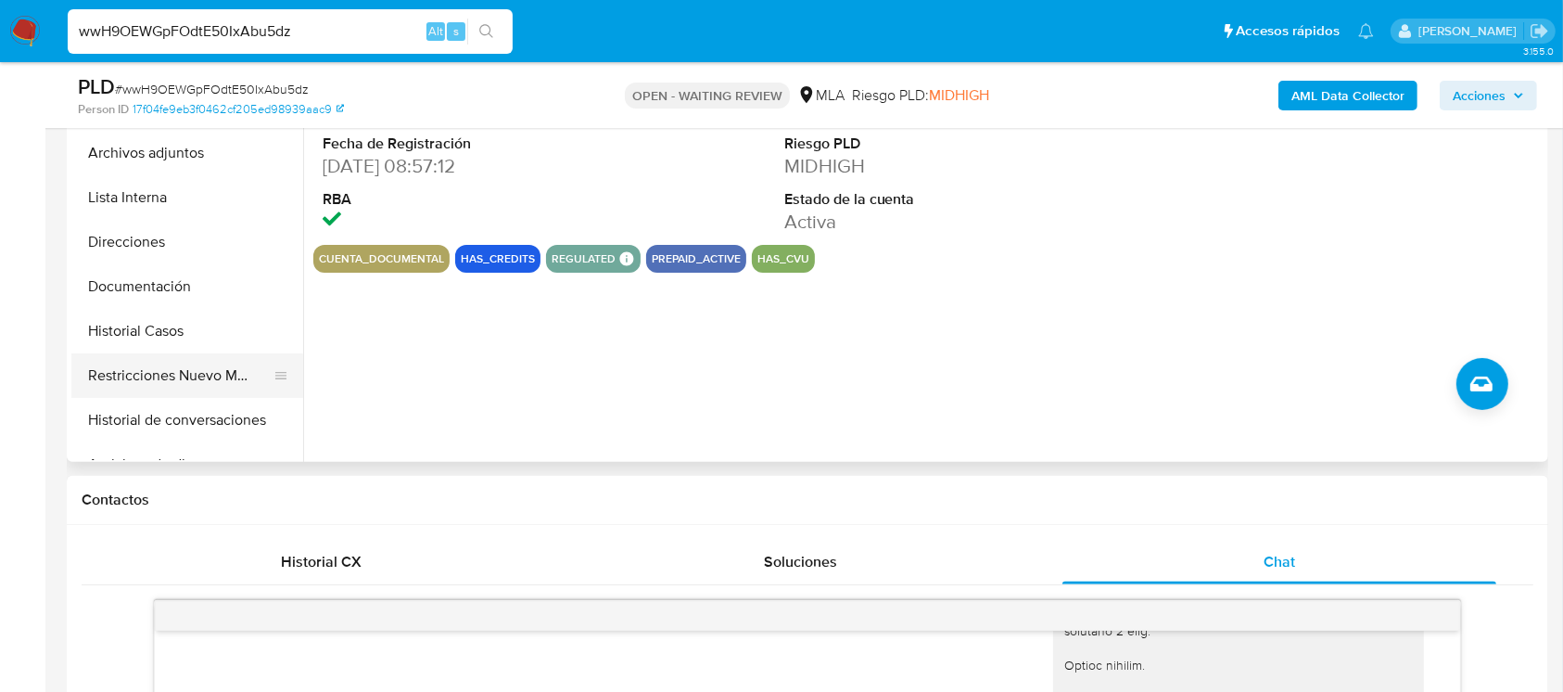
click at [167, 362] on button "Restricciones Nuevo Mundo" at bounding box center [179, 375] width 217 height 44
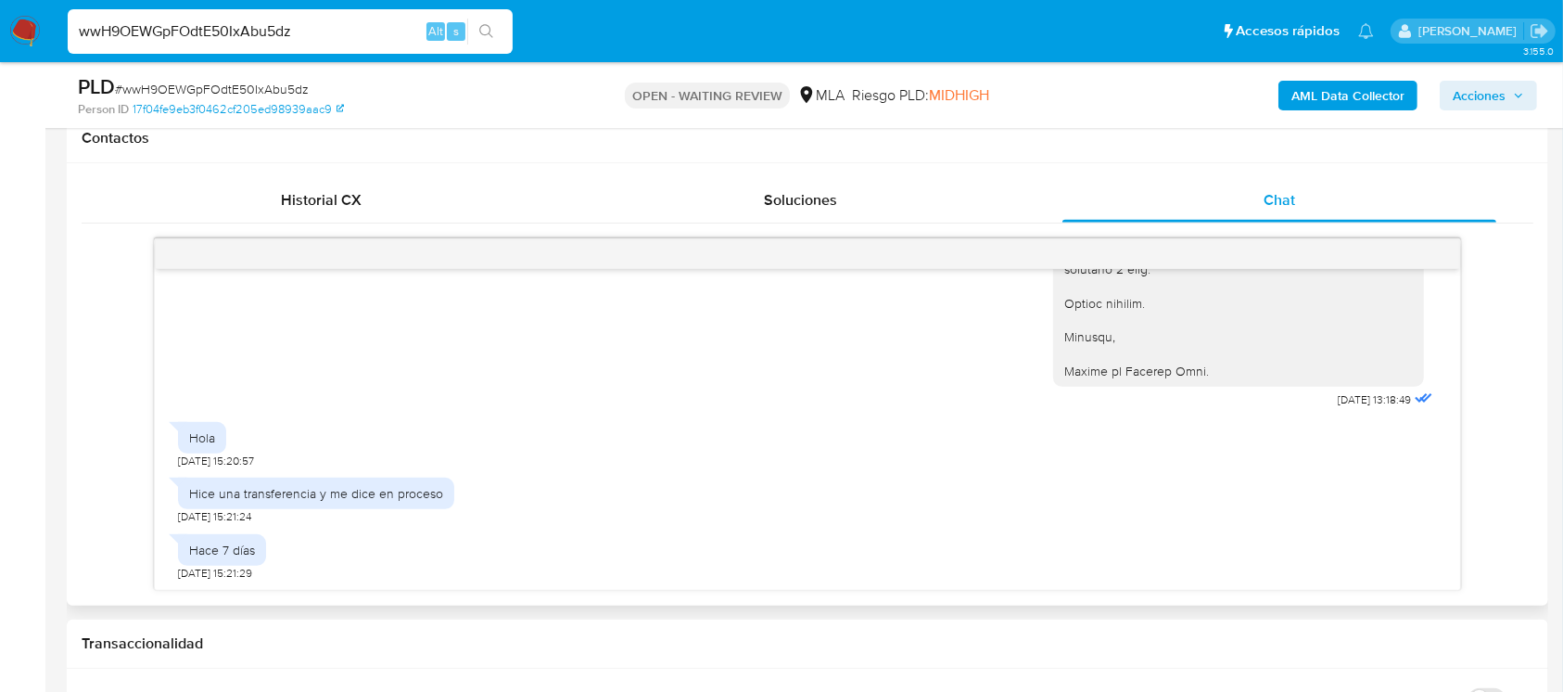
scroll to position [865, 0]
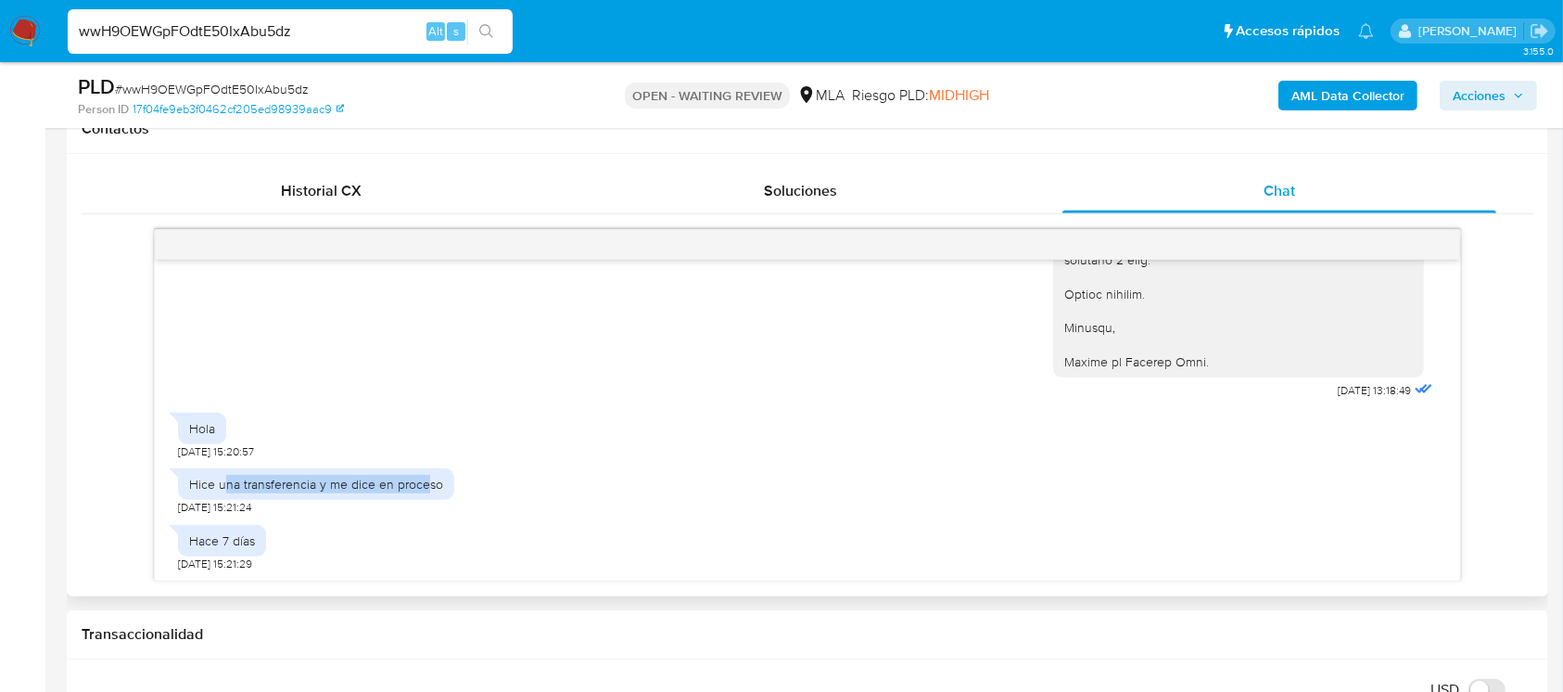
drag, startPoint x: 238, startPoint y: 491, endPoint x: 424, endPoint y: 489, distance: 185.4
click at [424, 489] on div "Hice una transferencia y me dice en proceso" at bounding box center [316, 484] width 276 height 32
click at [234, 37] on input "wwH9OEWGpFOdtE50IxAbu5dz" at bounding box center [290, 31] width 445 height 24
click at [235, 37] on input "wwH9OEWGpFOdtE50IxAbu5dz" at bounding box center [290, 31] width 445 height 24
paste input "TVxntGg9x2ehRPheY4qakX34"
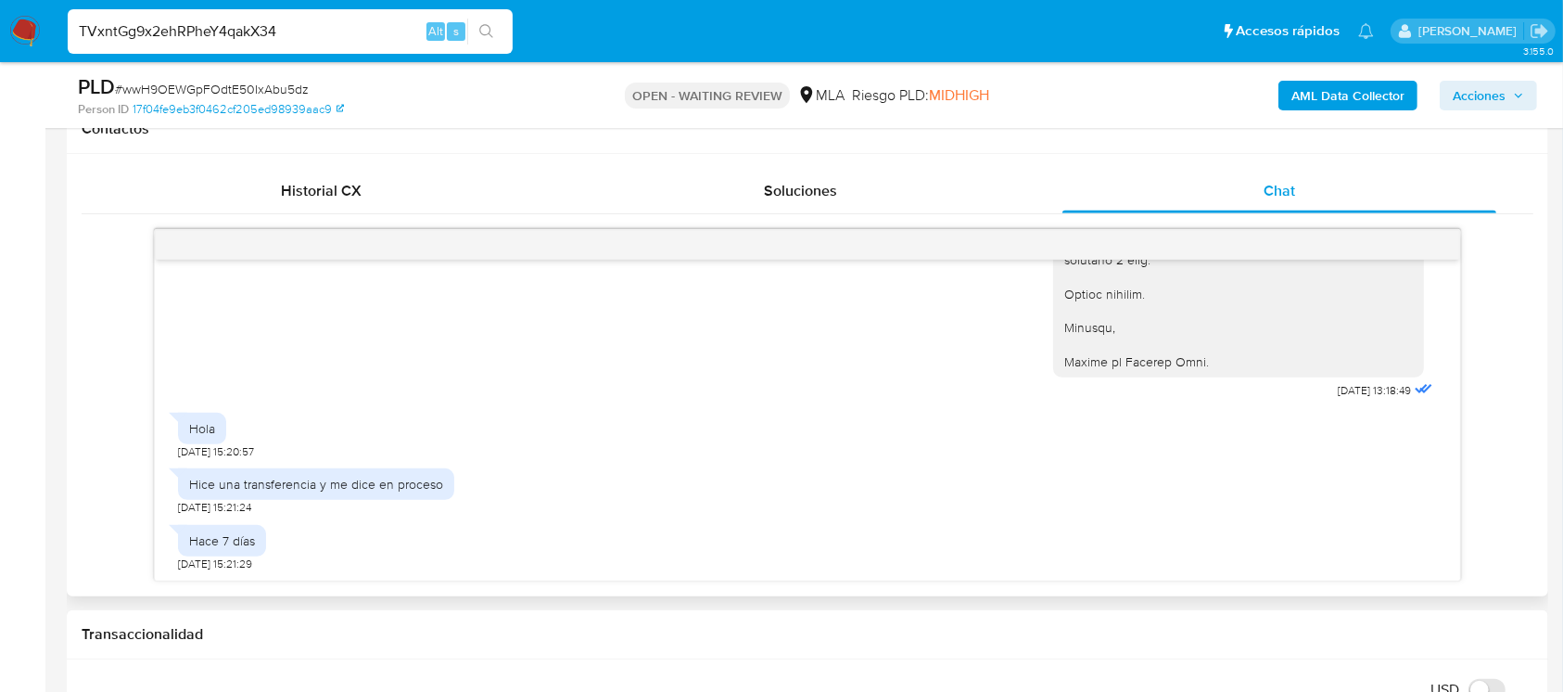
type input "TVxntGg9x2ehRPheY4qakX34"
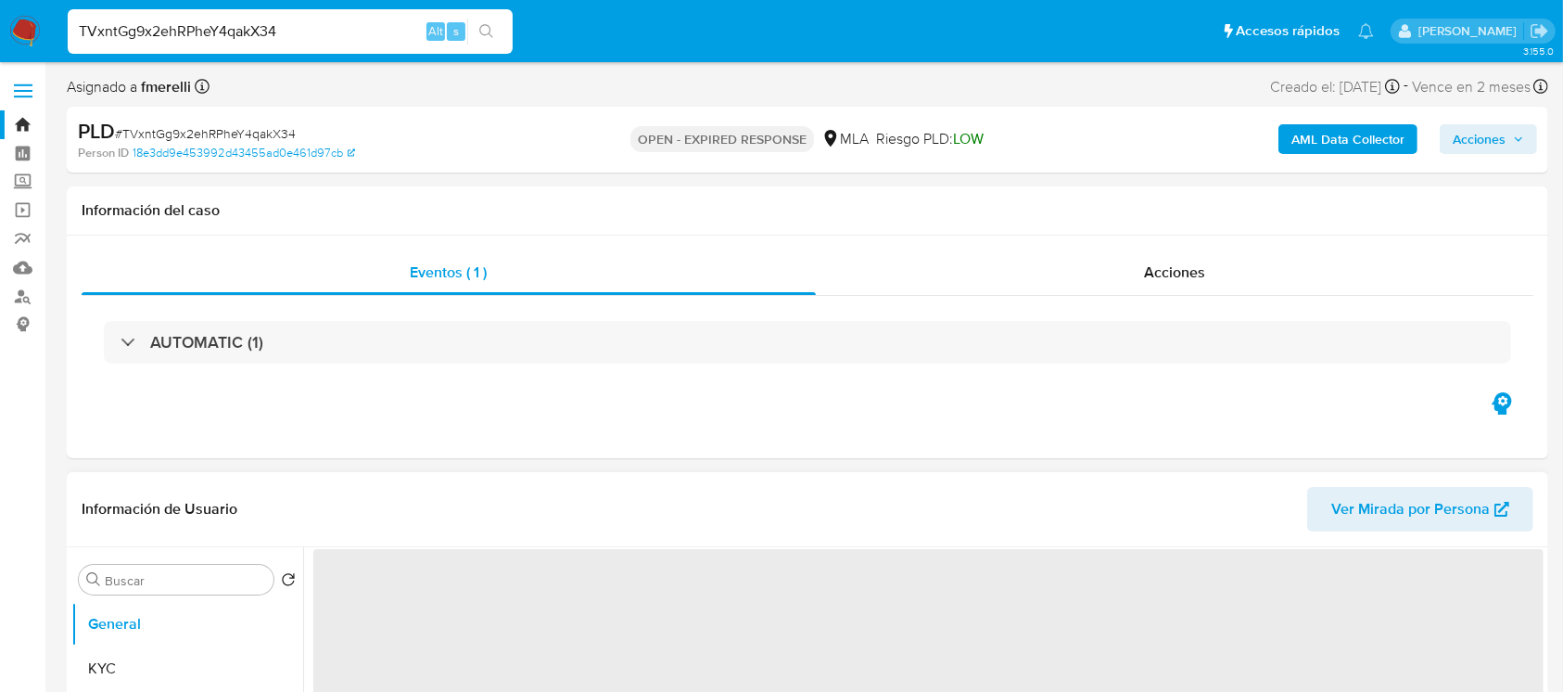
scroll to position [123, 0]
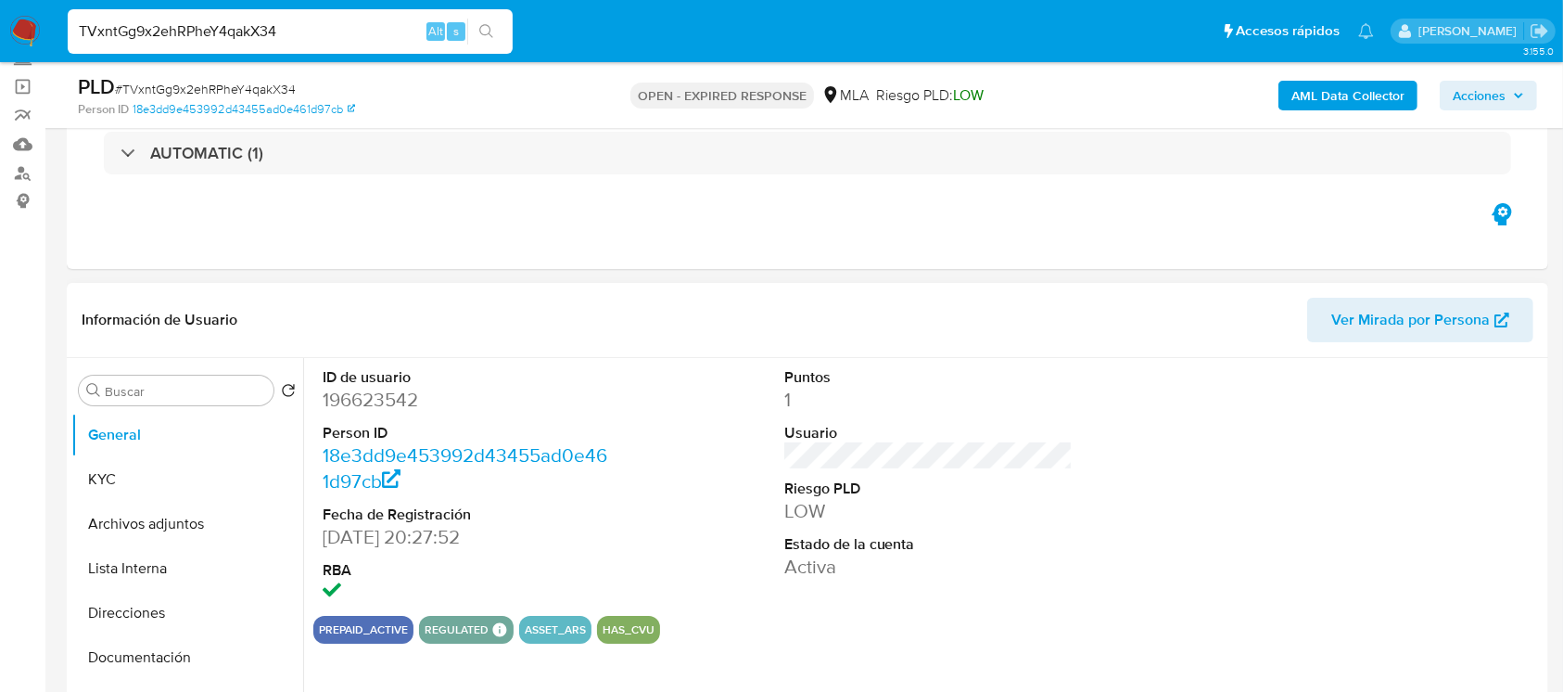
select select "10"
click at [320, 34] on input "TVxntGg9x2ehRPheY4qakX34" at bounding box center [290, 31] width 445 height 24
paste input "MlmMbpsCRzaTNXPAxizlgKQk"
type input "MlmMbpsCRzaTNXPAxizlgKQk"
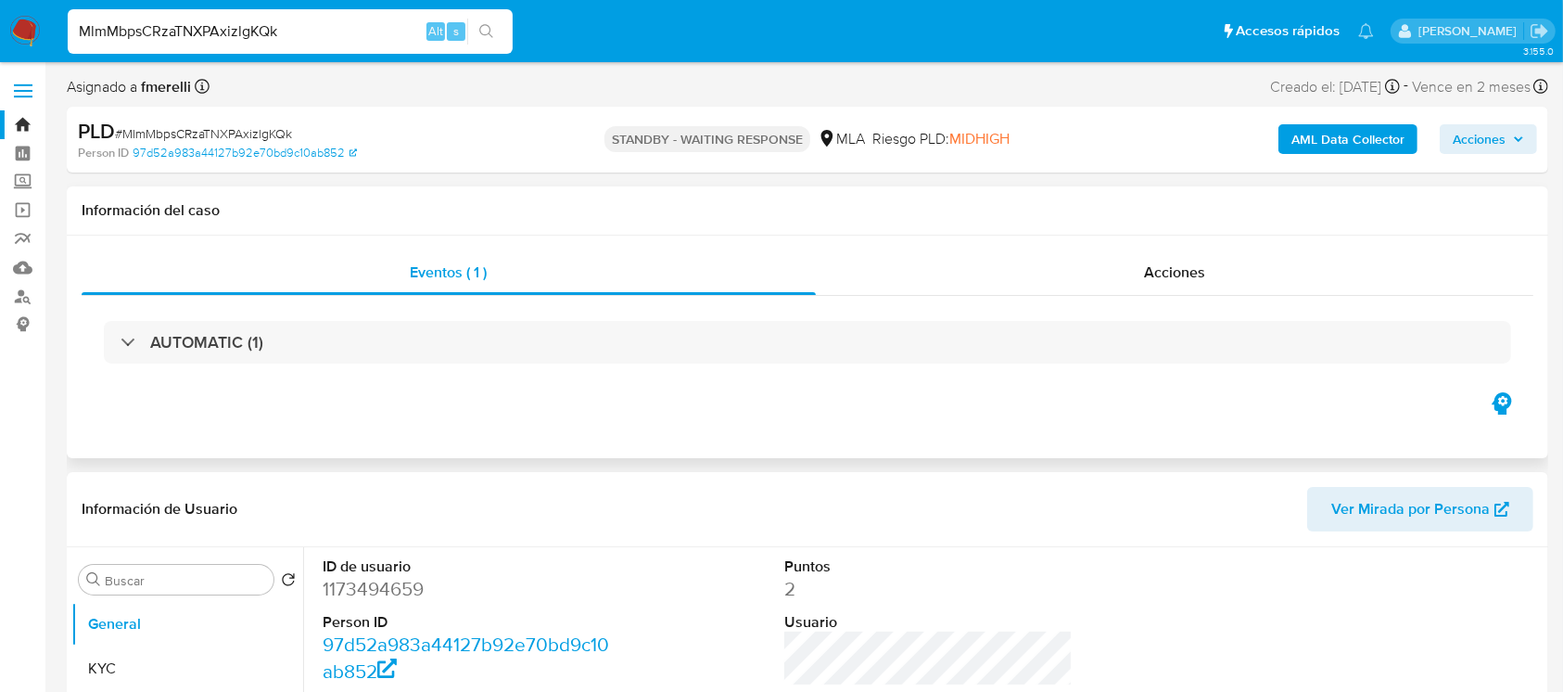
select select "10"
click at [315, 37] on input "MlmMbpsCRzaTNXPAxizlgKQk" at bounding box center [290, 31] width 445 height 24
paste input "inoJw8a7apjO9GonYjnFn7Uc"
click at [315, 37] on input "MlmMbpsCRzaTNXPAxizlgKQk" at bounding box center [290, 31] width 445 height 24
type input "inoJw8a7apjO9GonYjnFn7Uc"
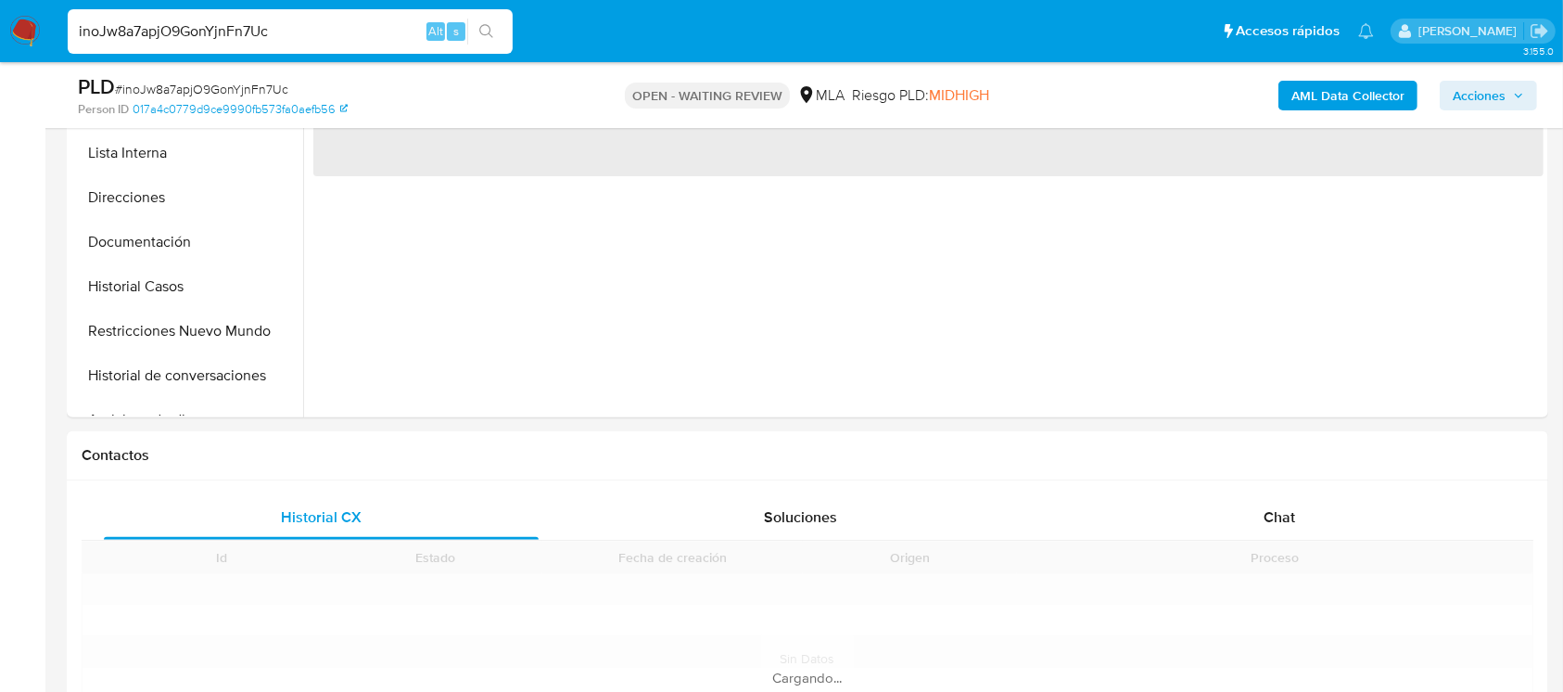
scroll to position [634, 0]
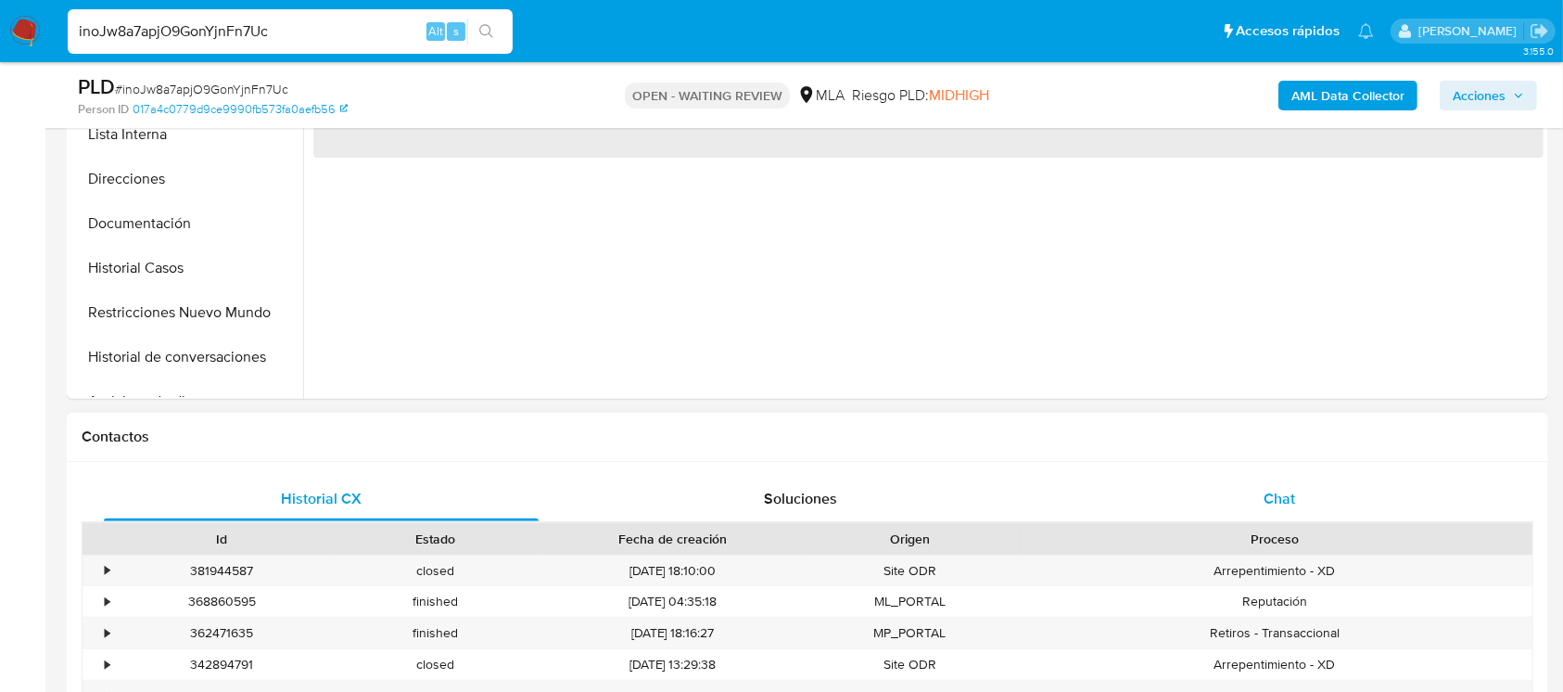
click at [1296, 494] on div "Historial CX Soluciones Chat Id Estado Fecha de creación Origen Proceso • 38194…" at bounding box center [808, 618] width 1452 height 284
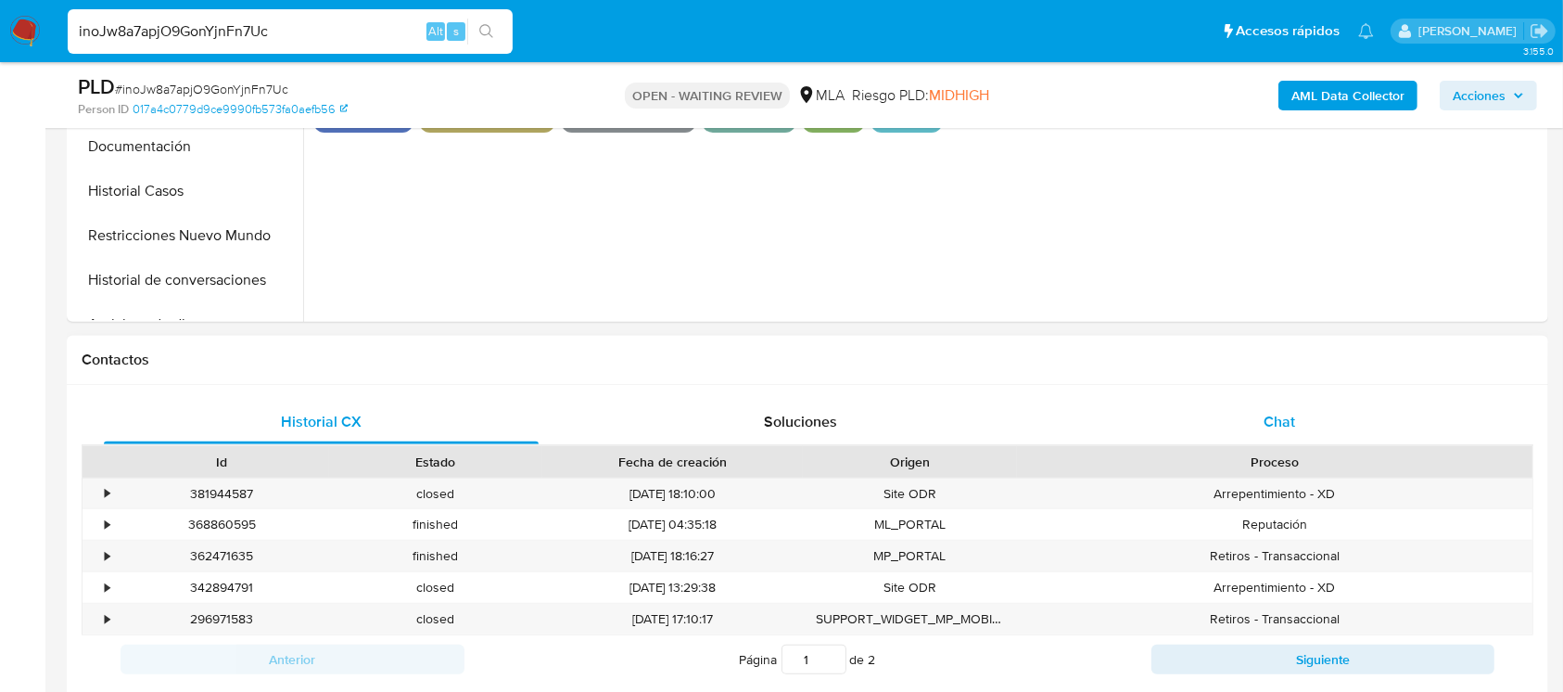
click at [1276, 408] on div "Chat" at bounding box center [1279, 422] width 435 height 44
select select "10"
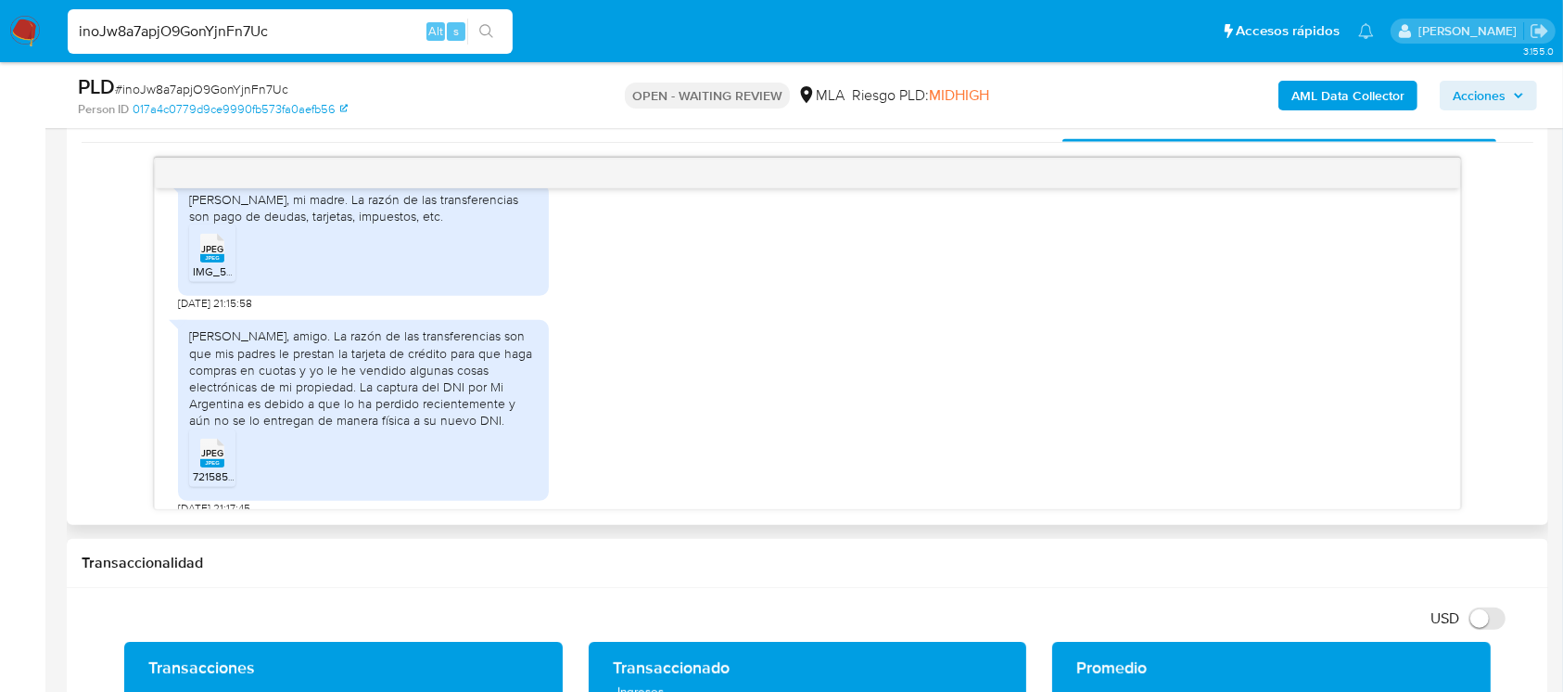
scroll to position [1982, 0]
click at [350, 32] on input "inoJw8a7apjO9GonYjnFn7Uc" at bounding box center [290, 31] width 445 height 24
paste input "RgQHM4btjH8jUD9sBRMI9mTd"
type input "RgQHM4btjH8jUD9sBRMI9mTd"
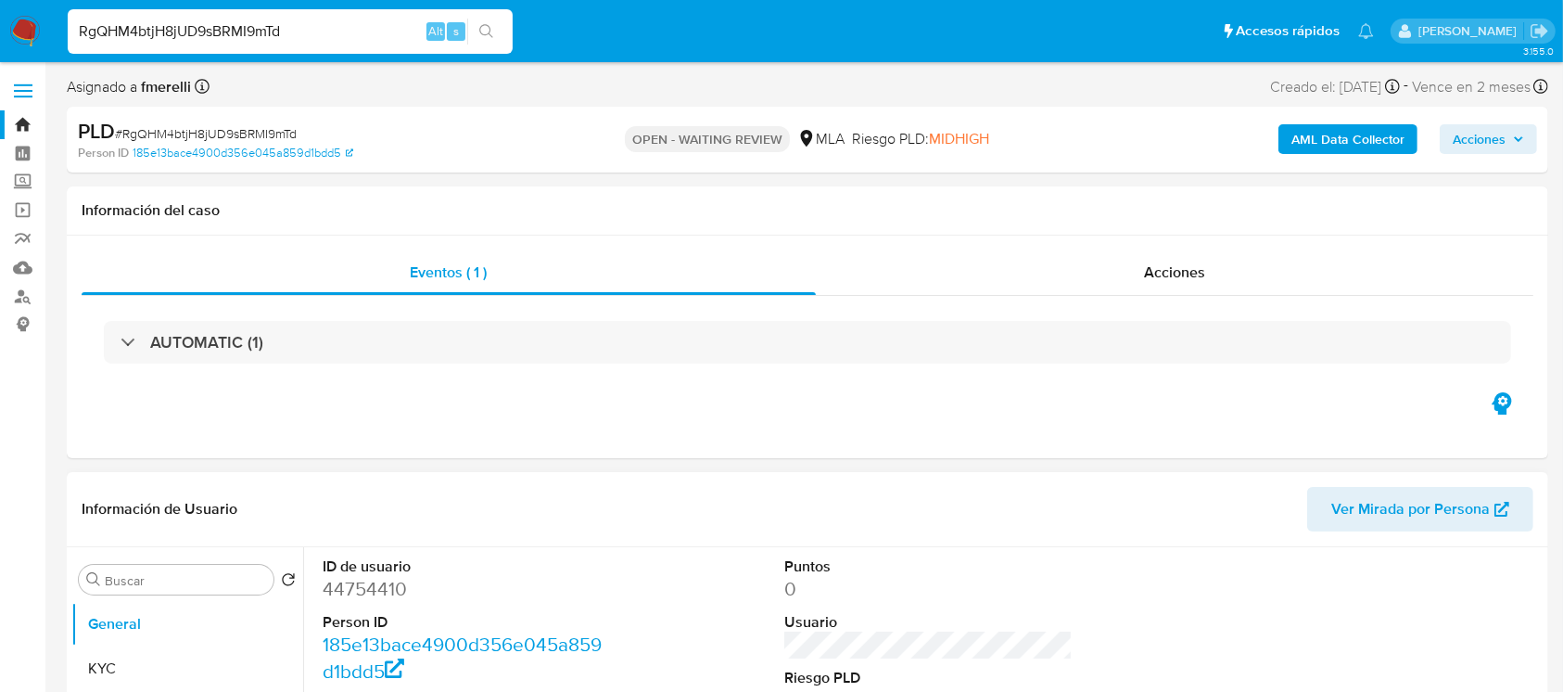
select select "10"
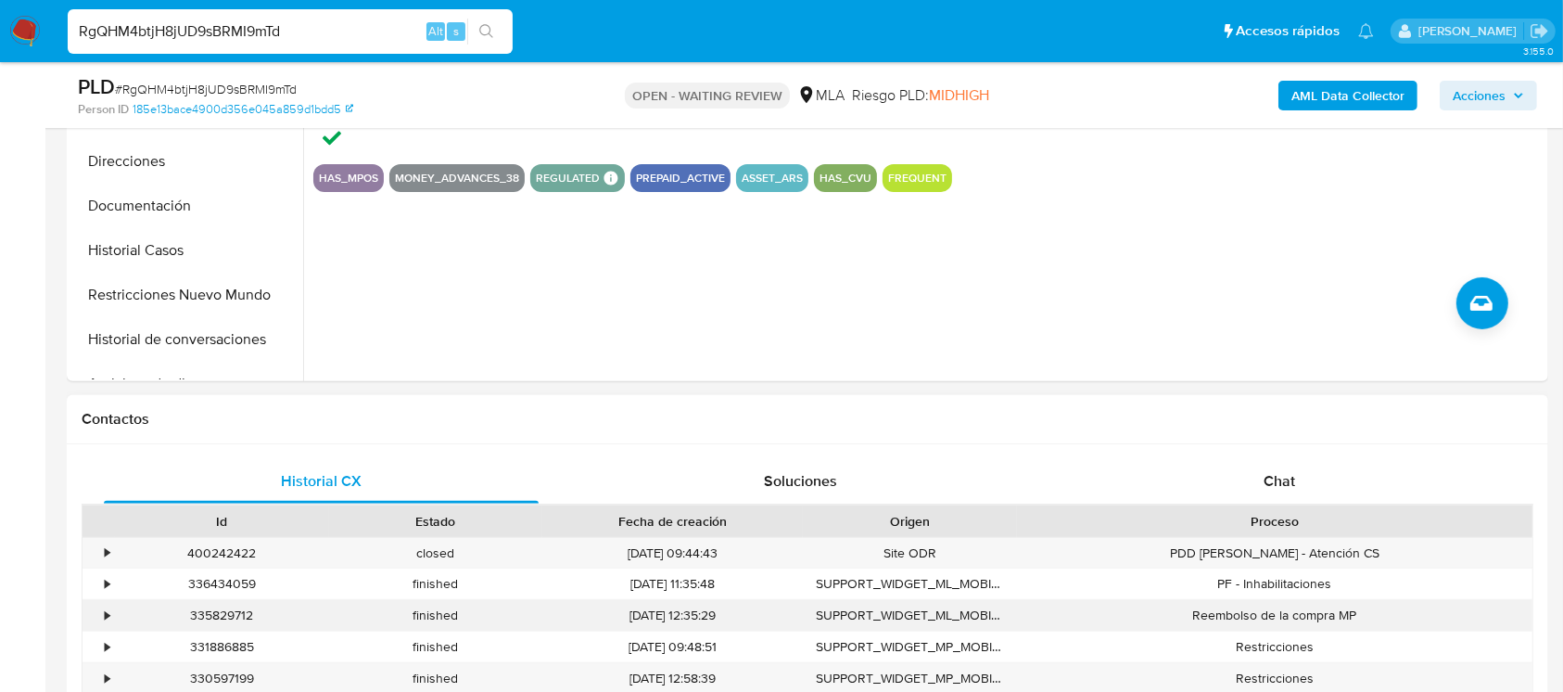
scroll to position [617, 0]
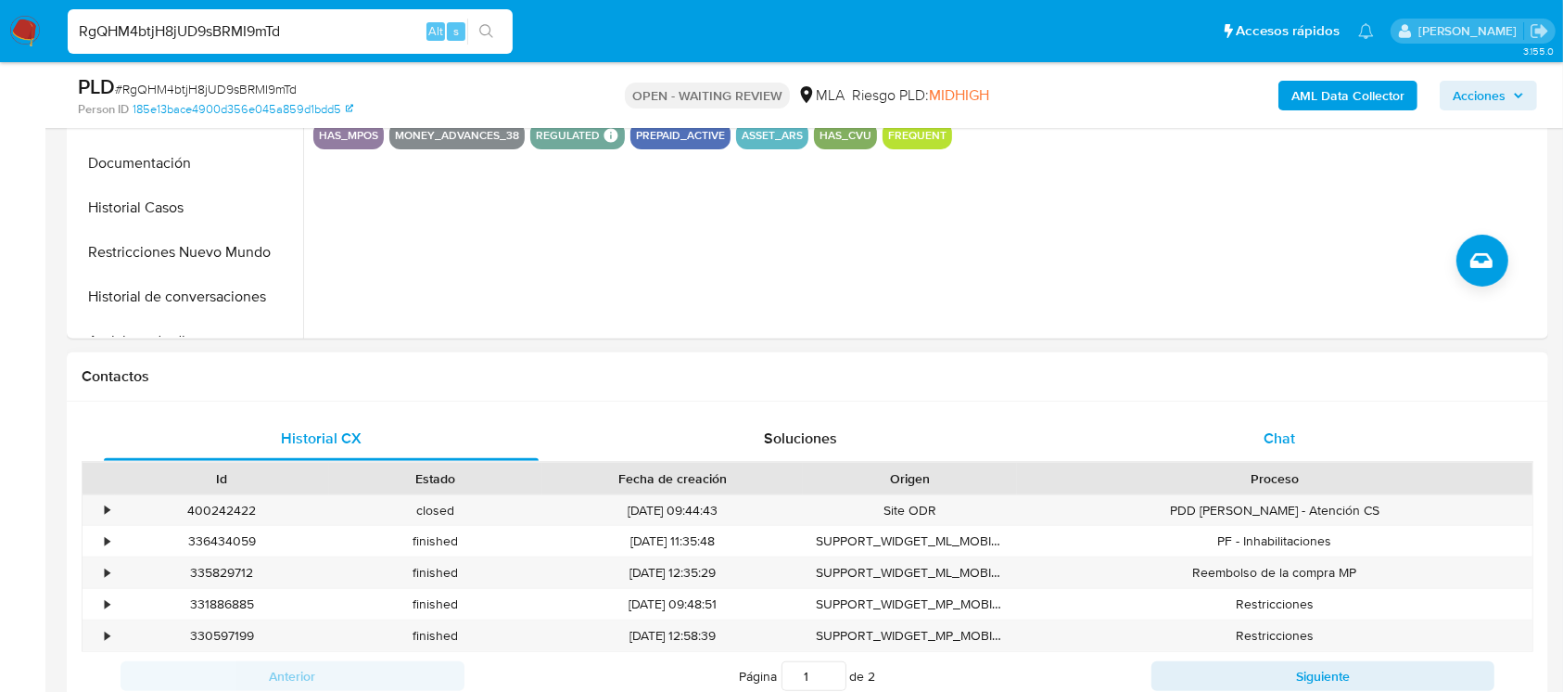
click at [1234, 451] on div "Chat" at bounding box center [1279, 438] width 435 height 44
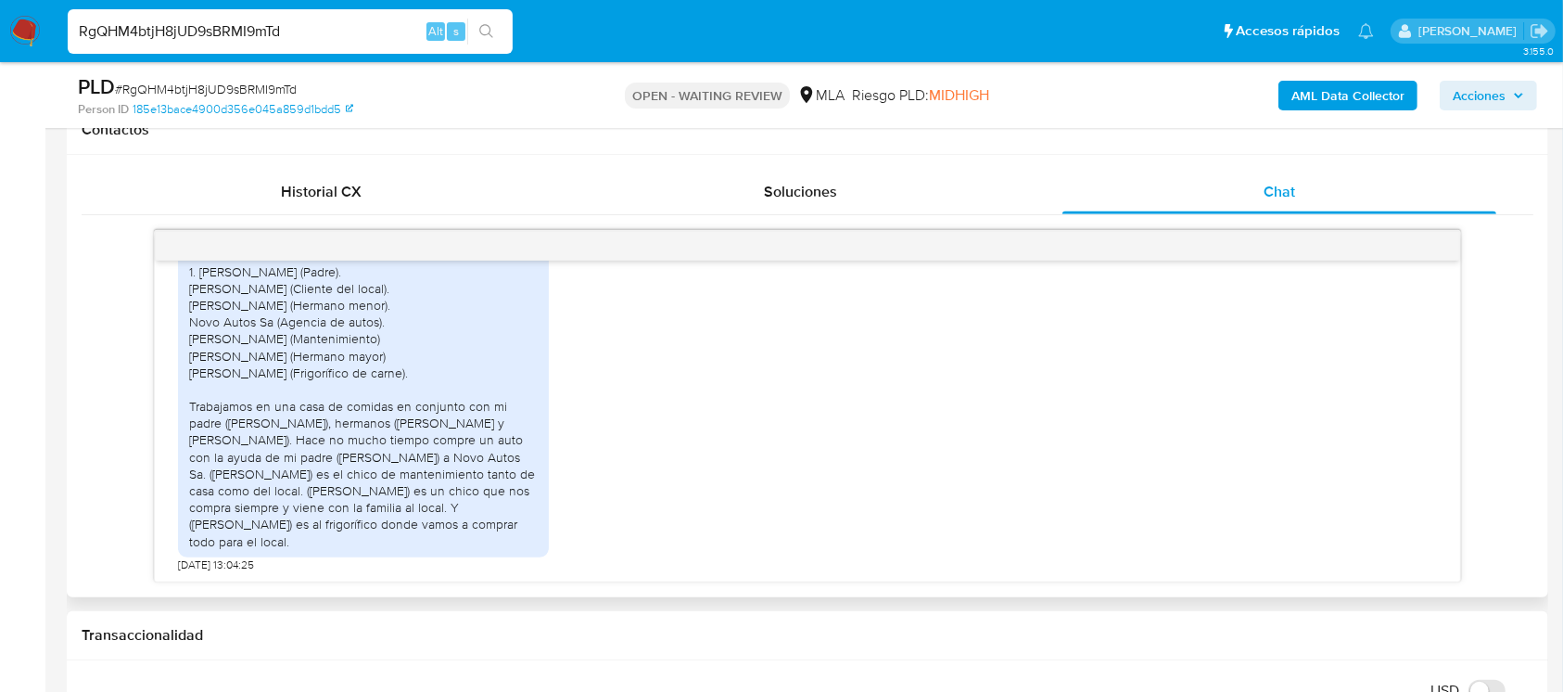
scroll to position [865, 0]
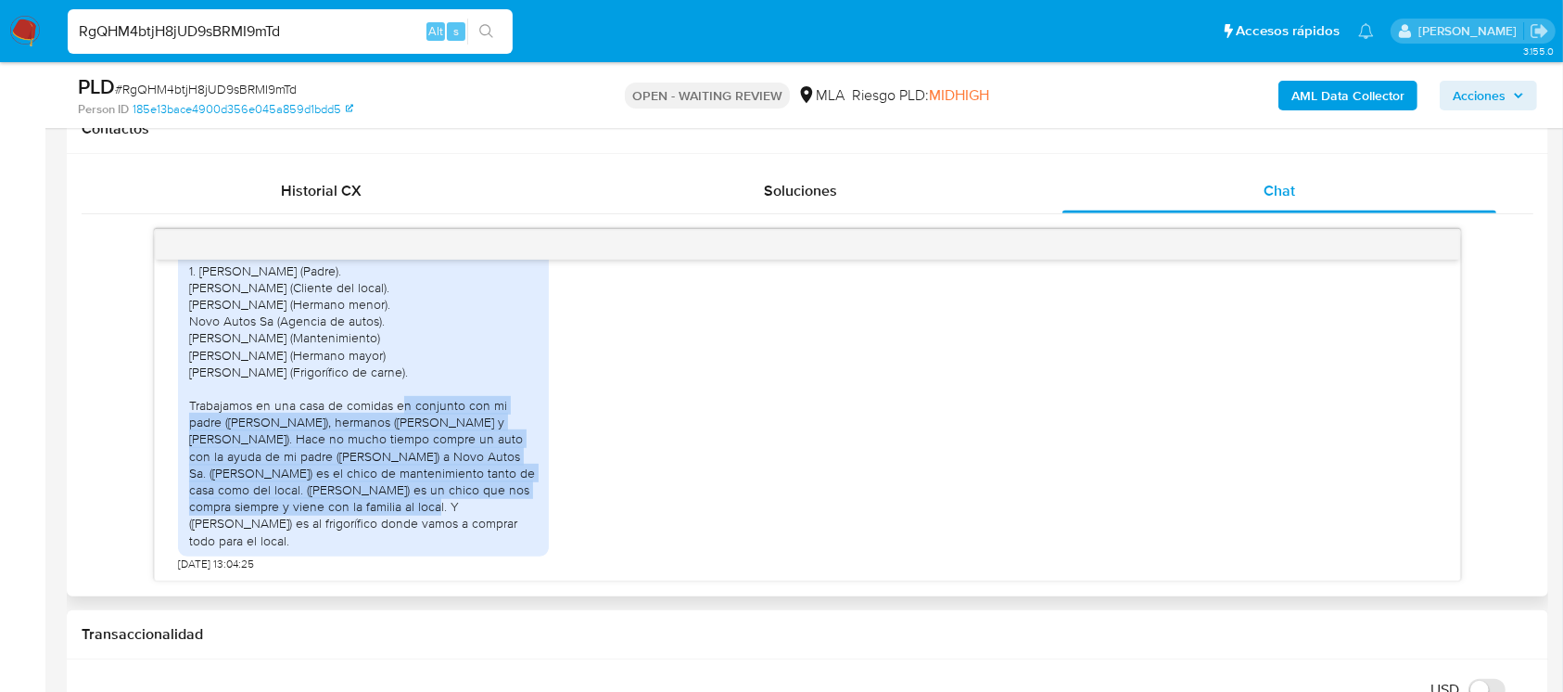
drag, startPoint x: 326, startPoint y: 438, endPoint x: 509, endPoint y: 527, distance: 203.1
click at [509, 527] on div "Hola buenas tardes! Me dedico al rubro de la gastronomía, soy monotributista, y…" at bounding box center [363, 372] width 349 height 354
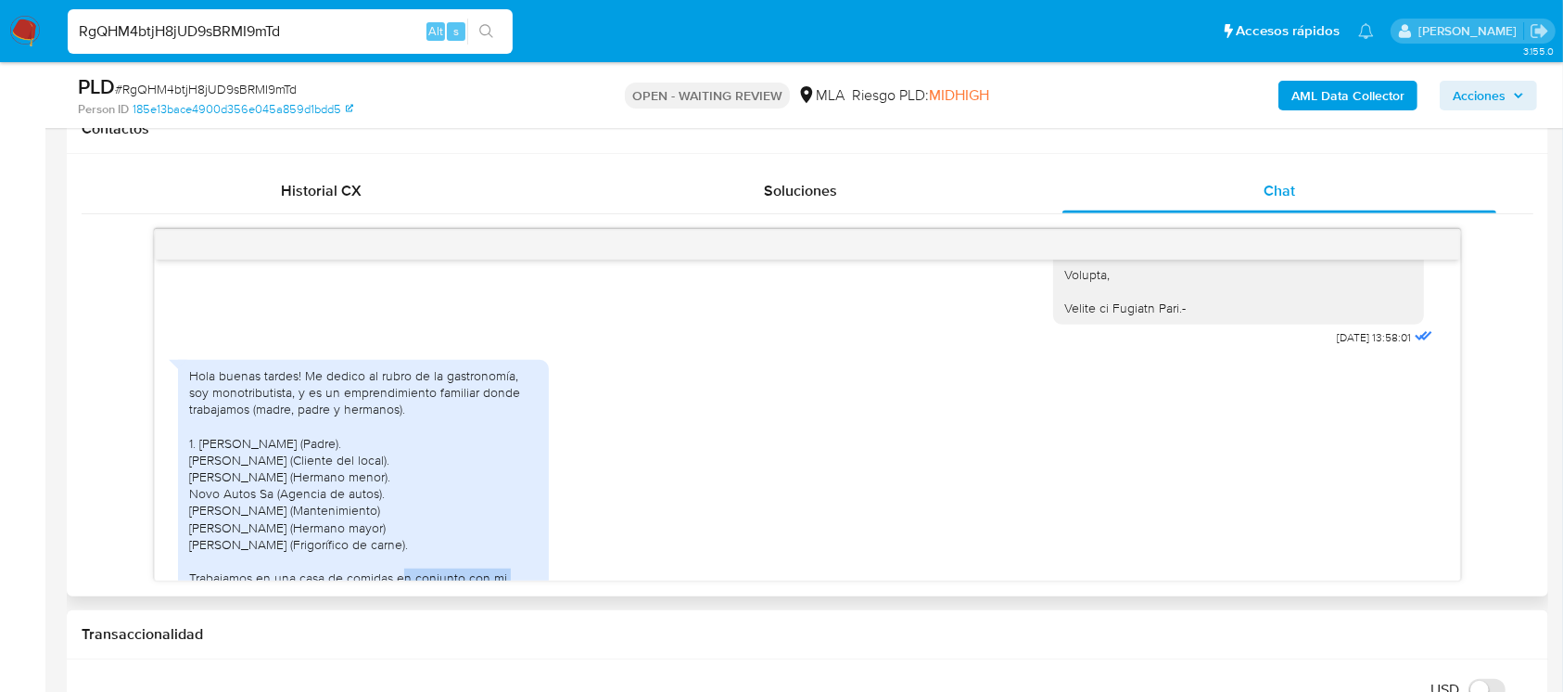
scroll to position [1752, 0]
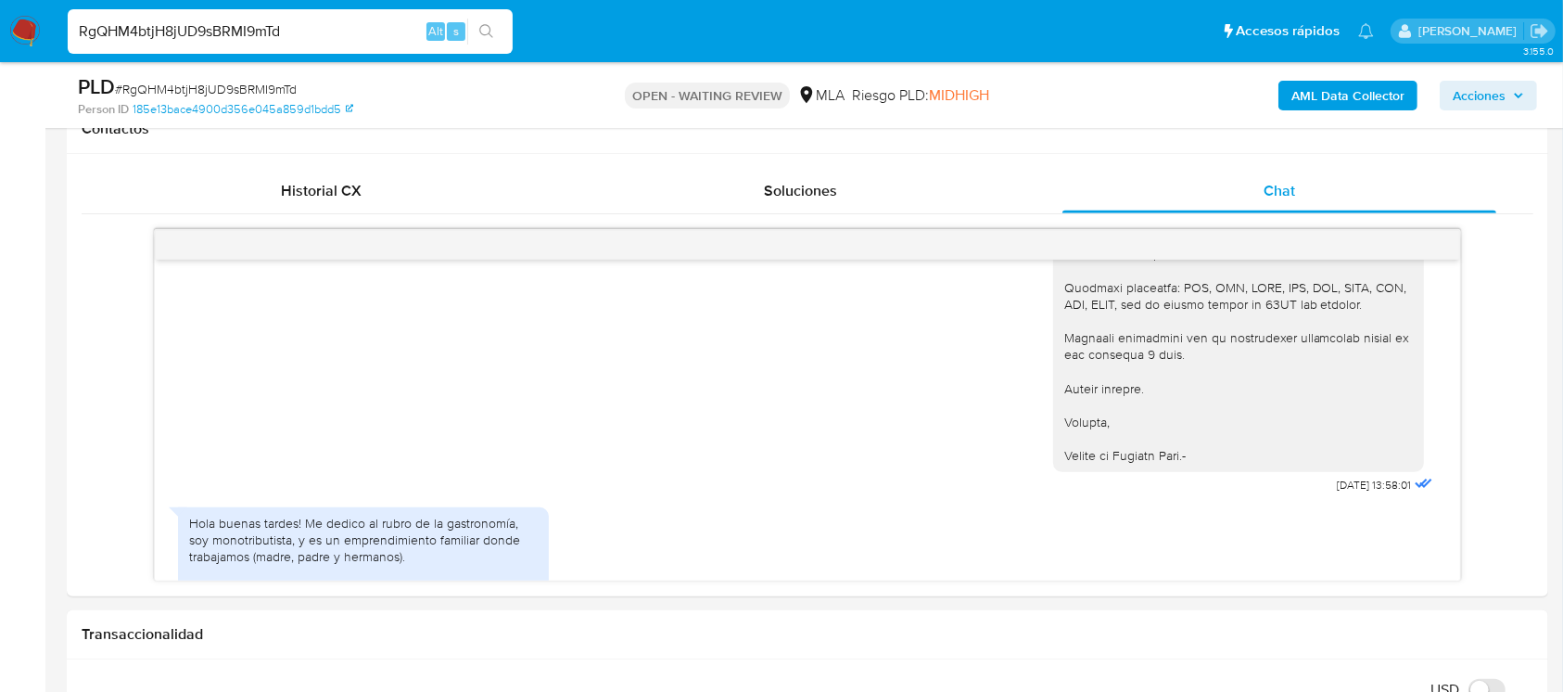
click at [378, 20] on input "RgQHM4btjH8jUD9sBRMI9mTd" at bounding box center [290, 31] width 445 height 24
paste input "DMfASEH8jmO9HJK9ubjvv2dI"
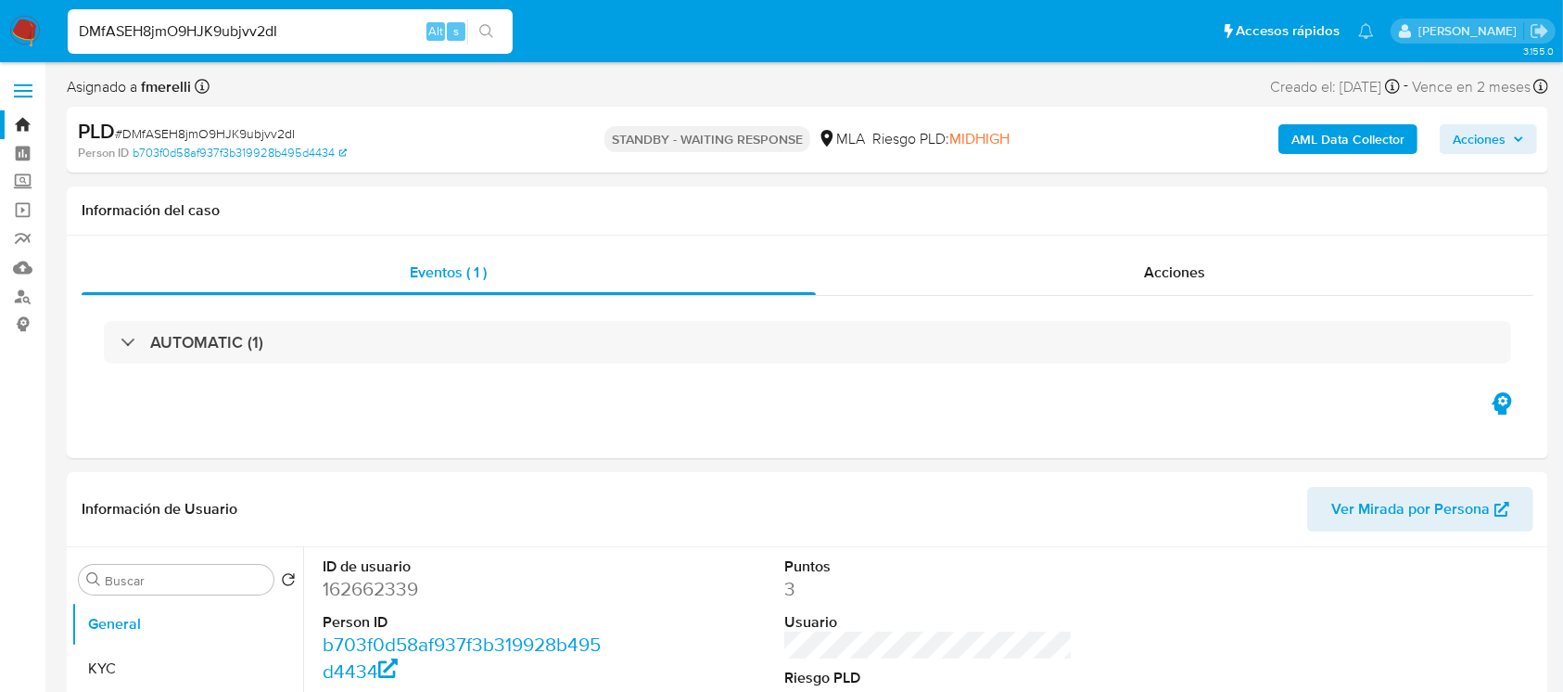
drag, startPoint x: 95, startPoint y: -4, endPoint x: 115, endPoint y: 19, distance: 30.2
click at [91, 13] on div "DMfASEH8jmO9HJK9ubjvv2dI Alt s" at bounding box center [290, 31] width 445 height 44
click at [116, 19] on input "DMfASEH8jmO9HJK9ubjvv2dI" at bounding box center [290, 31] width 445 height 24
paste input "KfueDQGKZwkS0H21MSZBuVax"
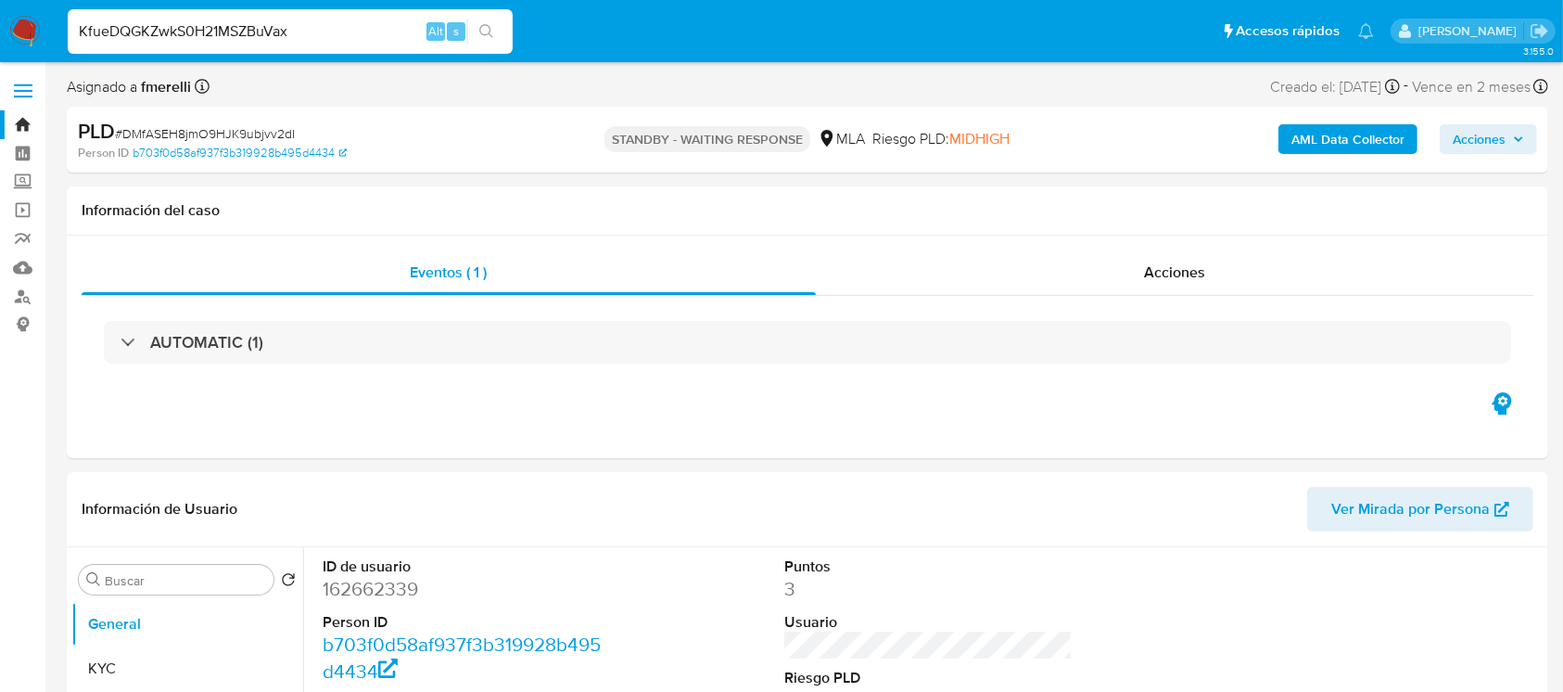
type input "KfueDQGKZwkS0H21MSZBuVax"
click at [363, 44] on div "KfueDQGKZwkS0H21MSZBuVax Alt s" at bounding box center [290, 31] width 445 height 44
click at [373, 37] on input "KfueDQGKZwkS0H21MSZBuVax" at bounding box center [290, 31] width 445 height 24
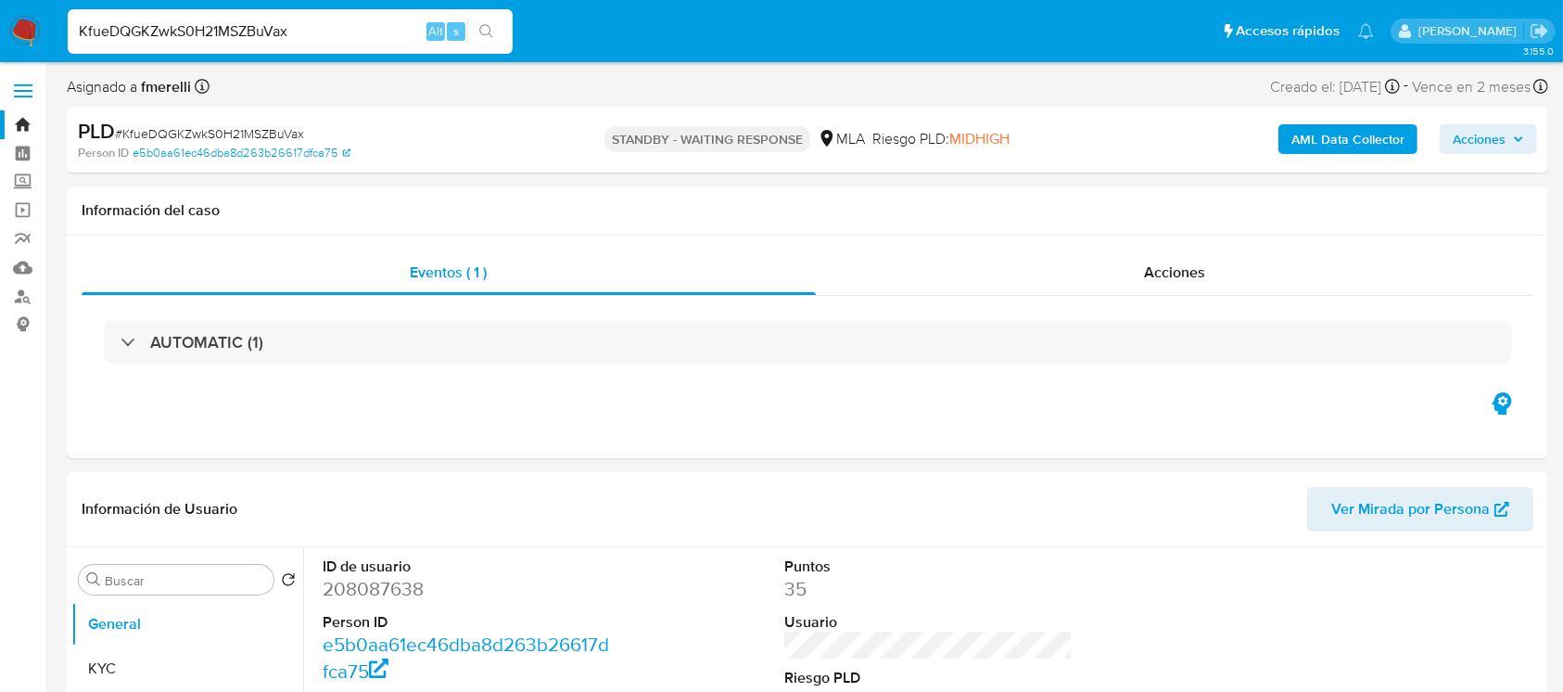
paste input "G79FlqTBaXhuBWZM7SyjJeX8"
select select "10"
type input "G79FlqTBaXhuBWZM7SyjJeX8"
select select "10"
click at [329, 37] on input "G79FlqTBaXhuBWZM7SyjJeX8" at bounding box center [290, 31] width 445 height 24
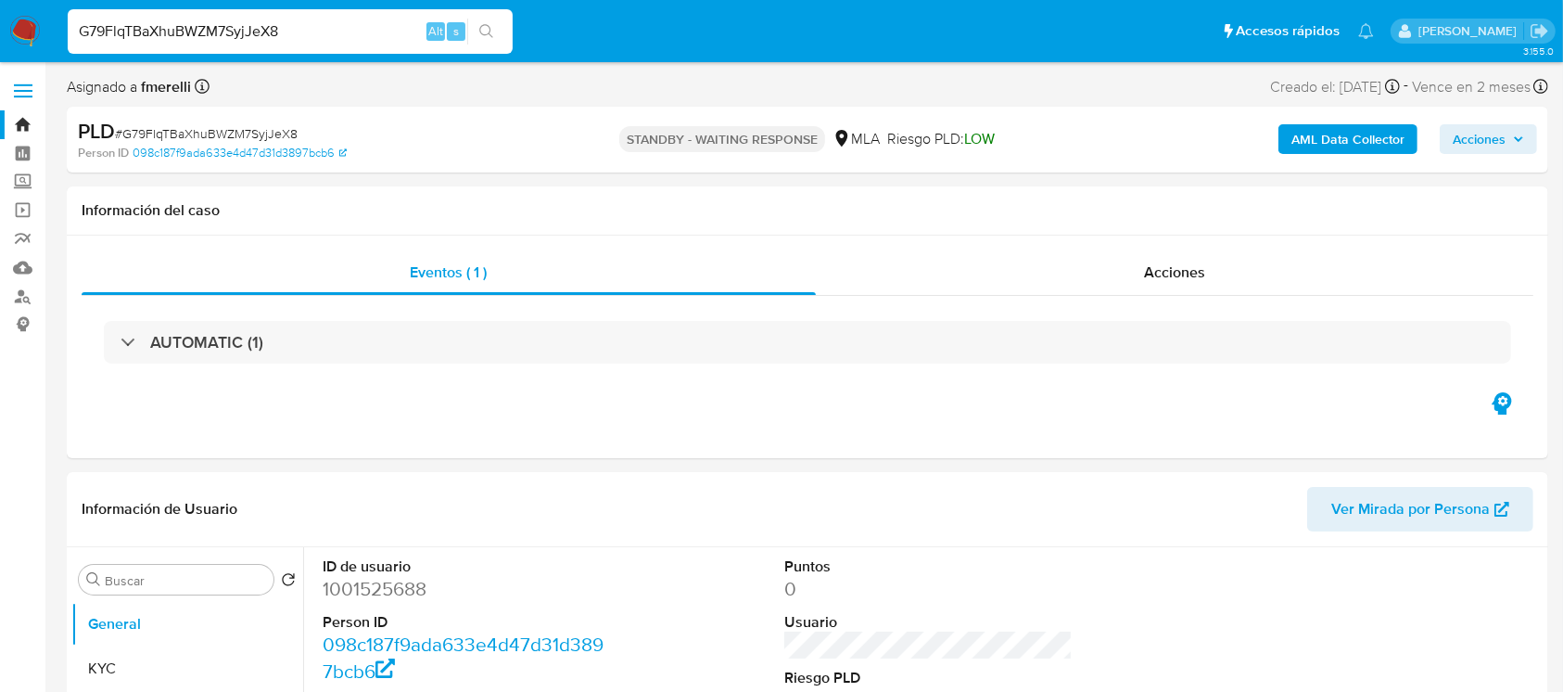
click at [329, 37] on input "G79FlqTBaXhuBWZM7SyjJeX8" at bounding box center [290, 31] width 445 height 24
paste input "X0Uphh5k4pthfSptaviaeH6F"
type input "X0Uphh5k4pthfSptaviaeH6F"
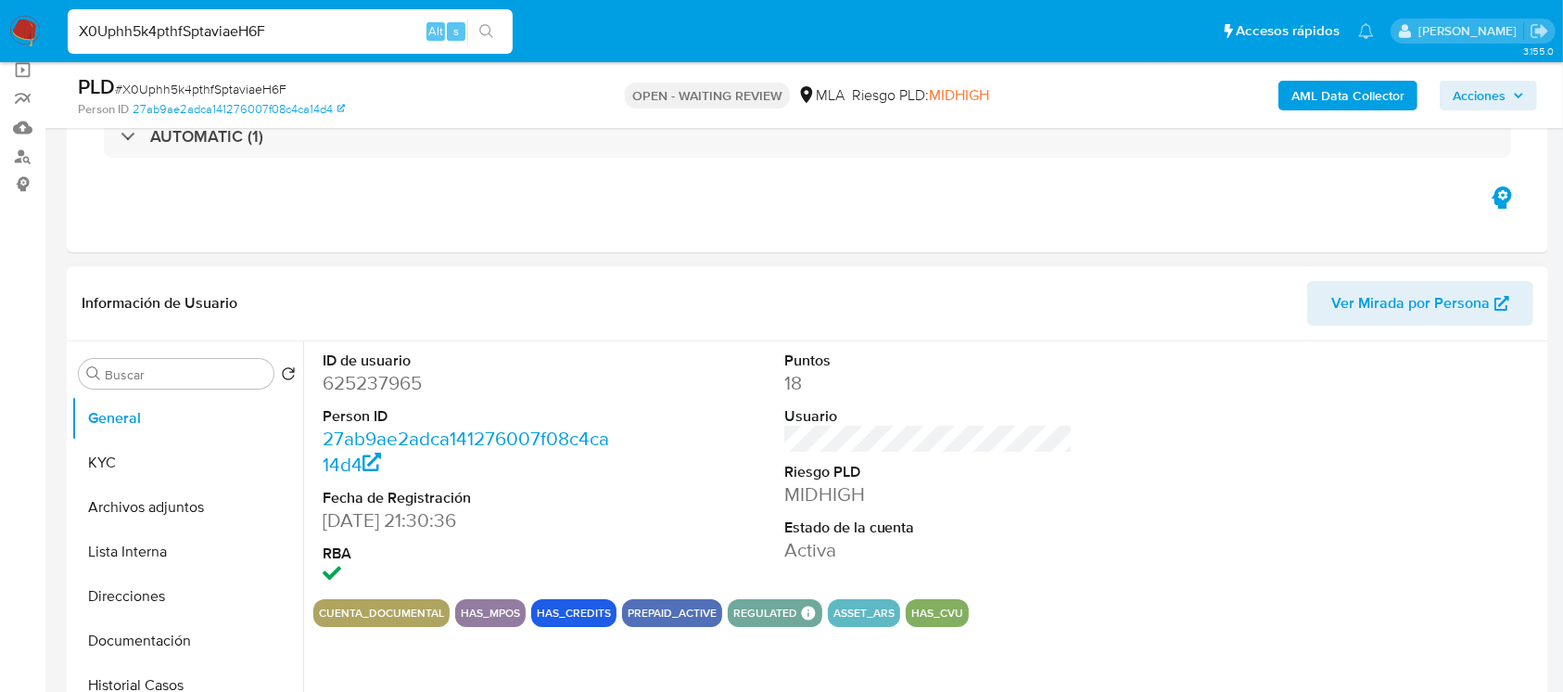
scroll to position [494, 0]
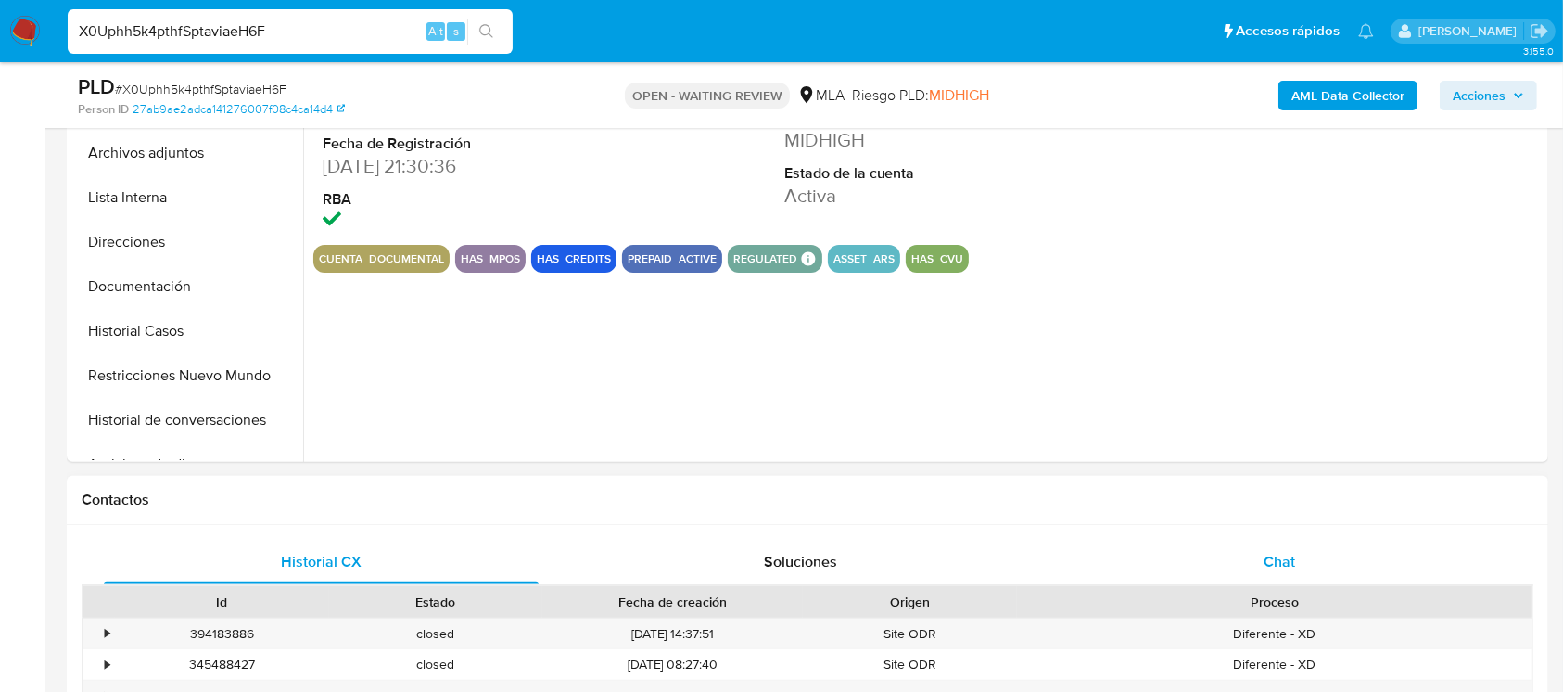
click at [1171, 548] on div "Chat" at bounding box center [1279, 561] width 435 height 44
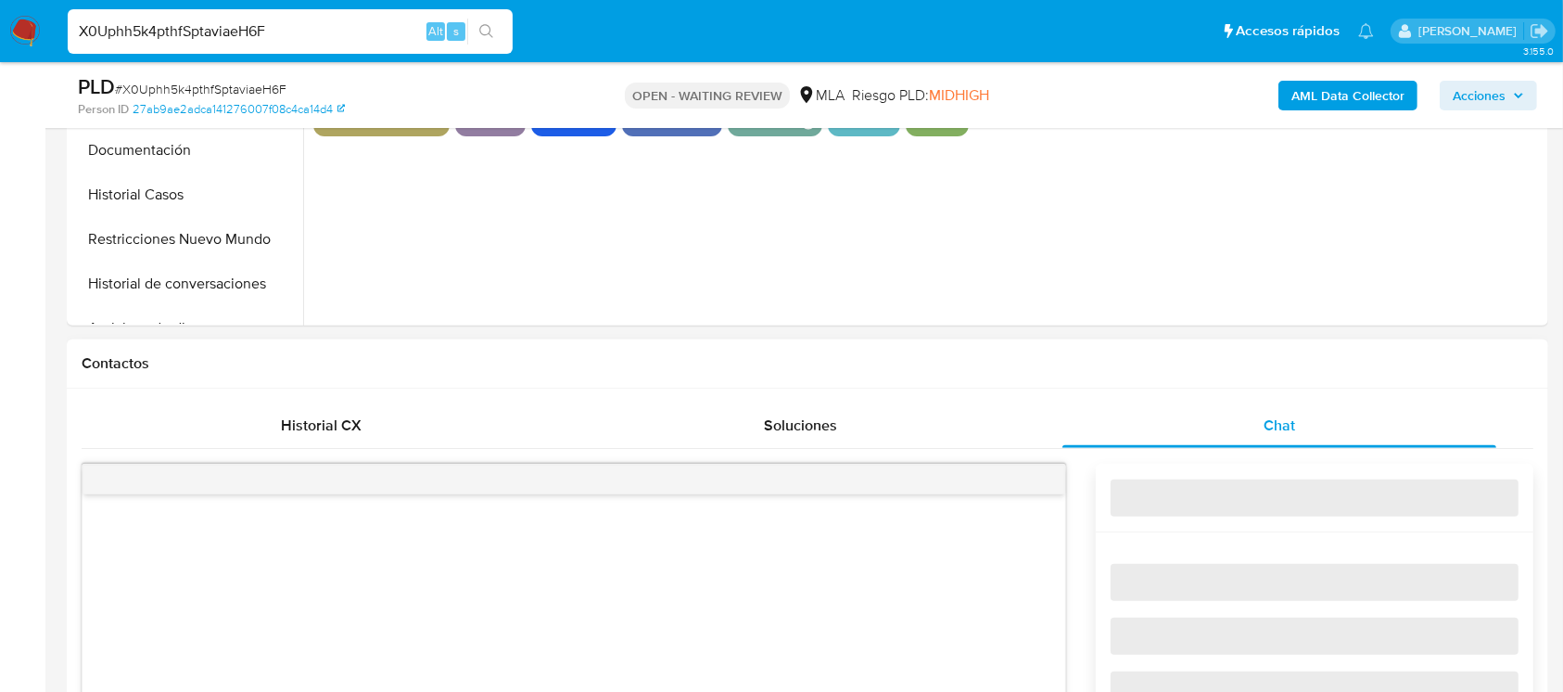
select select "10"
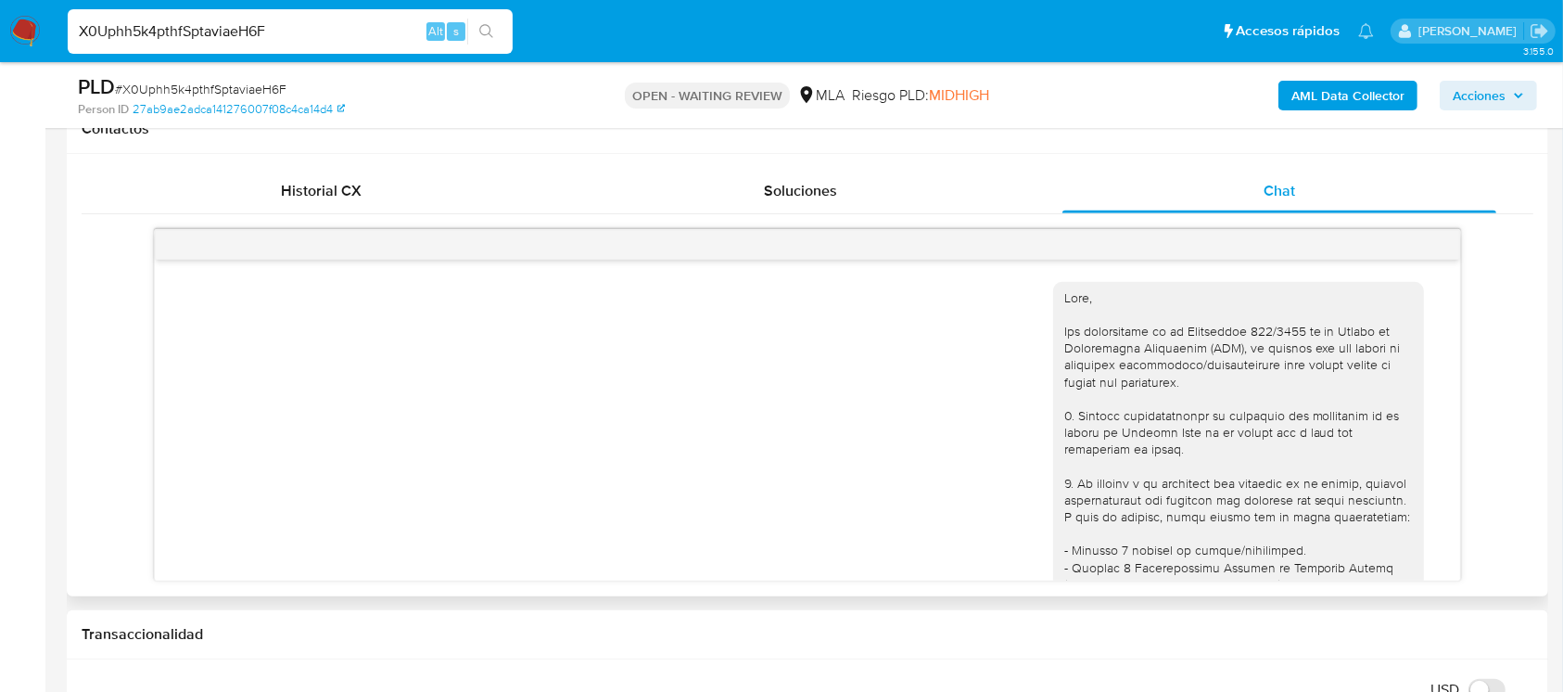
scroll to position [2438, 0]
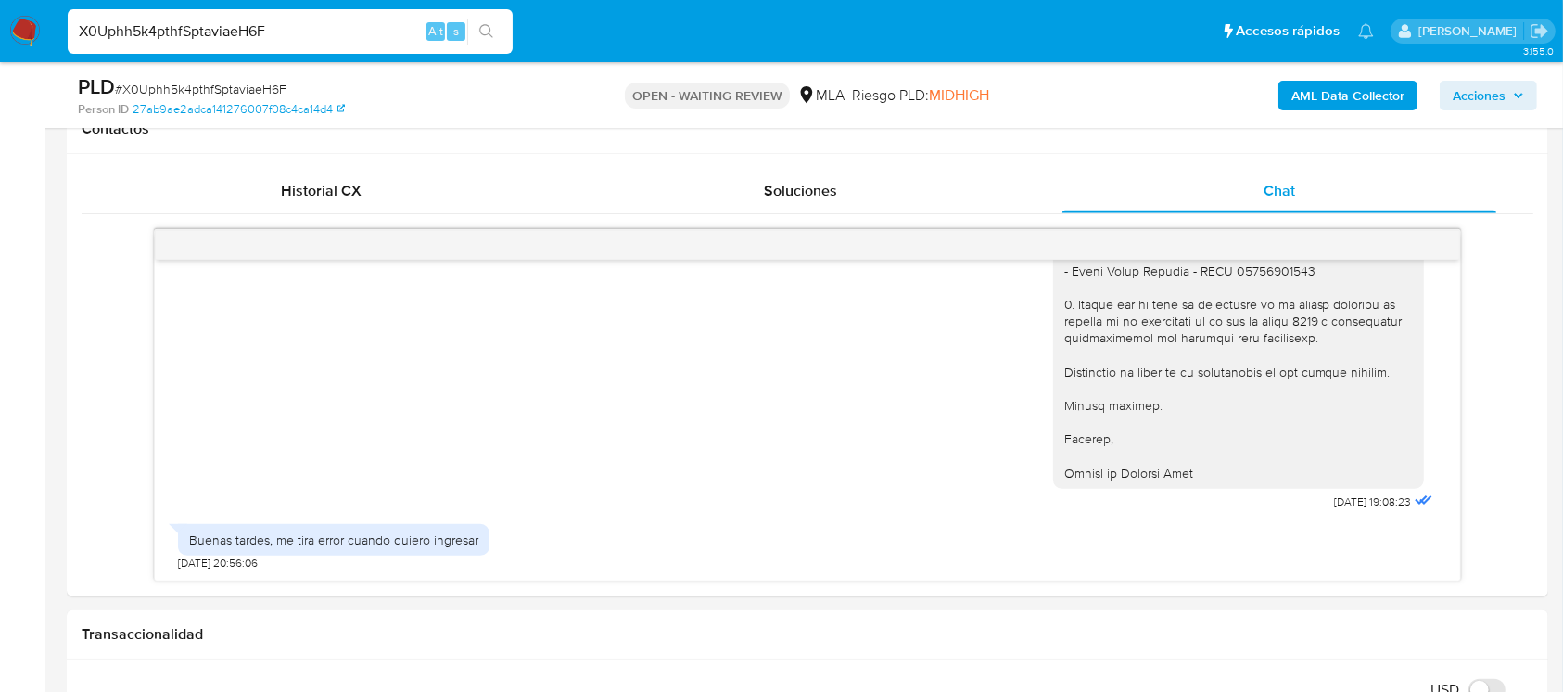
click at [30, 28] on img at bounding box center [25, 32] width 32 height 32
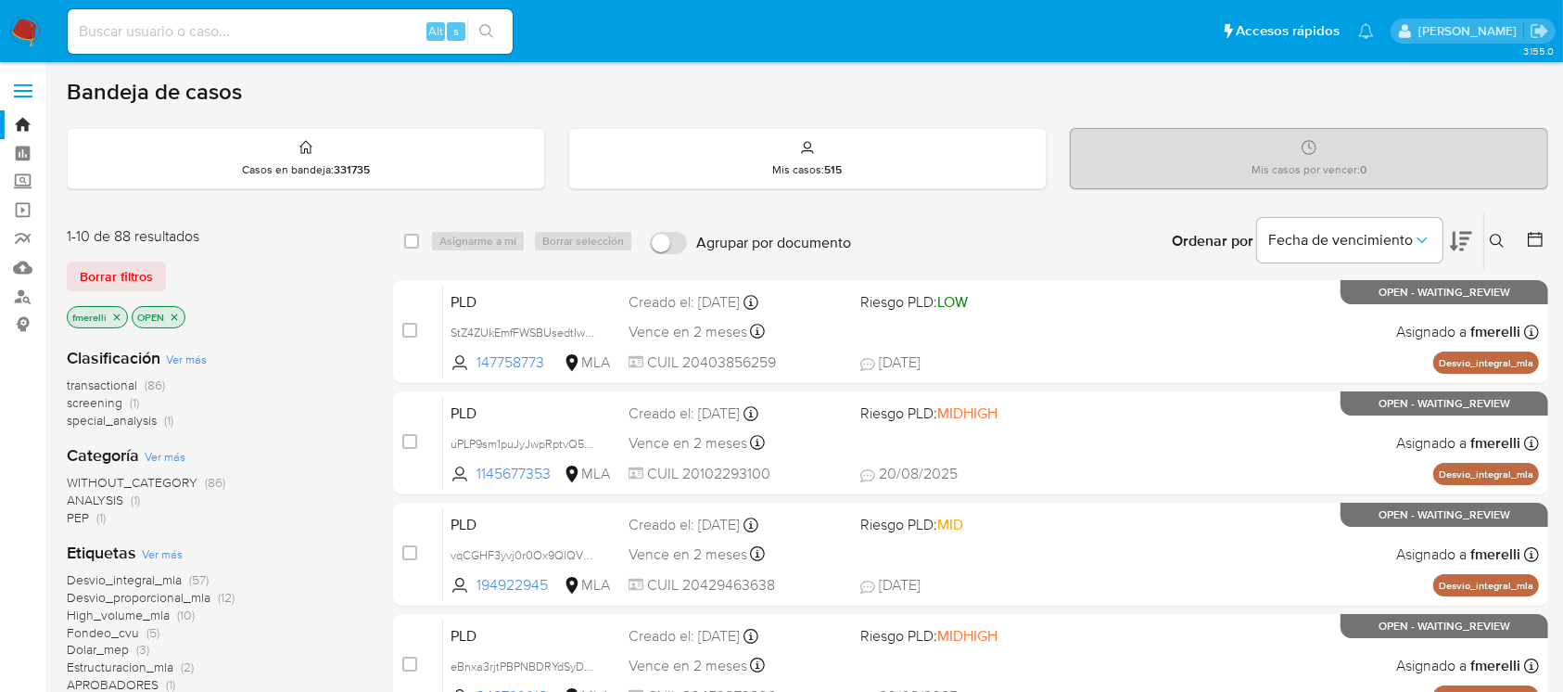
click at [1504, 248] on button at bounding box center [1499, 241] width 31 height 22
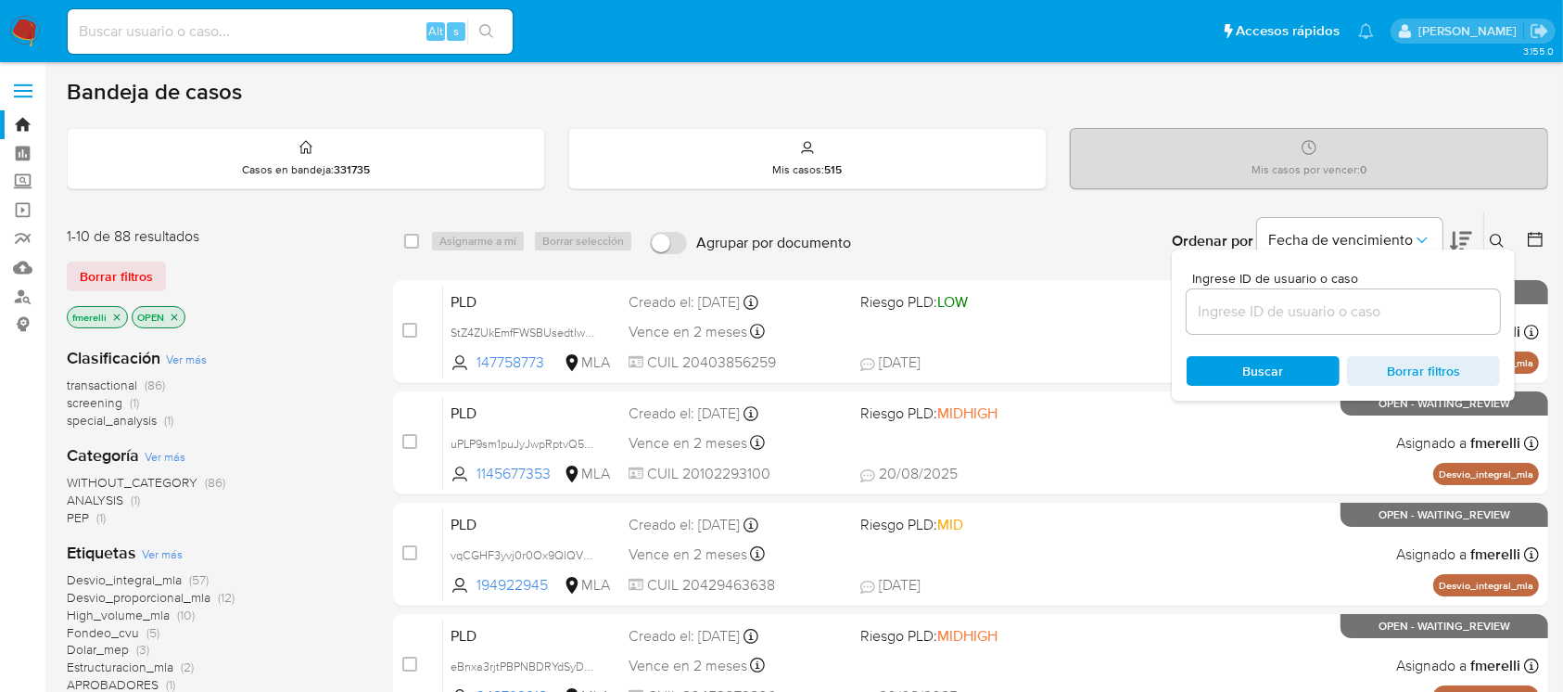
drag, startPoint x: 1423, startPoint y: 290, endPoint x: 1401, endPoint y: 307, distance: 27.8
click at [1417, 293] on div at bounding box center [1343, 311] width 313 height 44
click at [1399, 309] on input at bounding box center [1343, 311] width 313 height 24
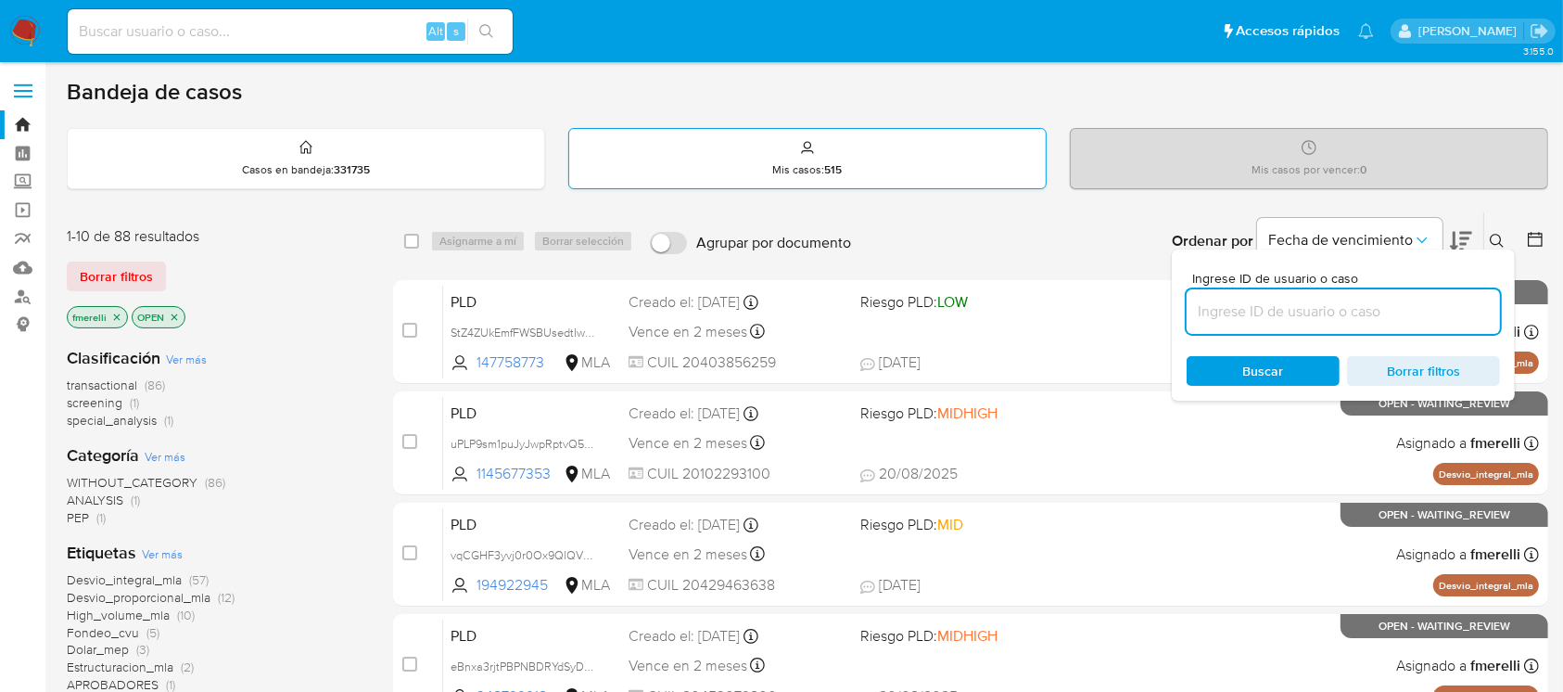
paste input "X0Uphh5k4pthfSptaviaeH6F"
type input "X0Uphh5k4pthfSptaviaeH6F"
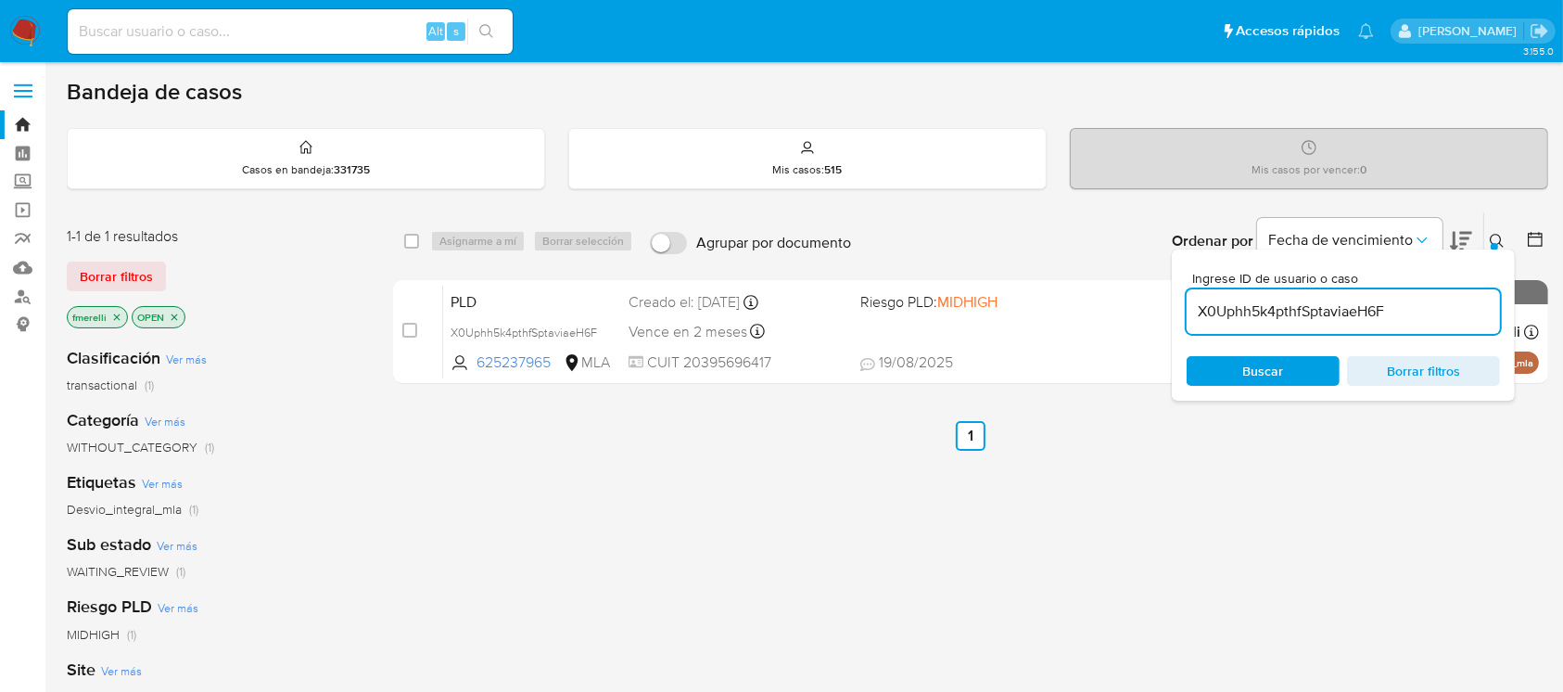
click at [407, 330] on input "checkbox" at bounding box center [409, 330] width 15 height 15
checkbox input "true"
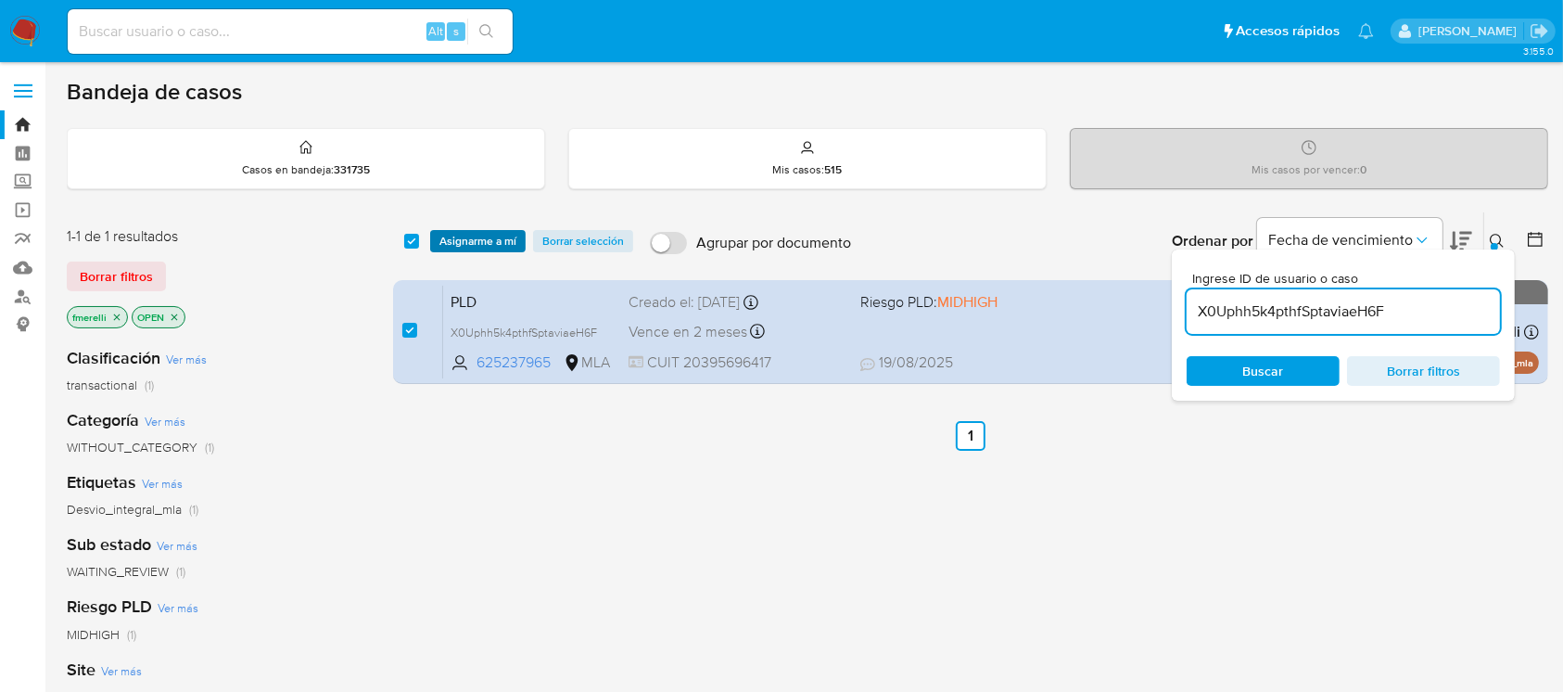
click at [512, 242] on span "Asignarme a mí" at bounding box center [477, 241] width 77 height 19
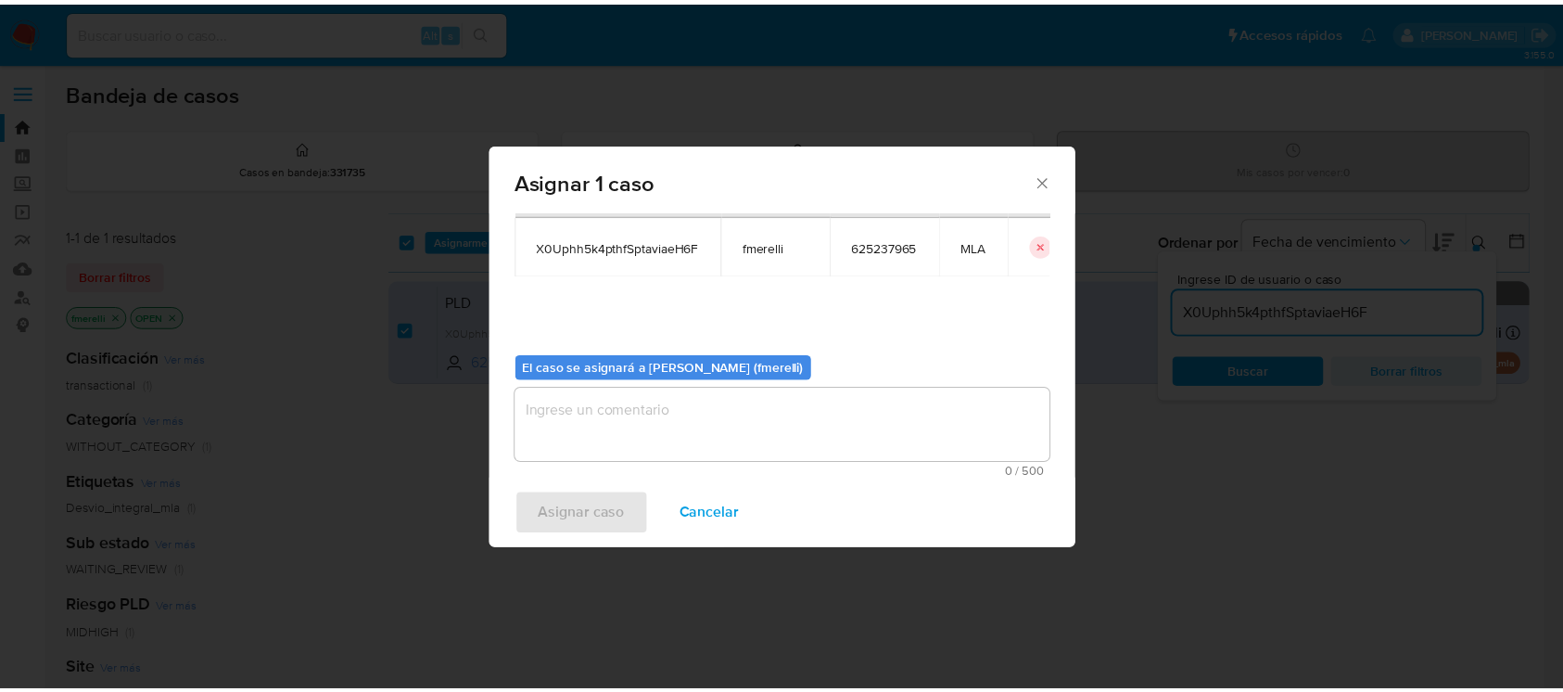
scroll to position [95, 0]
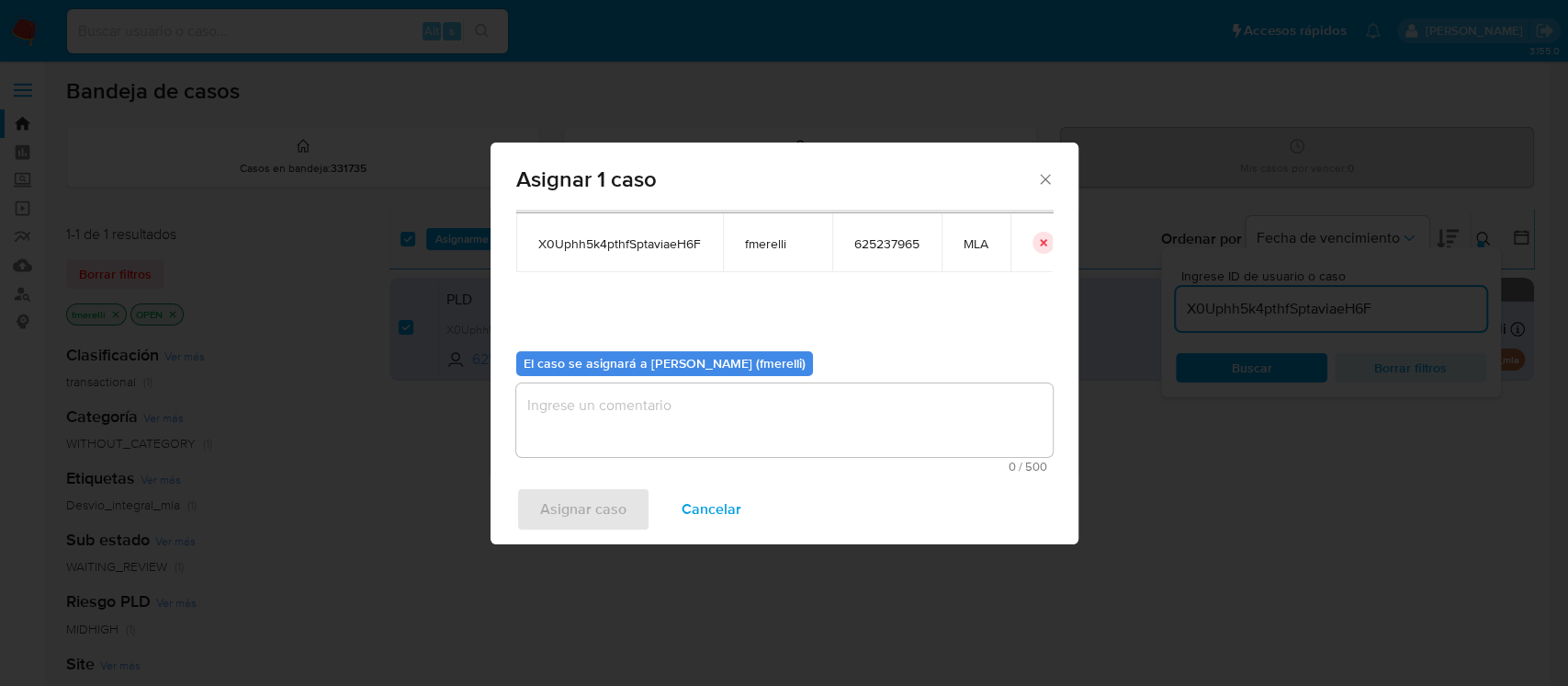
click at [701, 420] on textarea "assign-modal" at bounding box center [784, 420] width 536 height 73
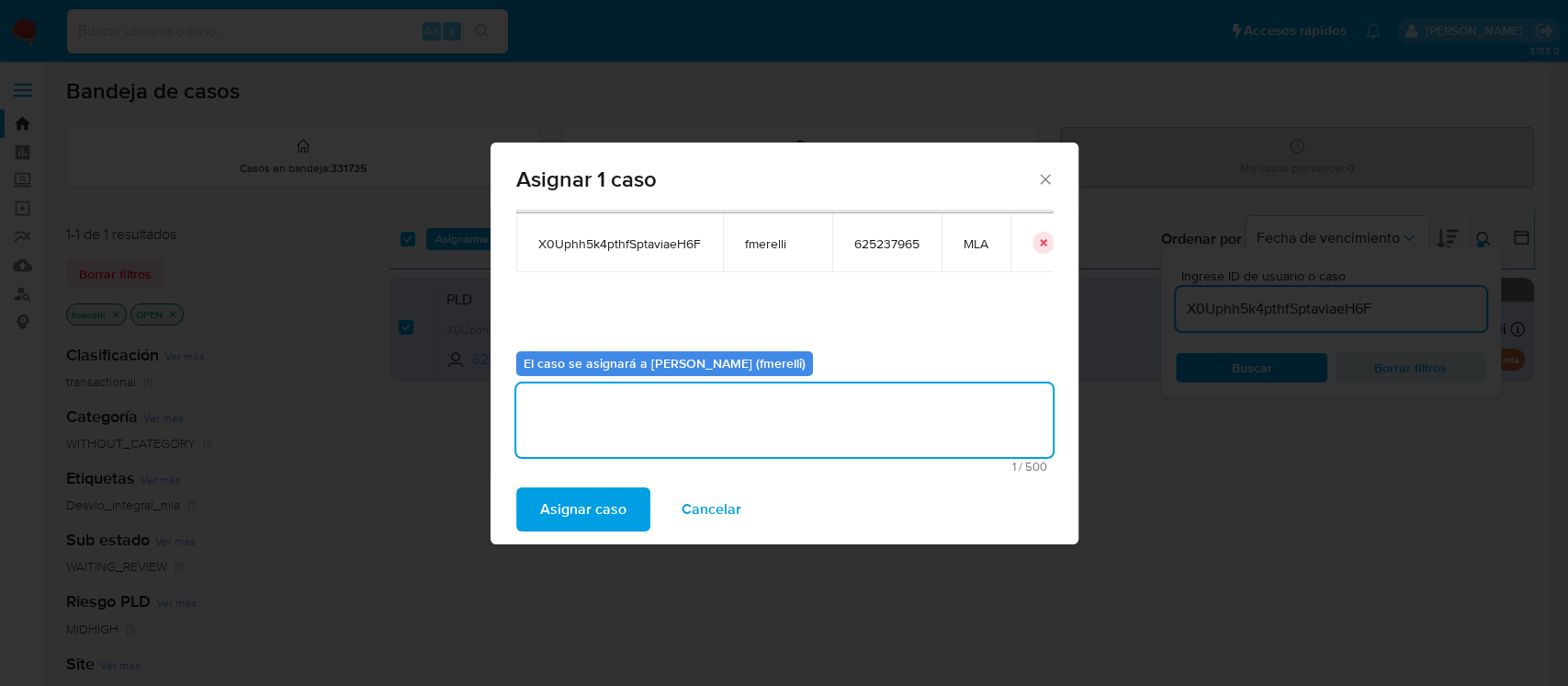
click at [559, 504] on span "Asignar caso" at bounding box center [583, 509] width 86 height 41
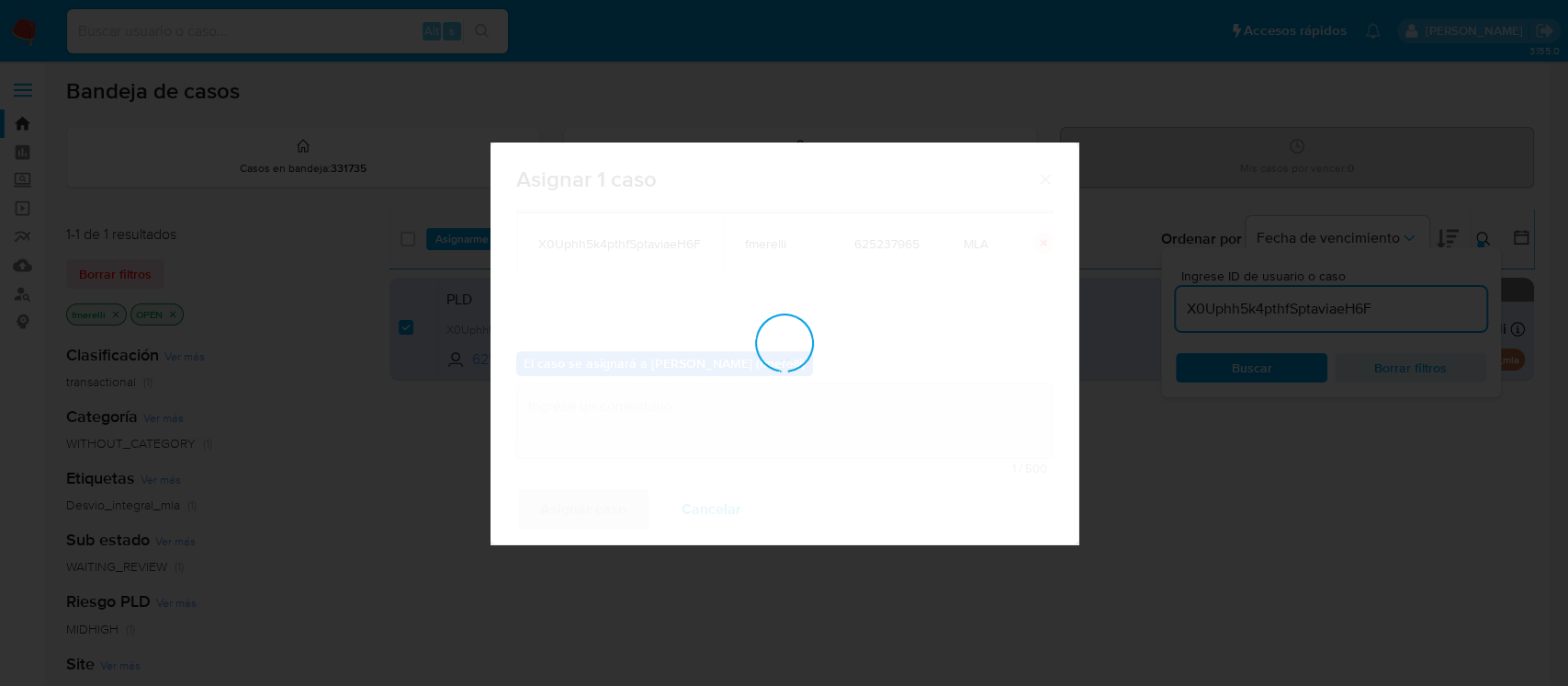
checkbox input "false"
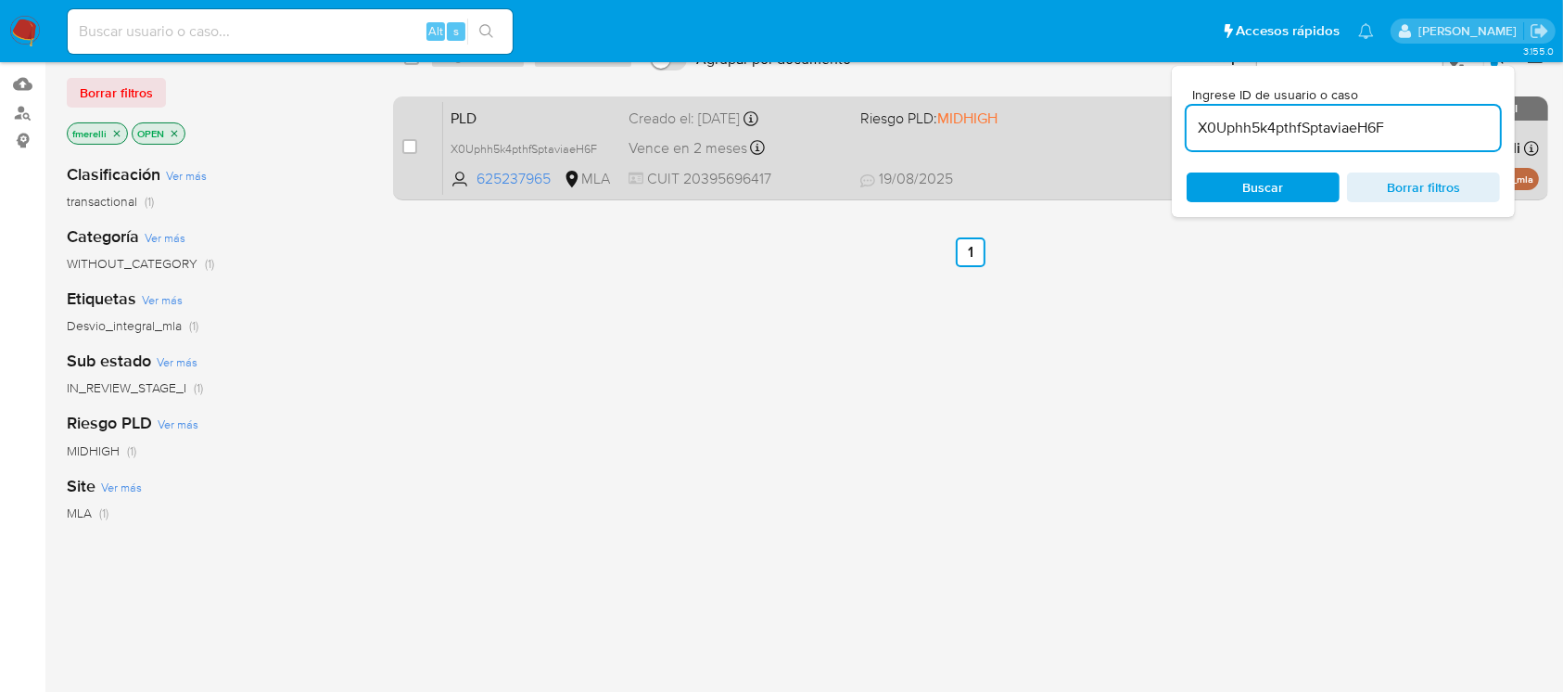
scroll to position [0, 0]
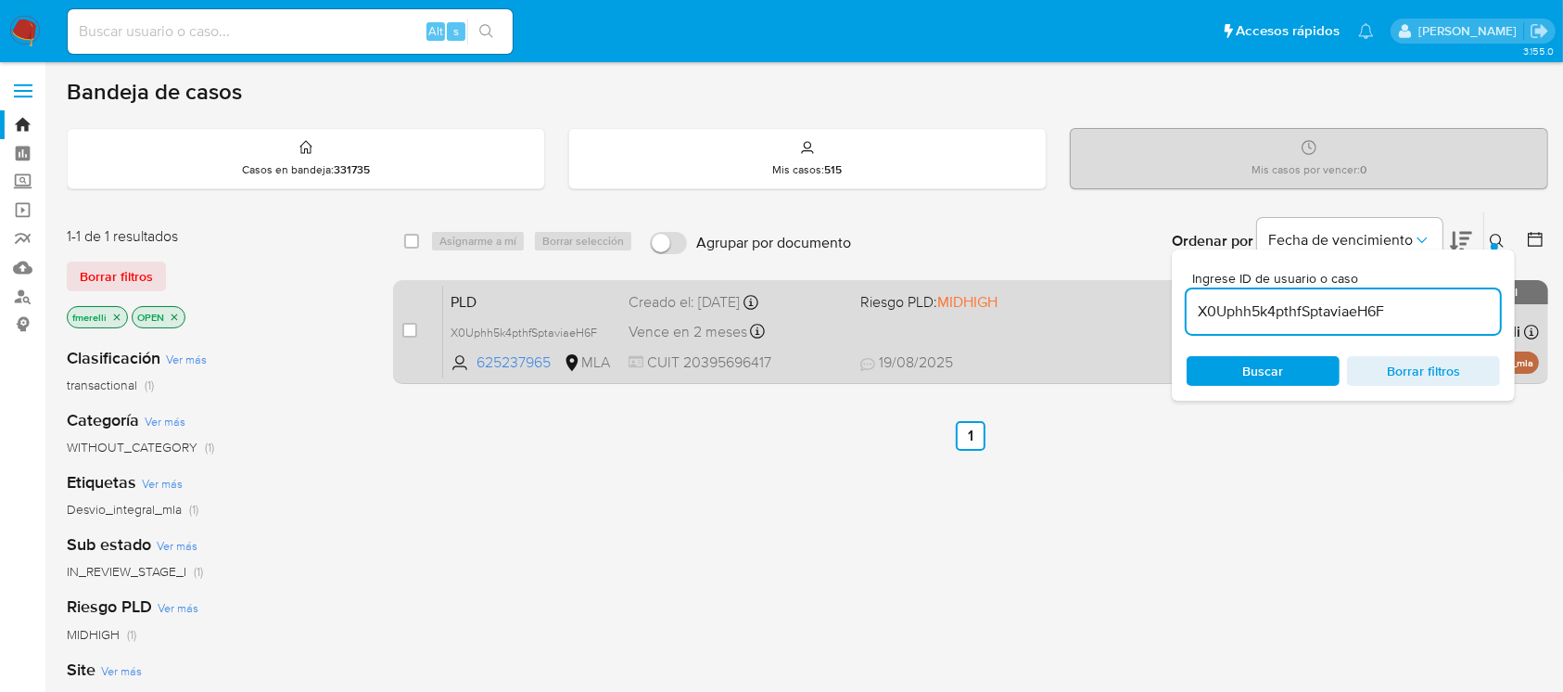
click at [704, 322] on span "Vence en 2 meses" at bounding box center [687, 332] width 119 height 20
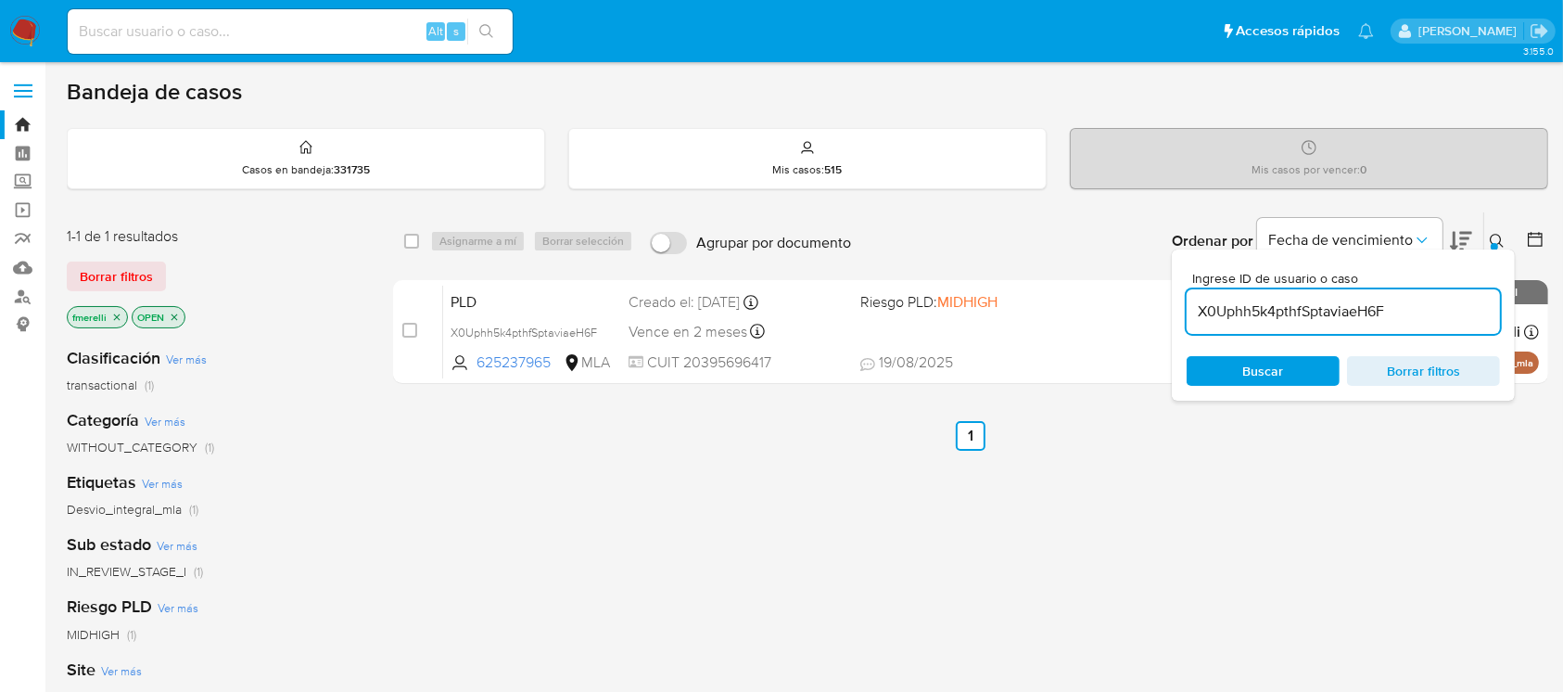
click at [311, 20] on input at bounding box center [290, 31] width 445 height 24
paste input "PI5BtwVpuuaDoRLvUf21D1tn"
type input "PI5BtwVpuuaDoRLvUf21D1tn"
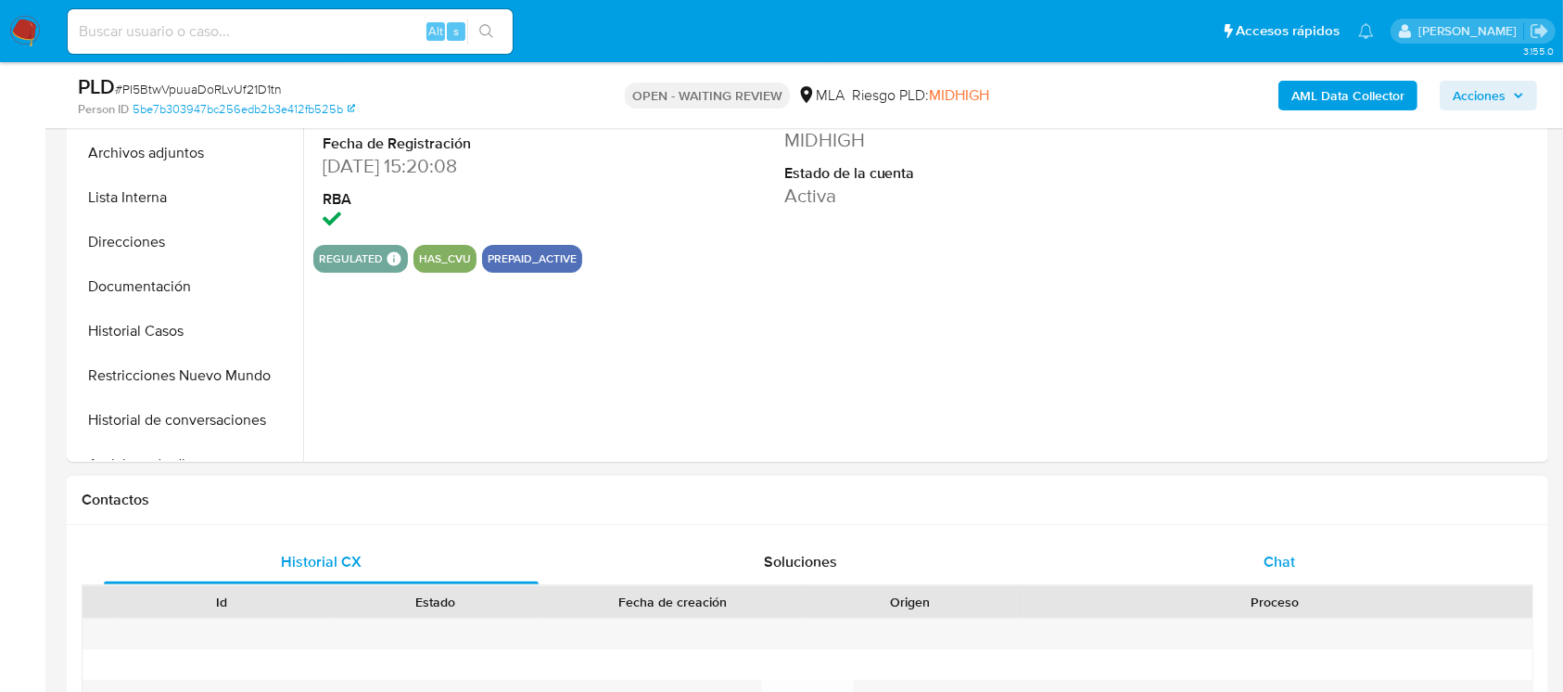
click at [1246, 569] on div "Chat" at bounding box center [1279, 561] width 435 height 44
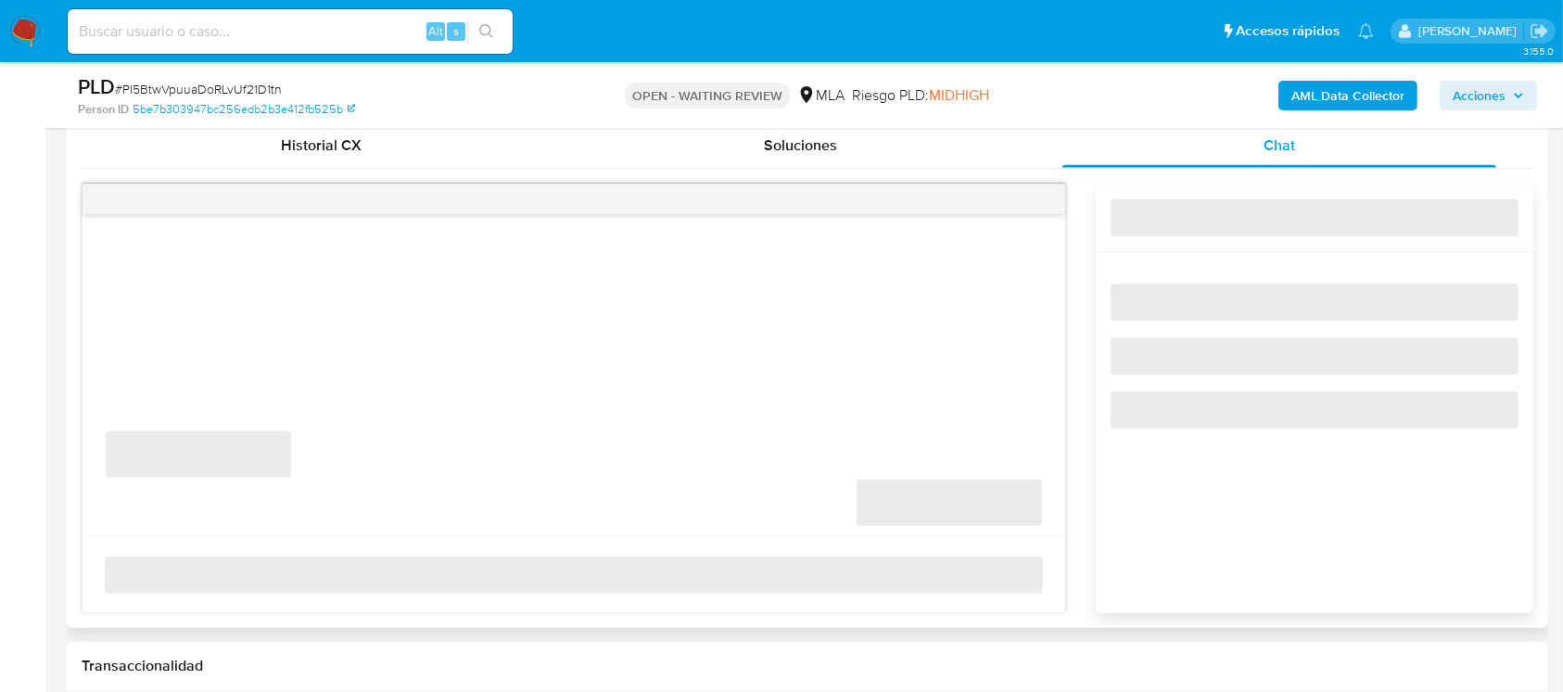
select select "10"
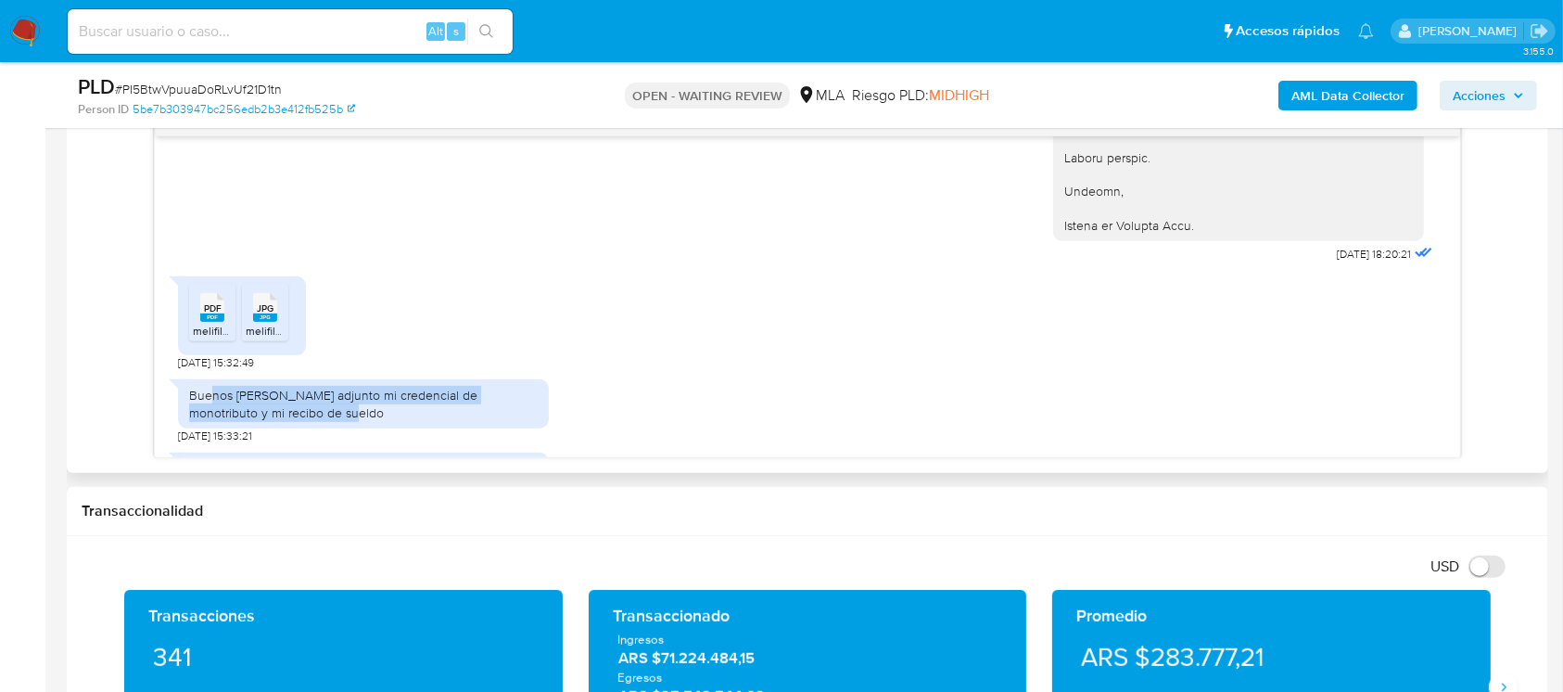
scroll to position [2198, 0]
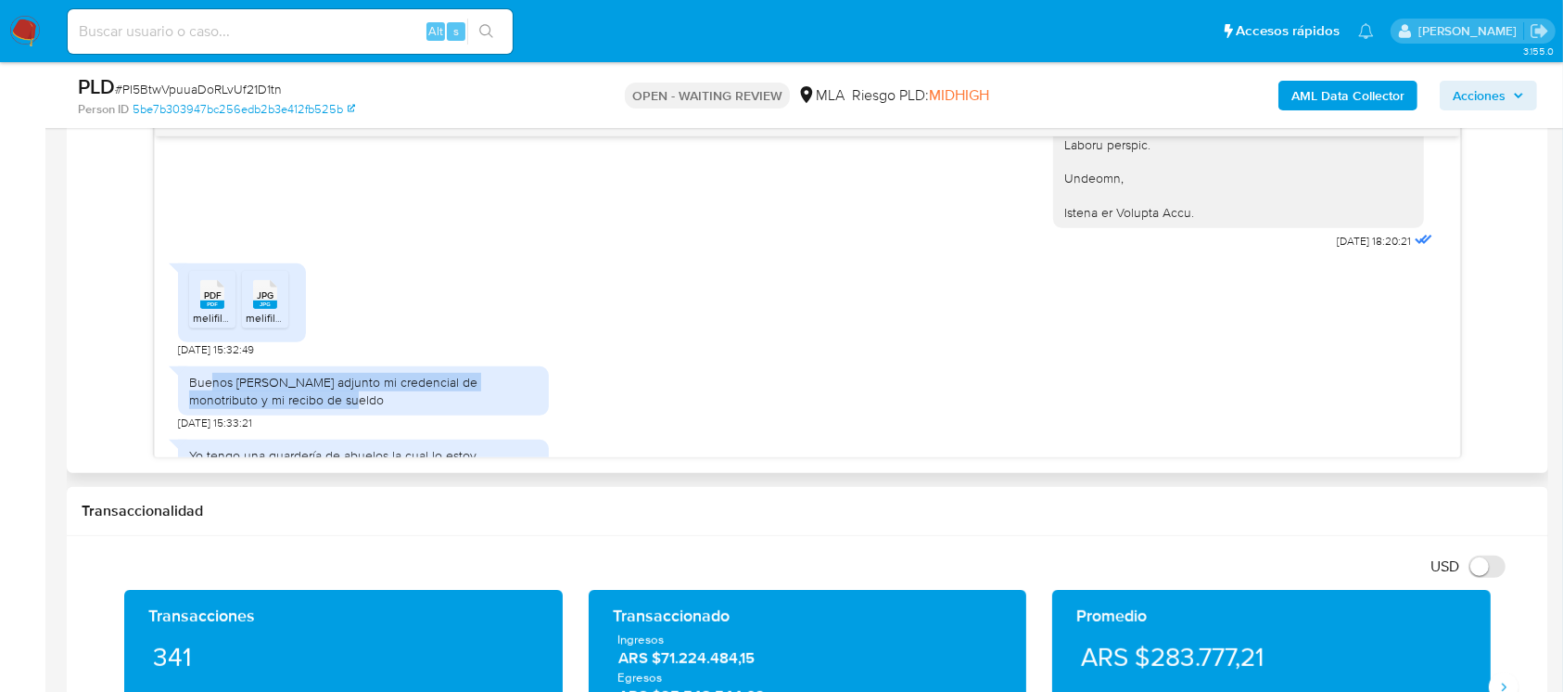
drag, startPoint x: 312, startPoint y: 438, endPoint x: 370, endPoint y: 439, distance: 57.5
click at [370, 413] on div "Buenos días, les adjunto mi credencial de monotributo y mi recibo de sueldo" at bounding box center [363, 389] width 371 height 48
click at [349, 405] on div "Buenos días, les adjunto mi credencial de monotributo y mi recibo de sueldo" at bounding box center [363, 388] width 349 height 33
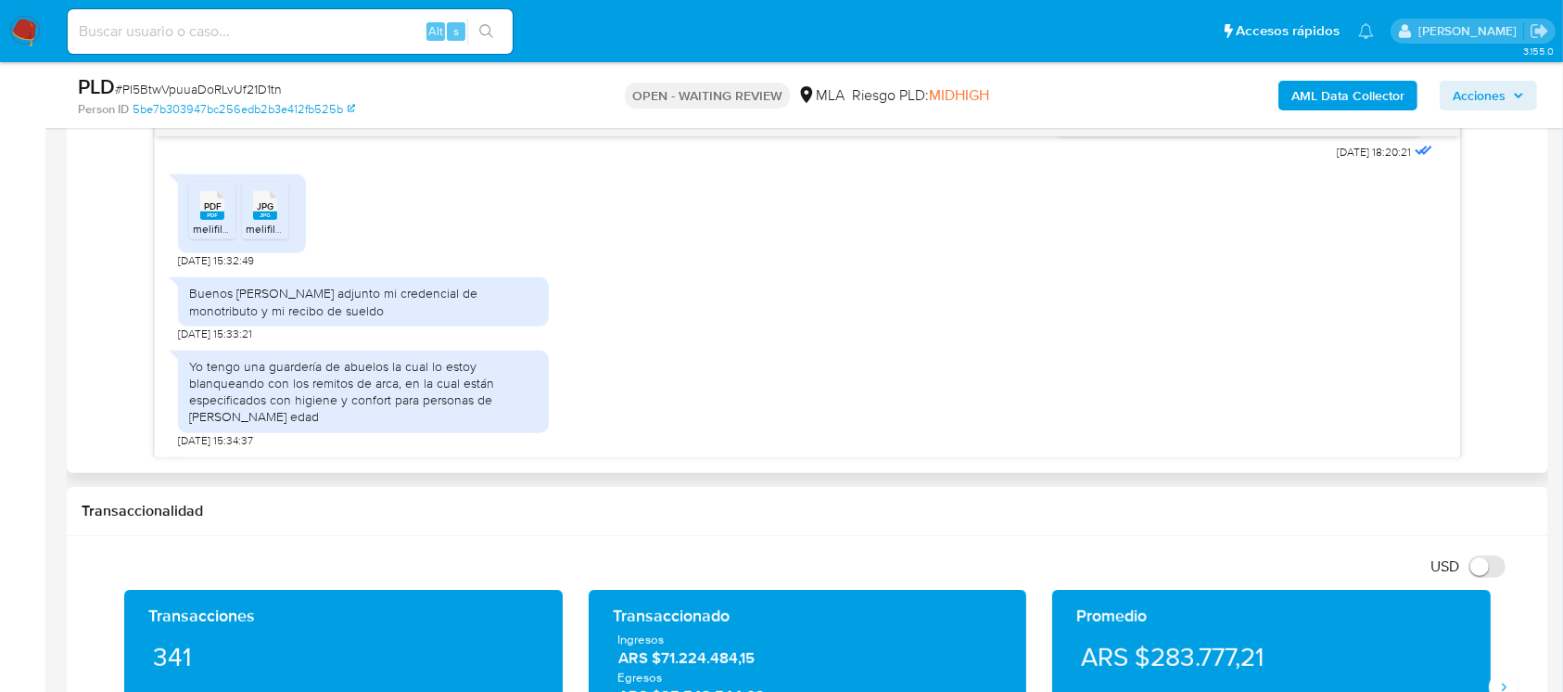
scroll to position [2321, 0]
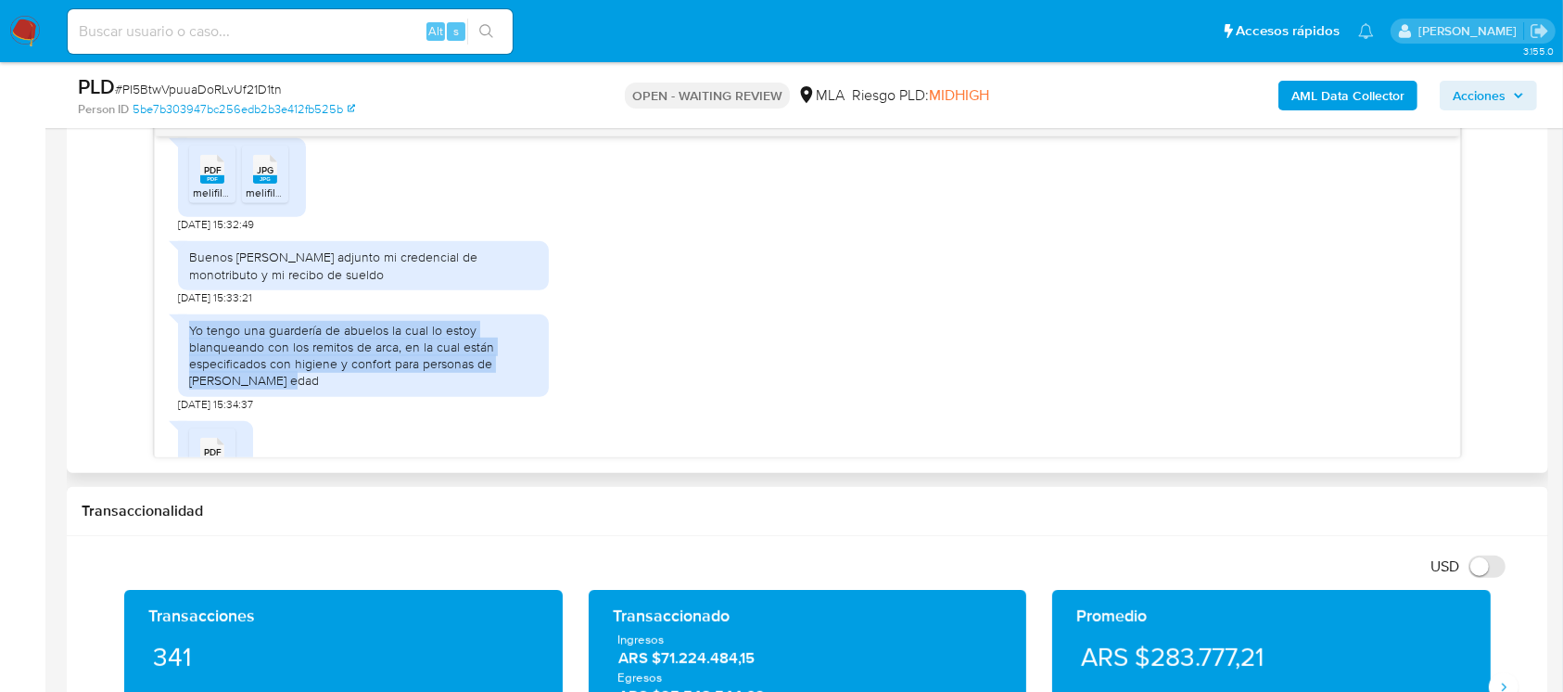
drag, startPoint x: 214, startPoint y: 366, endPoint x: 335, endPoint y: 411, distance: 128.5
click at [335, 389] on div "Yo tengo una guardería de abuelos la cual lo estoy blanqueando con los remitos …" at bounding box center [363, 356] width 349 height 68
click at [344, 389] on div "Yo tengo una guardería de abuelos la cual lo estoy blanqueando con los remitos …" at bounding box center [363, 356] width 349 height 68
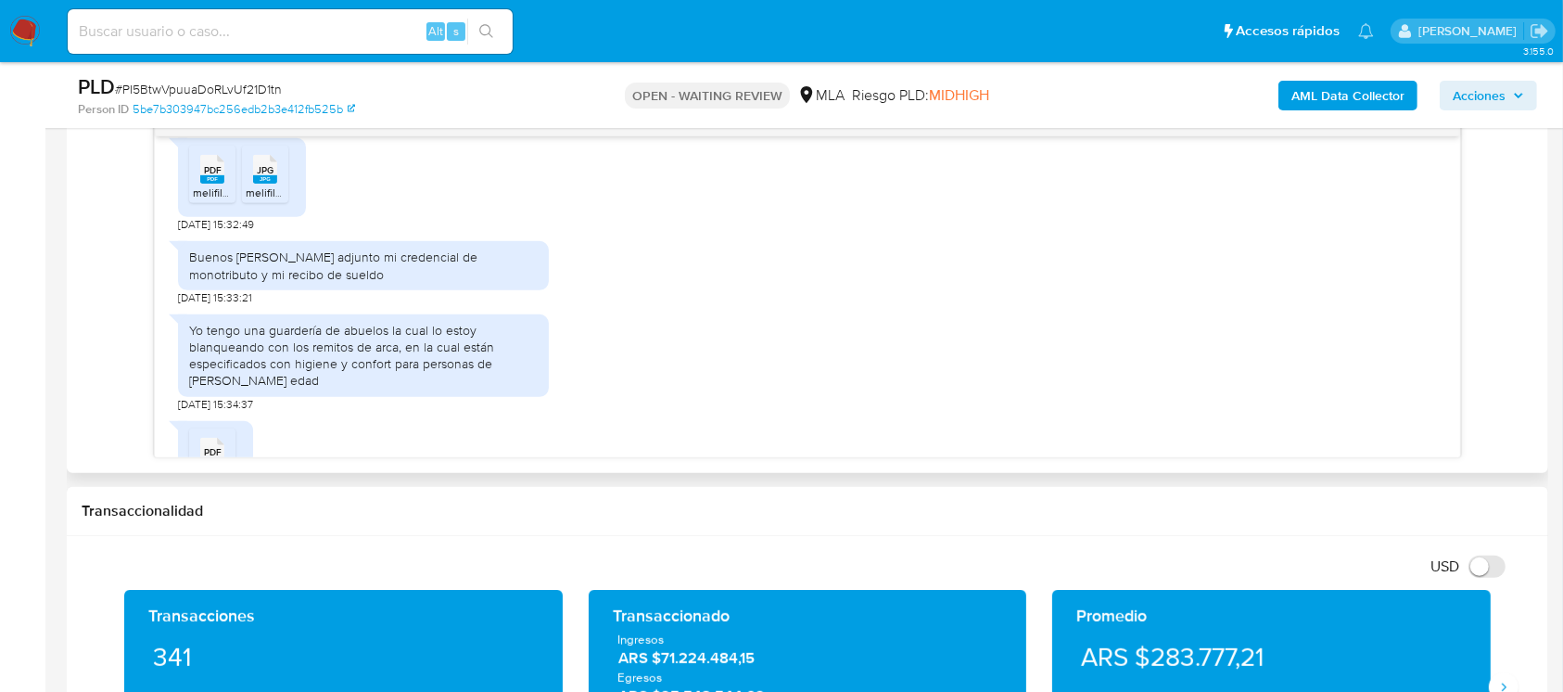
scroll to position [2422, 0]
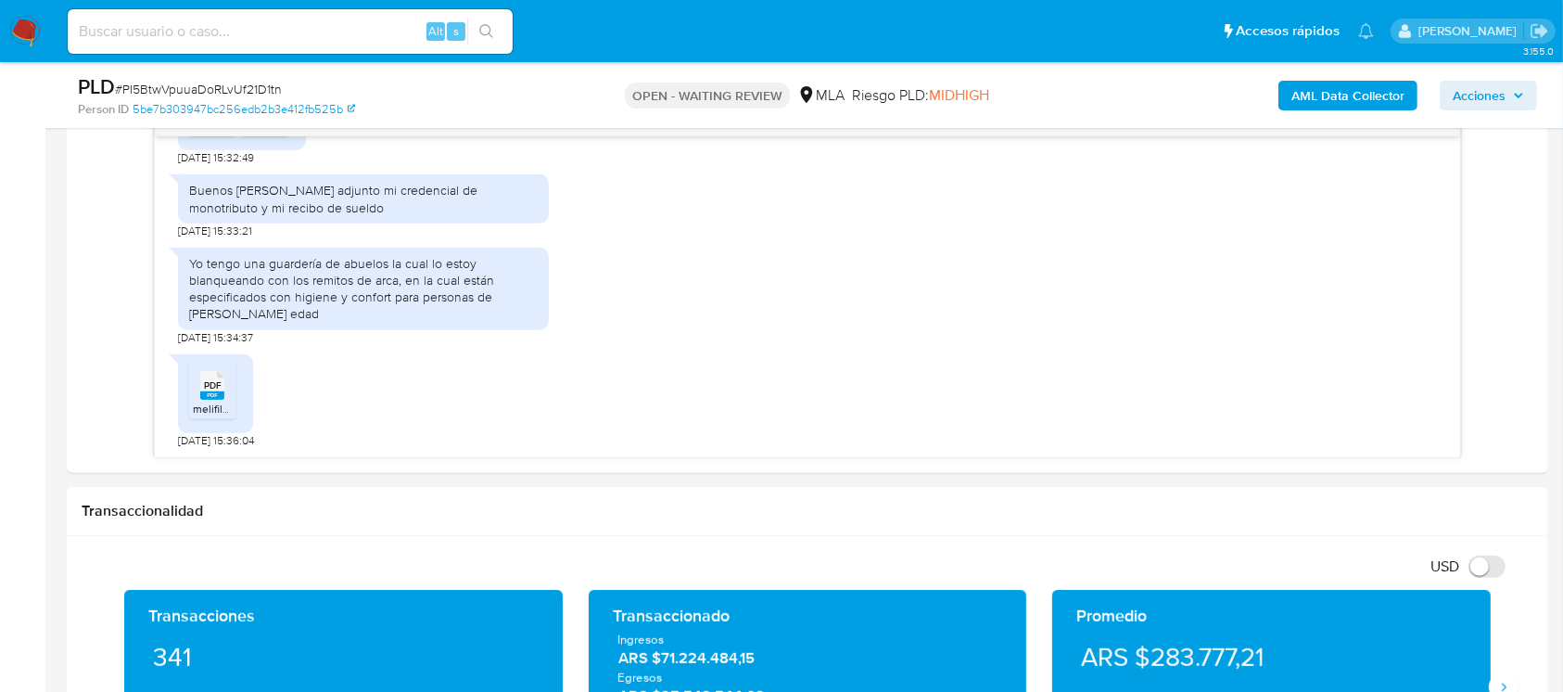
click at [278, 34] on input at bounding box center [290, 31] width 445 height 24
paste input "wPg94szl0mpmIAi6UUAE8OpG"
type input "wPg94szl0mpmIAi6UUAE8OpG"
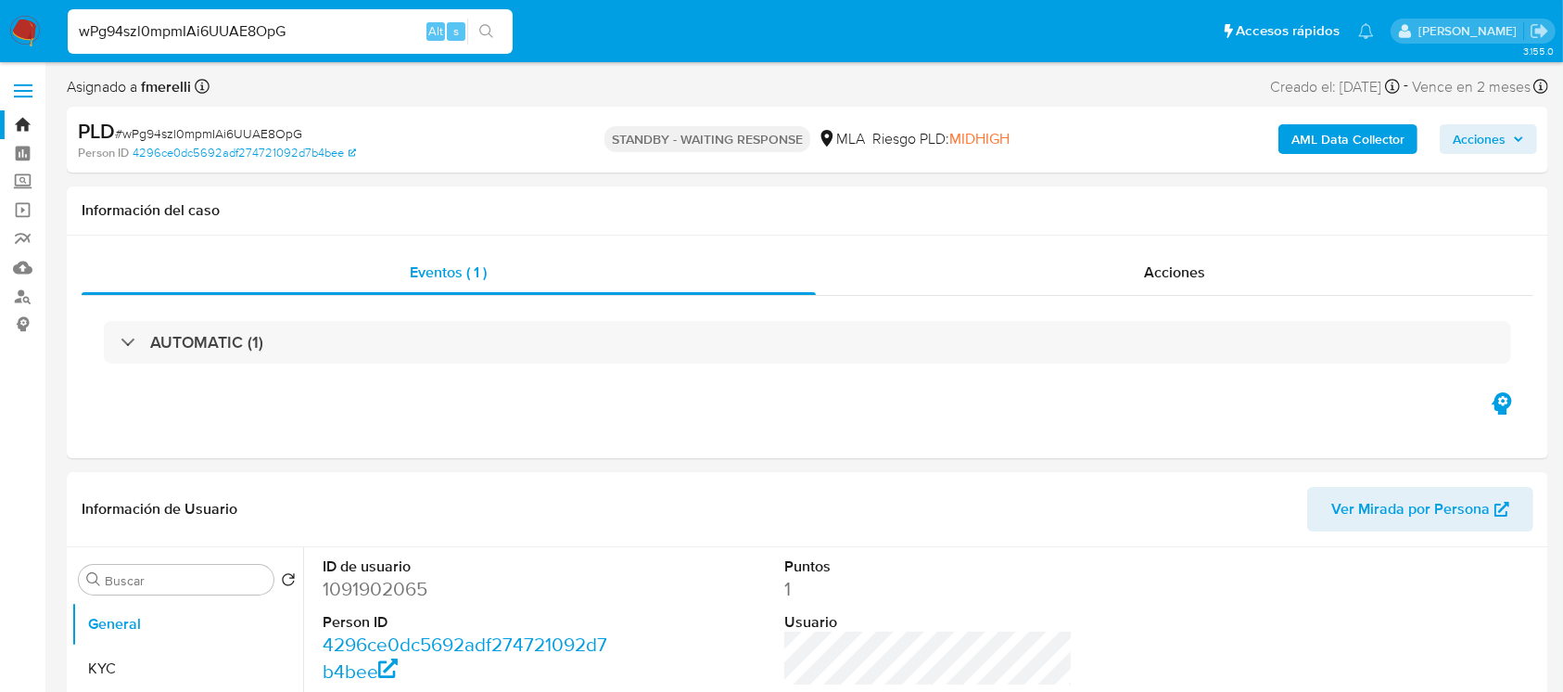
click at [359, 42] on input "wPg94szl0mpmIAi6UUAE8OpG" at bounding box center [290, 31] width 445 height 24
select select "10"
click at [359, 42] on input "wPg94szl0mpmIAi6UUAE8OpG" at bounding box center [290, 31] width 445 height 24
paste input "zbSvOQ61CbtjVrsd5aHCSOVl"
type input "zbSvOQ61CbtjVrsd5aHCSOVl"
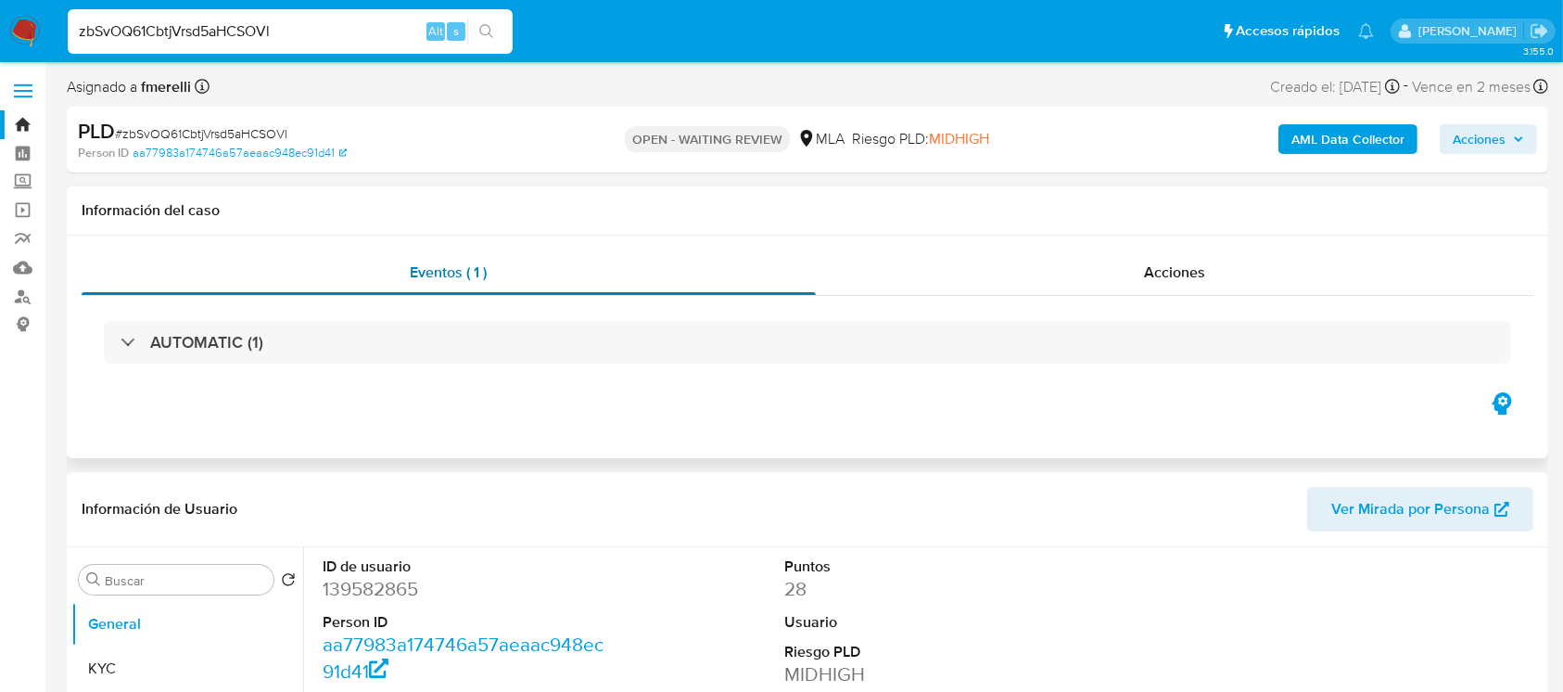
select select "10"
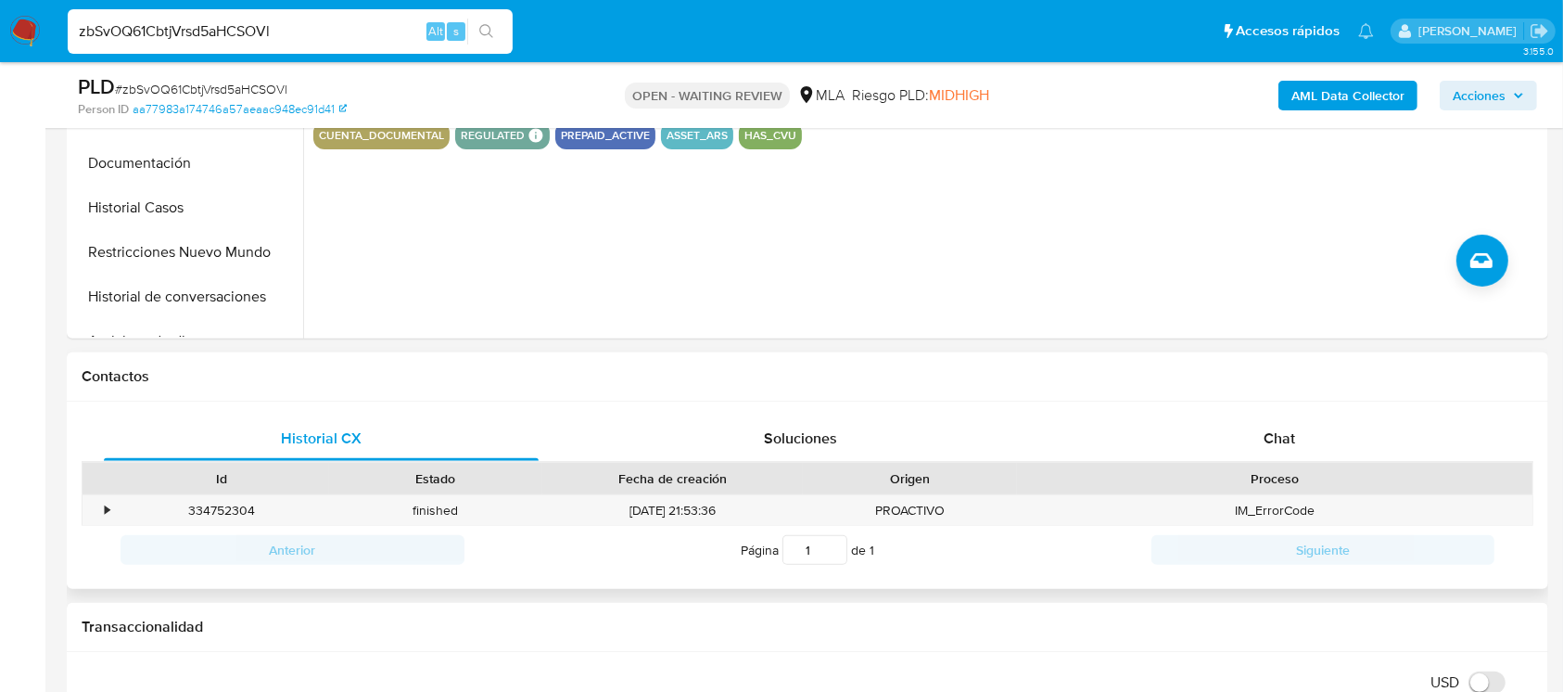
click at [1246, 413] on div "Historial CX Soluciones Chat Id Estado Fecha de creación Origen Proceso • 33475…" at bounding box center [807, 495] width 1481 height 188
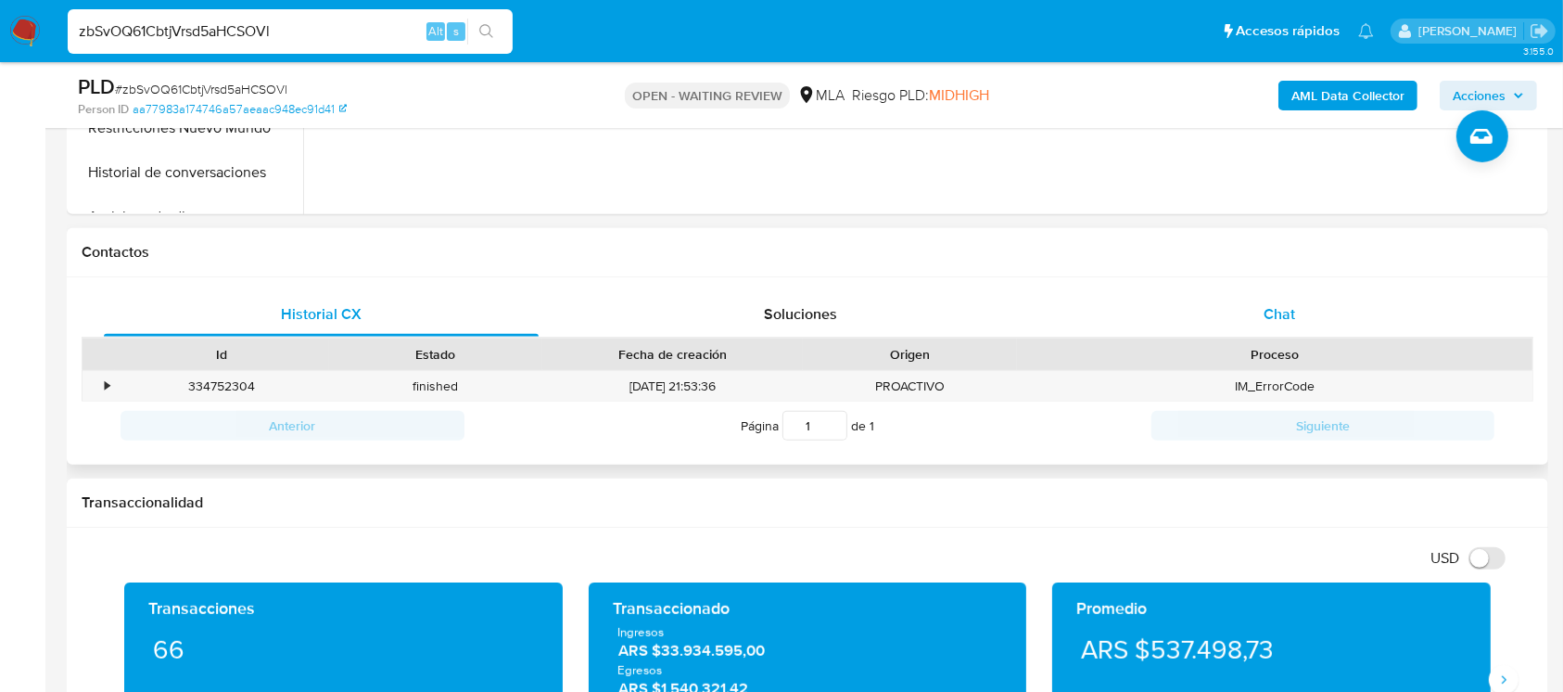
click at [1204, 323] on div "Chat" at bounding box center [1279, 314] width 435 height 44
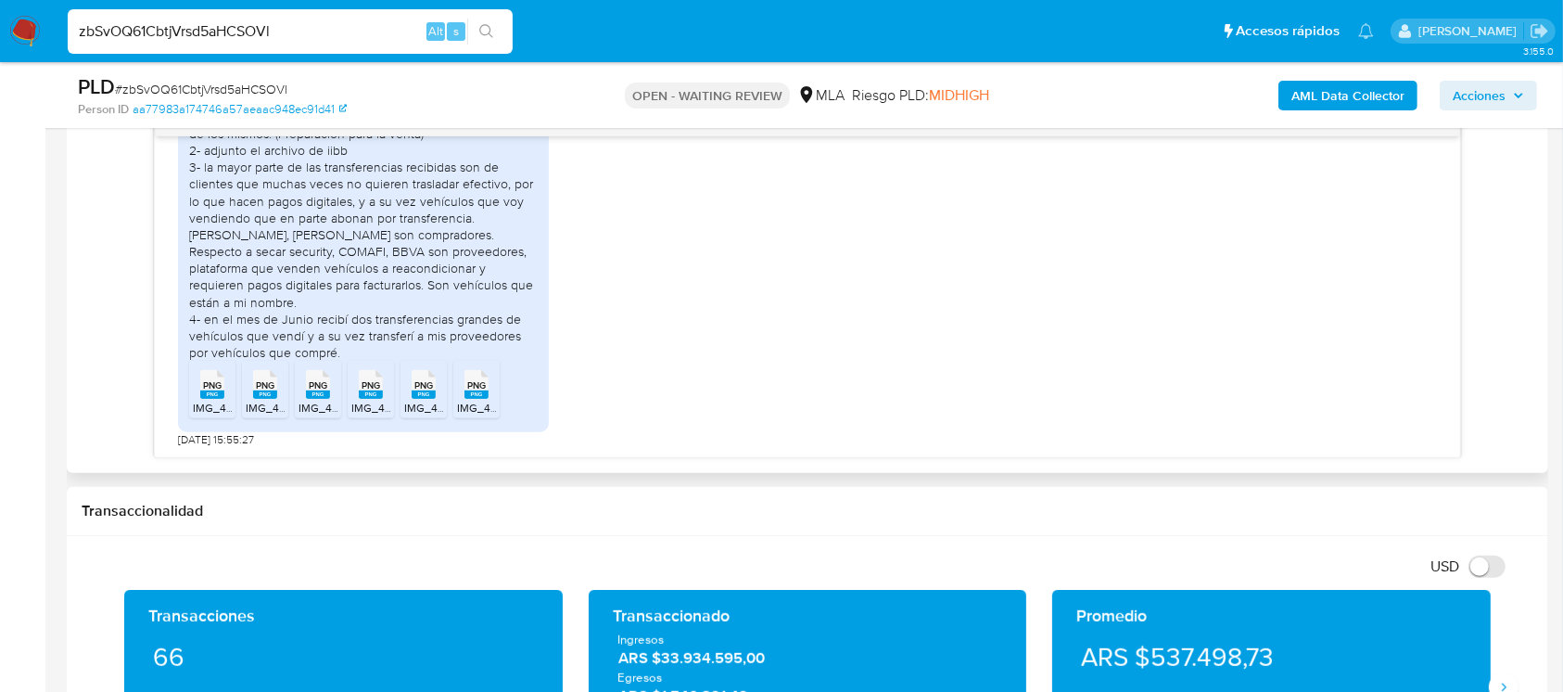
scroll to position [2202, 0]
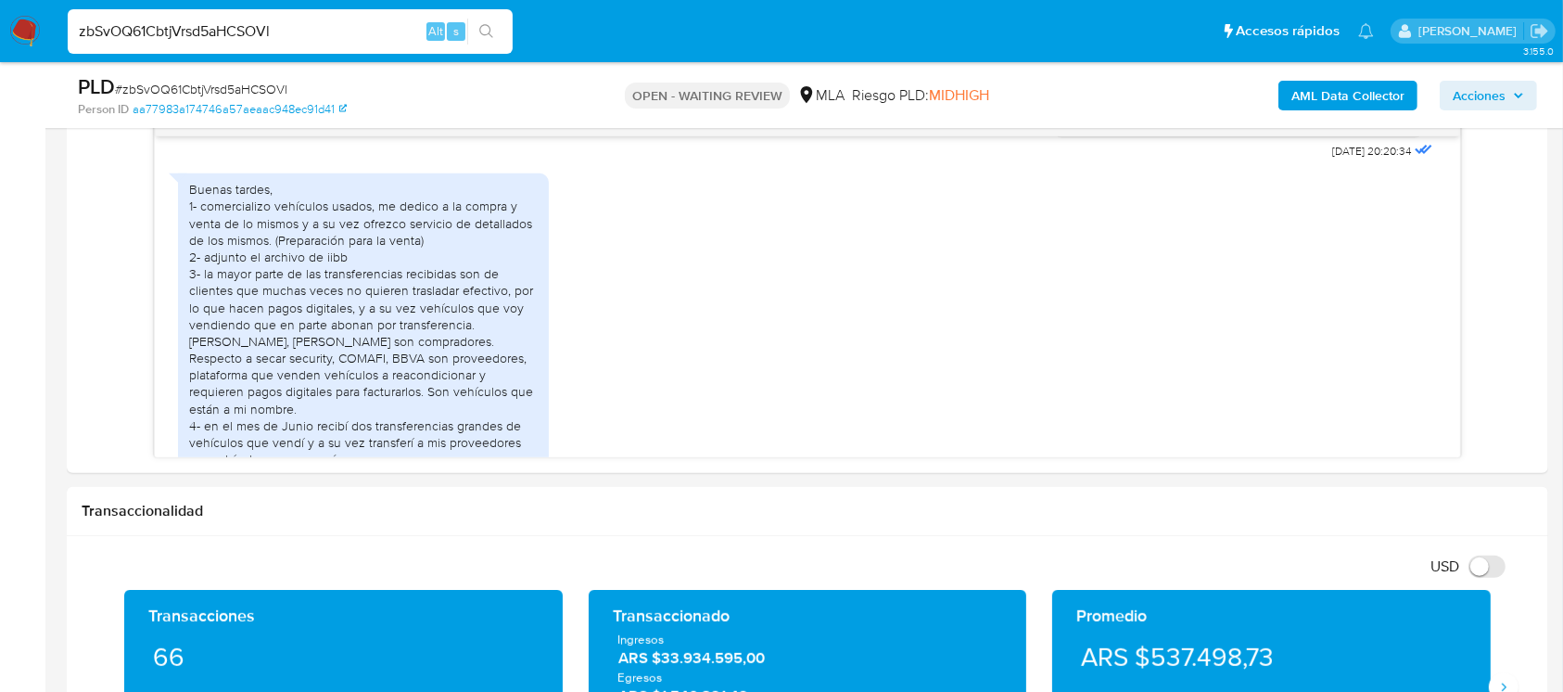
click at [310, 41] on input "zbSvOQ61CbtjVrsd5aHCSOVl" at bounding box center [290, 31] width 445 height 24
paste input "5OsglhO5U0N5eW6pN8nJN8wb"
type input "5OsglhO5U0N5eW6pN8nJN8wb"
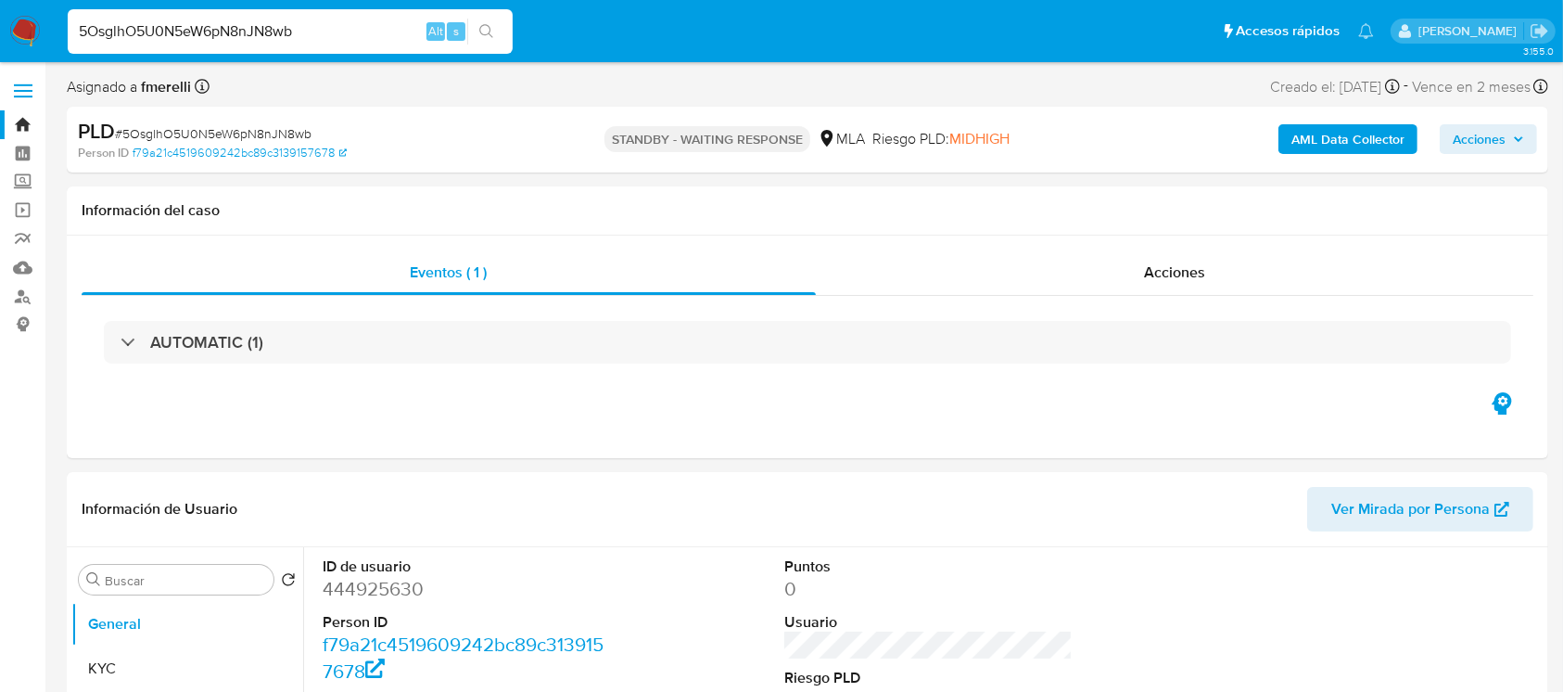
select select "10"
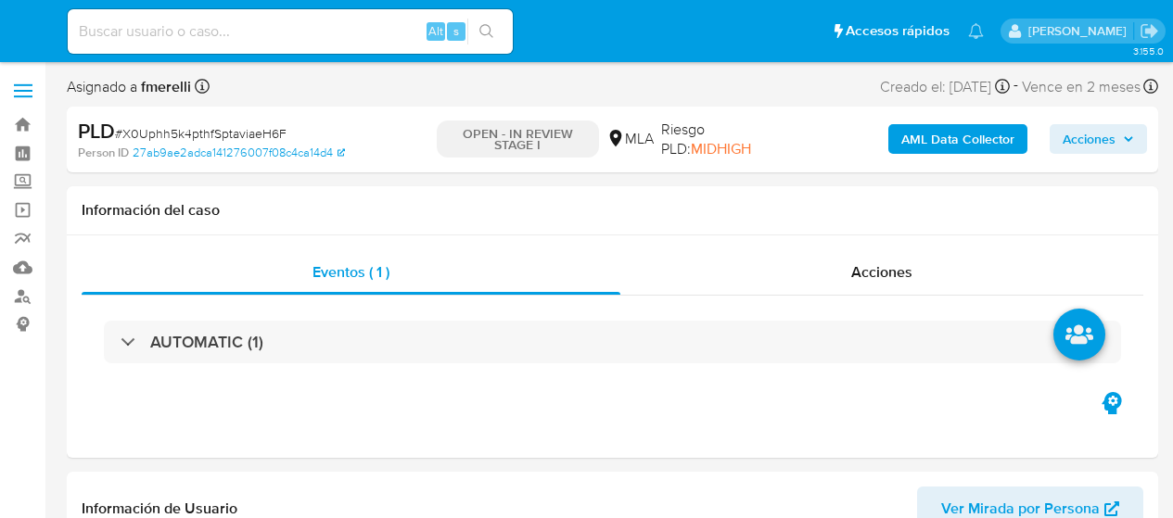
select select "10"
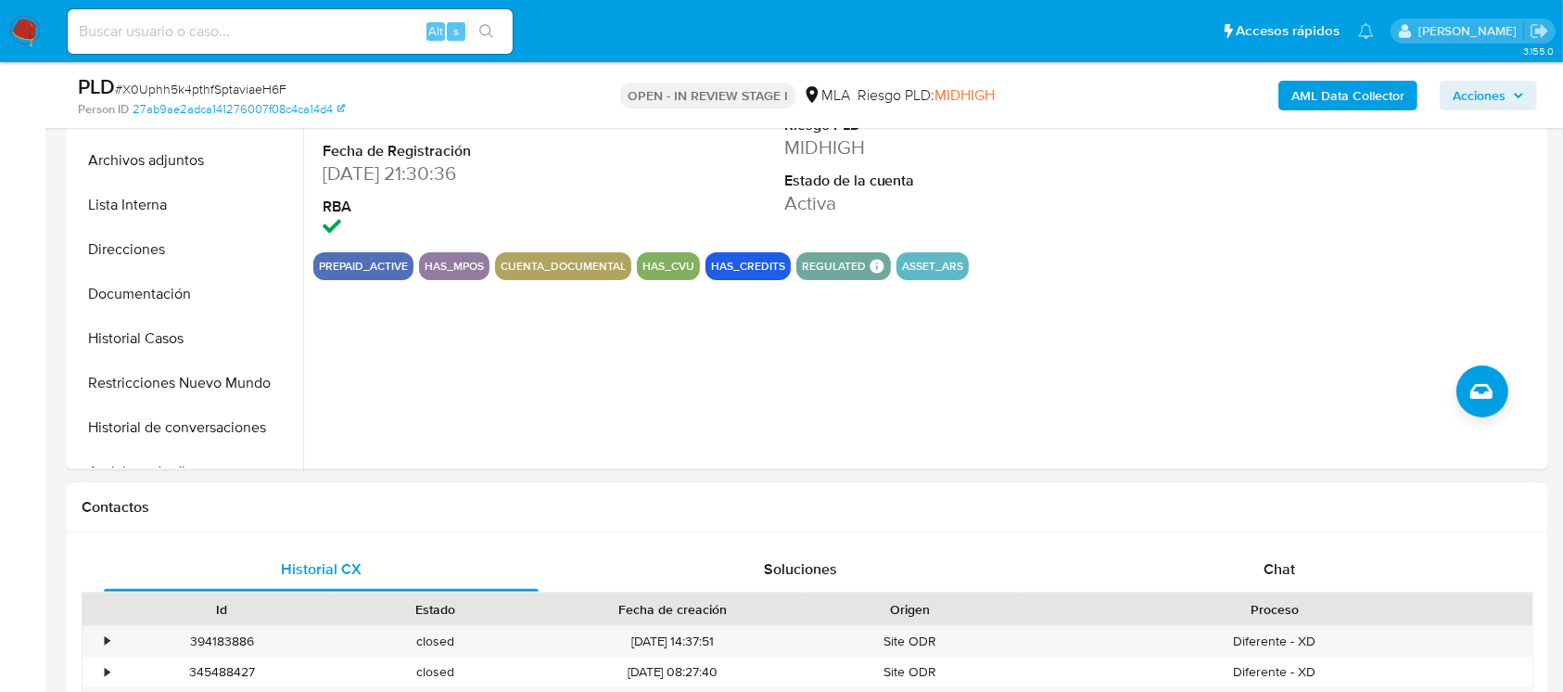
scroll to position [494, 0]
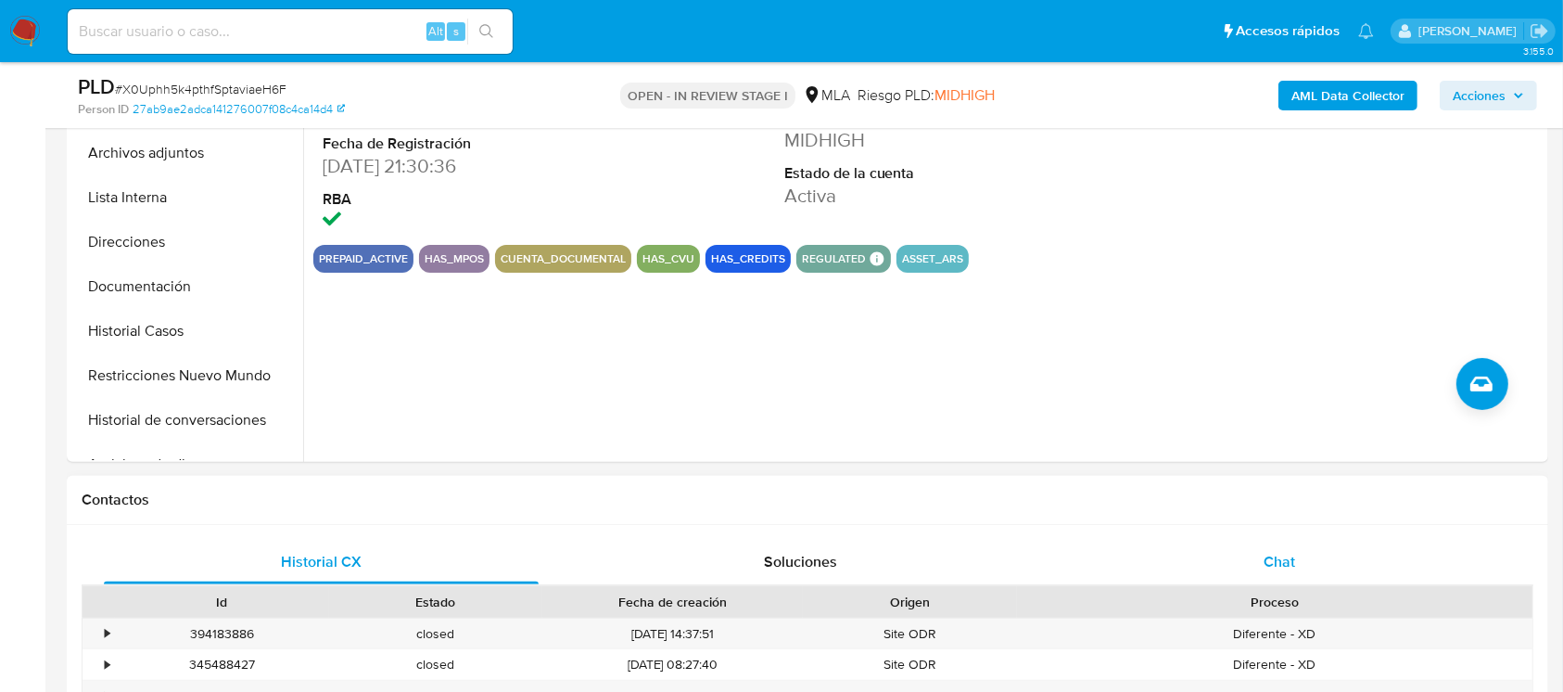
click at [1172, 517] on div "Chat" at bounding box center [1279, 561] width 435 height 44
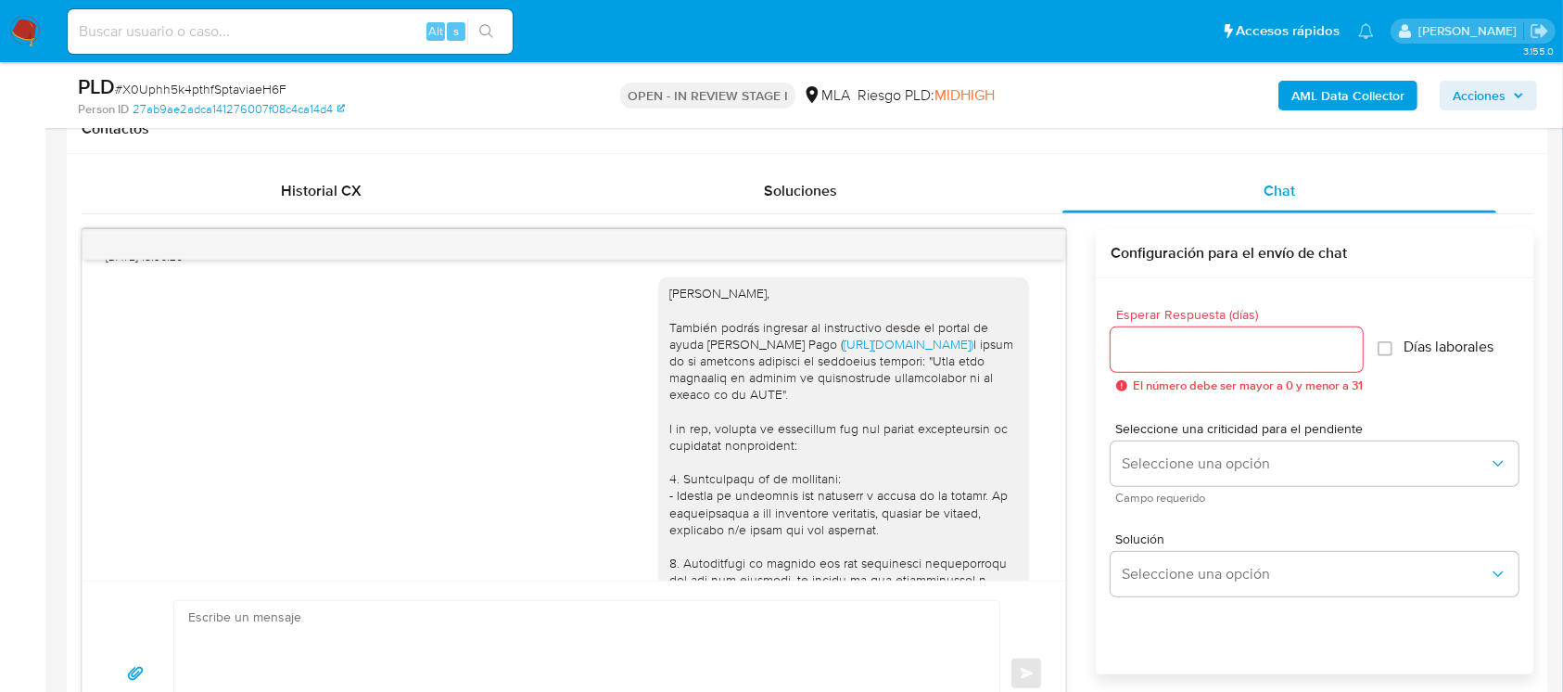
scroll to position [1943, 0]
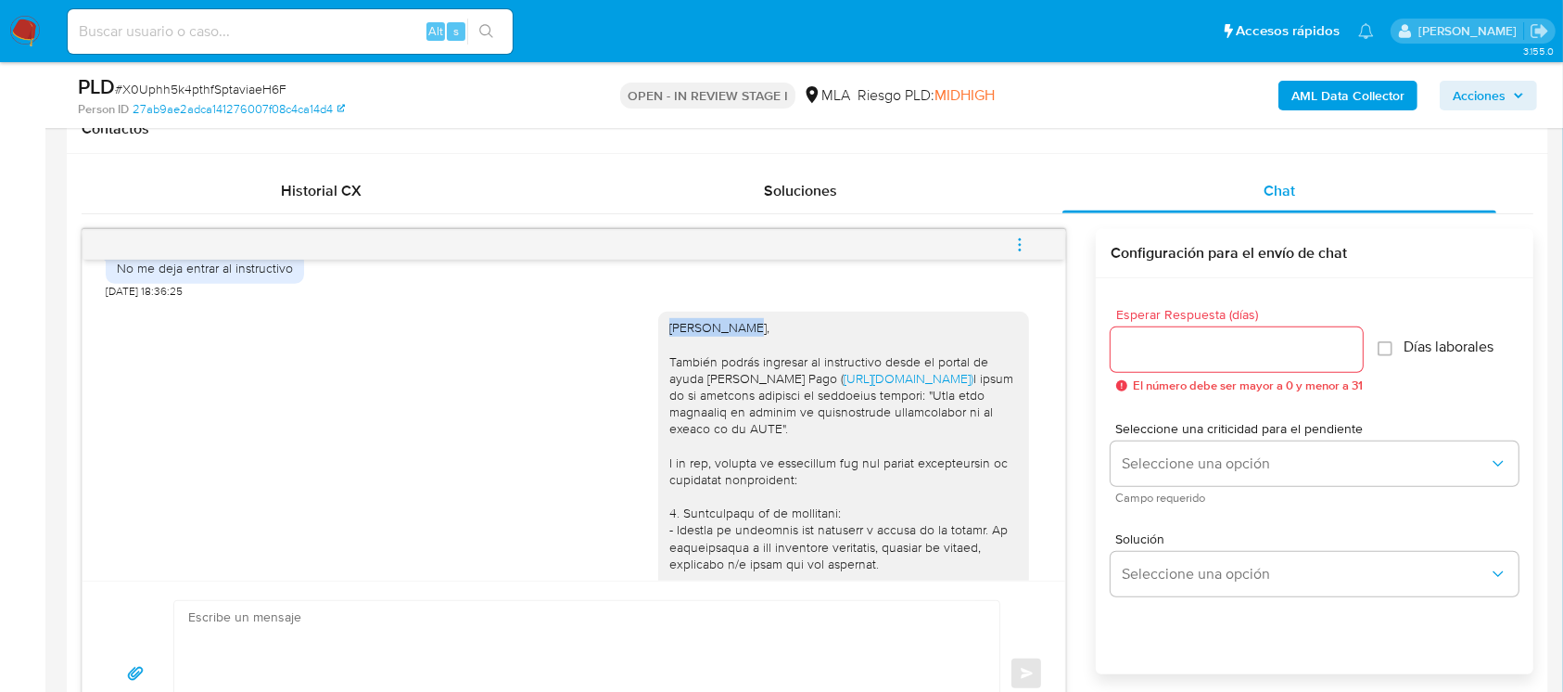
drag, startPoint x: 647, startPoint y: 360, endPoint x: 756, endPoint y: 365, distance: 109.5
click at [756, 365] on div "[PERSON_NAME], También podrás ingresar al instructivo desde el portal de ayuda …" at bounding box center [843, 622] width 371 height 622
copy div "[PERSON_NAME],"
click at [704, 517] on textarea at bounding box center [582, 674] width 788 height 146
paste textarea "Hola Matias,"
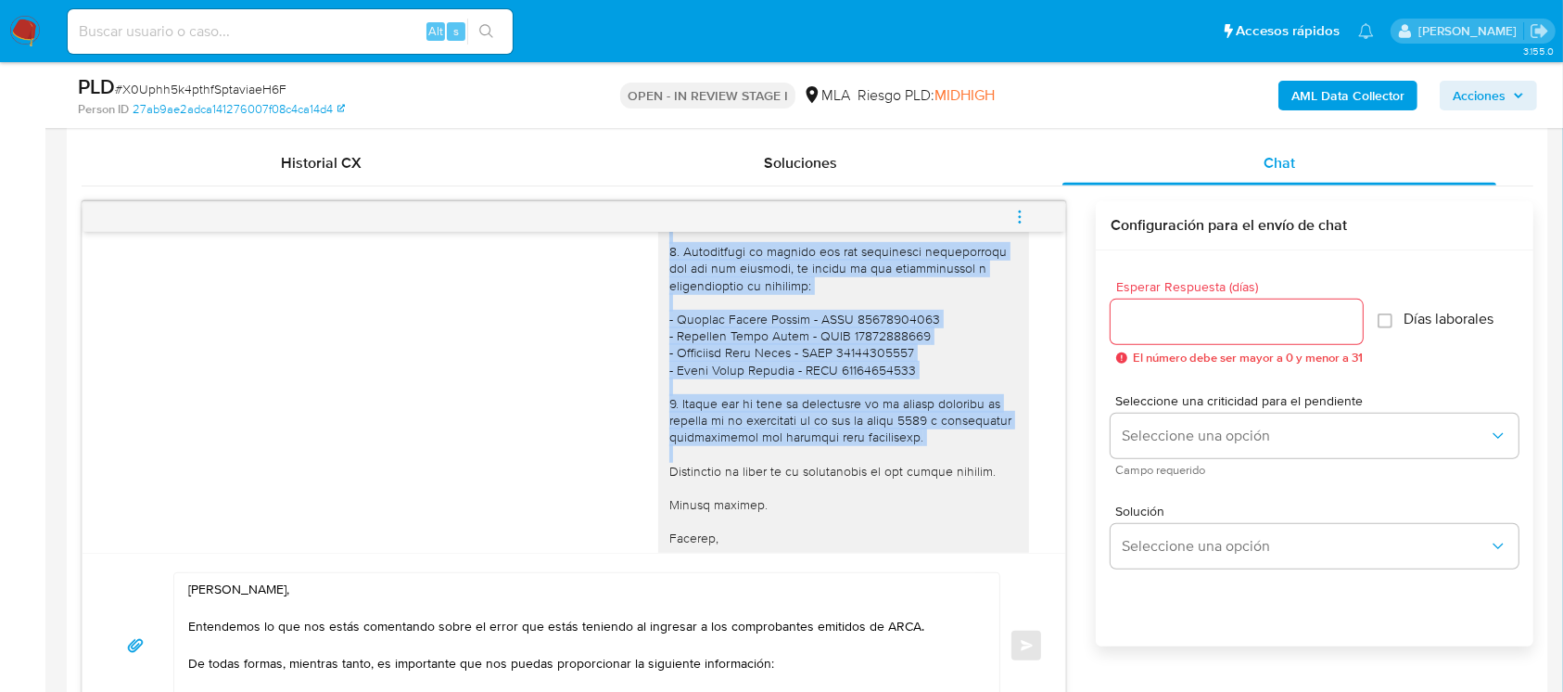
scroll to position [2314, 0]
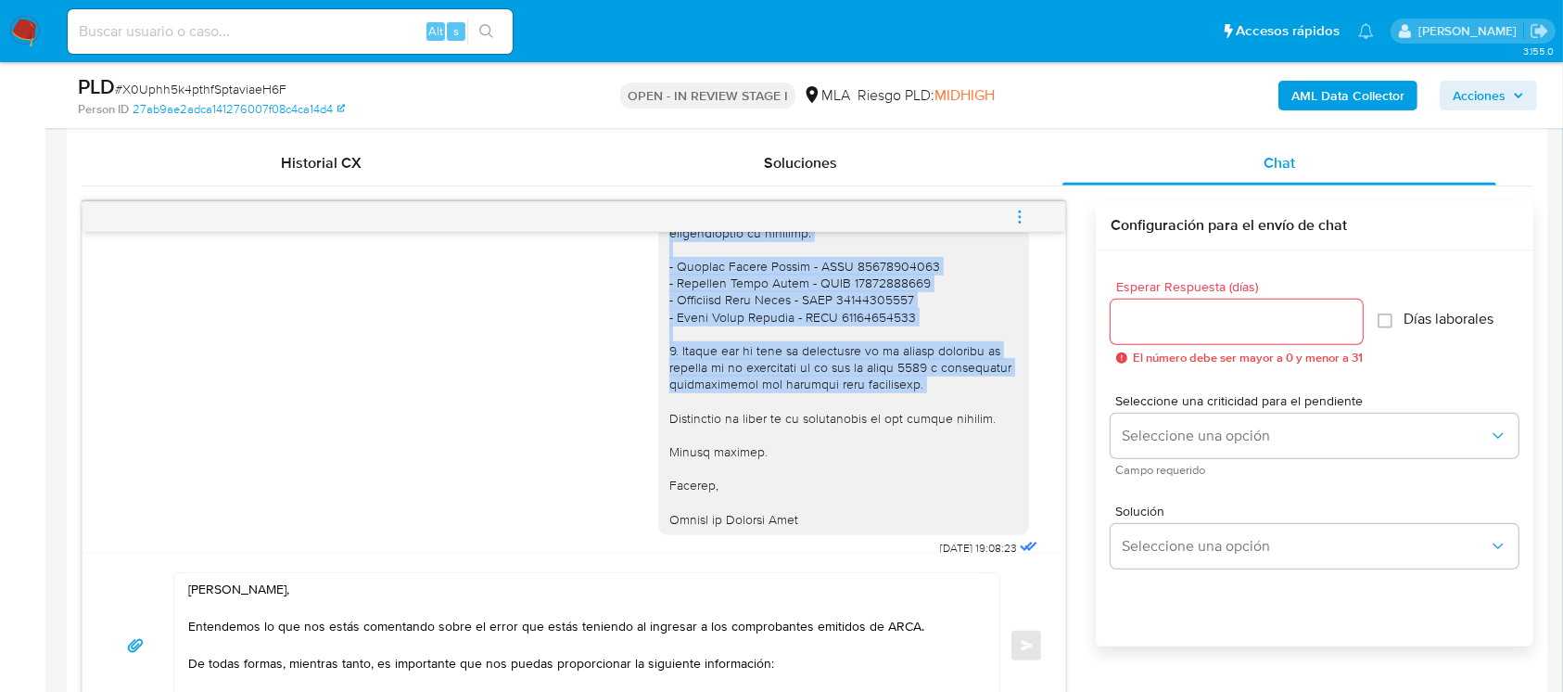
drag, startPoint x: 648, startPoint y: 408, endPoint x: 983, endPoint y: 441, distance: 336.3
click at [983, 441] on div "Hola Matias, También podrás ingresar al instructivo desde el portal de ayuda de…" at bounding box center [843, 224] width 371 height 622
copy div "1. Descripción de la actividad: - Detalla la actividad que realizas a través de…"
click at [806, 517] on textarea "Hola Matias, Entendemos lo que nos estás comentando sobre el error que estás te…" at bounding box center [582, 646] width 788 height 146
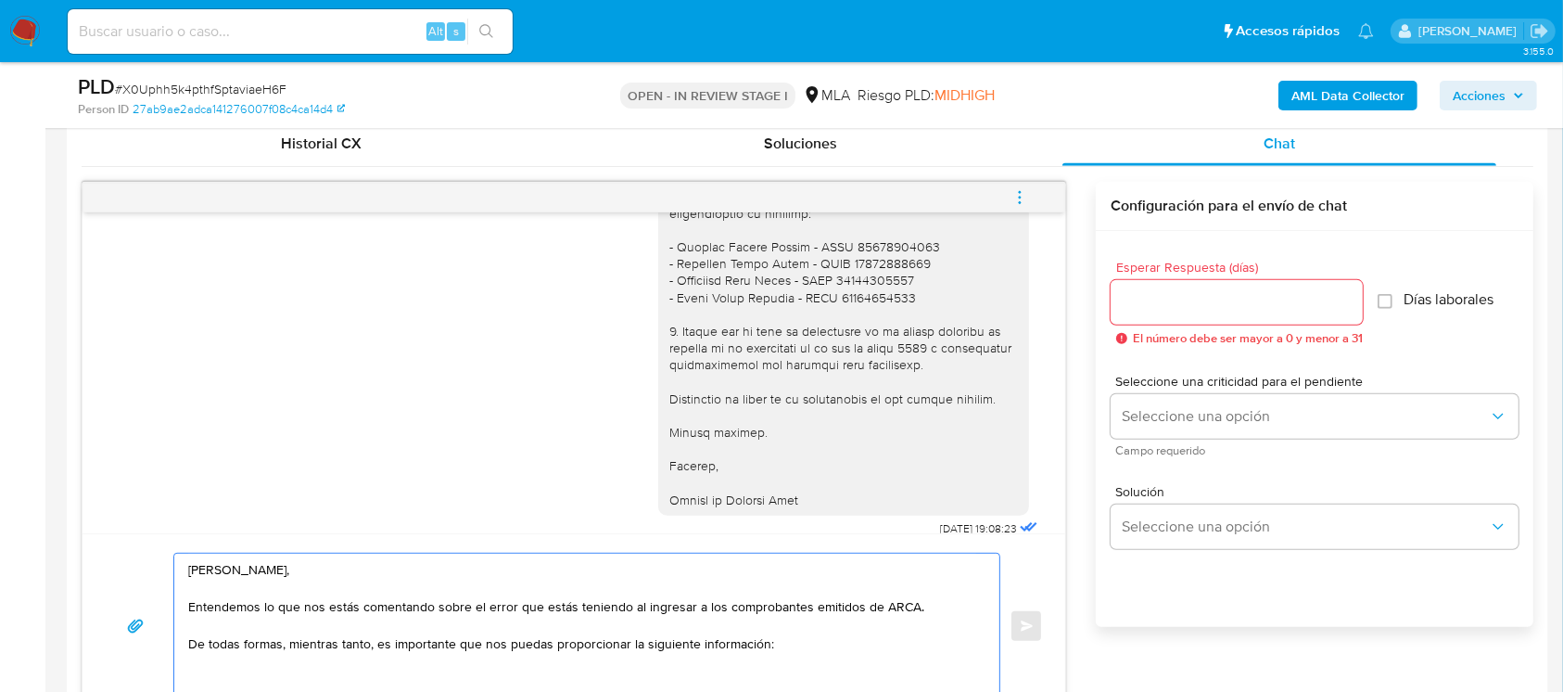
paste textarea "1. Descripción de la actividad: - Detalla la actividad que realizas a través de…"
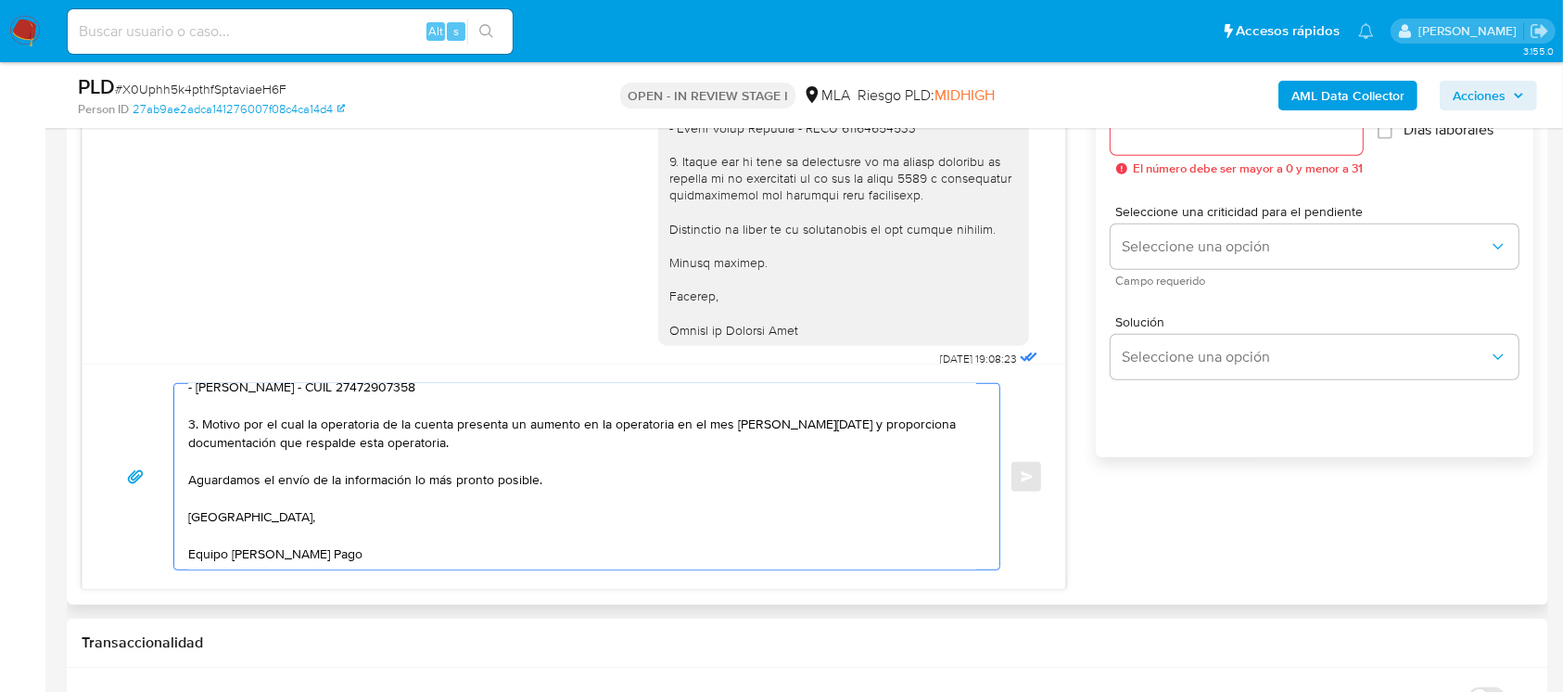
scroll to position [958, 0]
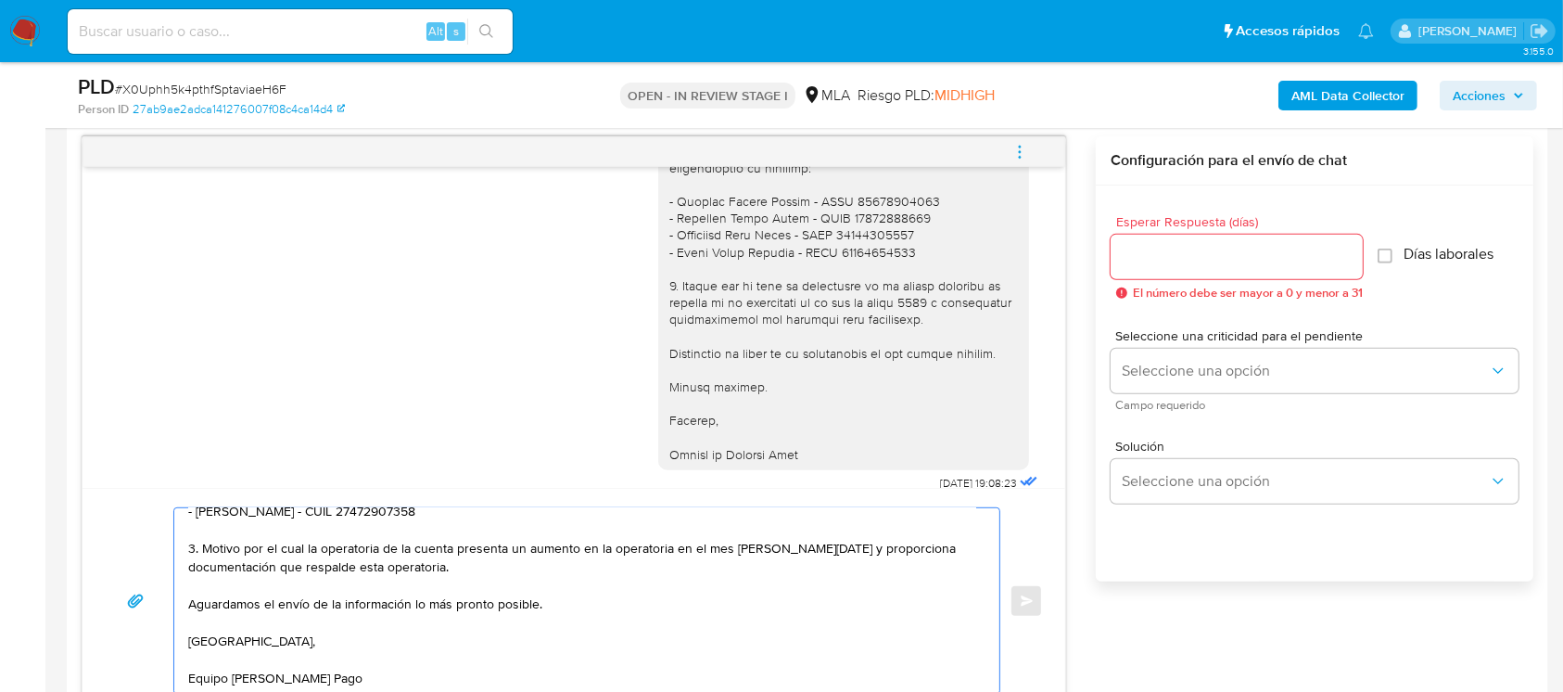
type textarea "Hola Matias, Entendemos lo que nos estás comentando sobre el error que estás te…"
click at [1172, 255] on input "Esperar Respuesta (días)" at bounding box center [1237, 257] width 252 height 24
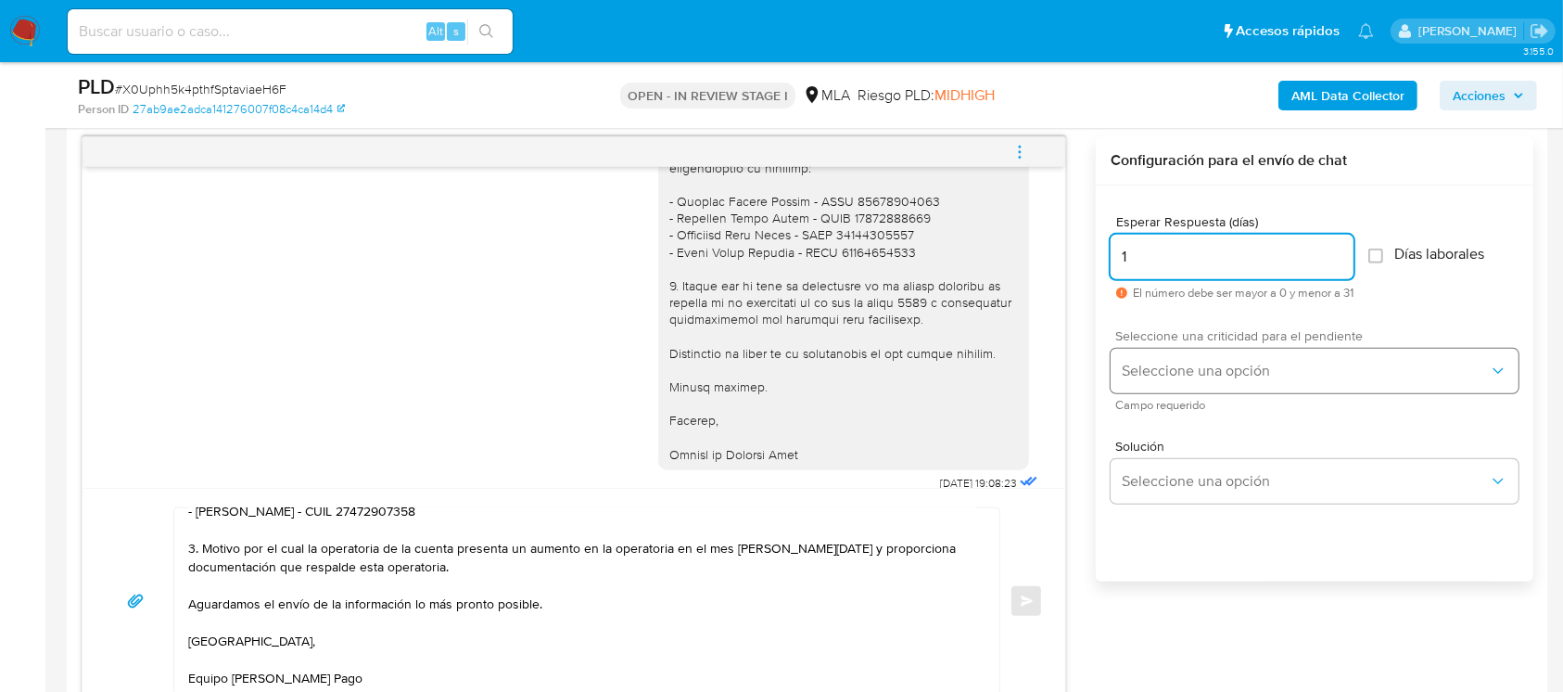
type input "1"
click at [1172, 352] on button "Seleccione una opción" at bounding box center [1315, 371] width 408 height 44
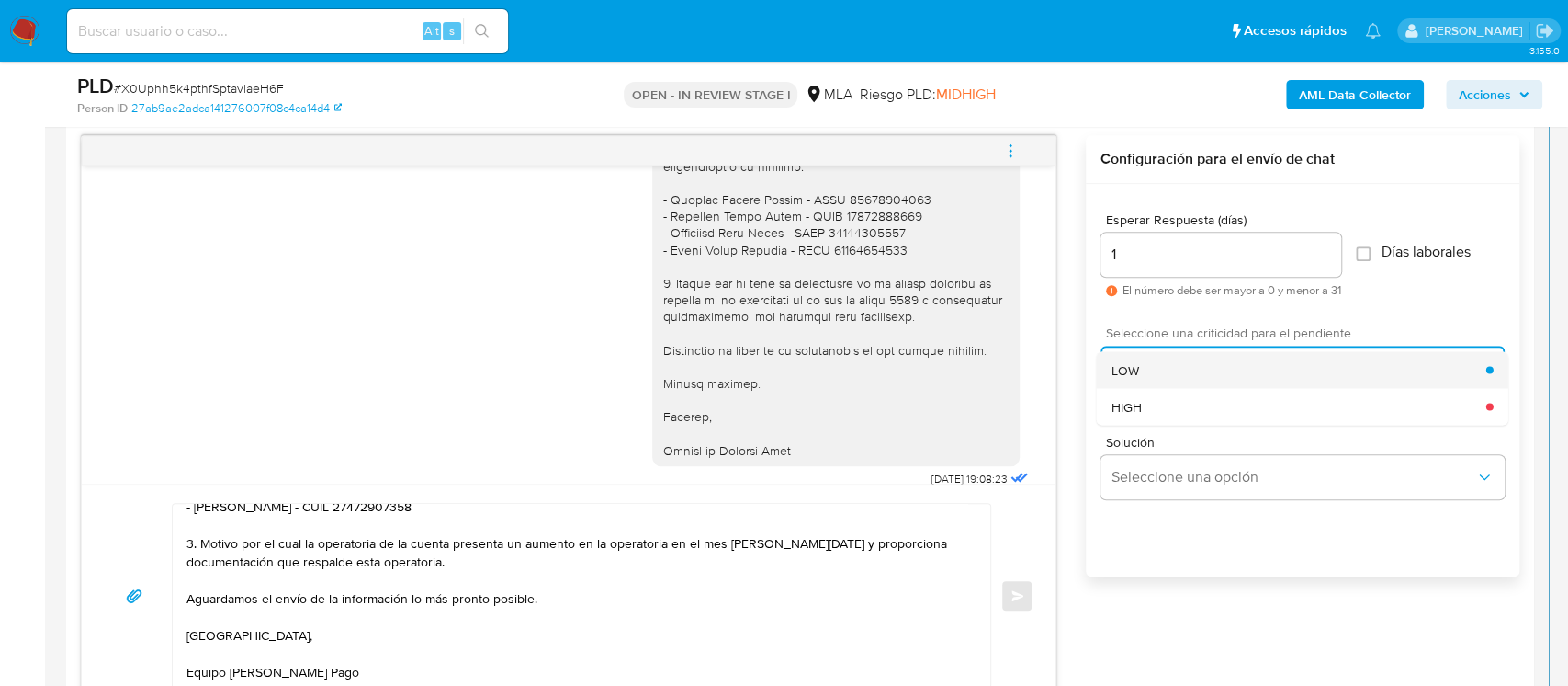
click at [1162, 382] on div "LOW" at bounding box center [1299, 369] width 375 height 37
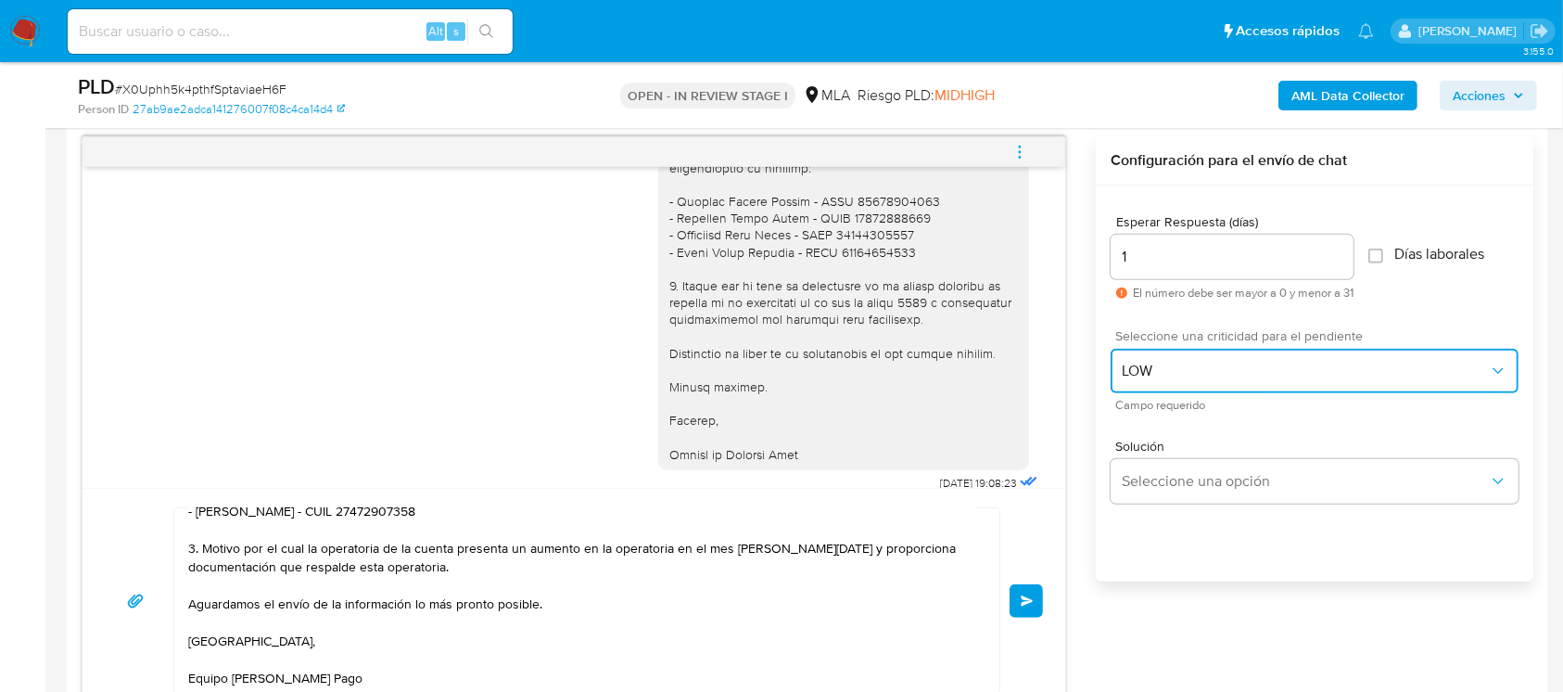
click at [1172, 364] on span "LOW" at bounding box center [1305, 371] width 367 height 19
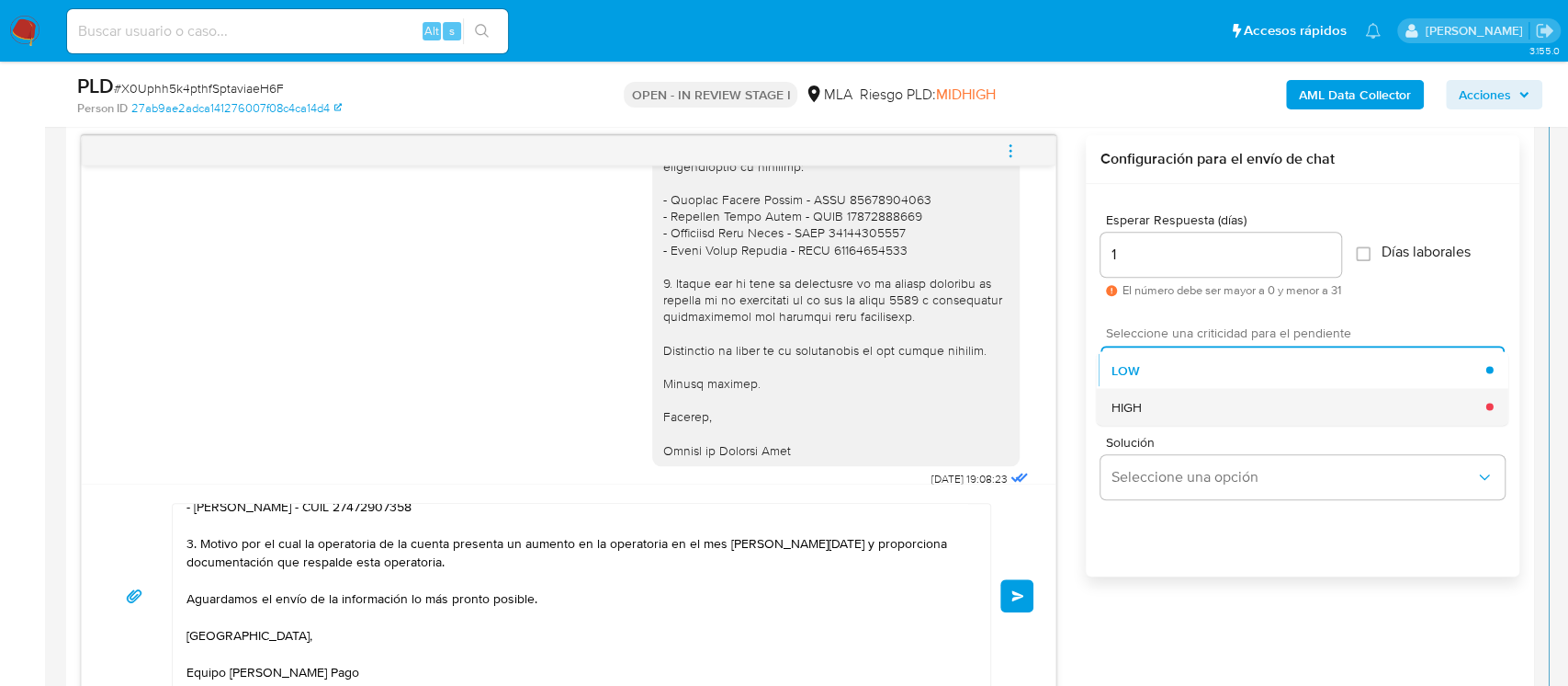
click at [1162, 409] on div "HIGH" at bounding box center [1299, 405] width 375 height 37
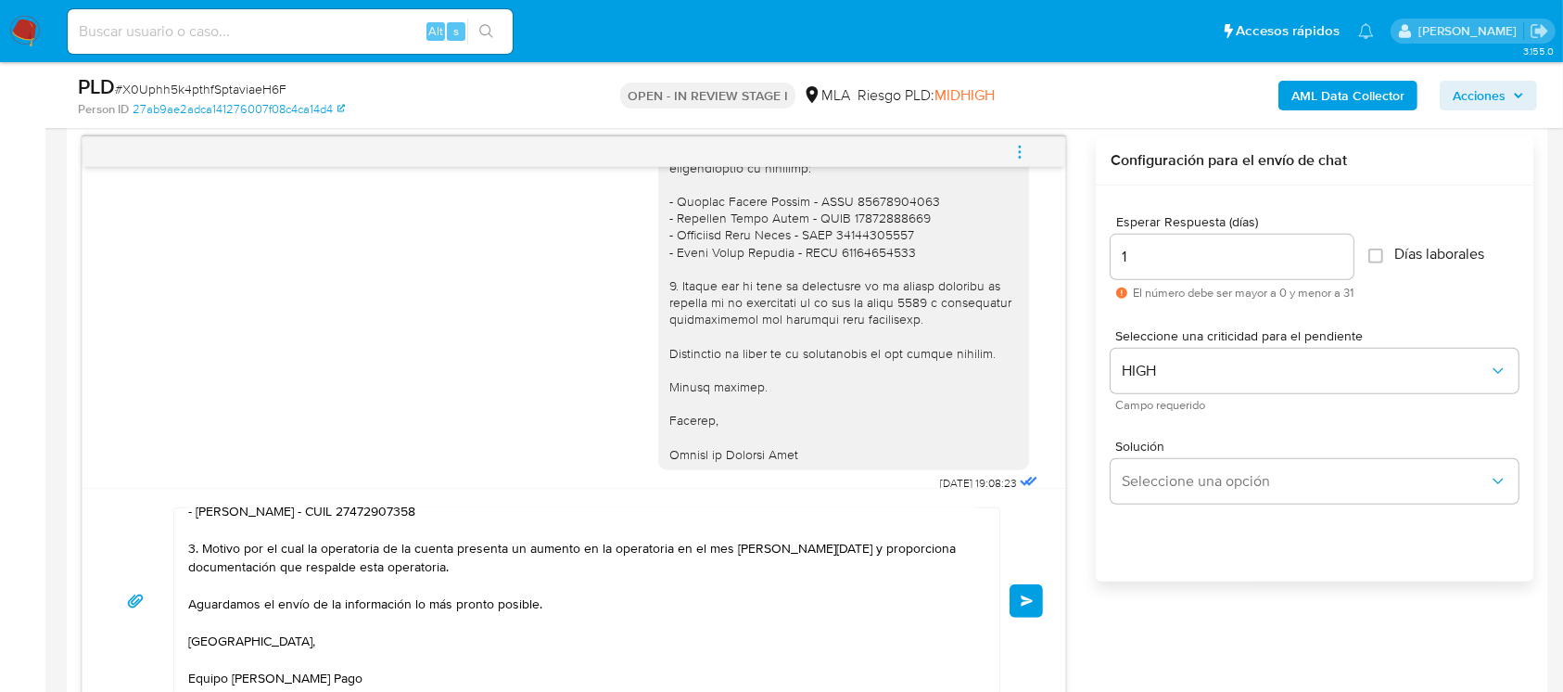
click at [1037, 517] on button "Enviar" at bounding box center [1025, 600] width 33 height 33
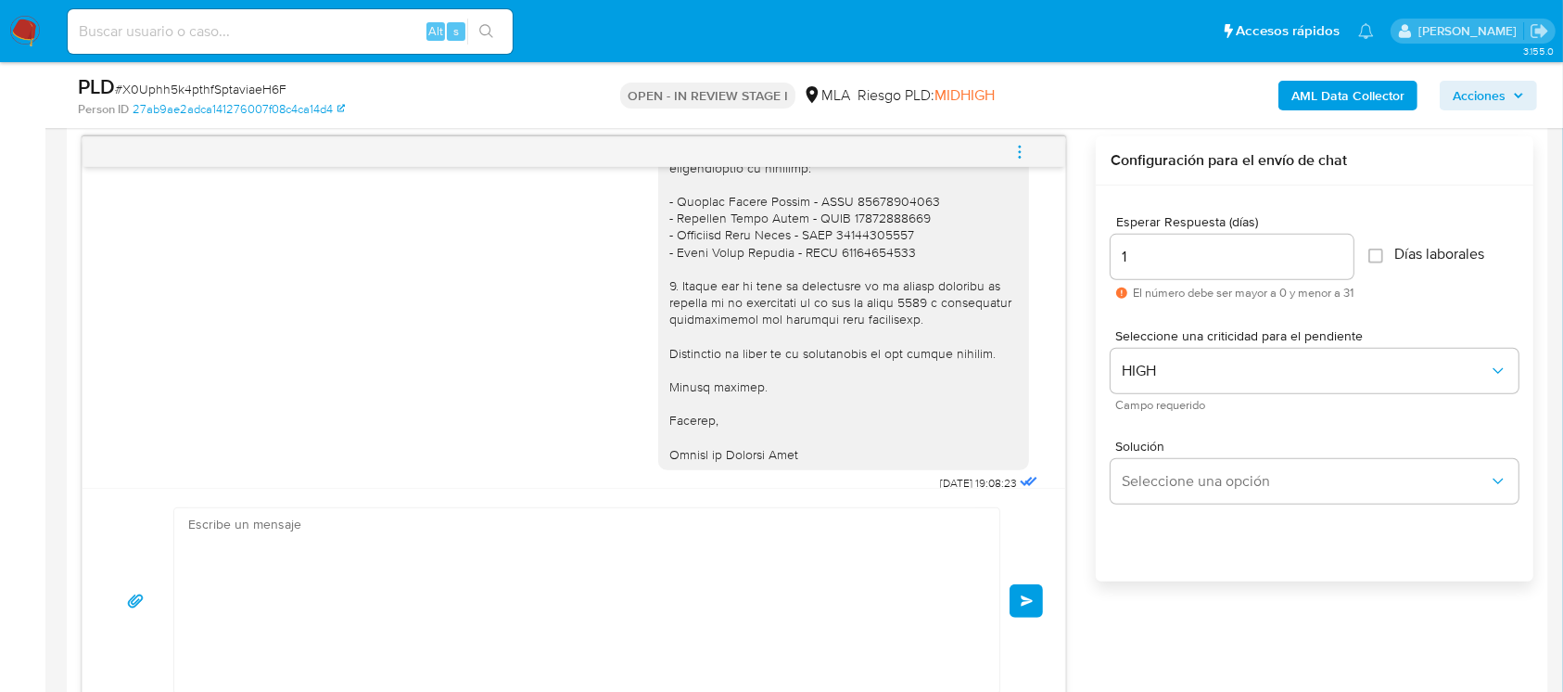
scroll to position [3031, 0]
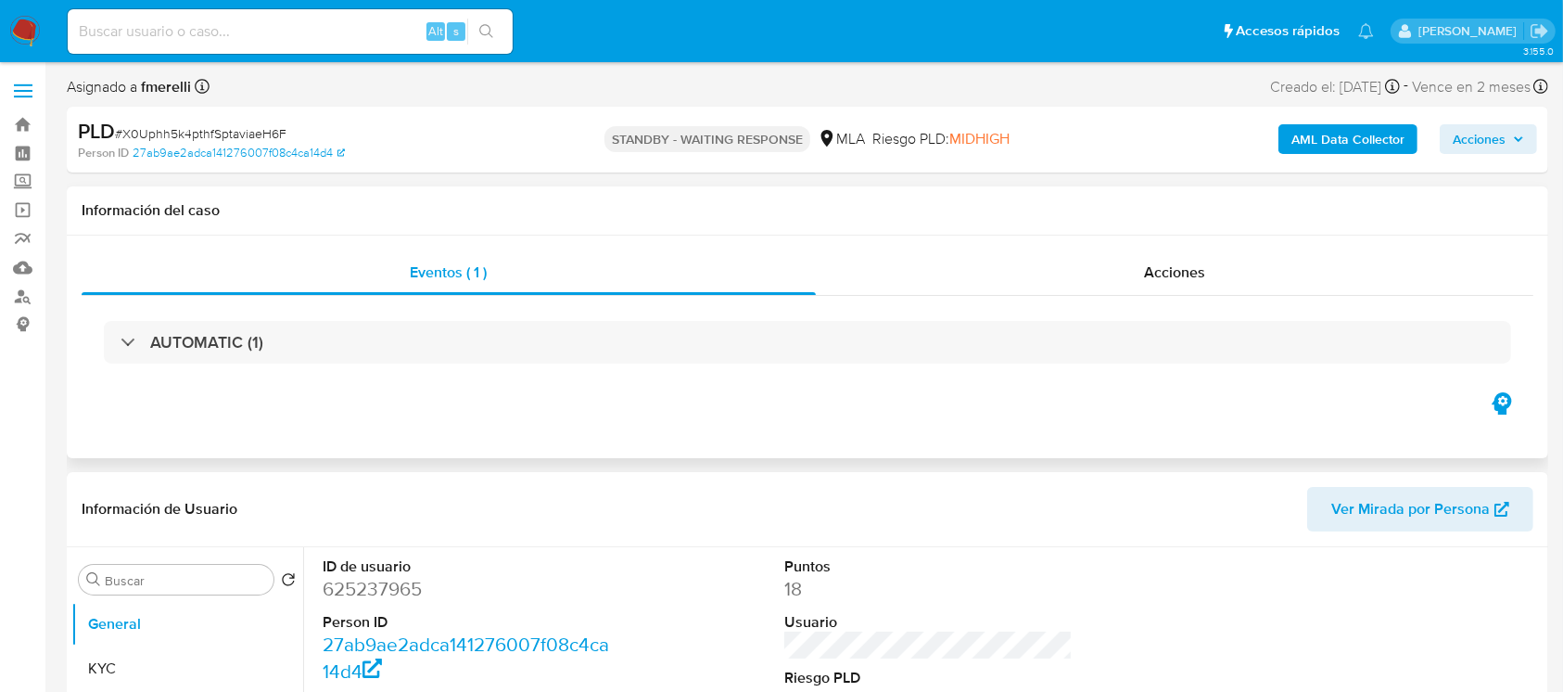
select select "10"
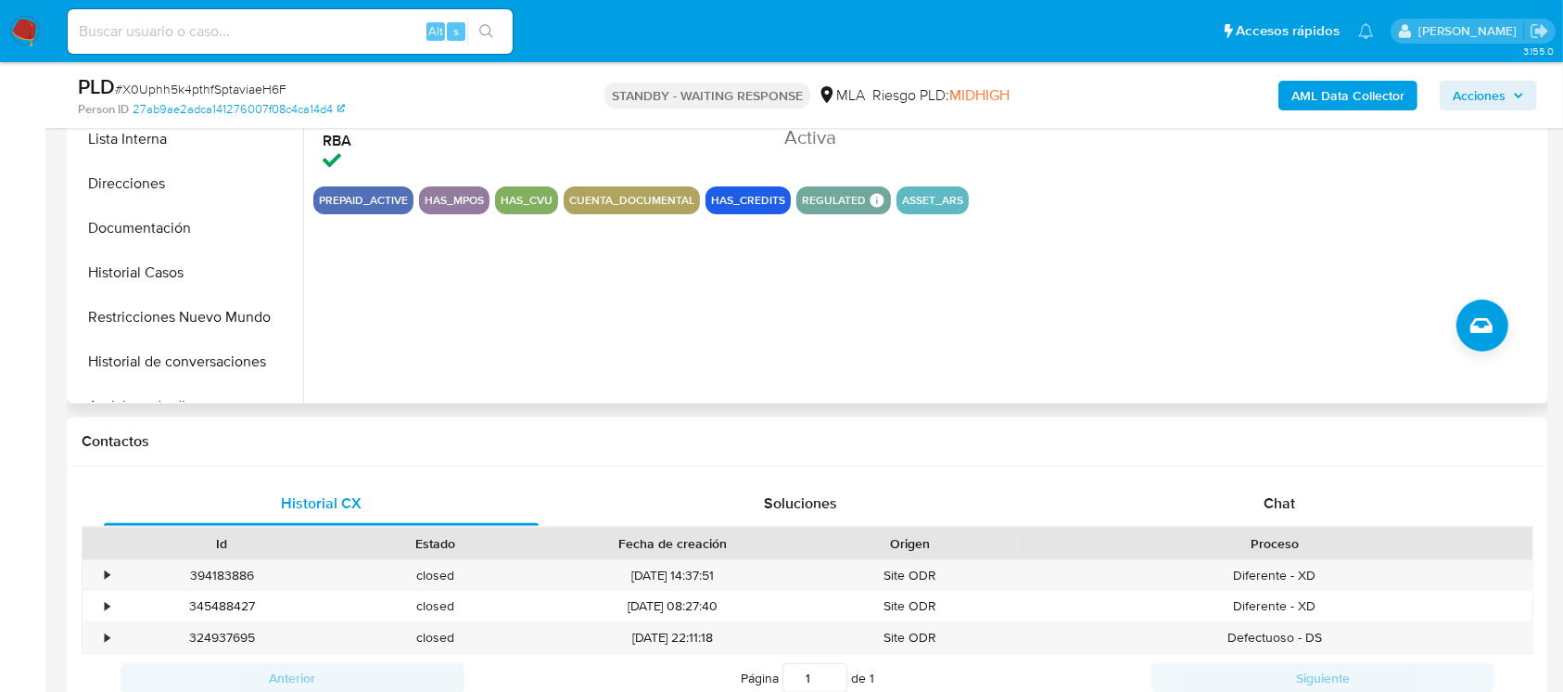
scroll to position [601, 0]
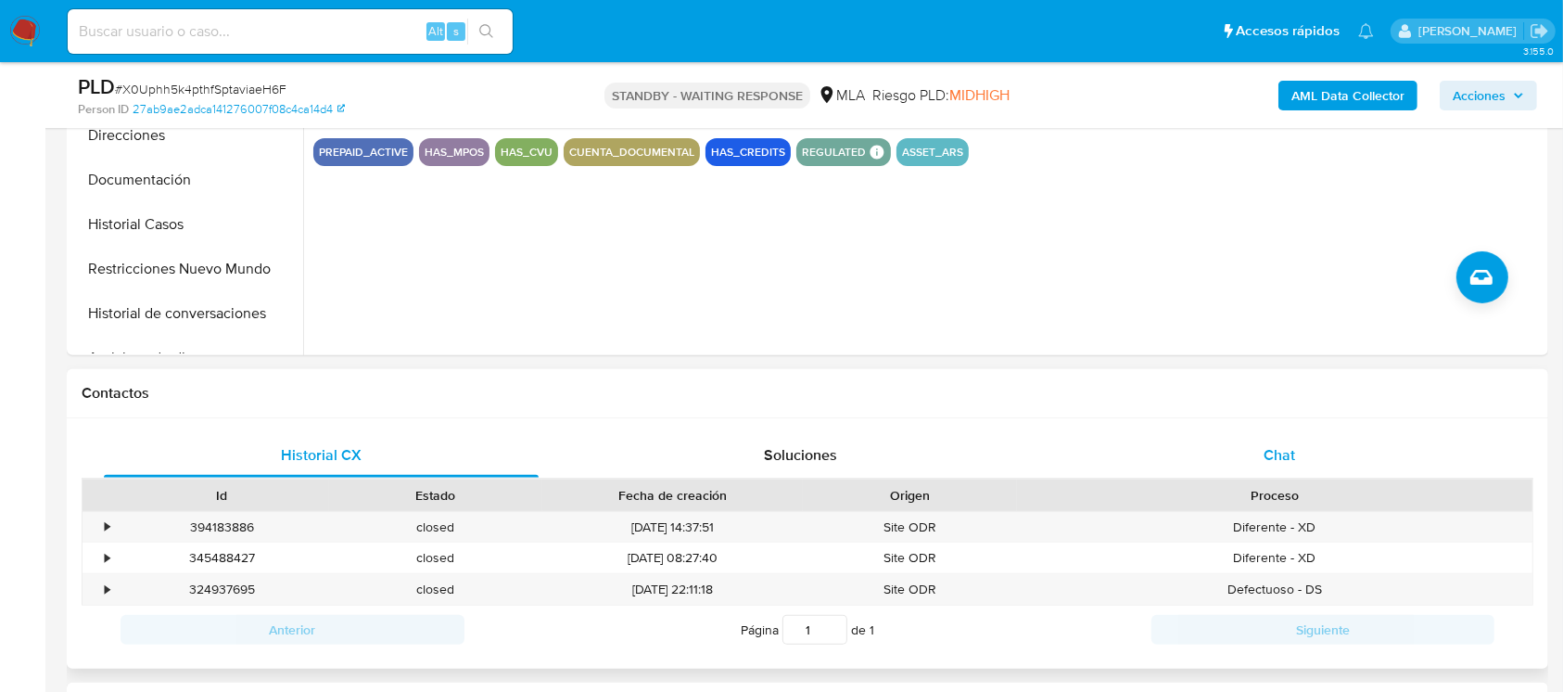
click at [1246, 459] on div "Chat" at bounding box center [1279, 455] width 435 height 44
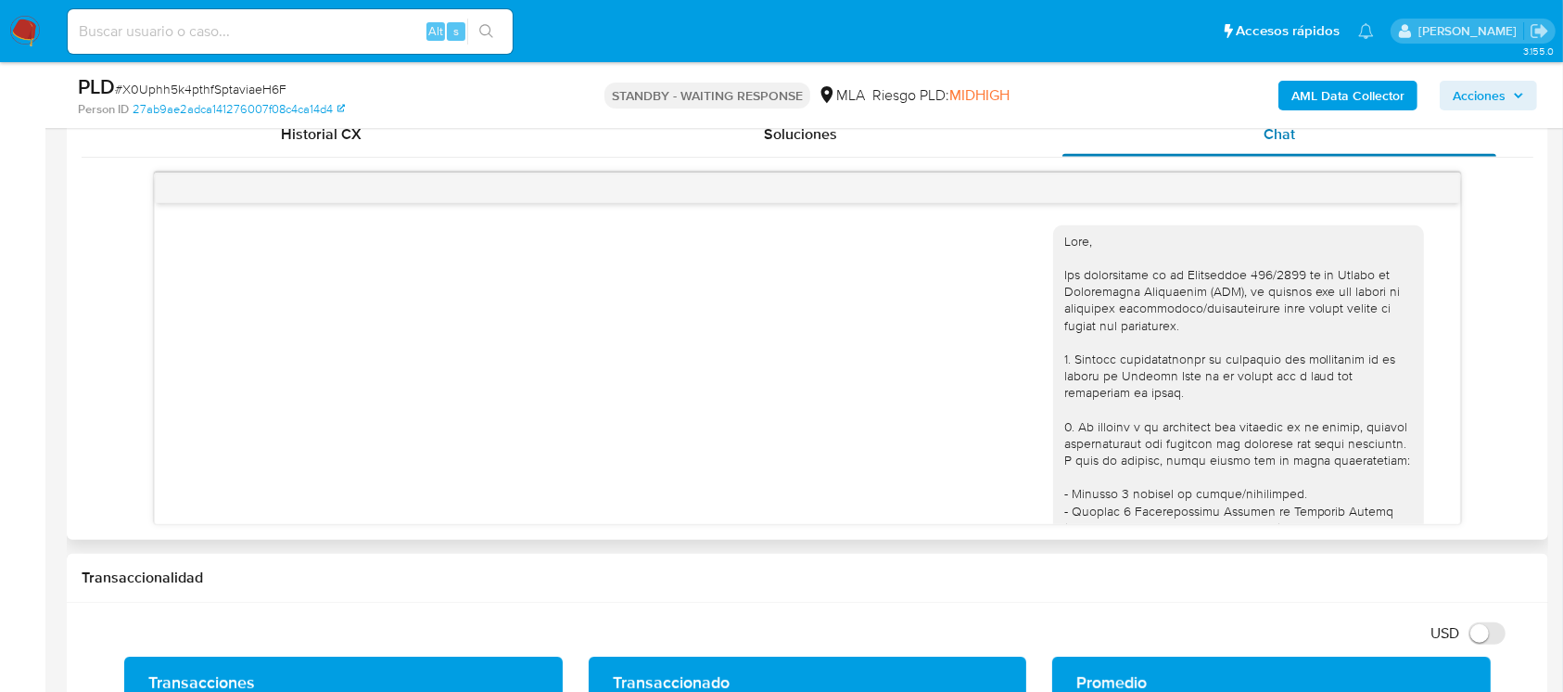
scroll to position [3031, 0]
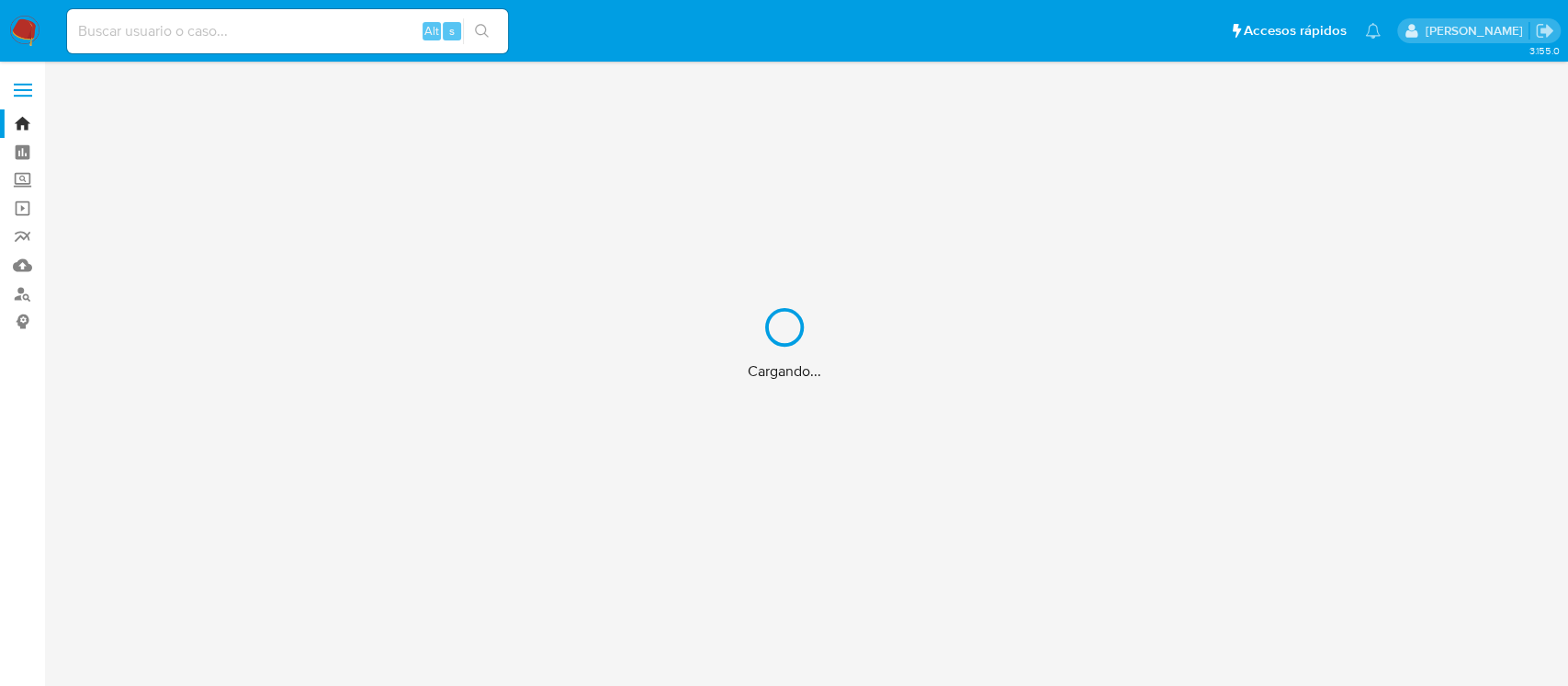
click at [242, 19] on div "Cargando..." at bounding box center [784, 343] width 1568 height 686
click at [200, 17] on div "Cargando..." at bounding box center [784, 343] width 1568 height 686
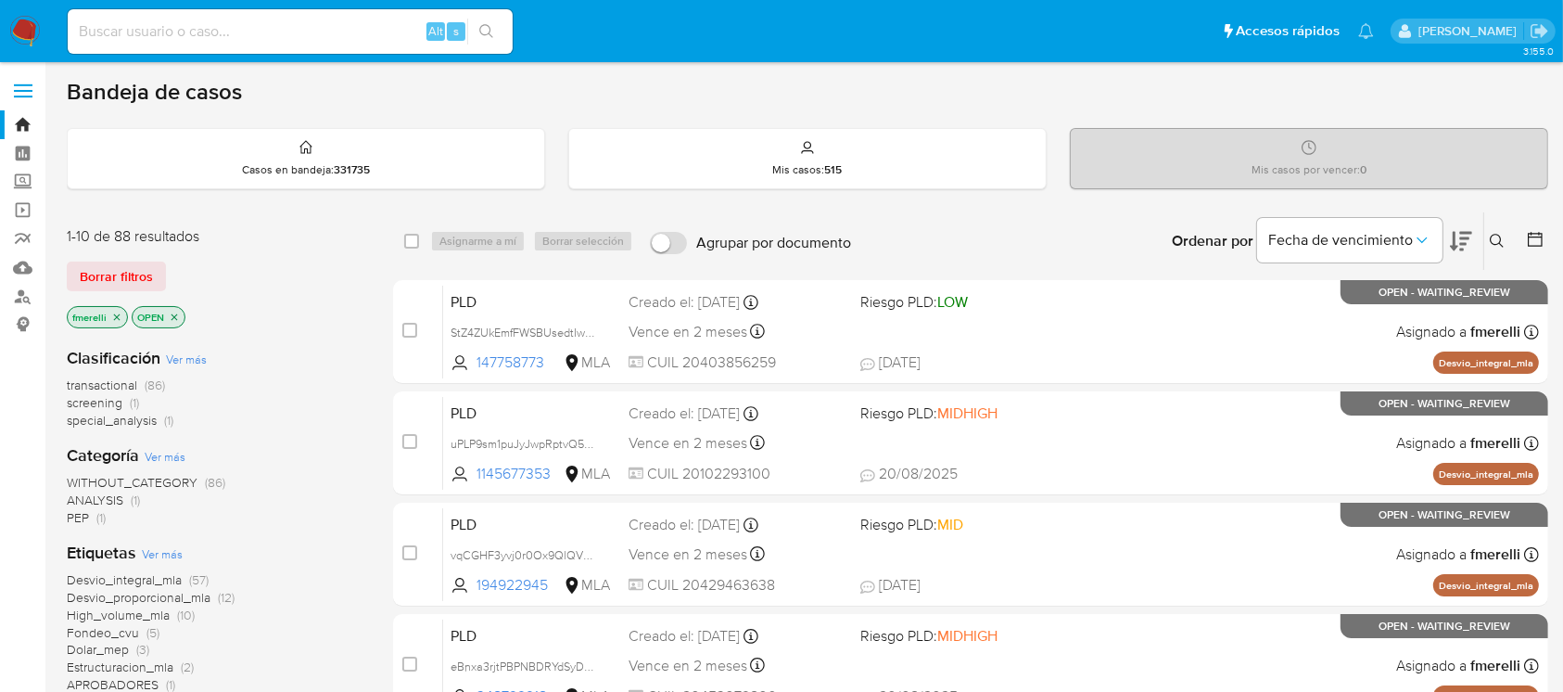
click at [286, 41] on input at bounding box center [290, 31] width 445 height 24
paste input "VVh3T7YjrKdhO80T6lta4GvN"
type input "VVh3T7YjrKdhO80T6lta4GvN"
drag, startPoint x: 121, startPoint y: 235, endPoint x: 84, endPoint y: 226, distance: 38.2
click at [84, 226] on div "1-10 de 88 resultados" at bounding box center [215, 236] width 297 height 20
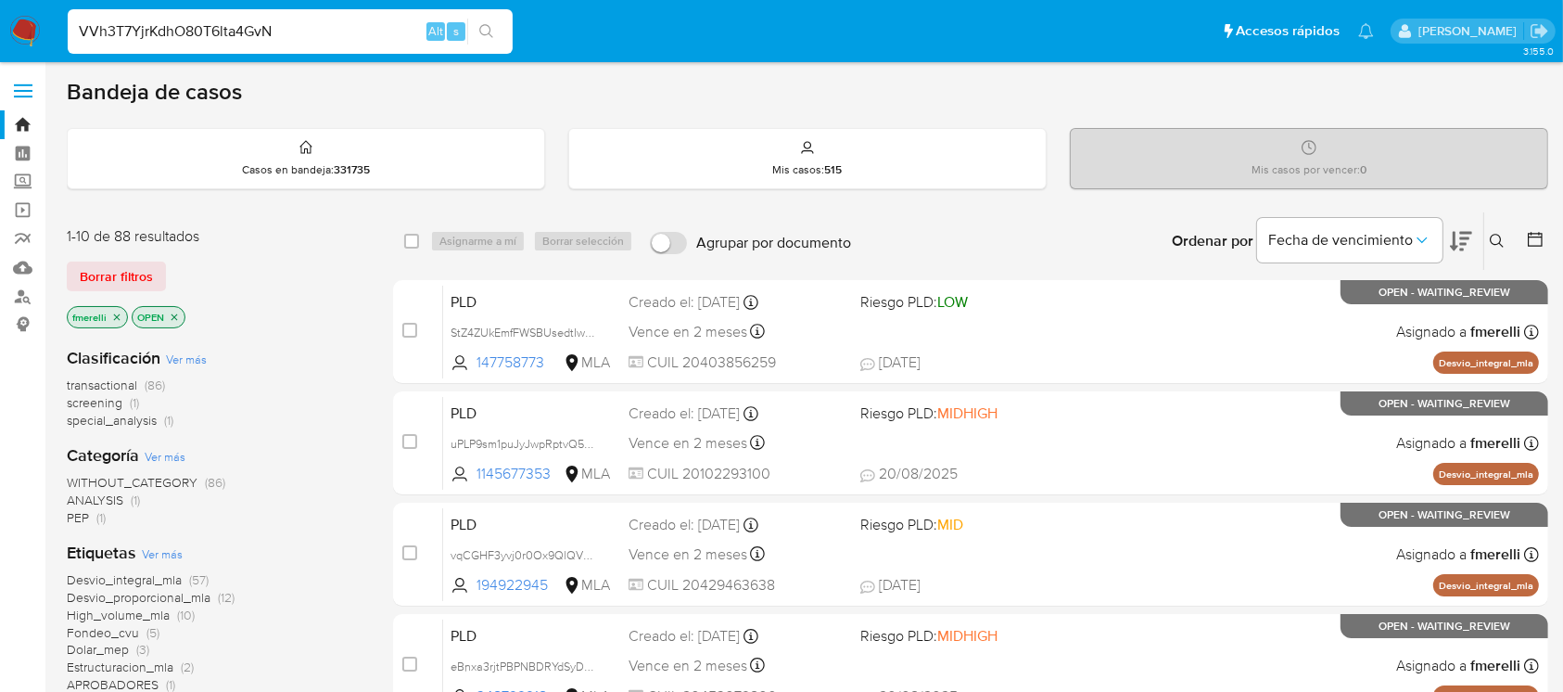
drag, startPoint x: 70, startPoint y: 233, endPoint x: 228, endPoint y: 223, distance: 157.9
click at [224, 38] on input "VVh3T7YjrKdhO80T6lta4GvN" at bounding box center [290, 31] width 445 height 24
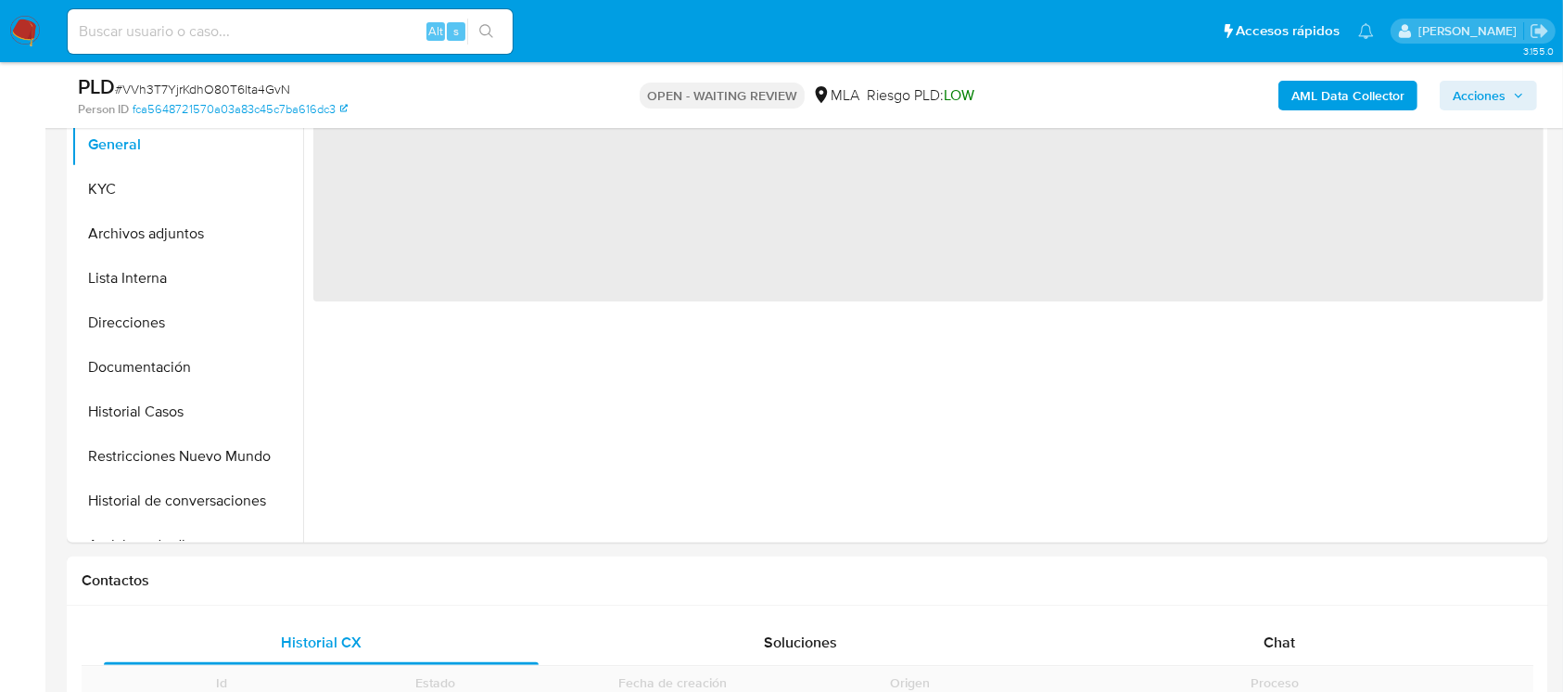
scroll to position [590, 0]
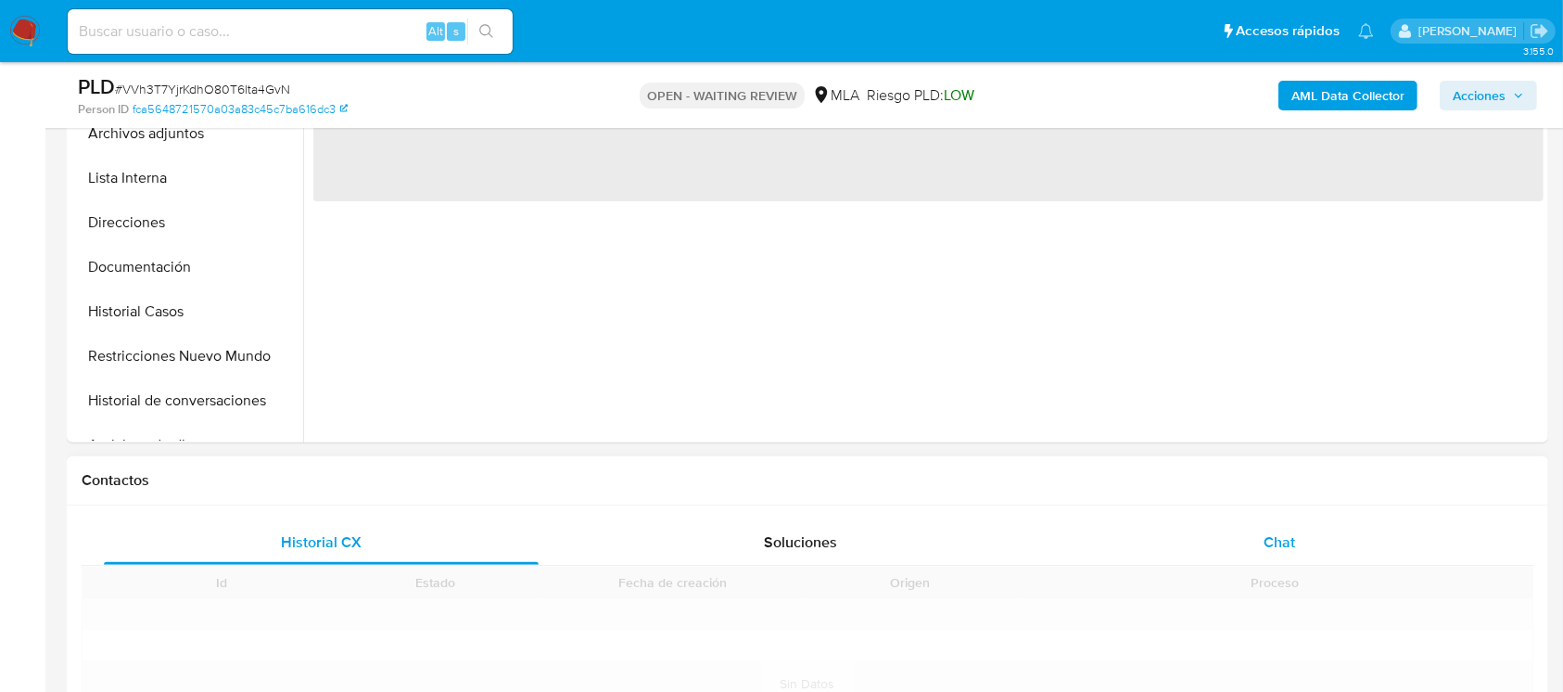
click at [1233, 546] on div "Chat" at bounding box center [1279, 542] width 435 height 44
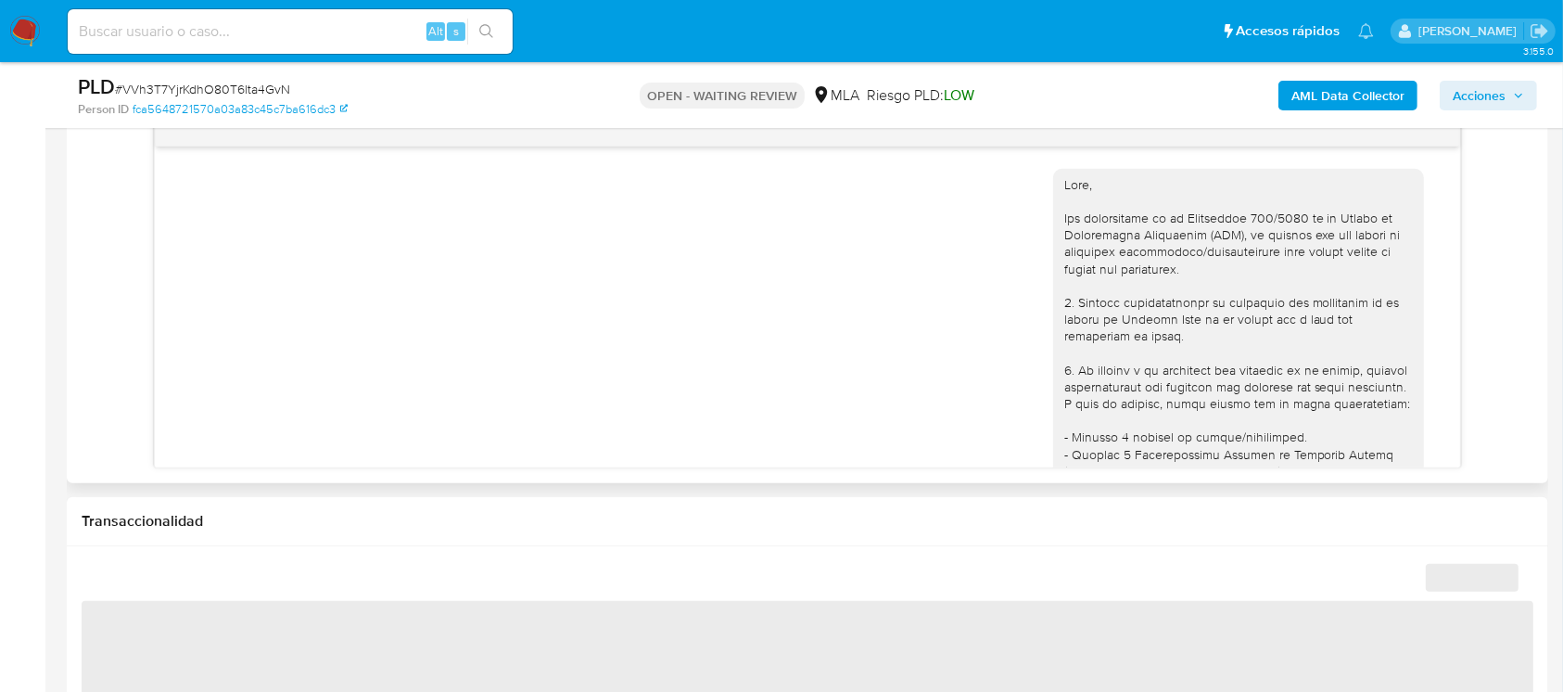
scroll to position [2726, 0]
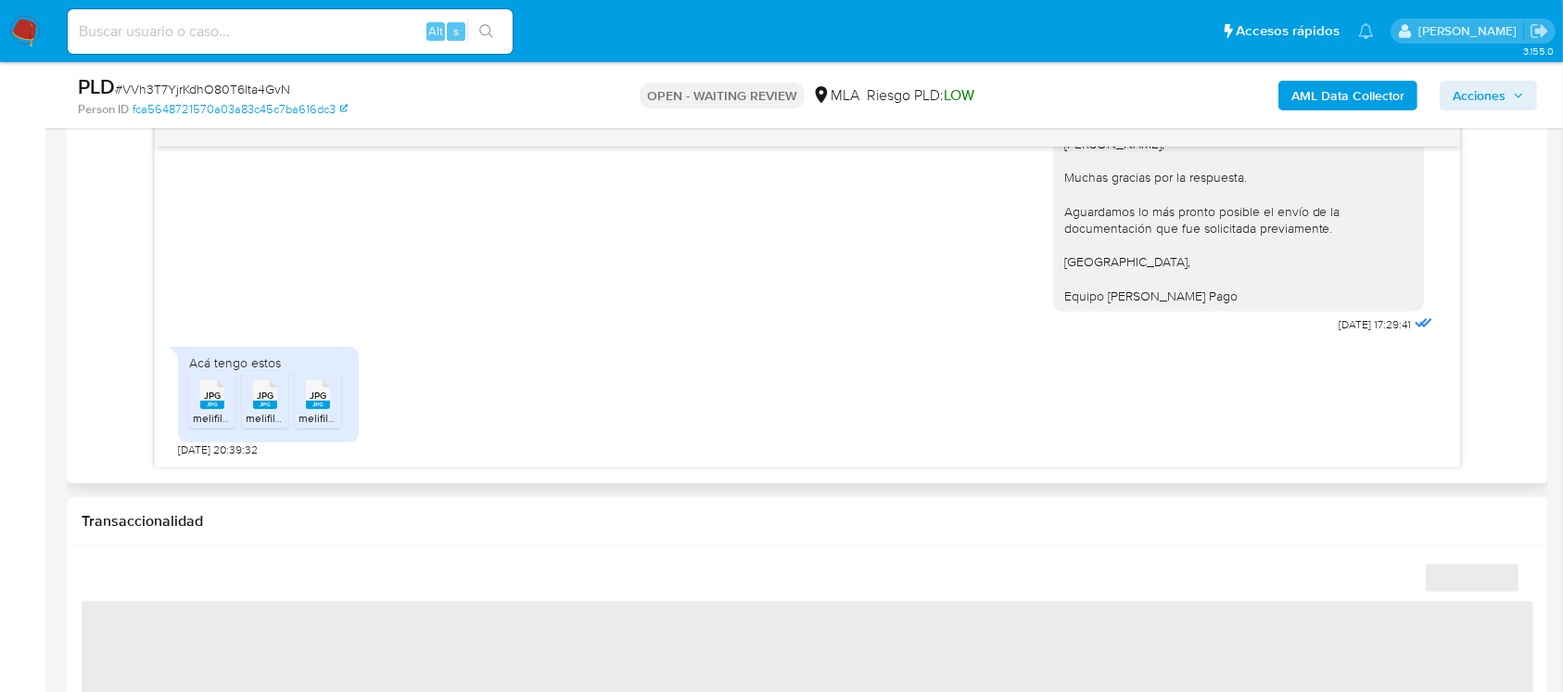
click at [212, 409] on icon "JPG" at bounding box center [212, 394] width 24 height 32
click at [264, 413] on span "melifile3352002727170763388.jpg" at bounding box center [331, 418] width 171 height 16
click at [319, 404] on rect at bounding box center [318, 404] width 24 height 8
click at [319, 404] on icon "Downloading file" at bounding box center [318, 403] width 22 height 22
click at [1190, 341] on div "Acá tengo estos JPG JPG melifile2824520861009434004.jpg JPG JPG melifile3352002…" at bounding box center [807, 397] width 1258 height 120
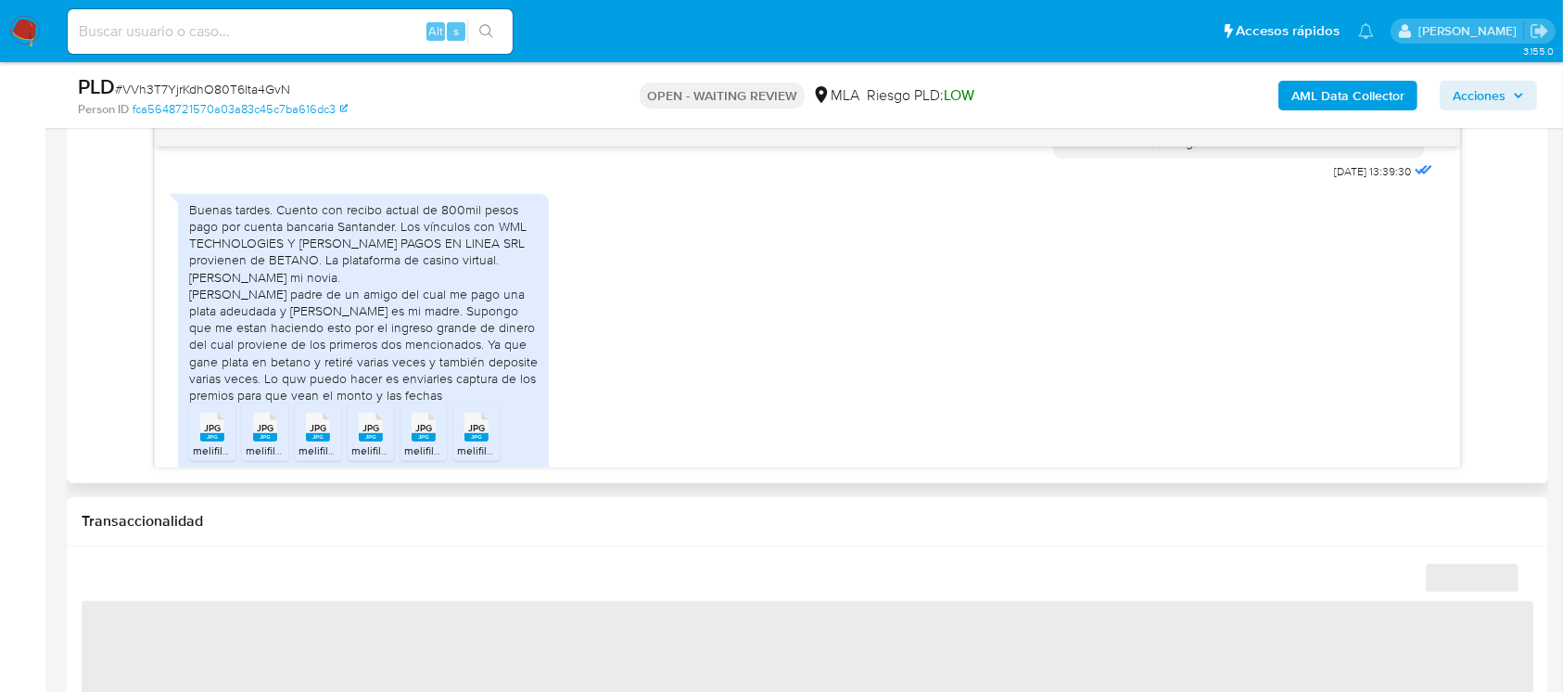
select select "10"
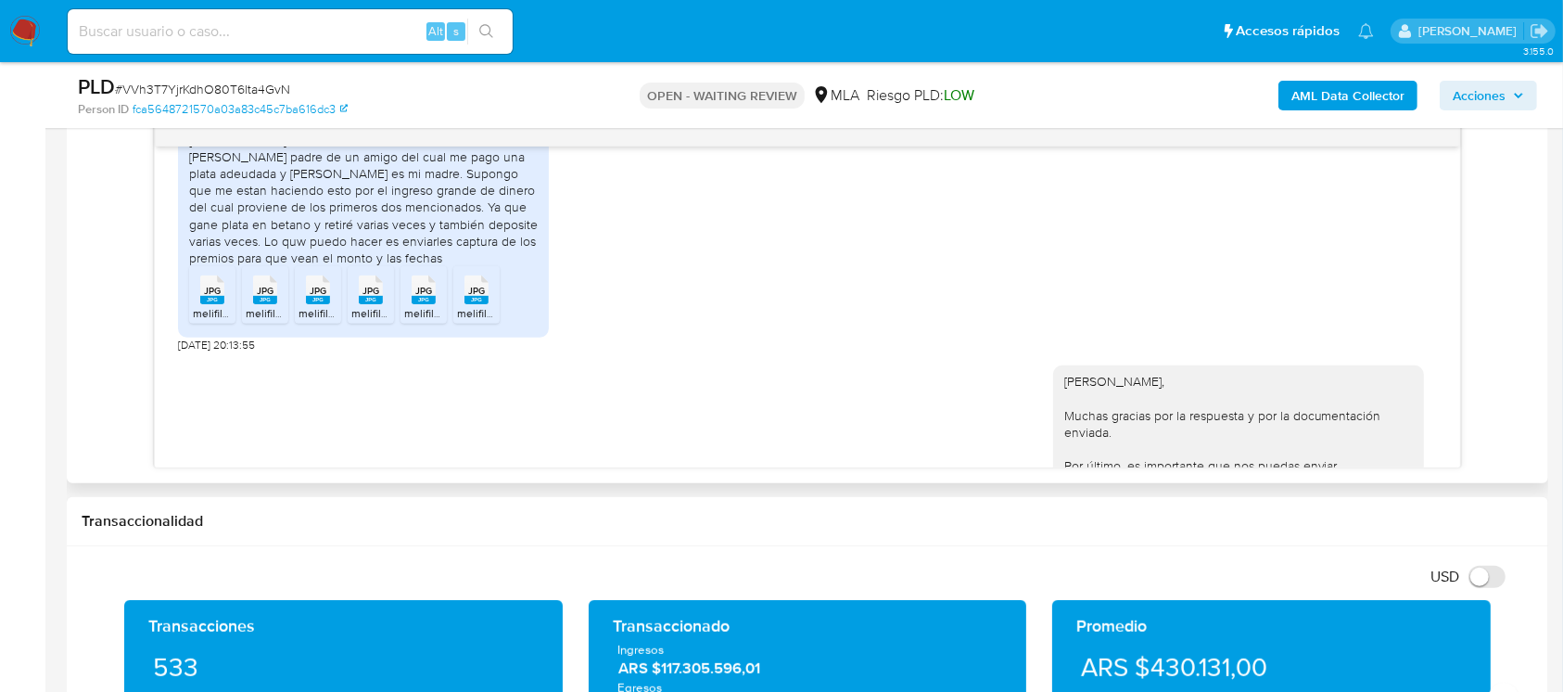
scroll to position [2026, 0]
click at [301, 44] on div "Alt s" at bounding box center [290, 31] width 445 height 44
click at [313, 33] on input at bounding box center [290, 31] width 445 height 24
paste input "inoJw8a7apjO9GonYjnFn7Uc"
type input "inoJw8a7apjO9GonYjnFn7Uc"
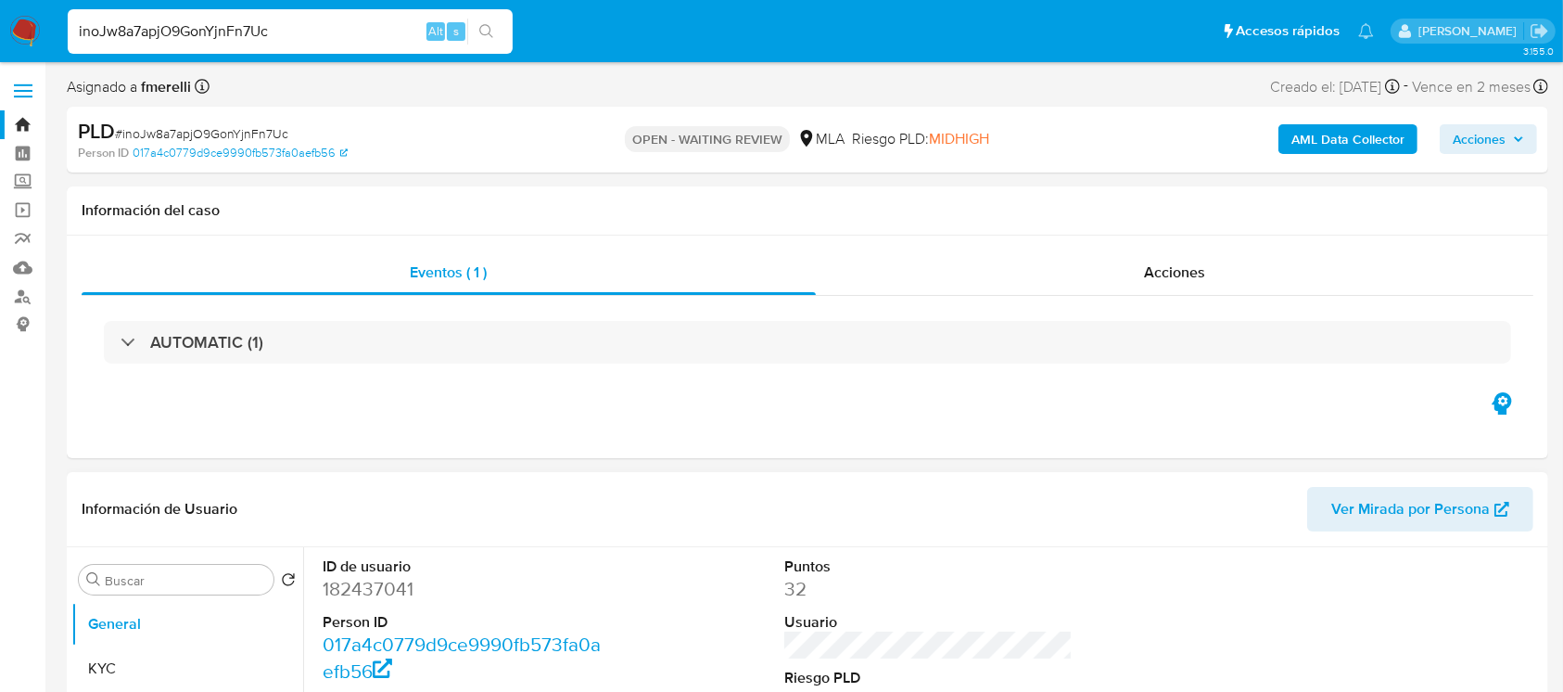
select select "10"
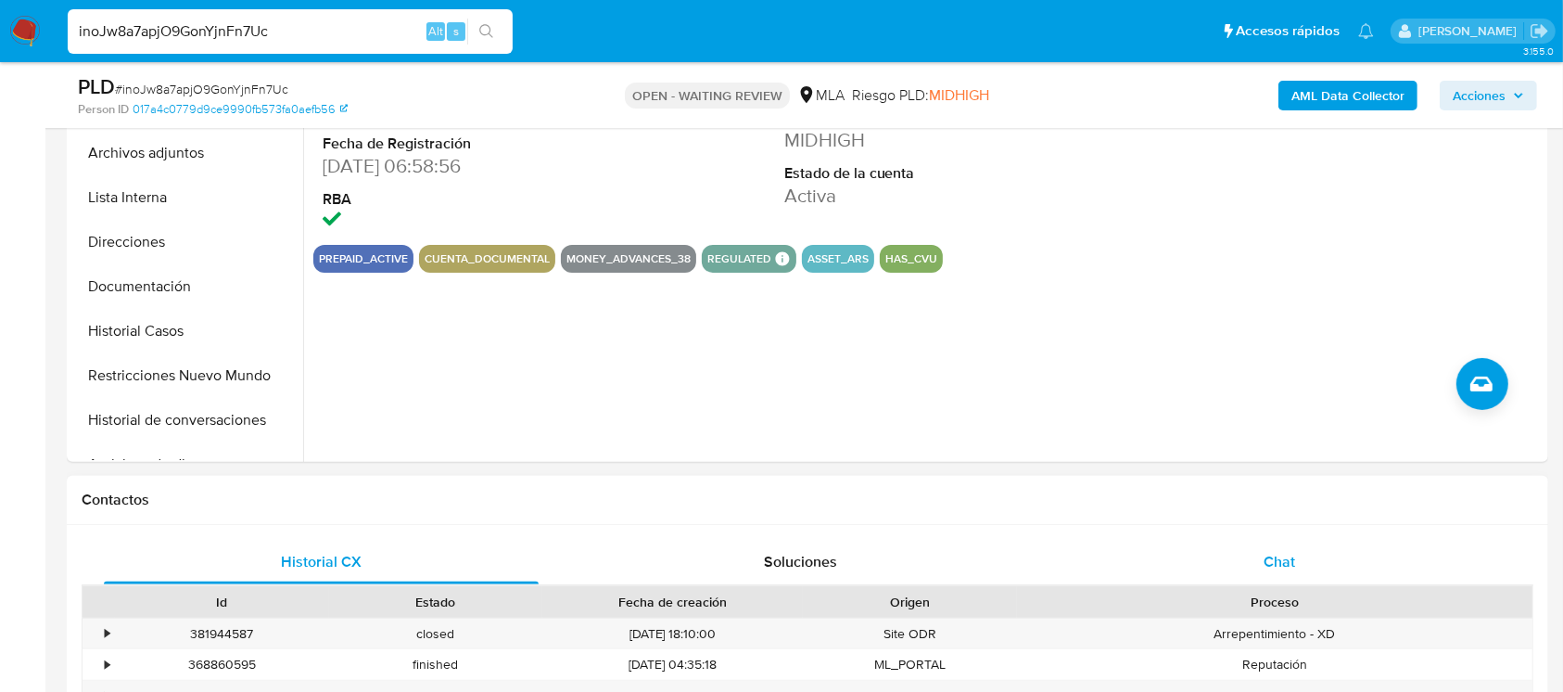
click at [1176, 549] on div "Chat" at bounding box center [1279, 561] width 435 height 44
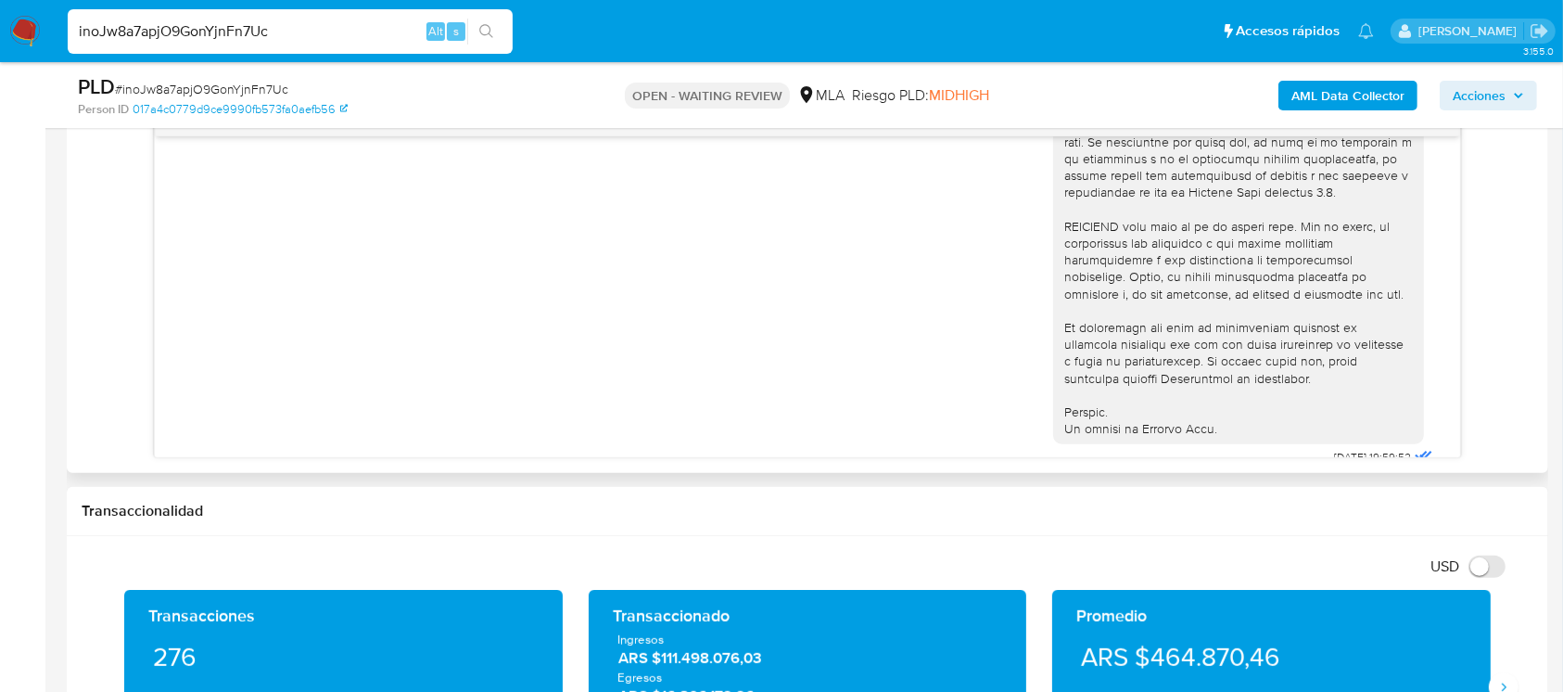
scroll to position [936, 0]
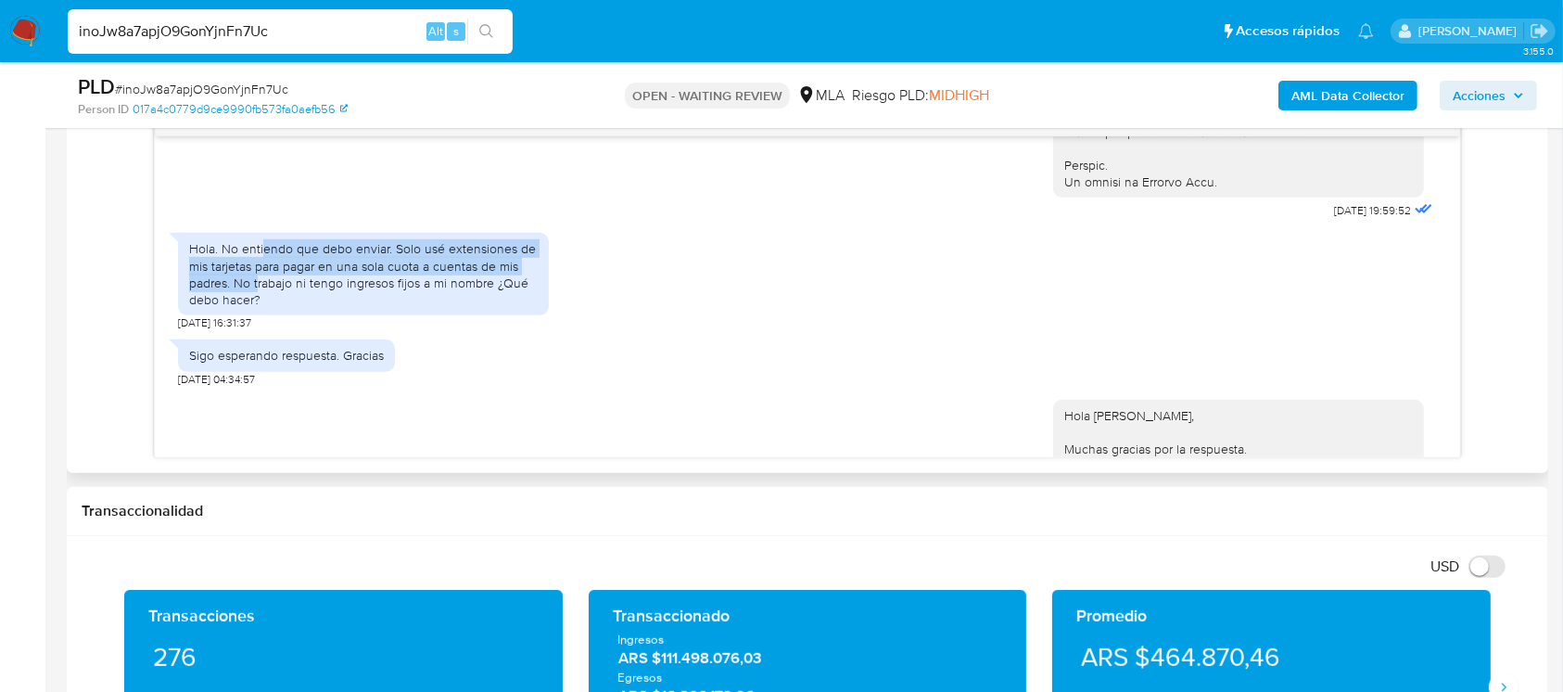
drag, startPoint x: 284, startPoint y: 285, endPoint x: 297, endPoint y: 321, distance: 38.4
click at [267, 308] on div "Hola. No entiendo que debo enviar. Solo usé extensiones de mis tarjetas para pa…" at bounding box center [363, 274] width 349 height 68
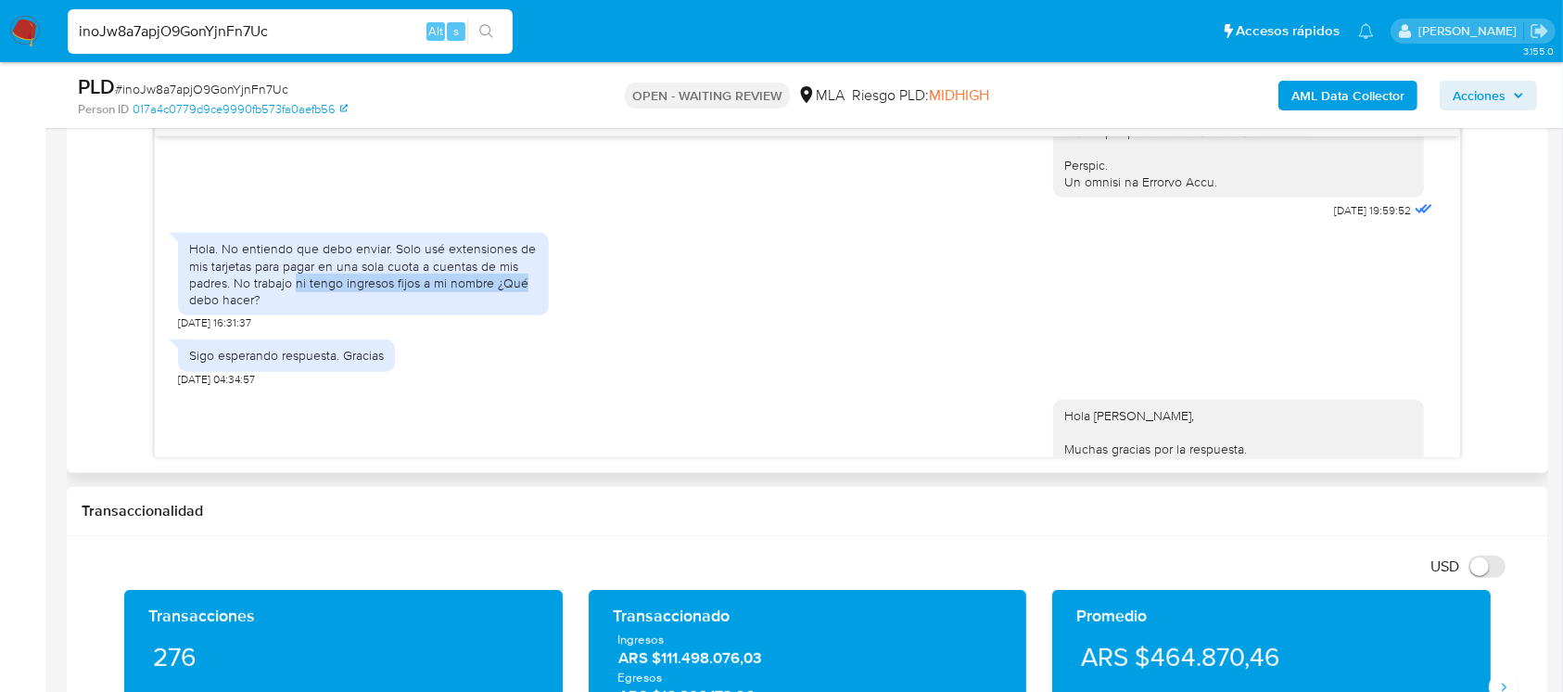
drag, startPoint x: 298, startPoint y: 320, endPoint x: 566, endPoint y: 320, distance: 267.9
click at [566, 320] on div "Hola. No entiendo que debo enviar. Solo usé extensiones de mis tarjetas para pa…" at bounding box center [807, 276] width 1258 height 107
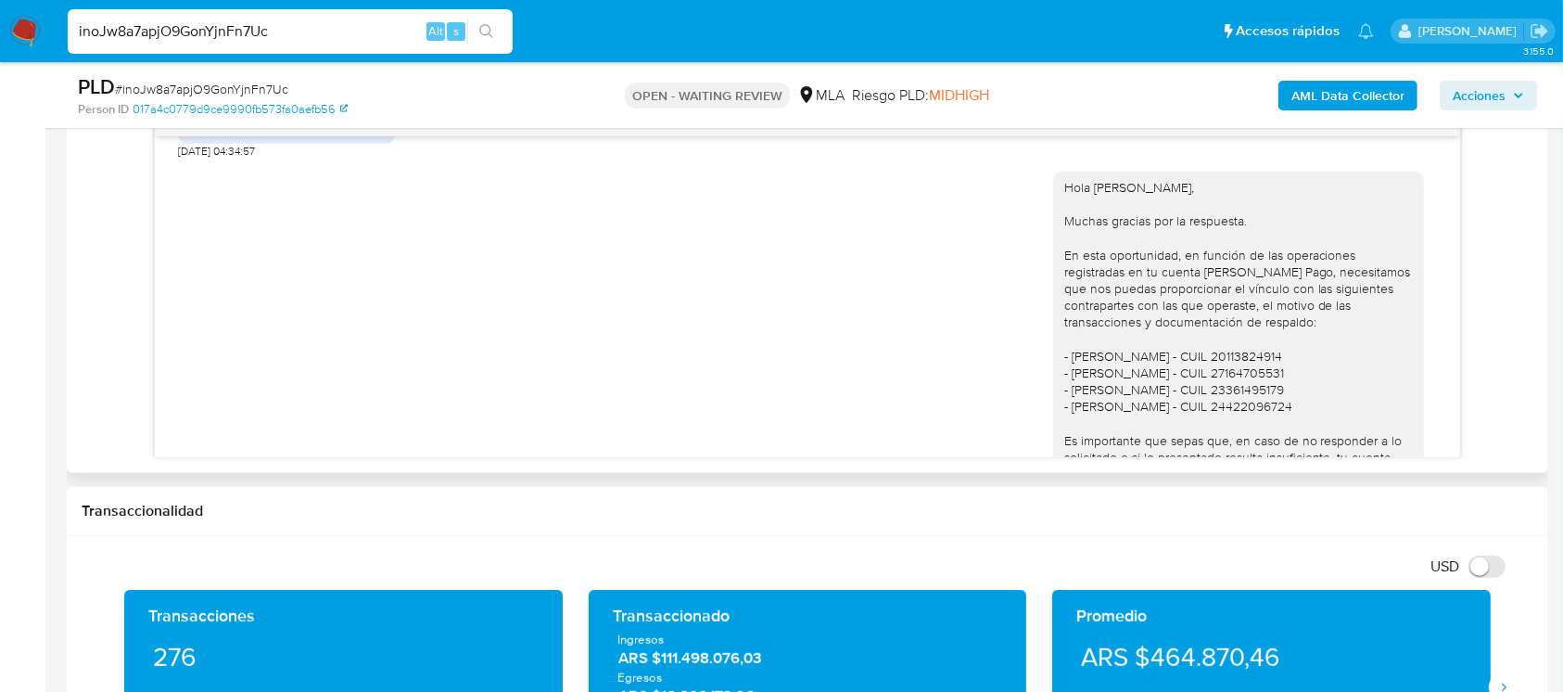
scroll to position [1307, 0]
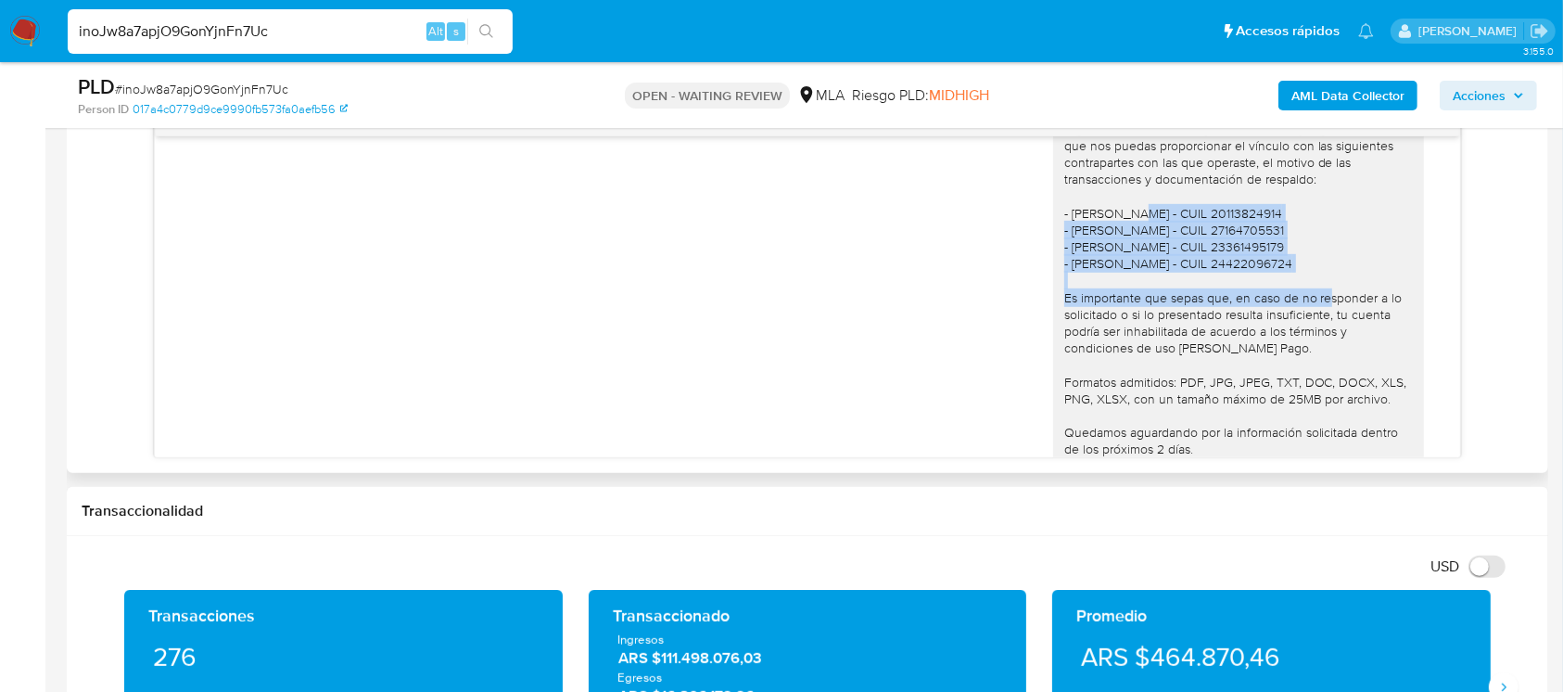
drag, startPoint x: 1046, startPoint y: 241, endPoint x: 1253, endPoint y: 306, distance: 217.5
click at [1253, 306] on div "Hola [PERSON_NAME], Muchas gracias por la respuesta. En esta oportunidad, en fu…" at bounding box center [1238, 297] width 349 height 523
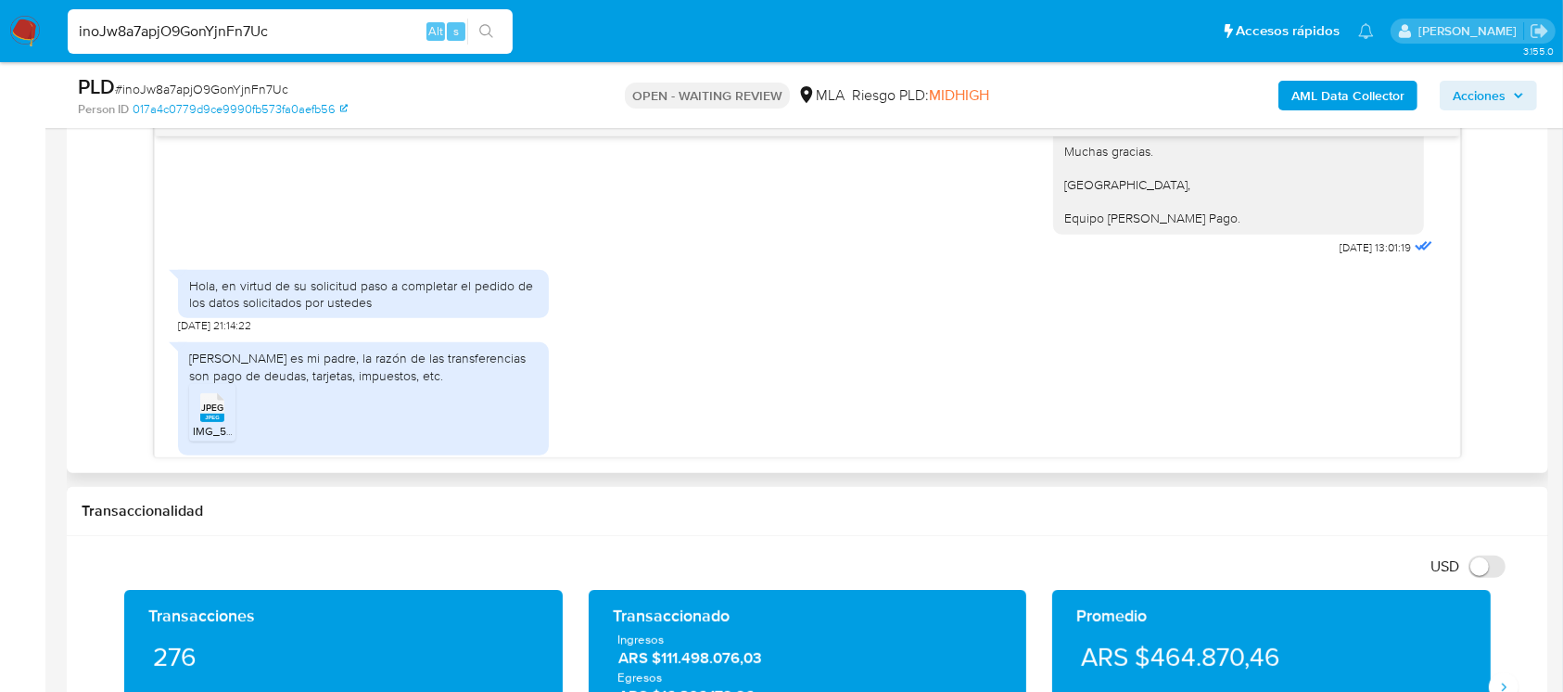
scroll to position [1678, 0]
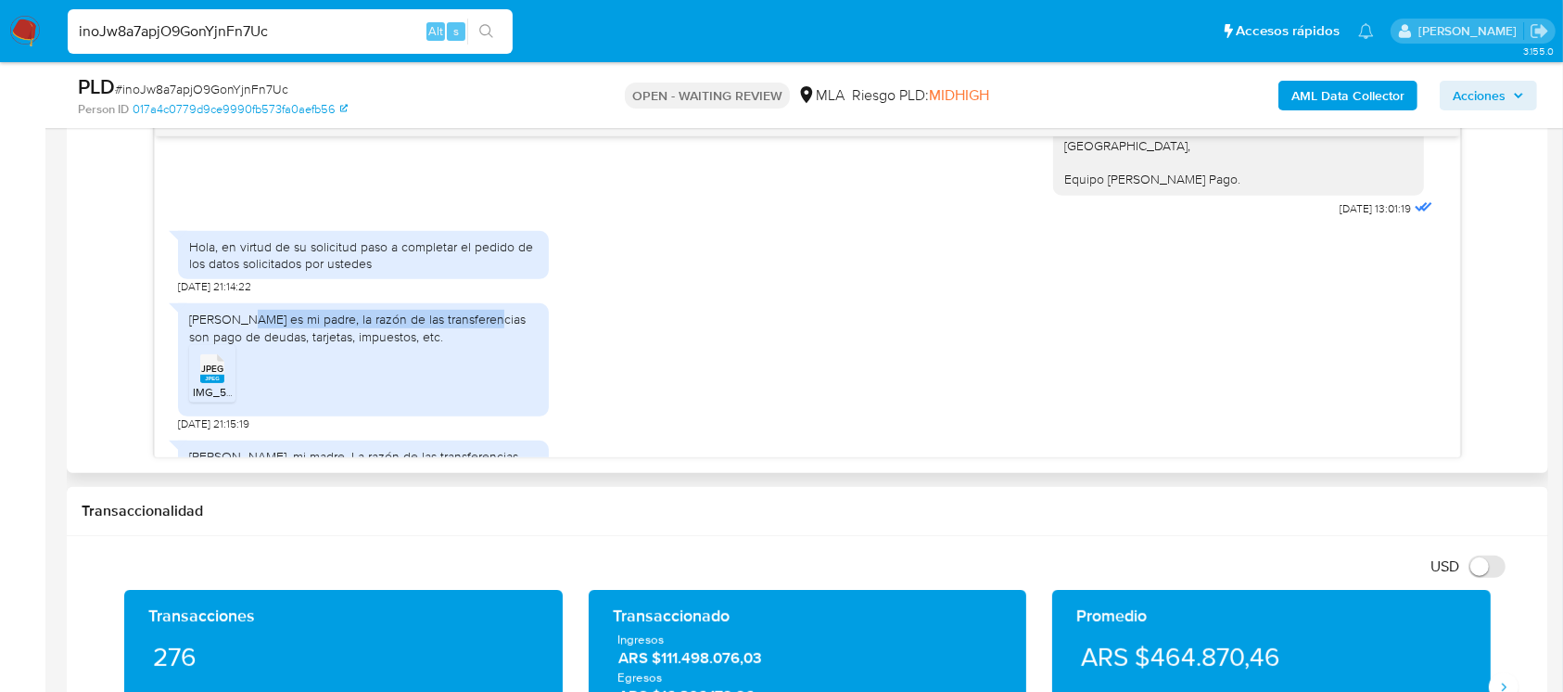
drag, startPoint x: 204, startPoint y: 360, endPoint x: 294, endPoint y: 346, distance: 91.0
click at [281, 344] on div "[PERSON_NAME] es mi padre, la razón de las transferencias son pago de deudas, t…" at bounding box center [363, 327] width 349 height 33
drag, startPoint x: 371, startPoint y: 347, endPoint x: 512, endPoint y: 371, distance: 142.9
click at [371, 344] on div "[PERSON_NAME] es mi padre, la razón de las transferencias son pago de deudas, t…" at bounding box center [363, 327] width 349 height 33
drag, startPoint x: 257, startPoint y: 371, endPoint x: 527, endPoint y: 376, distance: 269.8
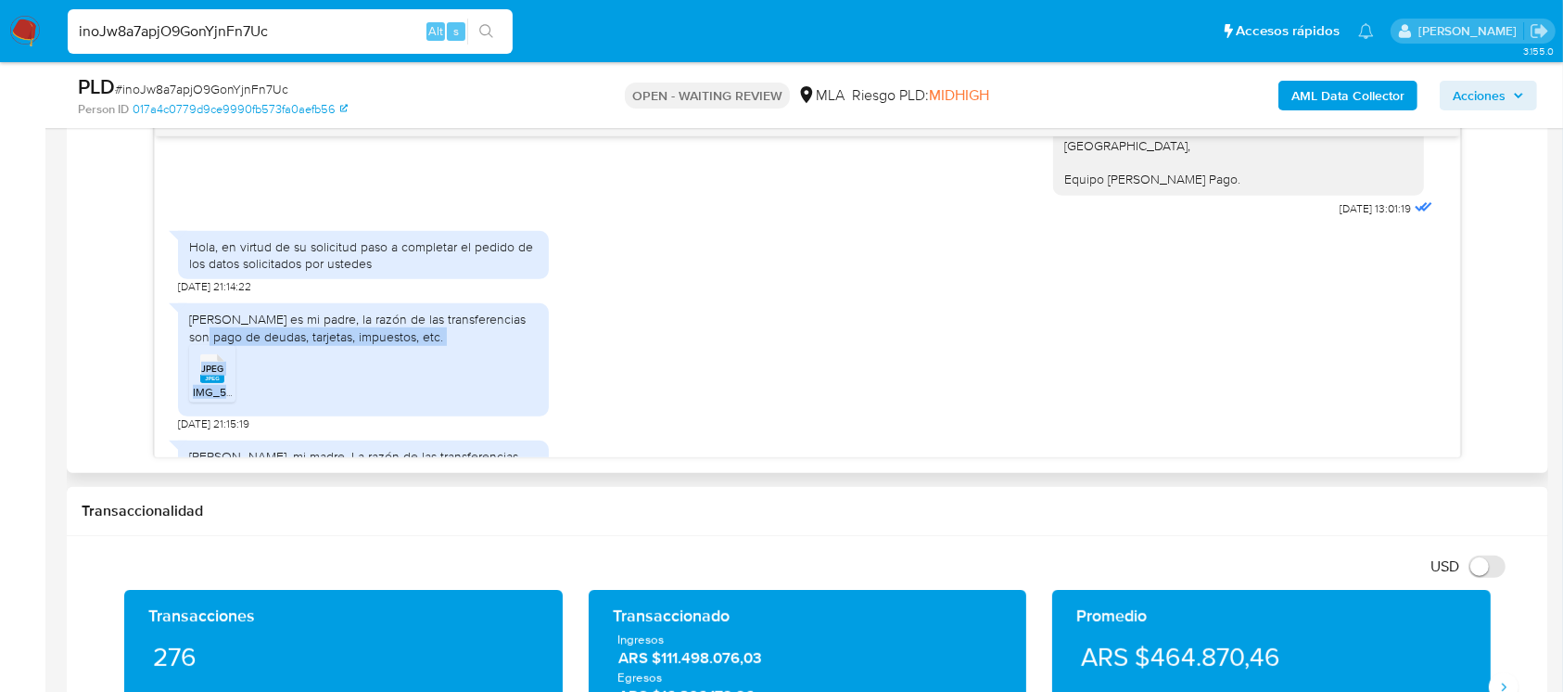
click at [506, 380] on div "[PERSON_NAME] es mi padre, la razón de las transferencias son pago de deudas, t…" at bounding box center [363, 359] width 371 height 112
click at [212, 383] on rect at bounding box center [212, 378] width 24 height 8
drag, startPoint x: 21, startPoint y: 349, endPoint x: 162, endPoint y: 345, distance: 141.0
click at [21, 349] on aside "Bandeja Tablero Screening Búsqueda en Listas Watchlist Herramientas Operaciones…" at bounding box center [22, 690] width 45 height 3357
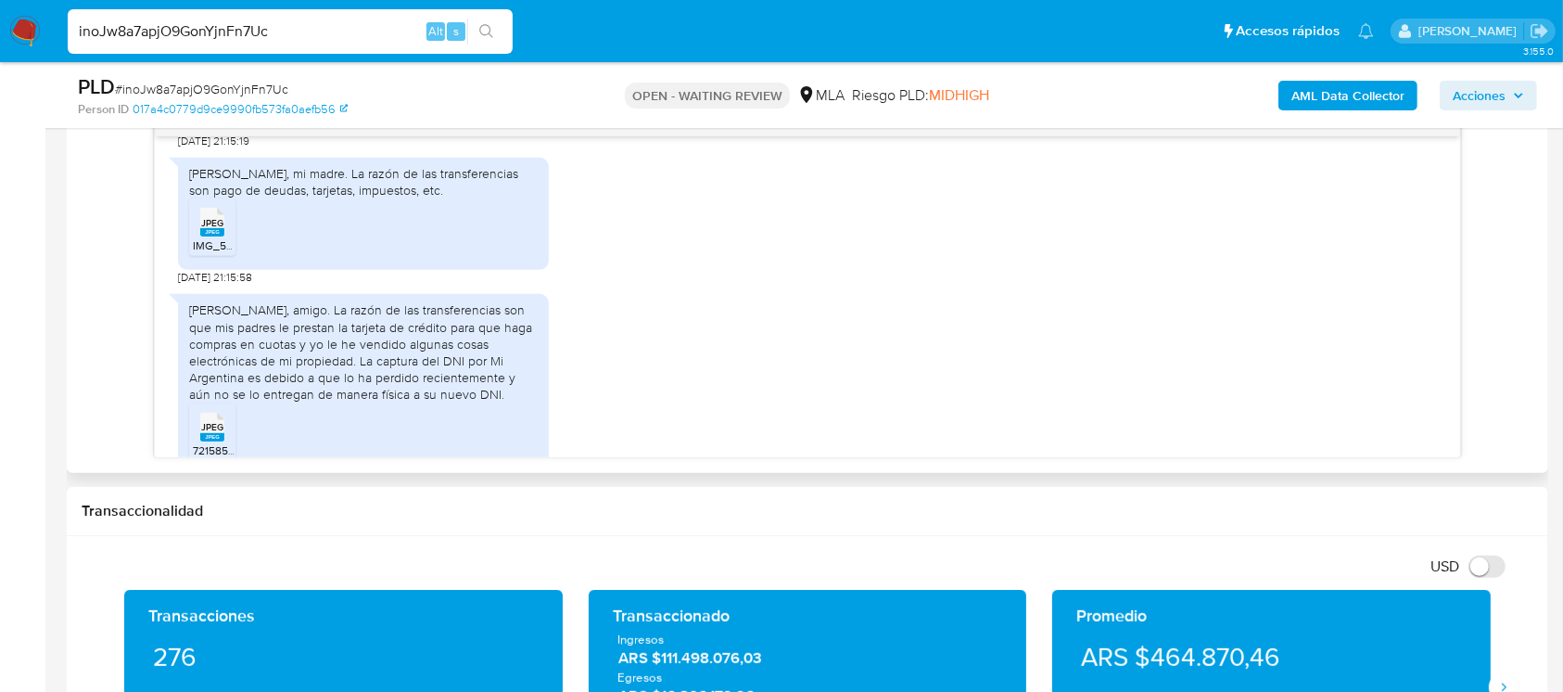
scroll to position [1925, 0]
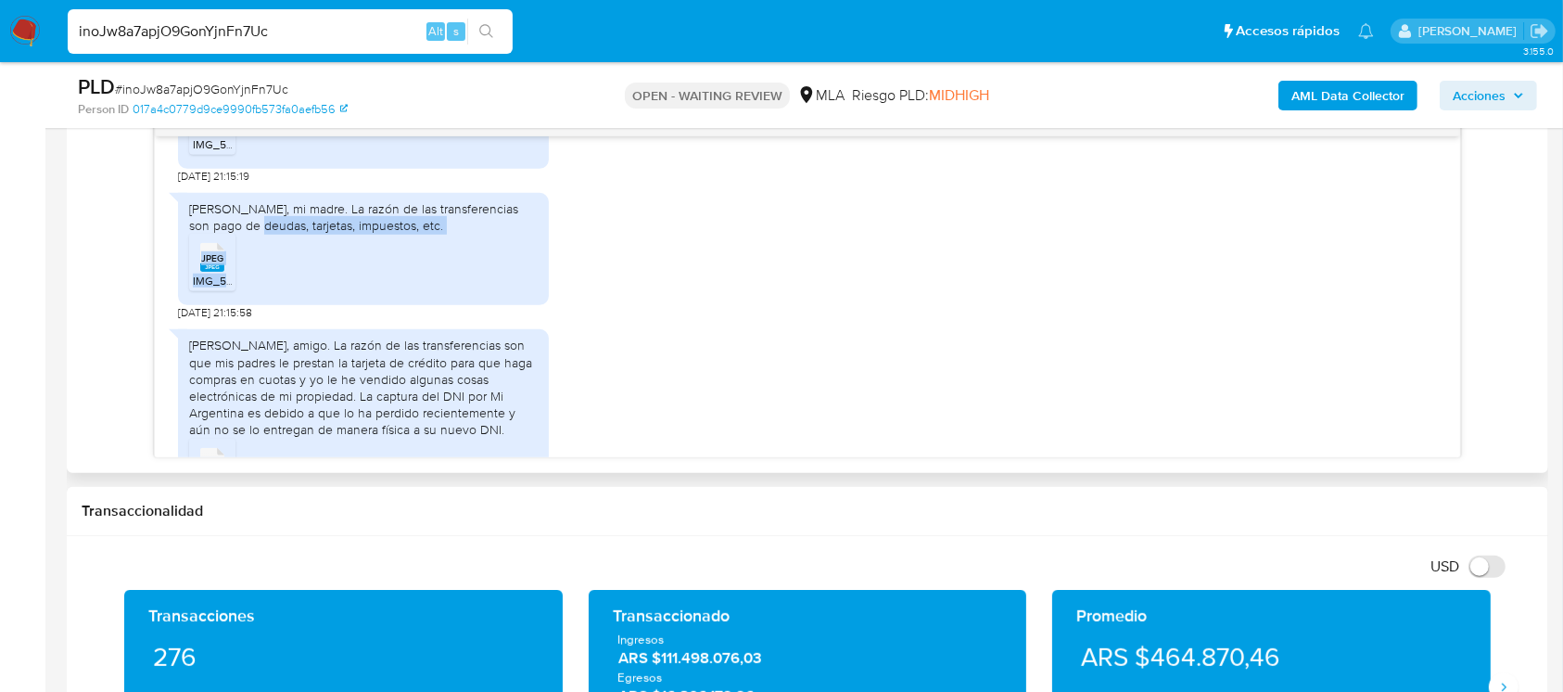
drag, startPoint x: 232, startPoint y: 259, endPoint x: 333, endPoint y: 283, distance: 103.9
click at [333, 283] on div "[PERSON_NAME], mi madre. La razón de las transferencias son pago de deudas, tar…" at bounding box center [363, 249] width 371 height 112
click at [222, 272] on rect at bounding box center [212, 267] width 24 height 8
